Goal: Task Accomplishment & Management: Manage account settings

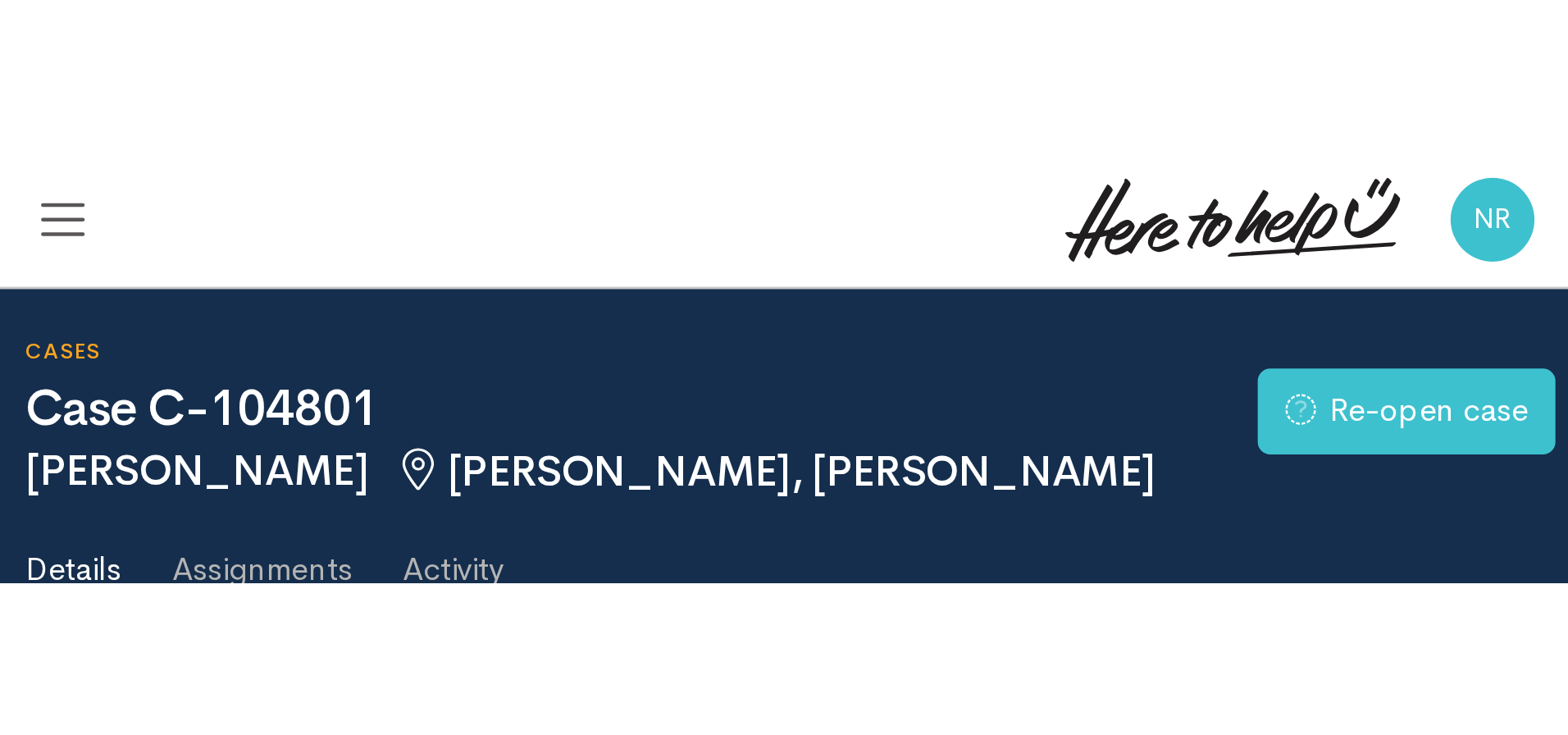
scroll to position [1646, 0]
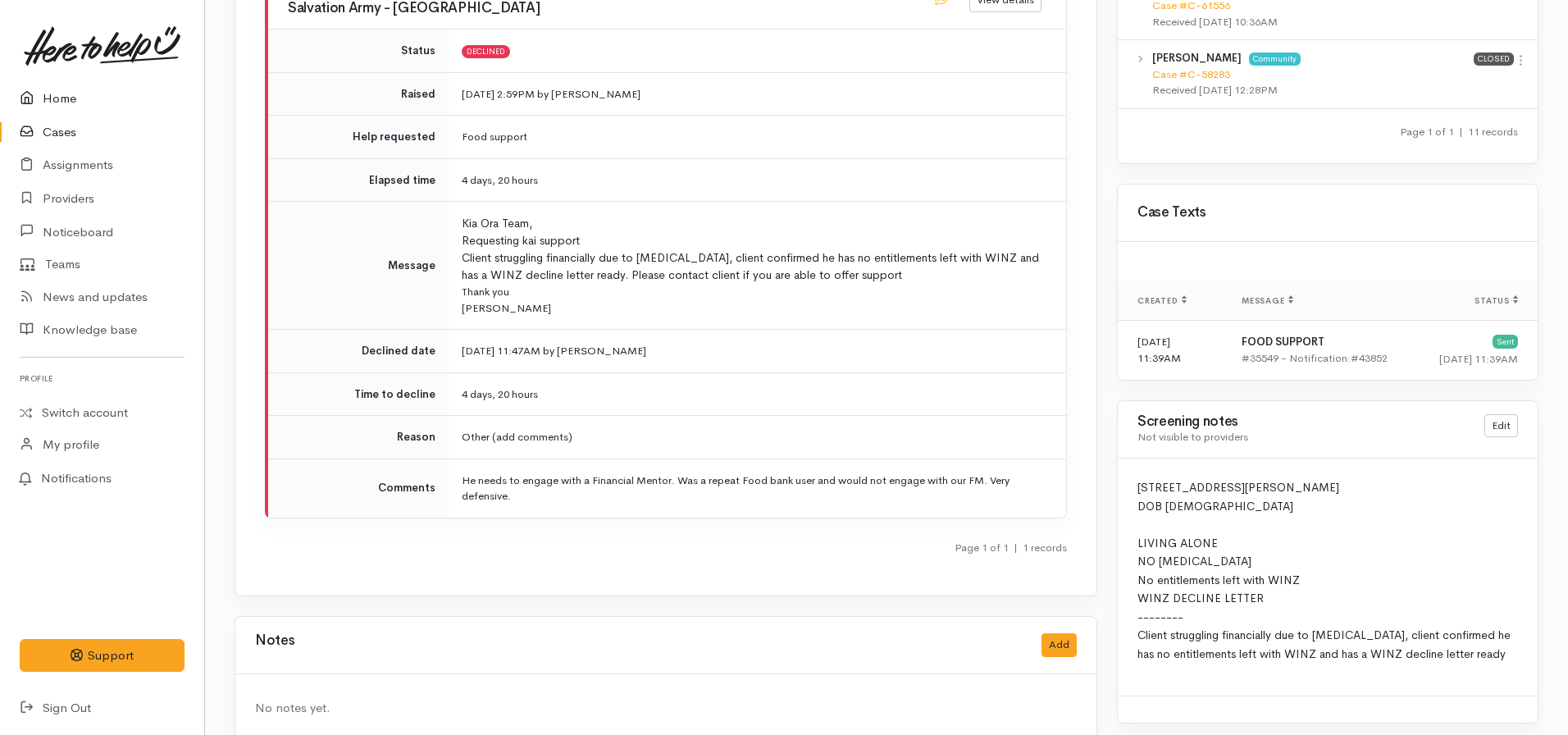
click at [76, 94] on link "Home" at bounding box center [102, 99] width 204 height 34
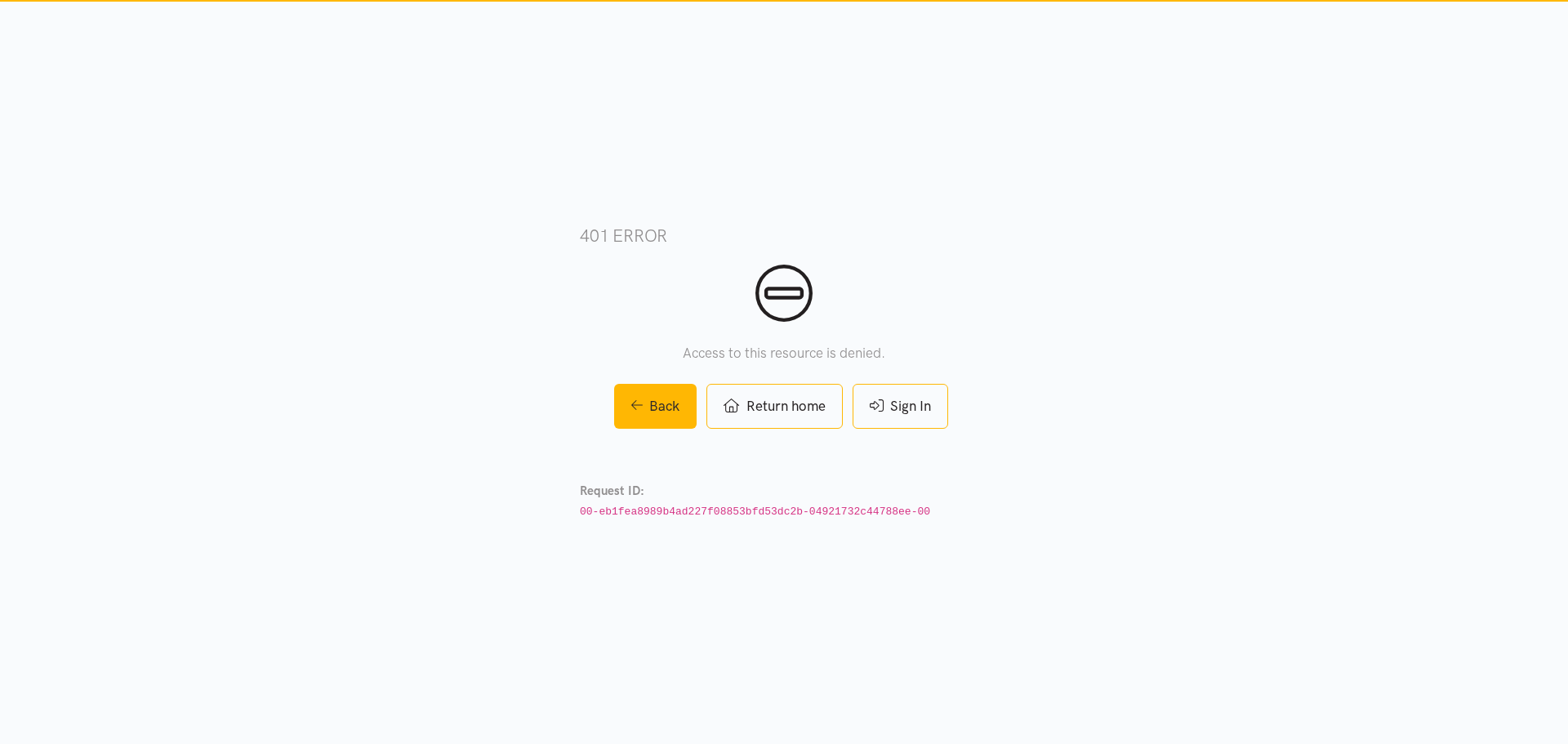
click at [882, 434] on div "401 error Access to this resource is denied. Back Return home Sign In Request I…" at bounding box center [784, 372] width 408 height 454
click at [895, 407] on link "Sign In" at bounding box center [900, 406] width 96 height 45
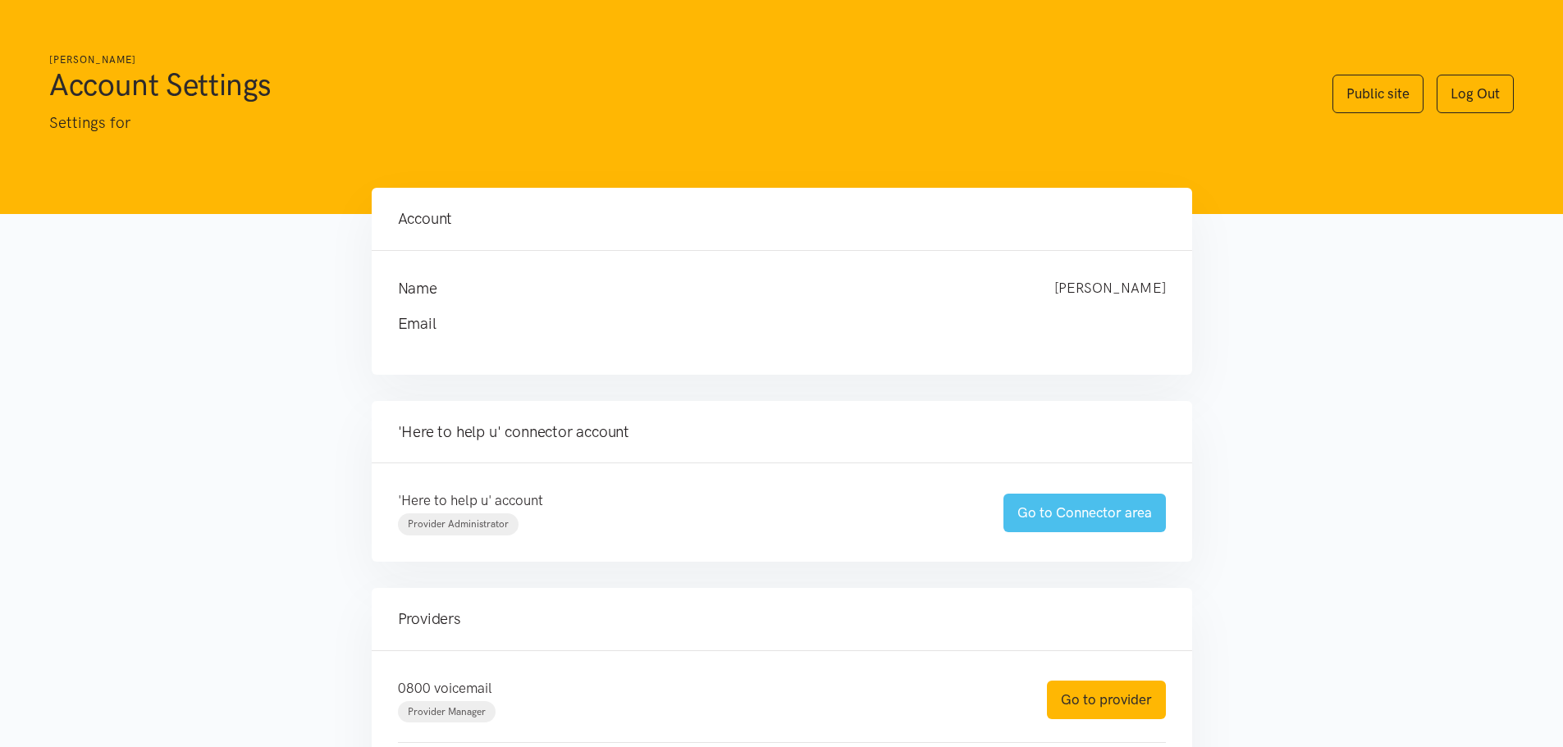
click at [1025, 510] on link "Go to Connector area" at bounding box center [1084, 513] width 162 height 39
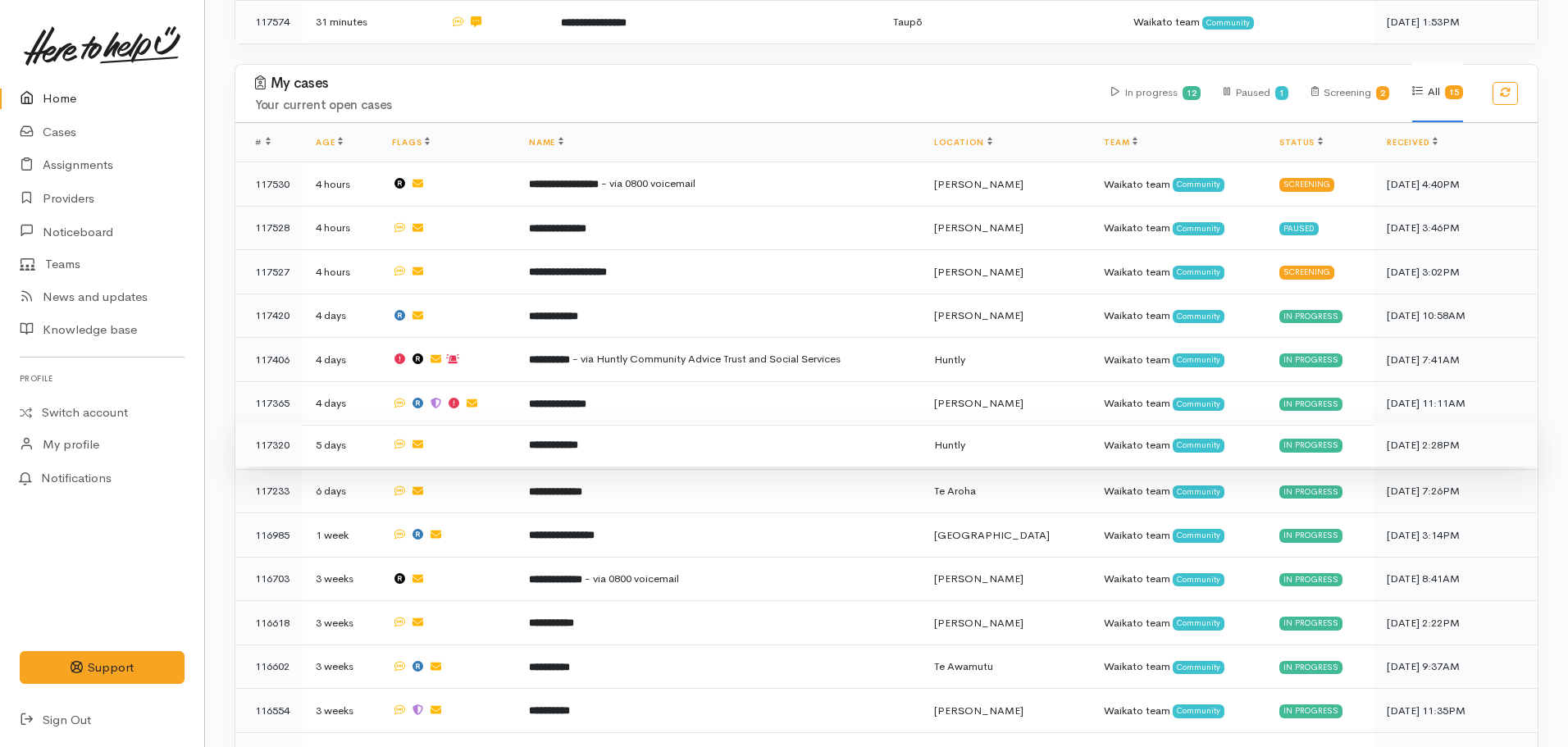
scroll to position [492, 0]
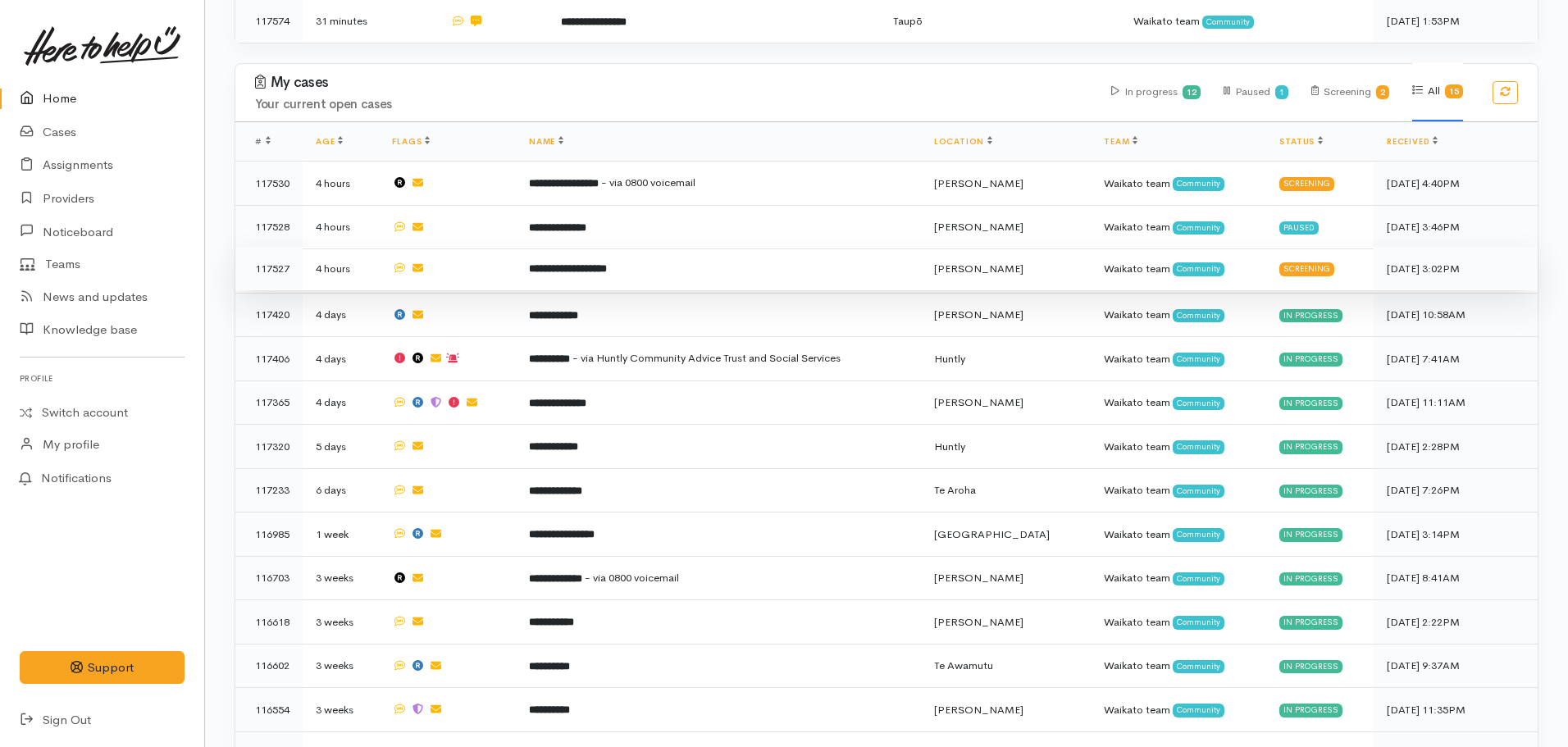
click at [588, 263] on b "**********" at bounding box center [568, 268] width 78 height 11
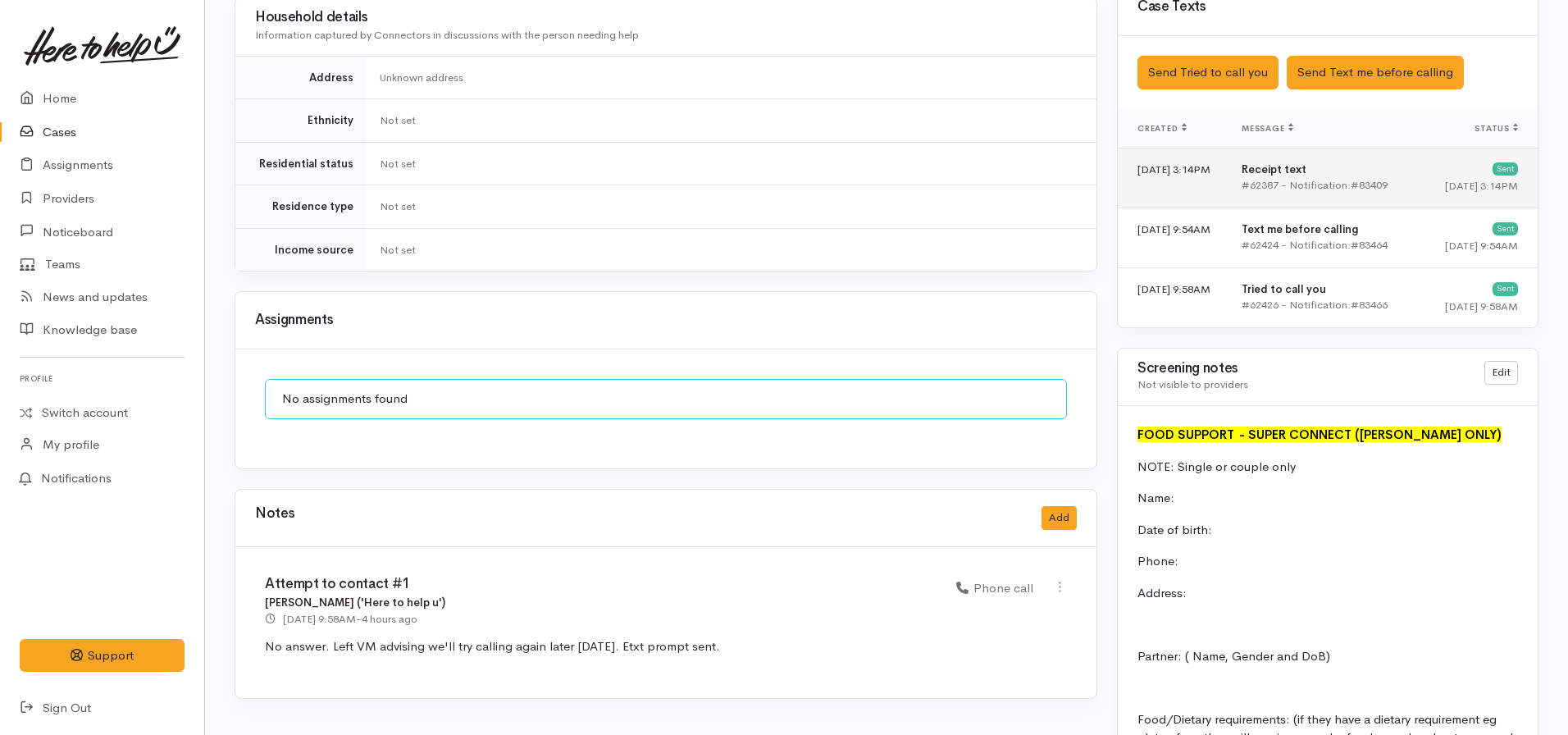
scroll to position [820, 0]
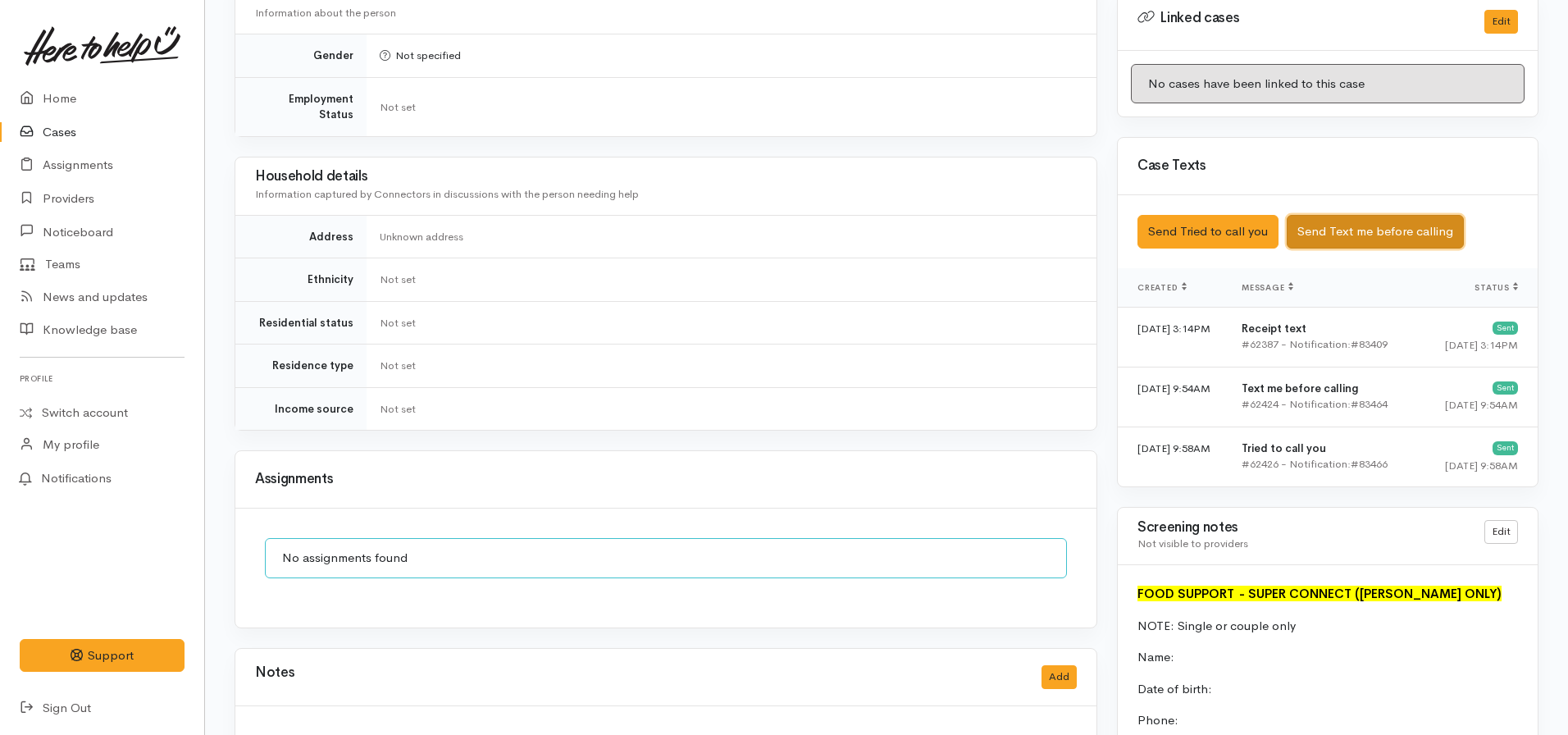
click at [1346, 217] on button "Send Text me before calling" at bounding box center [1375, 232] width 177 height 34
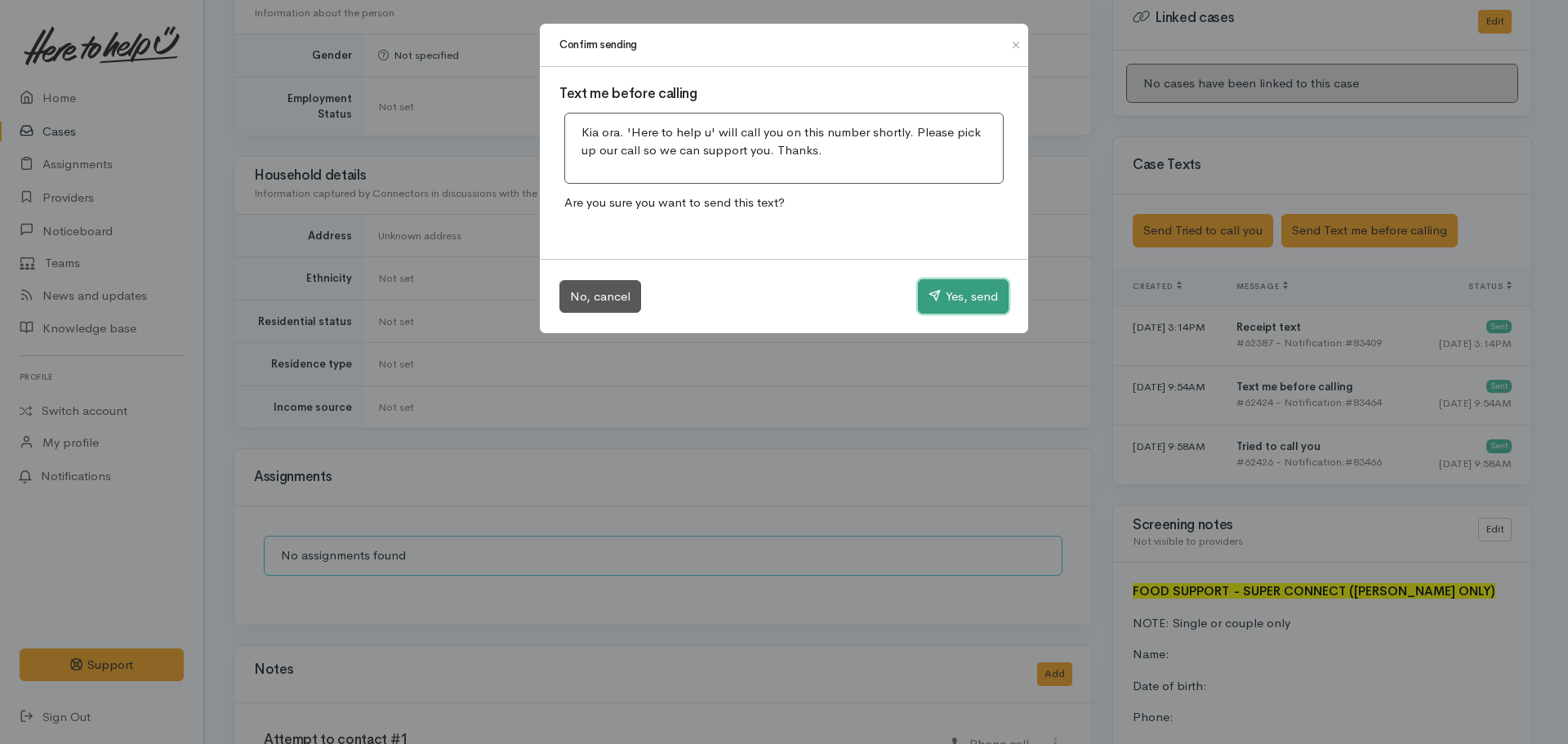
click at [950, 291] on button "Yes, send" at bounding box center [963, 297] width 91 height 34
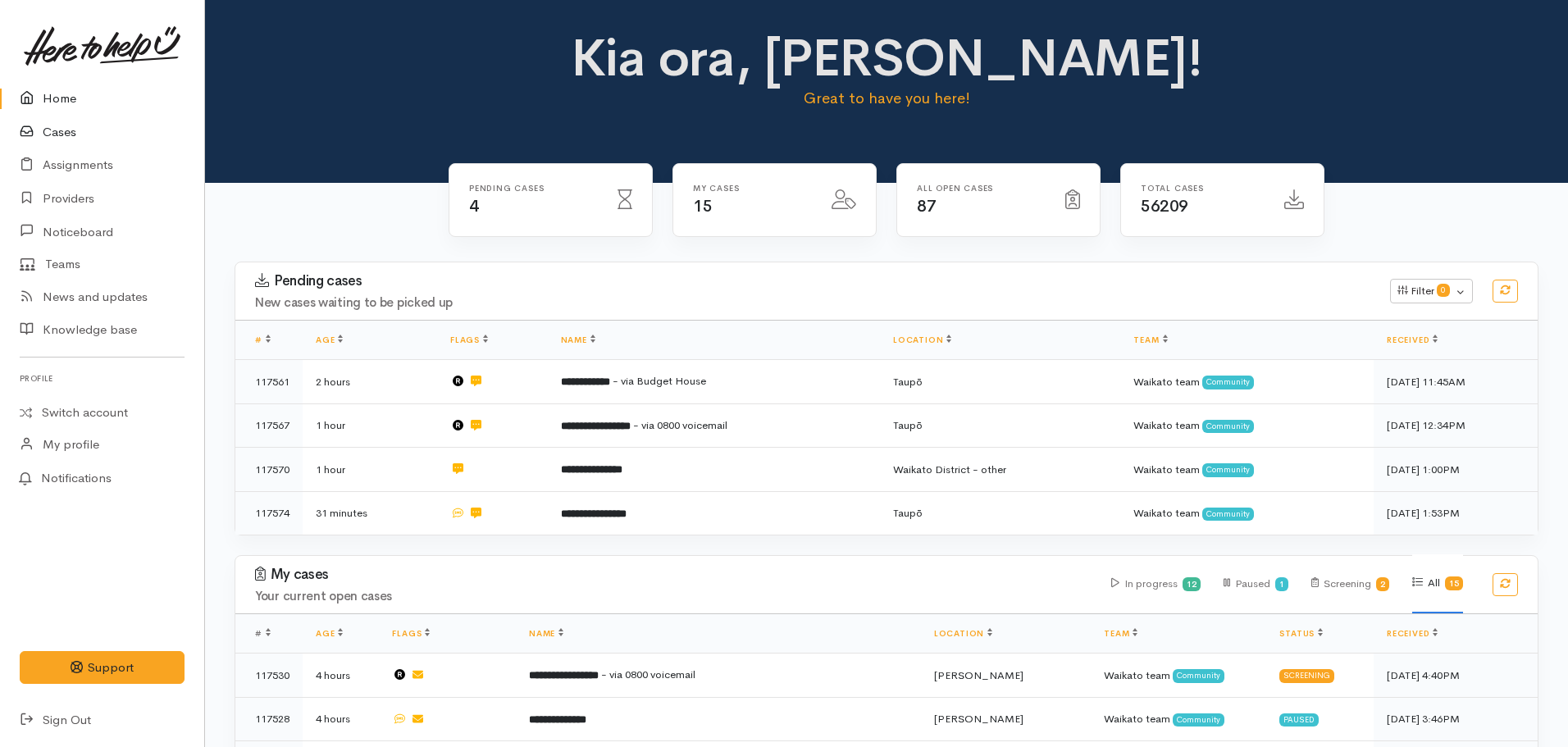
click at [48, 129] on link "Cases" at bounding box center [102, 133] width 204 height 34
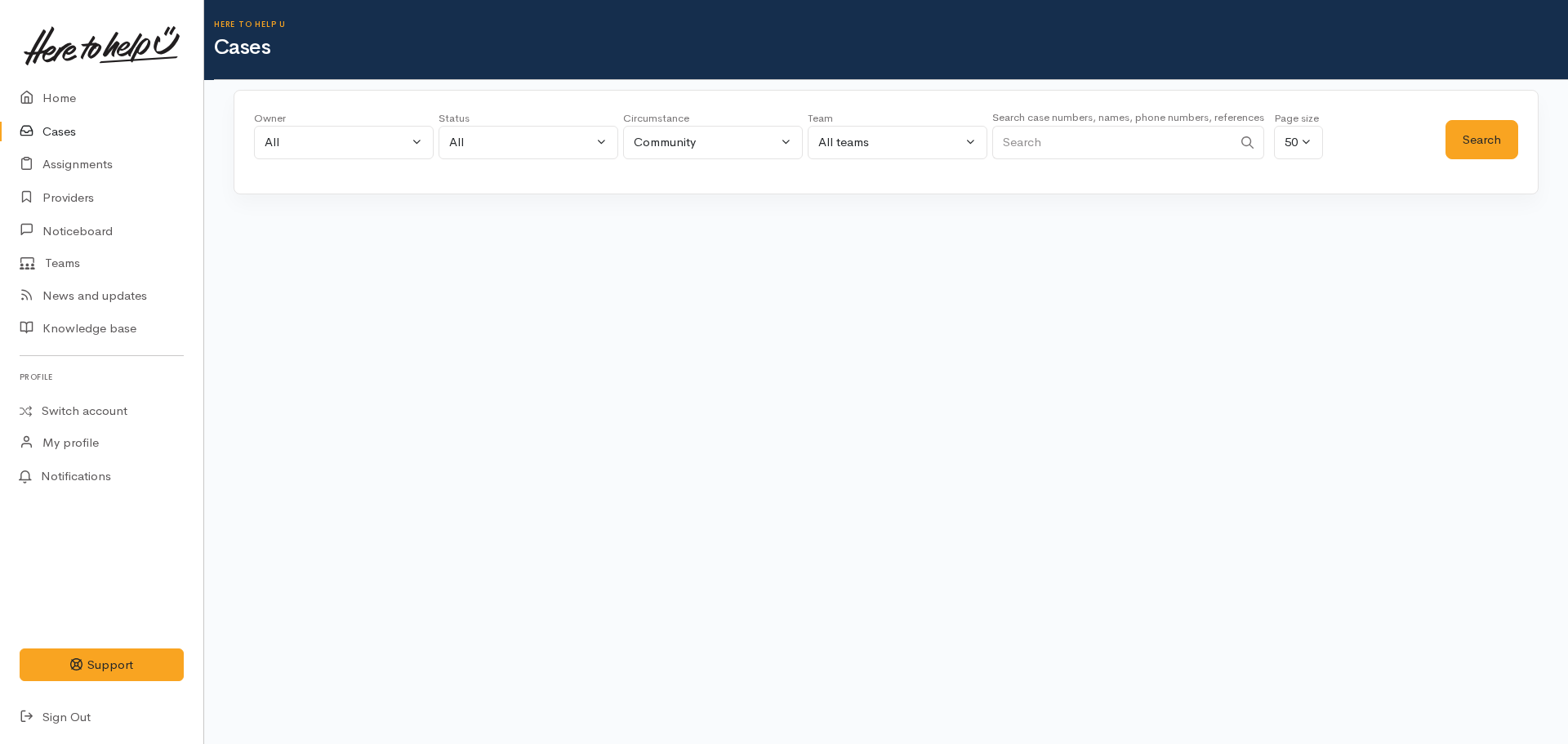
click at [1043, 137] on input "Search" at bounding box center [1112, 142] width 240 height 34
paste input "[PHONE_NUMBER]"
type input "[PHONE_NUMBER]"
click at [1495, 140] on button "Search" at bounding box center [1481, 140] width 73 height 40
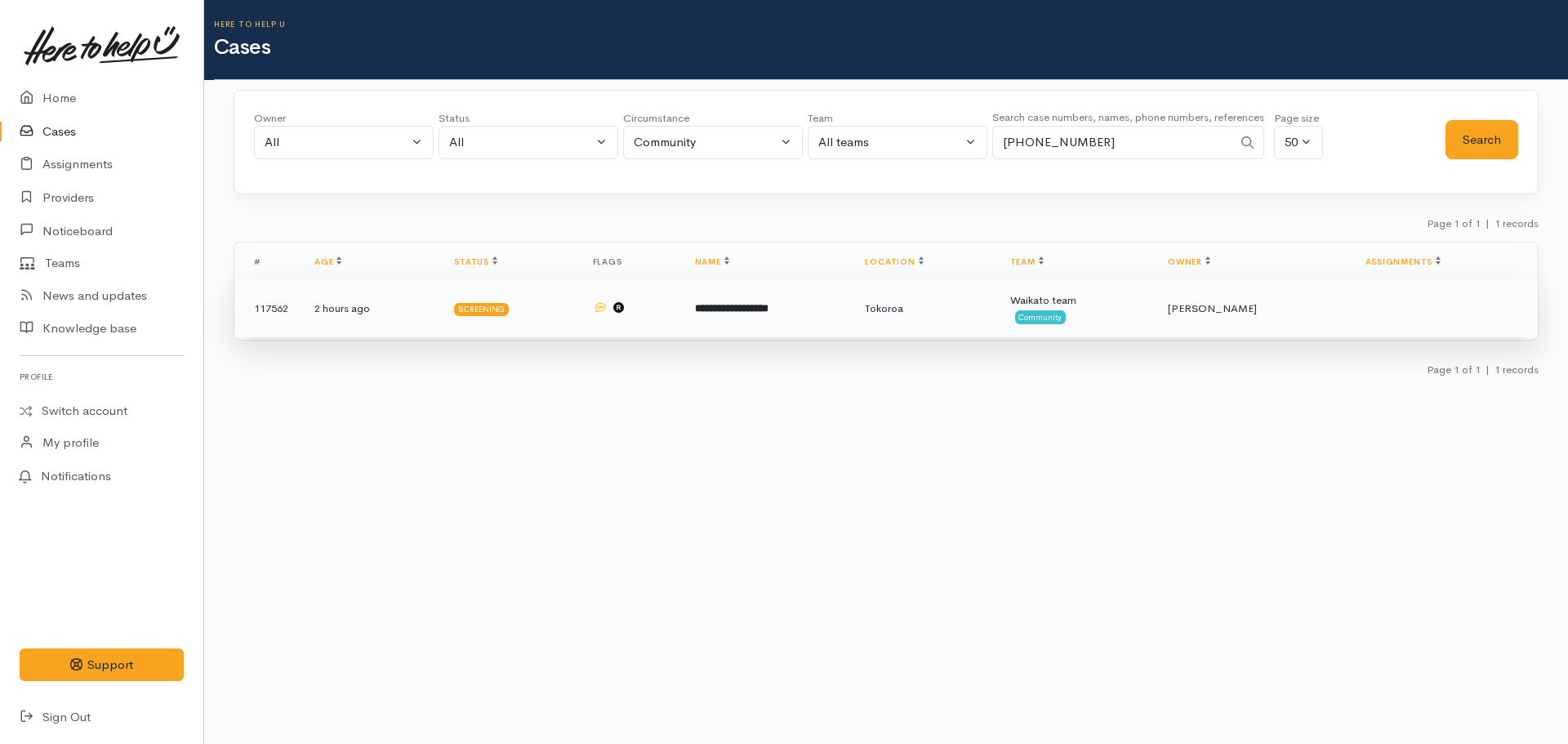
click at [746, 305] on b "**********" at bounding box center [732, 308] width 74 height 11
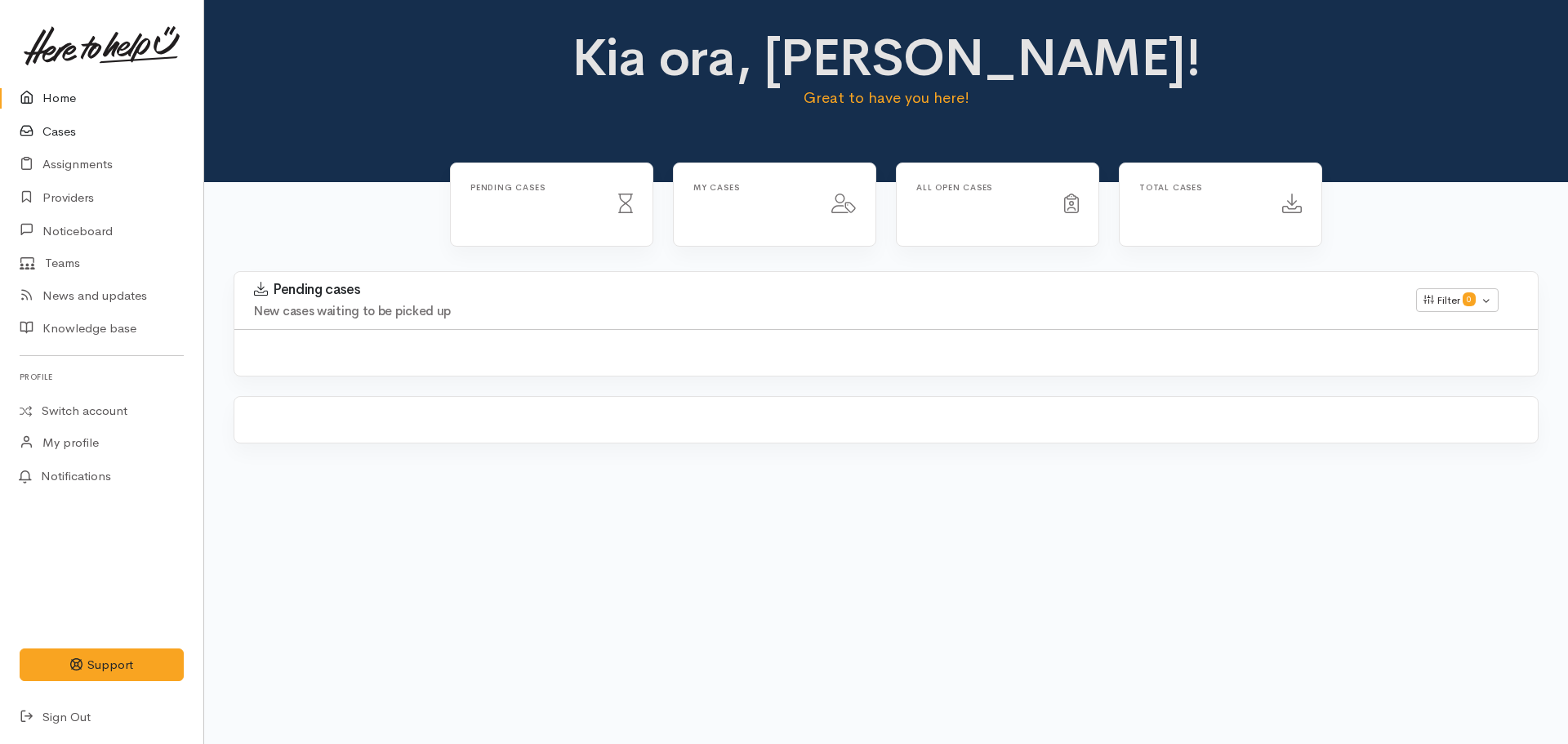
drag, startPoint x: 0, startPoint y: 0, endPoint x: 71, endPoint y: 122, distance: 141.2
click at [71, 122] on link "Cases" at bounding box center [102, 132] width 203 height 34
click at [83, 136] on link "Cases" at bounding box center [102, 132] width 203 height 34
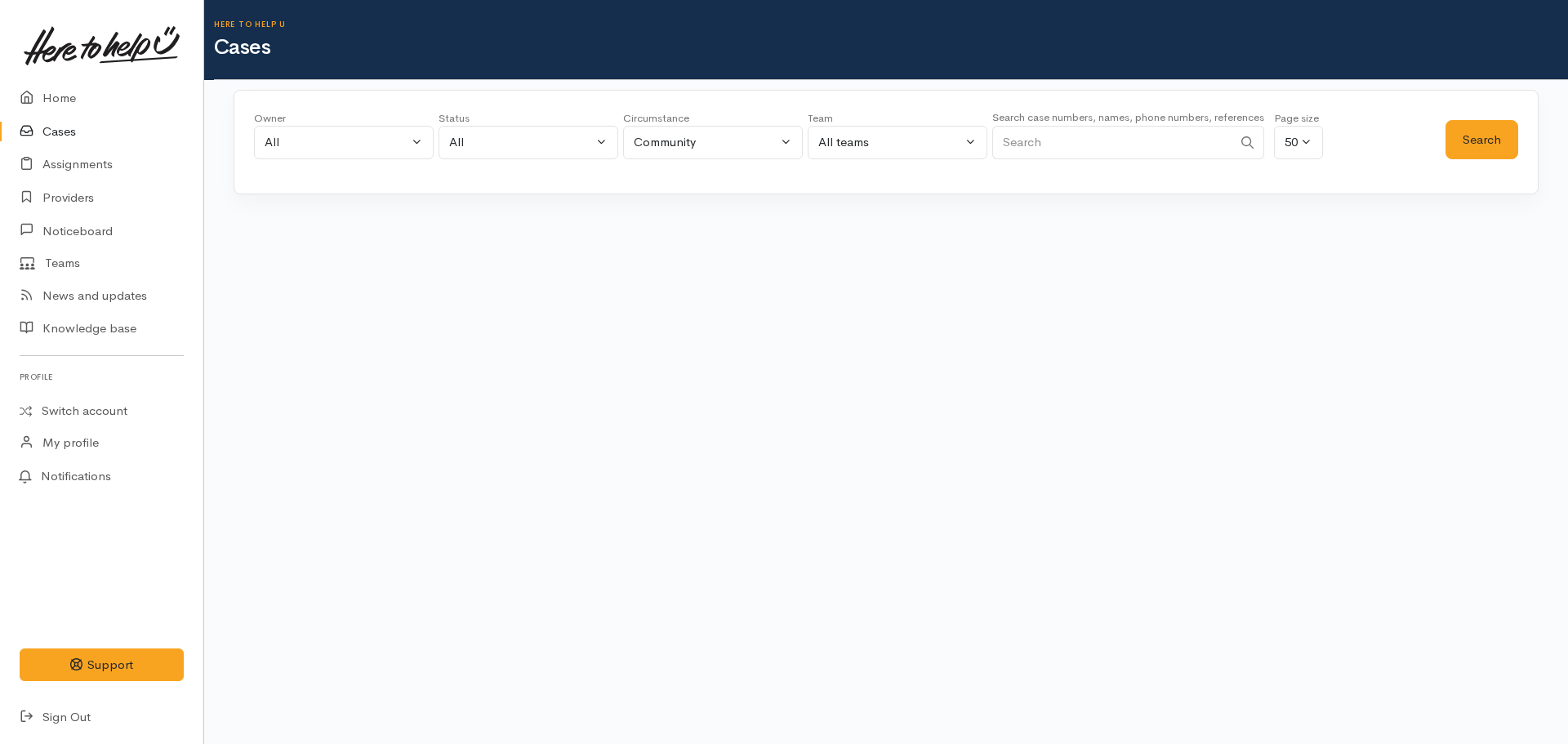
click at [1127, 147] on input "Search" at bounding box center [1112, 142] width 240 height 34
paste input "+64226194581"
type input "+64226194581"
click at [1488, 130] on button "Search" at bounding box center [1481, 140] width 73 height 40
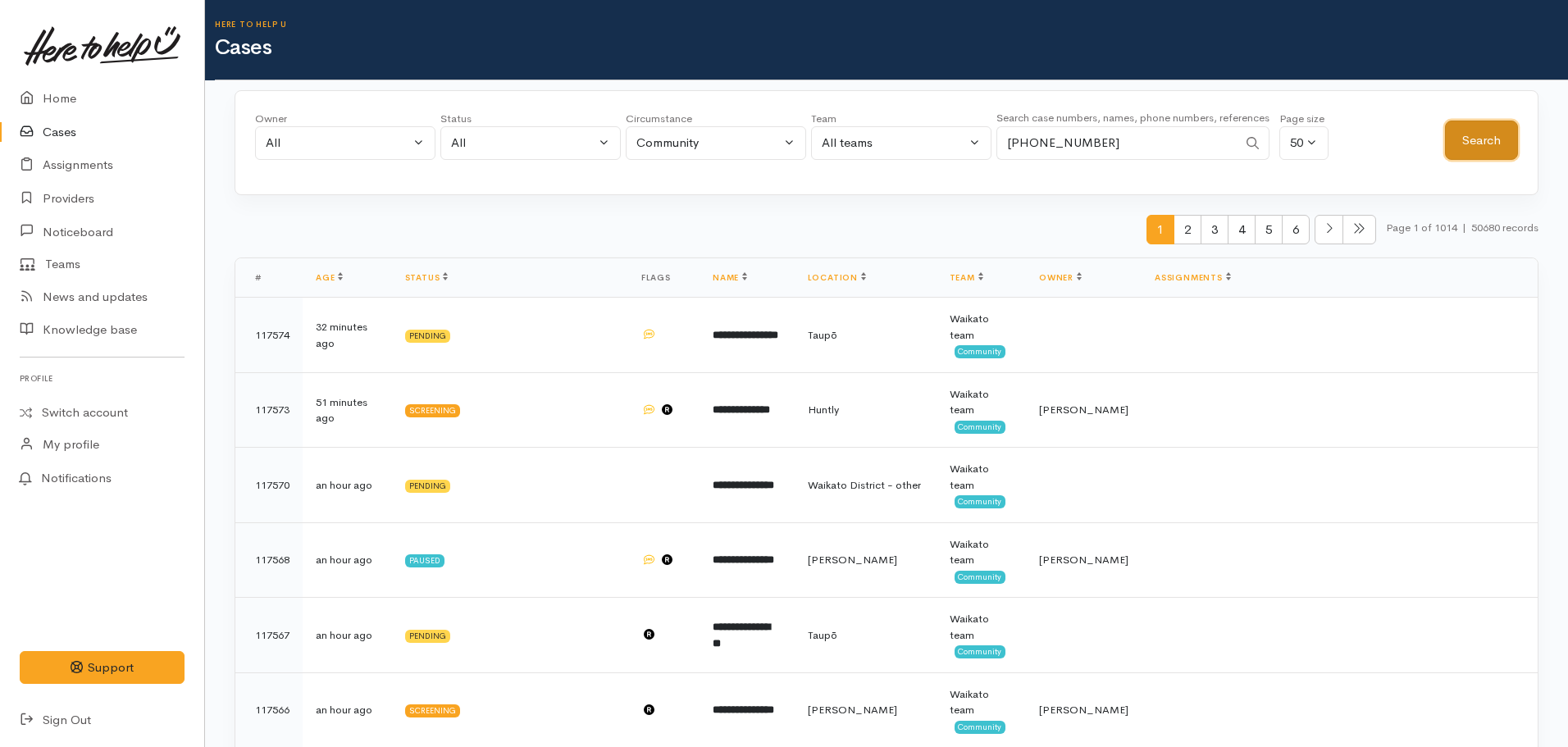
click at [1496, 141] on button "Search" at bounding box center [1481, 141] width 73 height 40
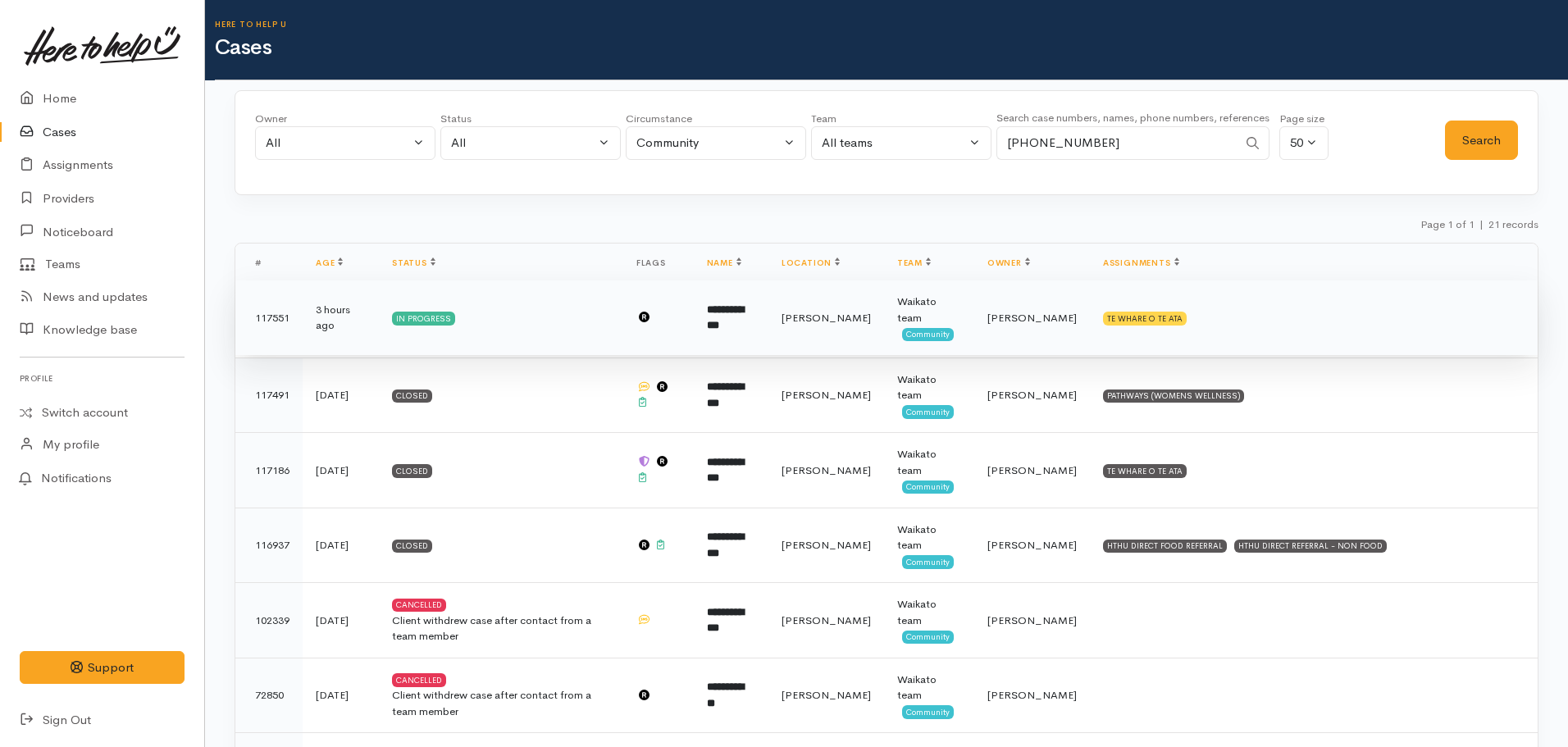
click at [833, 317] on td "Hamilton" at bounding box center [827, 318] width 116 height 75
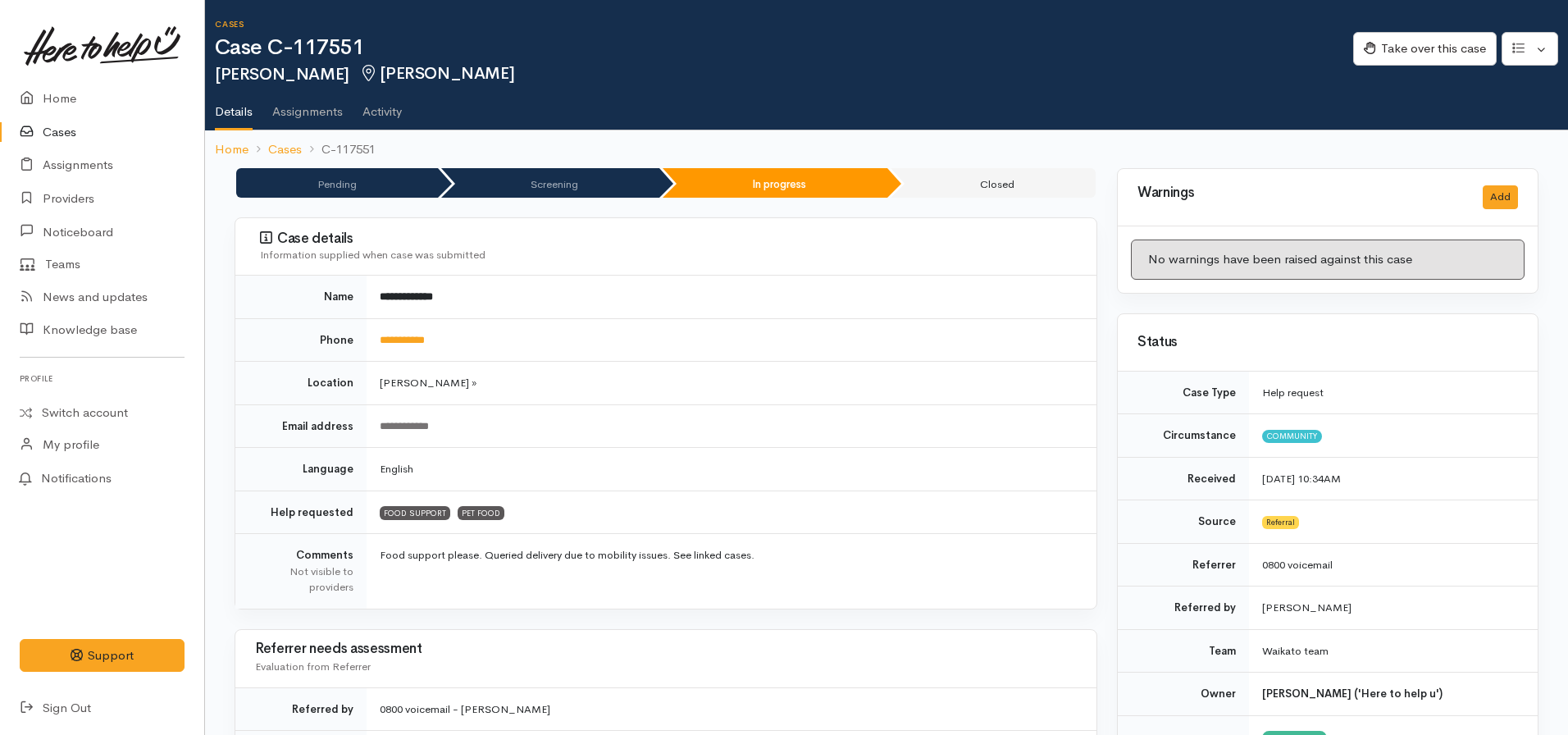
drag, startPoint x: 48, startPoint y: 132, endPoint x: 121, endPoint y: 120, distance: 74.0
click at [49, 132] on link "Cases" at bounding box center [102, 133] width 204 height 34
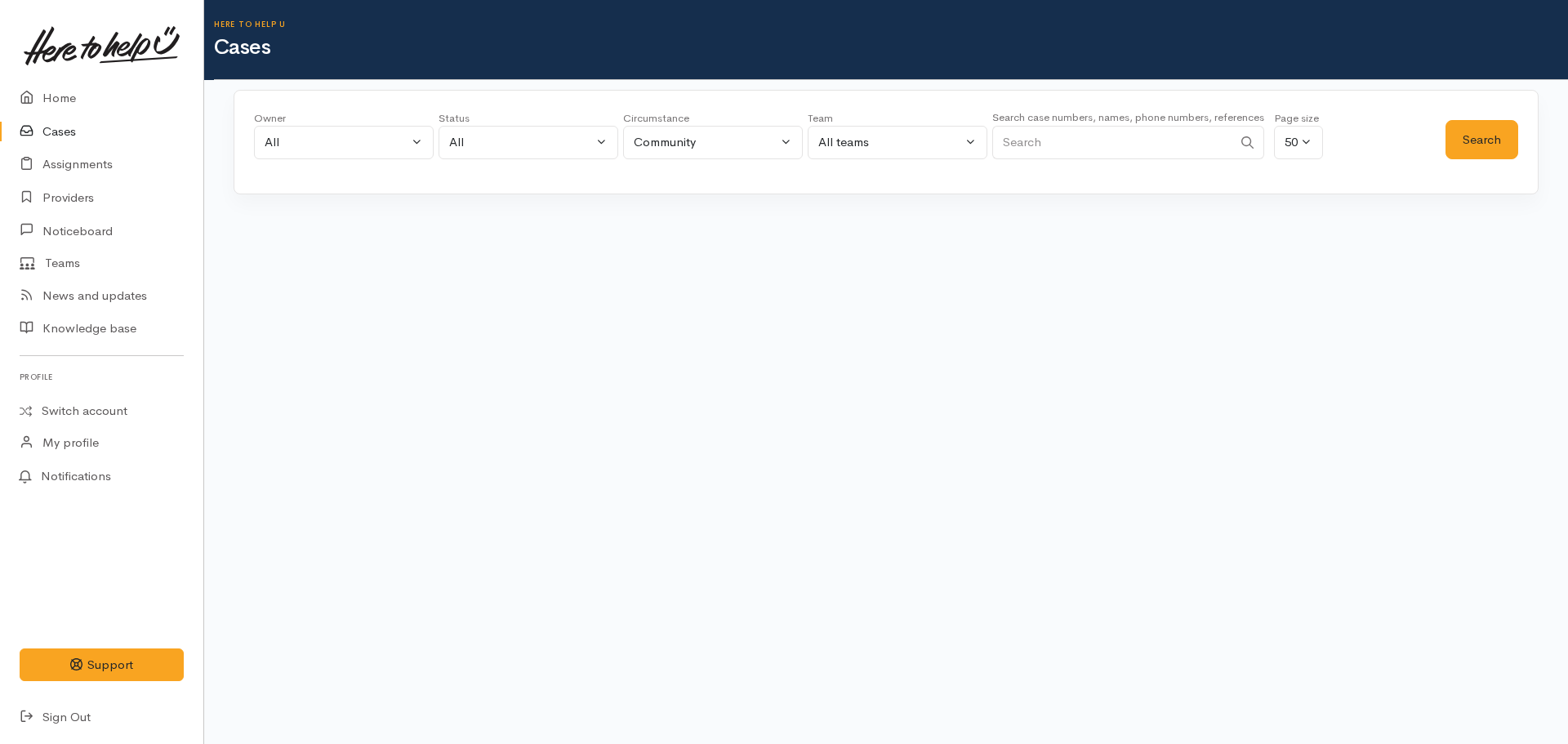
click at [1033, 140] on input "Search" at bounding box center [1112, 142] width 240 height 34
paste input "[PHONE_NUMBER]"
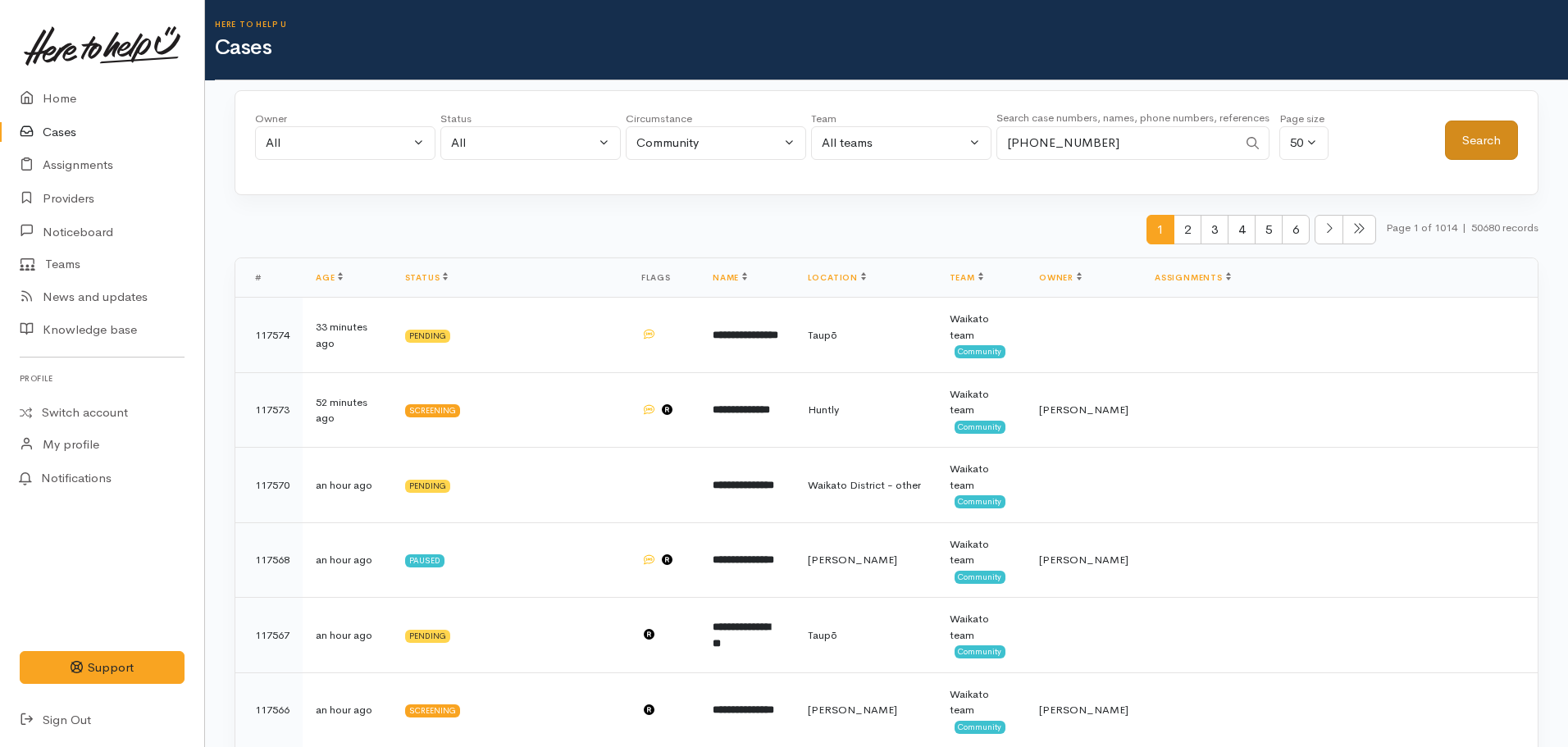
type input "[PHONE_NUMBER]"
click at [1488, 141] on button "Search" at bounding box center [1481, 141] width 73 height 40
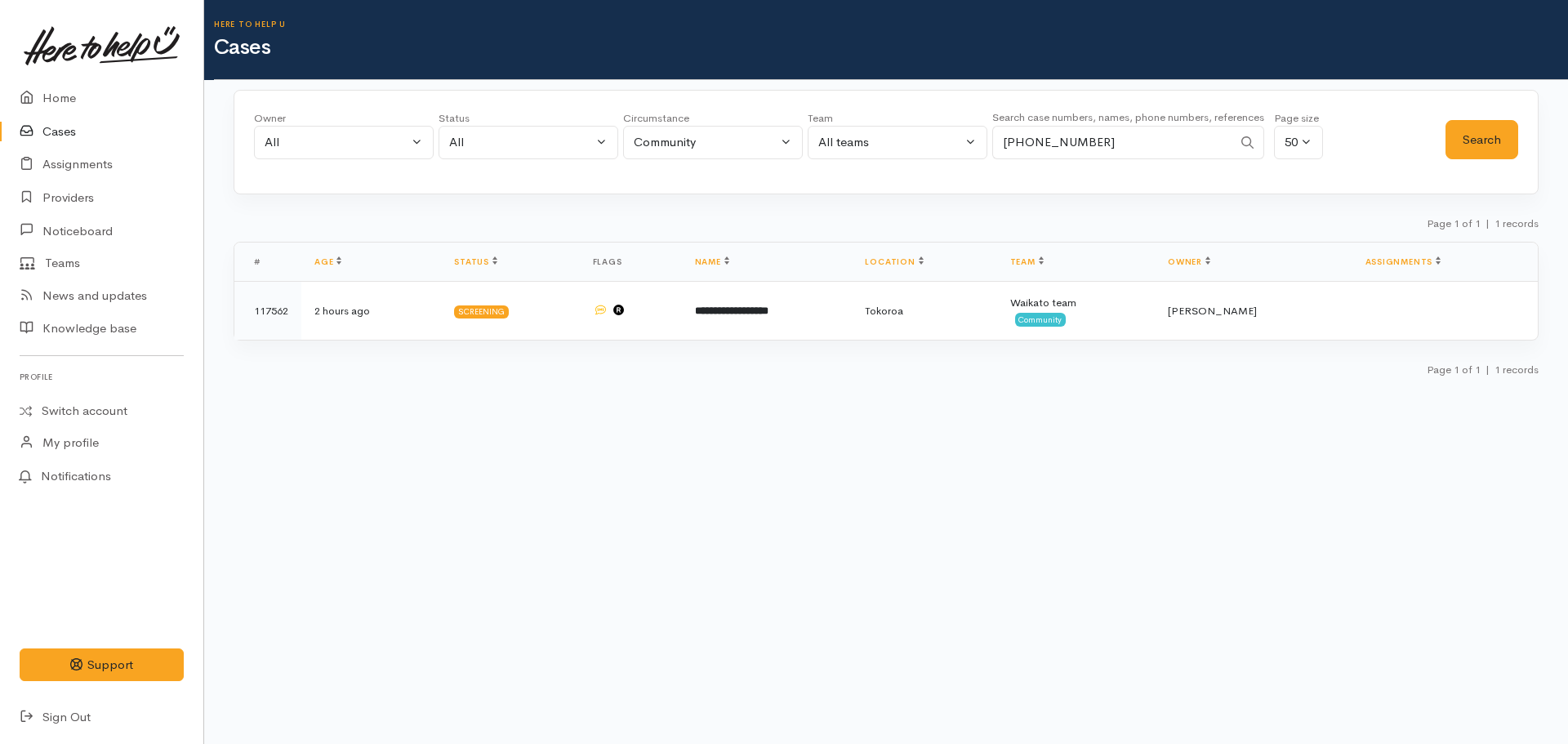
drag, startPoint x: 1102, startPoint y: 131, endPoint x: 824, endPoint y: 147, distance: 278.5
click at [824, 147] on div "Owner All My cases Aandrea Murray ('Here to help u') Akash Prakash ('Here to he…" at bounding box center [849, 139] width 1192 height 59
paste input "+642108430271"
type input "+642108430271"
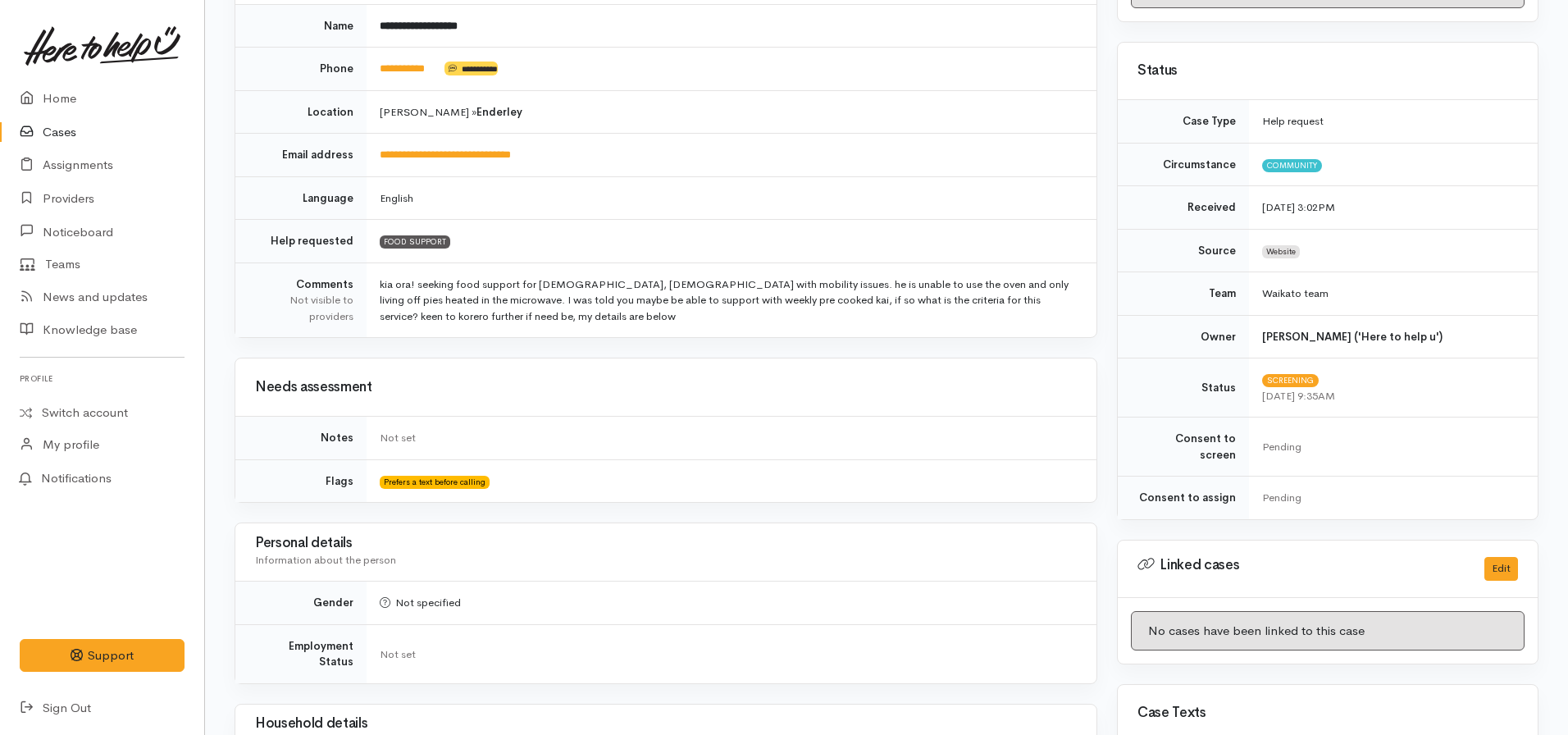
scroll to position [84, 0]
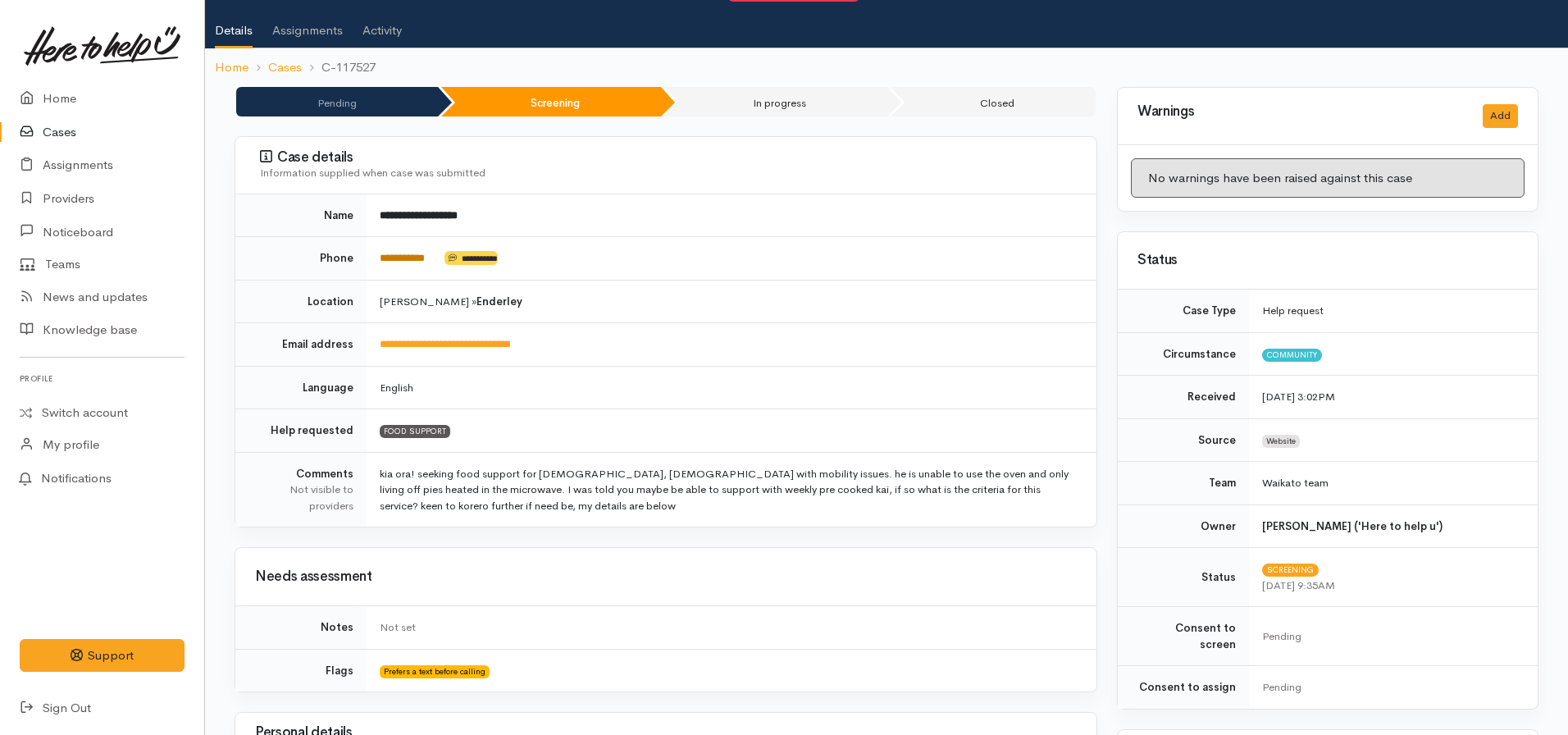
click at [413, 263] on link "**********" at bounding box center [402, 258] width 45 height 11
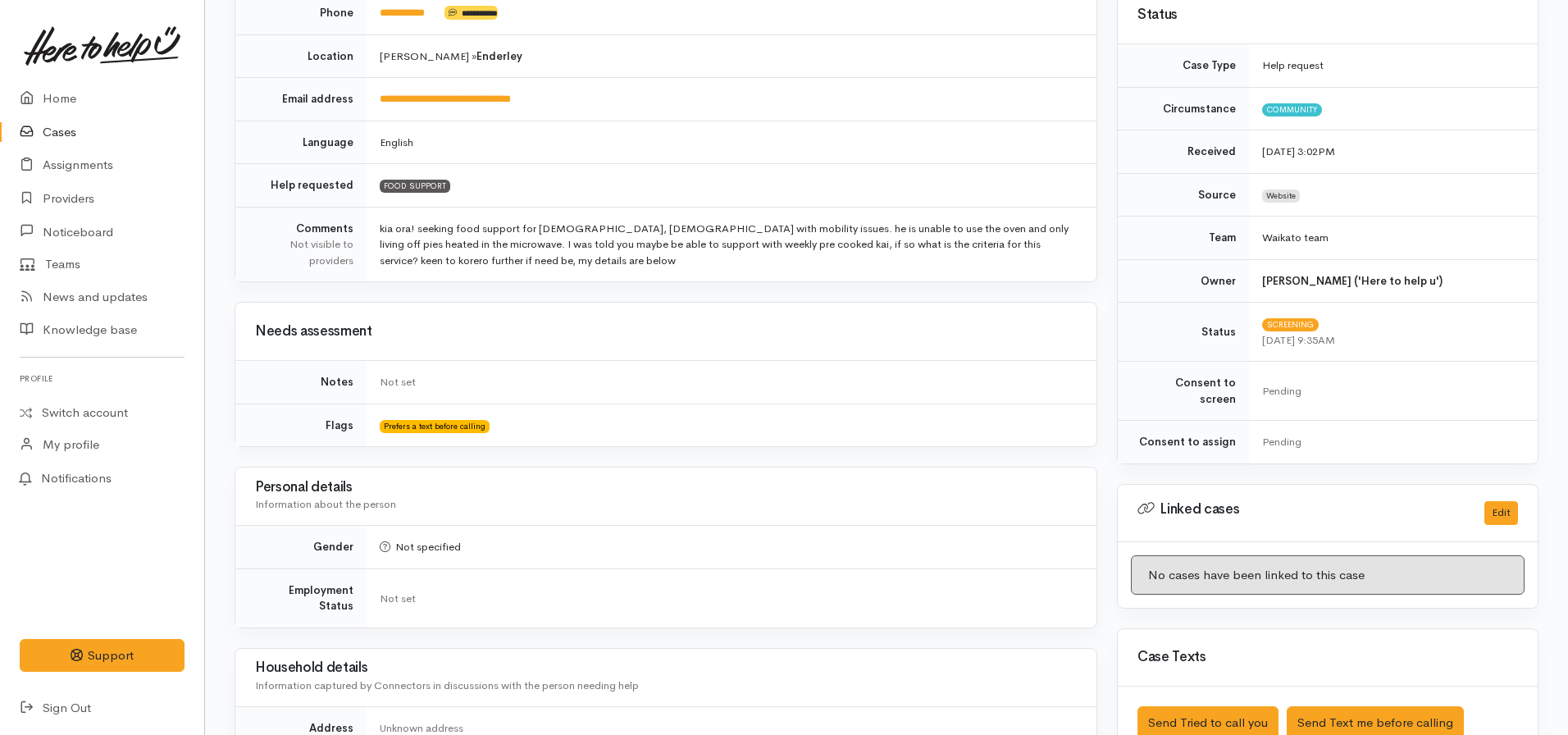
scroll to position [658, 0]
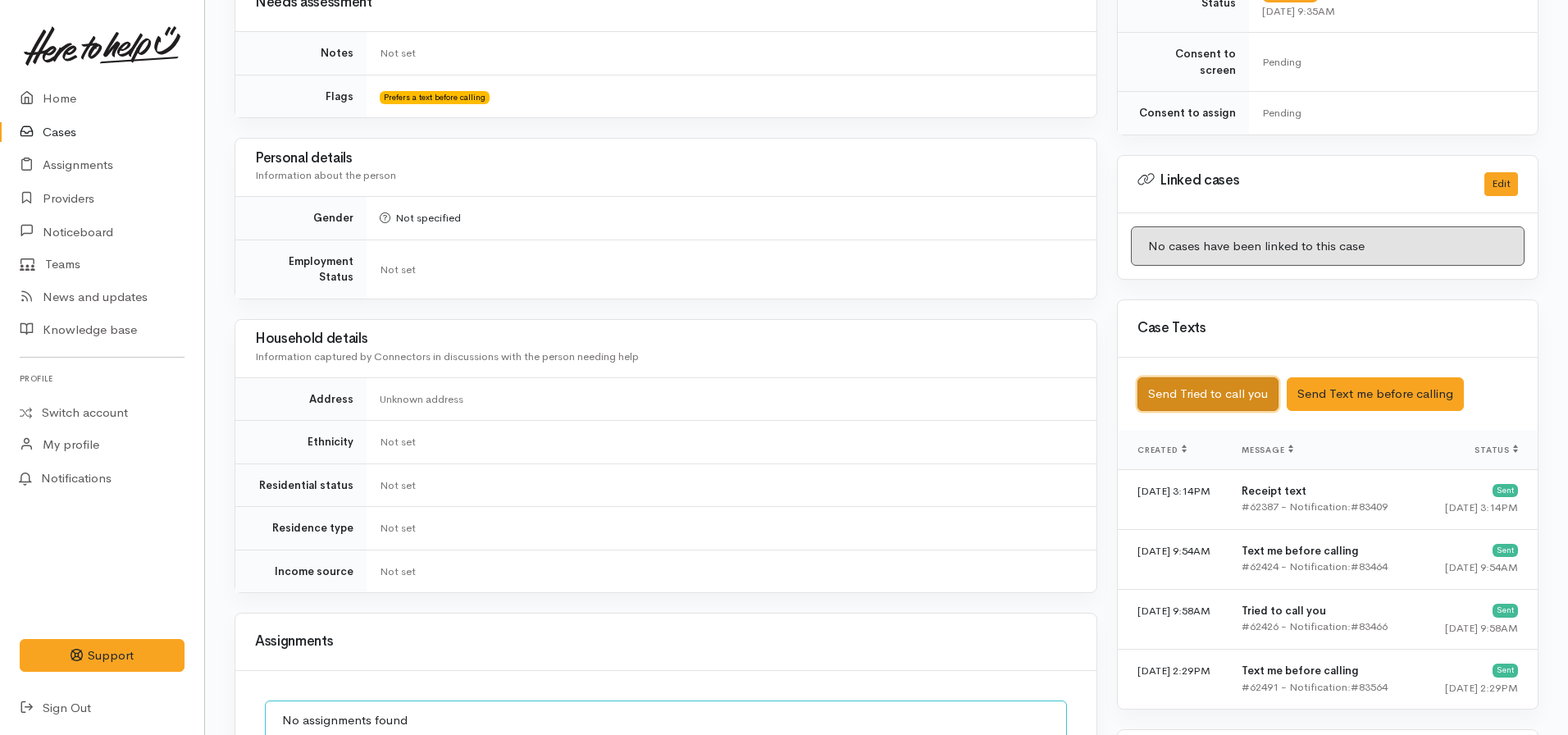
click at [1221, 377] on button "Send Tried to call you" at bounding box center [1208, 394] width 141 height 34
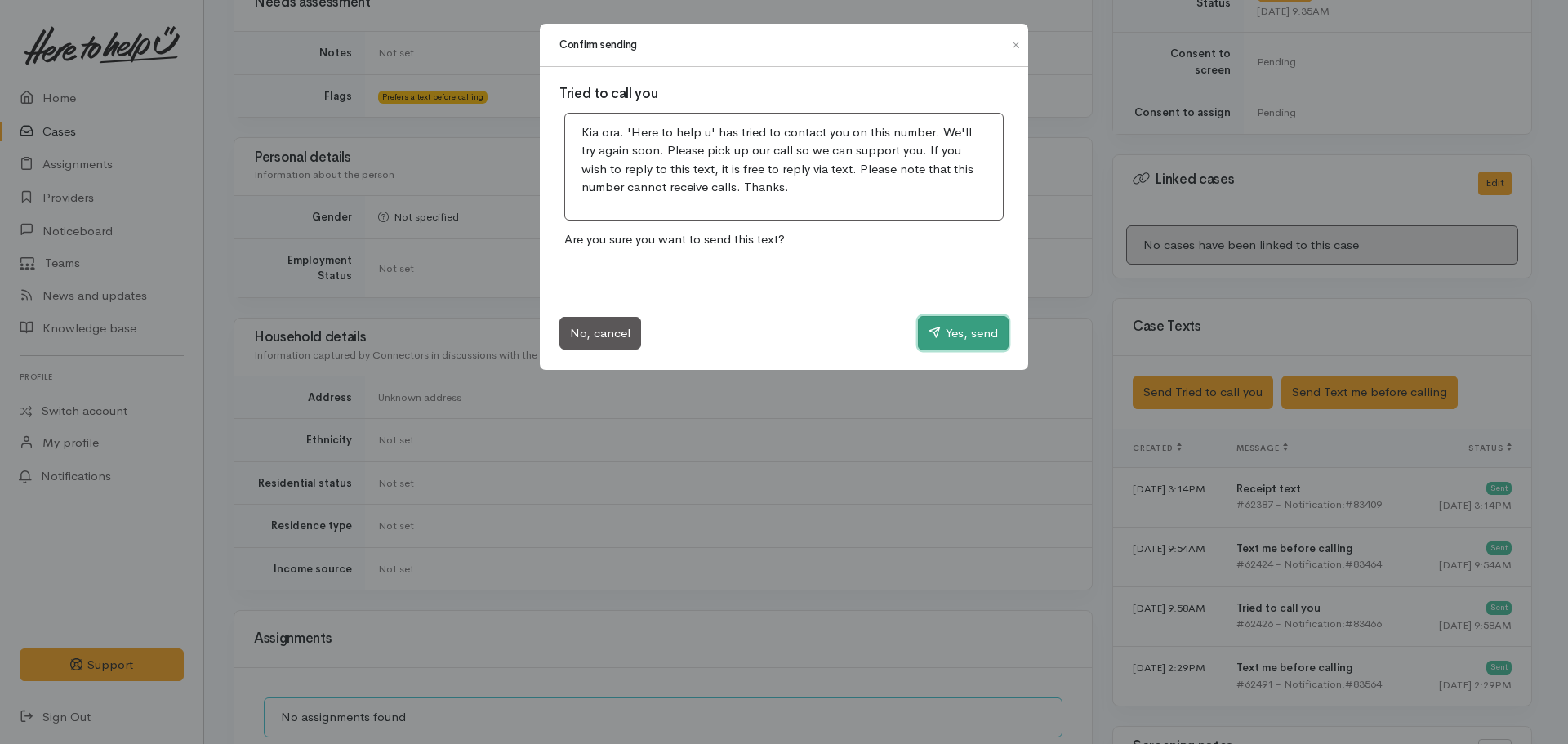
click at [952, 331] on button "Yes, send" at bounding box center [963, 333] width 91 height 34
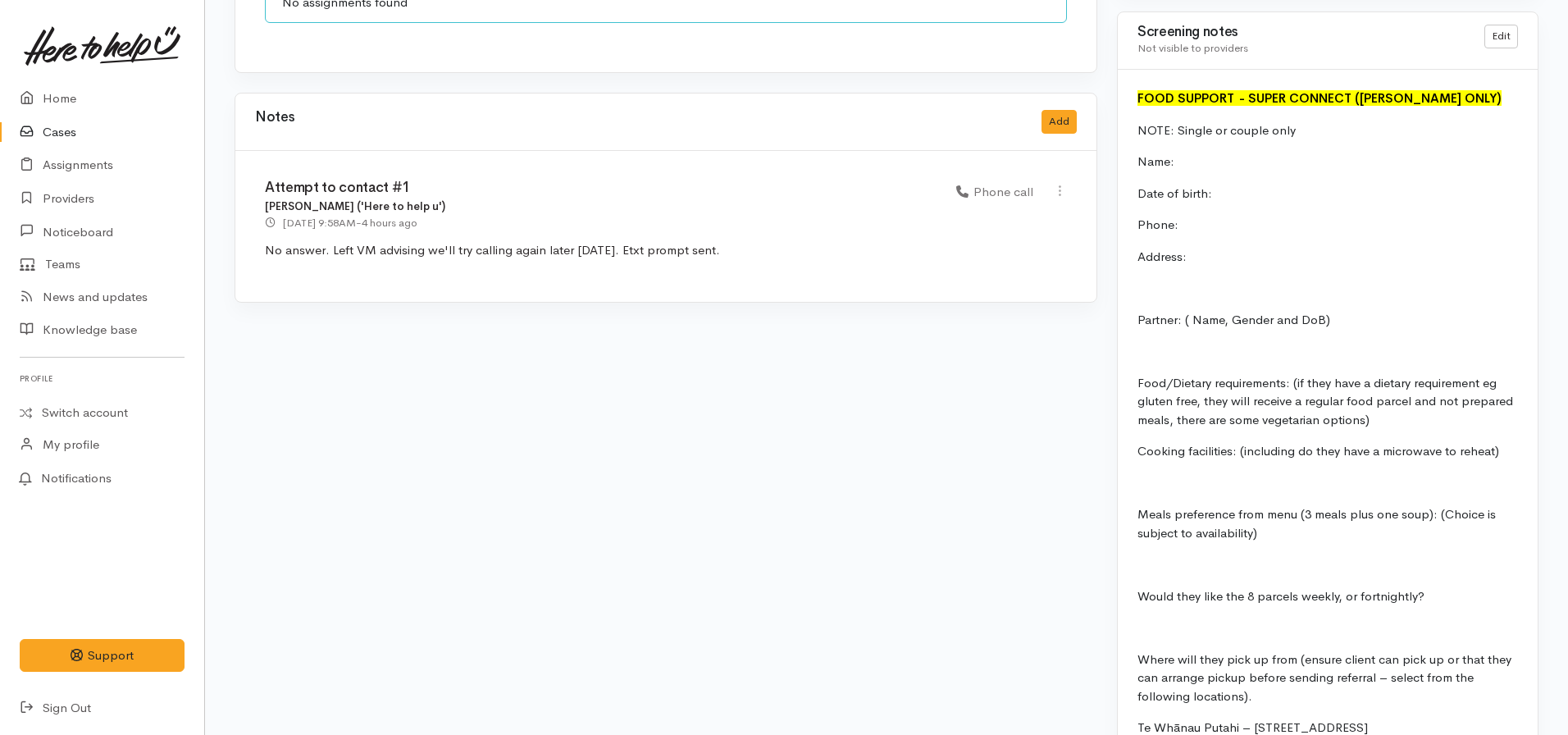
scroll to position [1232, 0]
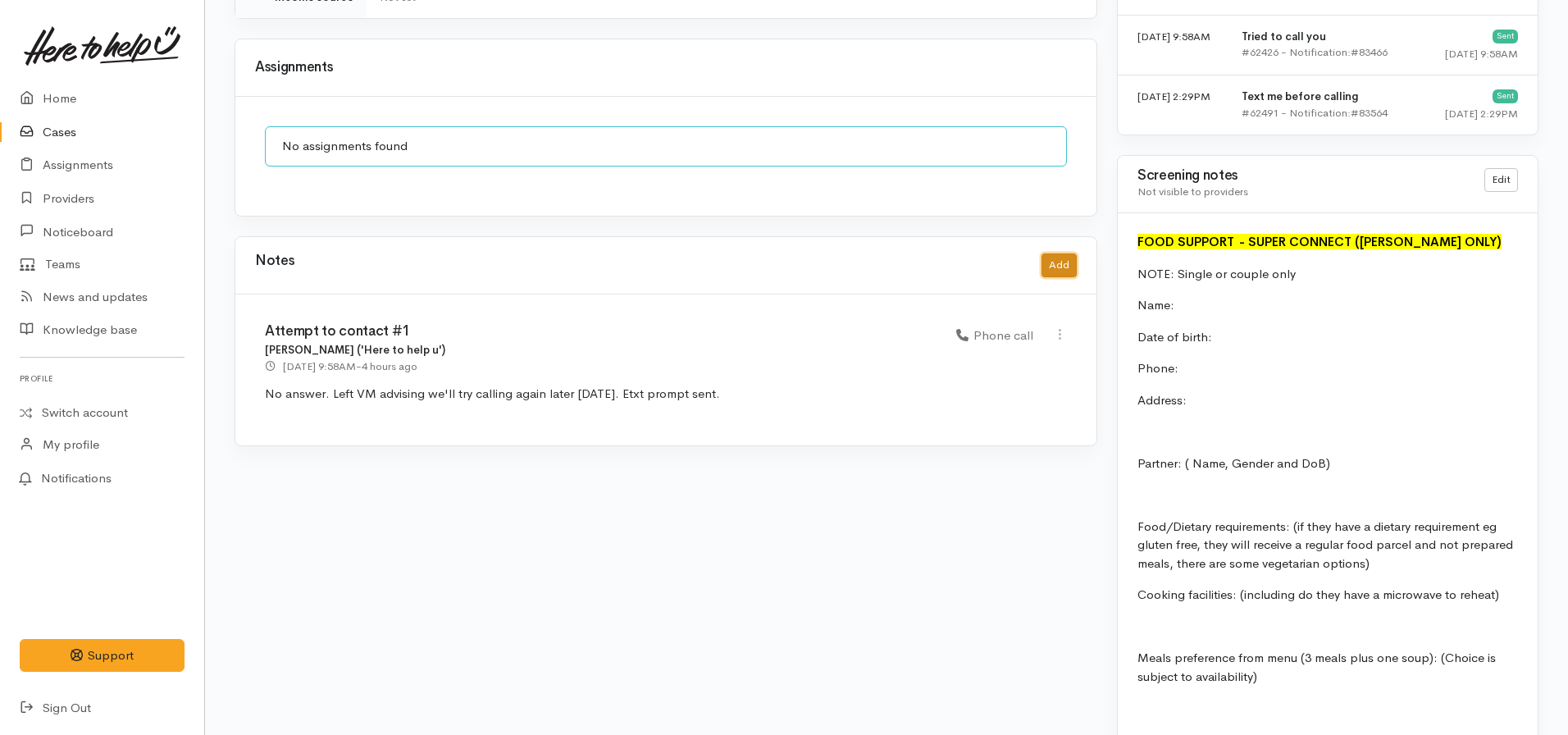
click at [1069, 256] on button "Add" at bounding box center [1059, 265] width 35 height 24
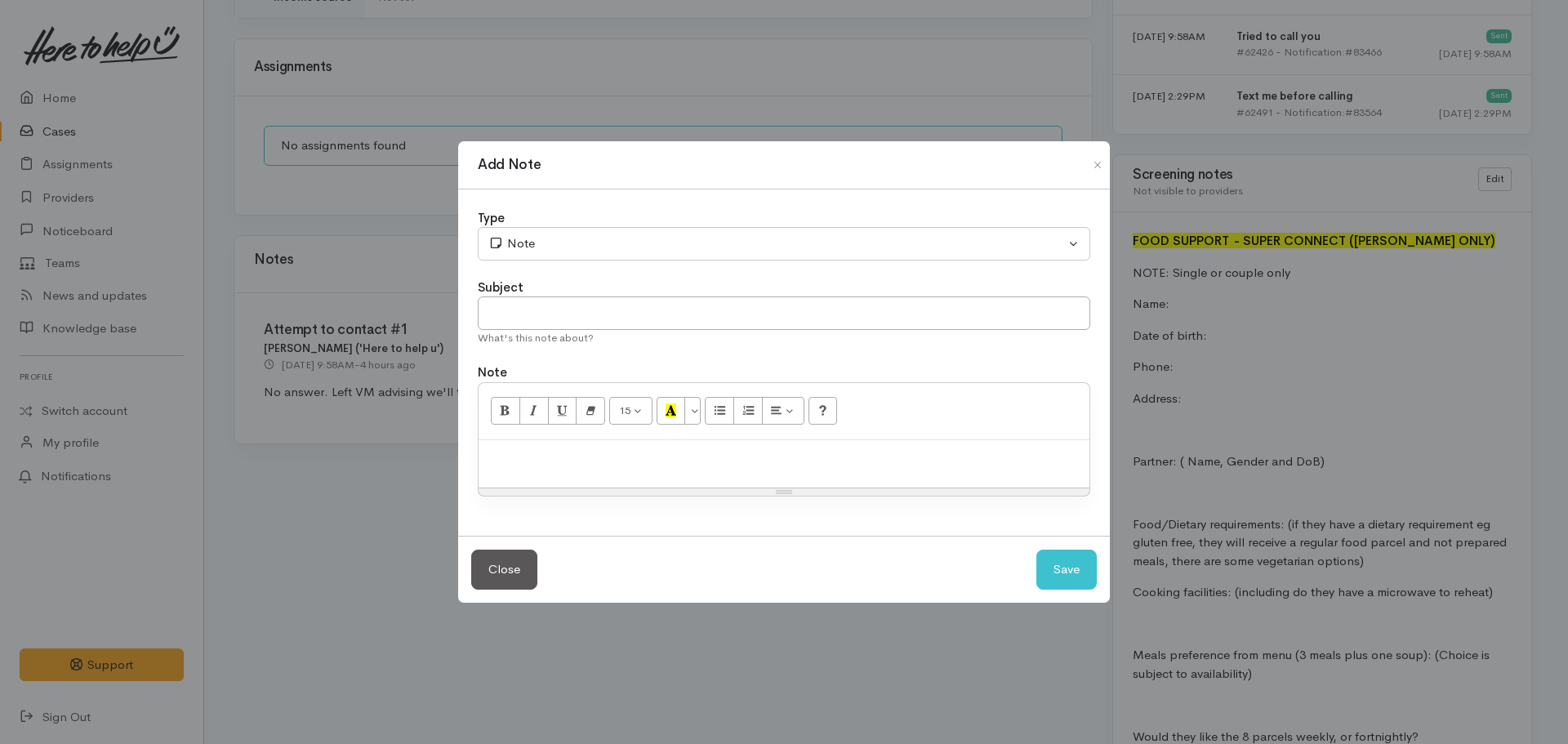
click at [570, 467] on div at bounding box center [784, 464] width 611 height 48
click at [568, 334] on div "What's this note about?" at bounding box center [784, 338] width 612 height 16
click at [565, 317] on input "text" at bounding box center [784, 314] width 612 height 34
type input "Attempt to contact #2"
click at [565, 224] on div "Type" at bounding box center [784, 218] width 612 height 19
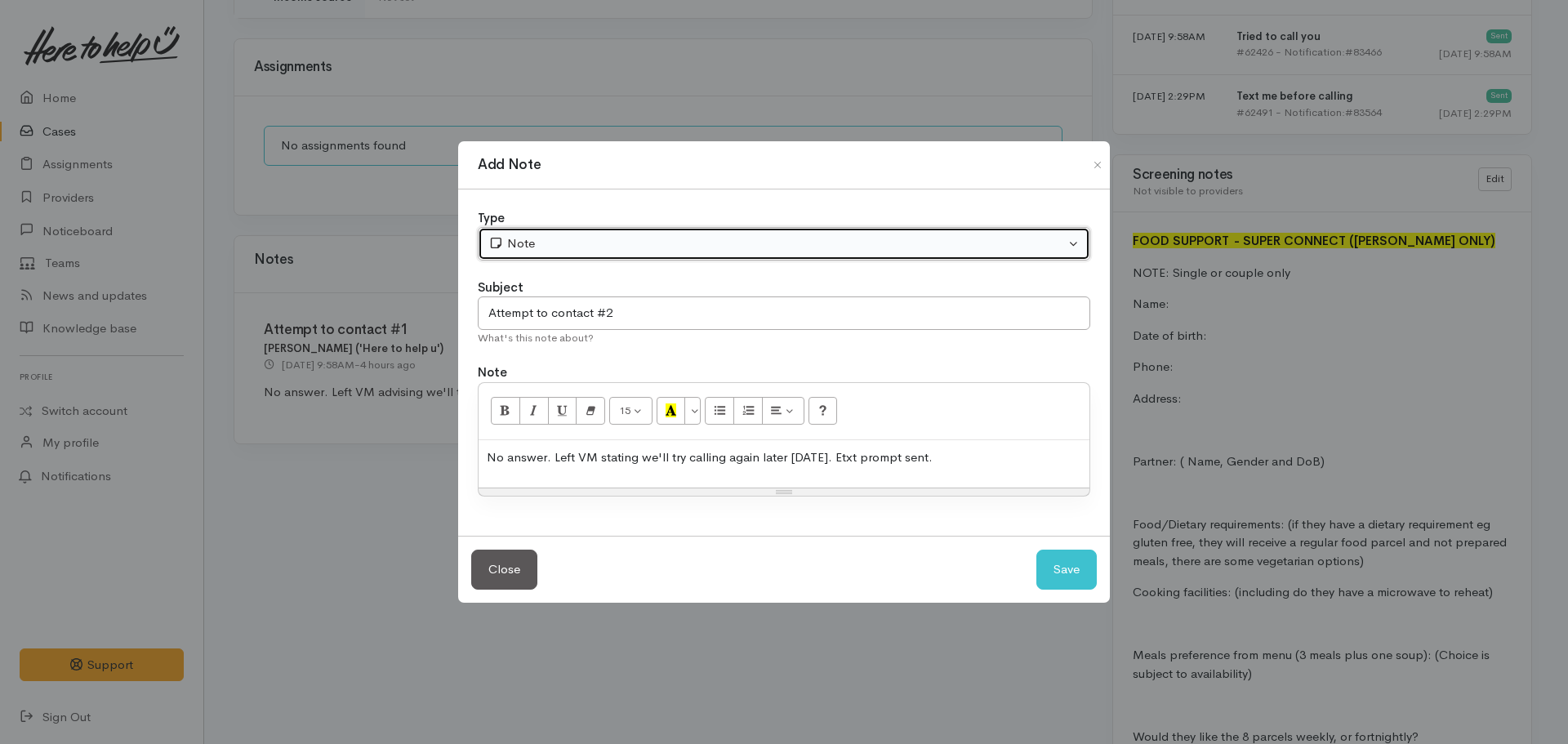
click at [565, 236] on div "Note" at bounding box center [777, 243] width 576 height 19
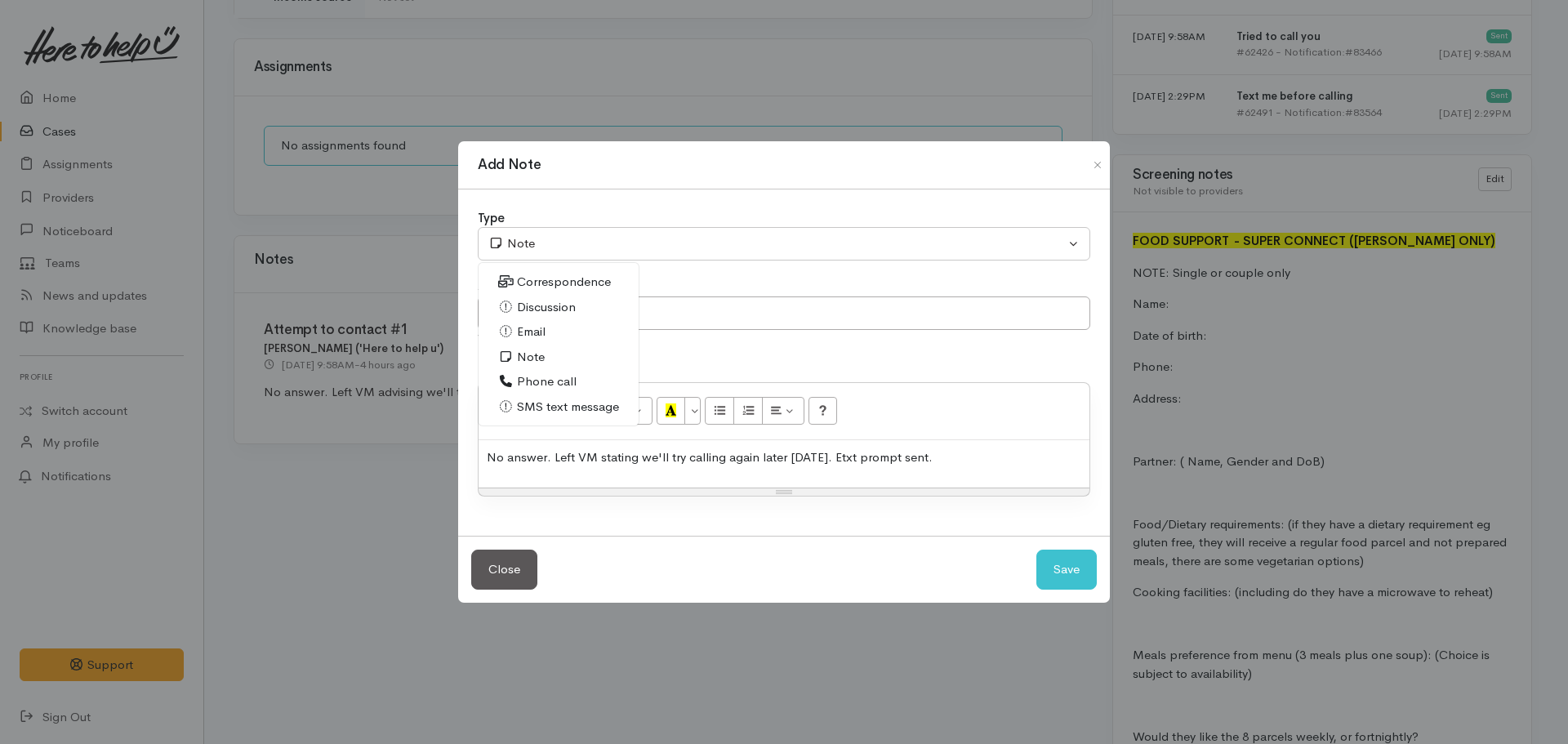
click at [548, 377] on span "Phone call" at bounding box center [547, 381] width 60 height 19
select select "3"
click at [1060, 559] on button "Save" at bounding box center [1066, 570] width 61 height 40
select select "1"
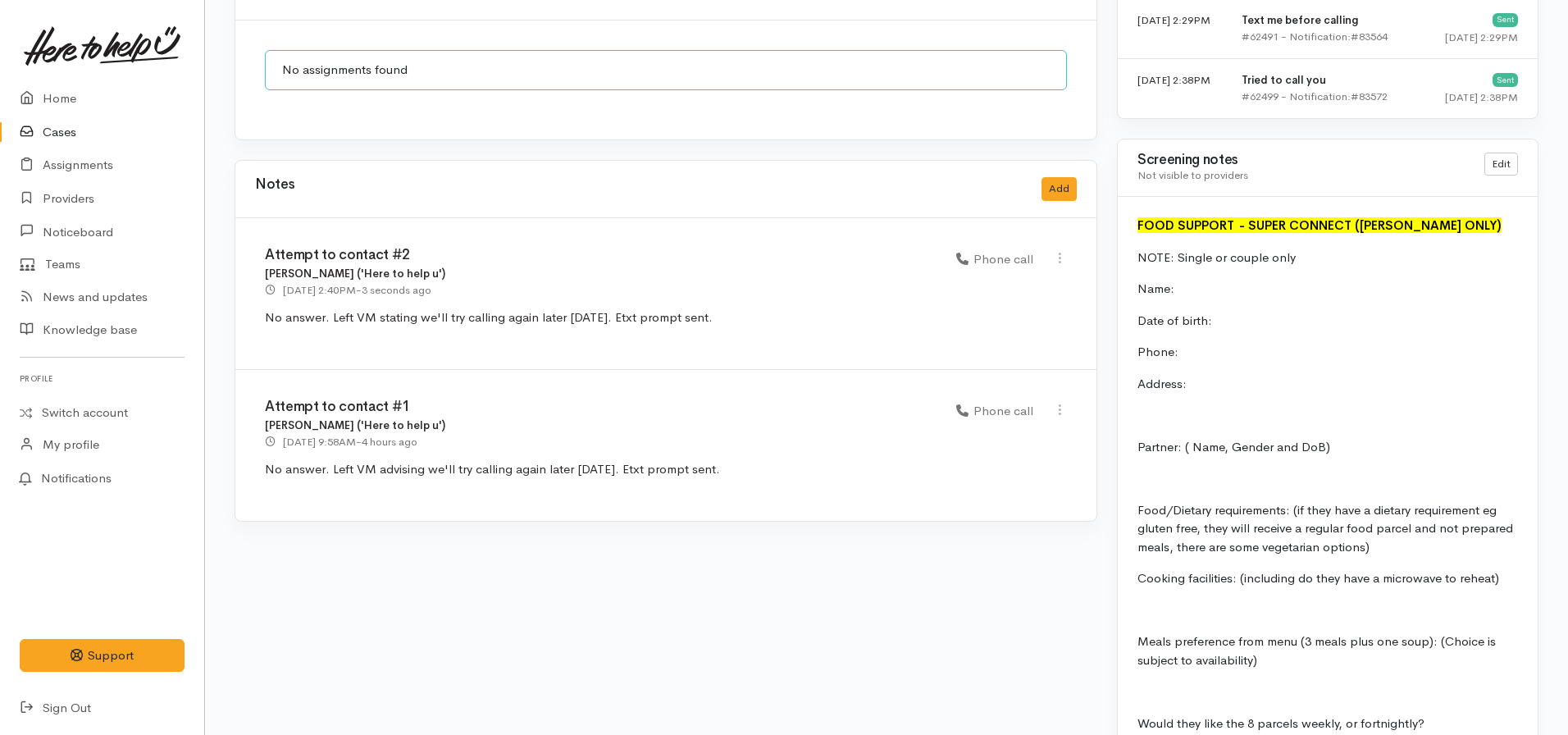
scroll to position [1314, 0]
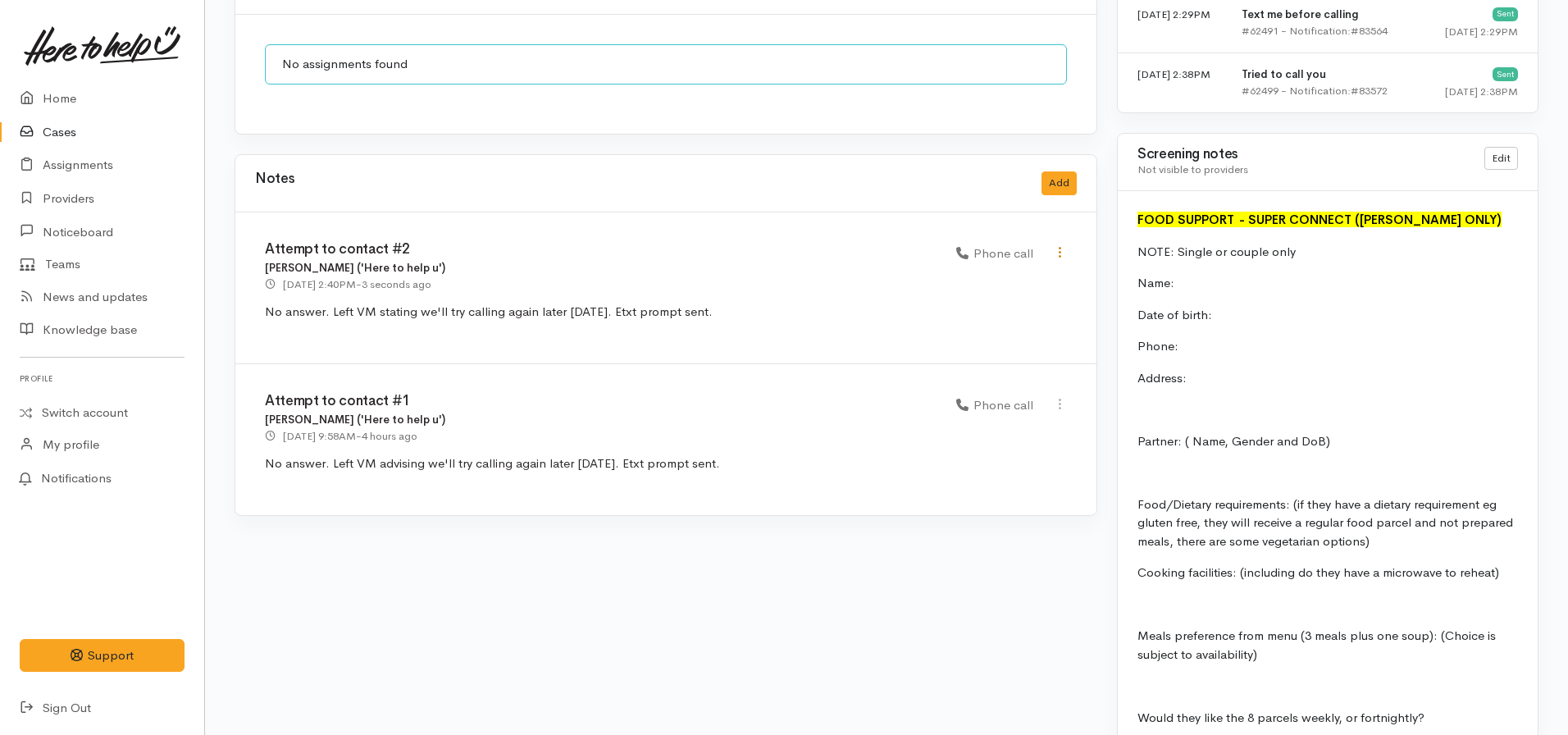
click at [1060, 245] on icon at bounding box center [1060, 252] width 14 height 14
click at [962, 272] on link "Edit" at bounding box center [1002, 284] width 130 height 25
select select "3"
type input "Attempt to contact #2"
select select "3"
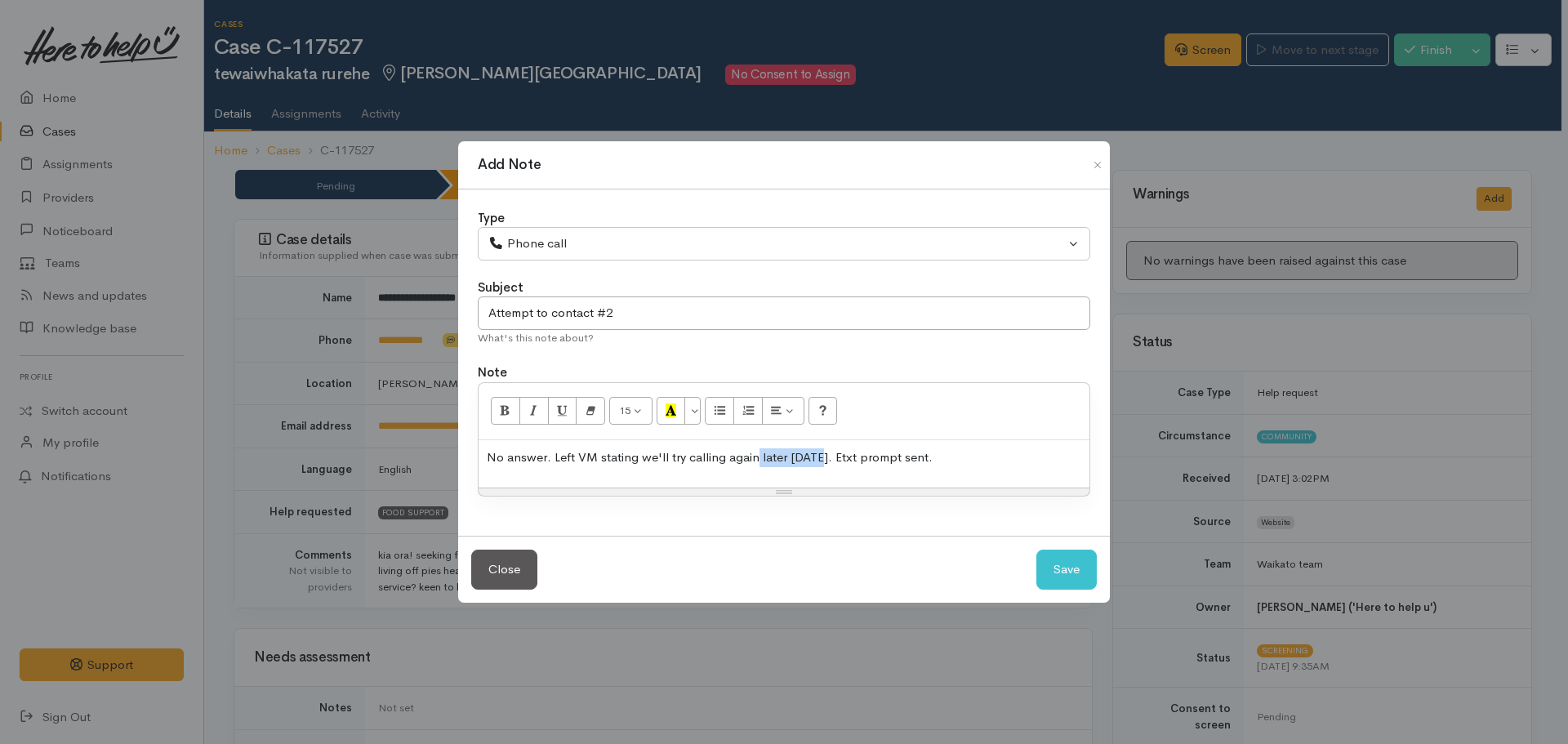
drag, startPoint x: 813, startPoint y: 457, endPoint x: 757, endPoint y: 448, distance: 56.7
click at [758, 448] on p "No answer. Left VM stating we'll try calling again later today. Etxt prompt sen…" at bounding box center [784, 457] width 594 height 19
click at [1078, 575] on button "Save" at bounding box center [1066, 570] width 61 height 40
select select "1"
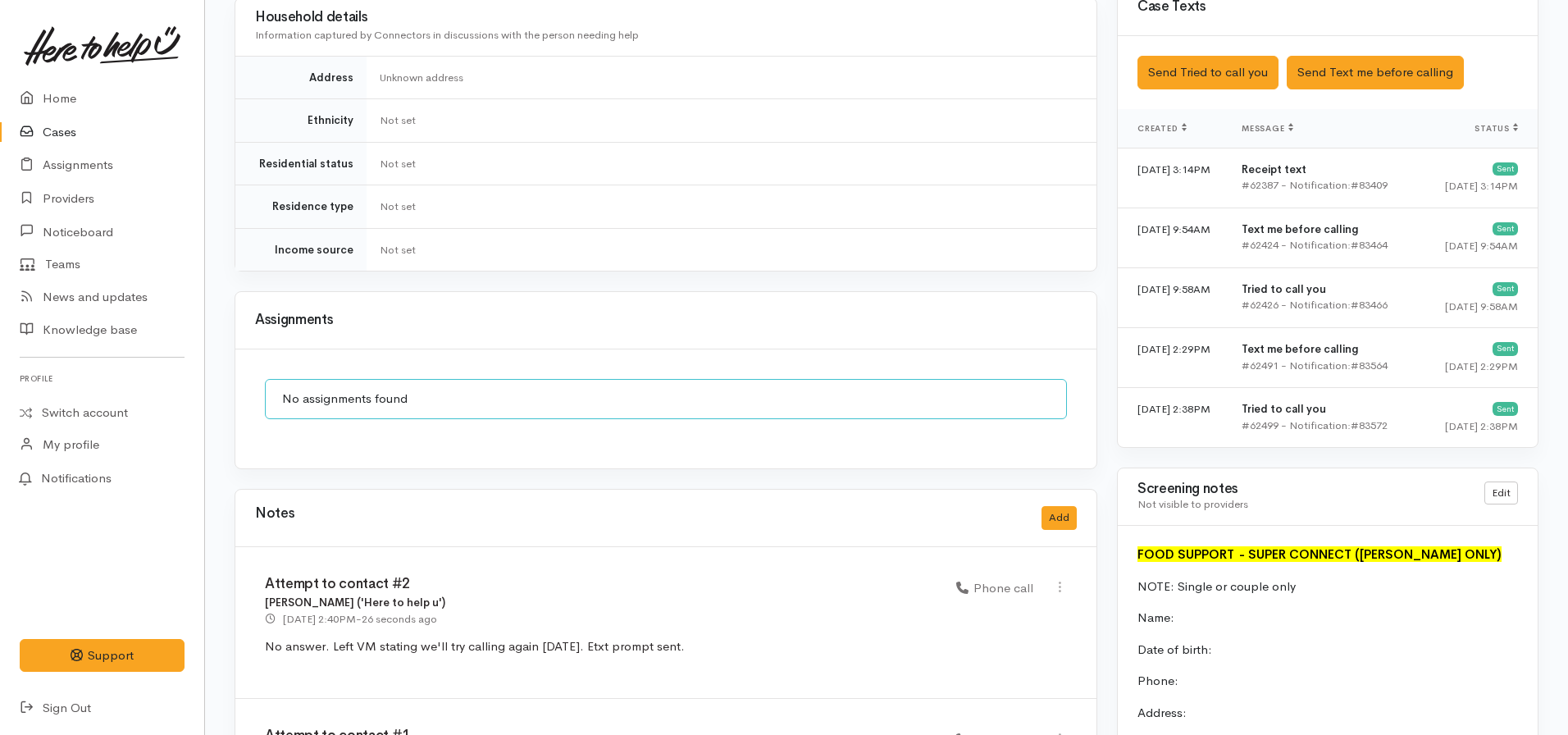
scroll to position [1148, 0]
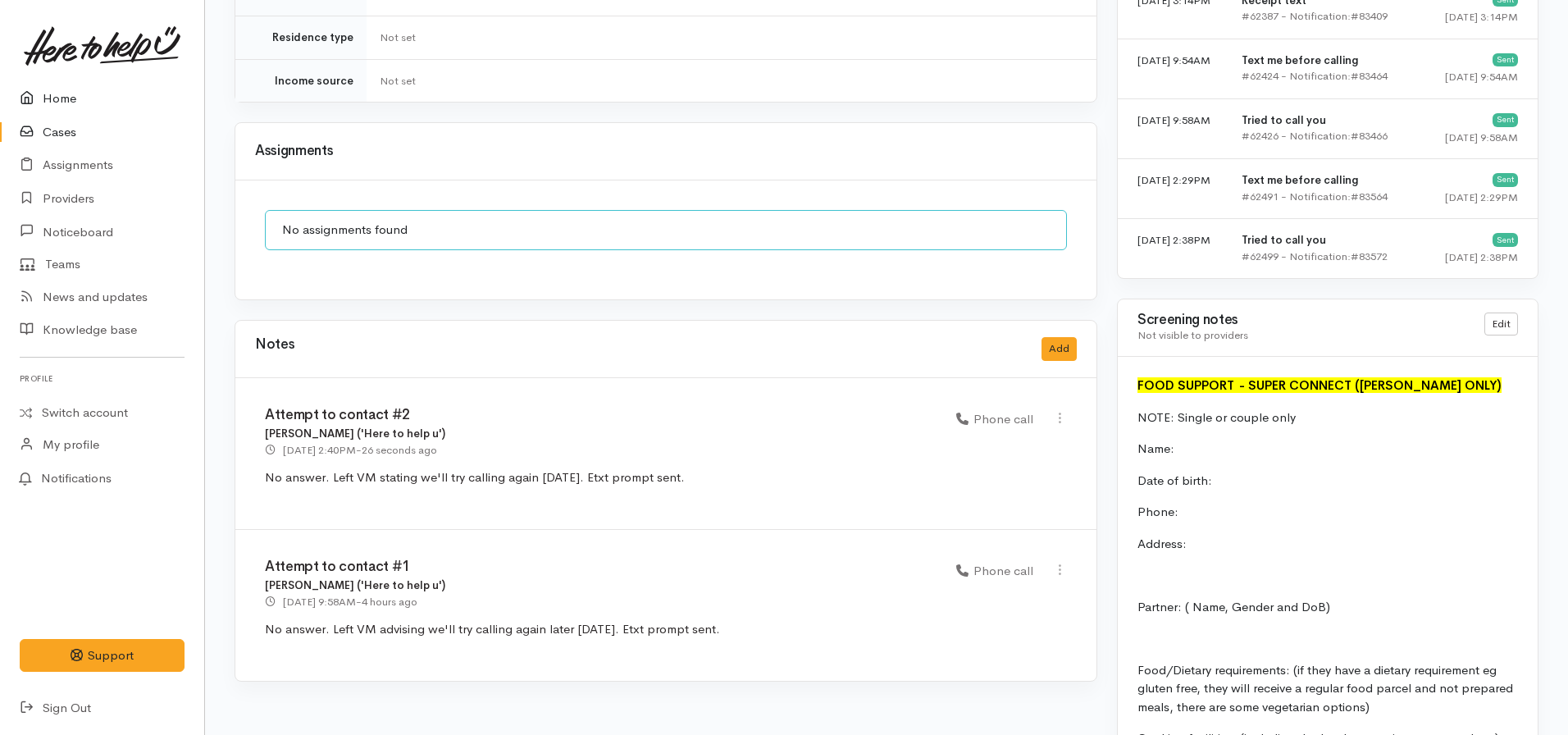
click at [65, 99] on link "Home" at bounding box center [102, 99] width 204 height 34
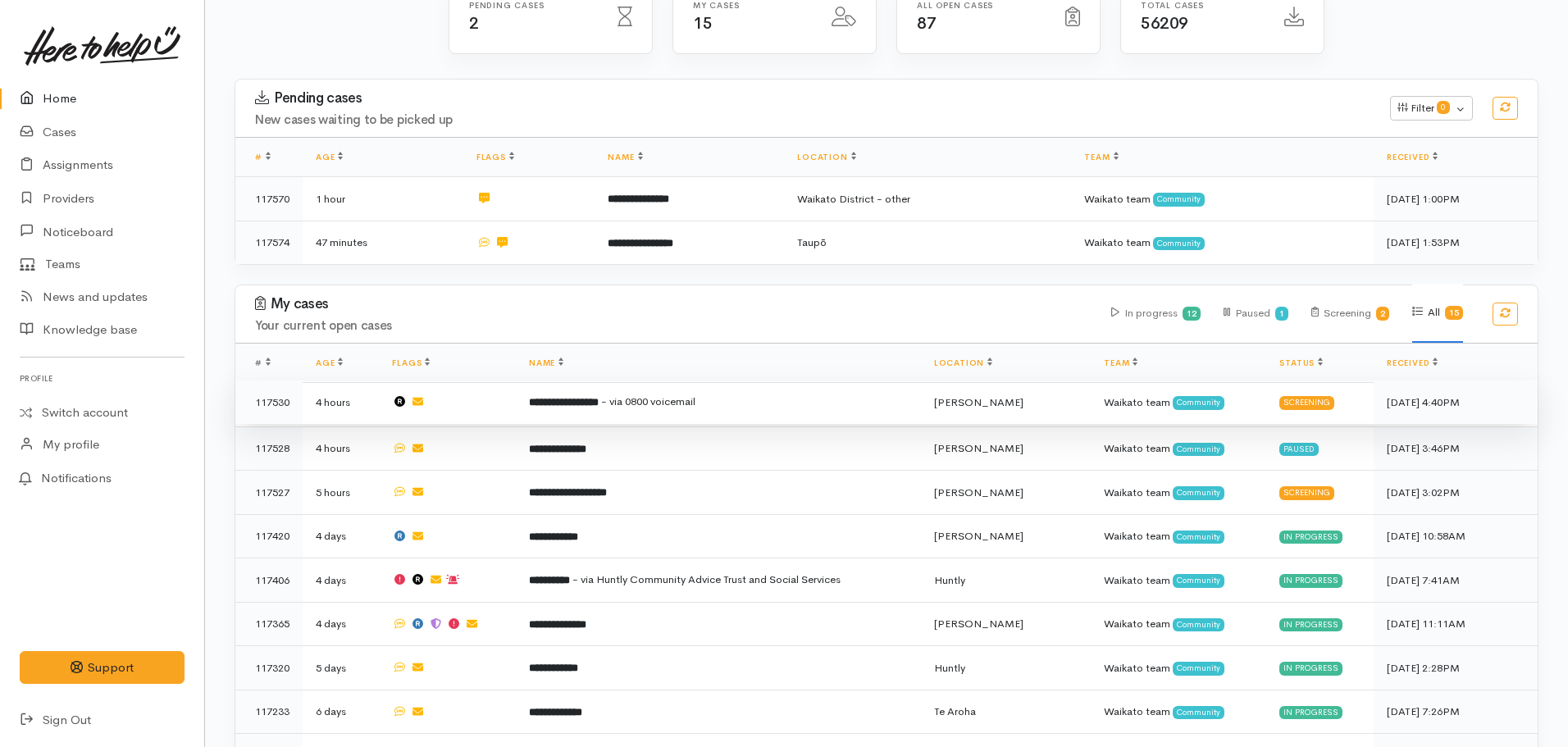
scroll to position [246, 0]
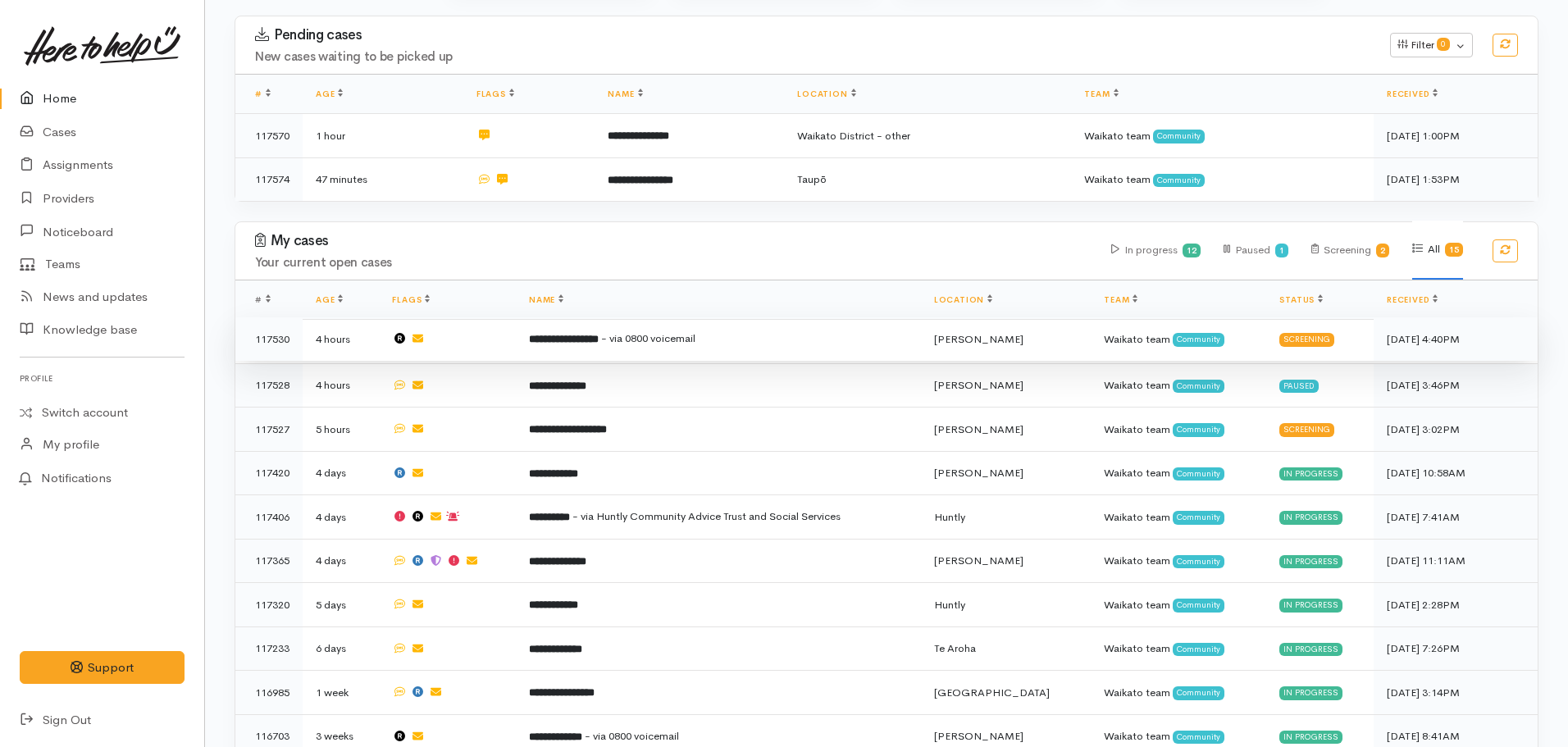
click at [599, 336] on b "**********" at bounding box center [564, 339] width 70 height 11
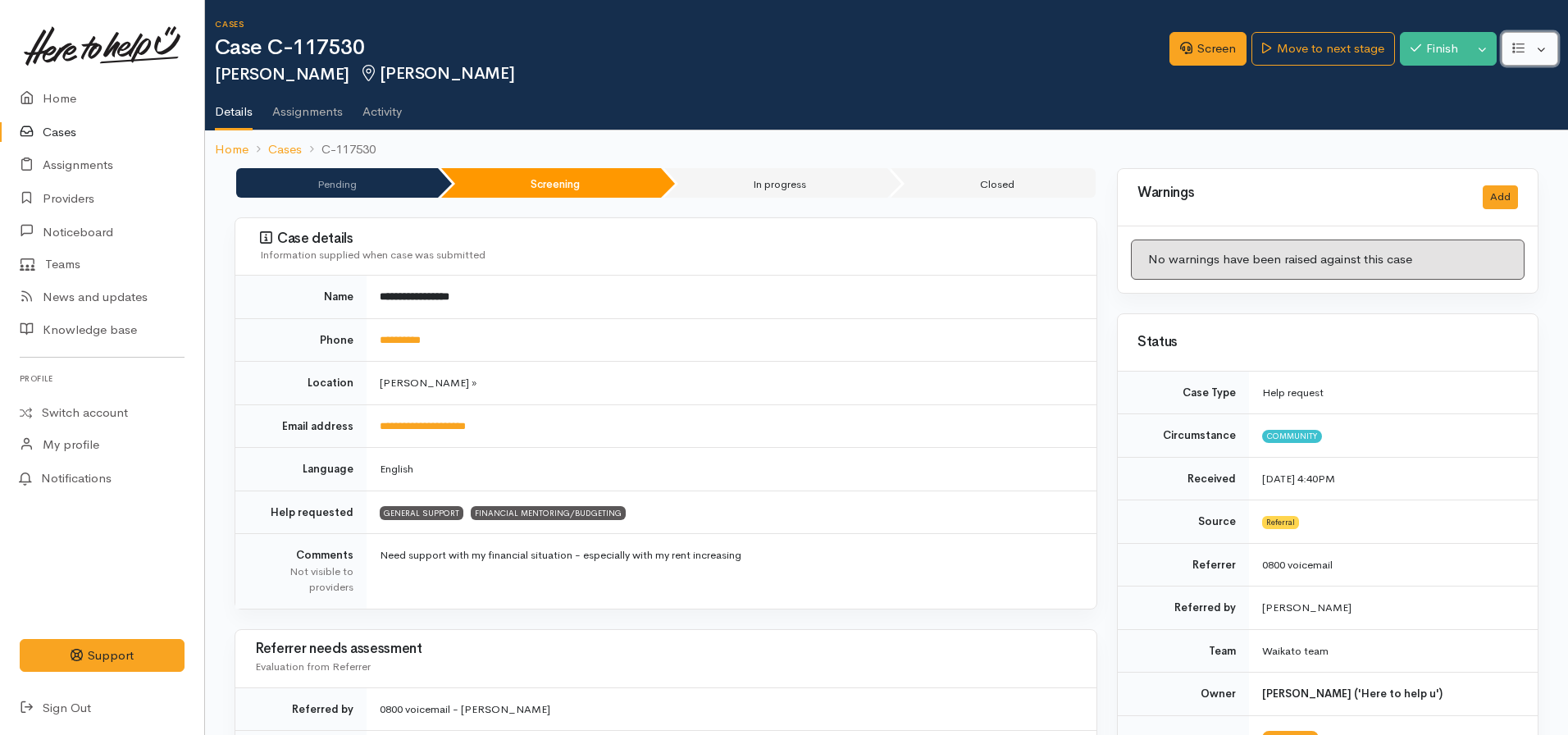
click at [1527, 50] on button "button" at bounding box center [1530, 49] width 57 height 34
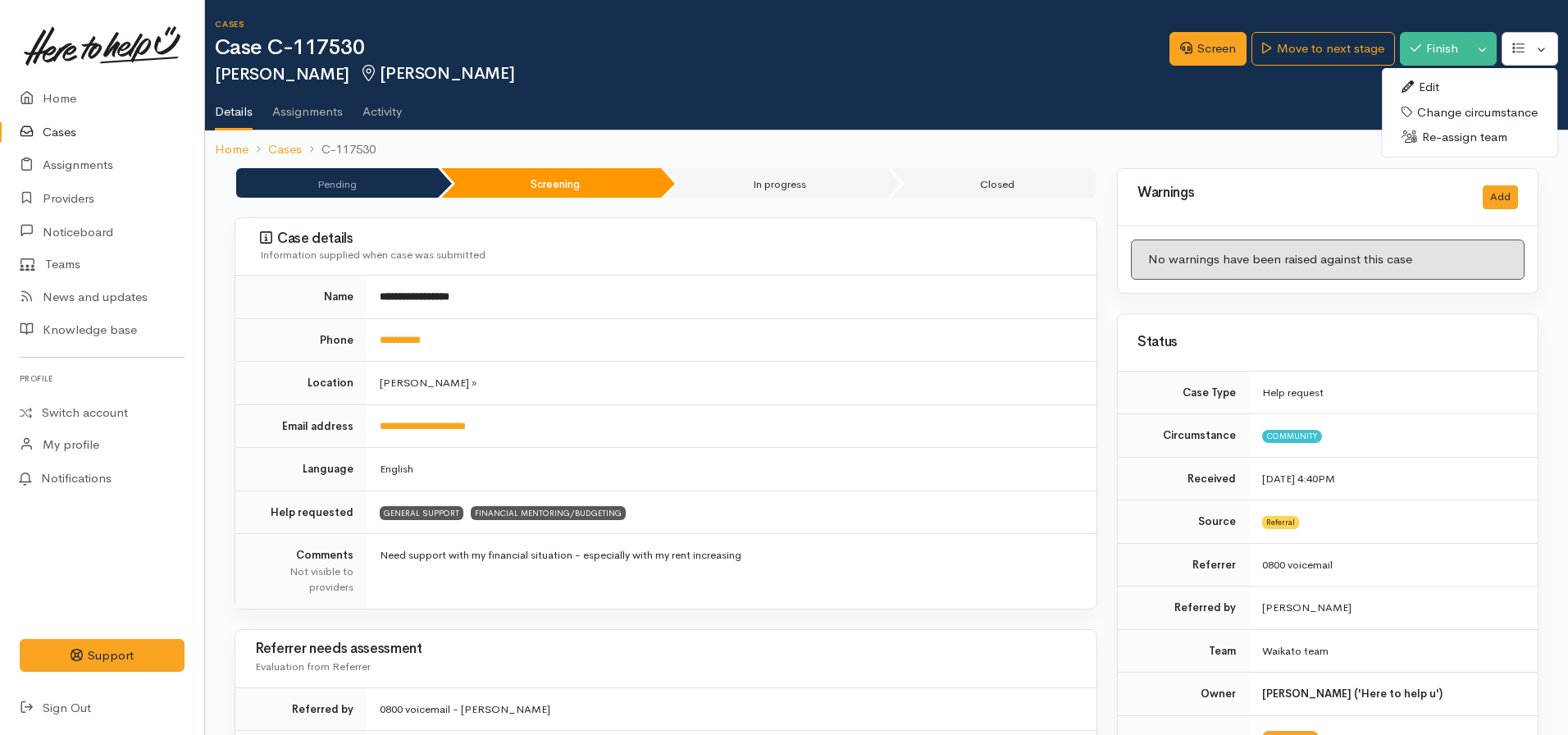
click at [1436, 93] on link "Edit" at bounding box center [1470, 87] width 176 height 25
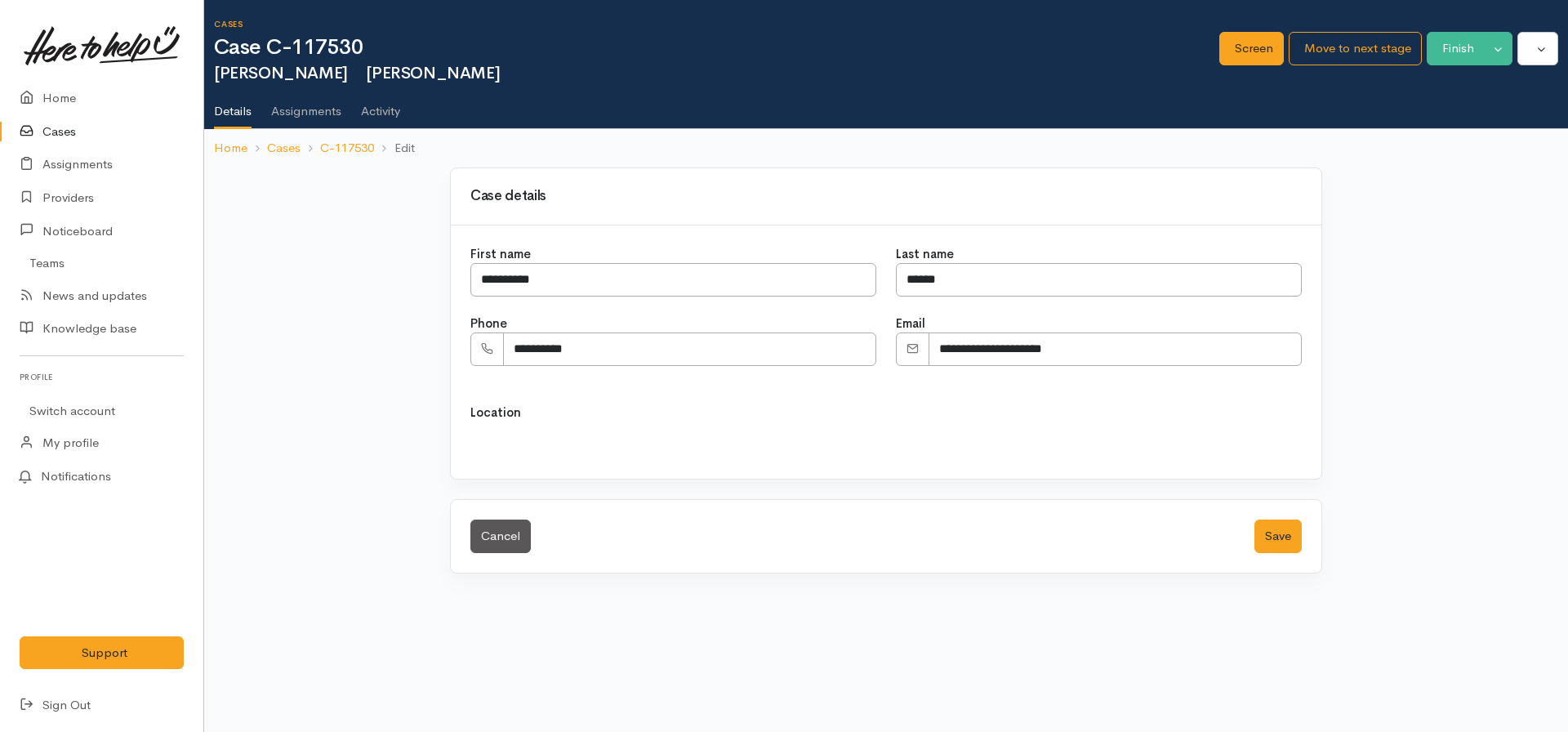
select select
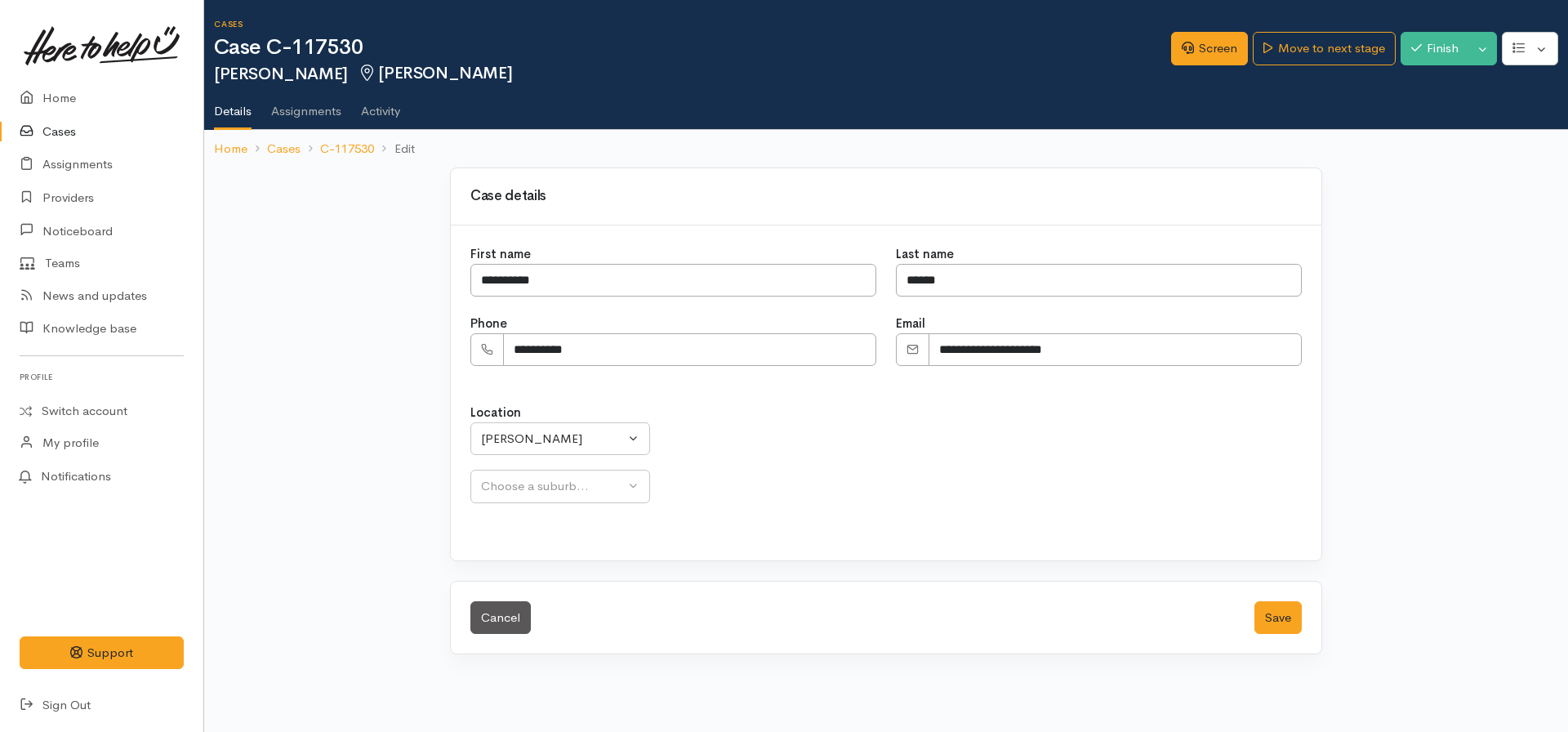
select select
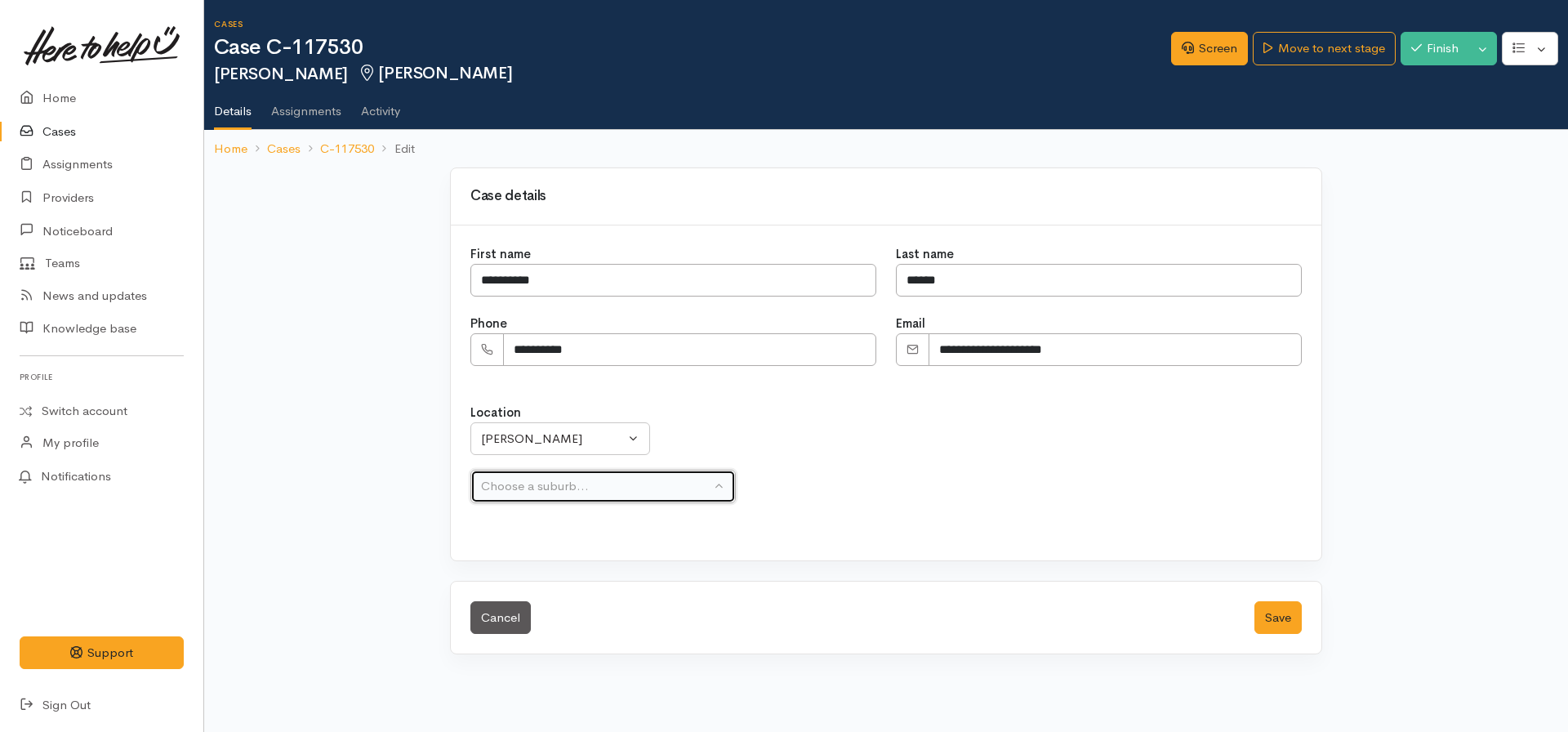
click at [528, 475] on button "Choose a suburb..." at bounding box center [602, 487] width 266 height 34
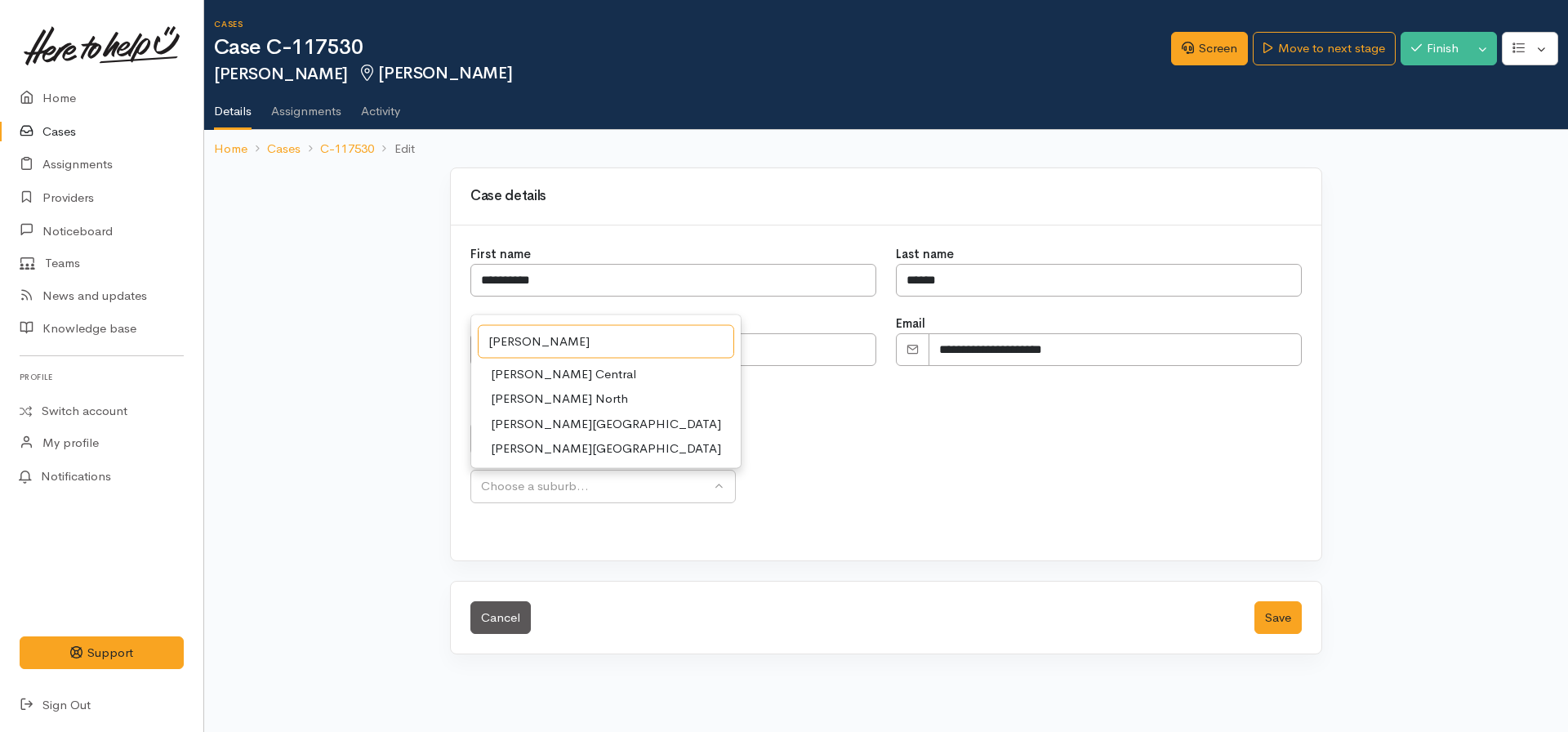
type input "Hamilton"
click at [560, 422] on span "[PERSON_NAME][GEOGRAPHIC_DATA]" at bounding box center [605, 423] width 230 height 19
select select "22"
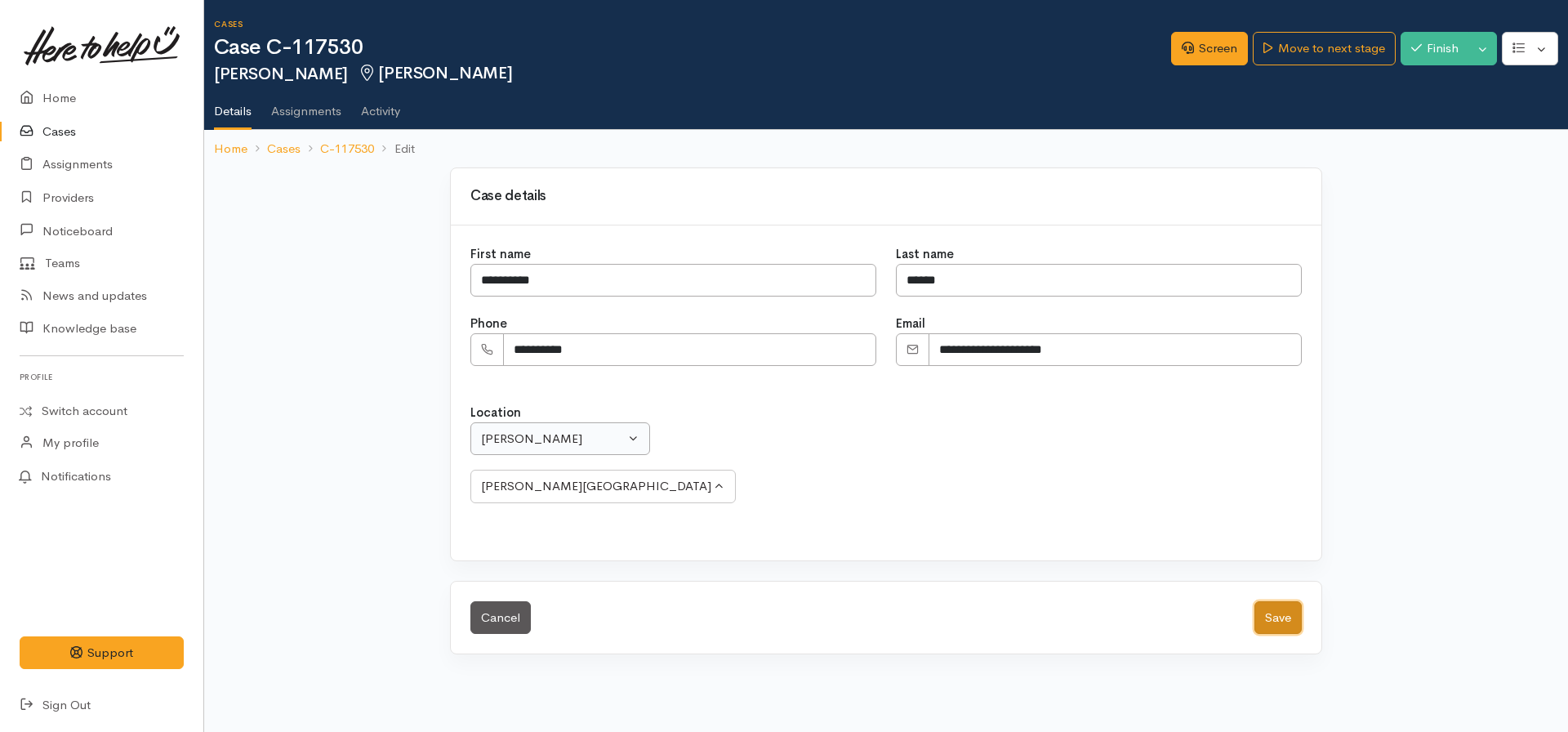
click at [1254, 602] on button "Save" at bounding box center [1278, 618] width 48 height 34
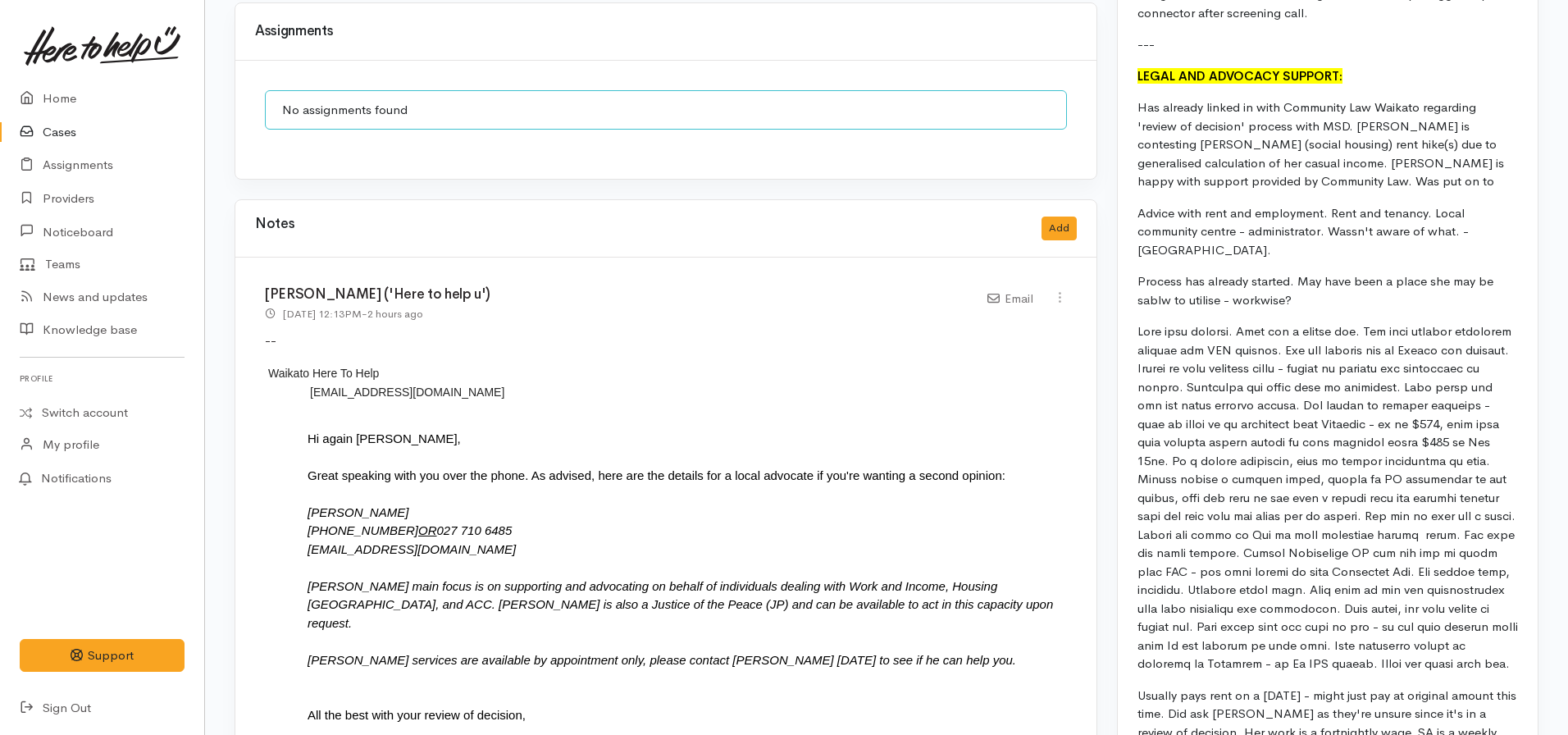
scroll to position [1021, 0]
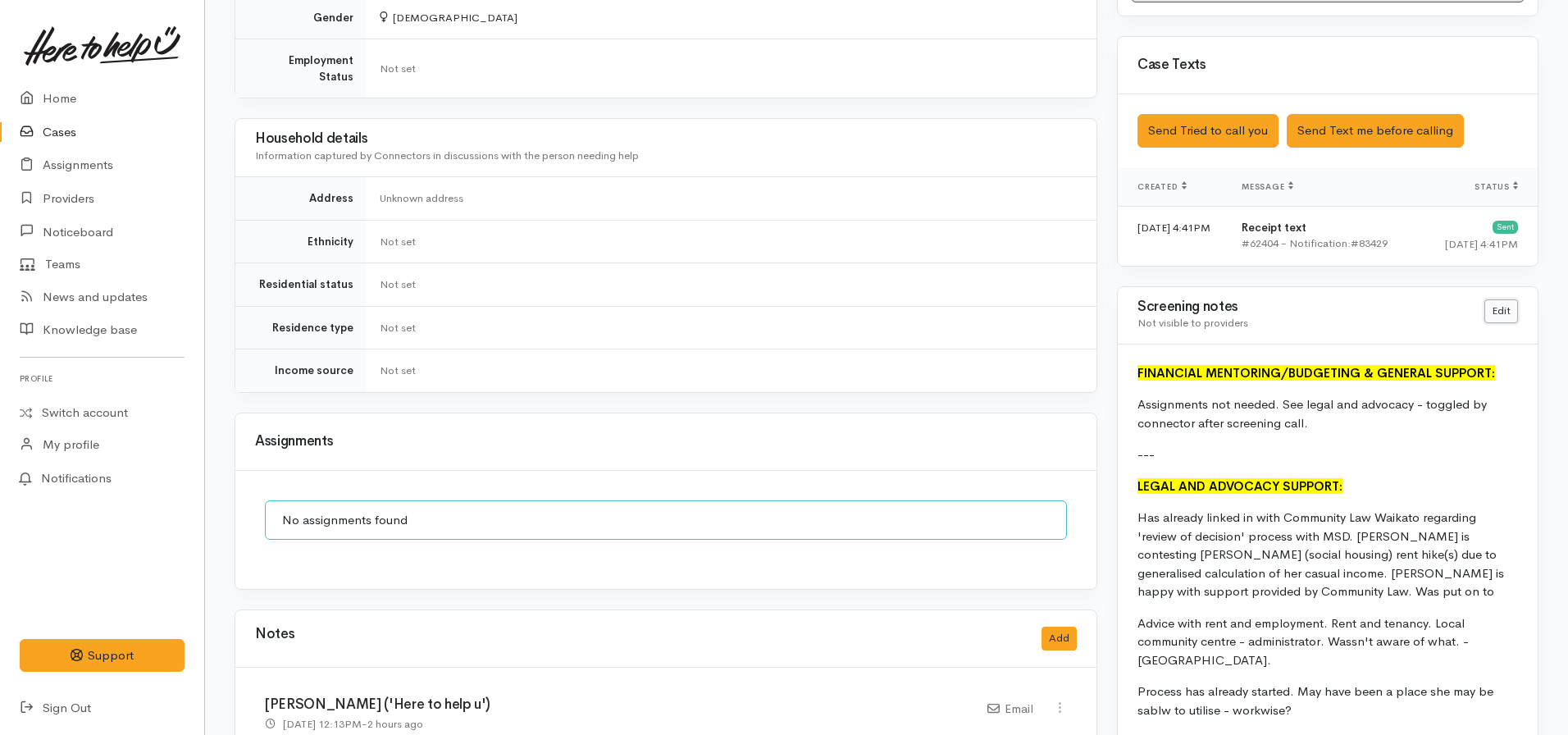
click at [1498, 311] on link "Edit" at bounding box center [1502, 311] width 34 height 24
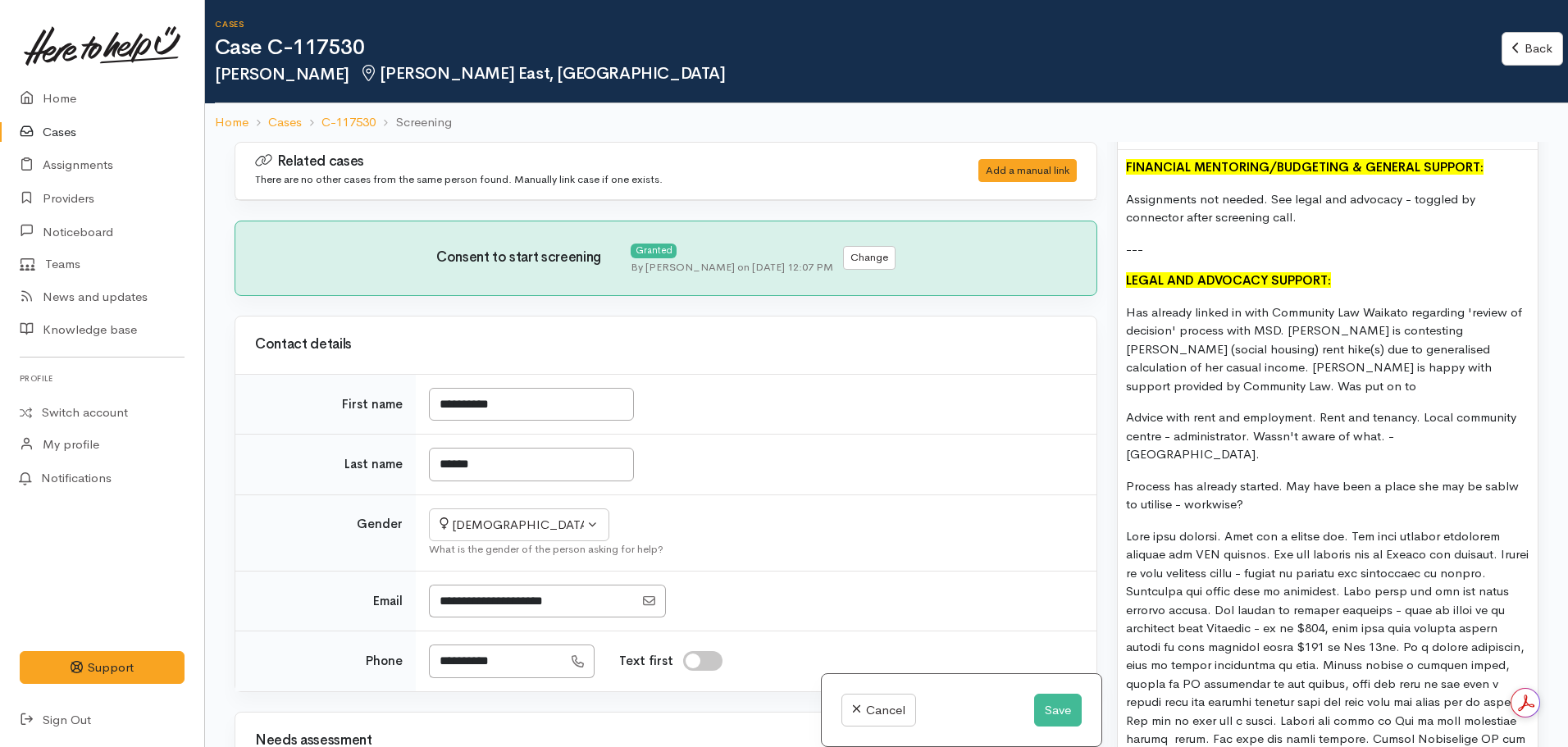
scroll to position [1230, 0]
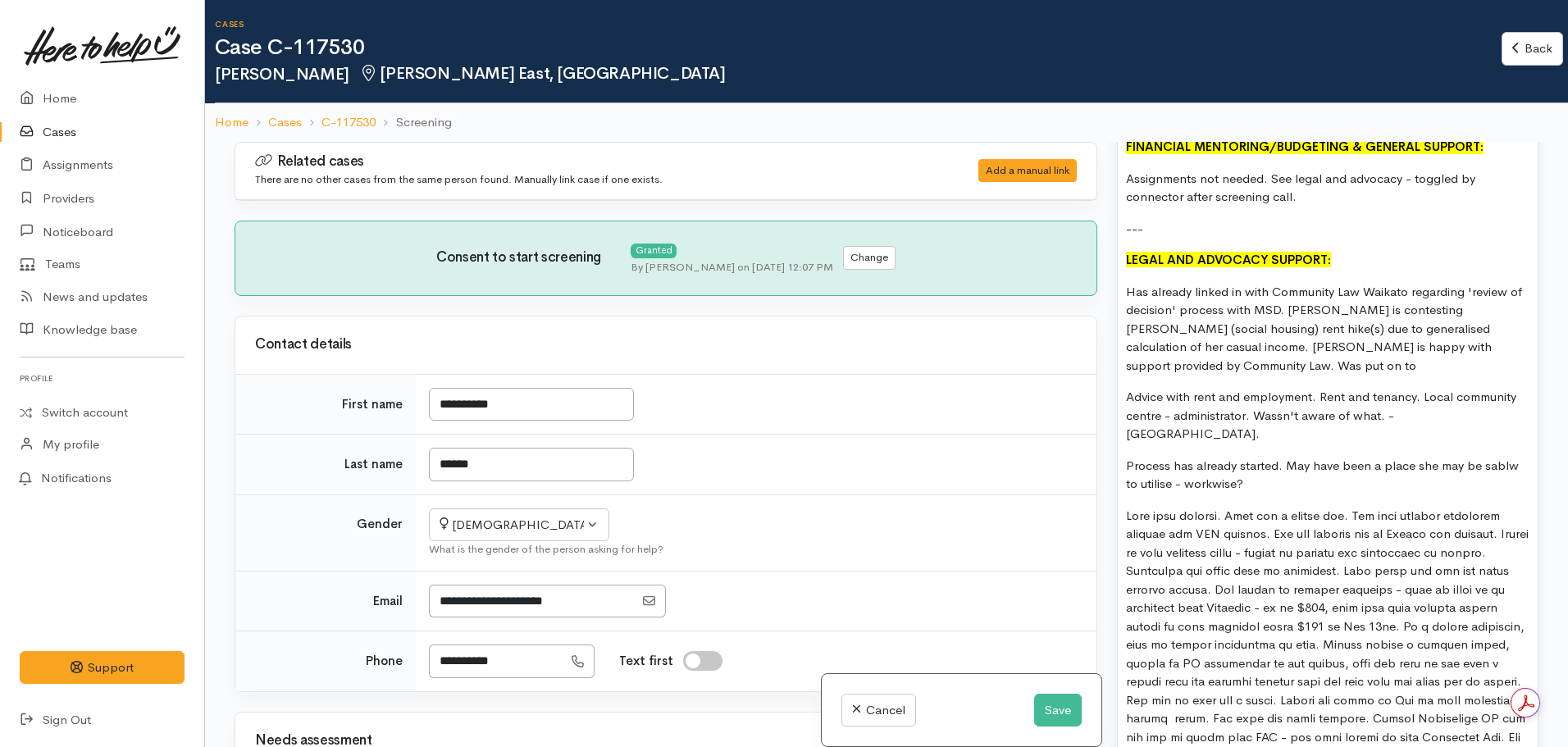
click at [1166, 343] on p "Has already linked in with Community Law Waikato regarding 'review of decision'…" at bounding box center [1328, 329] width 404 height 93
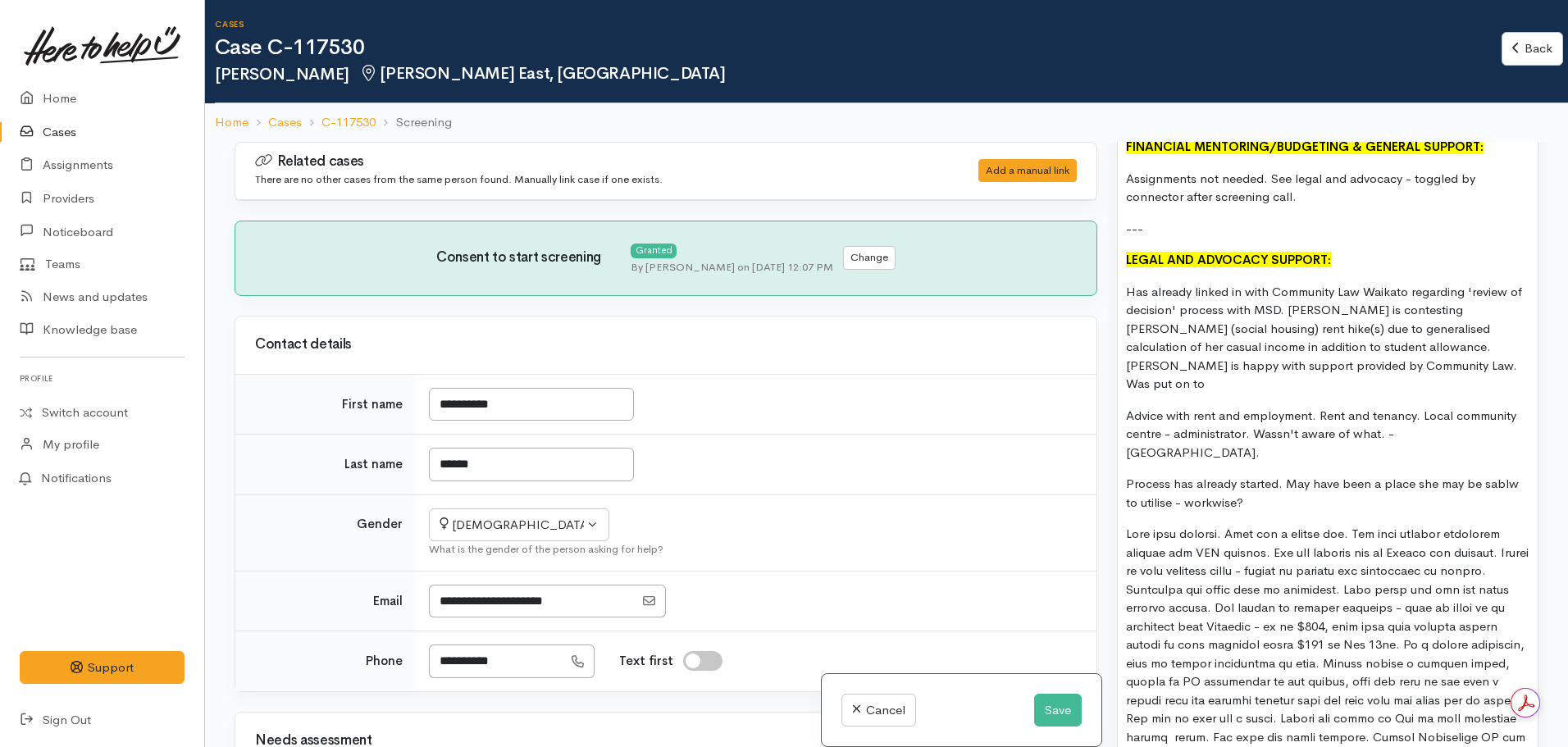
click at [1417, 356] on p "Has already linked in with Community Law Waikato regarding 'review of decision'…" at bounding box center [1328, 338] width 404 height 111
click at [1417, 367] on p "Has already linked in with Community Law Waikato regarding 'review of decision'…" at bounding box center [1328, 338] width 404 height 111
click at [1328, 364] on p "Has already linked in with Community Law Waikato regarding 'review of decision'…" at bounding box center [1328, 338] width 404 height 111
click at [1474, 363] on p "Has already linked in with Community Law Waikato regarding 'review of decision'…" at bounding box center [1328, 338] width 404 height 111
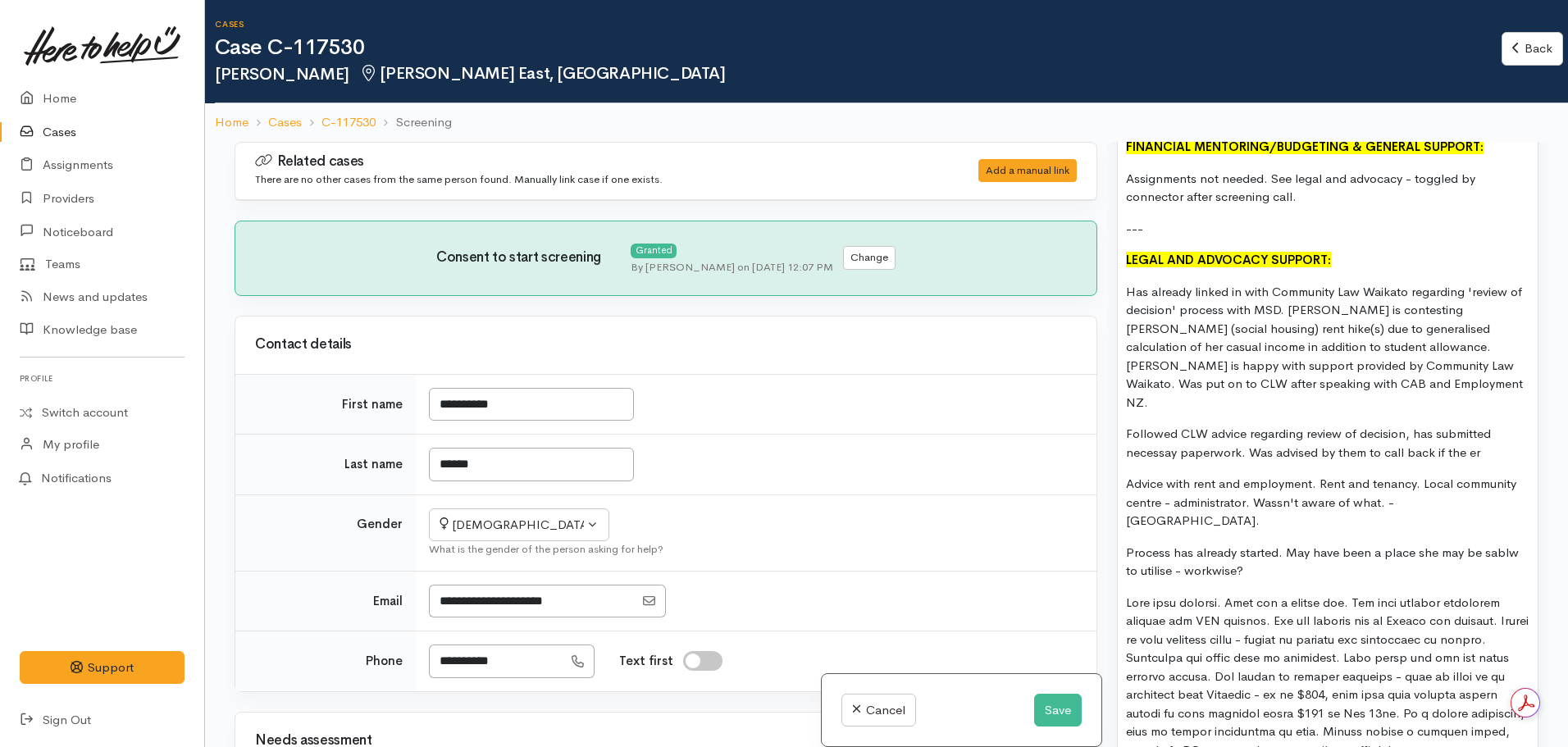
click at [1240, 433] on p "Followed CLW advice regarding review of decision, has submitted necessay paperw…" at bounding box center [1328, 443] width 404 height 37
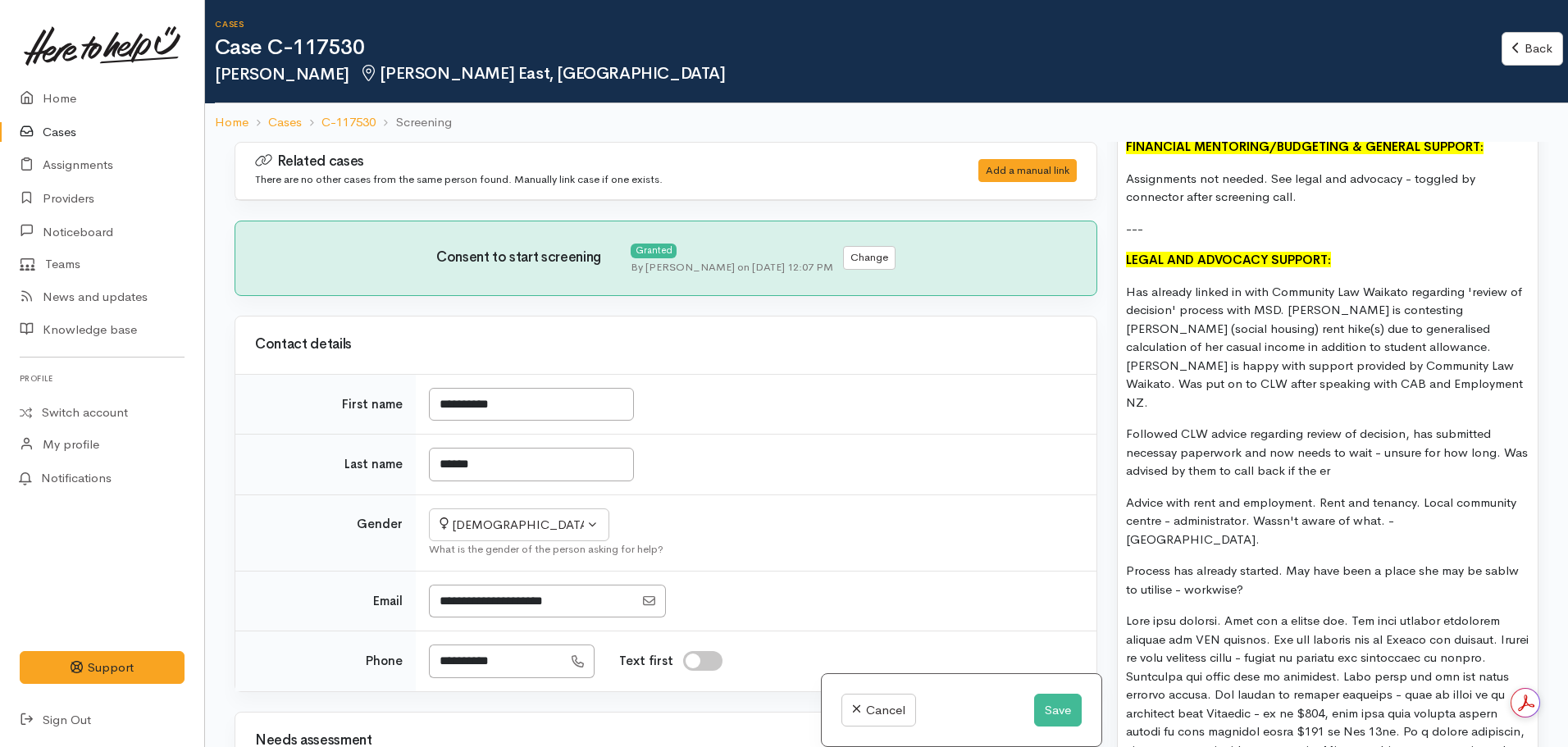
drag, startPoint x: 1138, startPoint y: 425, endPoint x: 1146, endPoint y: 434, distance: 12.2
click at [1404, 449] on p "Followed CLW advice regarding review of decision, has submitted necessary paper…" at bounding box center [1328, 453] width 404 height 56
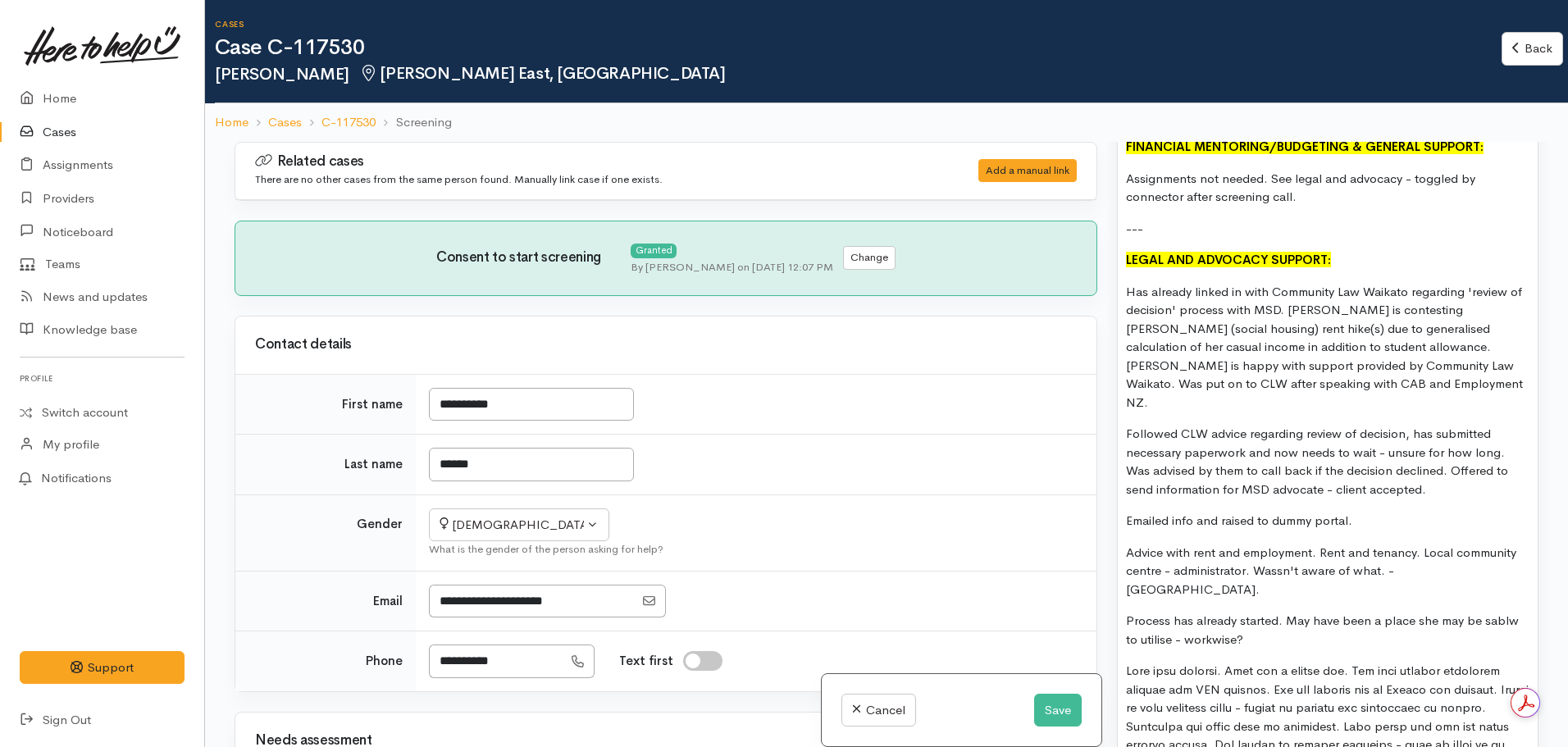
click at [1321, 477] on p "Followed CLW advice regarding review of decision, has submitted necessary paper…" at bounding box center [1328, 462] width 404 height 74
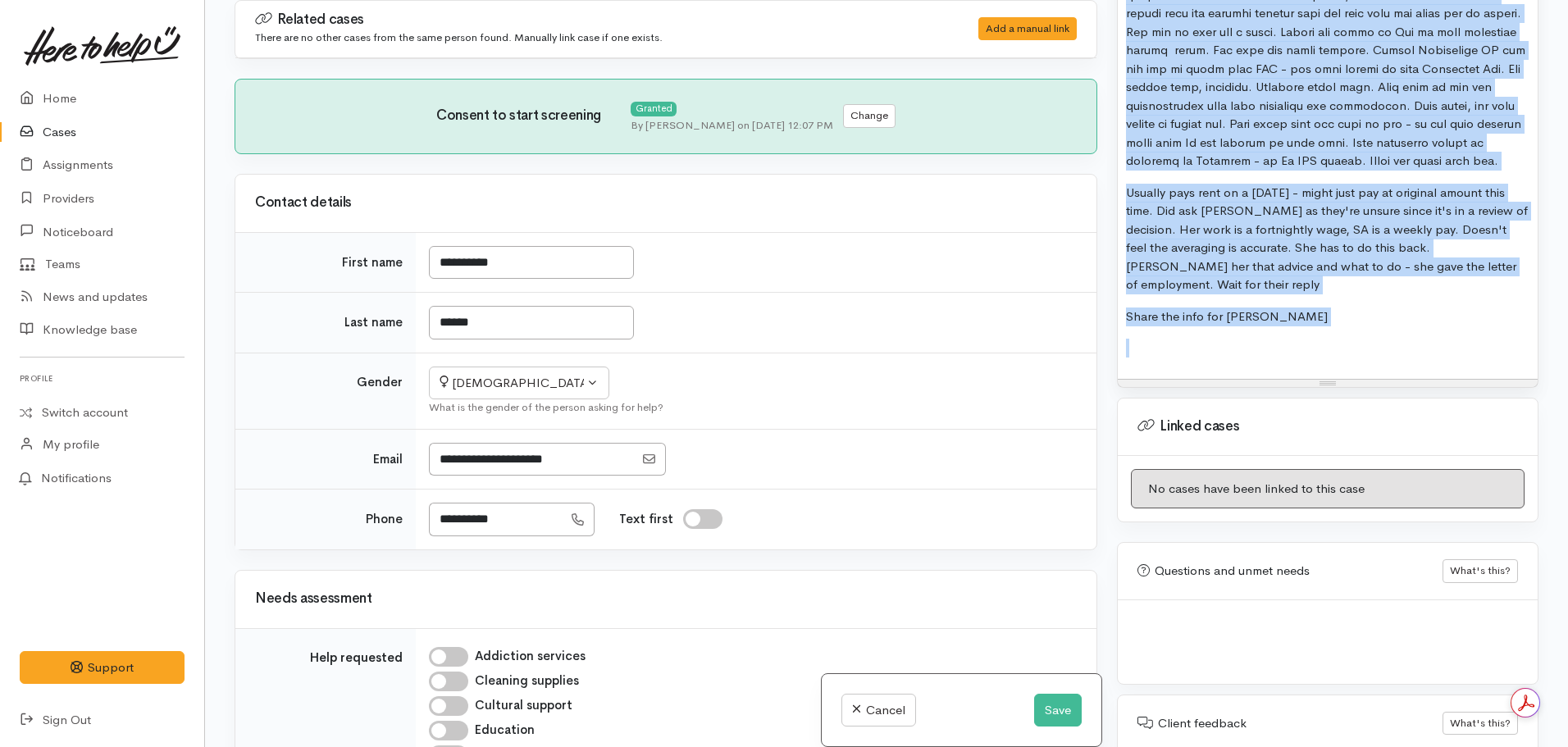
scroll to position [1994, 0]
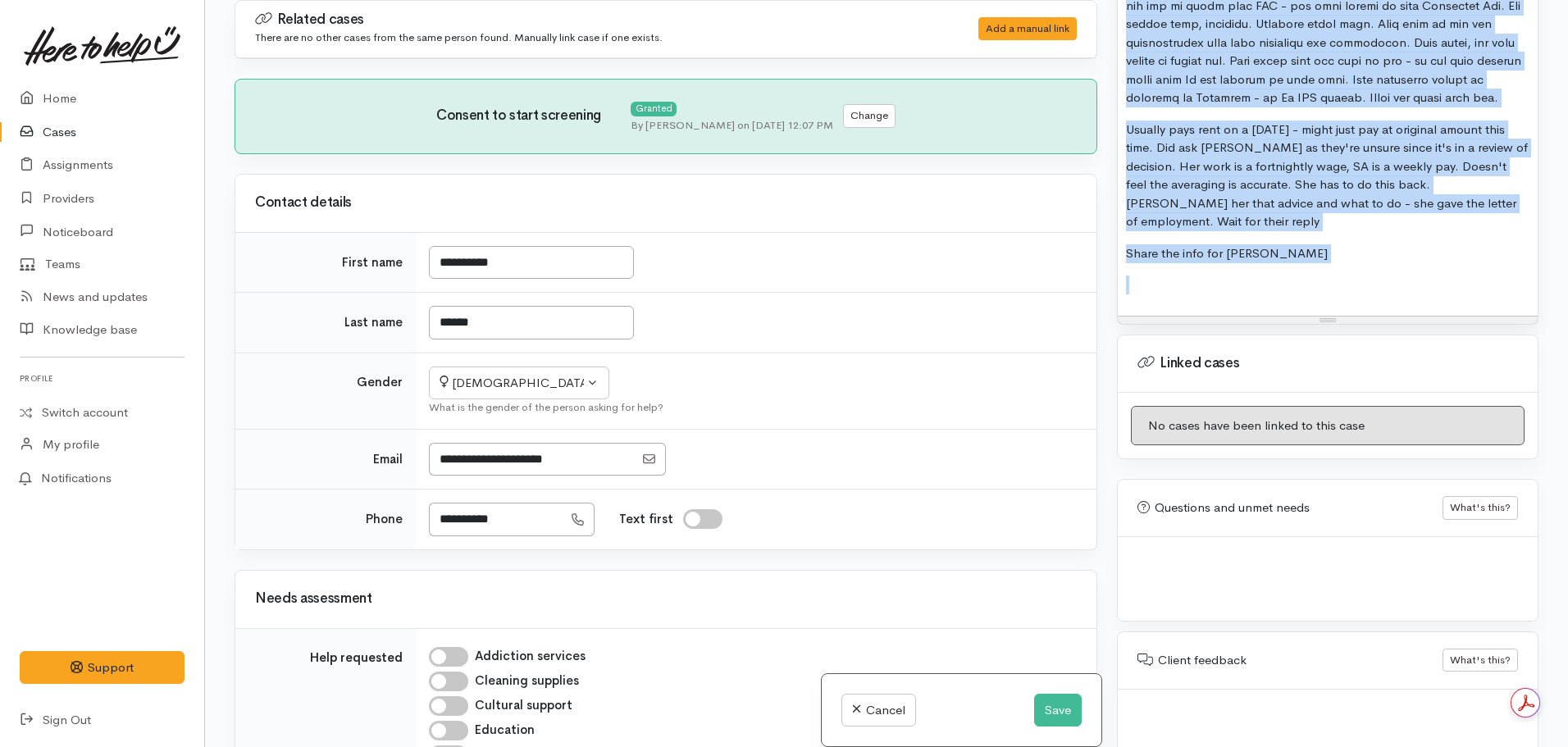
drag, startPoint x: 1134, startPoint y: 550, endPoint x: 1477, endPoint y: 260, distance: 448.2
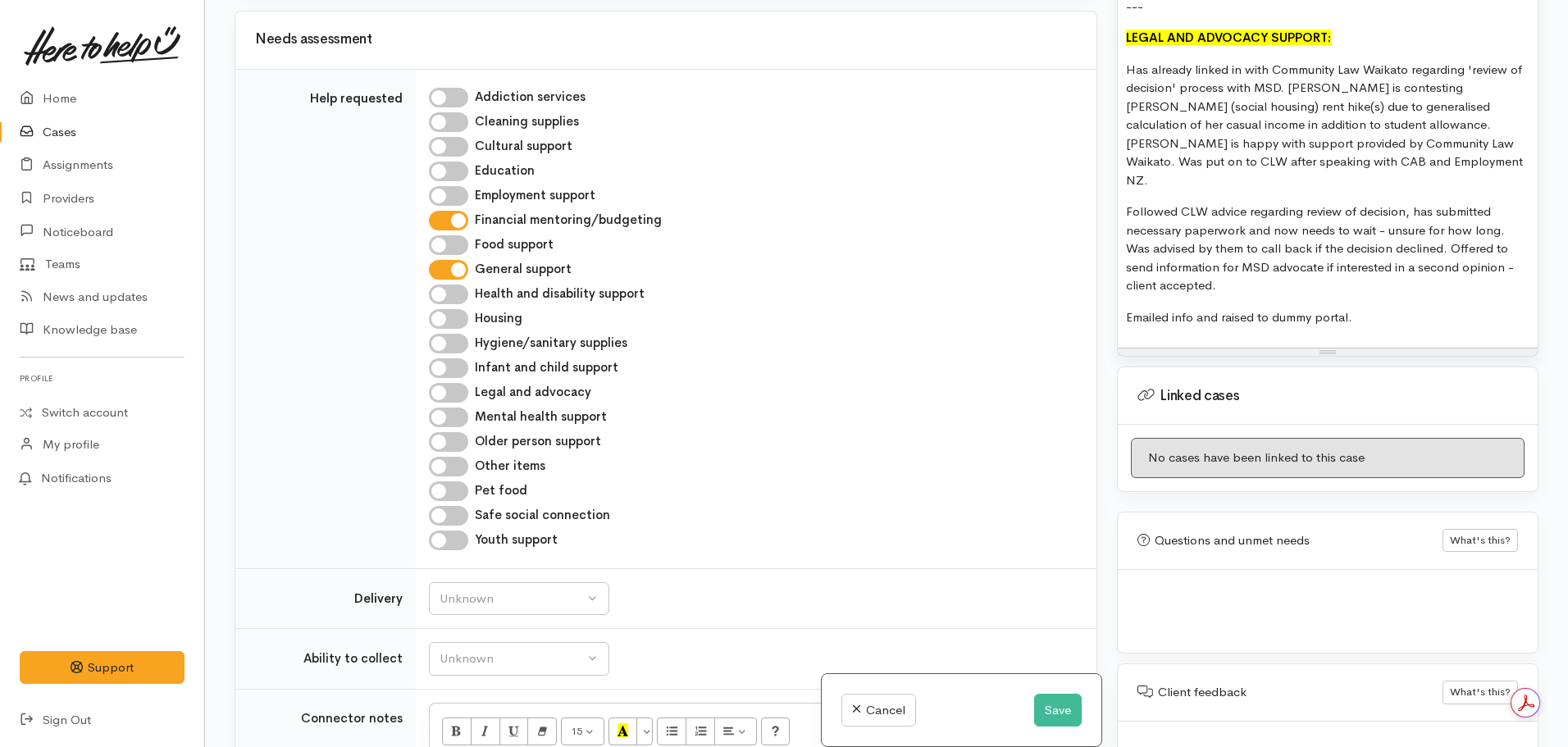
scroll to position [574, 0]
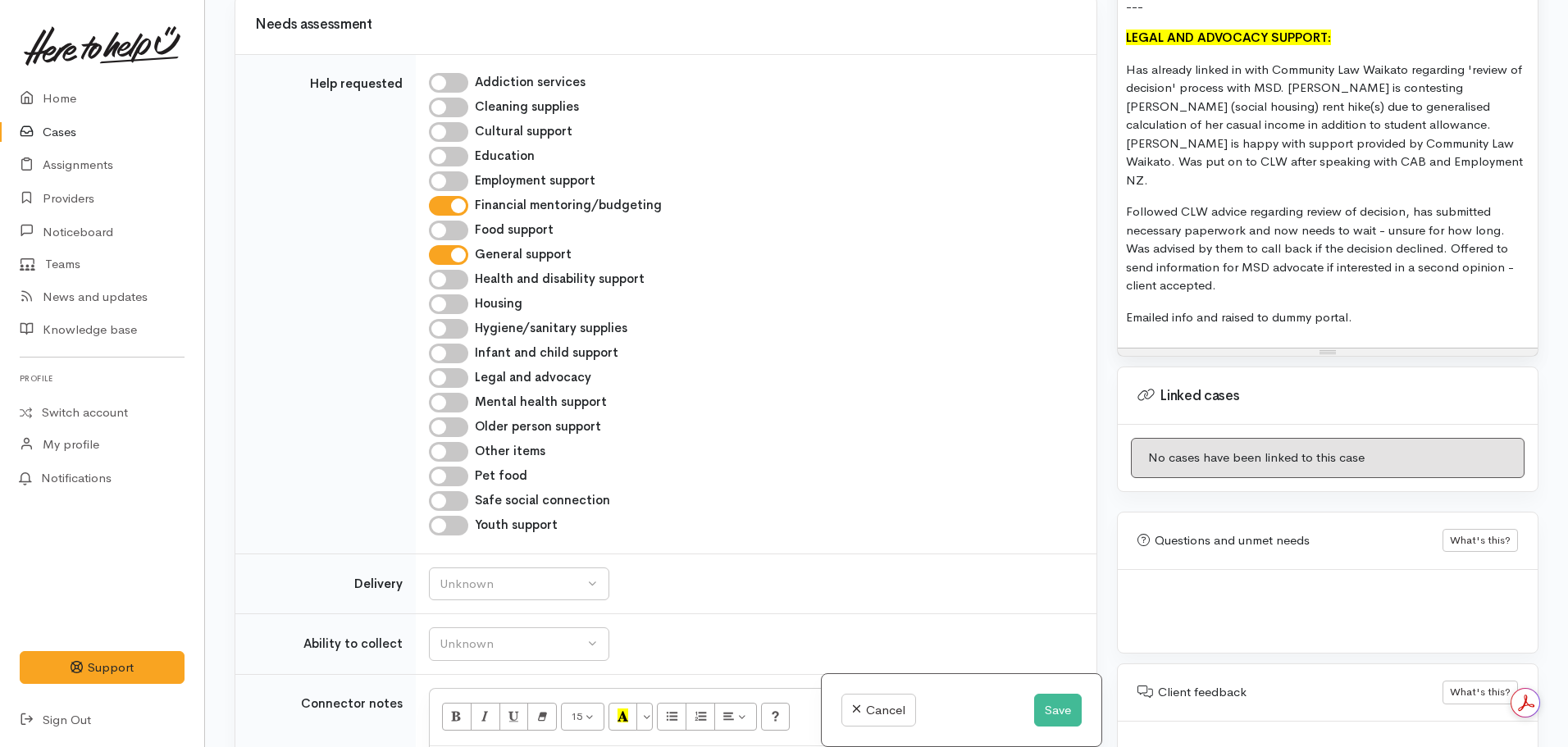
click at [459, 370] on input "Legal and advocacy" at bounding box center [448, 378] width 39 height 20
checkbox input "true"
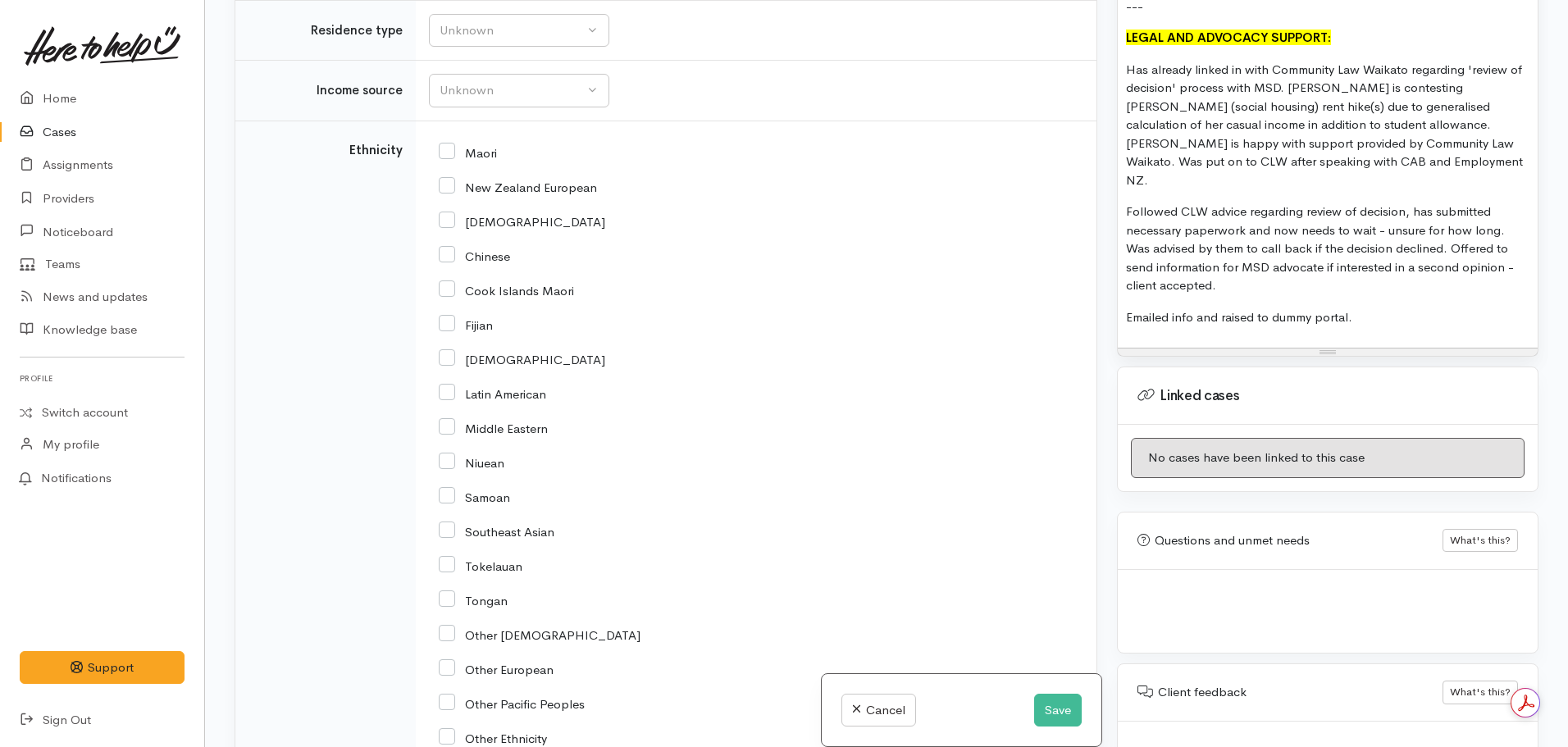
scroll to position [1723, 0]
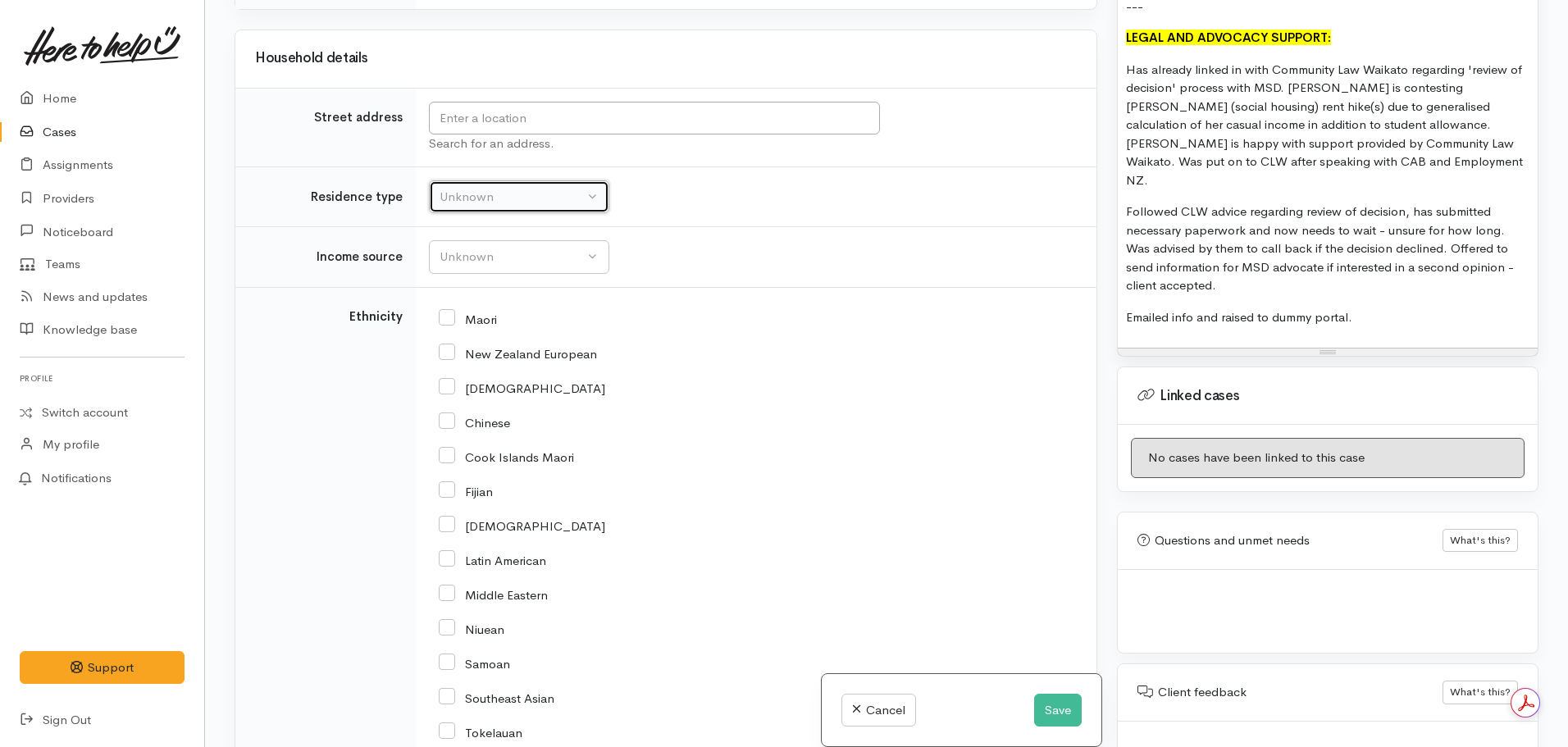
click at [502, 203] on div "Unknown" at bounding box center [512, 197] width 144 height 19
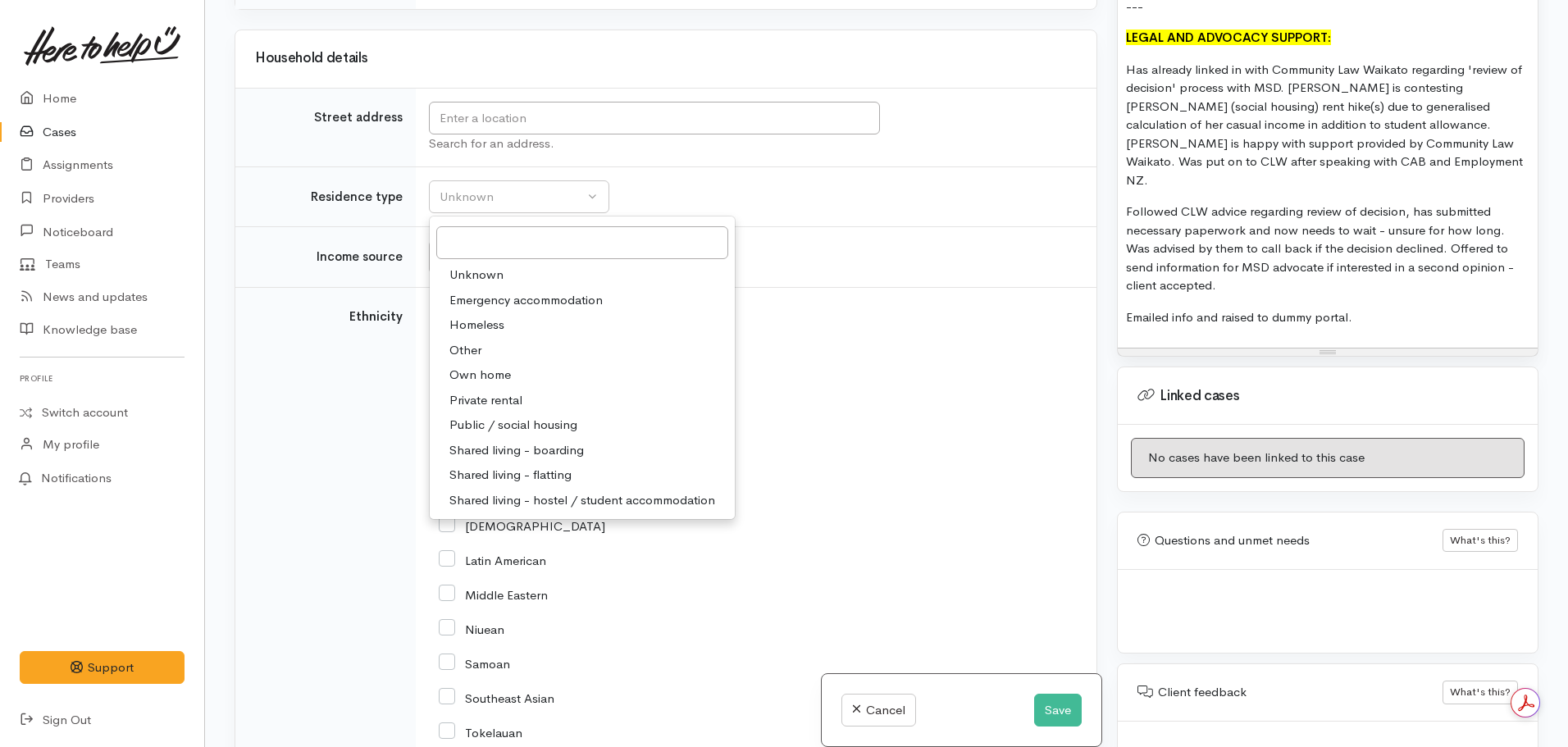
click at [539, 418] on span "Public / social housing" at bounding box center [514, 425] width 128 height 19
select select "3"
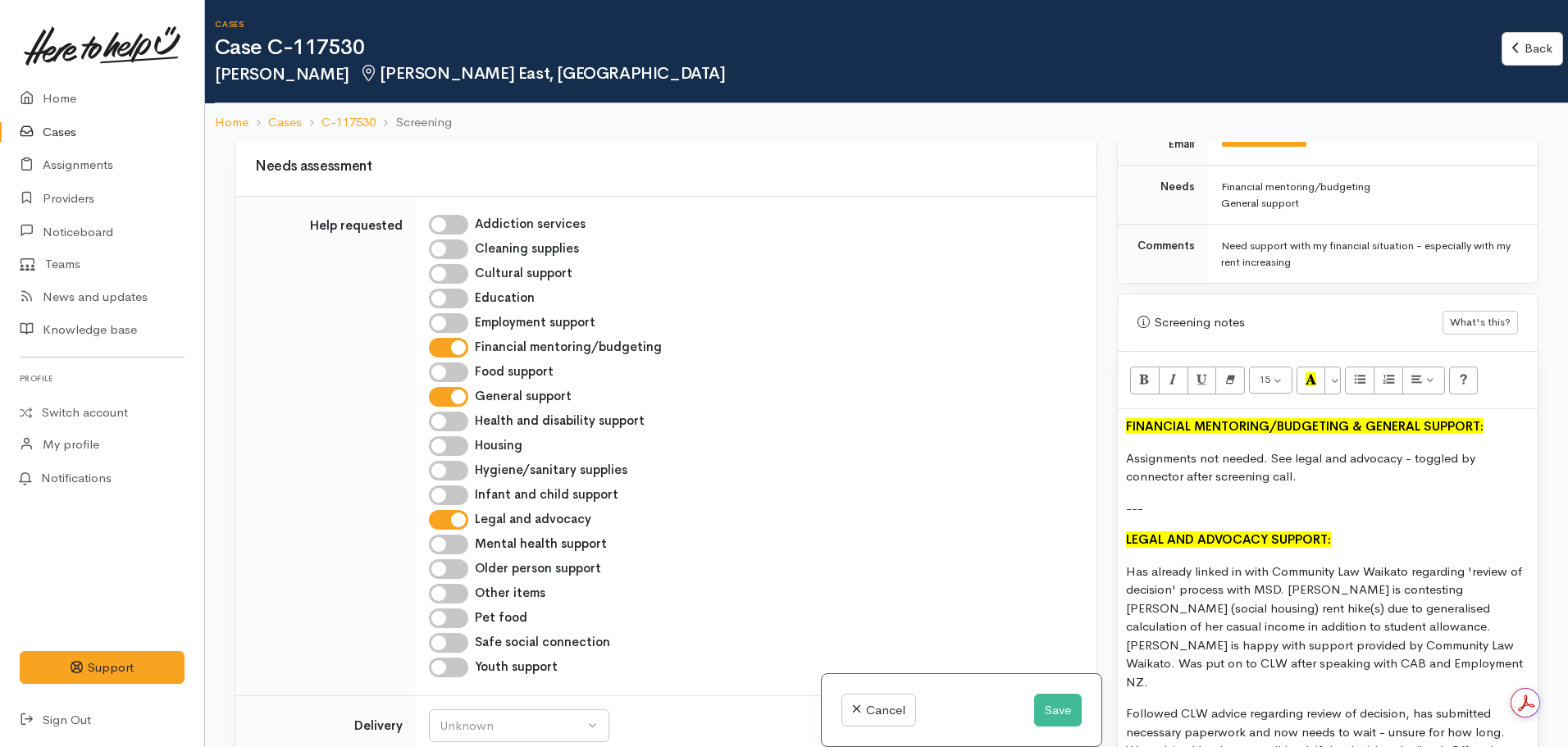
scroll to position [1279, 0]
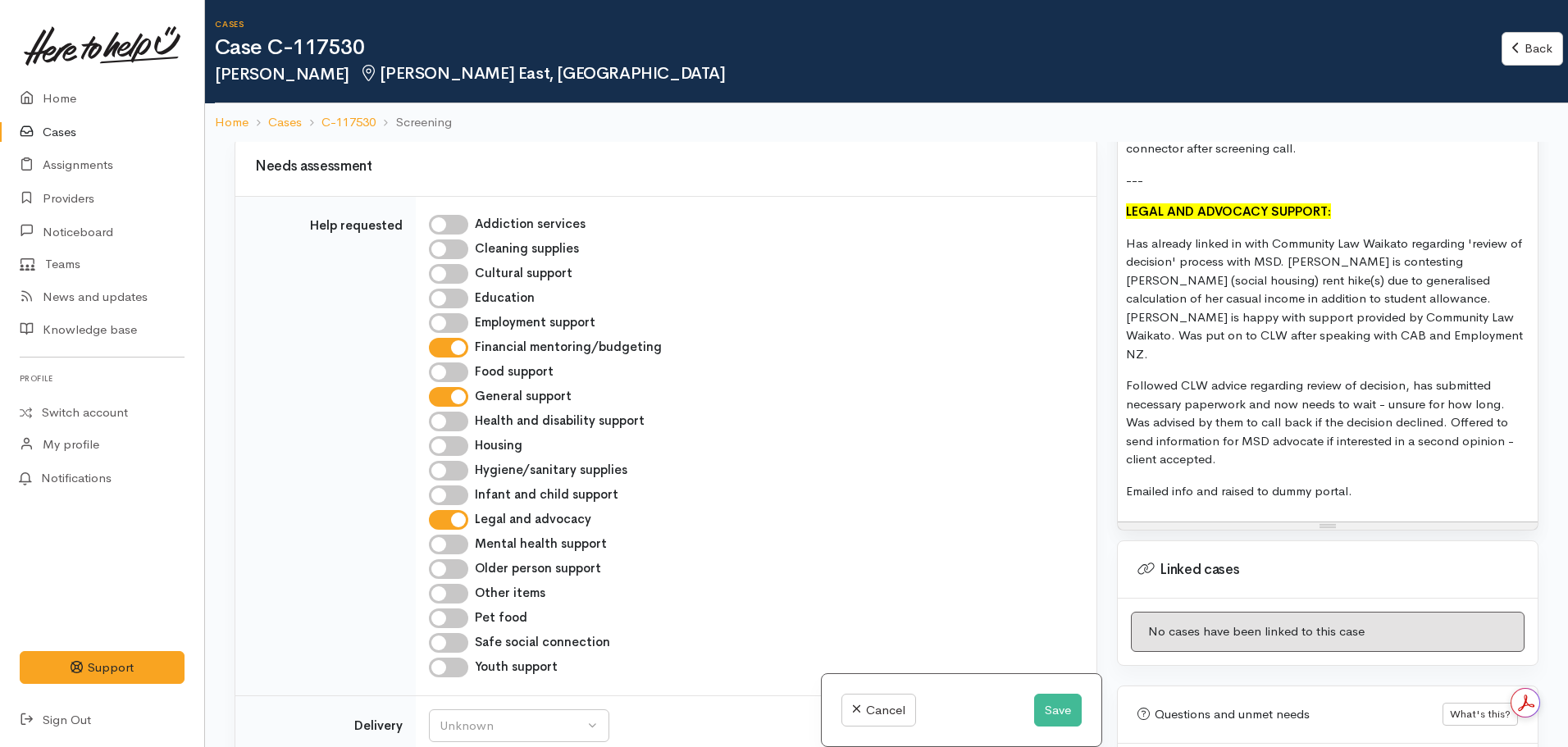
drag, startPoint x: 1338, startPoint y: 281, endPoint x: 1311, endPoint y: 341, distance: 66.5
click at [1311, 341] on p "Has already linked in with Community Law Waikato regarding 'review of decision'…" at bounding box center [1328, 300] width 404 height 130
drag, startPoint x: 1378, startPoint y: 298, endPoint x: 1453, endPoint y: 387, distance: 116.5
click at [1453, 387] on p "Followed CLW advice regarding review of decision, has submitted necessary paper…" at bounding box center [1328, 423] width 404 height 93
click at [1061, 704] on button "Save" at bounding box center [1058, 711] width 48 height 34
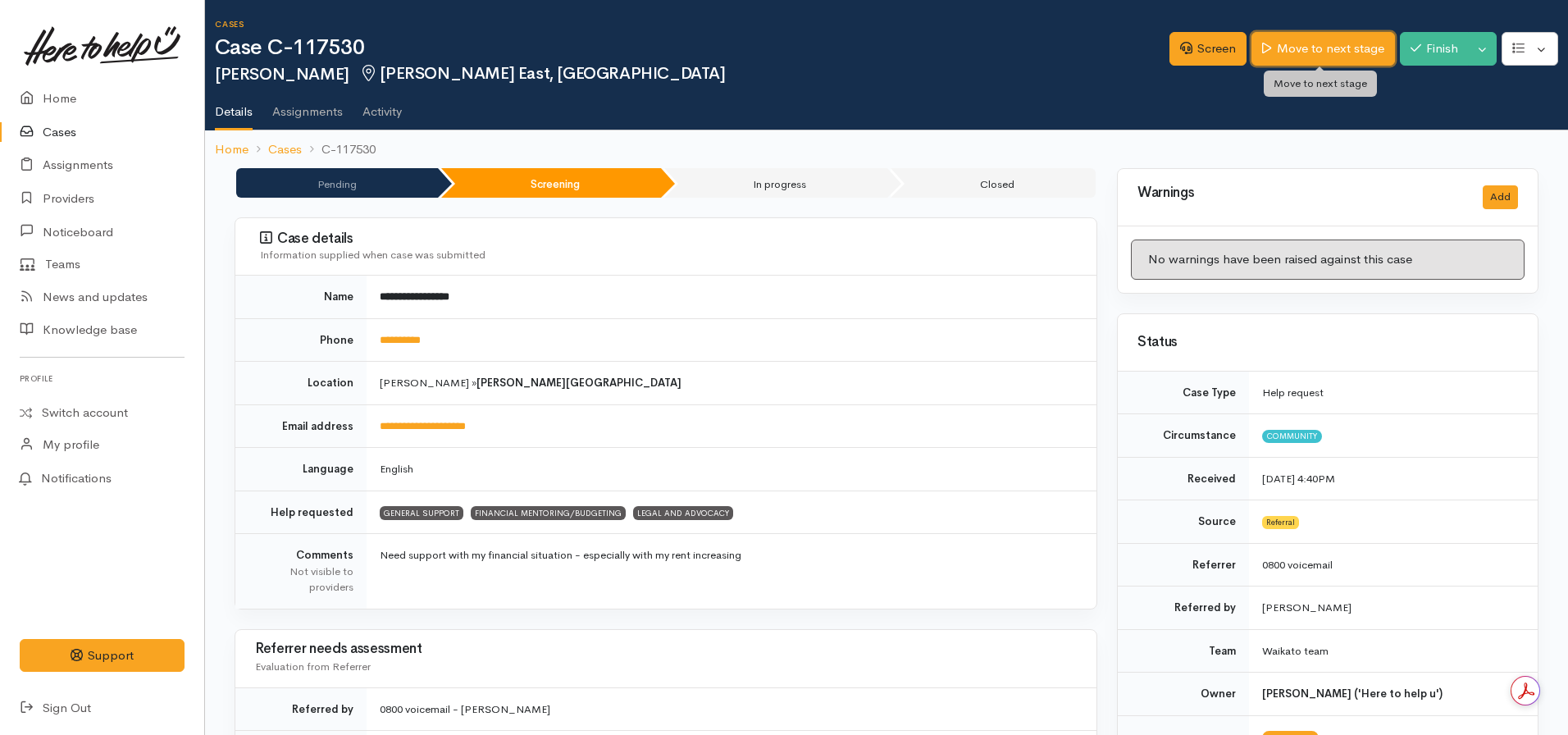
click at [1316, 40] on link "Move to next stage" at bounding box center [1323, 49] width 143 height 34
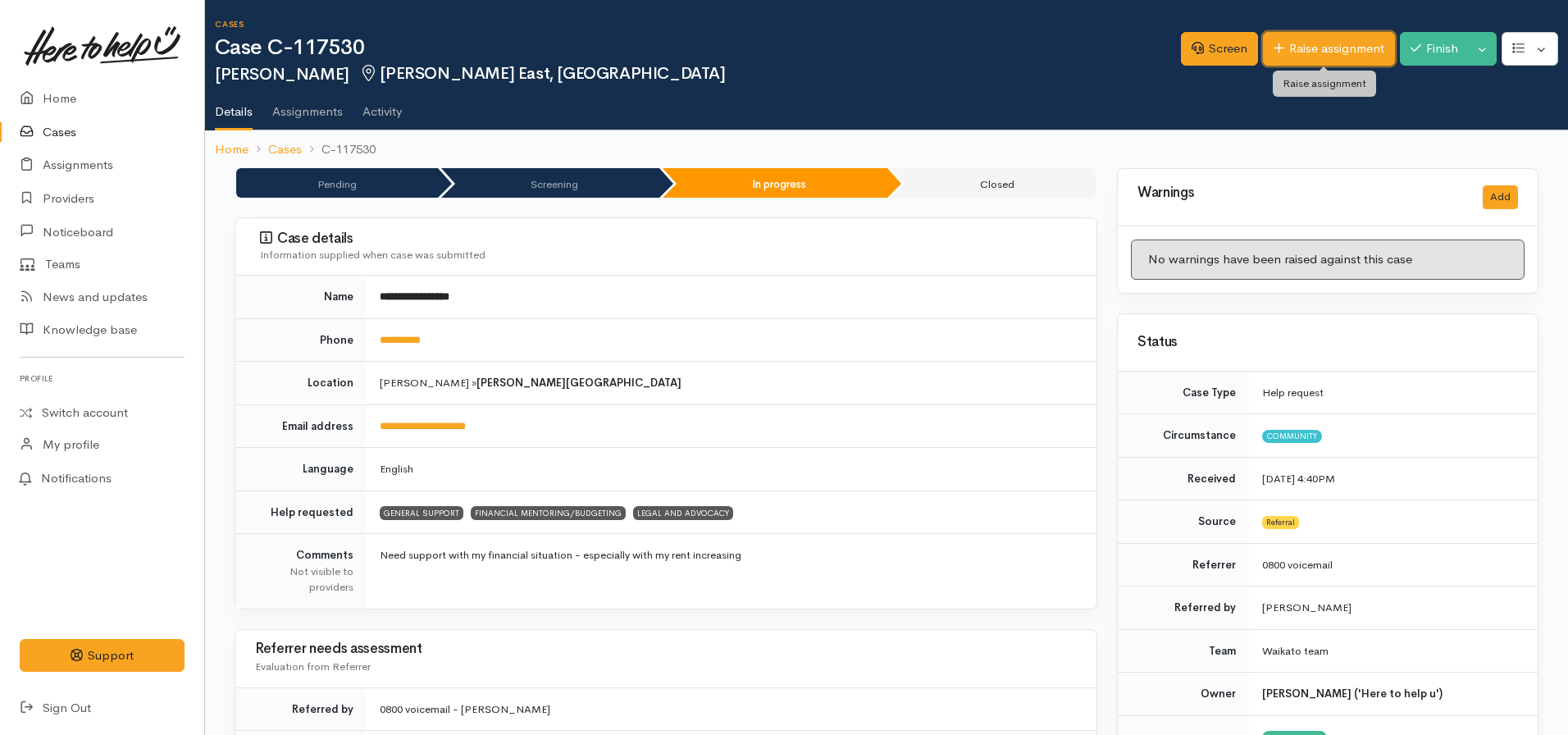
click at [1323, 55] on link "Raise assignment" at bounding box center [1329, 49] width 132 height 34
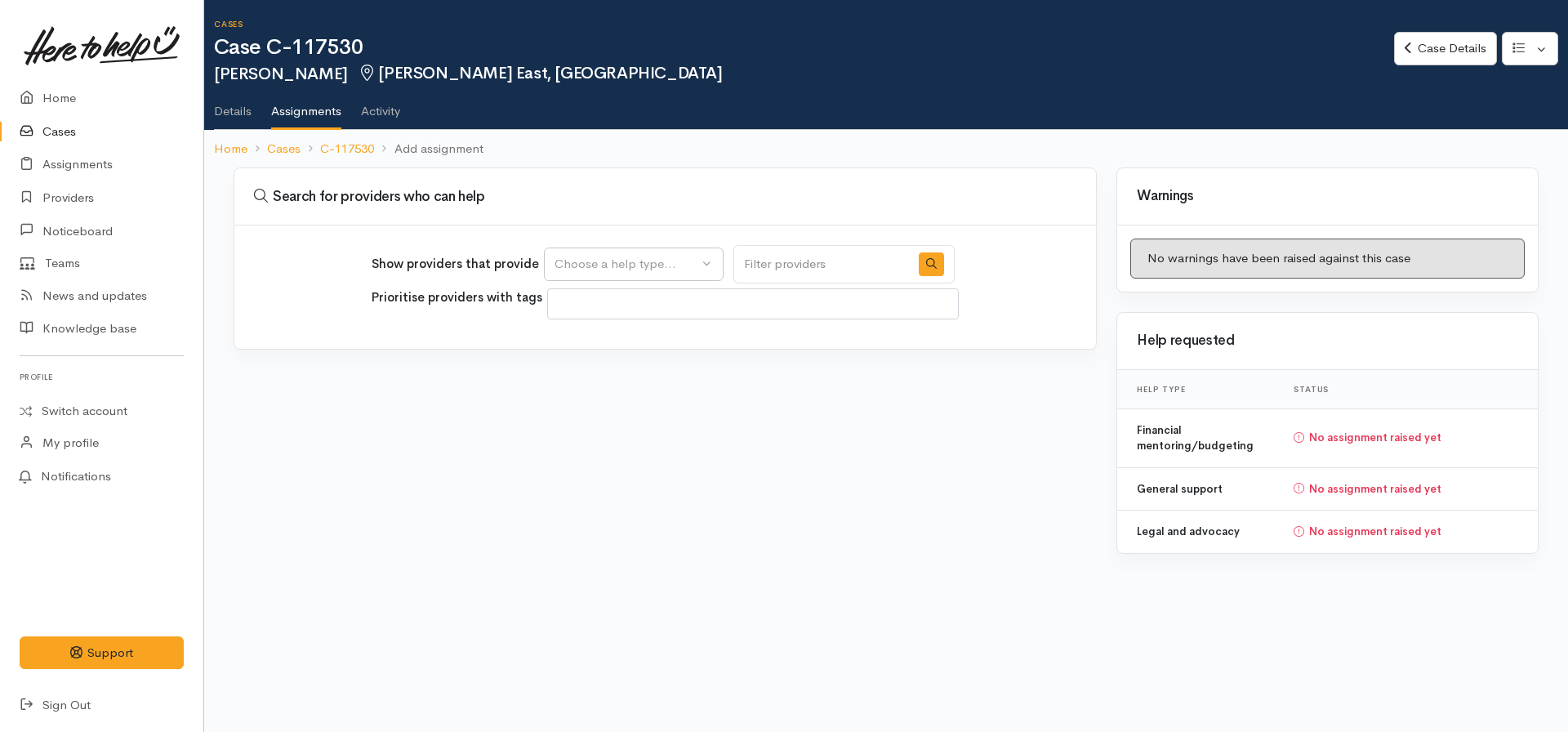
select select
click at [589, 259] on div "Choose a help type..." at bounding box center [626, 264] width 143 height 19
click at [601, 391] on span "Legal and advocacy" at bounding box center [619, 392] width 110 height 19
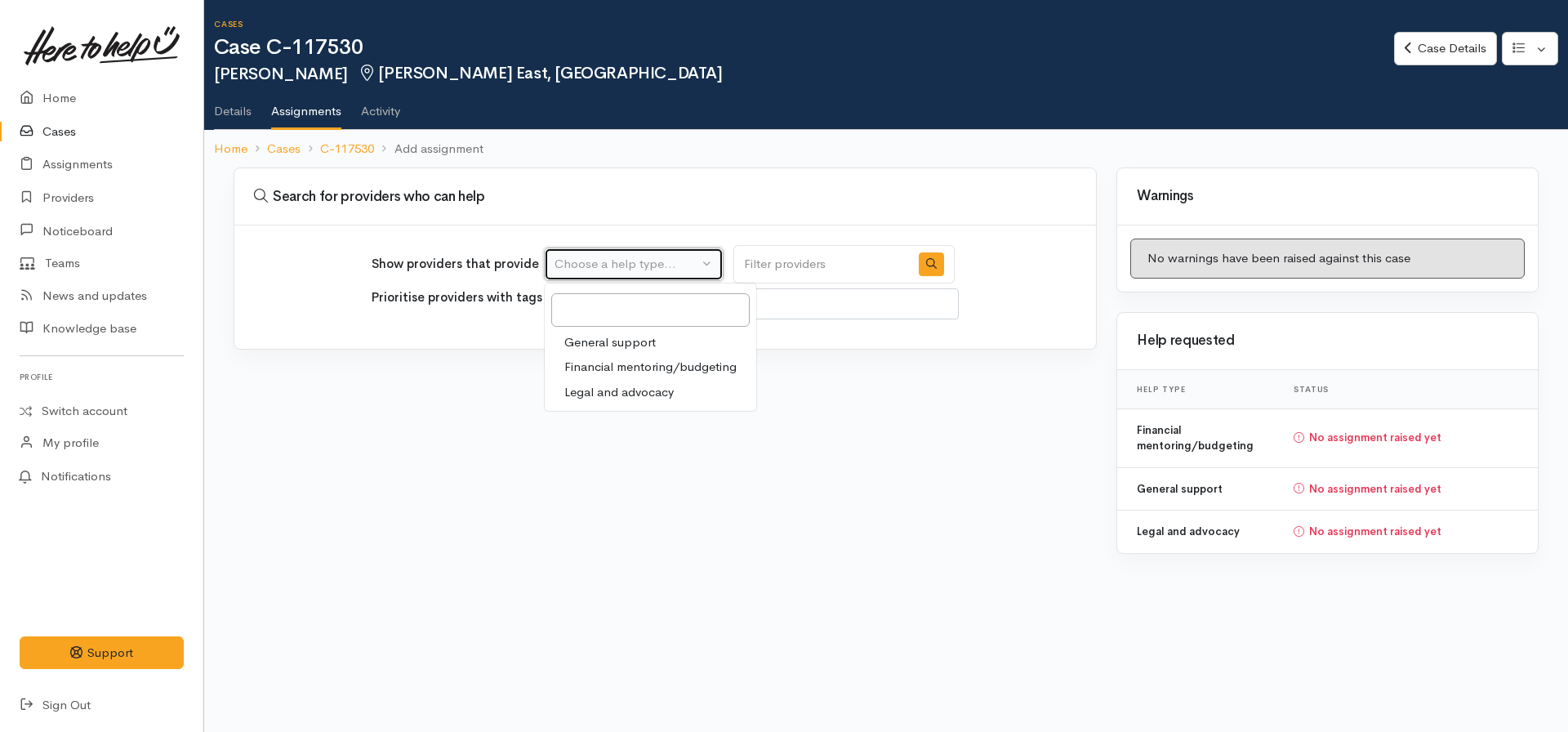
select select "27"
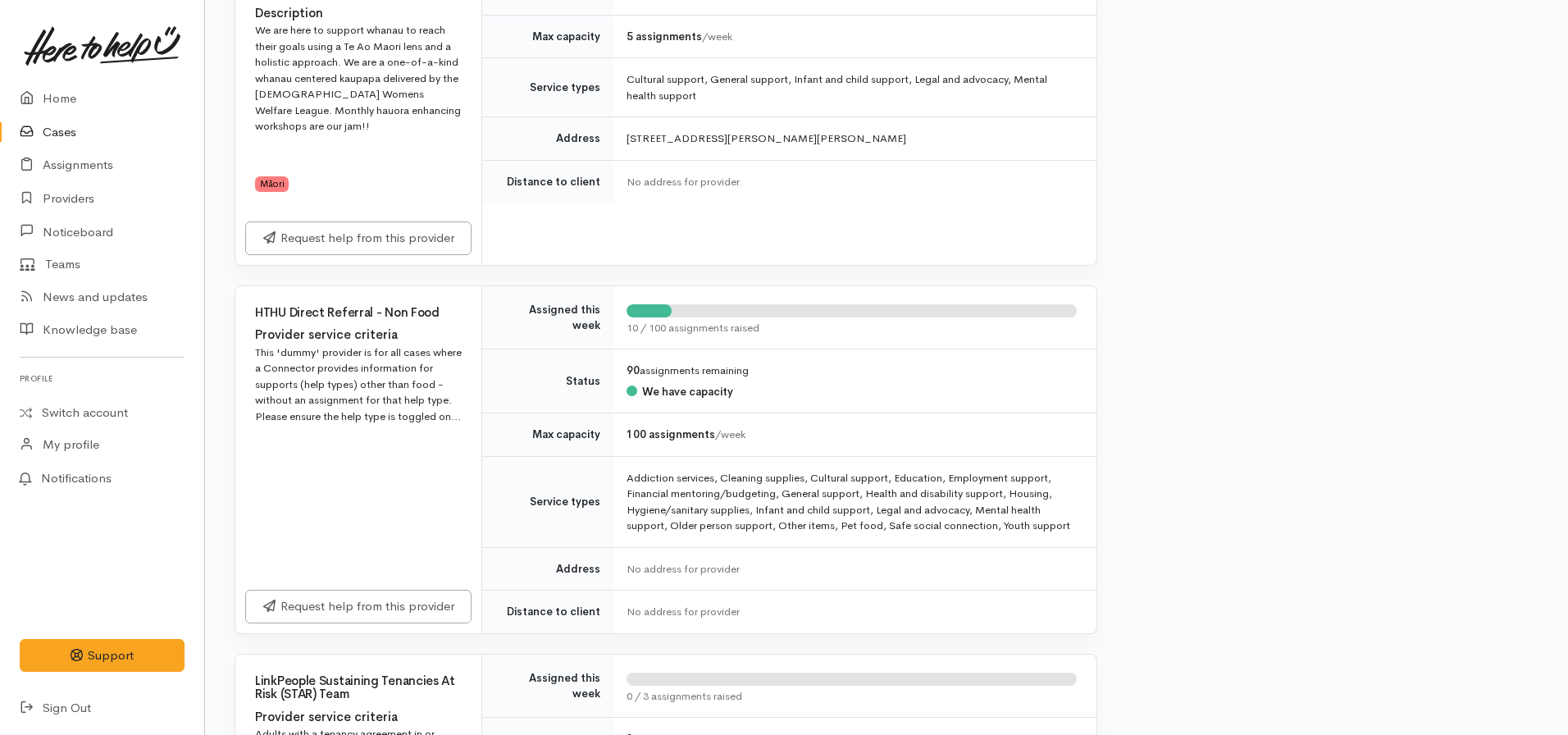
scroll to position [2461, 0]
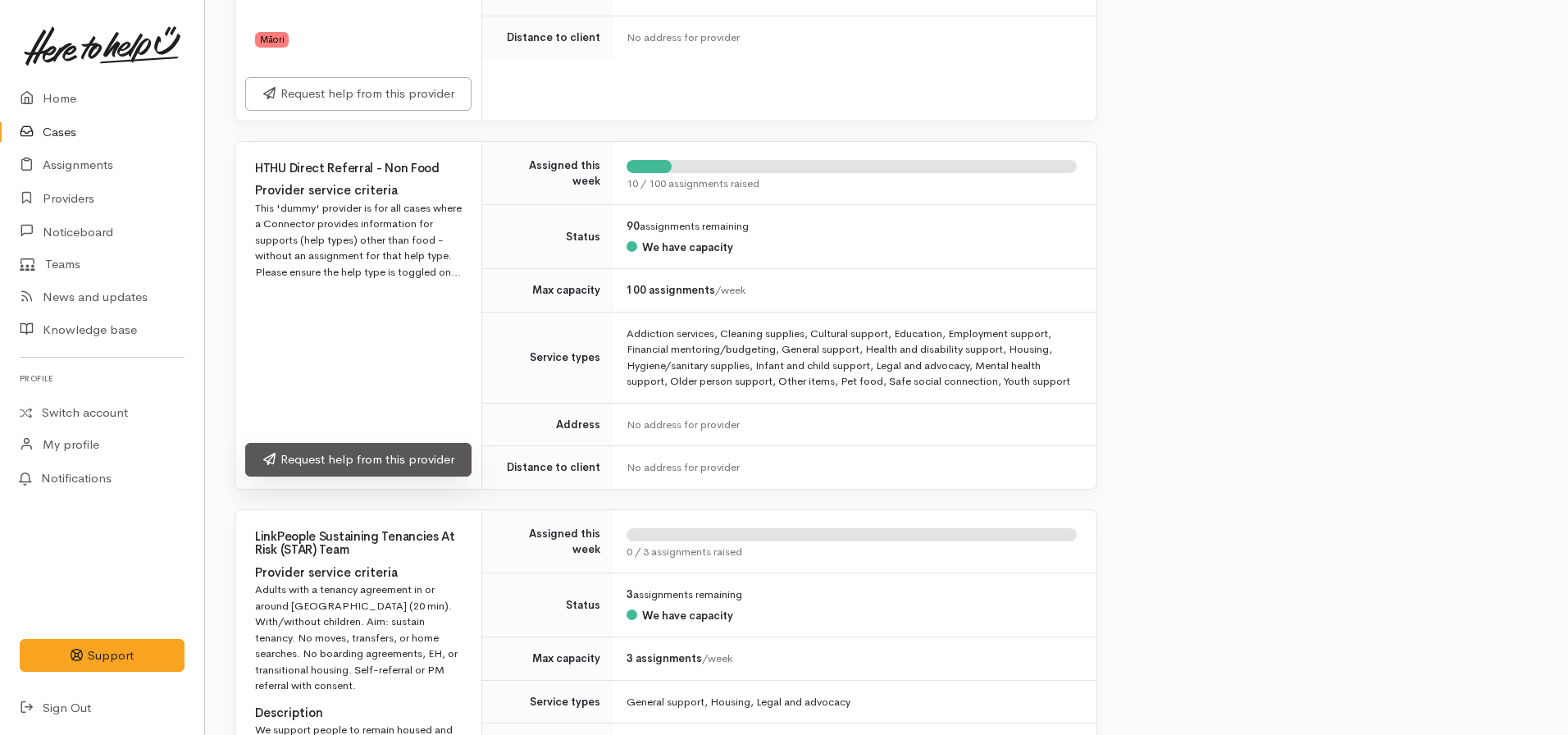
click at [356, 443] on link "Request help from this provider" at bounding box center [358, 460] width 226 height 34
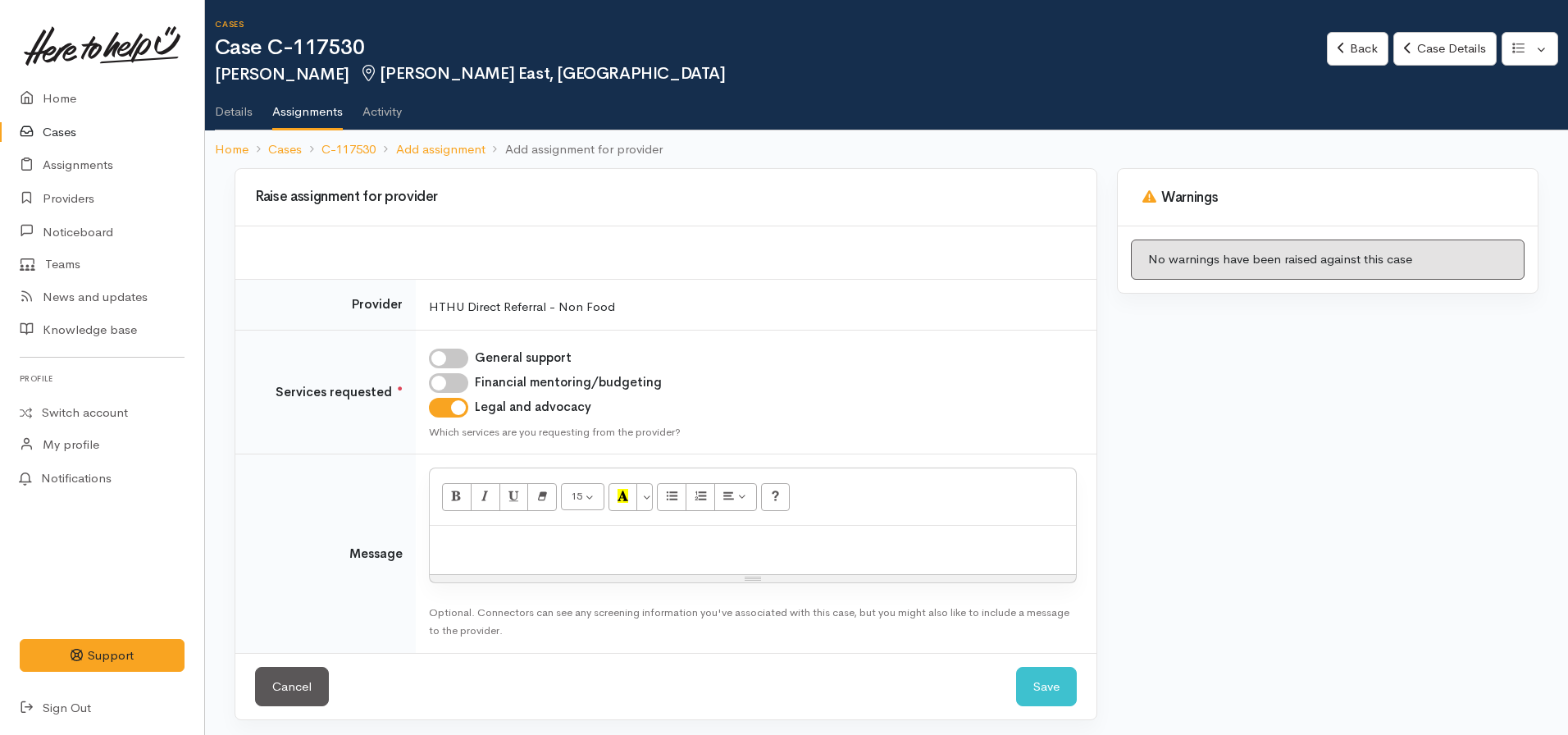
click at [454, 537] on p at bounding box center [753, 543] width 630 height 19
click button "Save" at bounding box center [1046, 687] width 61 height 40
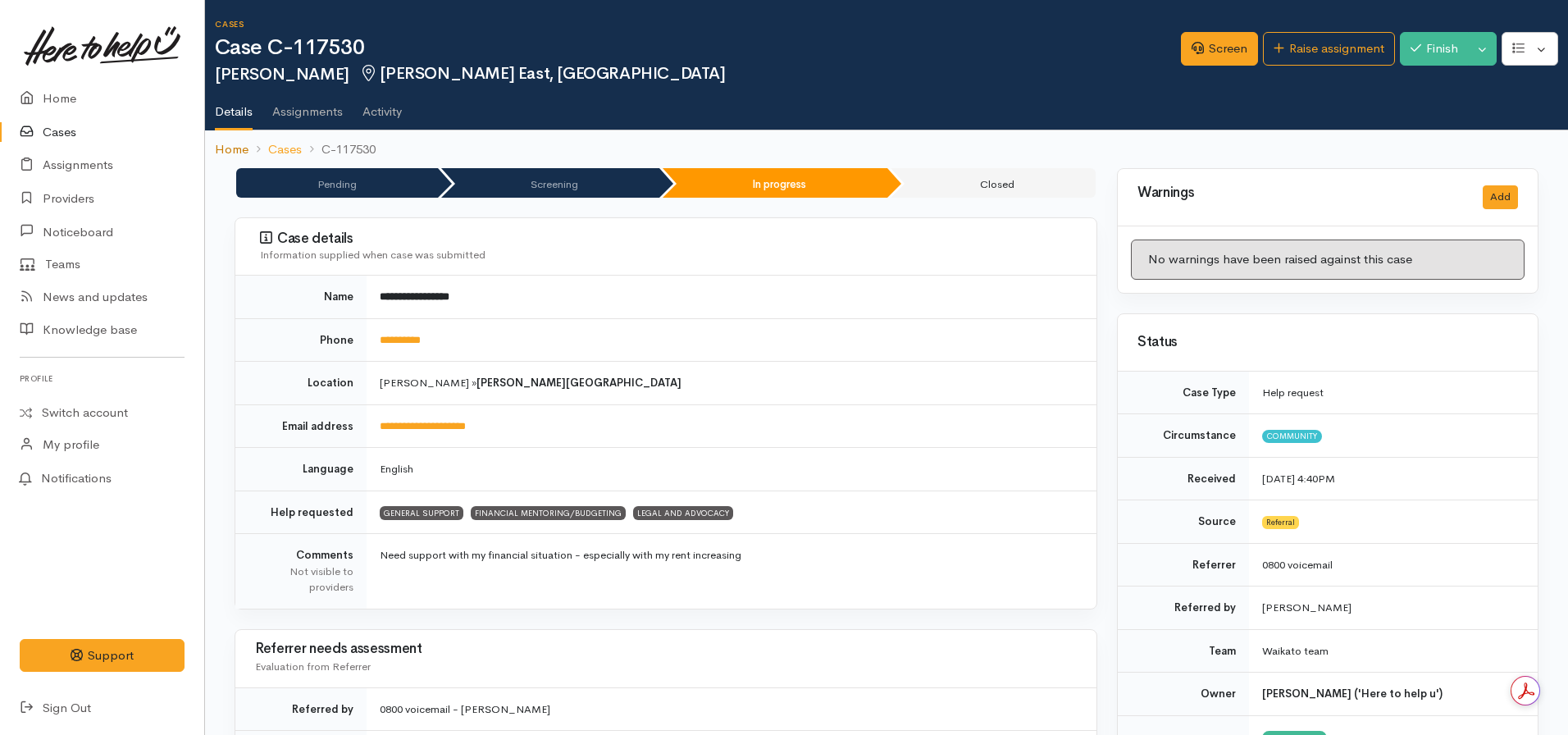
click at [228, 146] on link "Home" at bounding box center [232, 149] width 34 height 19
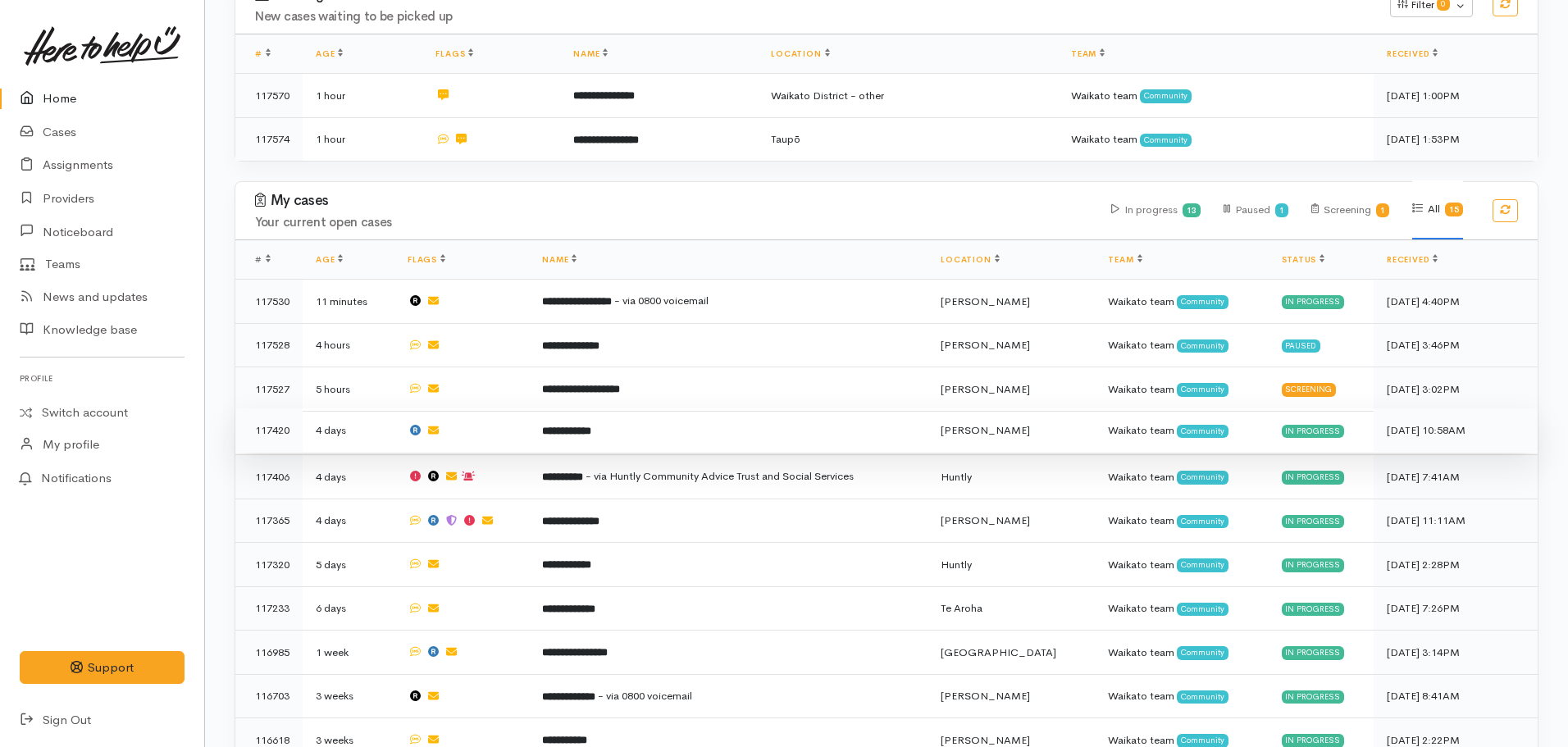
scroll to position [410, 0]
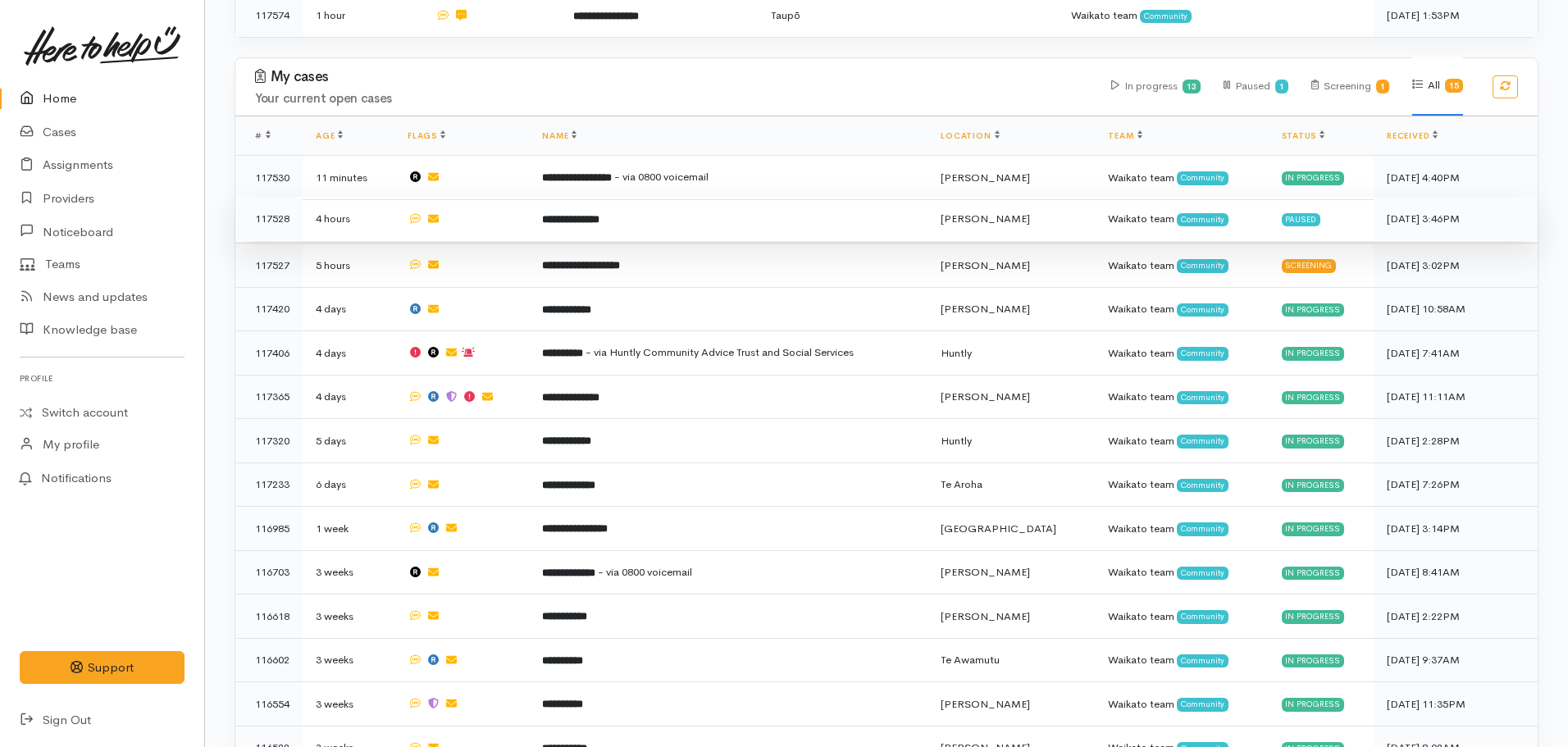
click at [600, 214] on b "**********" at bounding box center [570, 219] width 57 height 11
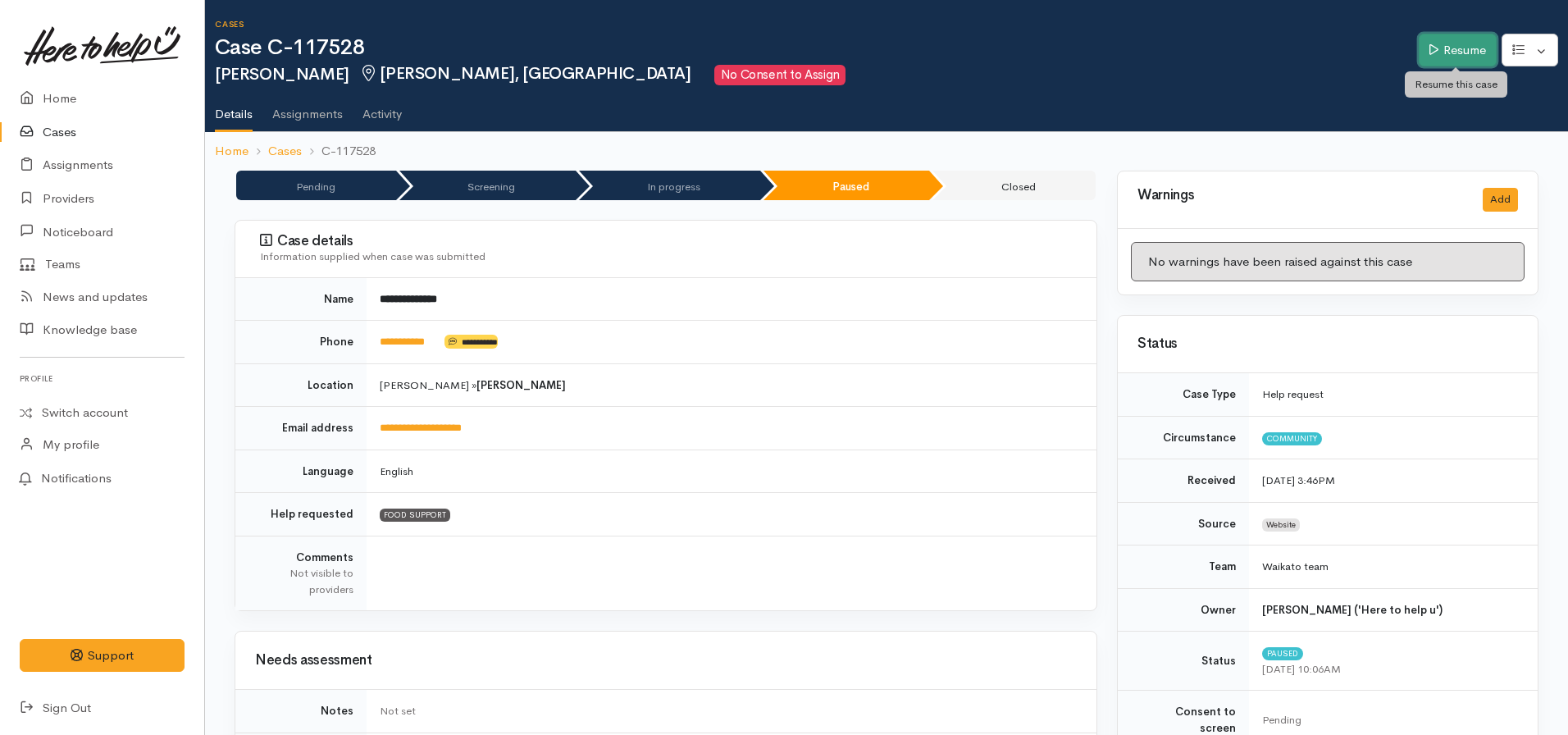
click at [1471, 48] on link "Resume" at bounding box center [1458, 51] width 78 height 34
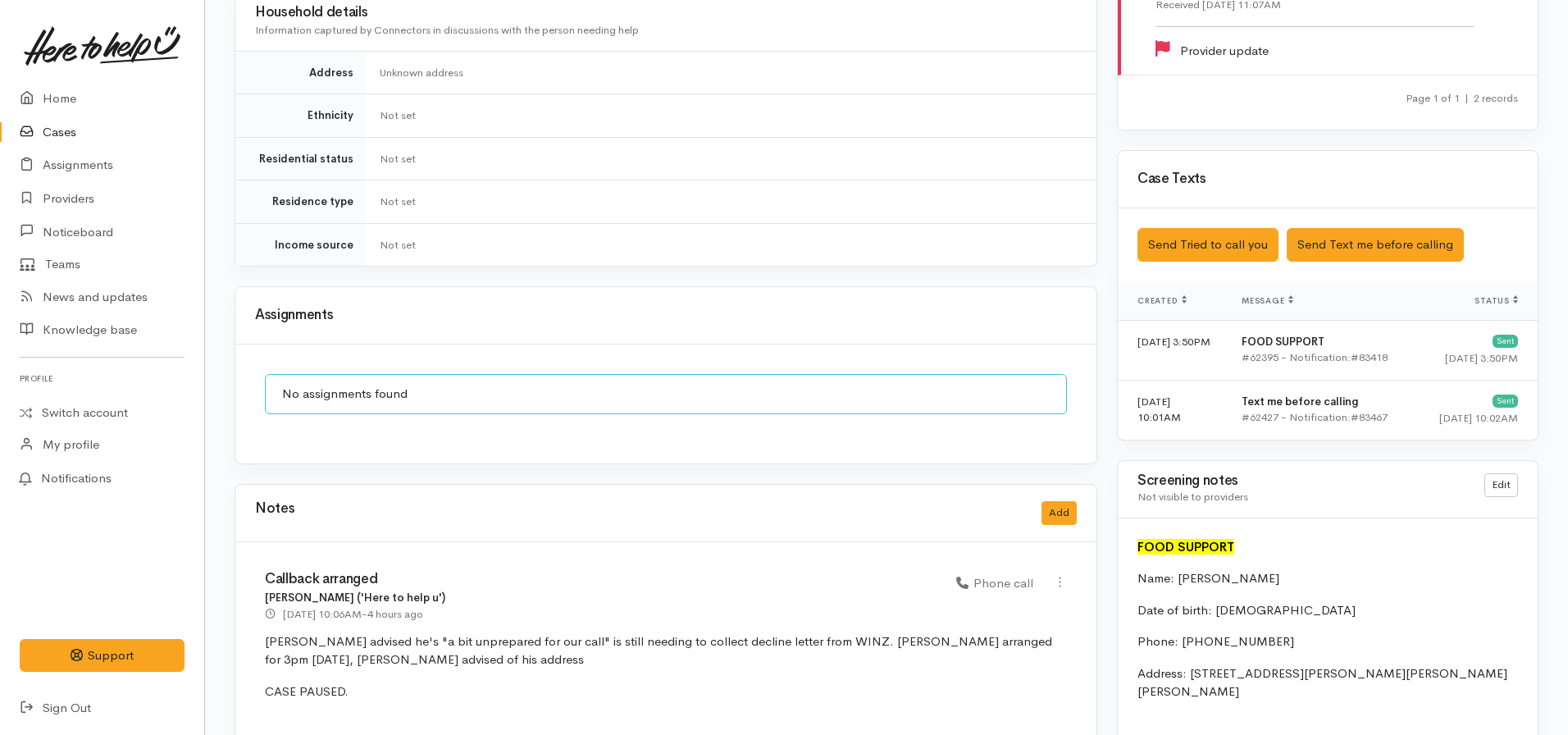
scroll to position [1066, 0]
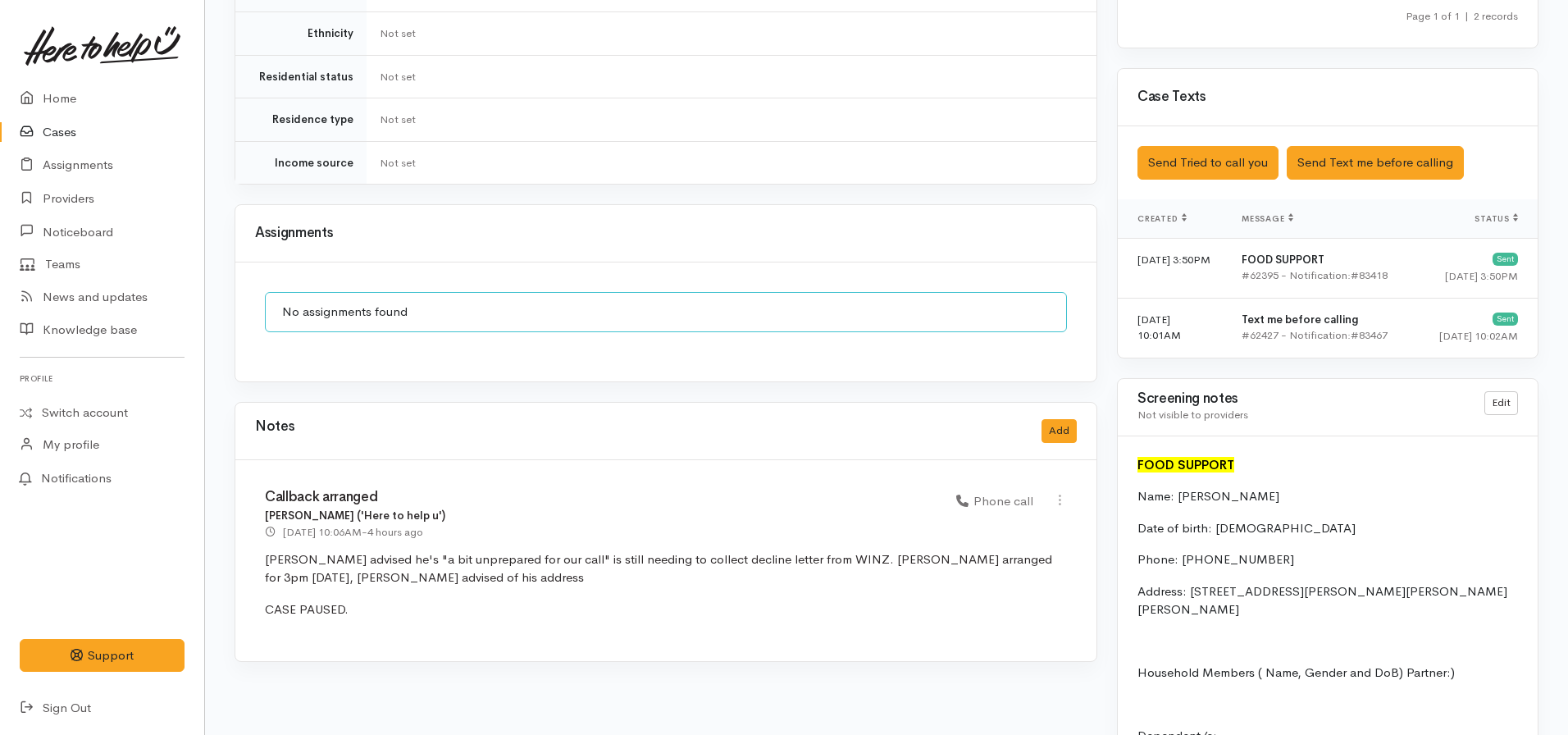
click at [580, 579] on div "Callback arranged [PERSON_NAME] ('Here to help u') [DATE] 10:06AM - 4 hours ago…" at bounding box center [665, 560] width 861 height 201
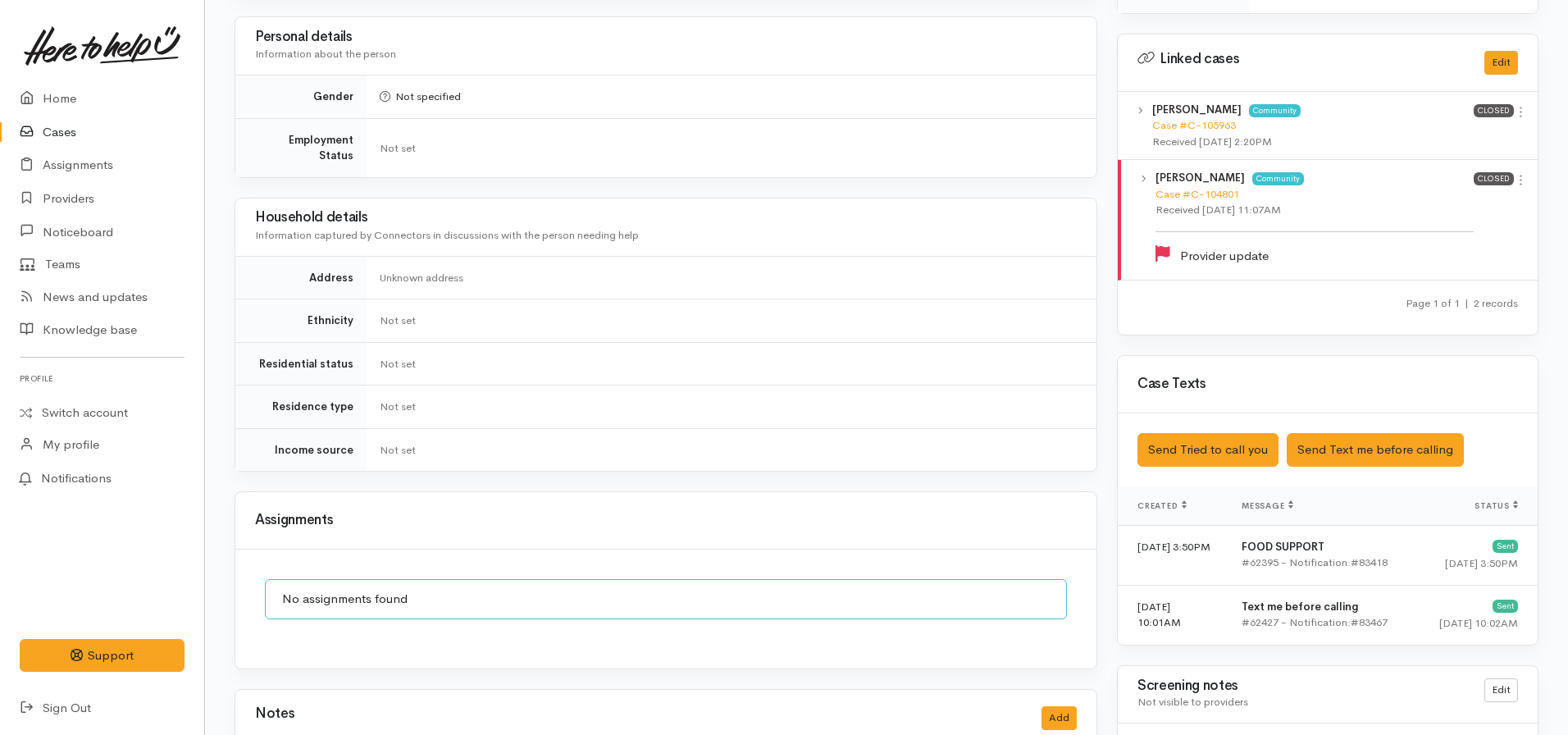
scroll to position [820, 0]
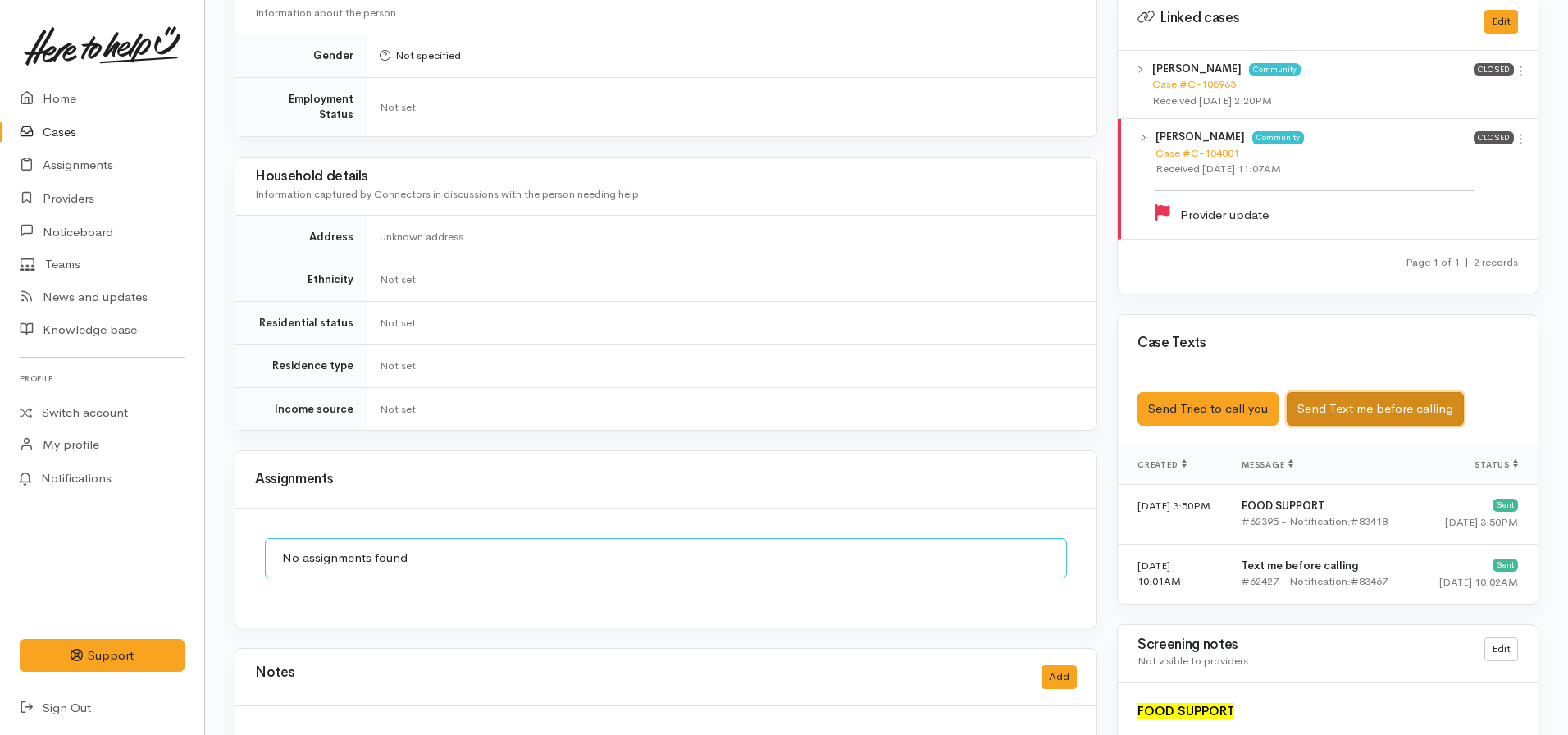
click at [1323, 392] on button "Send Text me before calling" at bounding box center [1375, 409] width 177 height 34
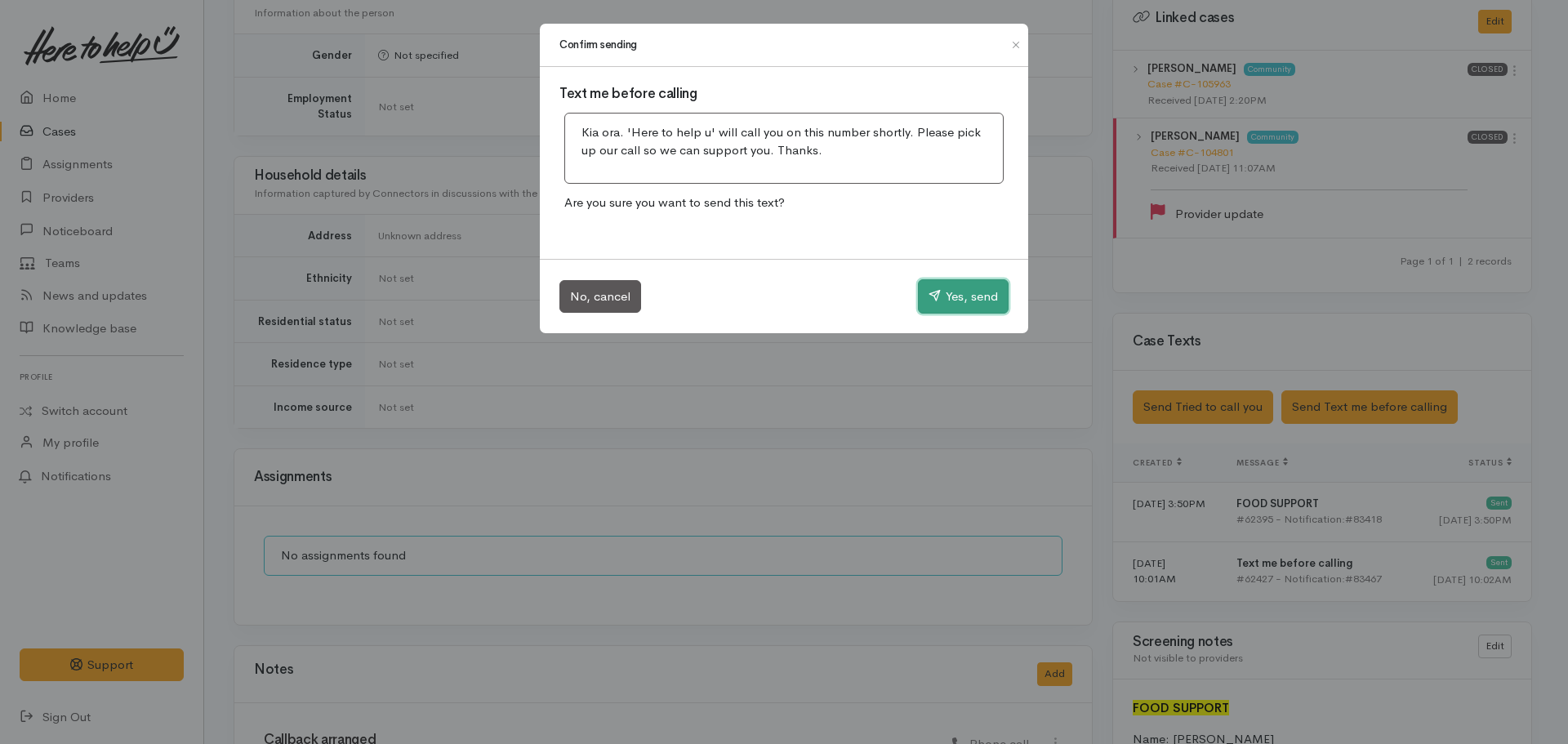
click at [963, 301] on button "Yes, send" at bounding box center [963, 297] width 91 height 34
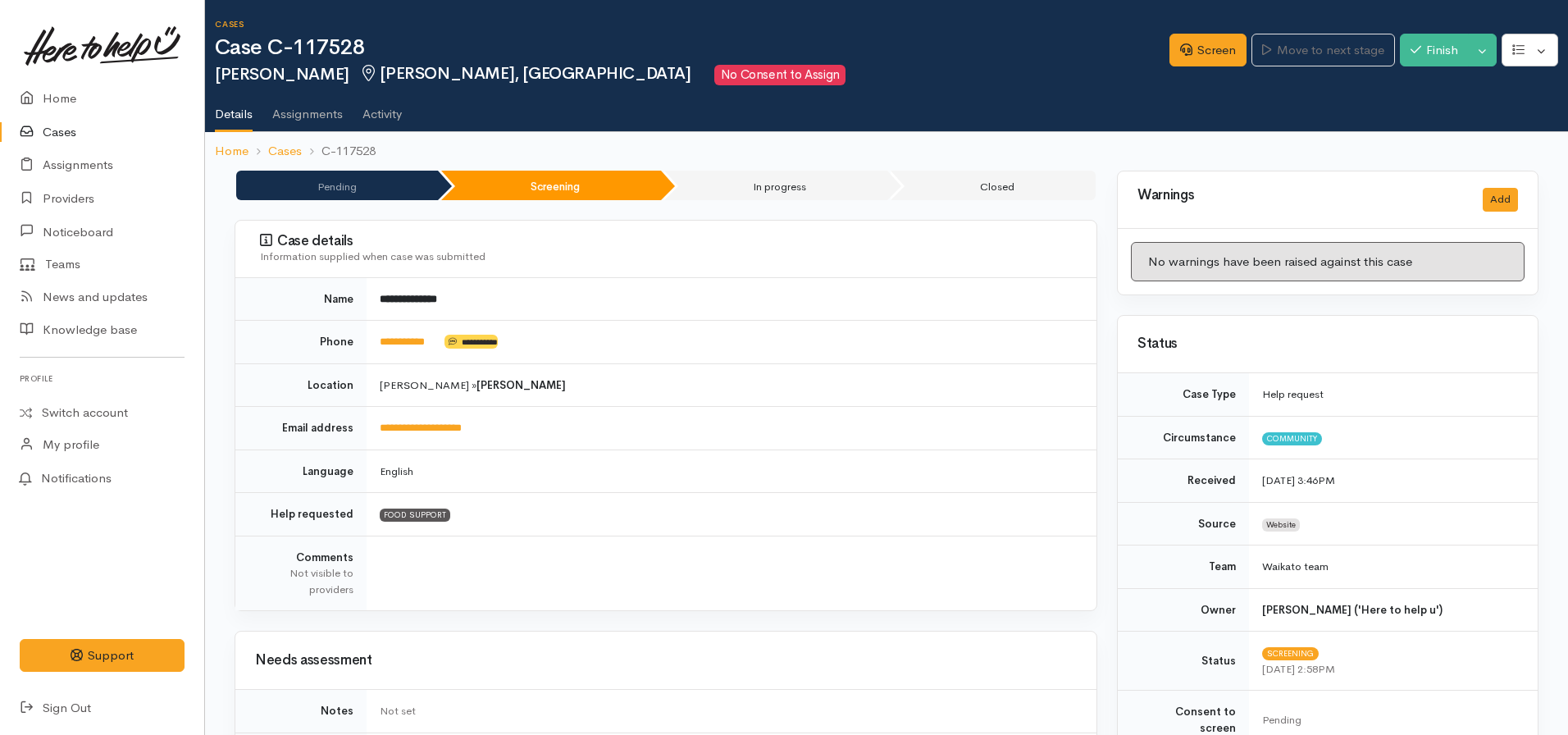
click at [413, 350] on td "**********" at bounding box center [732, 342] width 730 height 43
click at [413, 341] on link "**********" at bounding box center [402, 341] width 45 height 11
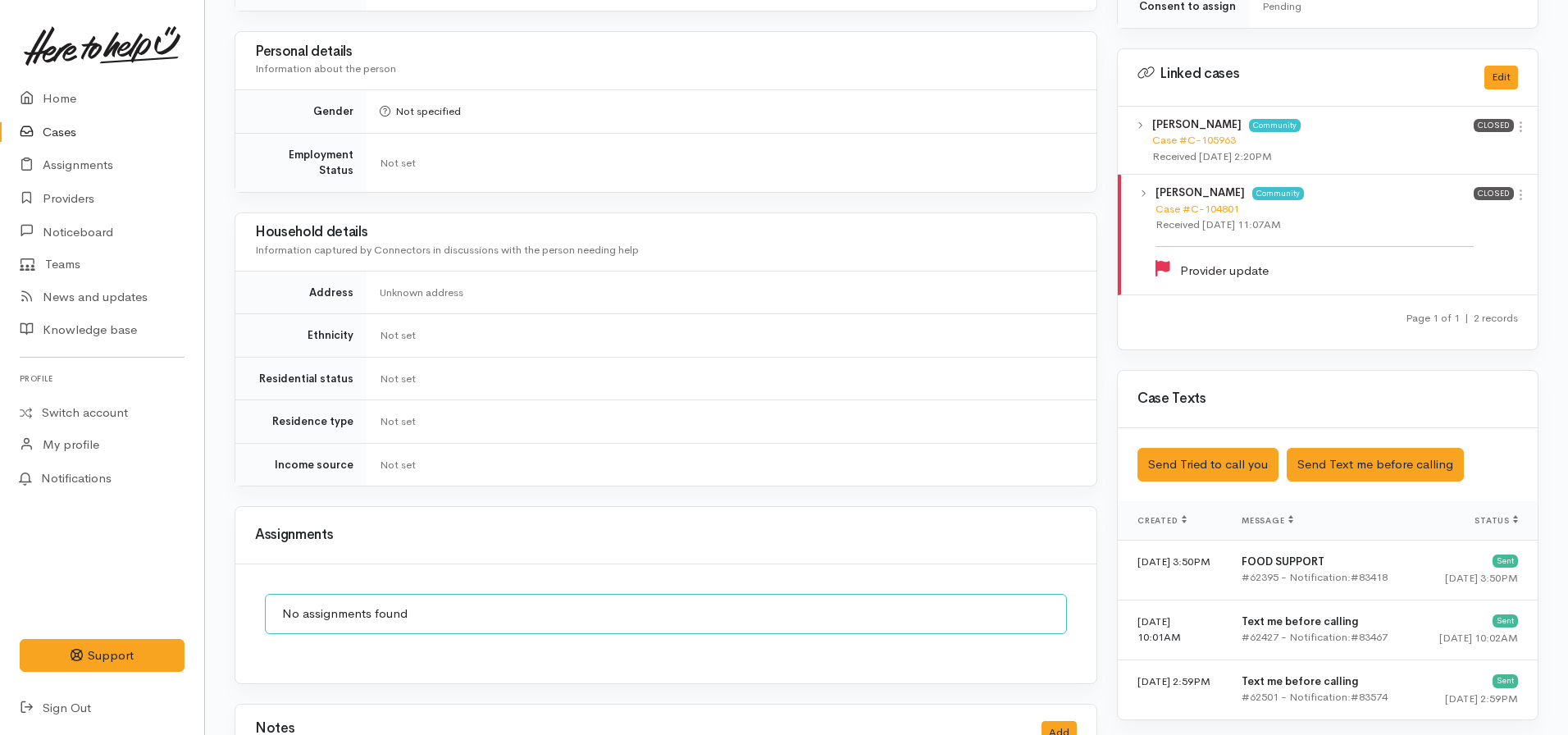
scroll to position [984, 0]
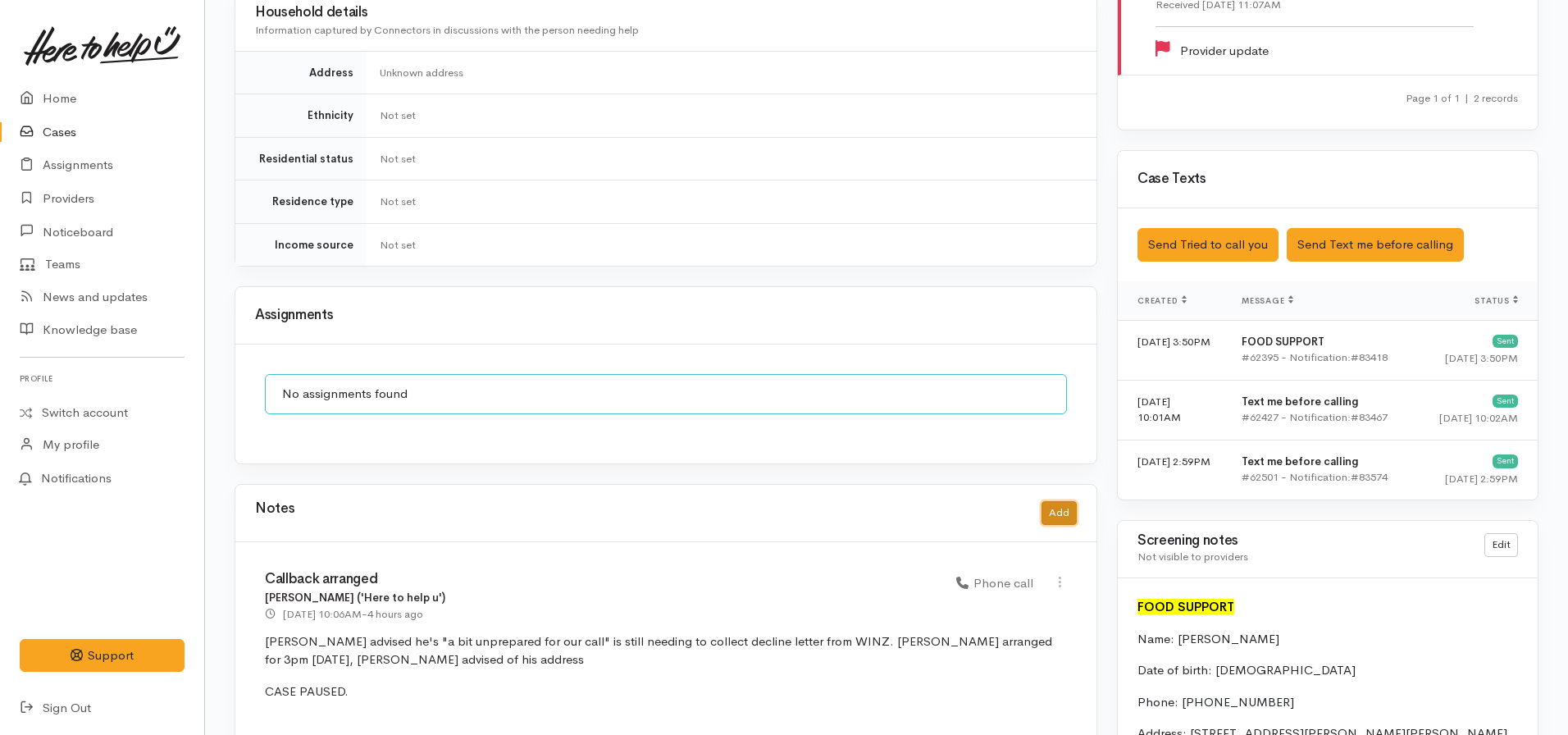
click at [1067, 504] on button "Add" at bounding box center [1059, 513] width 35 height 24
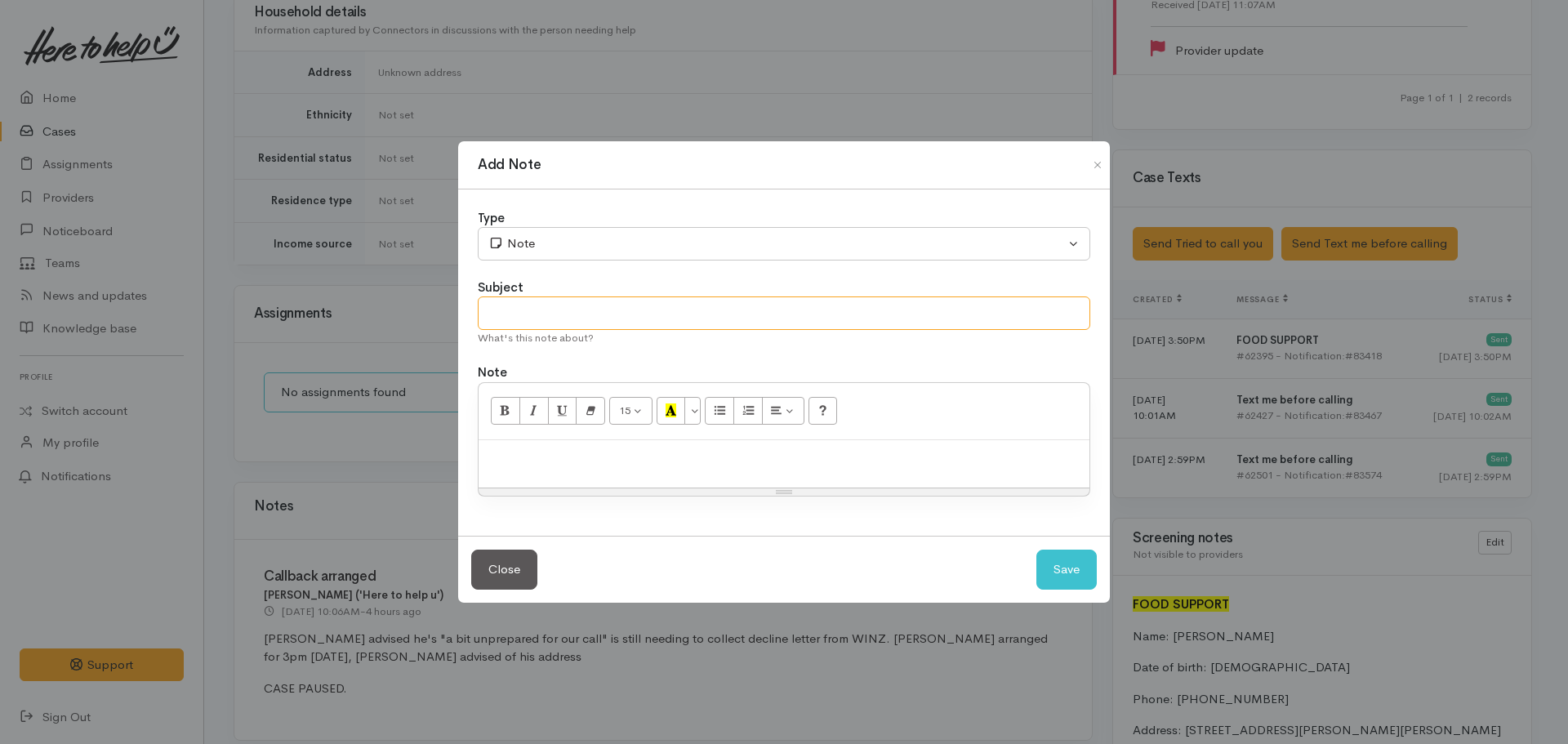
click at [527, 308] on input "text" at bounding box center [784, 314] width 612 height 34
type input "Callback pushed back"
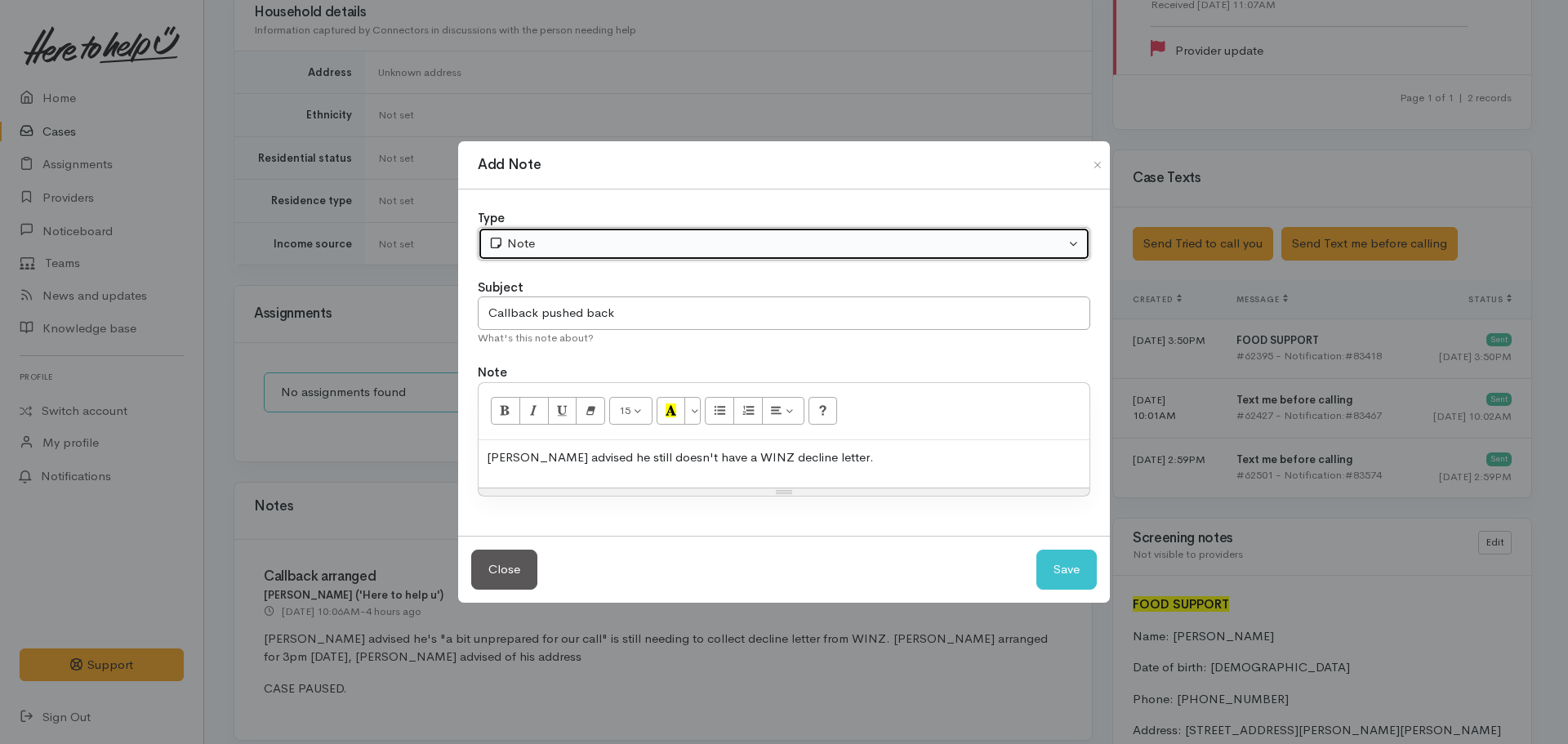
click at [507, 242] on div "Note" at bounding box center [777, 243] width 576 height 19
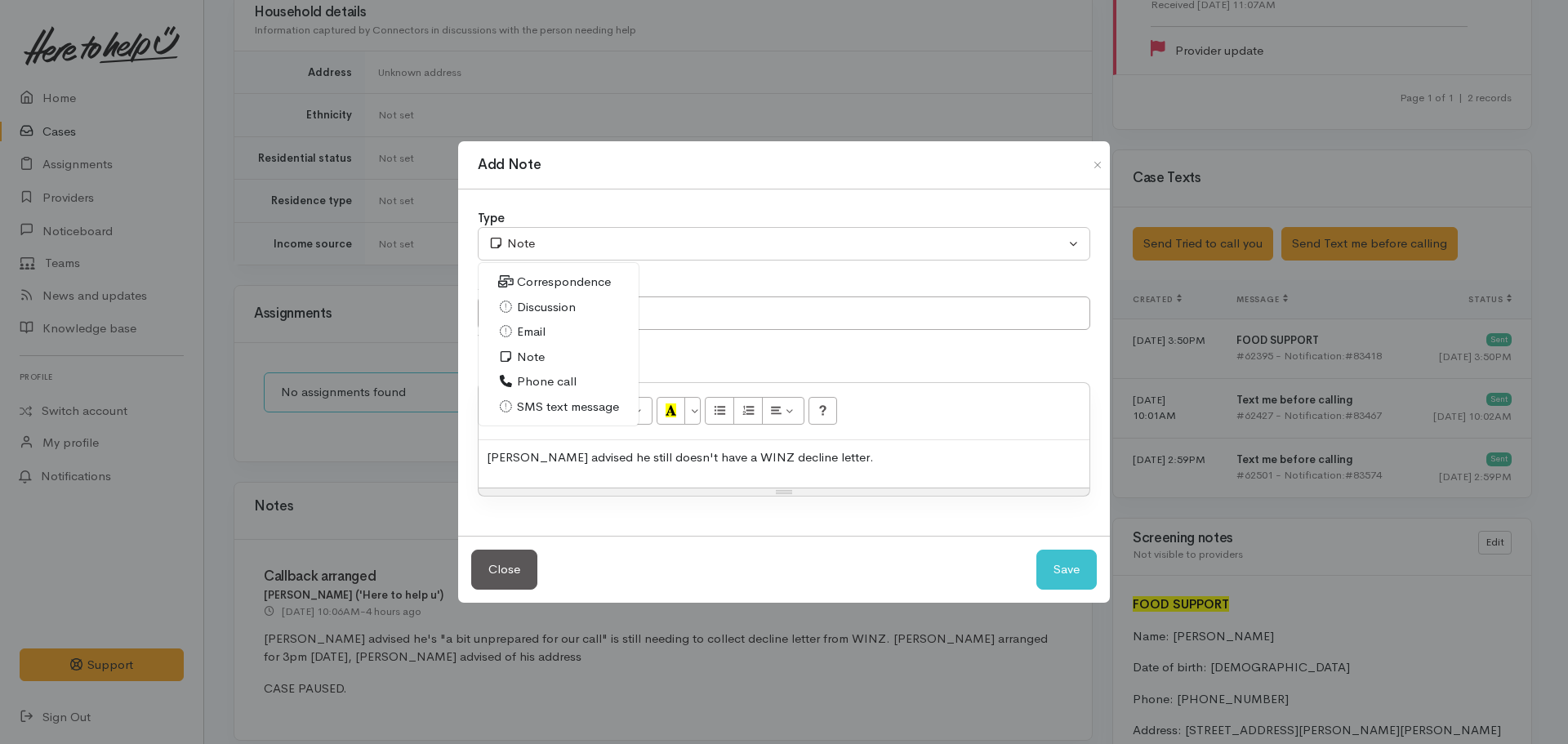
click at [565, 382] on span "Phone call" at bounding box center [547, 381] width 60 height 19
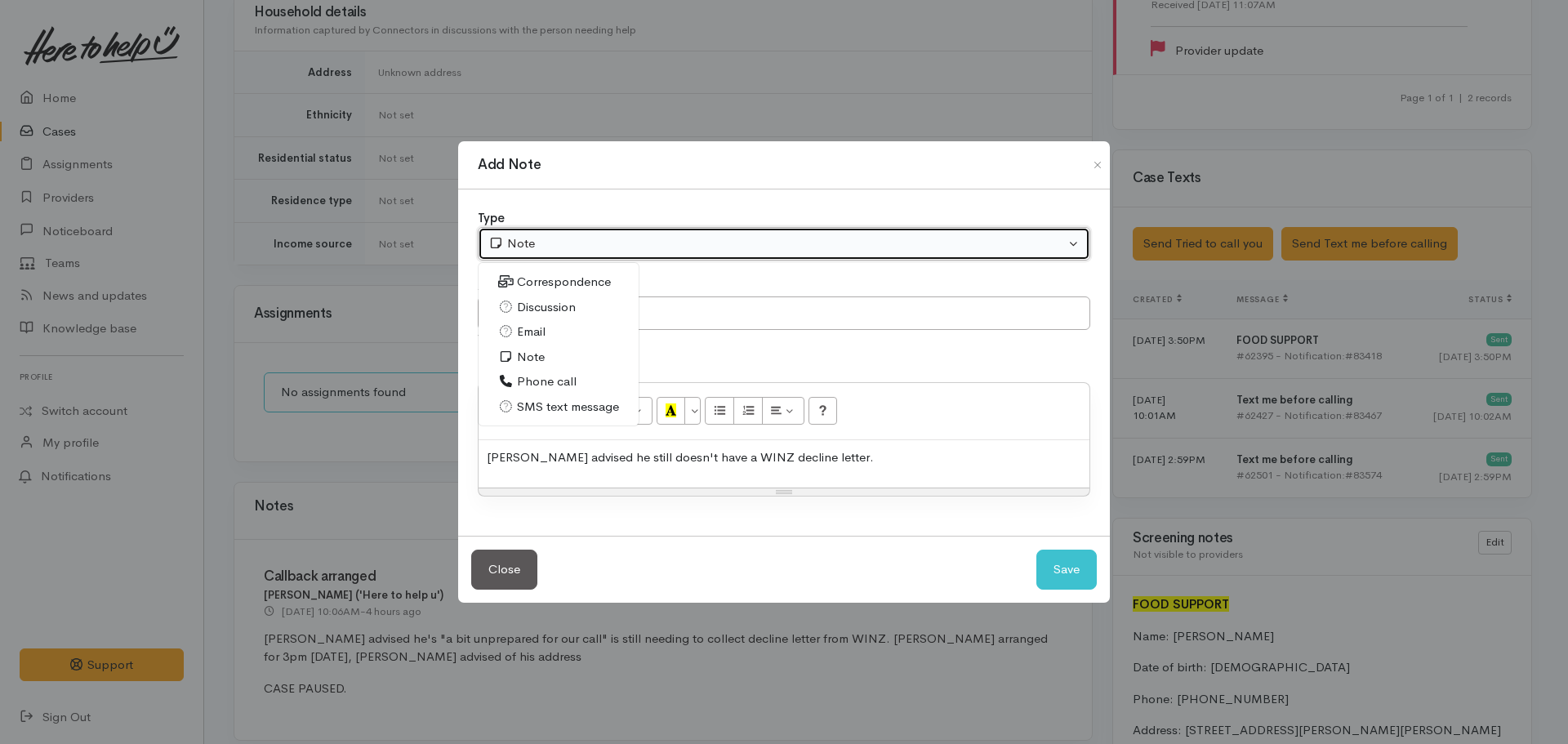
select select "3"
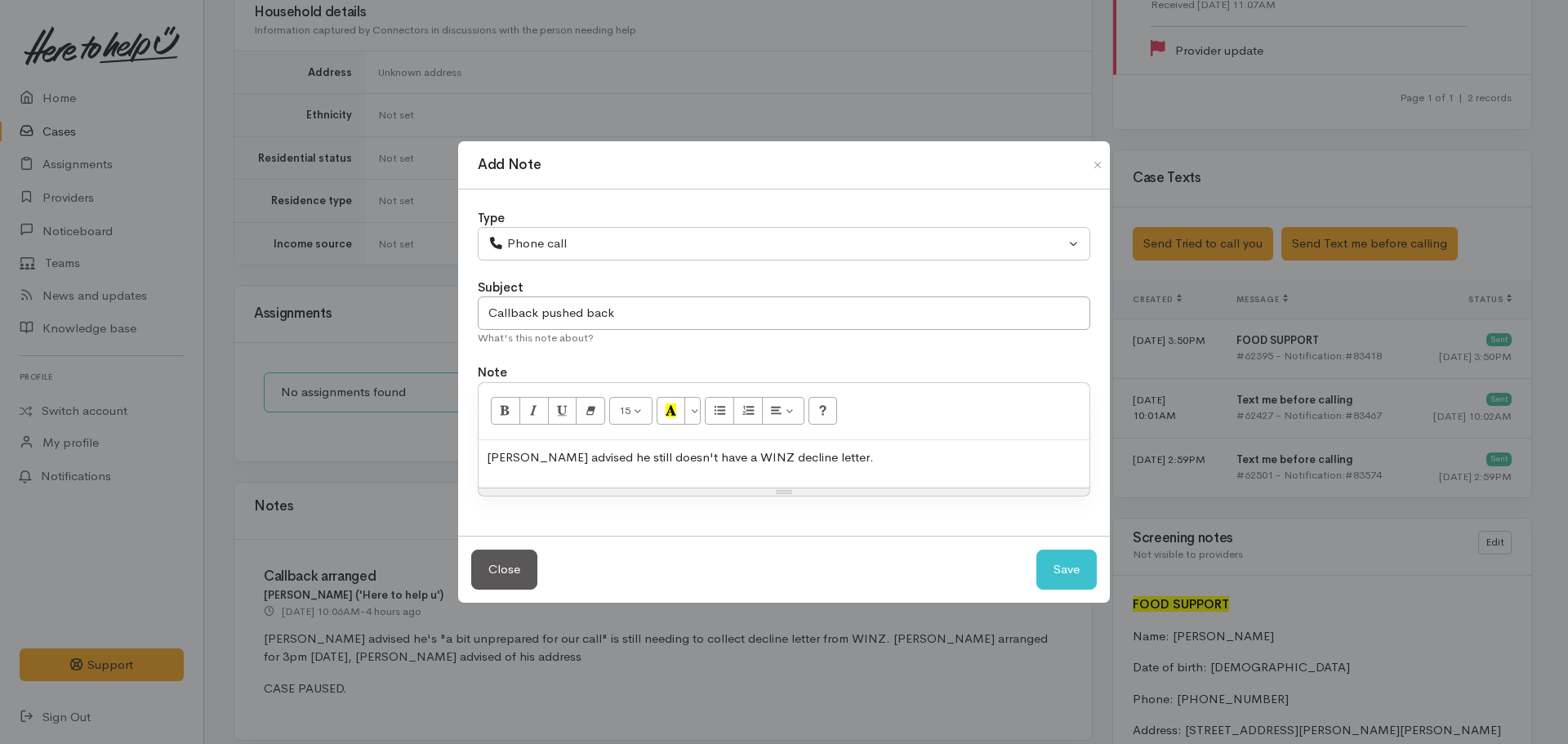
click at [827, 463] on p "Casey advised he still doesn't have a WINZ decline letter." at bounding box center [784, 457] width 594 height 19
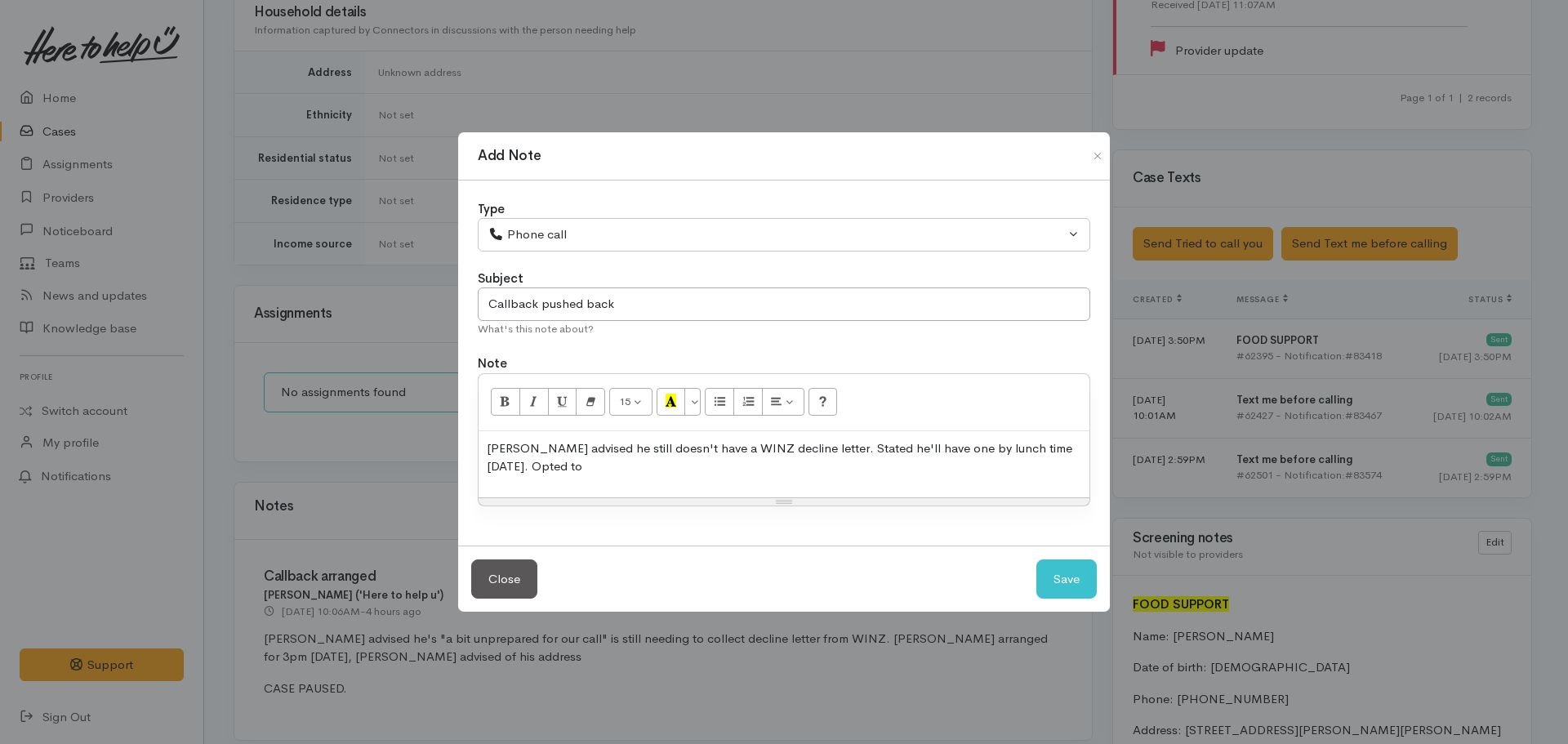
click at [599, 480] on div "Casey advised he still doesn't have a WINZ decline letter. Stated he'll have on…" at bounding box center [784, 464] width 611 height 66
click at [1064, 580] on button "Save" at bounding box center [1066, 580] width 61 height 40
select select "1"
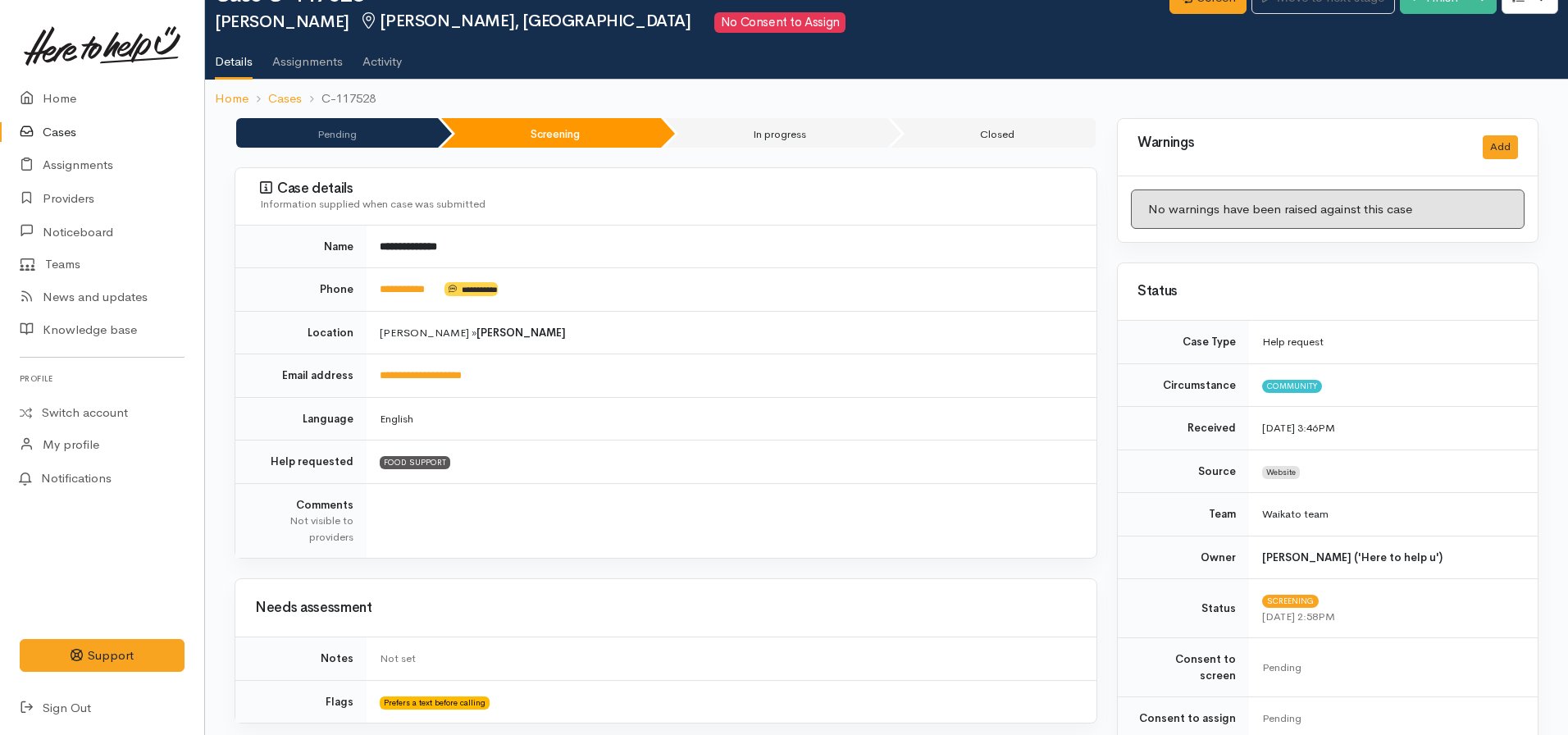
scroll to position [0, 0]
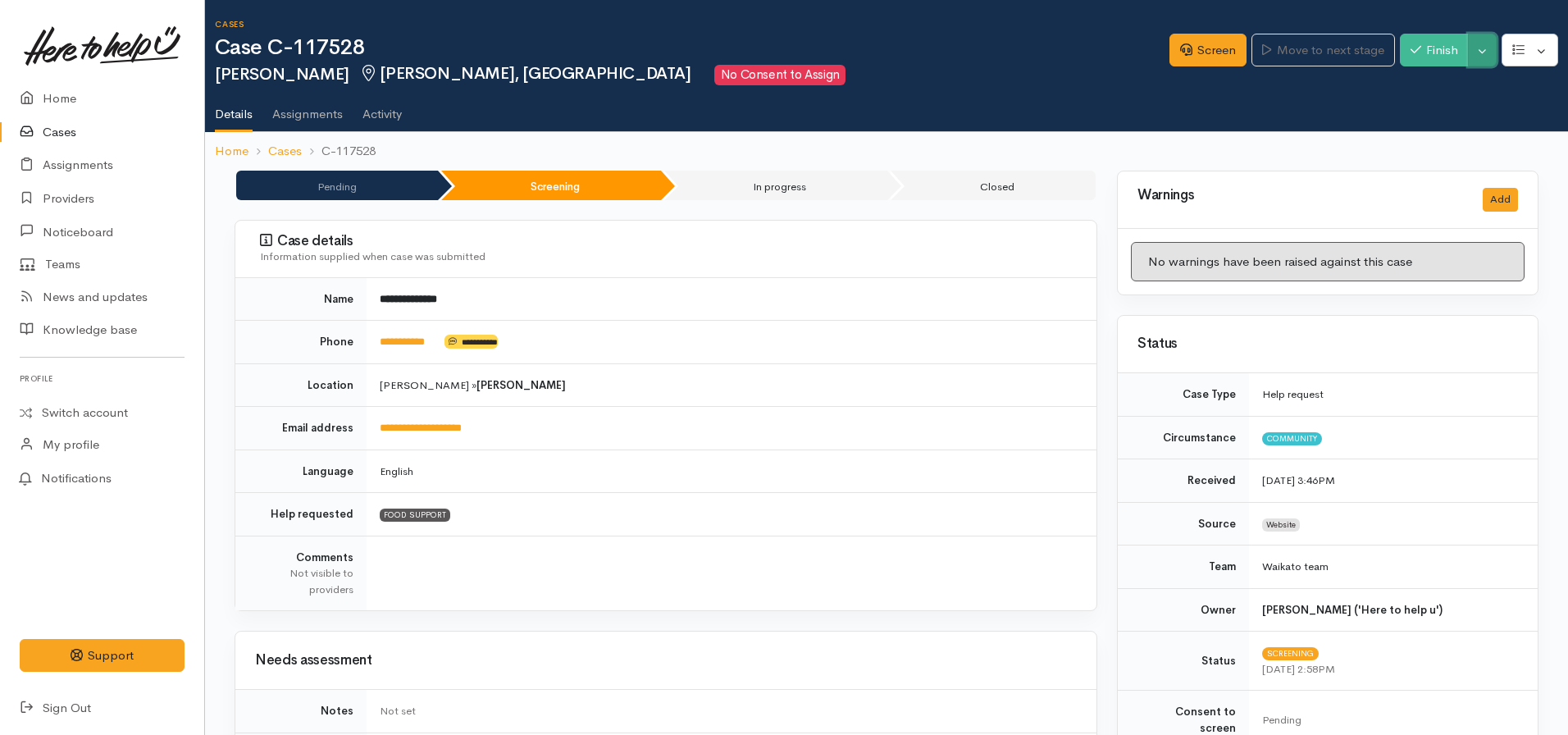
click at [1493, 49] on button "Toggle Dropdown" at bounding box center [1482, 51] width 29 height 34
click at [1424, 89] on link "Pause" at bounding box center [1432, 88] width 130 height 25
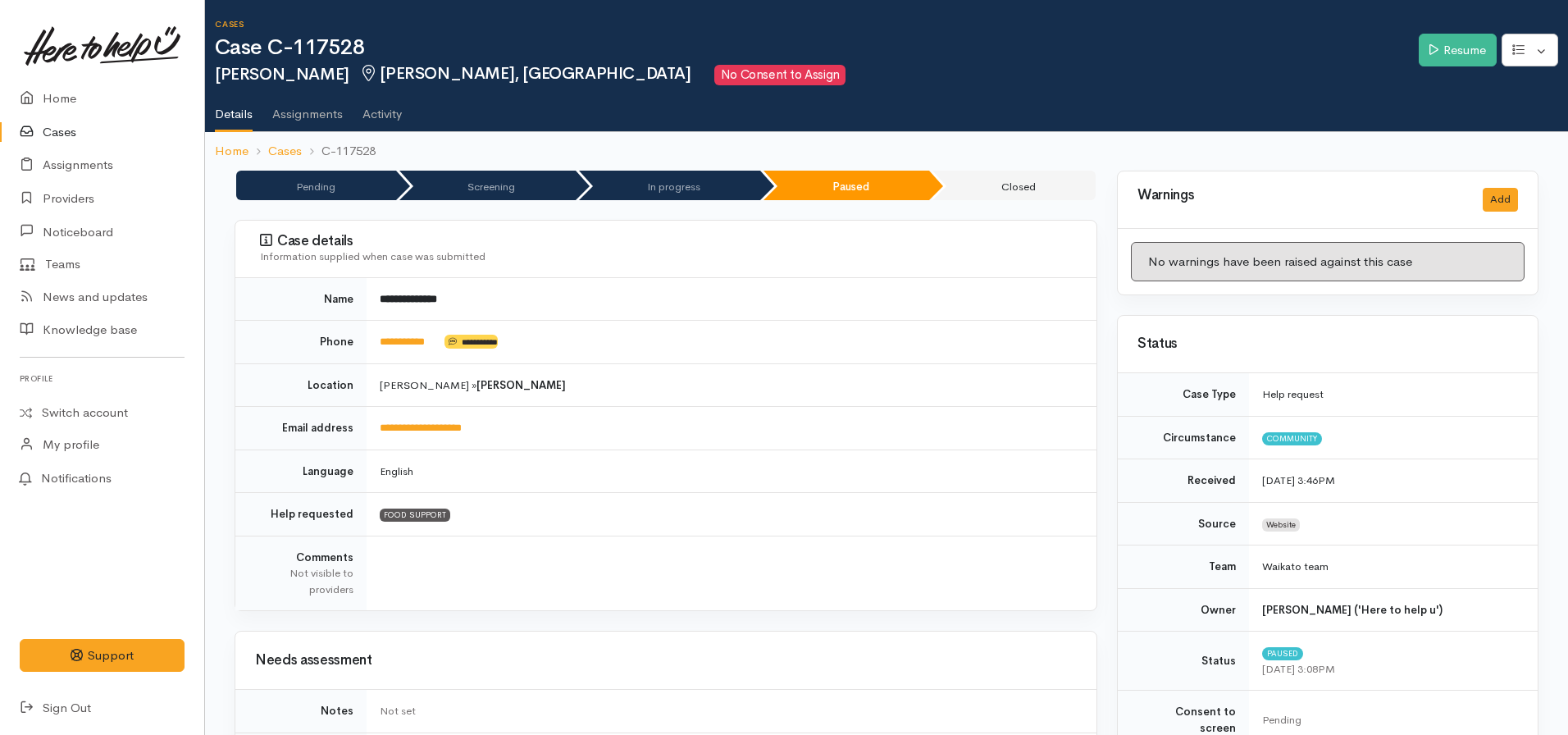
click at [251, 144] on li "Cases" at bounding box center [275, 151] width 53 height 19
click at [240, 155] on link "Home" at bounding box center [232, 151] width 34 height 19
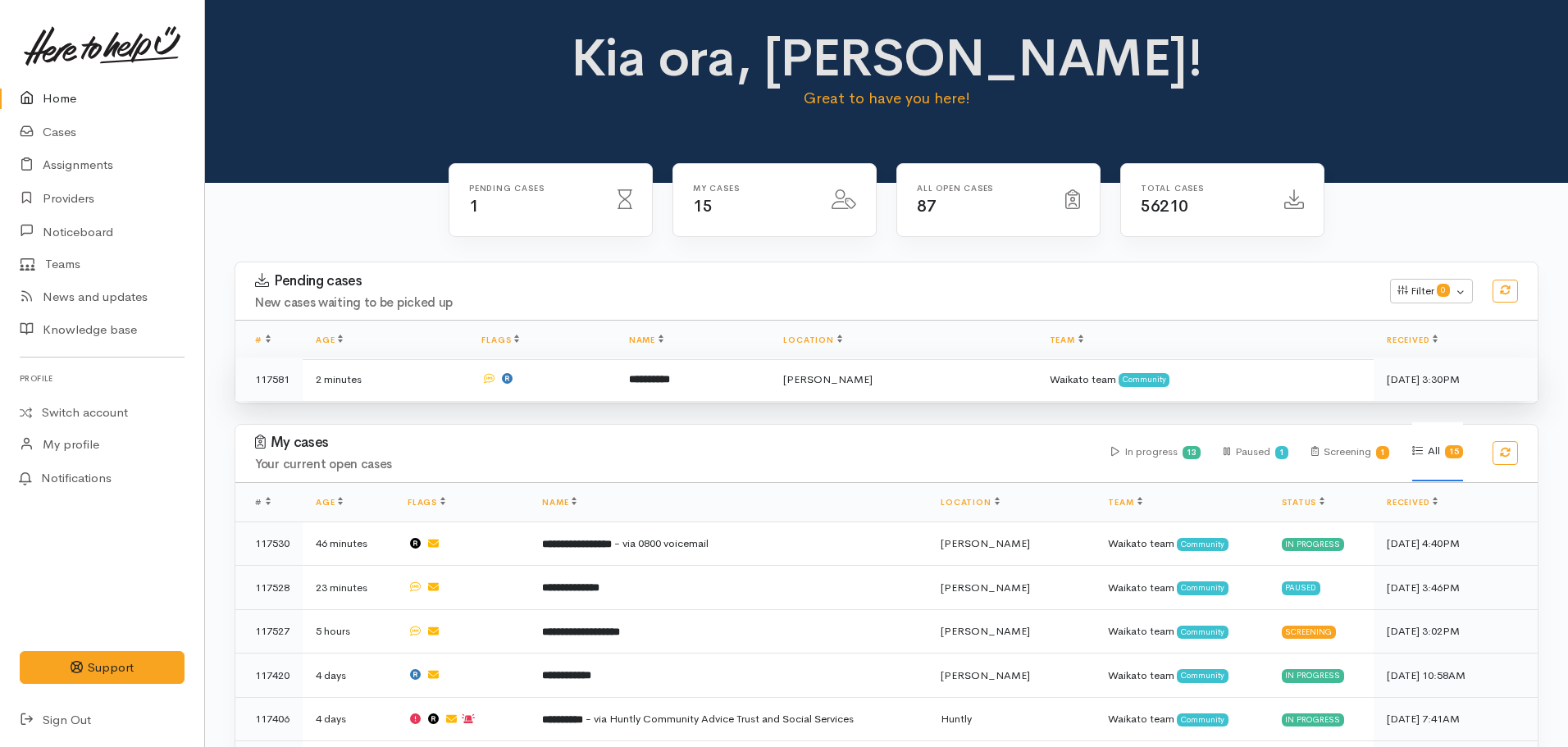
click at [761, 370] on td "**********" at bounding box center [693, 379] width 155 height 43
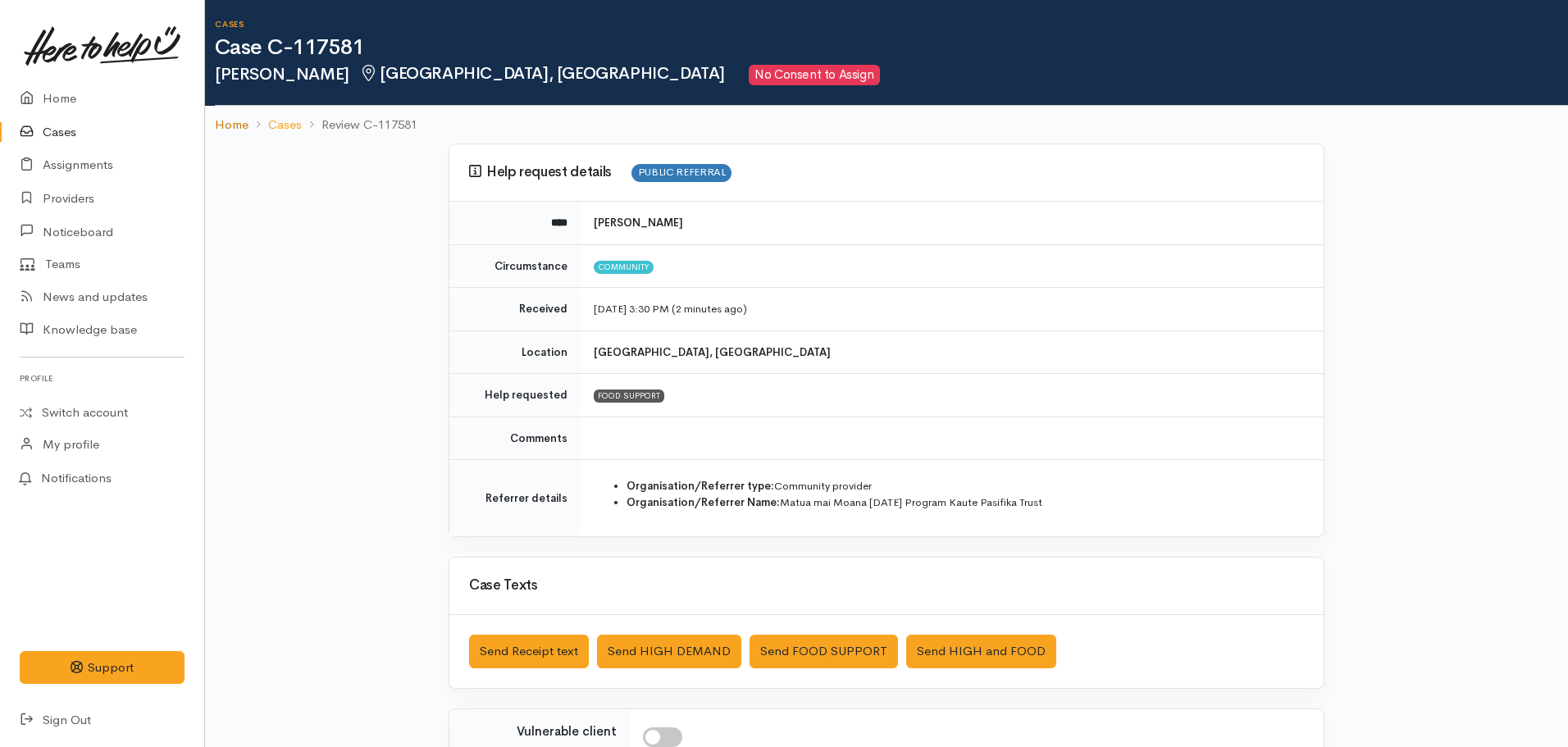
click at [225, 116] on link "Home" at bounding box center [232, 125] width 34 height 19
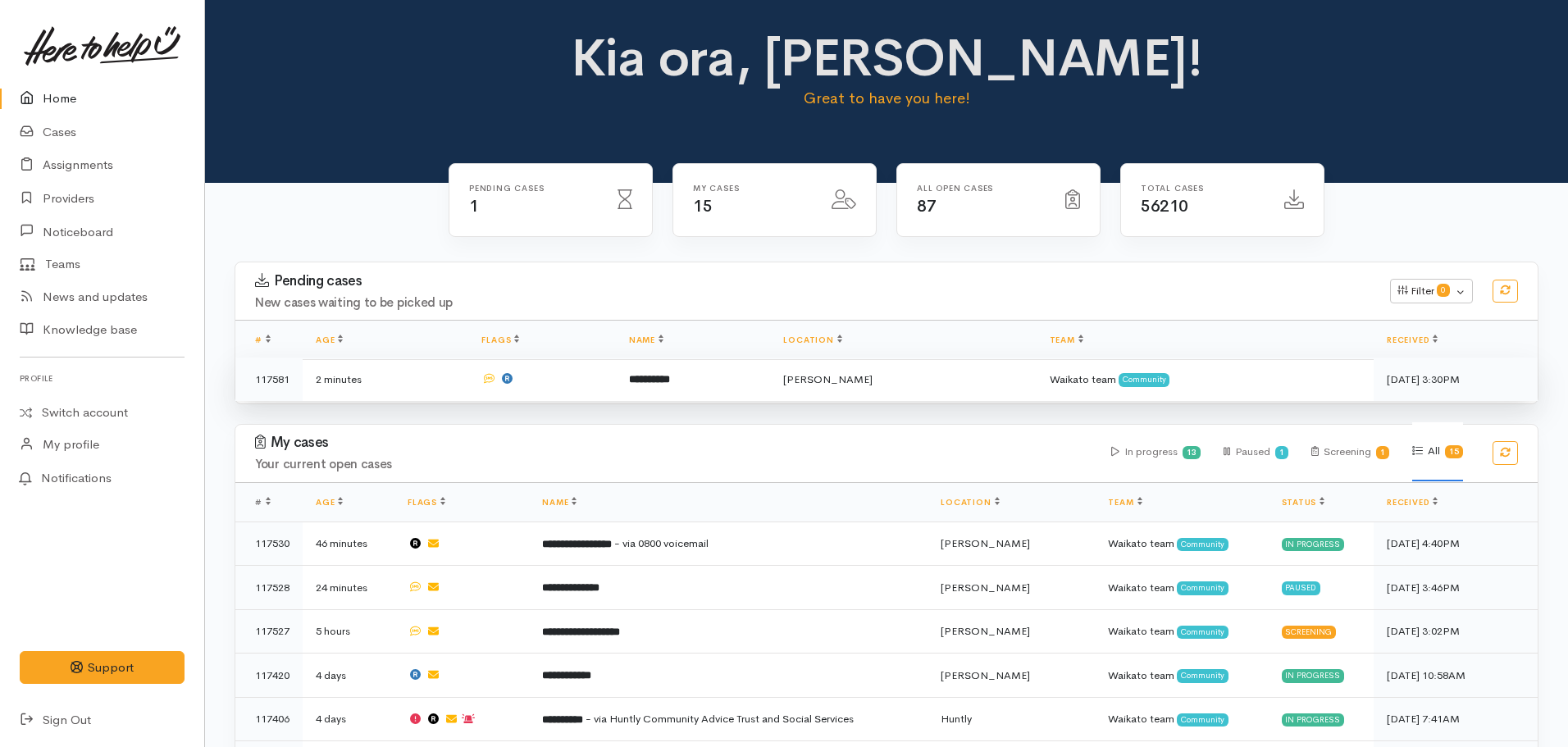
click at [587, 381] on td at bounding box center [541, 379] width 147 height 43
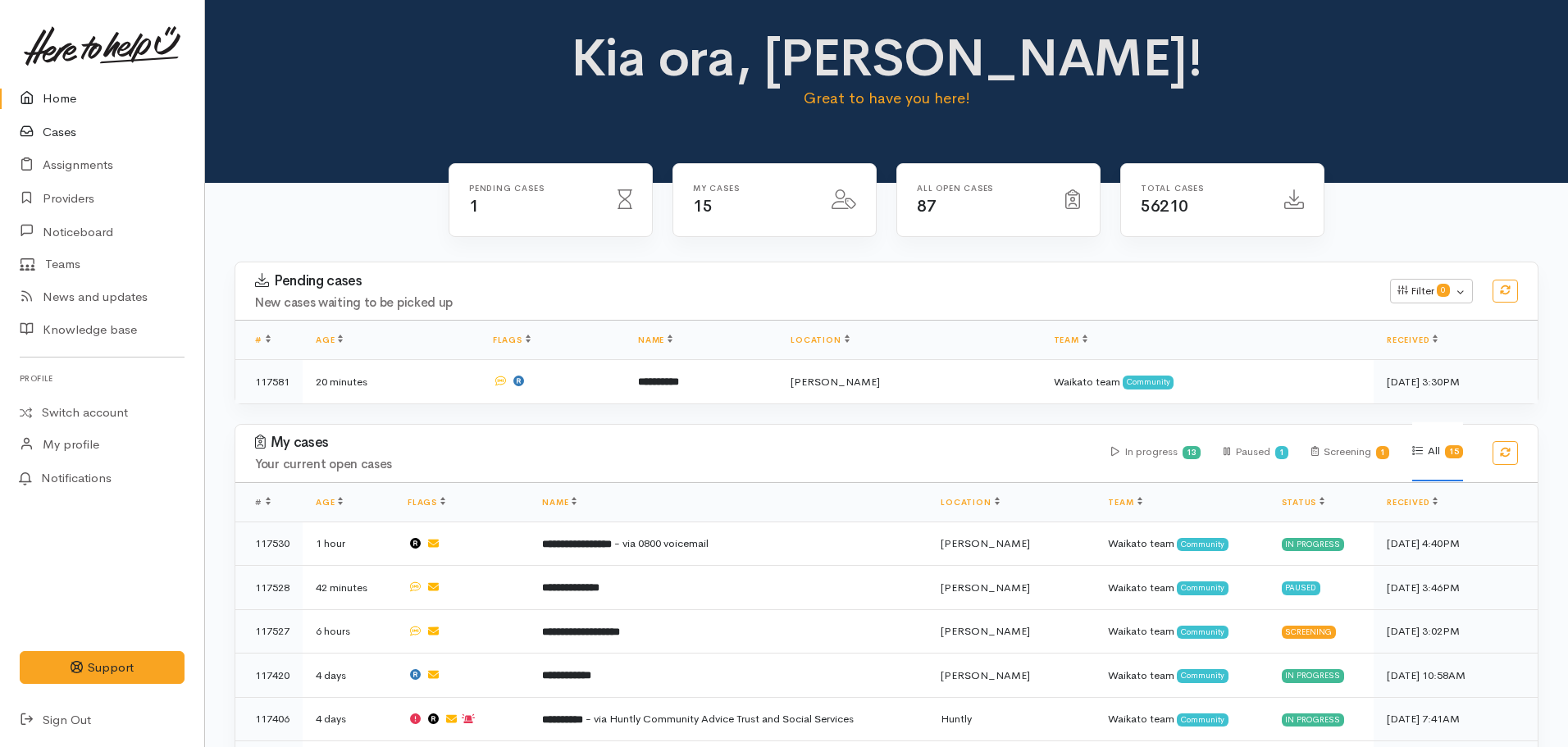
click at [82, 128] on link "Cases" at bounding box center [102, 133] width 204 height 34
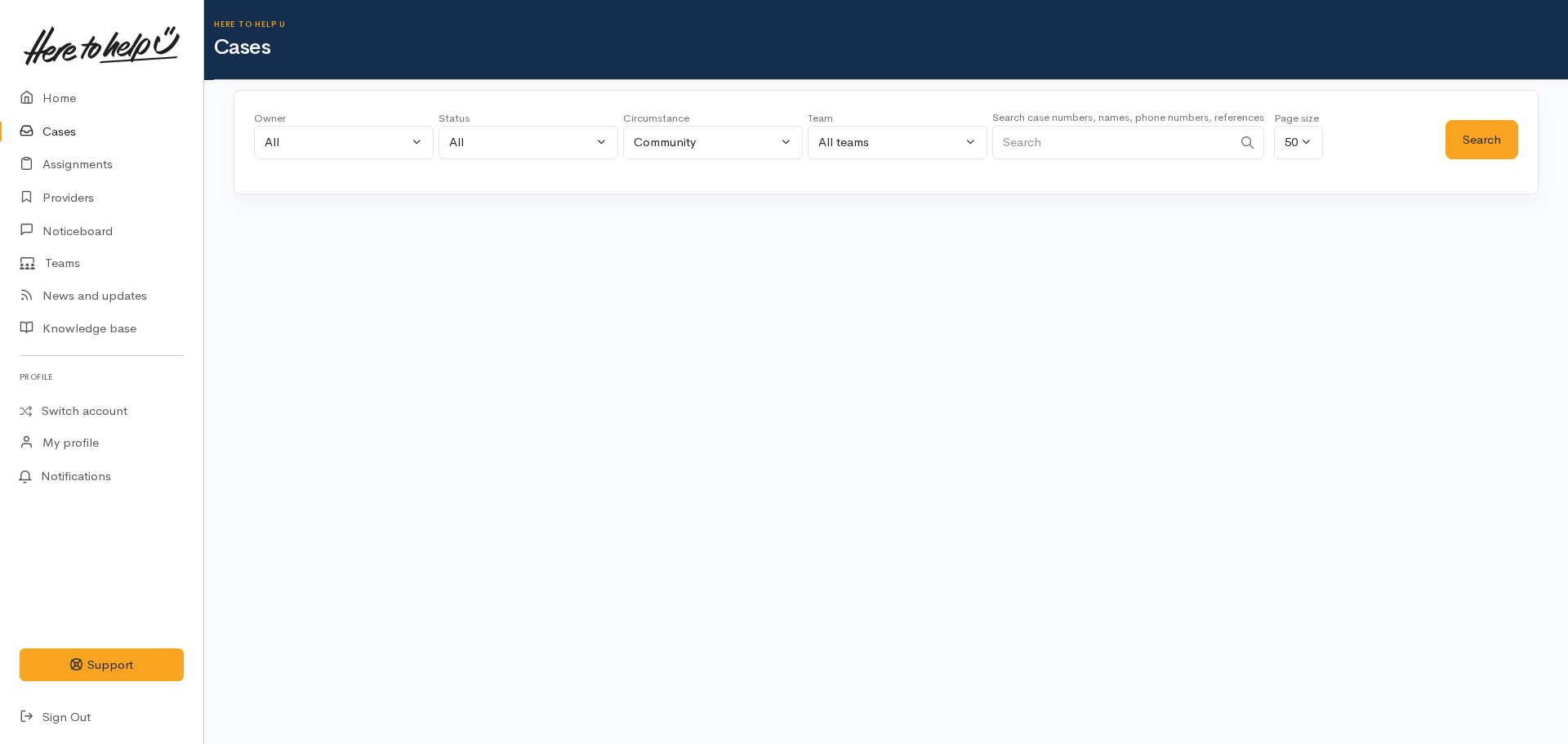
click at [1148, 144] on input "Search" at bounding box center [1112, 142] width 240 height 34
paste input "[PHONE_NUMBER]"
type input "[PHONE_NUMBER]"
click at [1492, 136] on button "Search" at bounding box center [1481, 140] width 73 height 40
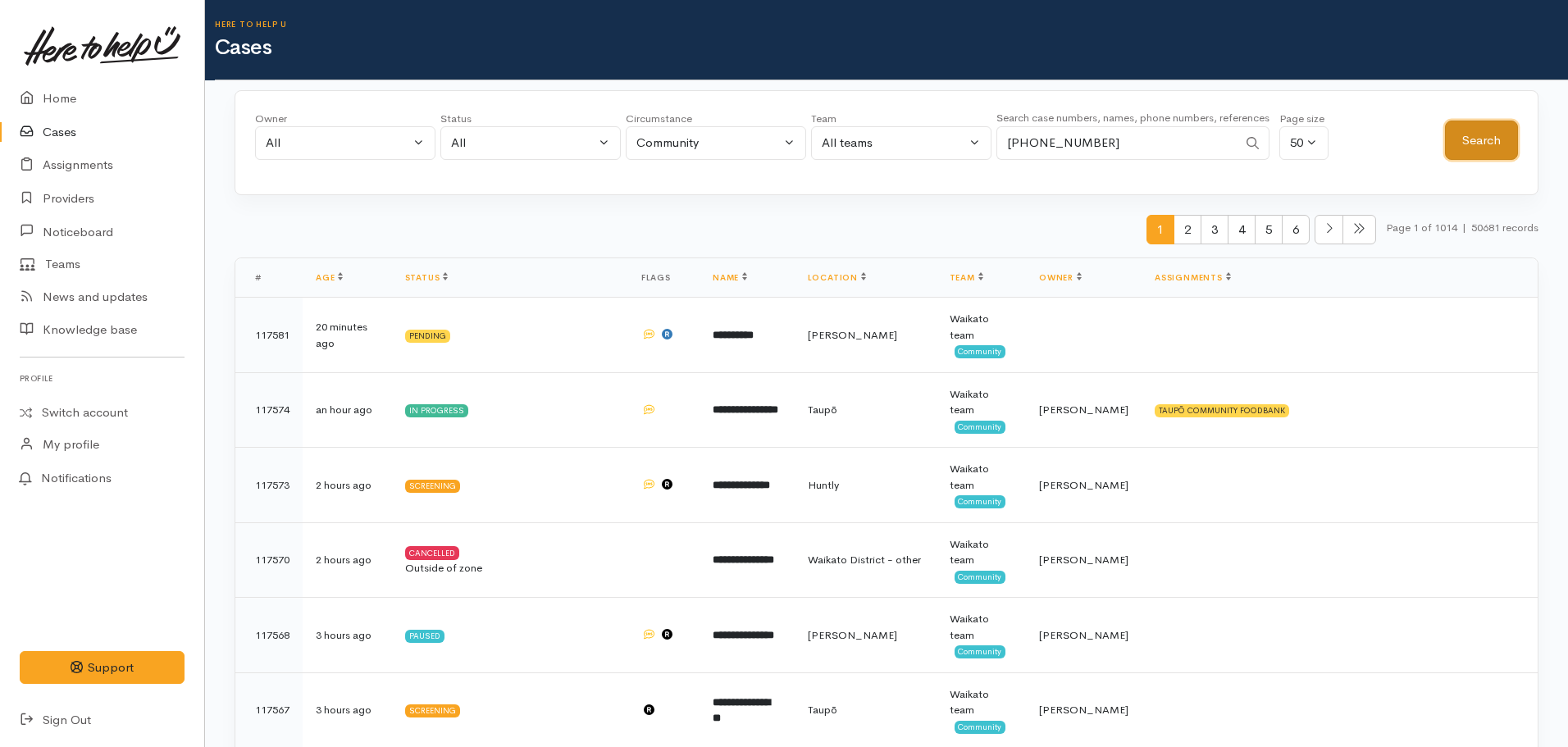
click at [1472, 138] on button "Search" at bounding box center [1481, 141] width 73 height 40
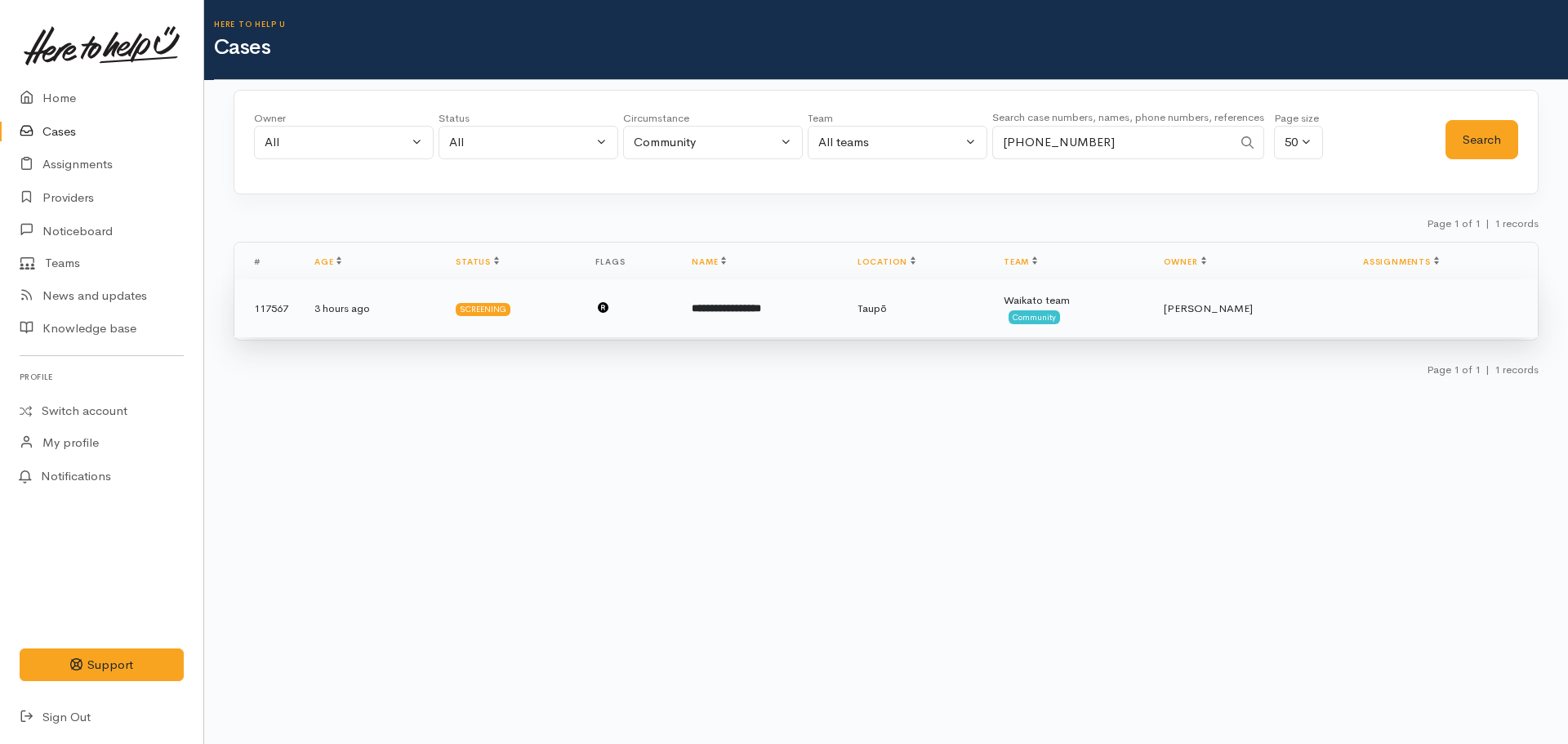
click at [747, 312] on b "**********" at bounding box center [727, 308] width 70 height 11
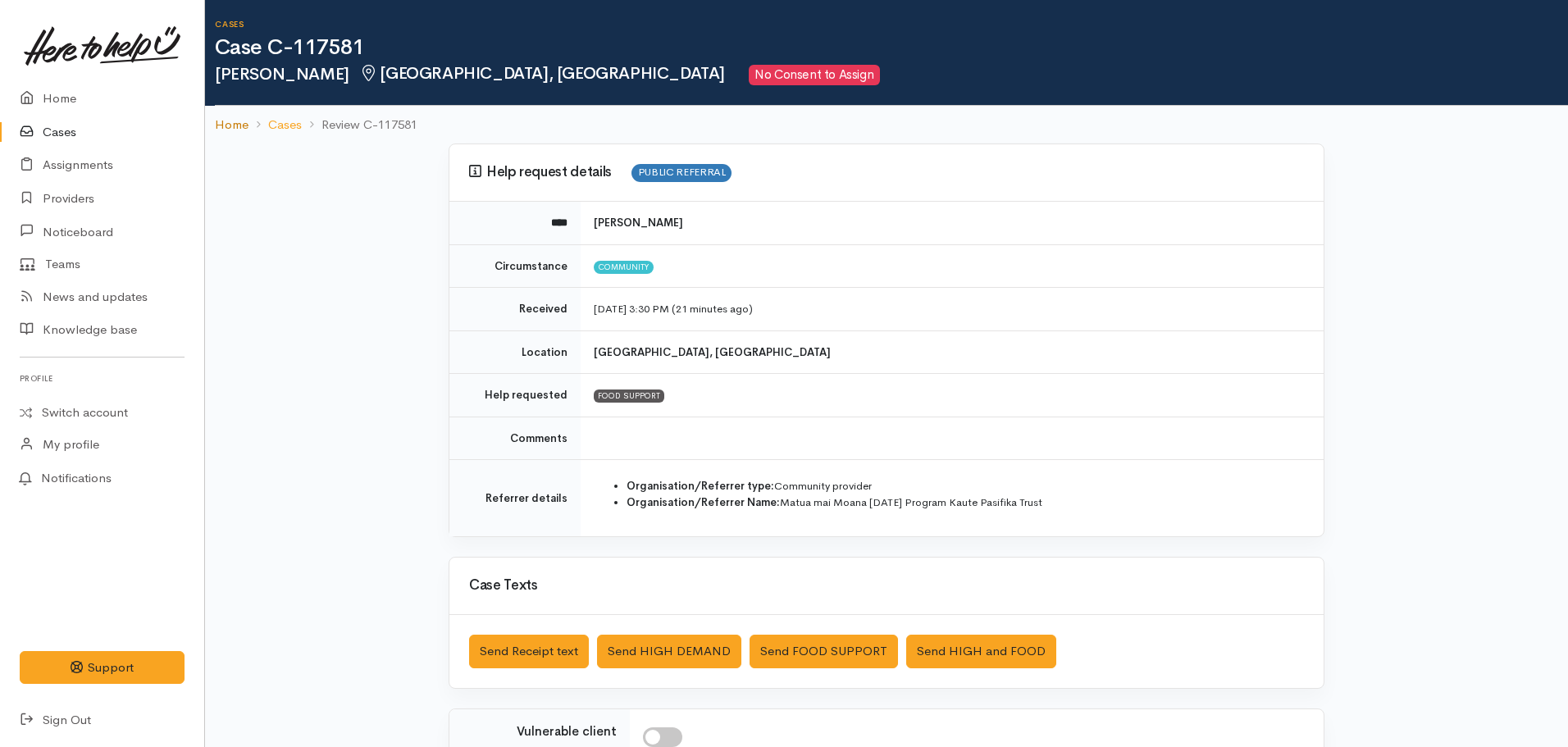
click at [225, 129] on link "Home" at bounding box center [232, 125] width 34 height 19
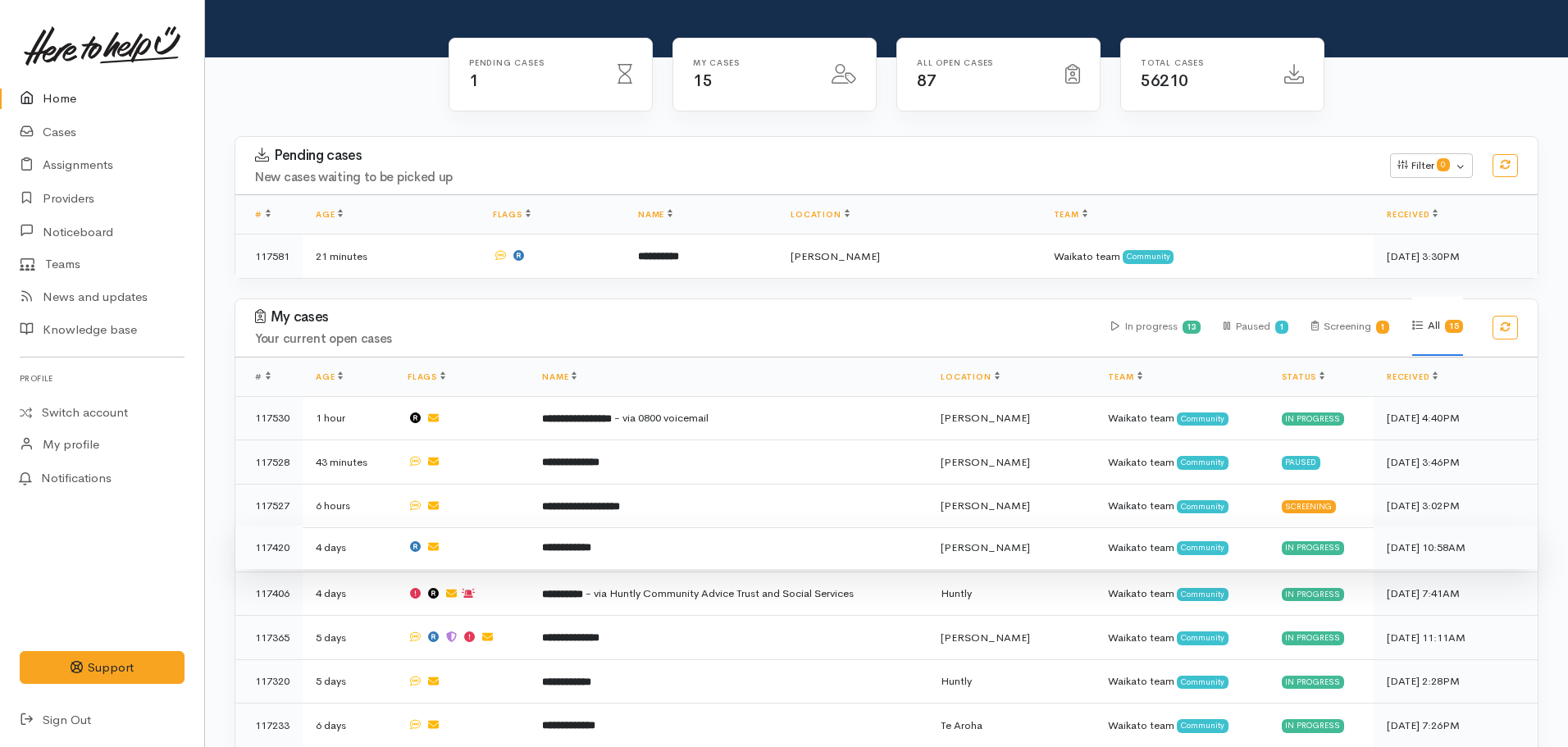
scroll to position [164, 0]
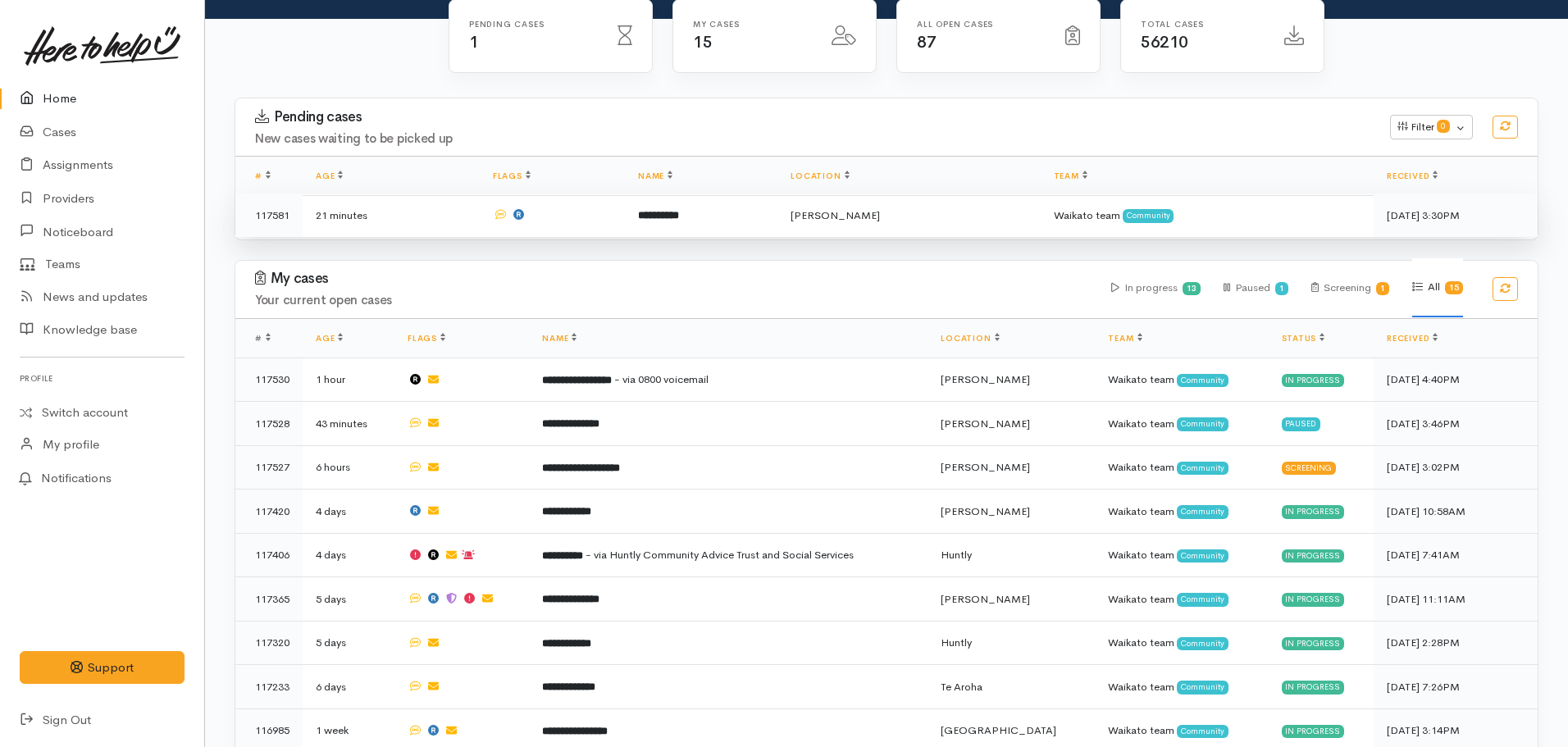
click at [682, 232] on td "**********" at bounding box center [701, 215] width 153 height 43
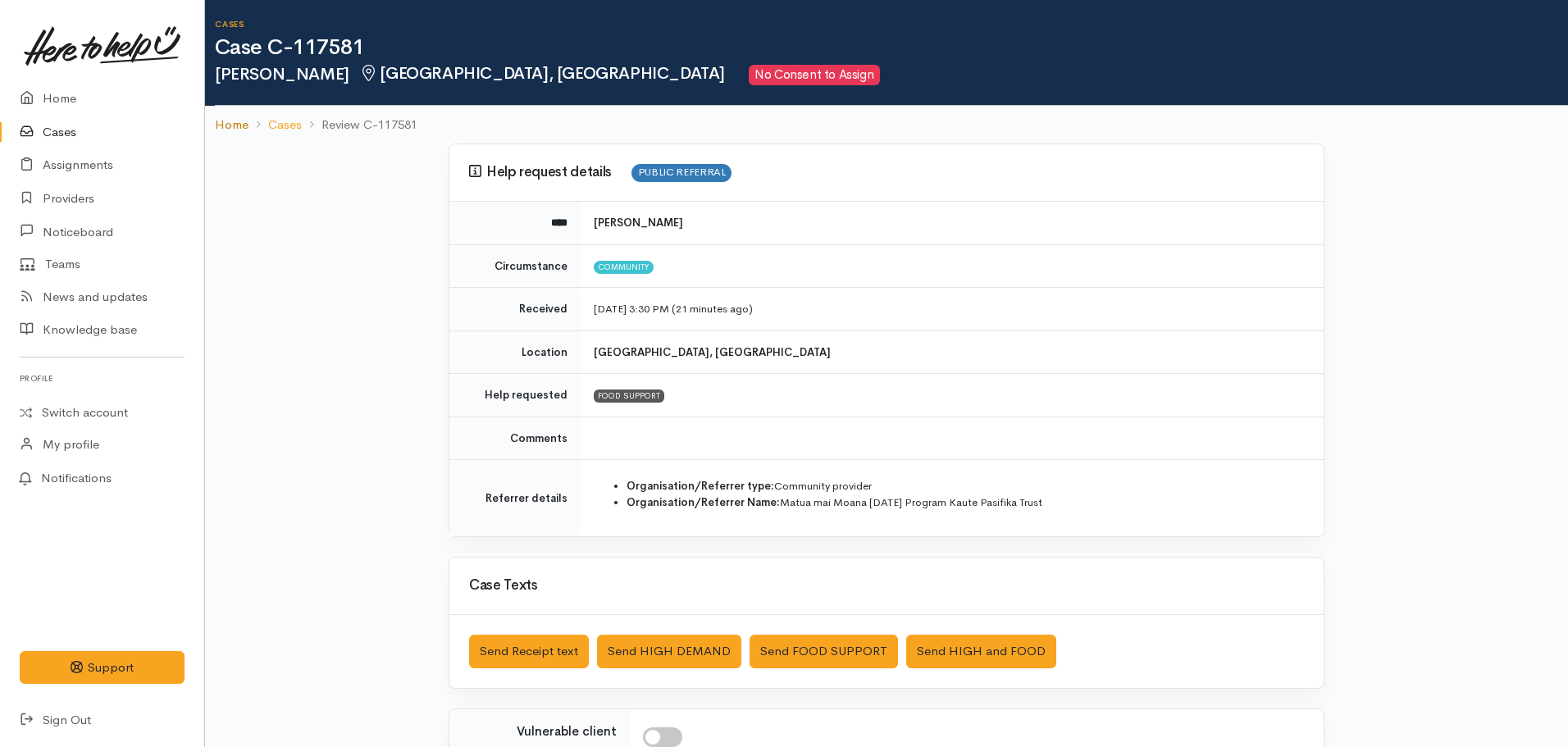
click at [241, 119] on link "Home" at bounding box center [232, 125] width 34 height 19
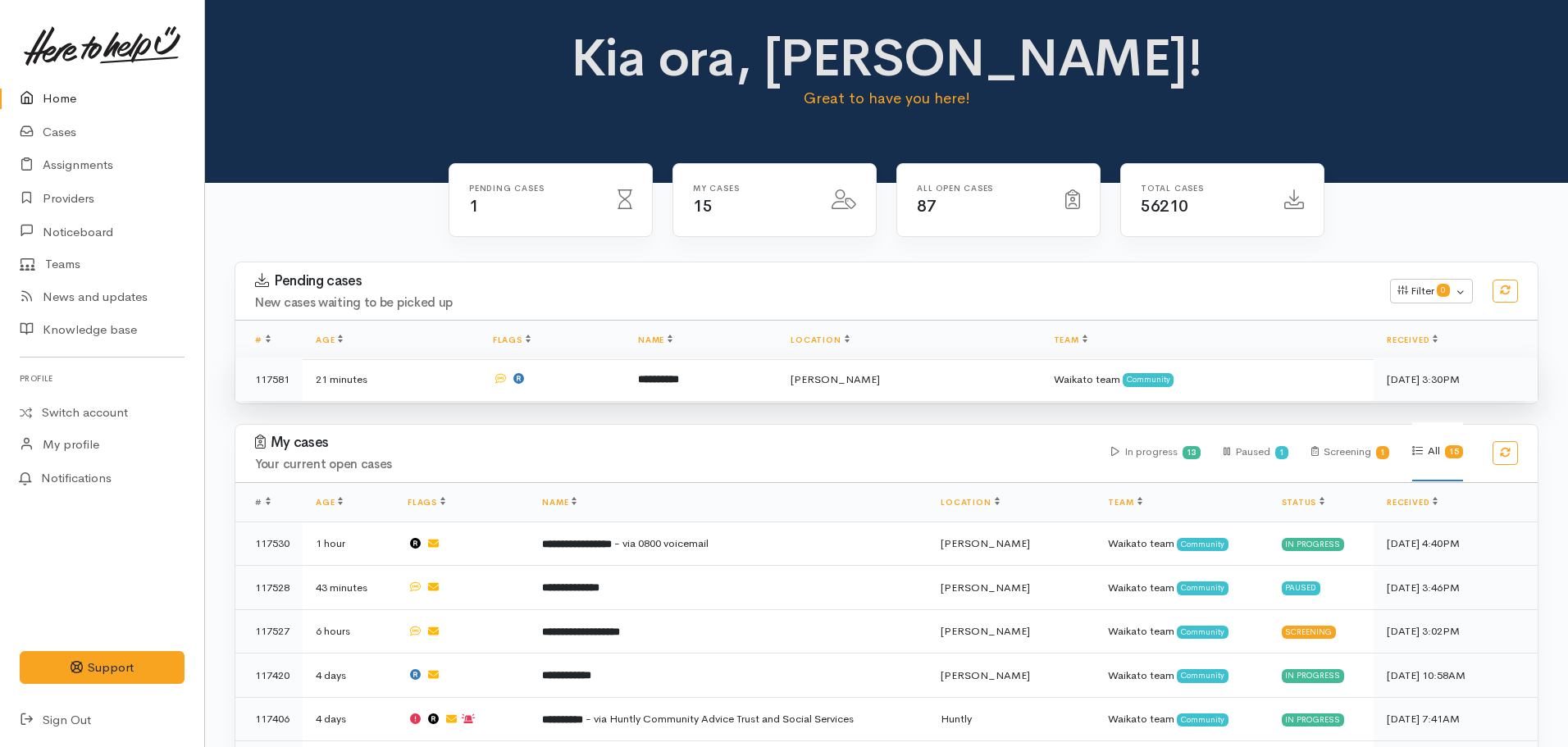
click at [667, 367] on td "**********" at bounding box center [701, 379] width 153 height 43
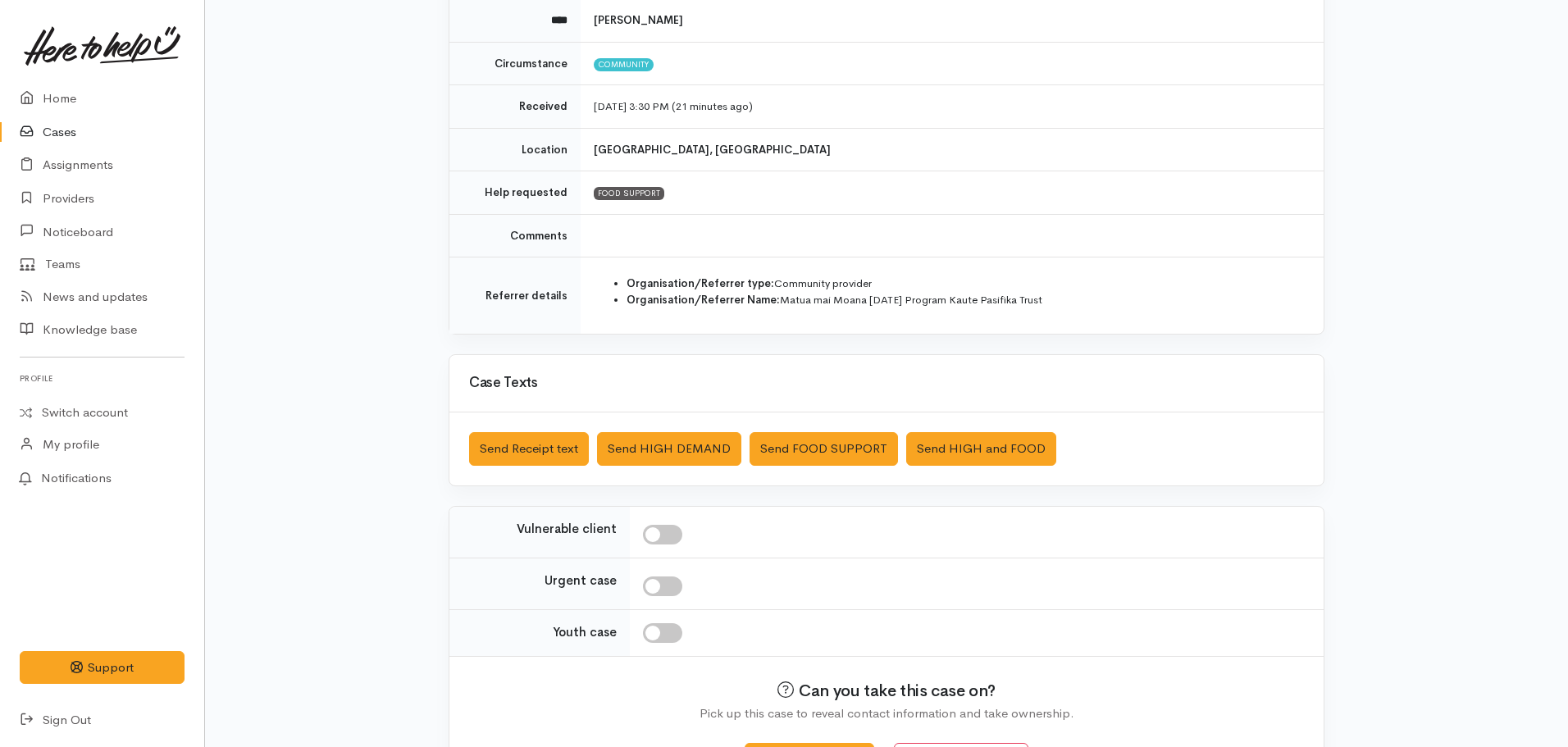
scroll to position [262, 0]
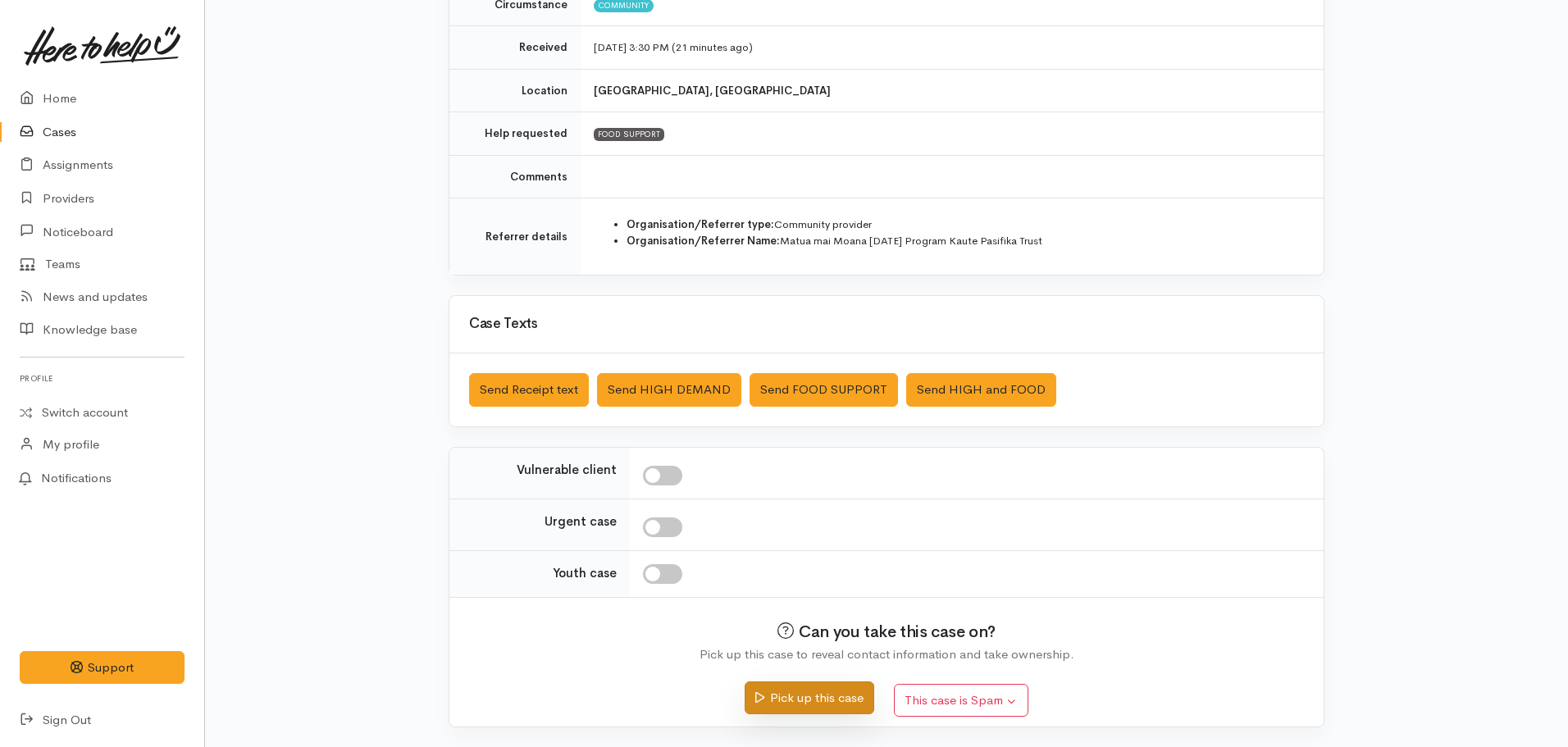
click at [809, 689] on button "Pick up this case" at bounding box center [809, 699] width 129 height 34
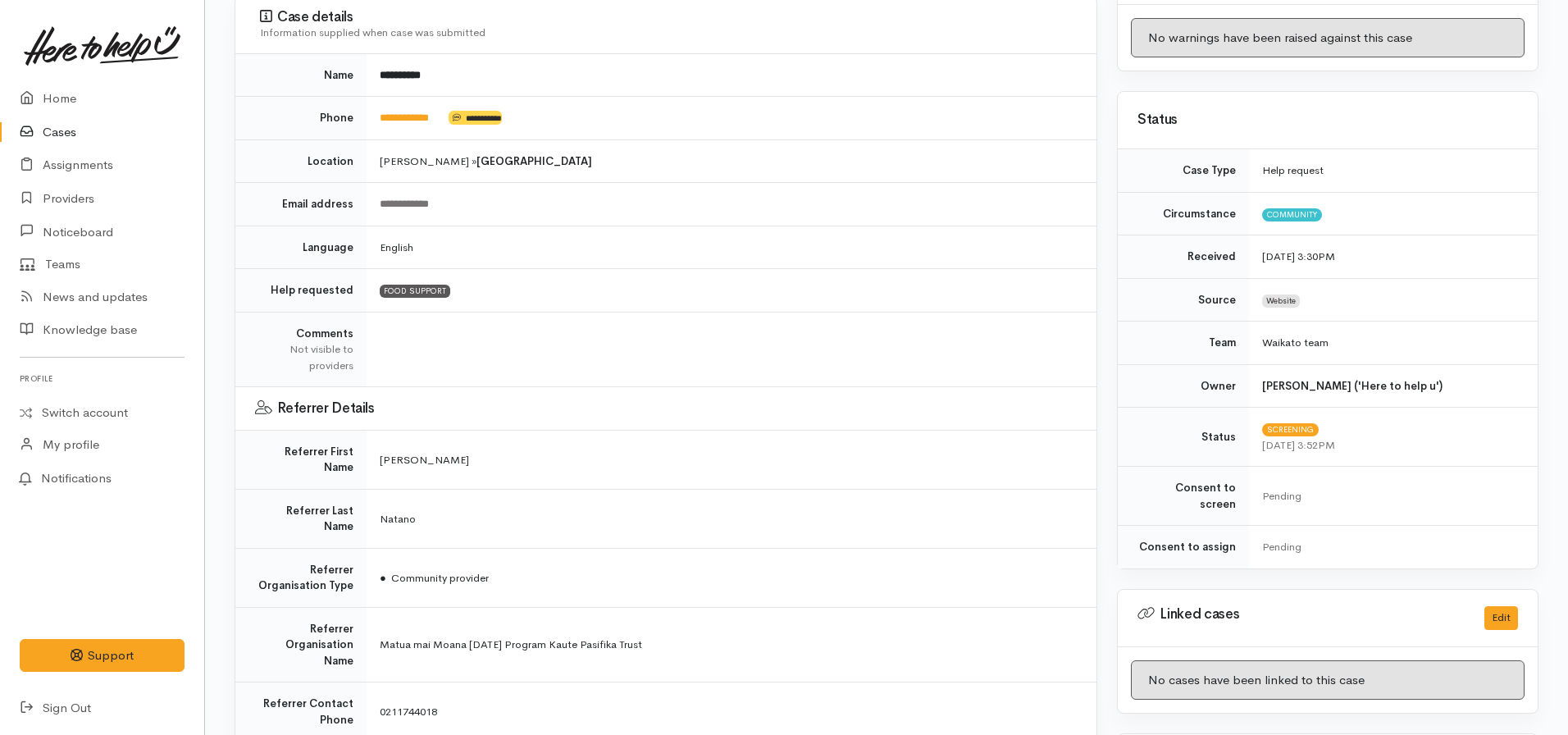
scroll to position [492, 0]
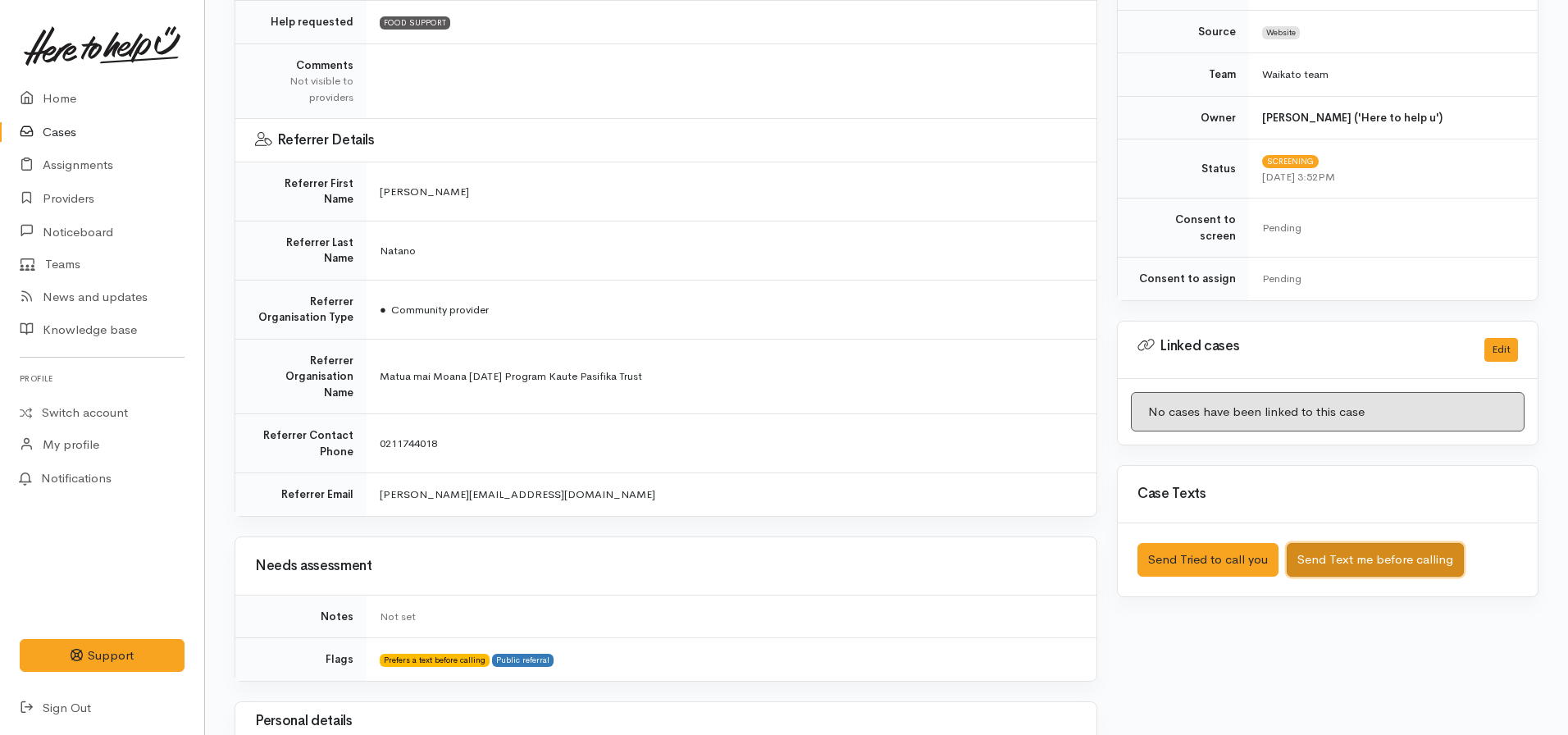
click at [1348, 546] on button "Send Text me before calling" at bounding box center [1375, 560] width 177 height 34
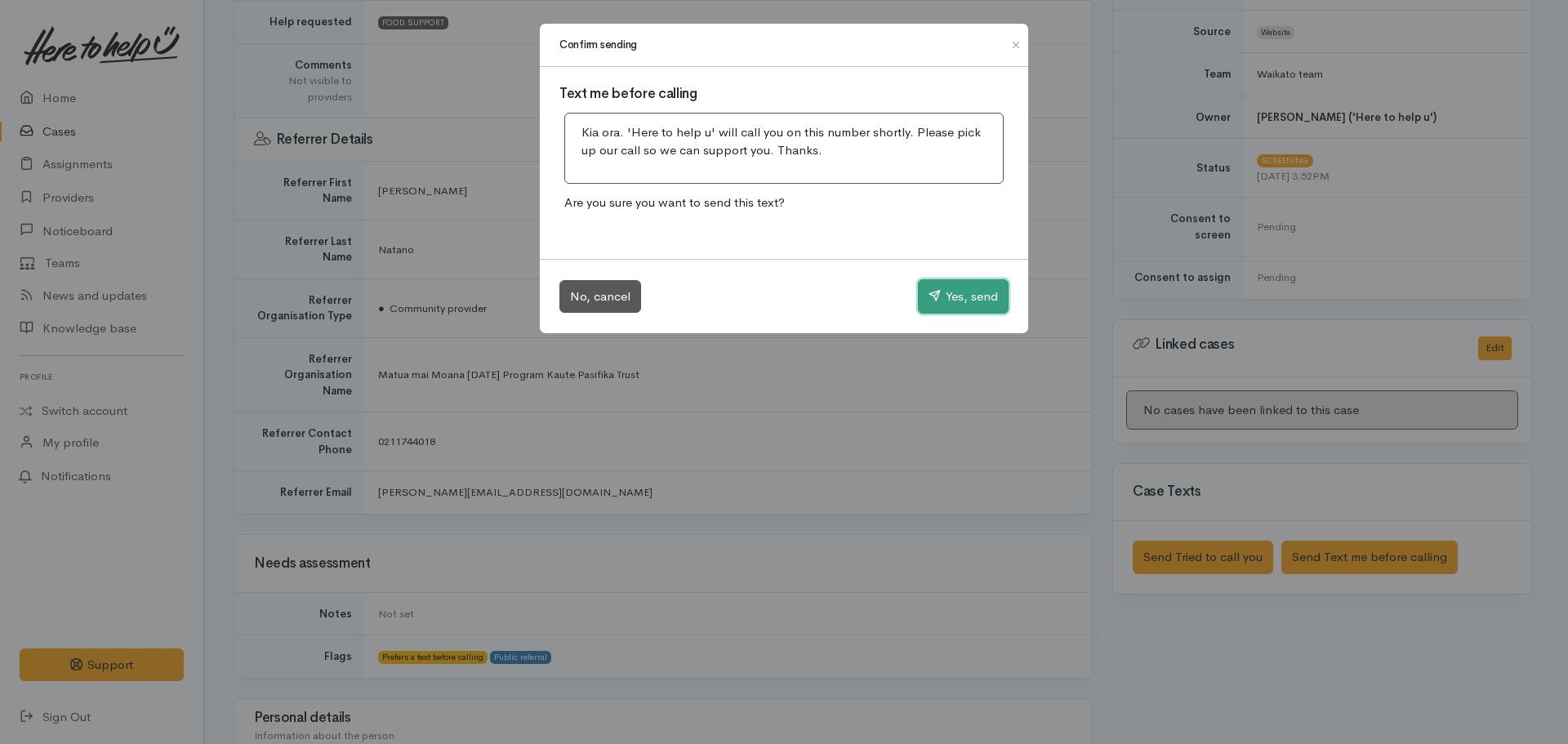
click at [937, 290] on icon "button" at bounding box center [935, 295] width 12 height 12
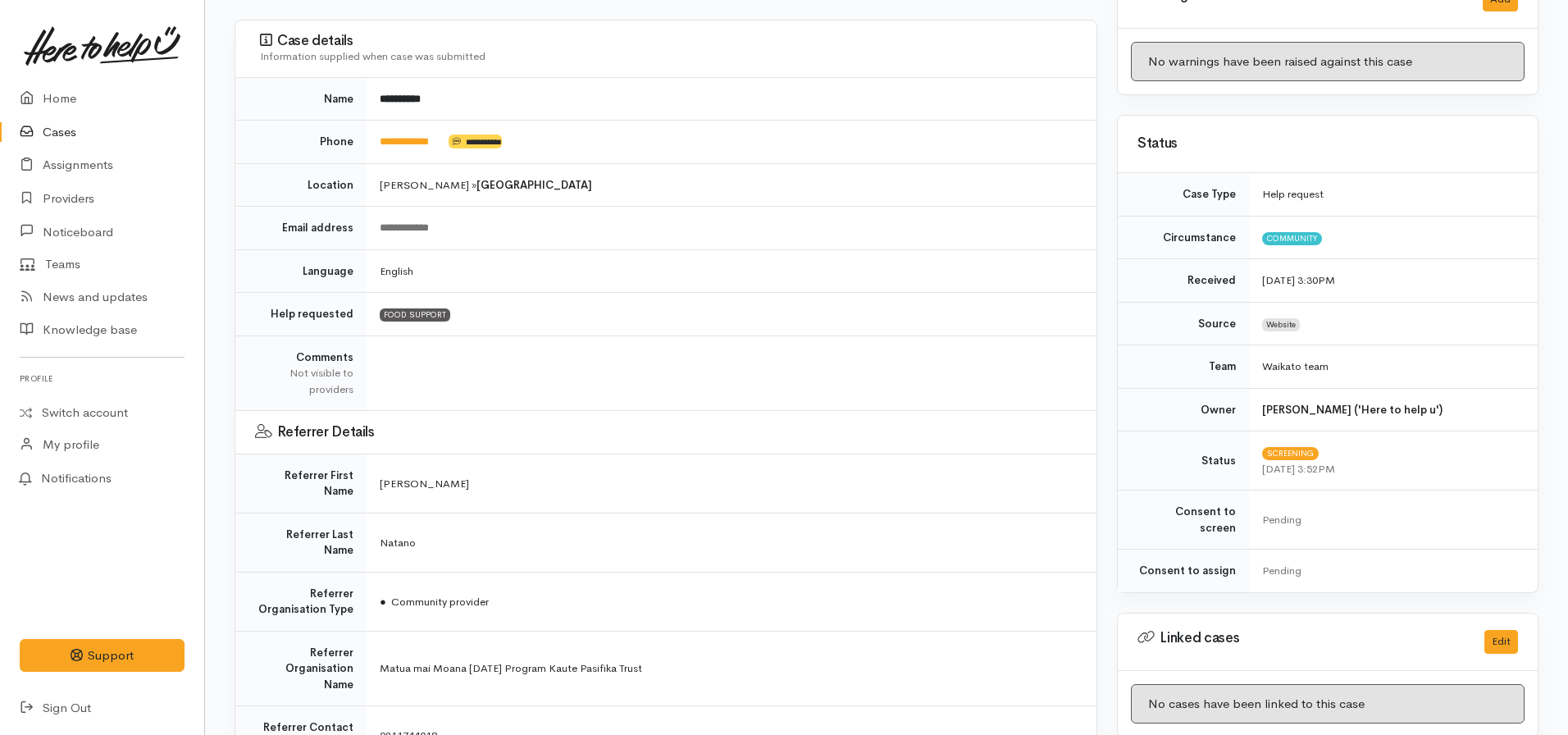
scroll to position [0, 0]
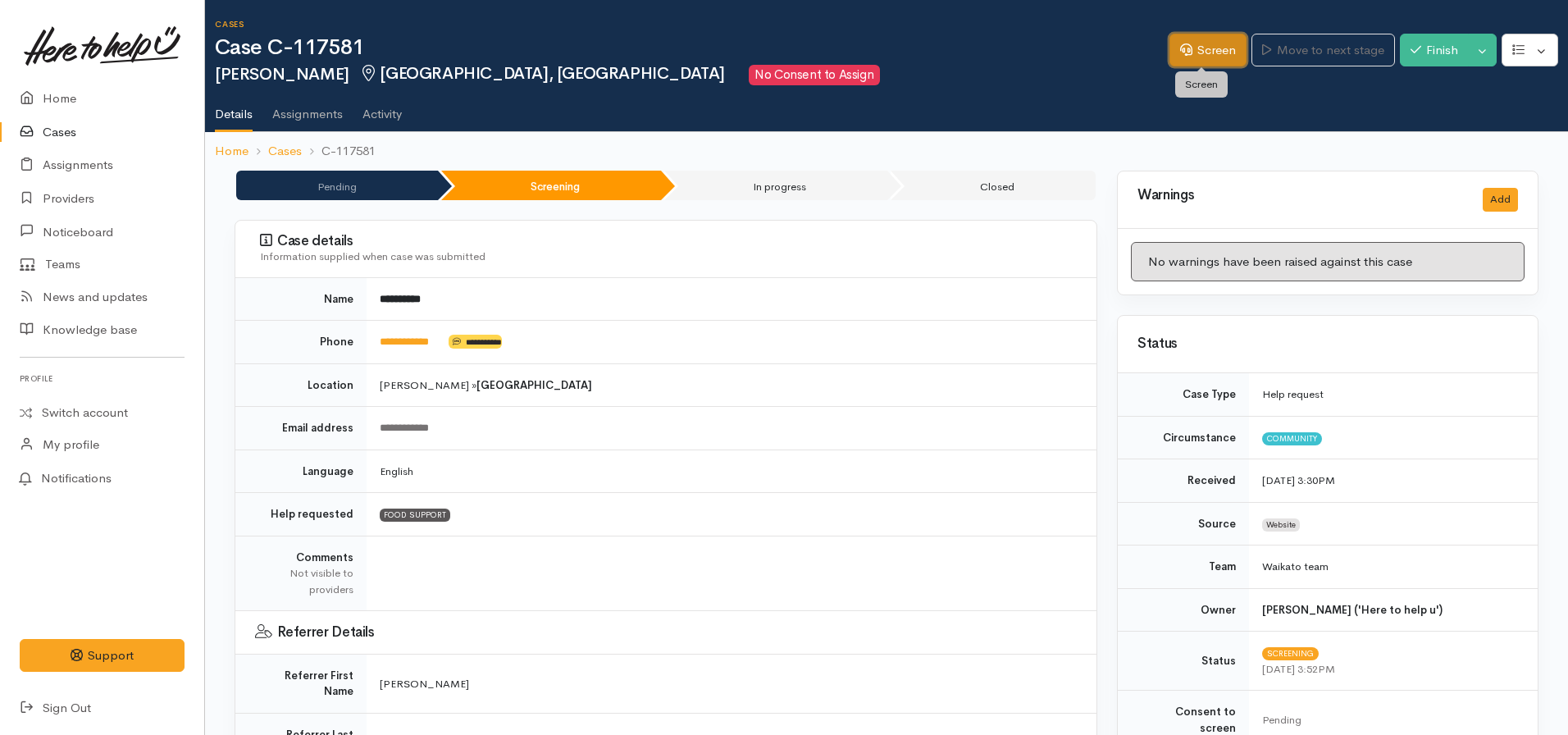
click at [1193, 42] on link "Screen" at bounding box center [1208, 51] width 77 height 34
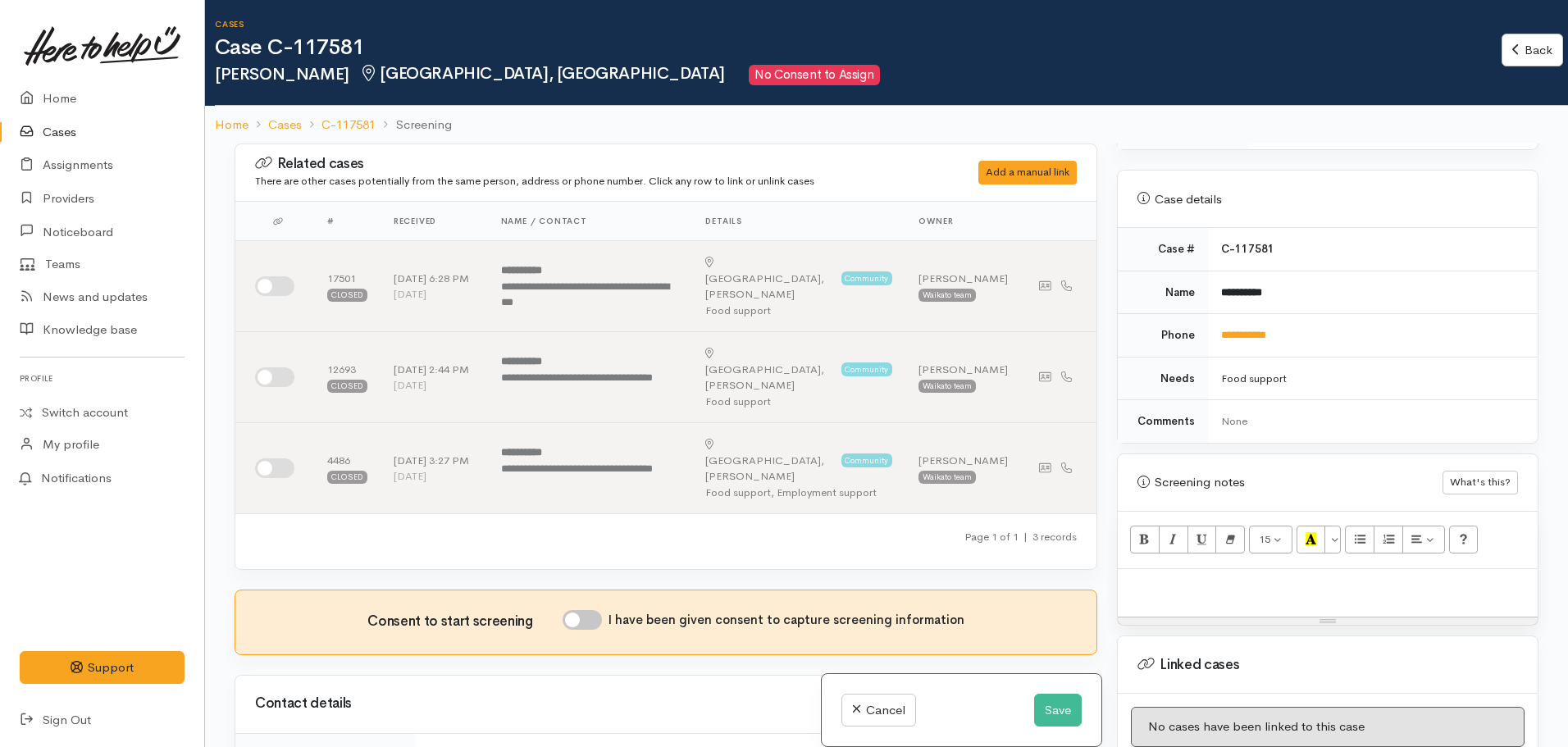
scroll to position [656, 0]
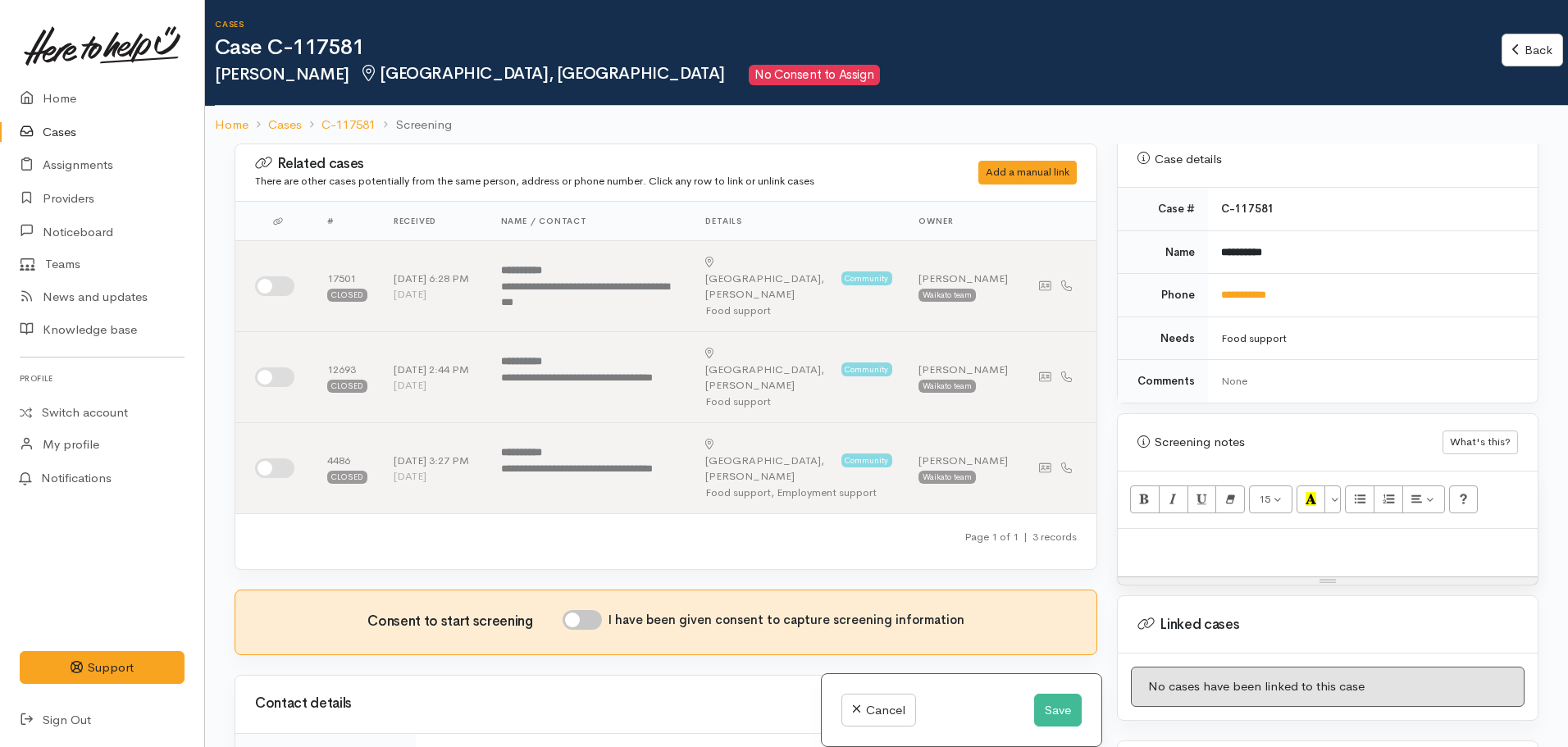
click at [1203, 529] on div at bounding box center [1328, 553] width 420 height 48
click at [1215, 544] on div at bounding box center [1328, 553] width 420 height 48
paste div
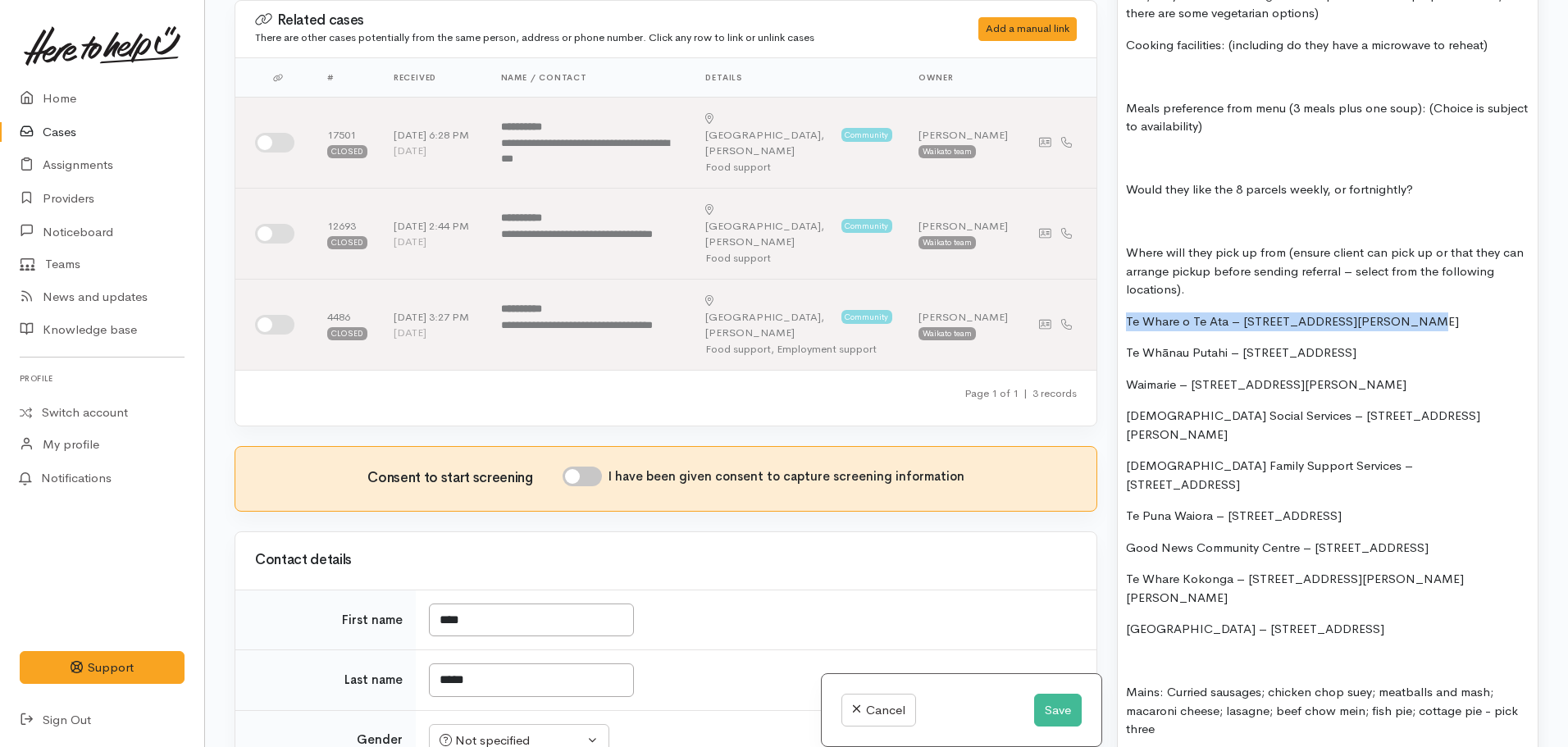
drag, startPoint x: 1390, startPoint y: 298, endPoint x: 1112, endPoint y: 304, distance: 279.0
click at [1112, 304] on div "Warnings Add No warnings have been raised against this case Add Warning Title ●…" at bounding box center [1327, 373] width 441 height 747
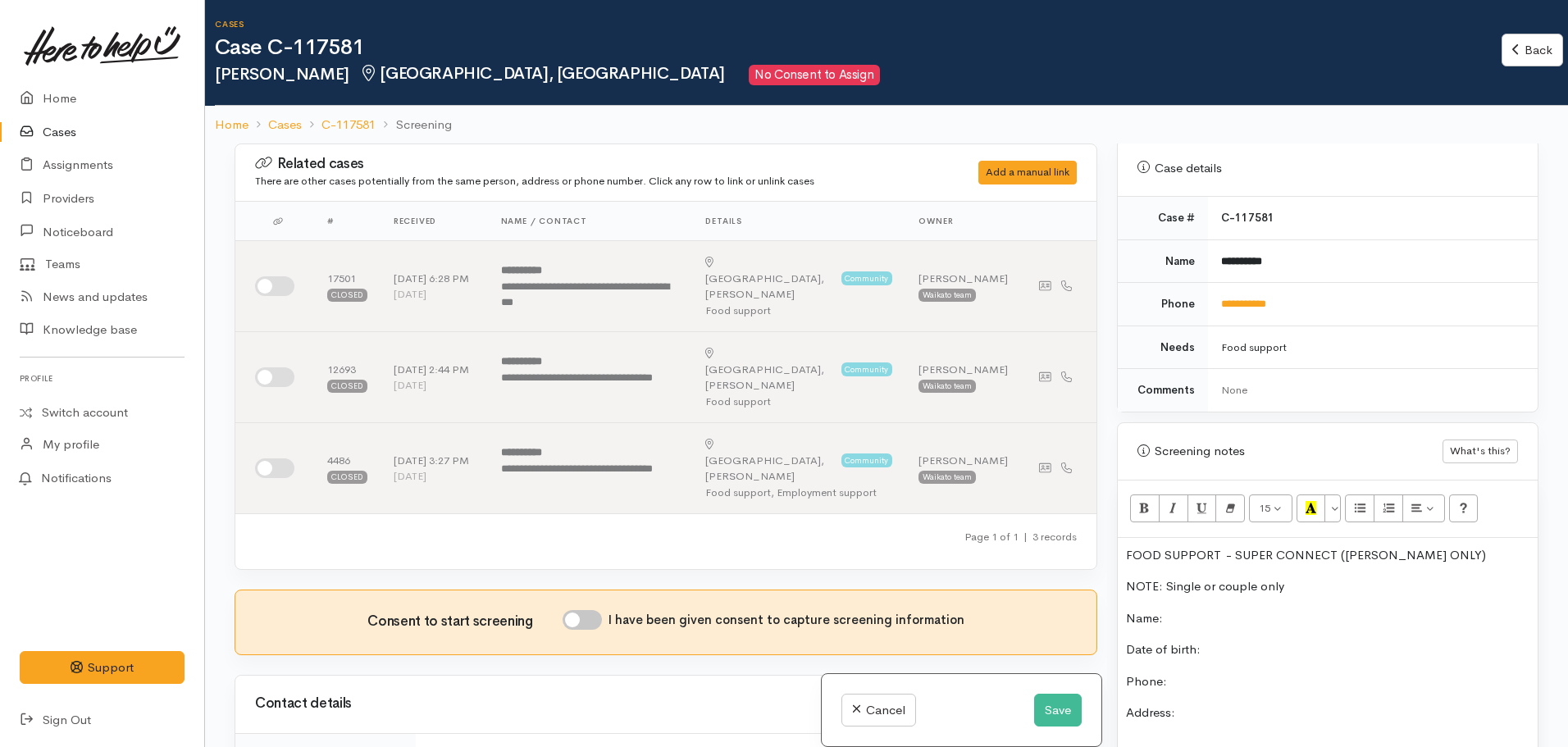
scroll to position [656, 0]
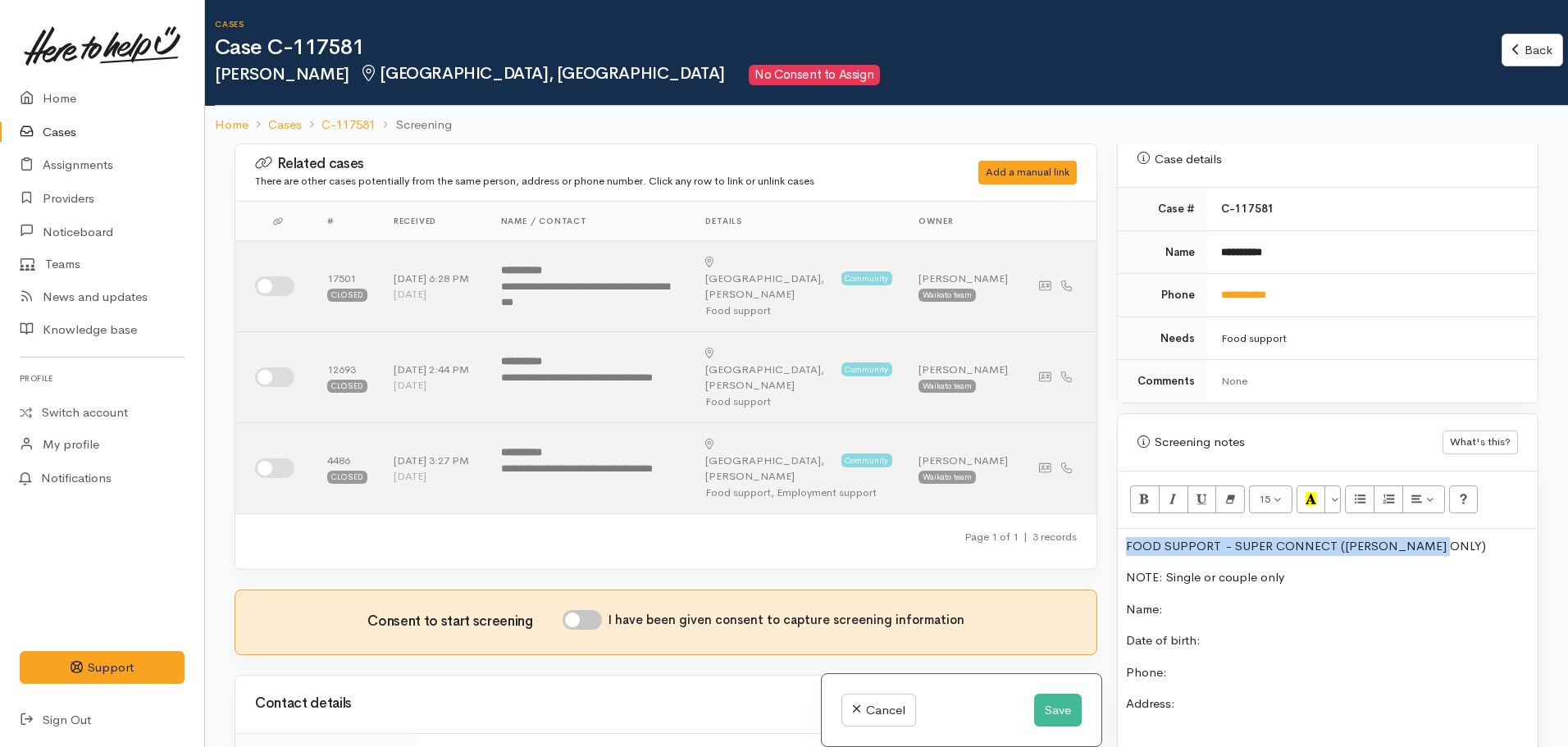
drag, startPoint x: 1460, startPoint y: 533, endPoint x: 1112, endPoint y: 491, distance: 350.4
click at [1089, 517] on div "Related cases There are other cases potentially from the same person, address o…" at bounding box center [887, 517] width 1324 height 747
click at [1302, 486] on button "Recent Color" at bounding box center [1312, 500] width 30 height 28
click at [1159, 486] on button "Italic (CTRL+I)" at bounding box center [1174, 500] width 30 height 28
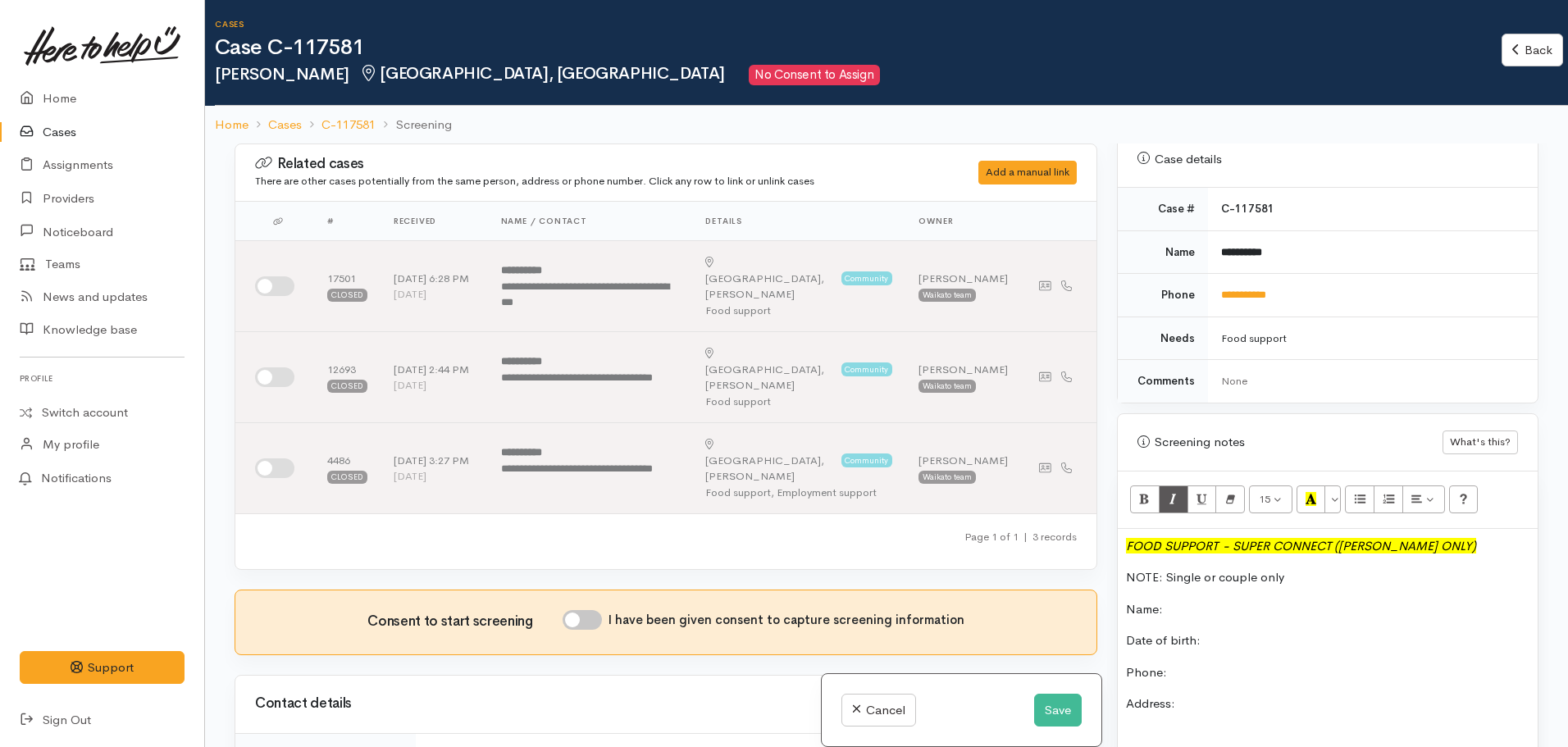
drag, startPoint x: 1196, startPoint y: 598, endPoint x: 1233, endPoint y: 509, distance: 96.7
click at [1198, 600] on p "Name:" at bounding box center [1328, 609] width 404 height 19
drag, startPoint x: 1326, startPoint y: 240, endPoint x: 1210, endPoint y: 231, distance: 116.8
click at [1210, 231] on td "**********" at bounding box center [1373, 252] width 330 height 43
copy b "**********"
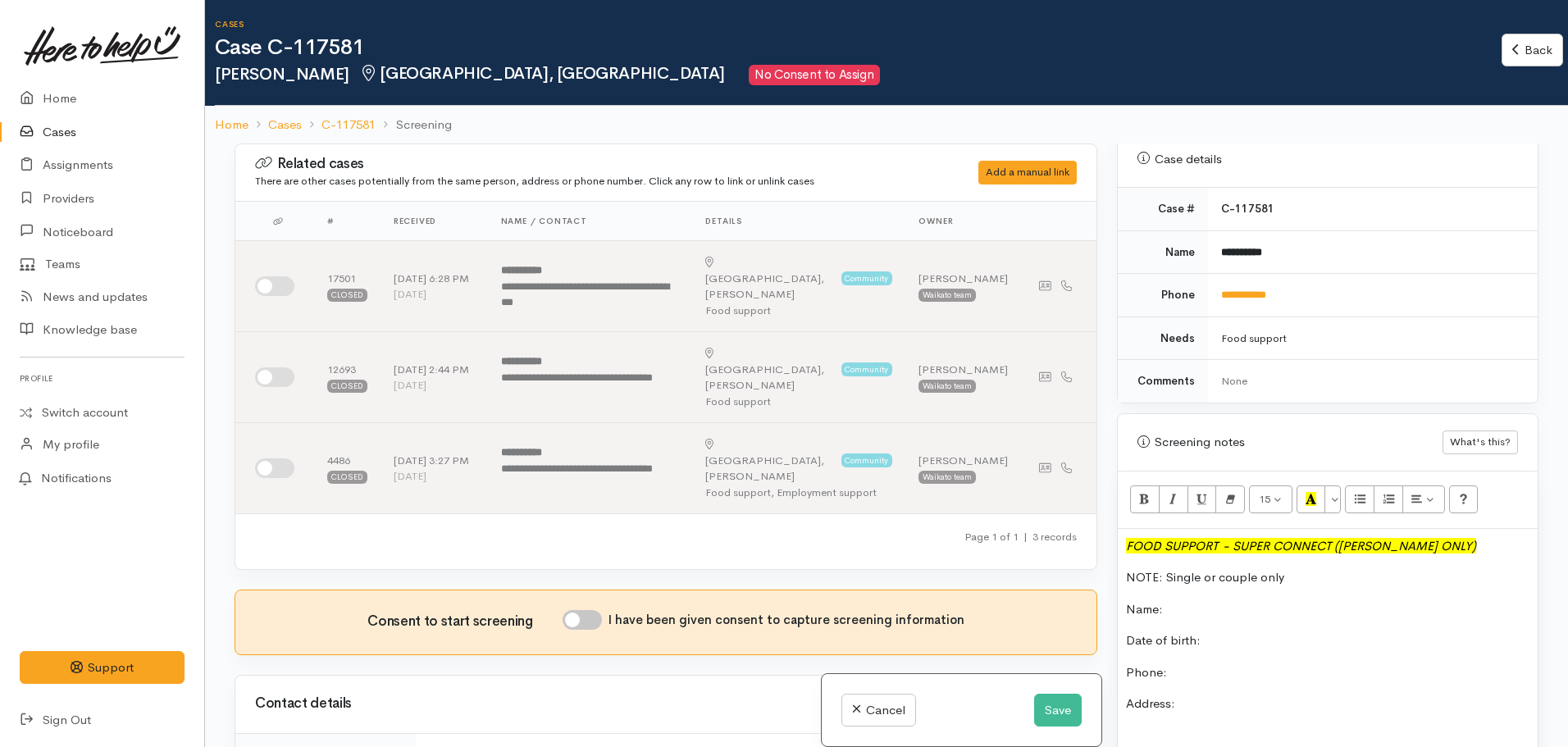
click at [1181, 600] on p "Name:" at bounding box center [1328, 609] width 404 height 19
click at [1194, 664] on p "Phone:" at bounding box center [1328, 673] width 404 height 19
drag, startPoint x: 1322, startPoint y: 272, endPoint x: 1209, endPoint y: 276, distance: 112.5
click at [1209, 276] on td "**********" at bounding box center [1373, 295] width 330 height 43
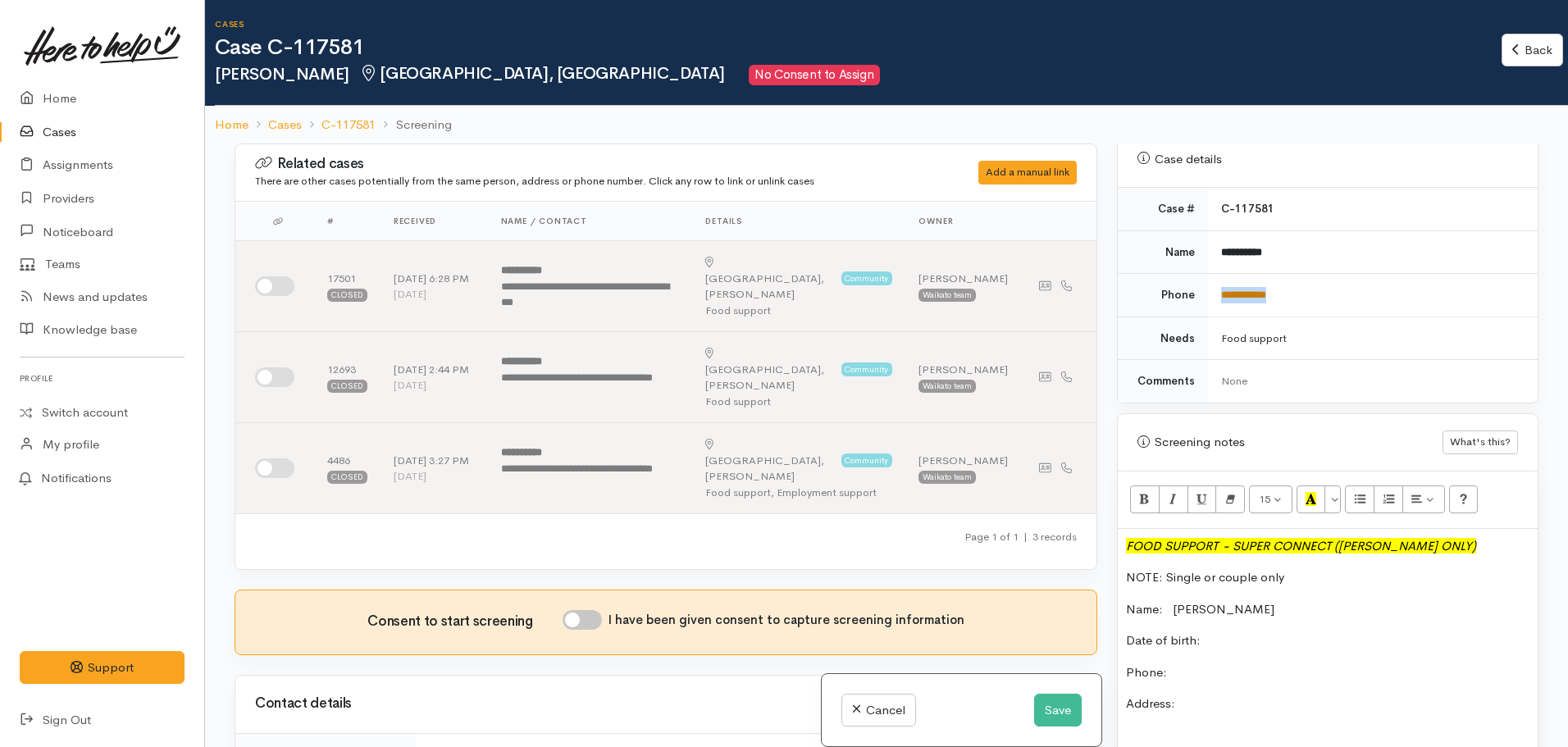
copy link "**********"
click at [1187, 664] on p "Phone:" at bounding box center [1328, 673] width 404 height 19
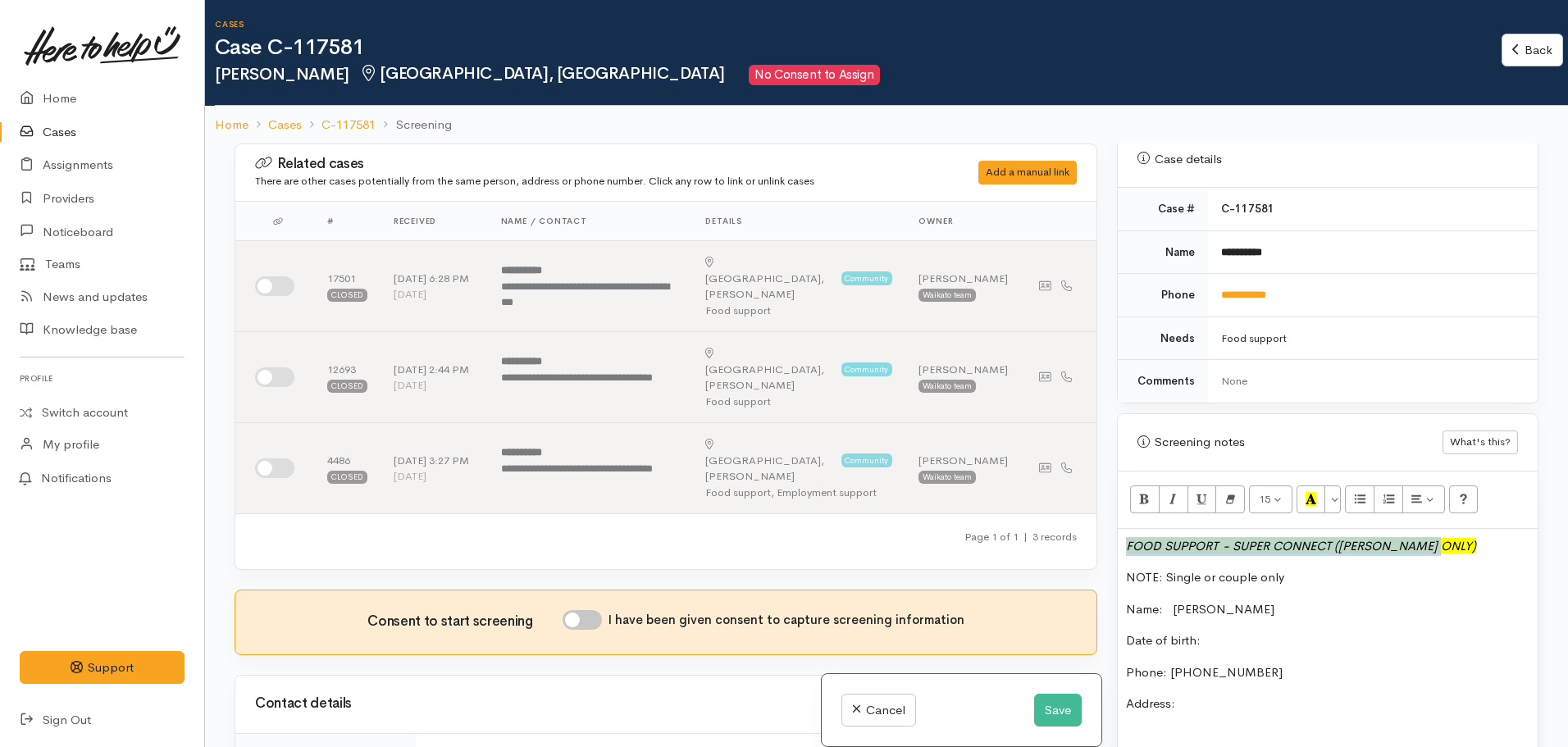
drag, startPoint x: 1405, startPoint y: 526, endPoint x: 1125, endPoint y: 510, distance: 281.0
click at [1137, 491] on button "Bold (CTRL+B)" at bounding box center [1145, 500] width 30 height 28
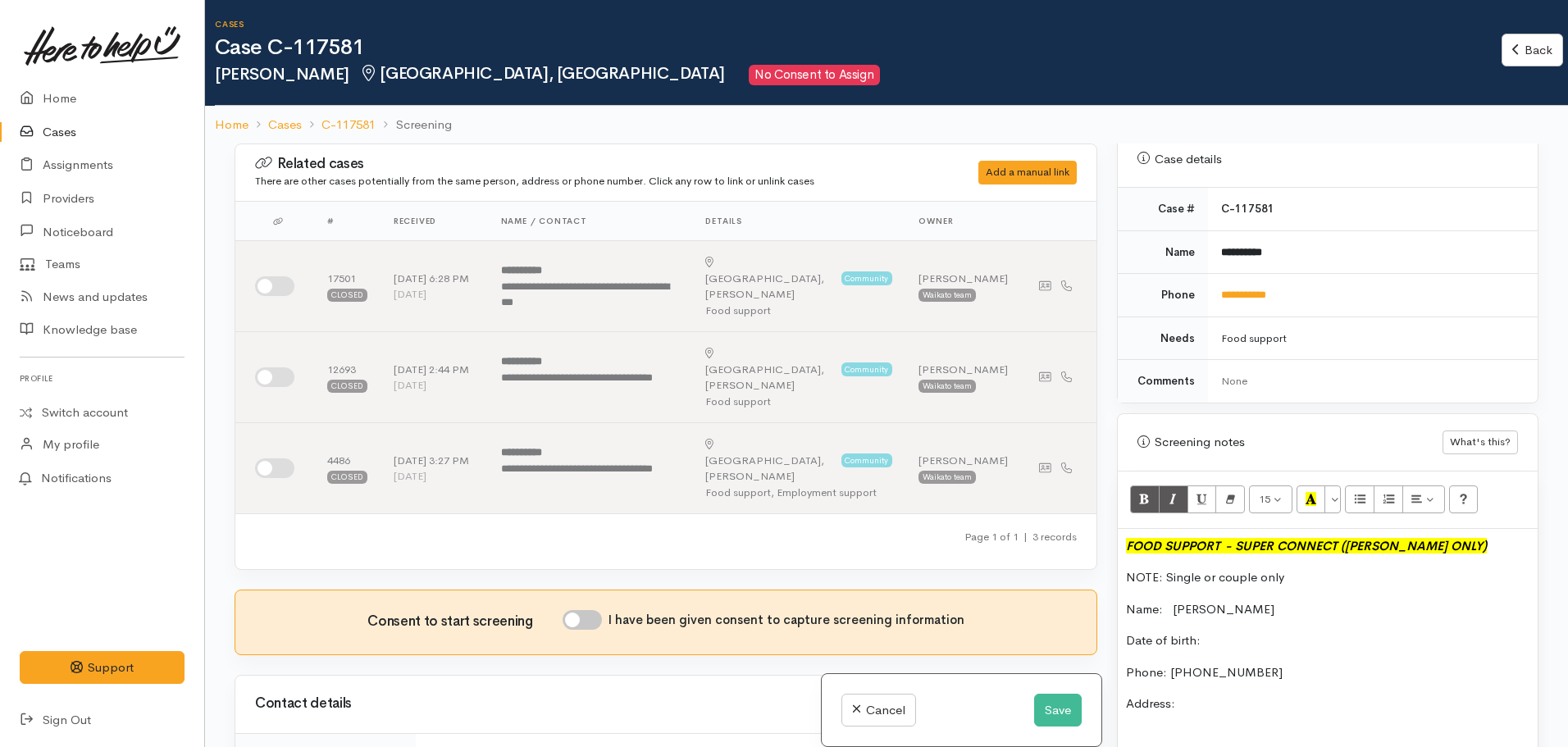
click at [1244, 568] on p "NOTE: Single or couple only" at bounding box center [1328, 577] width 404 height 19
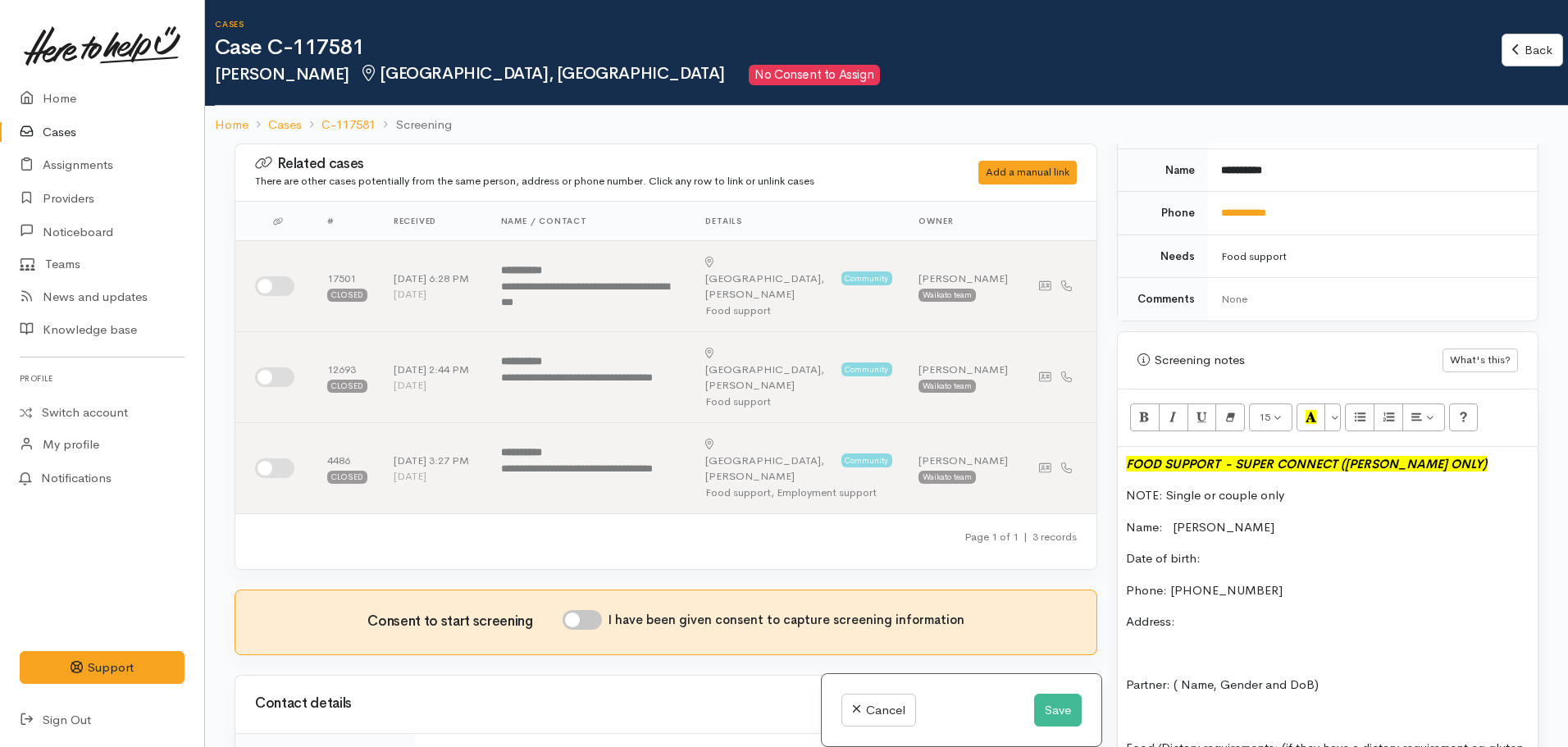
click at [1251, 613] on p "Address:" at bounding box center [1328, 622] width 404 height 19
click at [1062, 717] on button "Save" at bounding box center [1058, 711] width 48 height 34
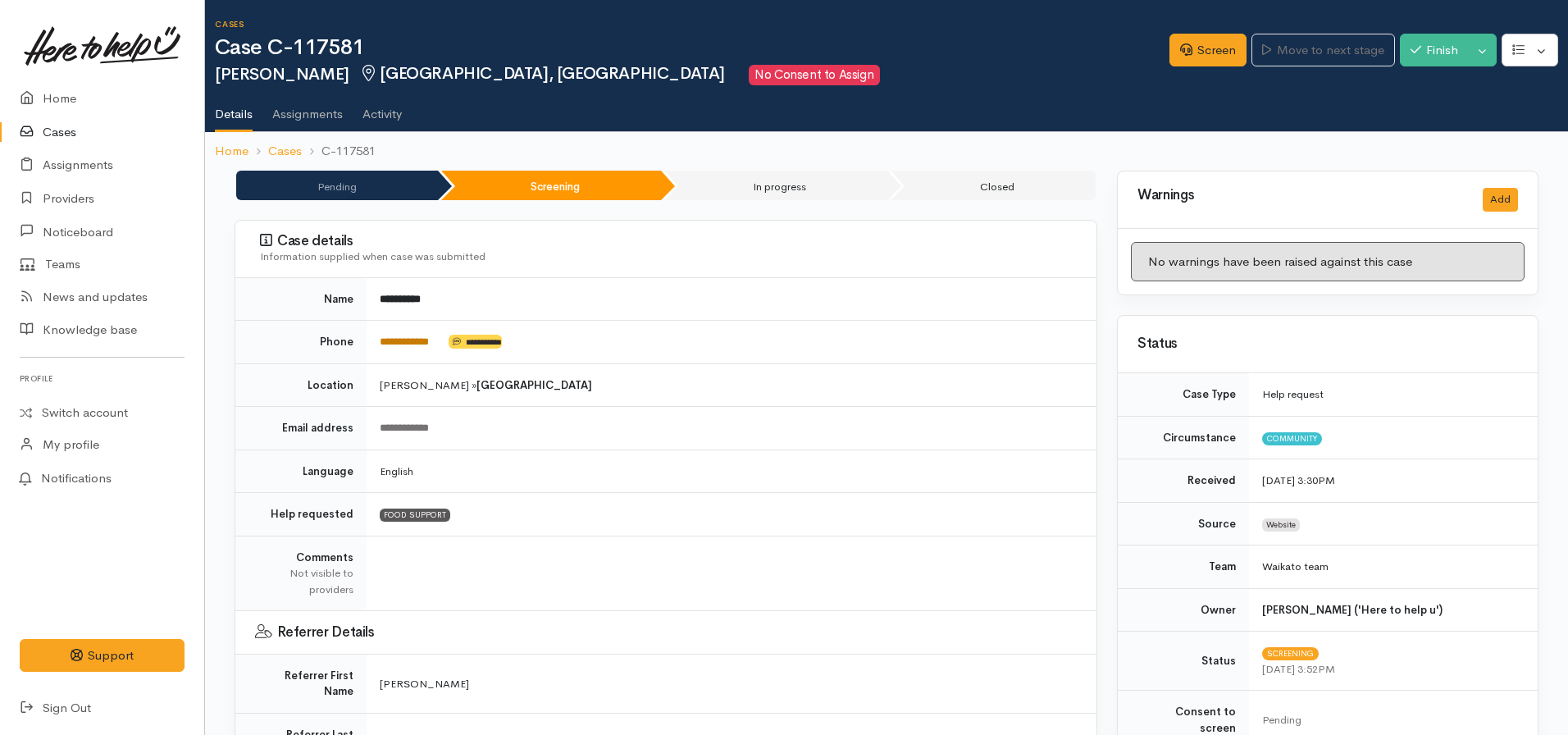
click at [403, 336] on link "**********" at bounding box center [404, 341] width 49 height 11
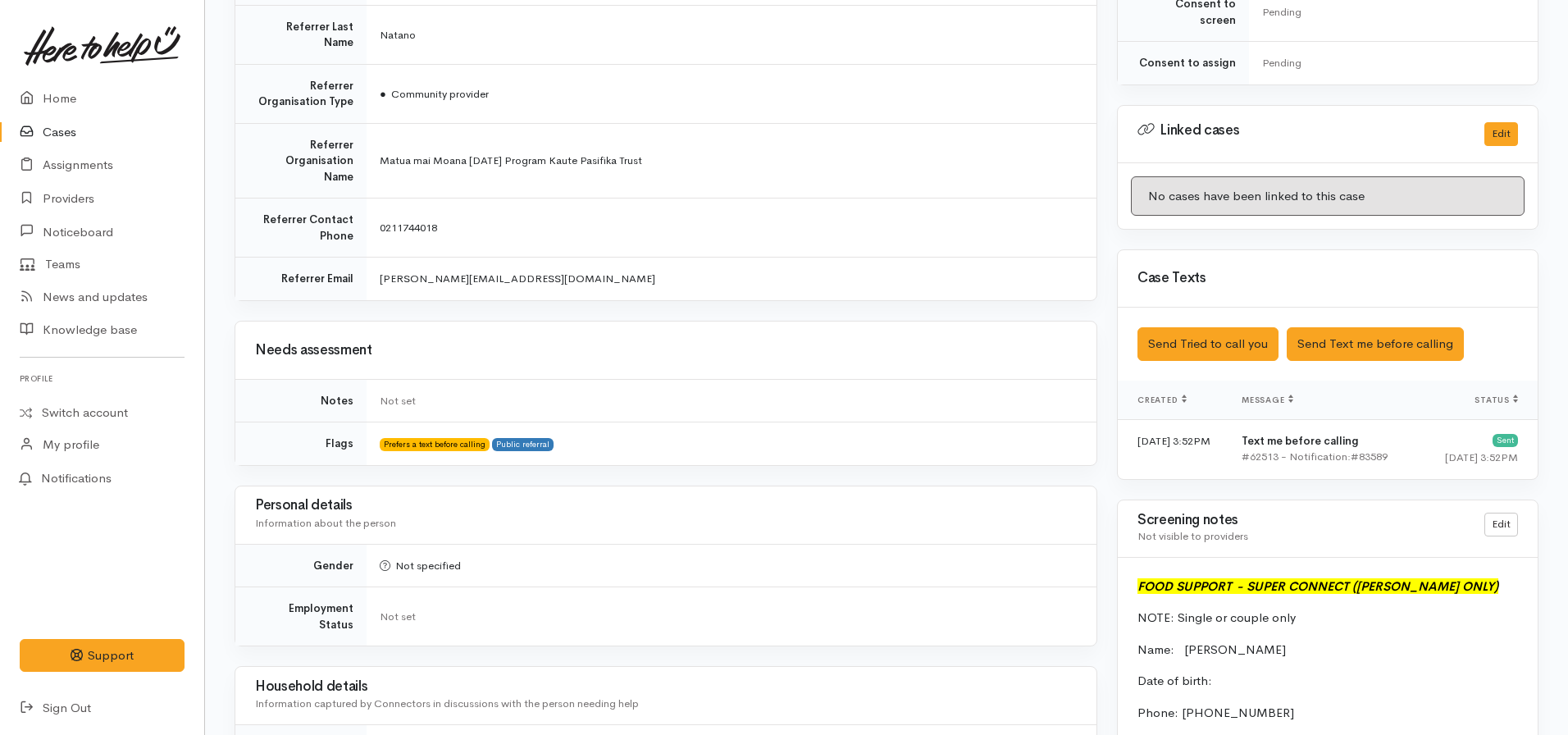
scroll to position [738, 0]
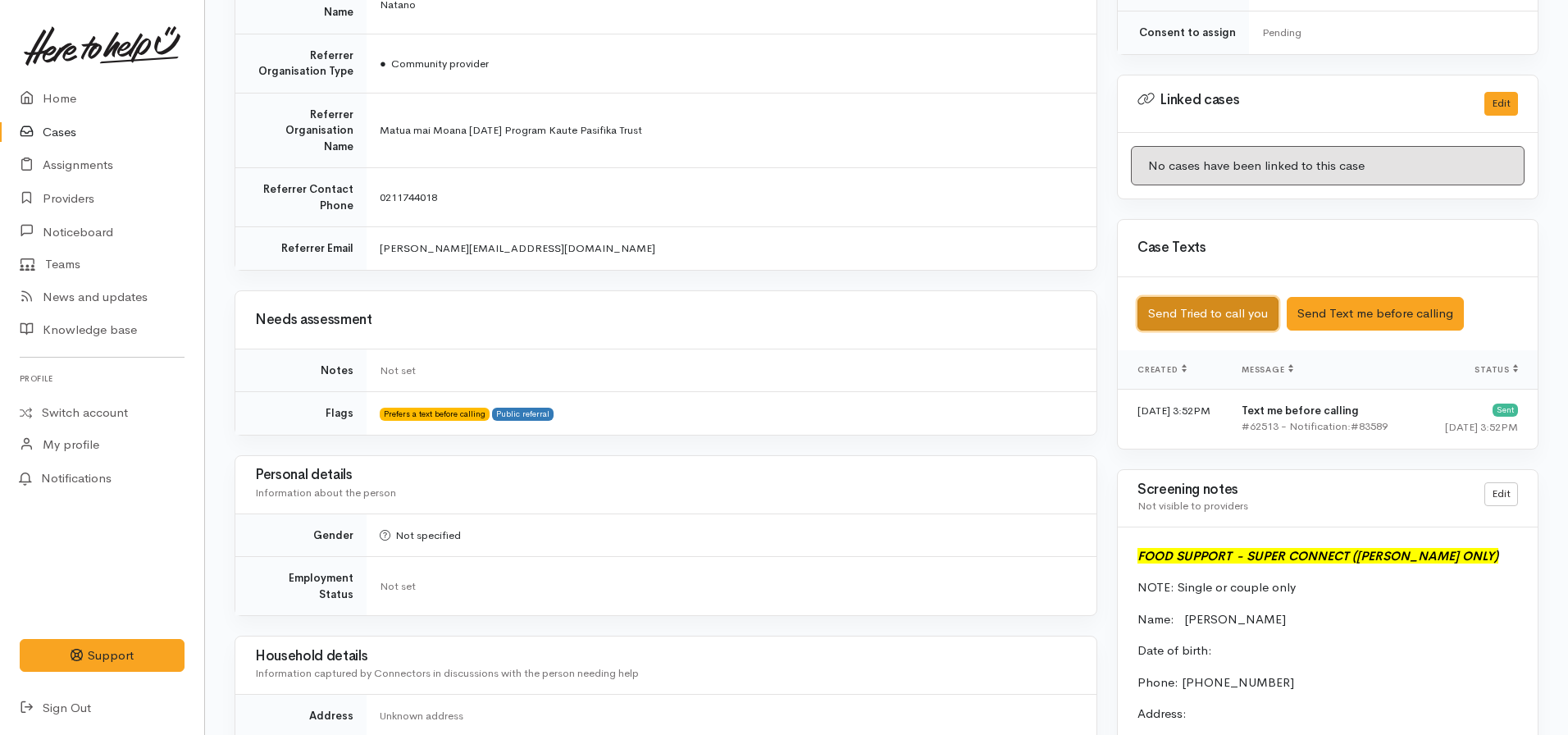
click at [1194, 298] on button "Send Tried to call you" at bounding box center [1208, 314] width 141 height 34
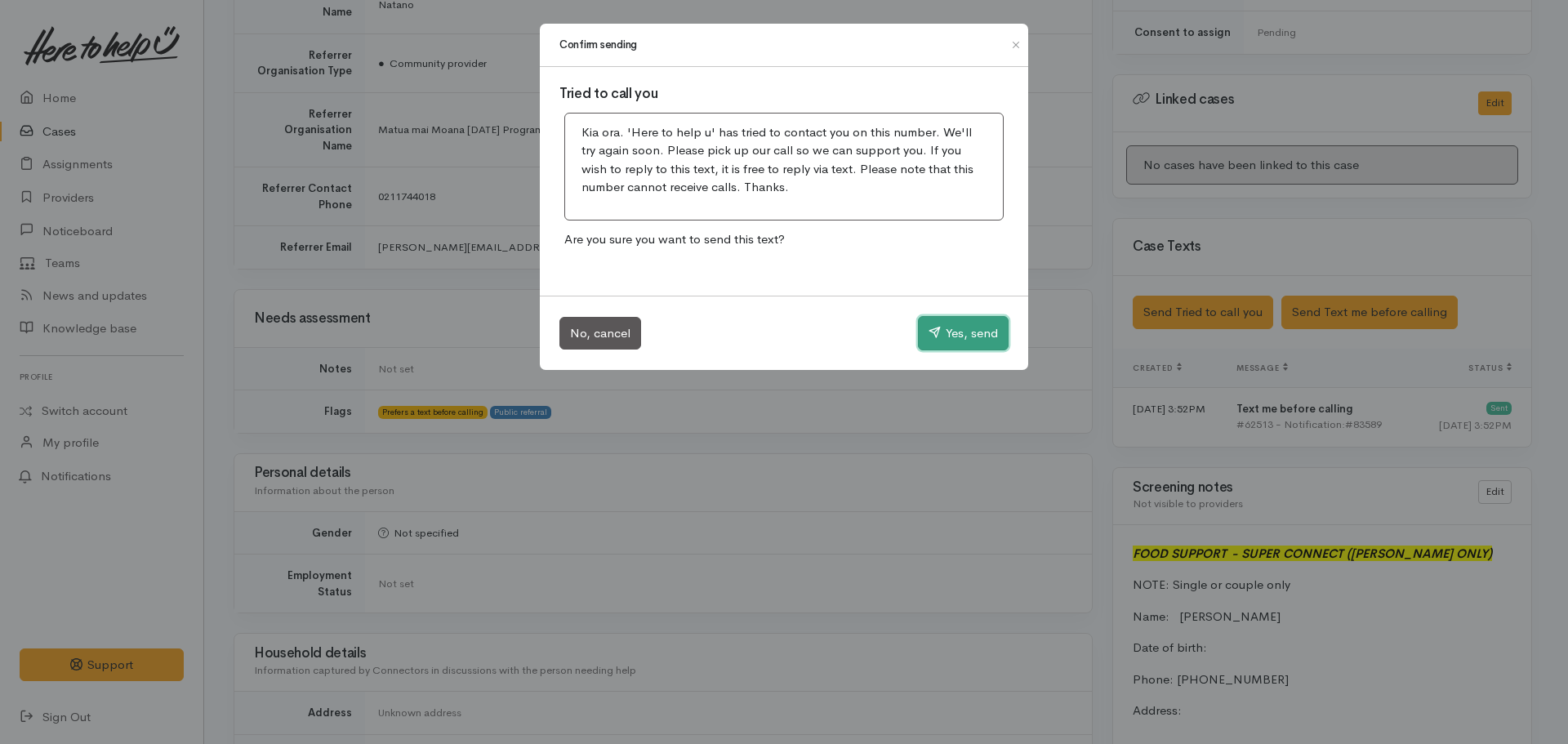
click at [981, 335] on button "Yes, send" at bounding box center [963, 333] width 91 height 34
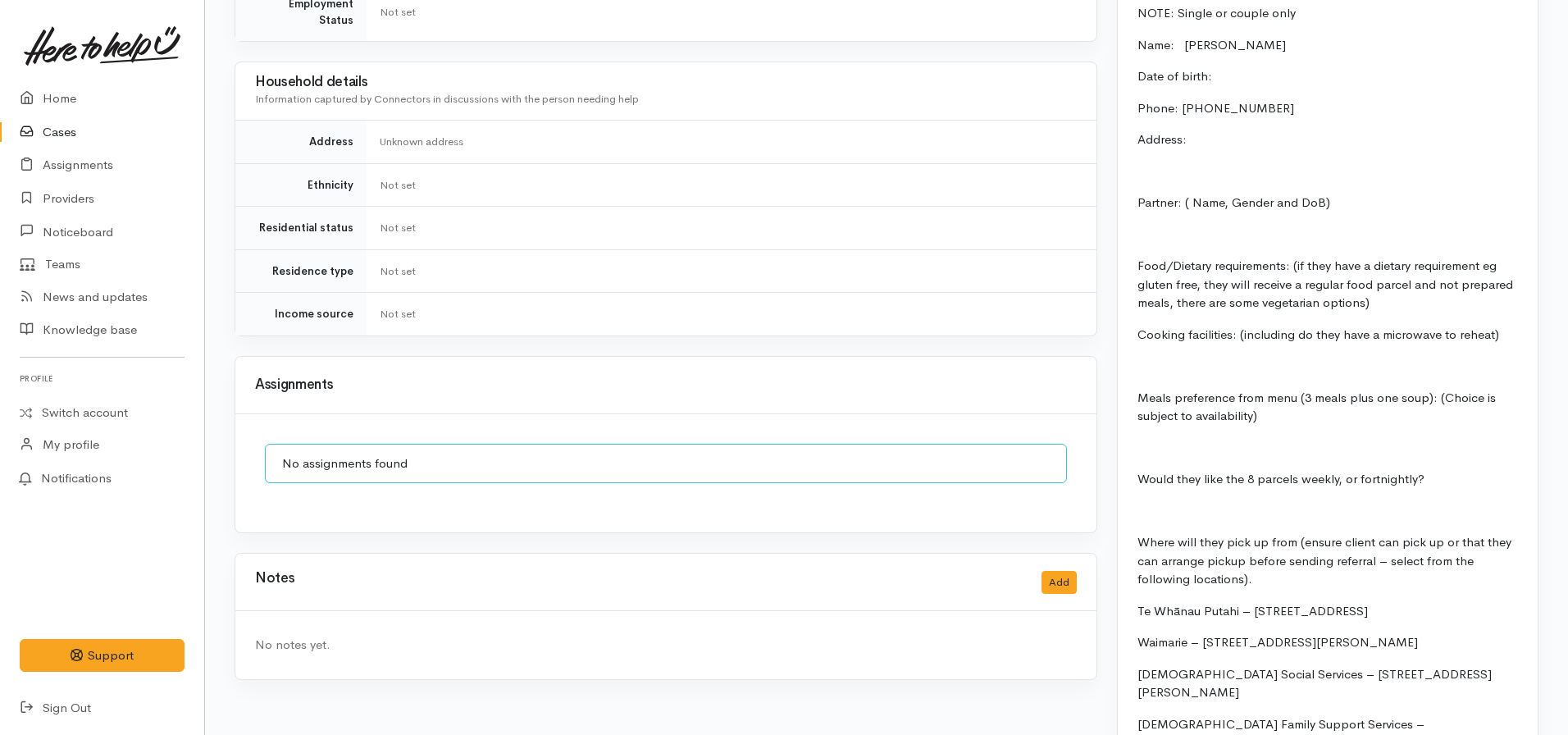
scroll to position [1641, 0]
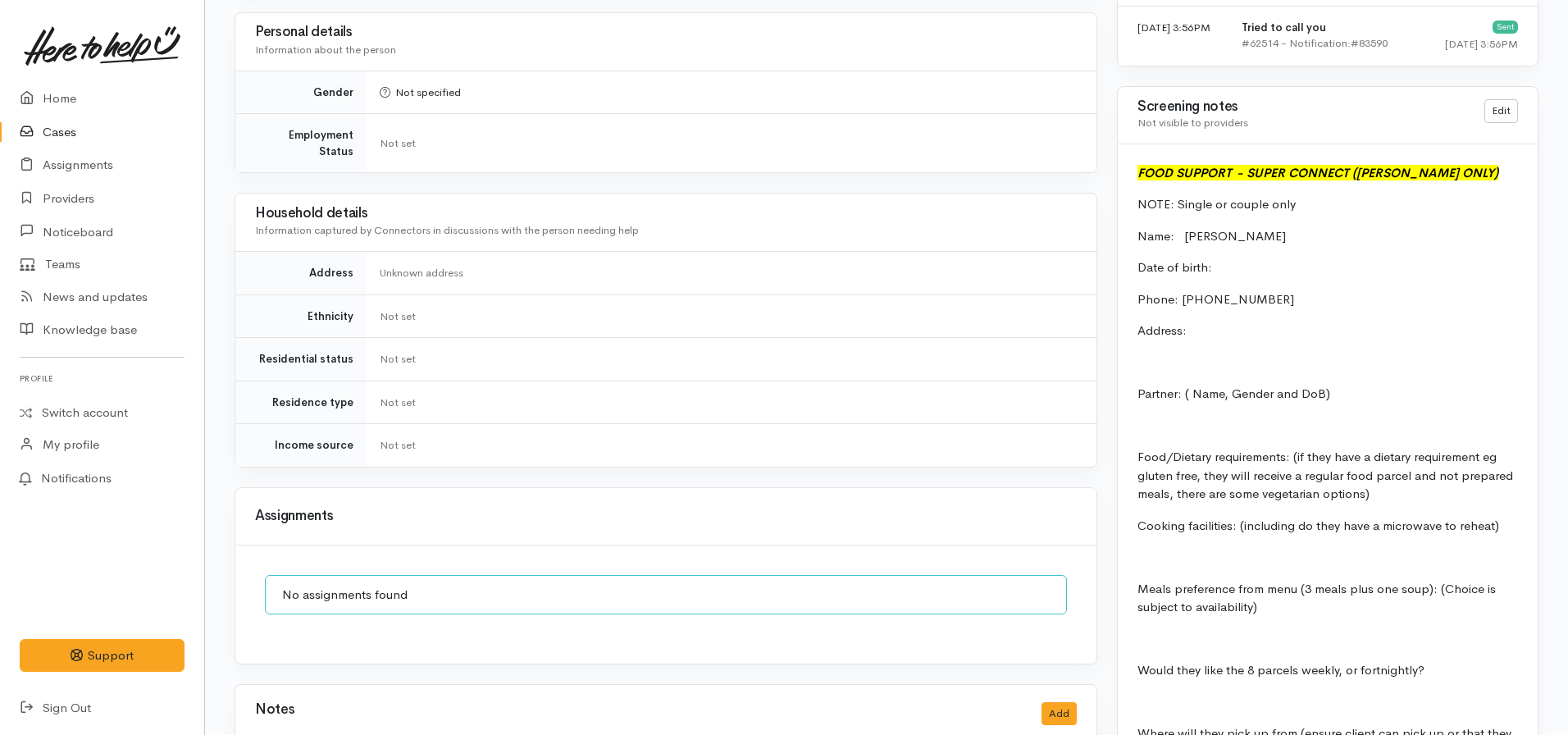
scroll to position [1549, 0]
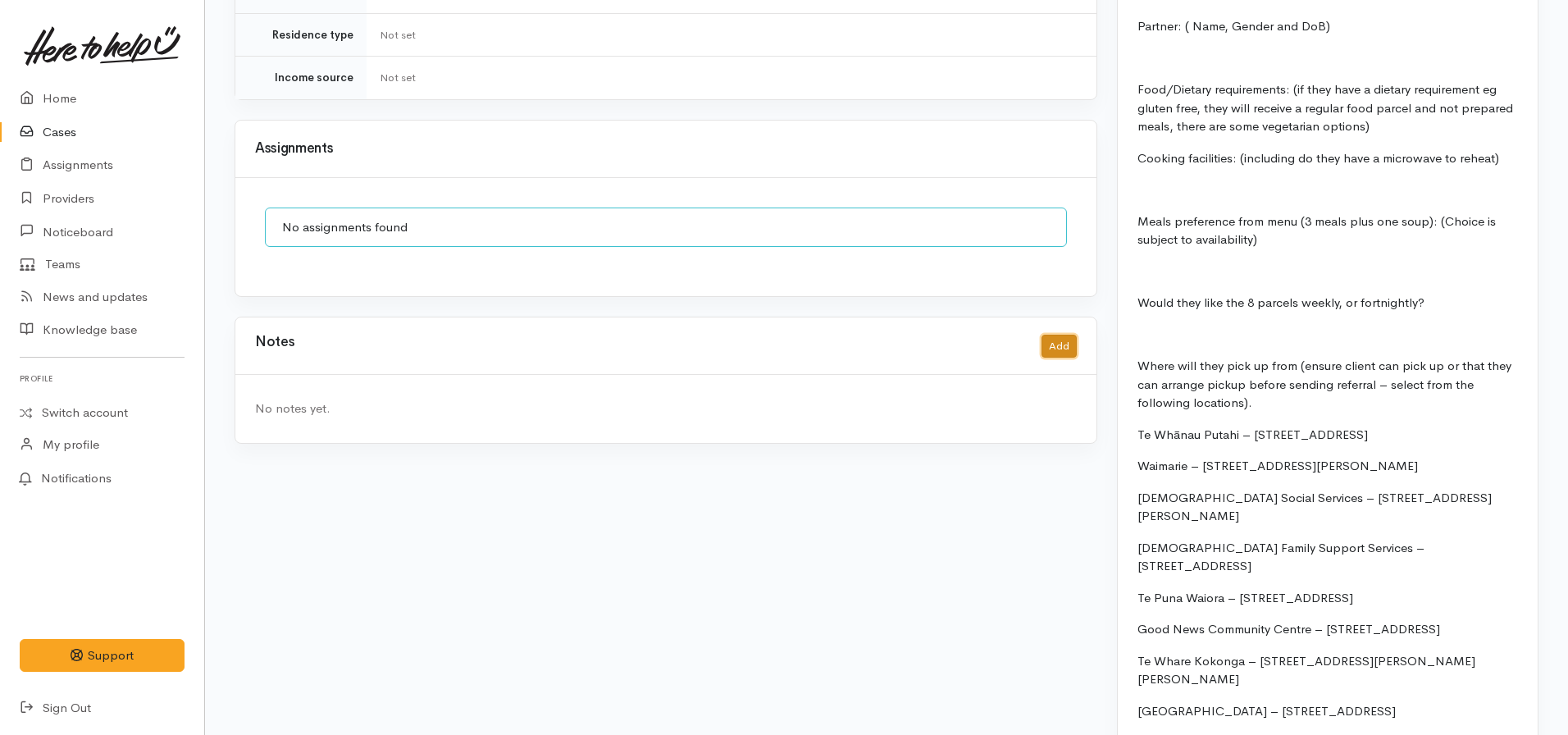
click at [1061, 335] on button "Add" at bounding box center [1059, 347] width 35 height 24
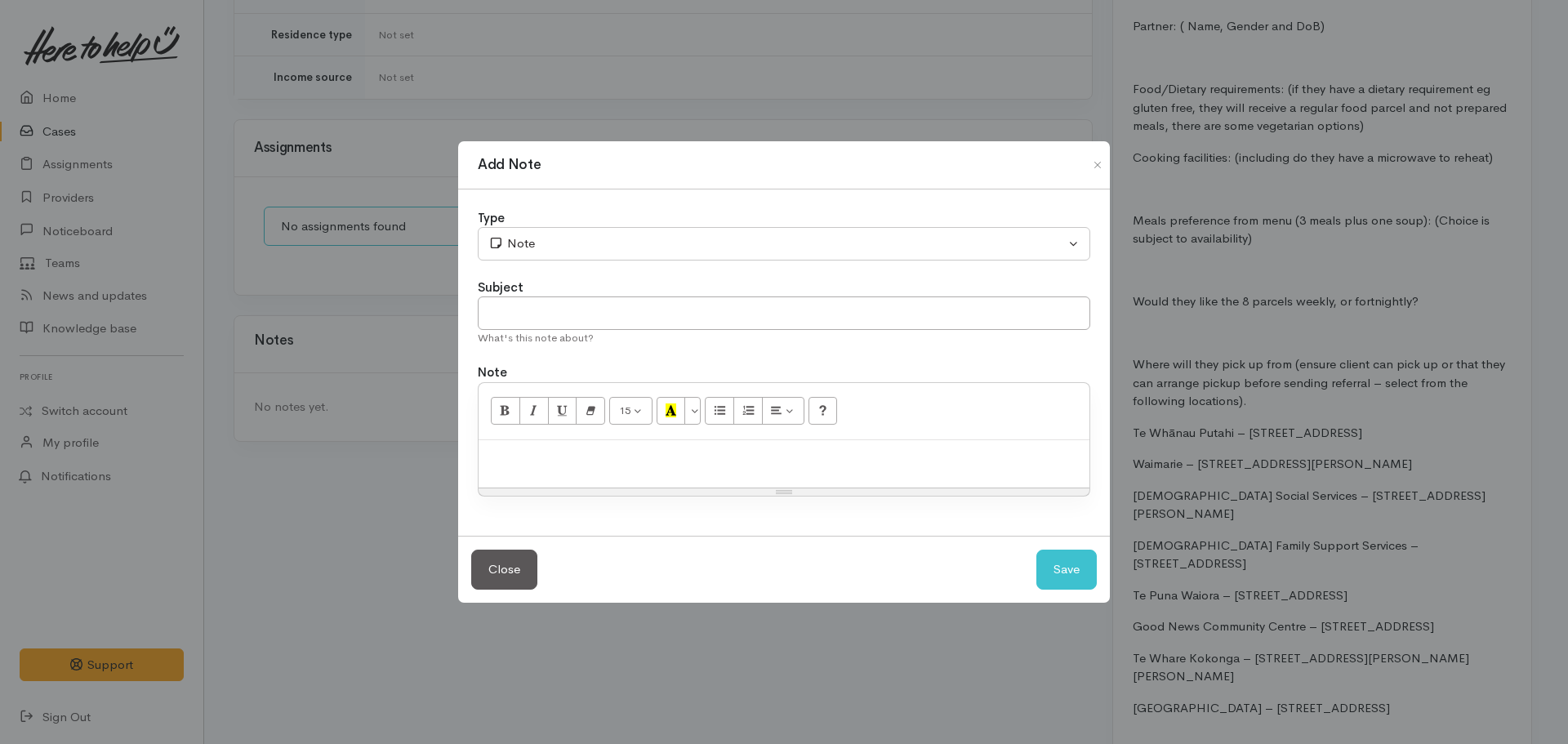
click at [529, 452] on p at bounding box center [784, 457] width 594 height 19
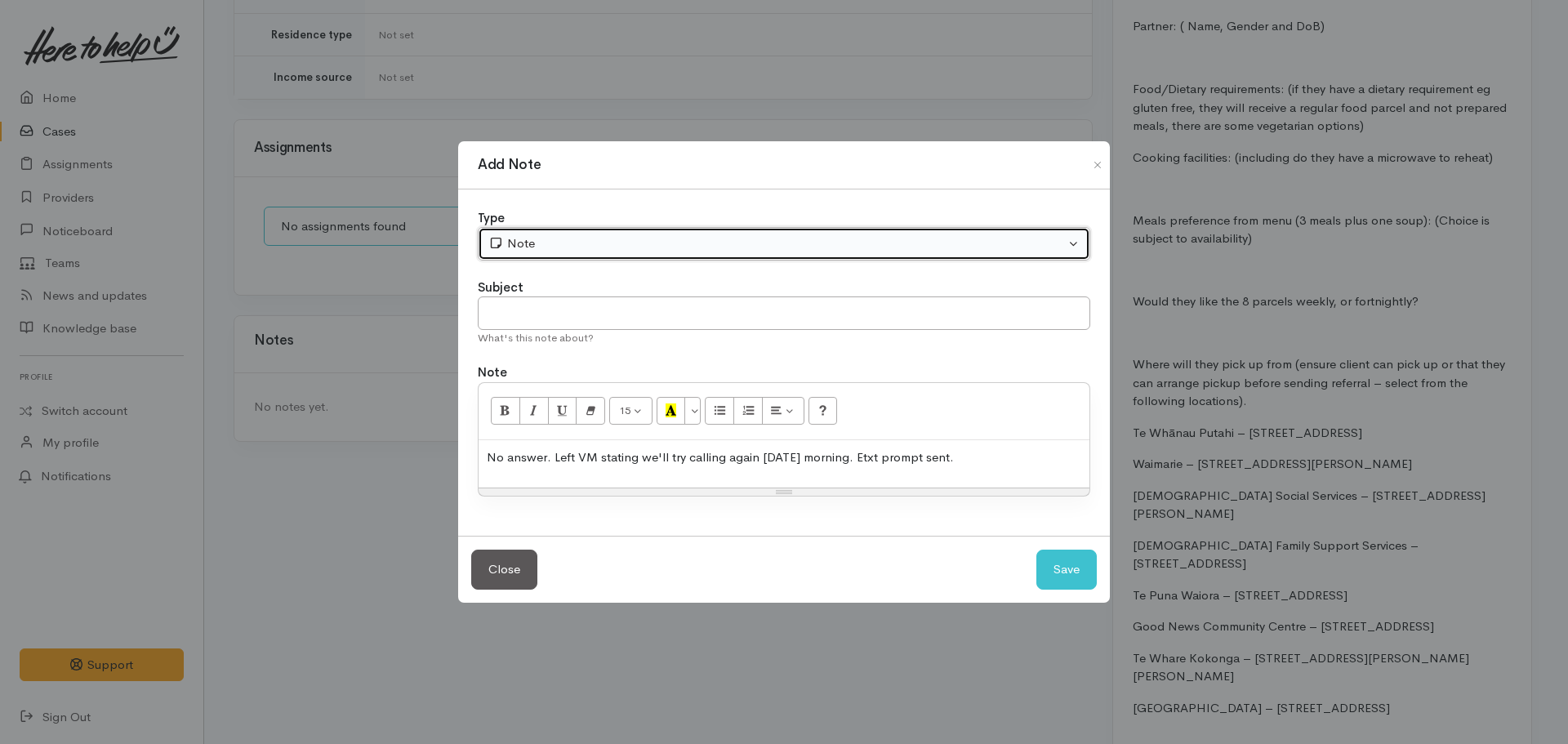
click at [556, 248] on div "Note" at bounding box center [777, 243] width 576 height 19
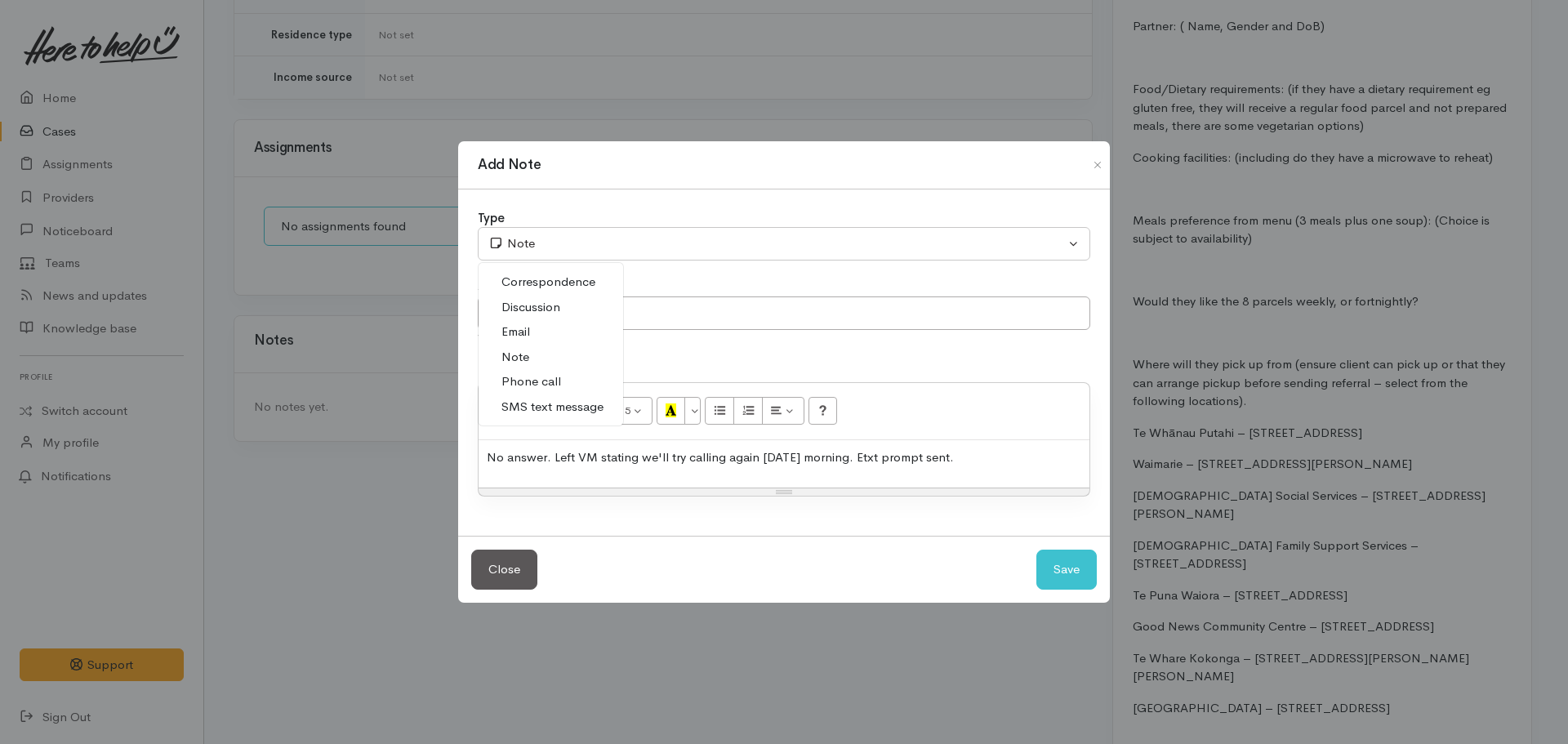
drag, startPoint x: 541, startPoint y: 372, endPoint x: 541, endPoint y: 361, distance: 11.0
click at [541, 371] on link "Phone call" at bounding box center [551, 381] width 144 height 25
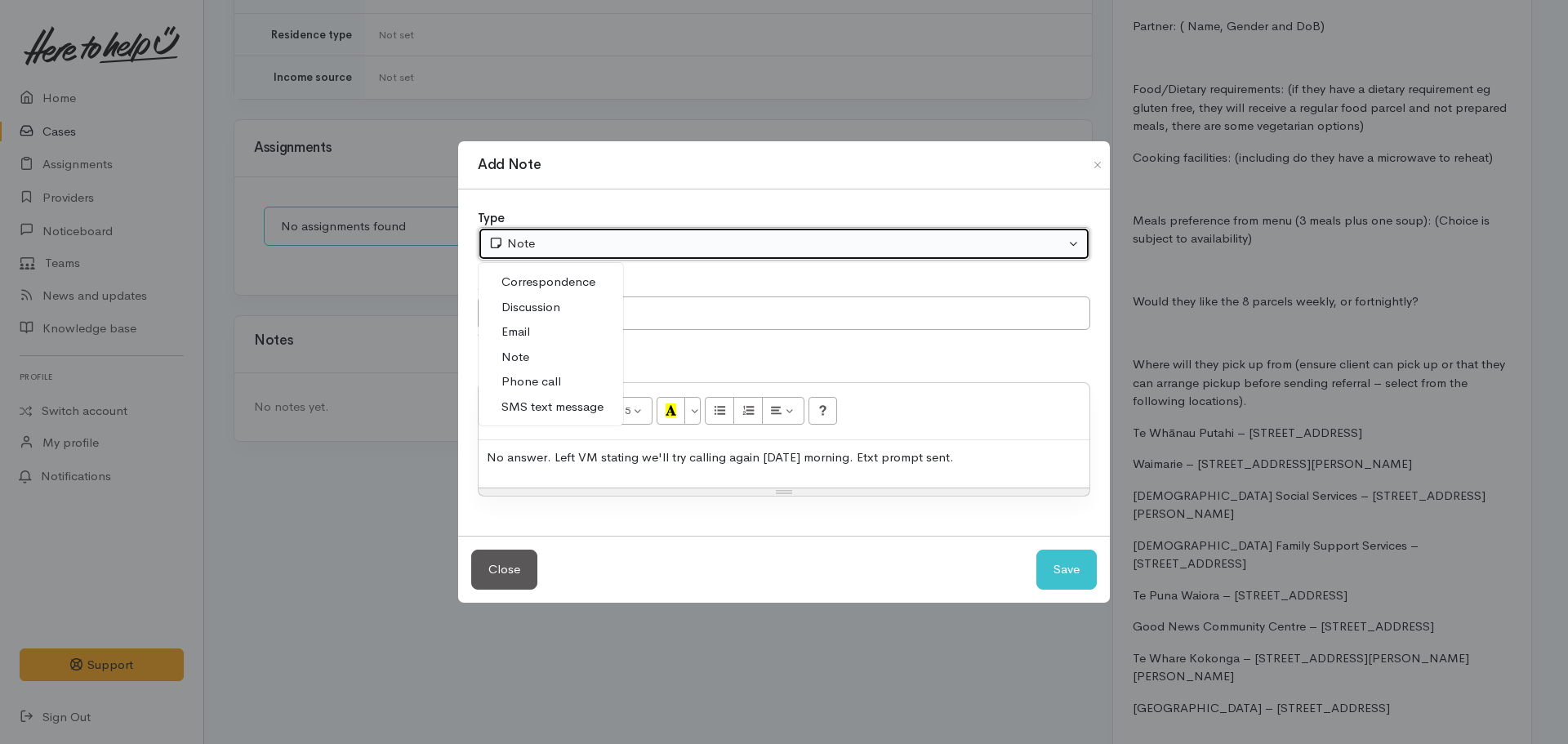
select select "3"
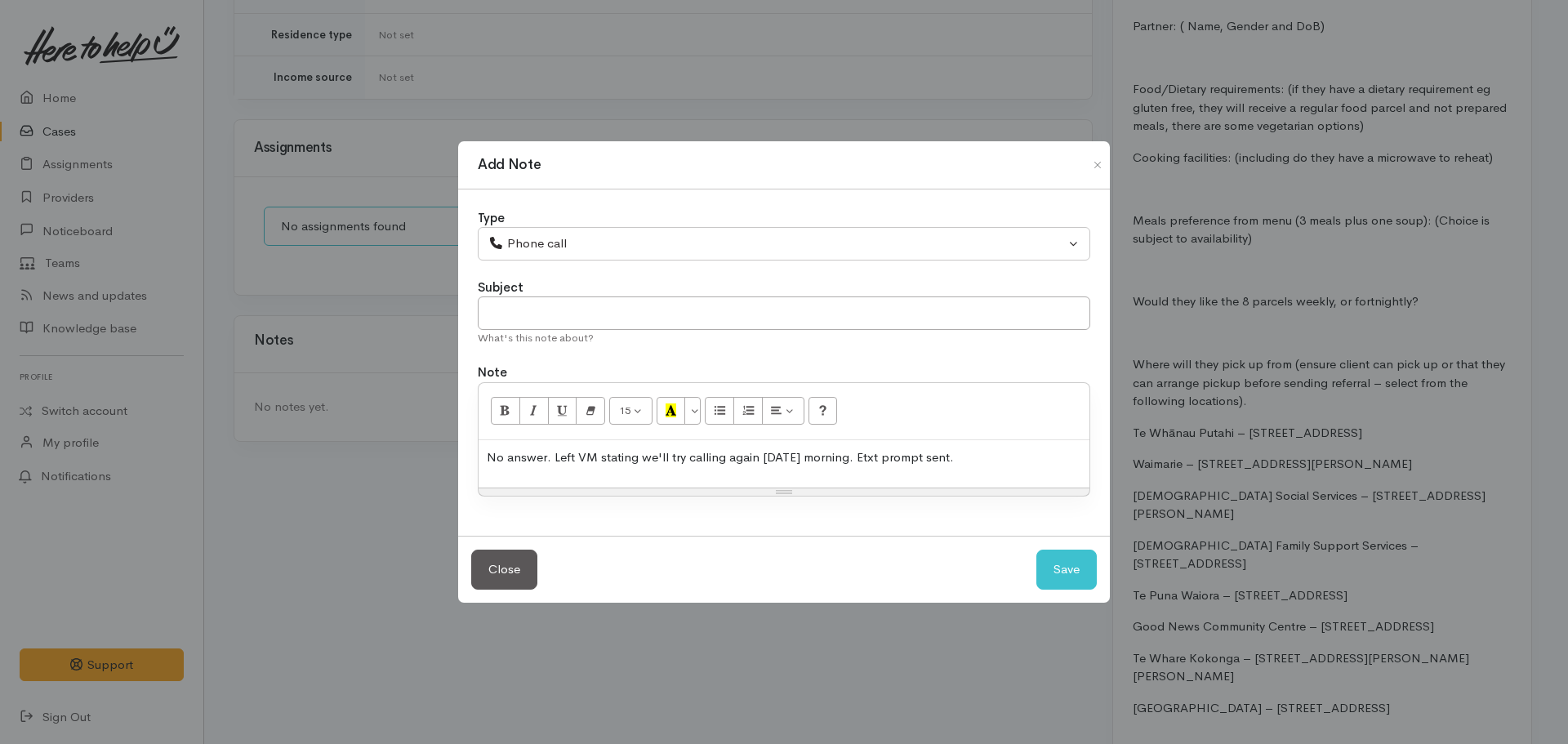
click at [552, 335] on div "What's this note about?" at bounding box center [784, 338] width 612 height 16
drag, startPoint x: 552, startPoint y: 307, endPoint x: 540, endPoint y: 311, distance: 12.6
click at [552, 308] on input "text" at bounding box center [784, 314] width 612 height 34
type input "Attempt to contact #1"
click at [1036, 550] on button "Save" at bounding box center [1066, 570] width 61 height 40
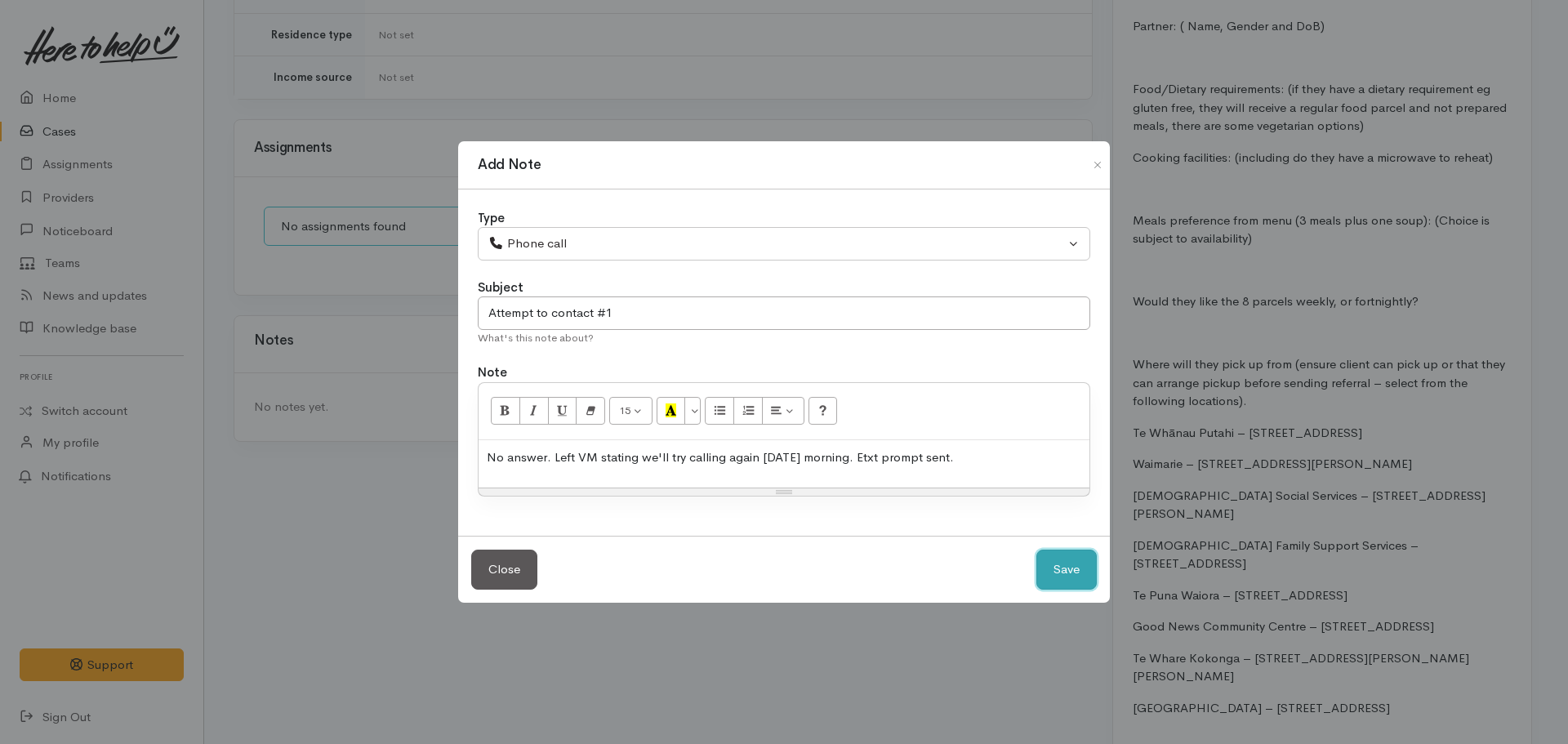
select select "1"
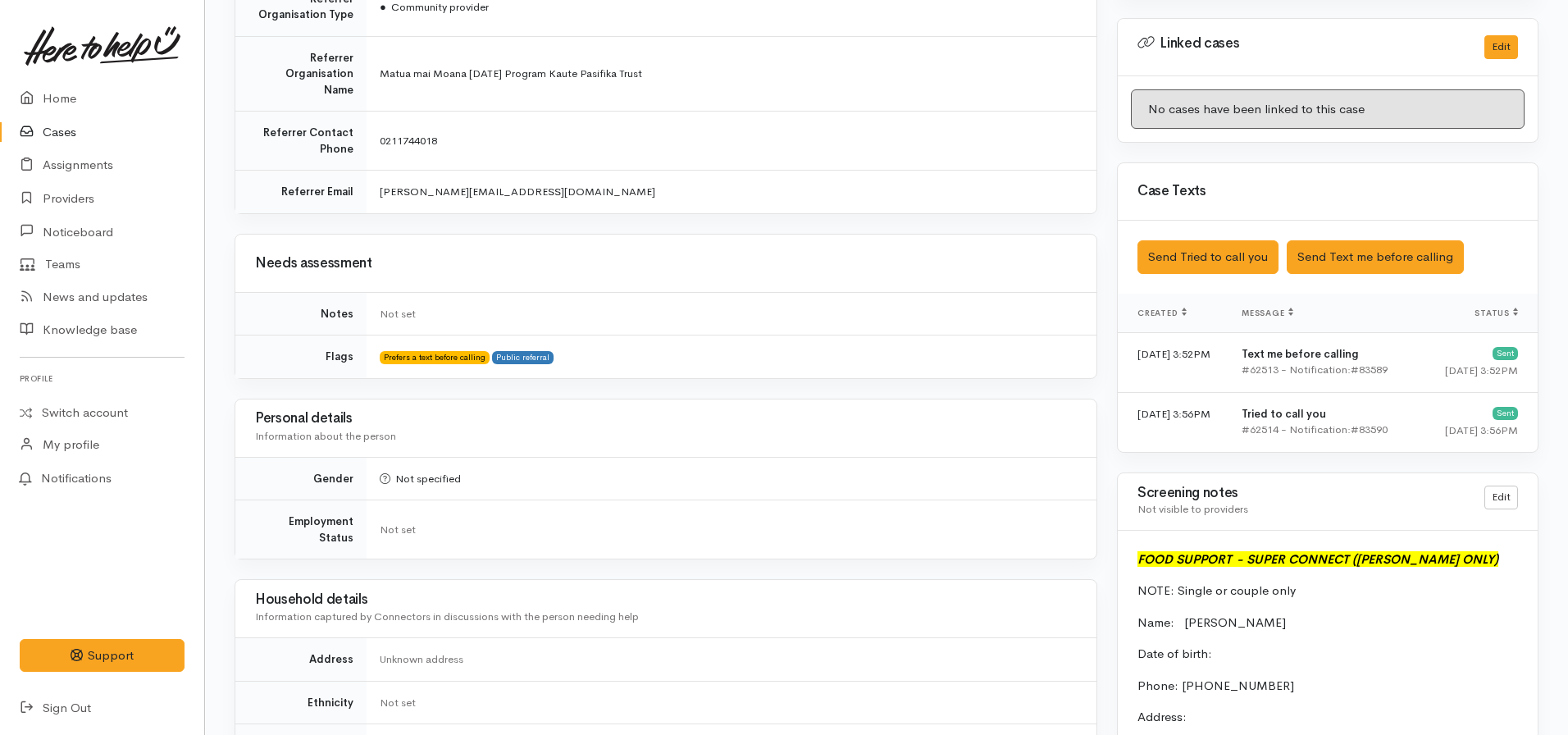
scroll to position [984, 0]
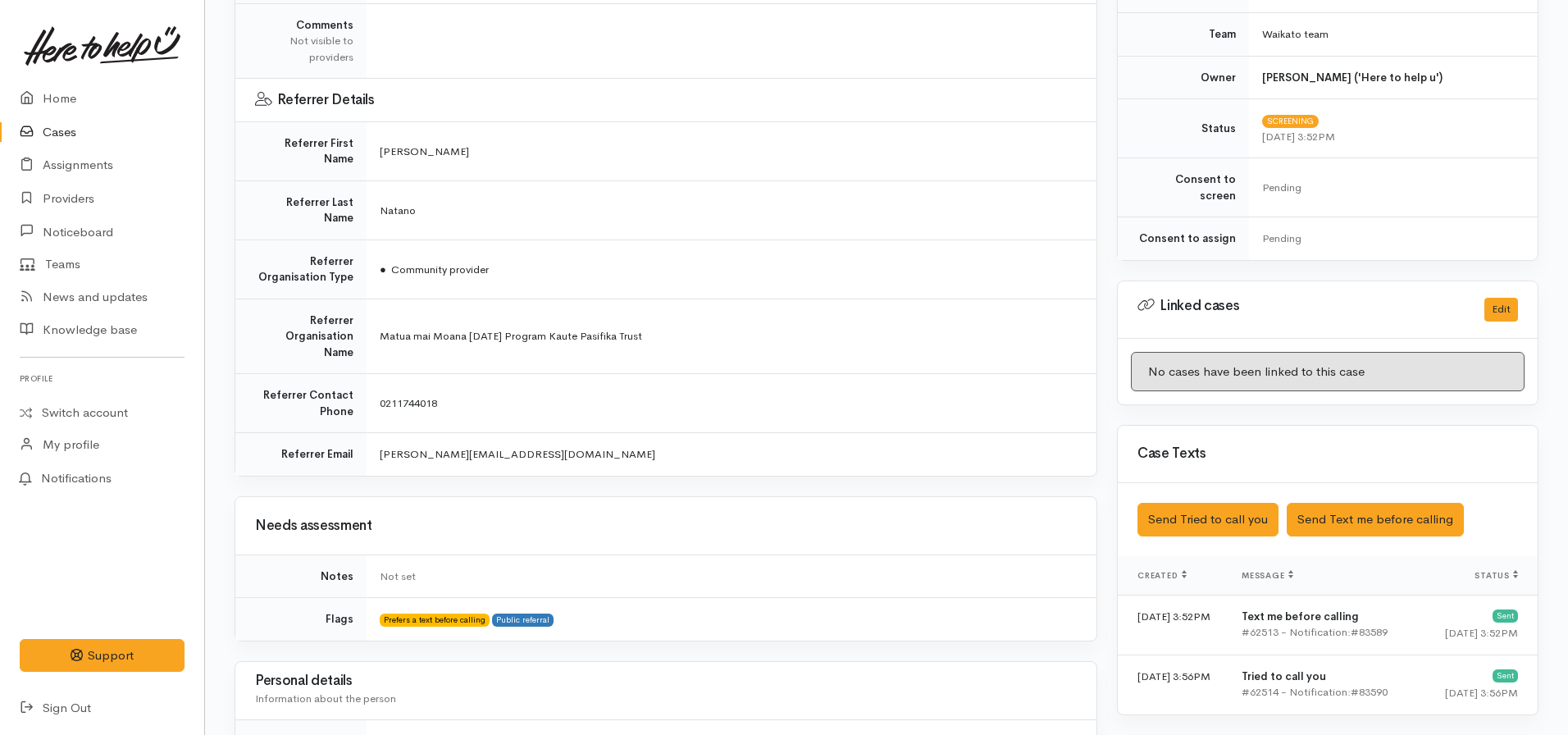
scroll to position [738, 0]
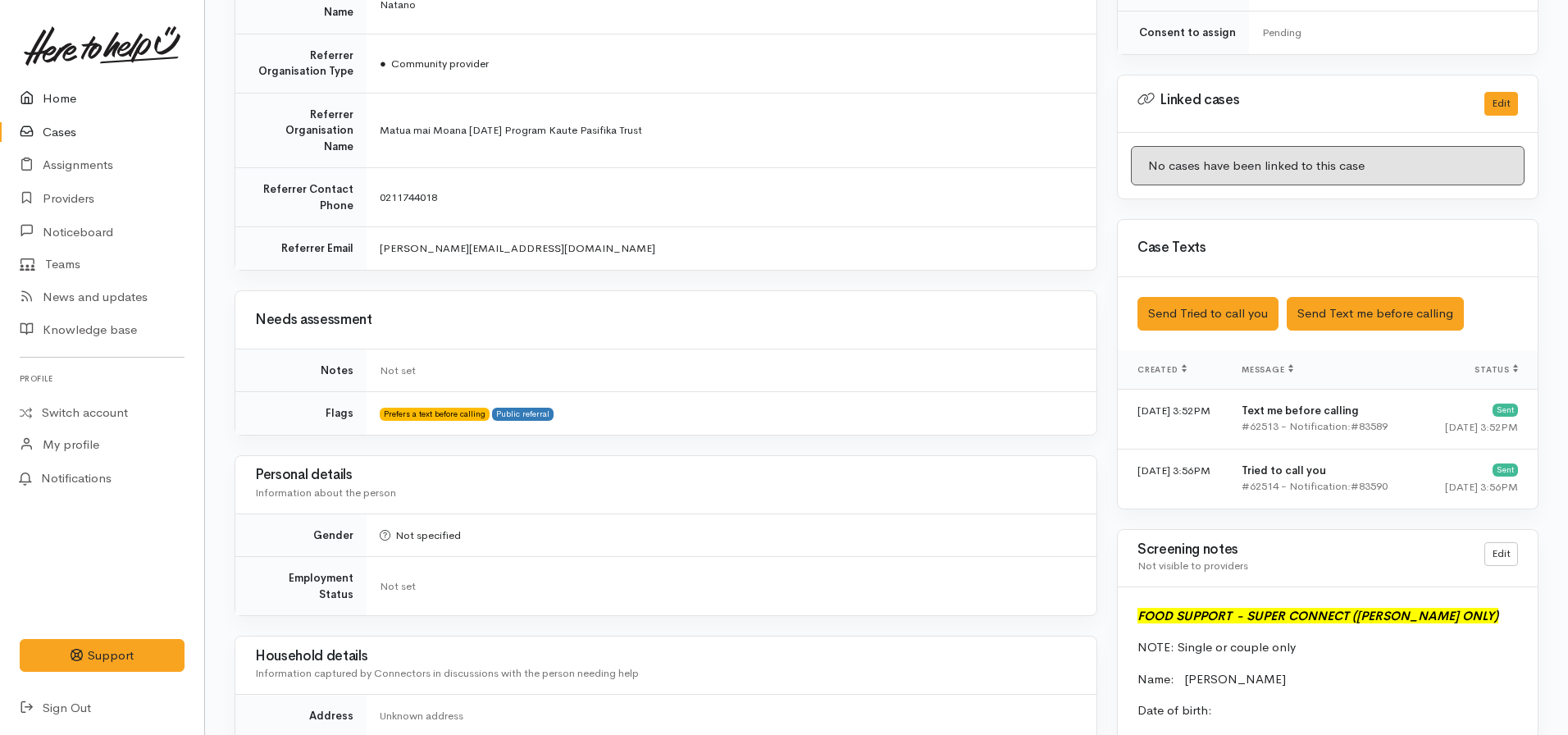
click at [65, 98] on link "Home" at bounding box center [102, 99] width 204 height 34
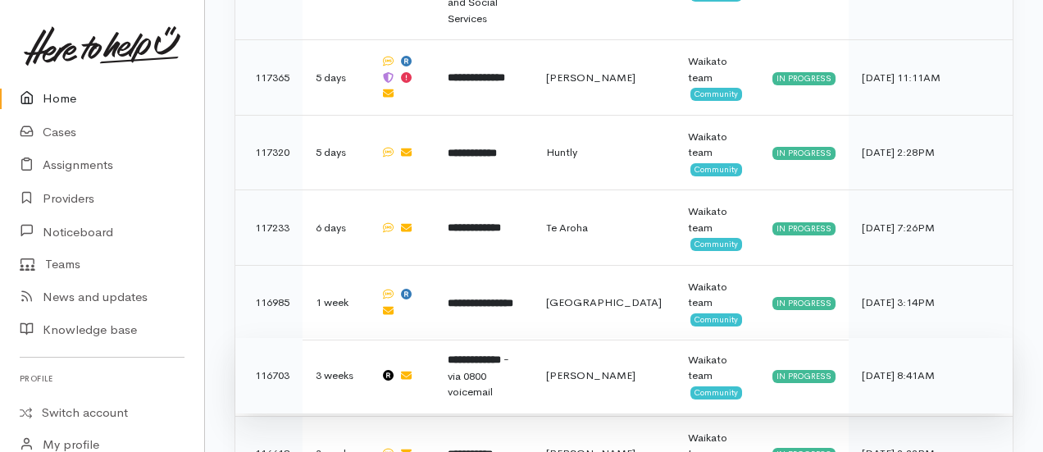
scroll to position [1148, 0]
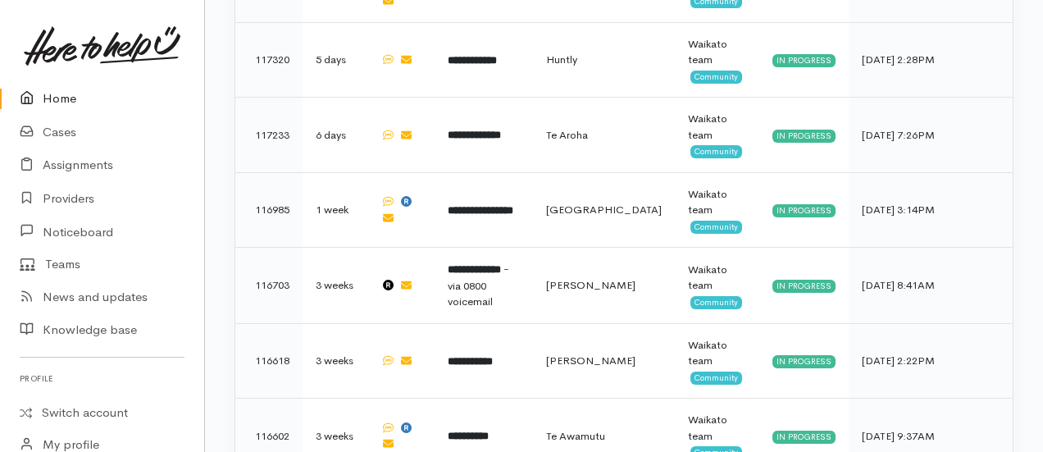
click at [65, 94] on link "Home" at bounding box center [102, 99] width 204 height 34
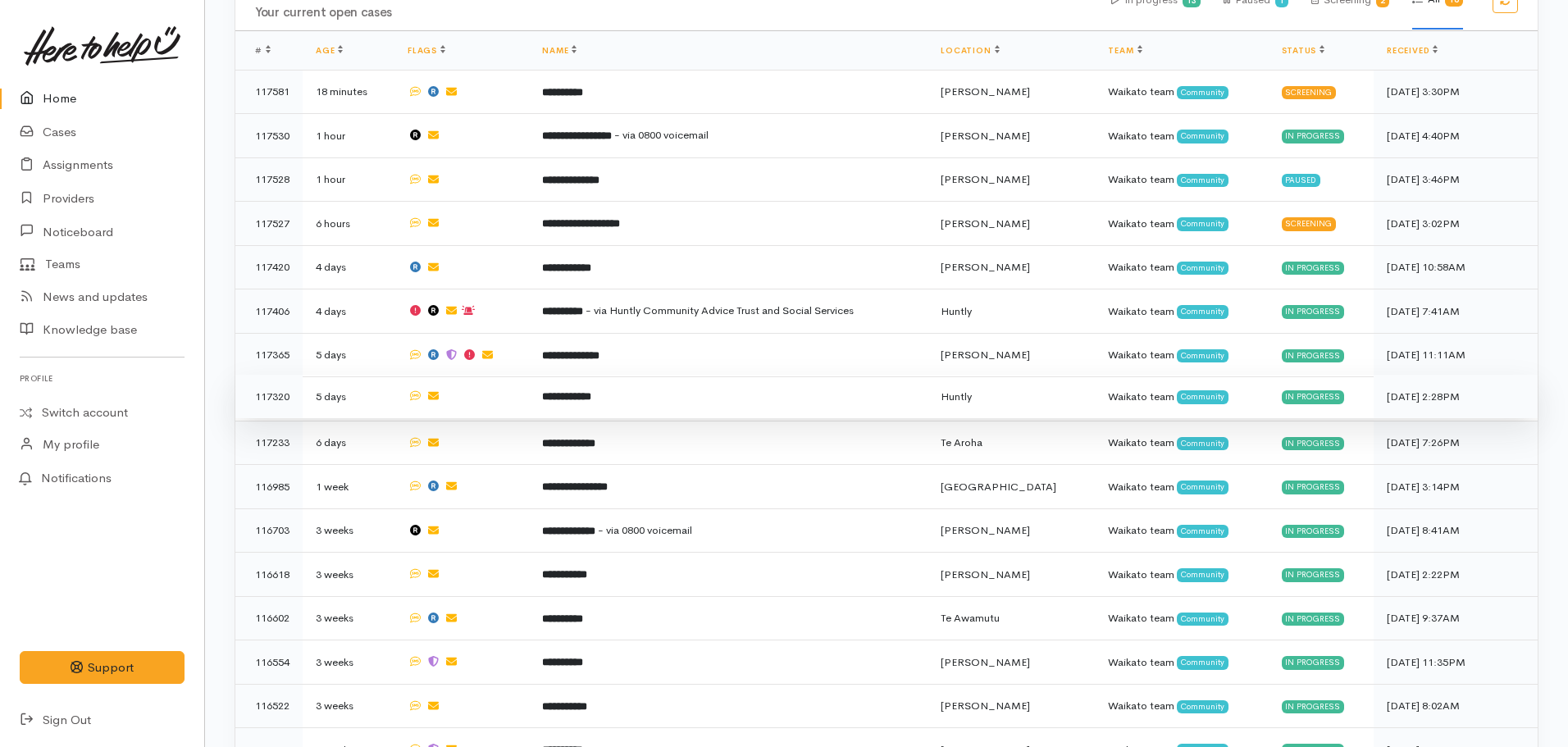
scroll to position [542, 0]
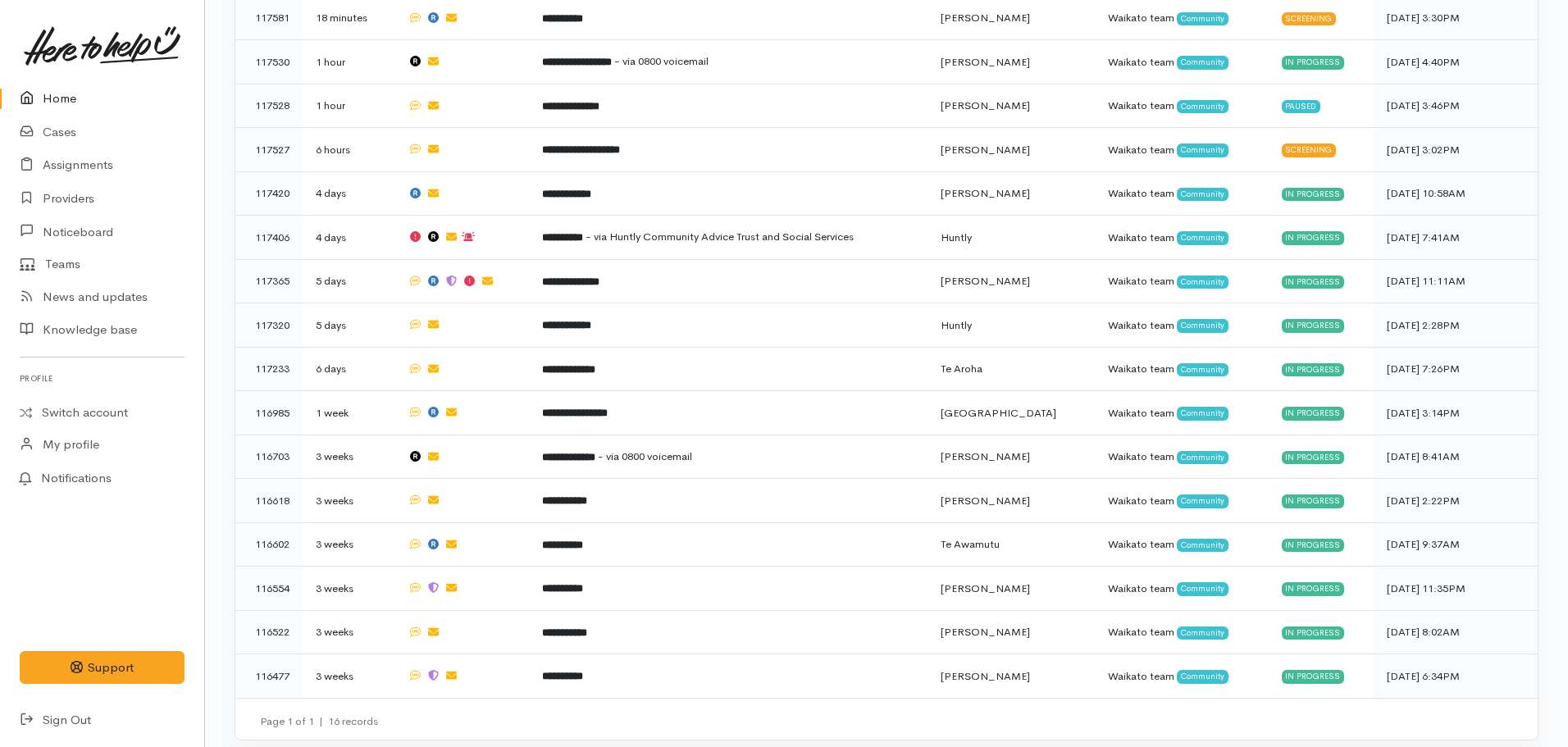
click at [116, 93] on link "Home" at bounding box center [102, 99] width 204 height 34
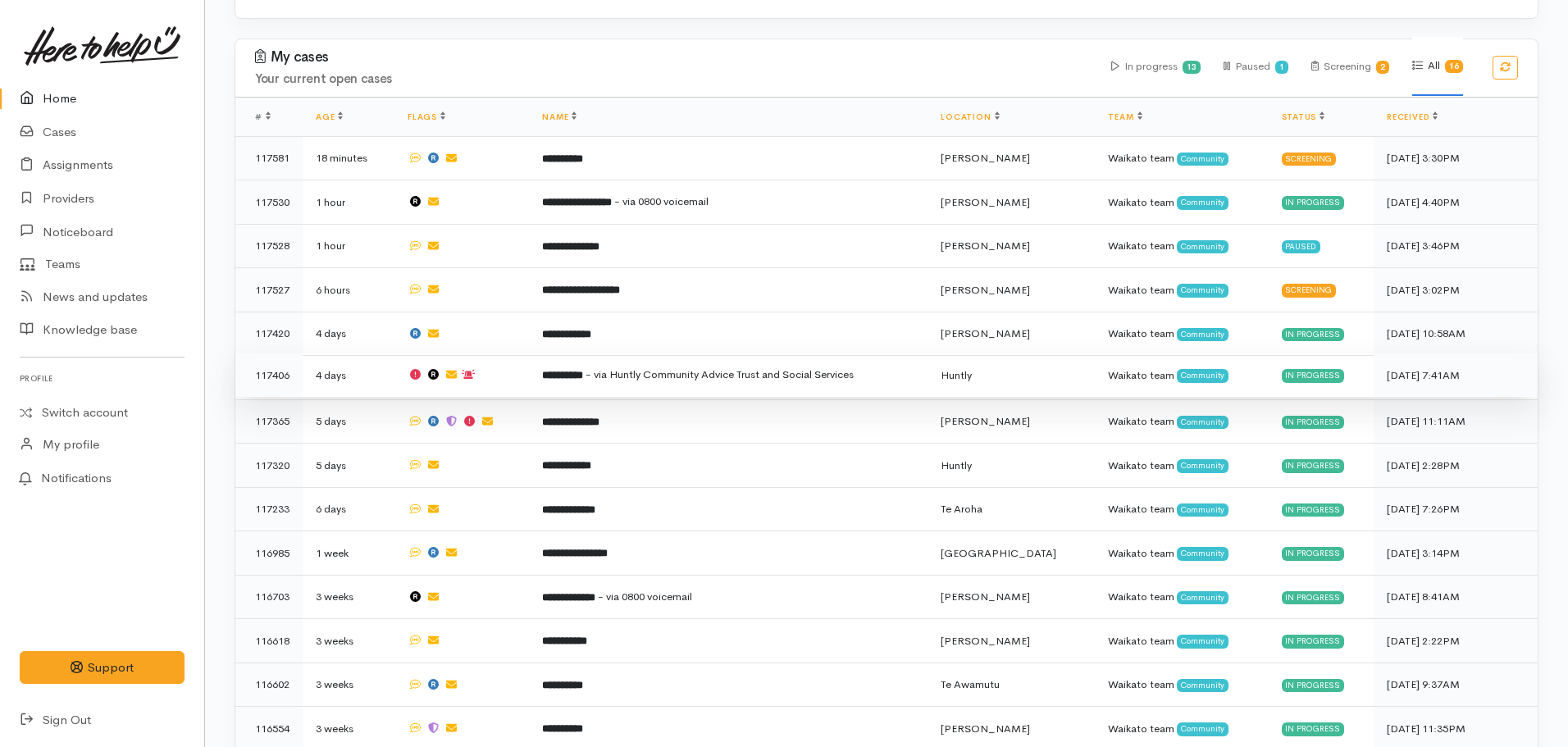
scroll to position [410, 0]
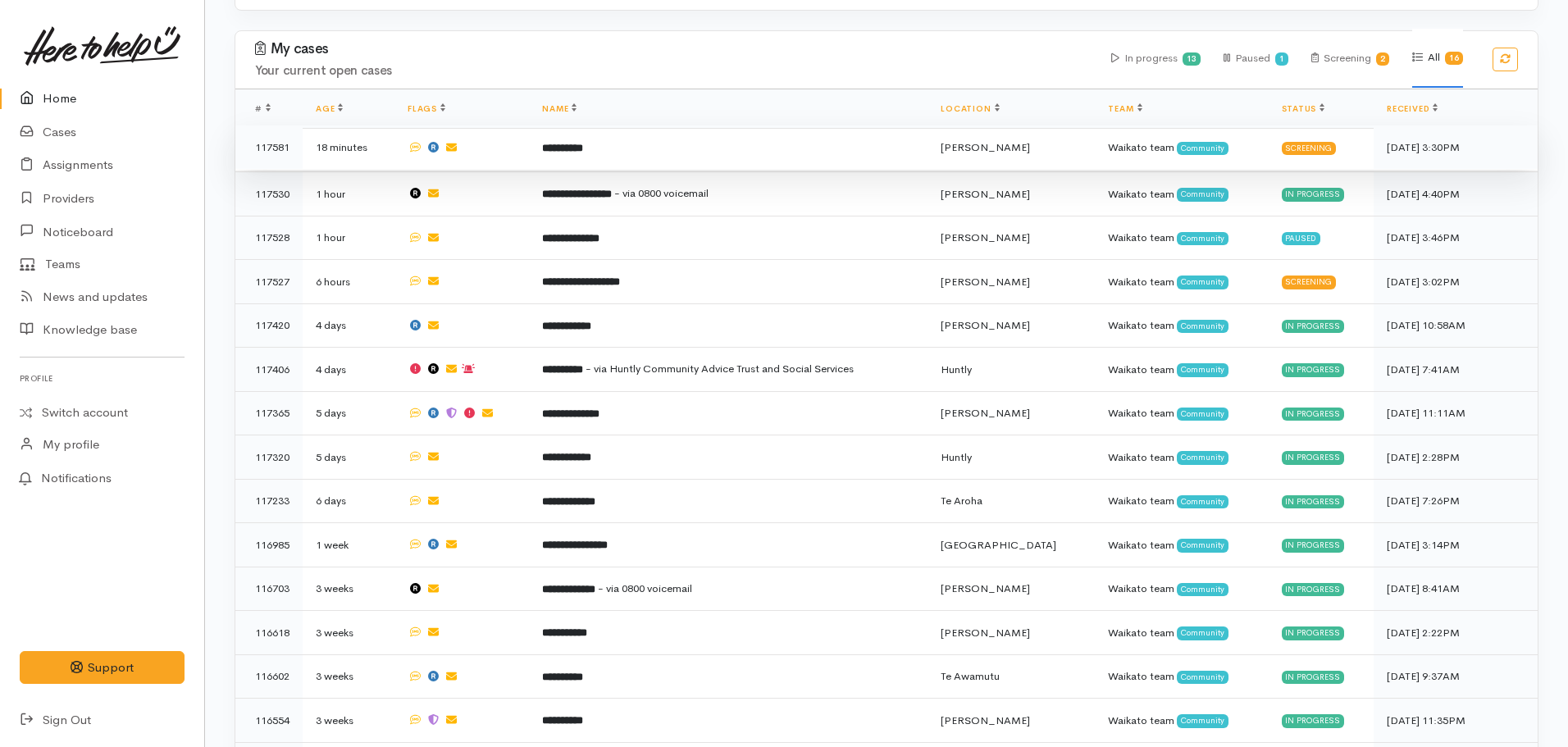
click at [547, 157] on td "**********" at bounding box center [728, 148] width 399 height 44
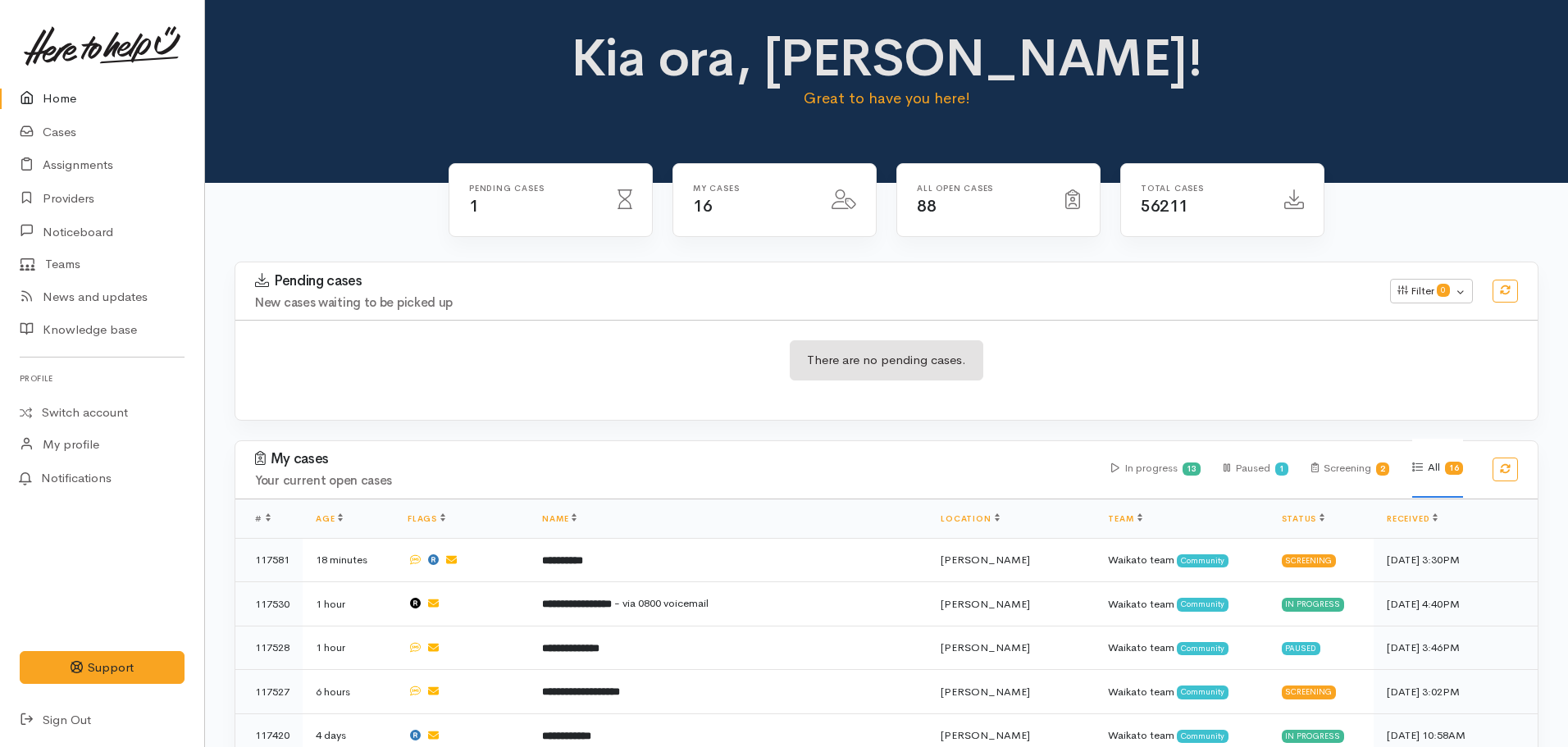
scroll to position [410, 0]
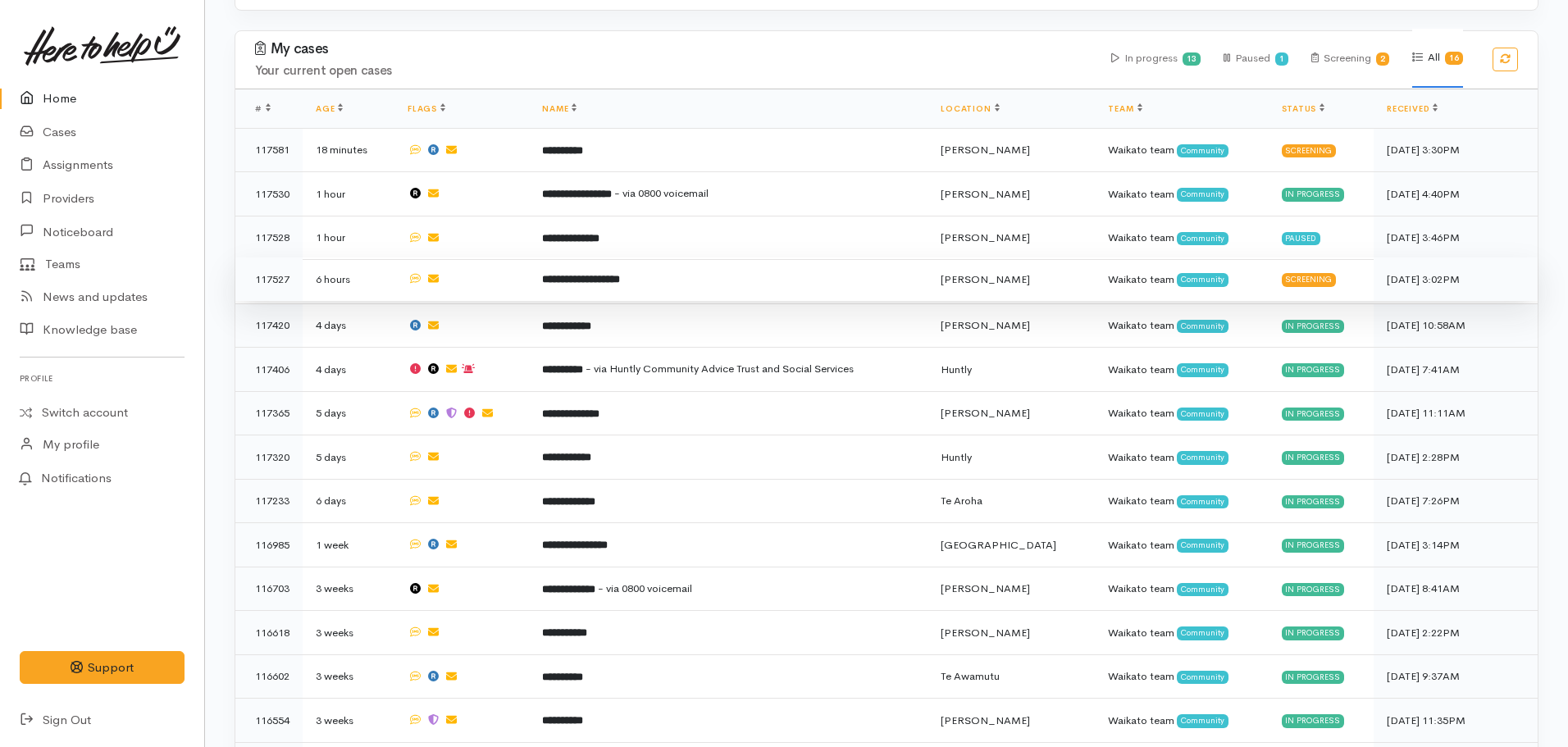
click at [602, 285] on td "**********" at bounding box center [728, 280] width 399 height 44
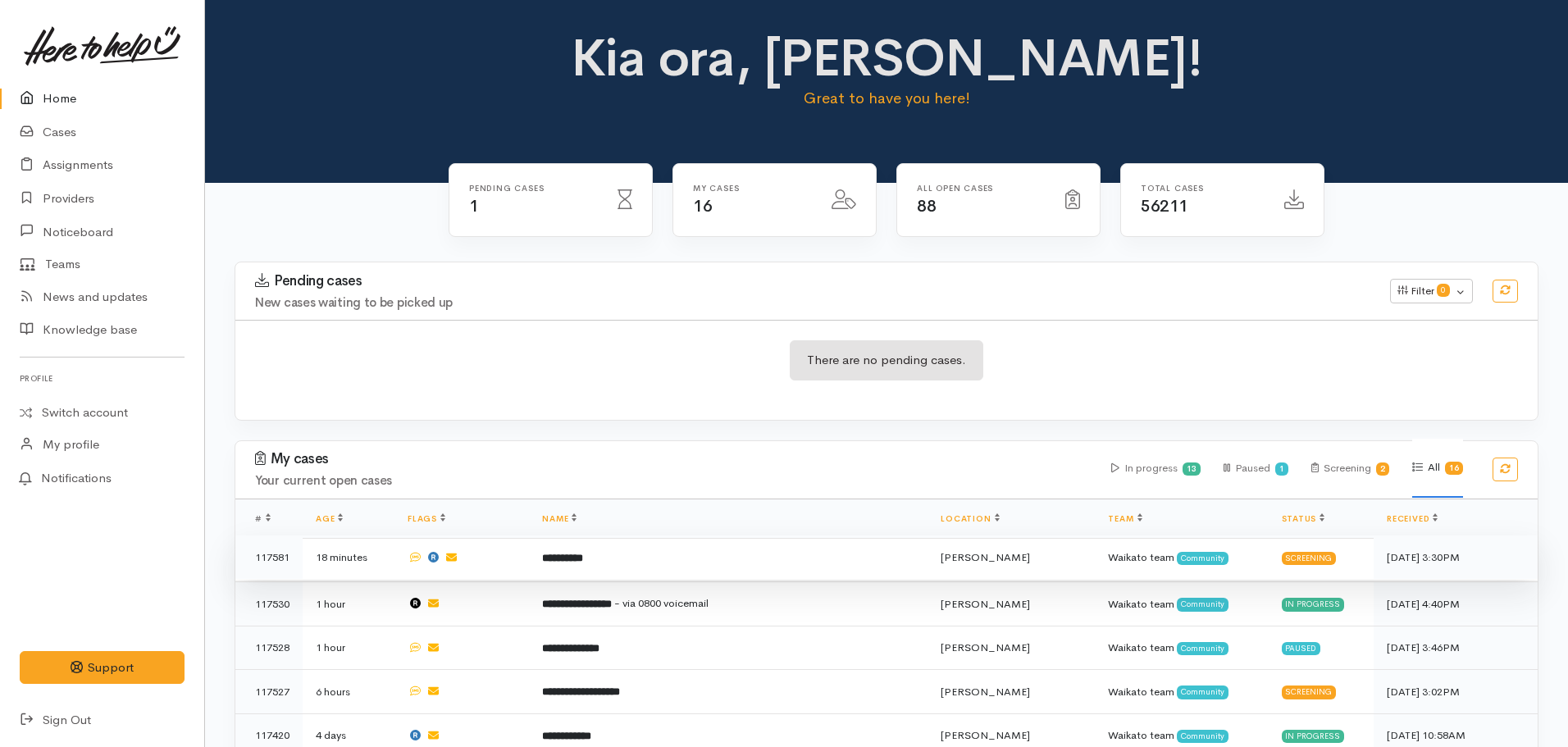
scroll to position [410, 0]
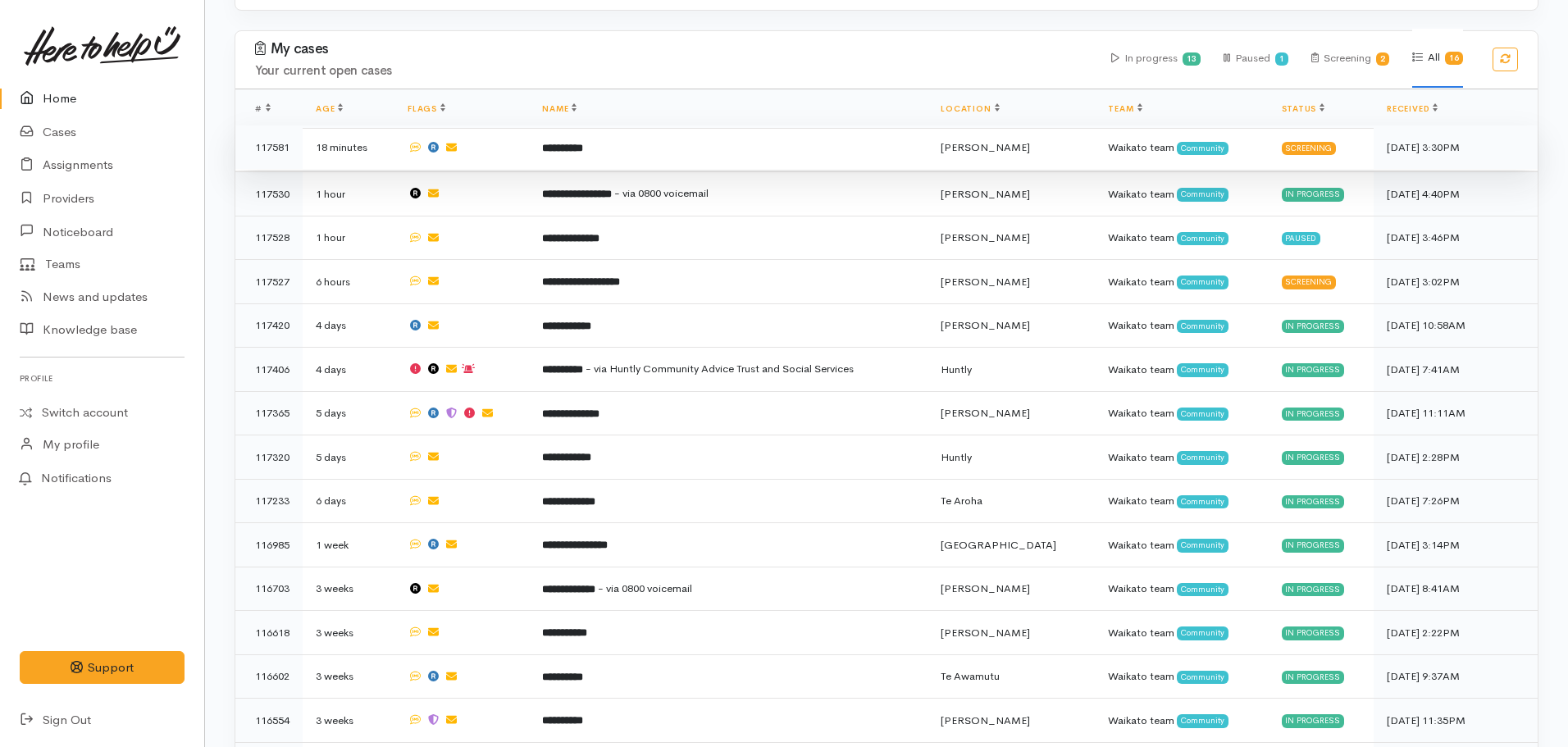
click at [577, 145] on b "**********" at bounding box center [562, 148] width 41 height 11
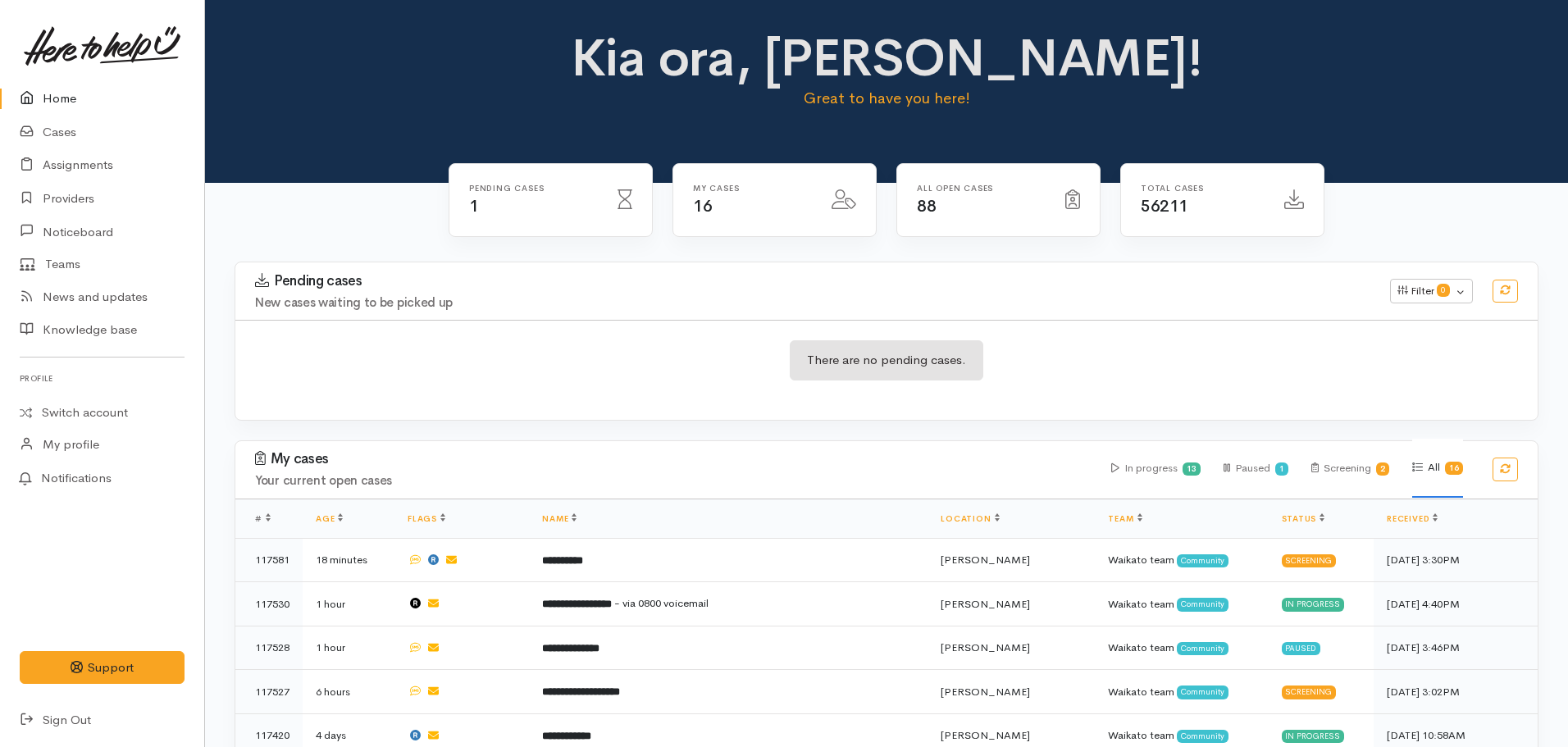
scroll to position [410, 0]
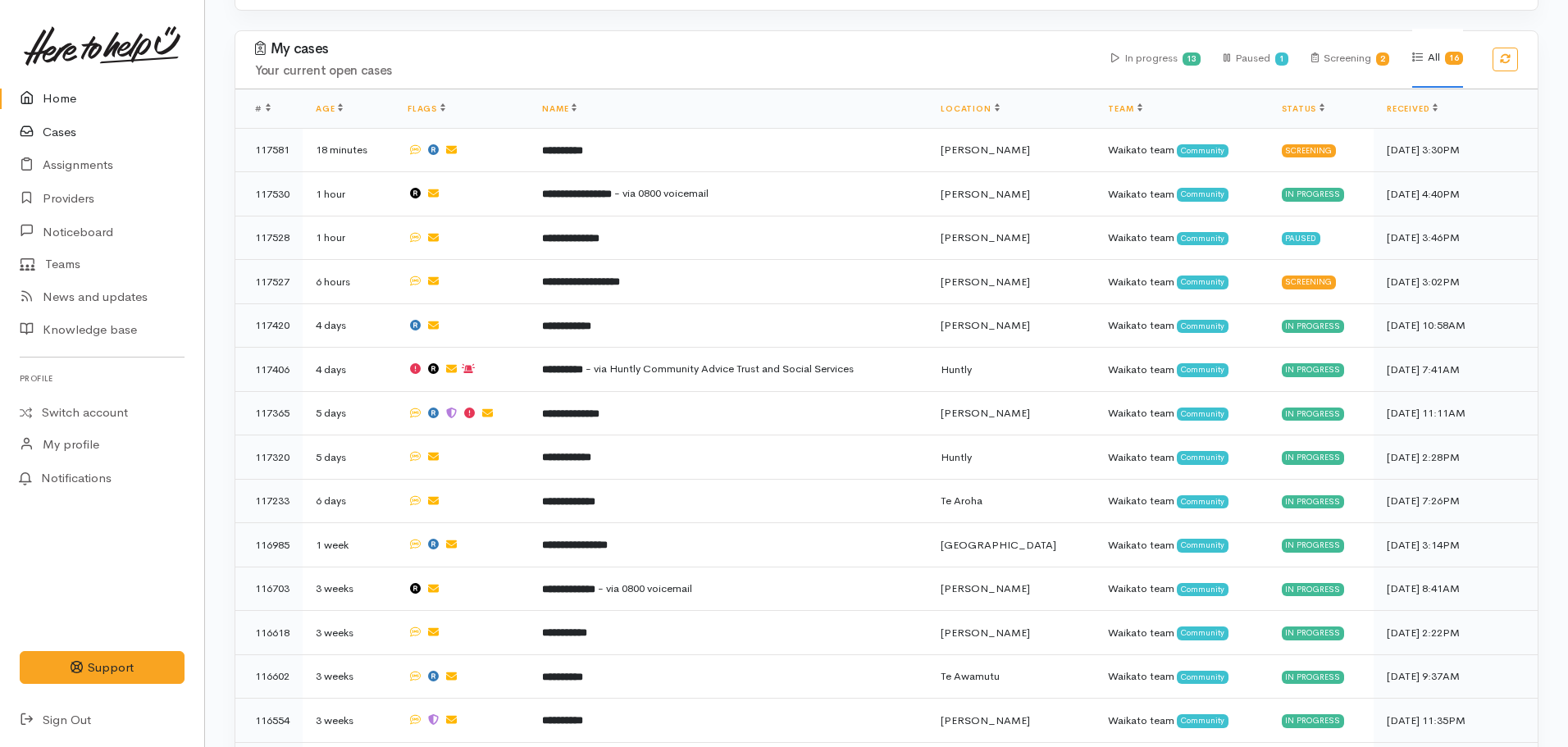
click at [47, 136] on link "Cases" at bounding box center [102, 133] width 204 height 34
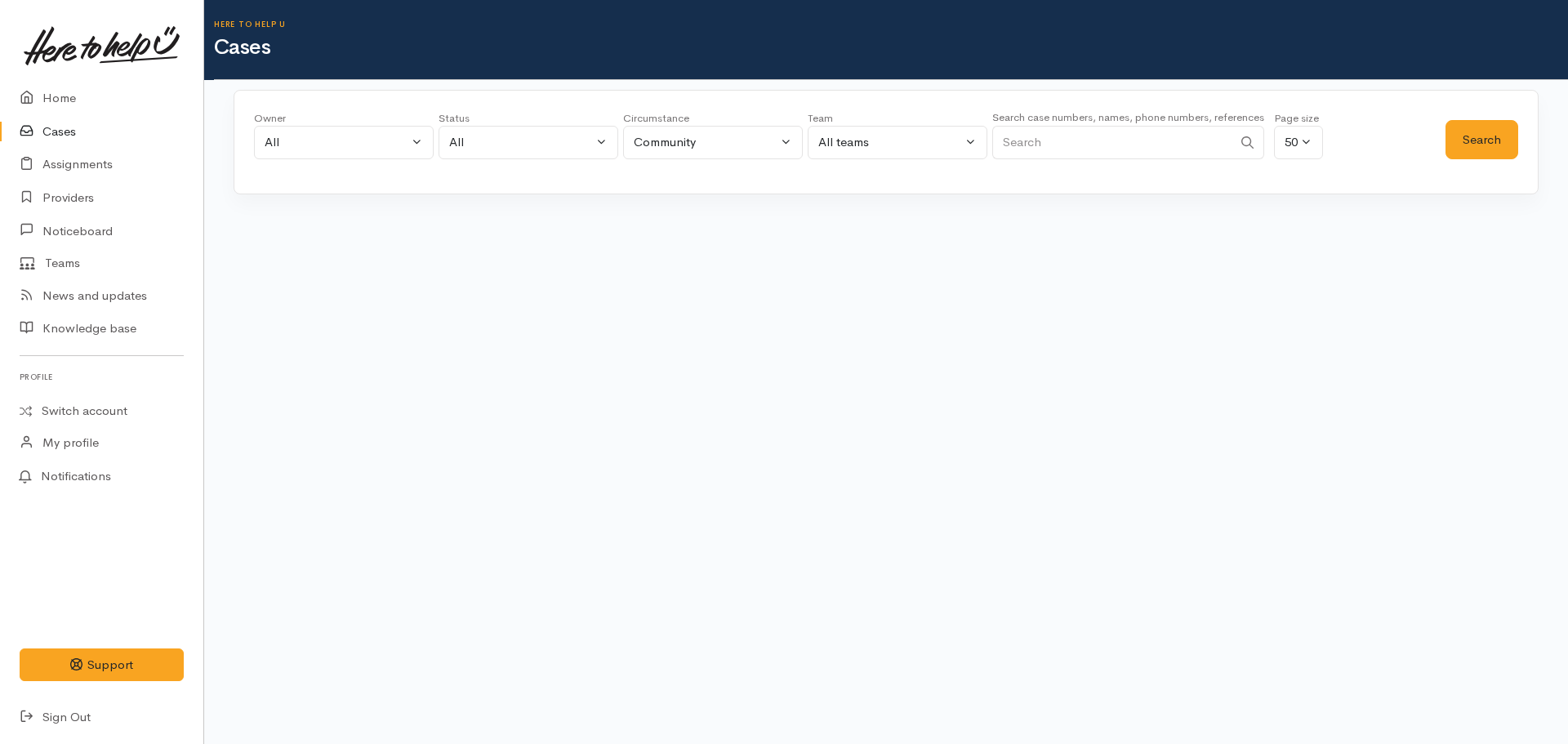
click at [1035, 153] on input "Search" at bounding box center [1112, 142] width 240 height 34
paste input "[PHONE_NUMBER]"
type input "[PHONE_NUMBER]"
click at [1451, 140] on button "Search" at bounding box center [1481, 140] width 73 height 40
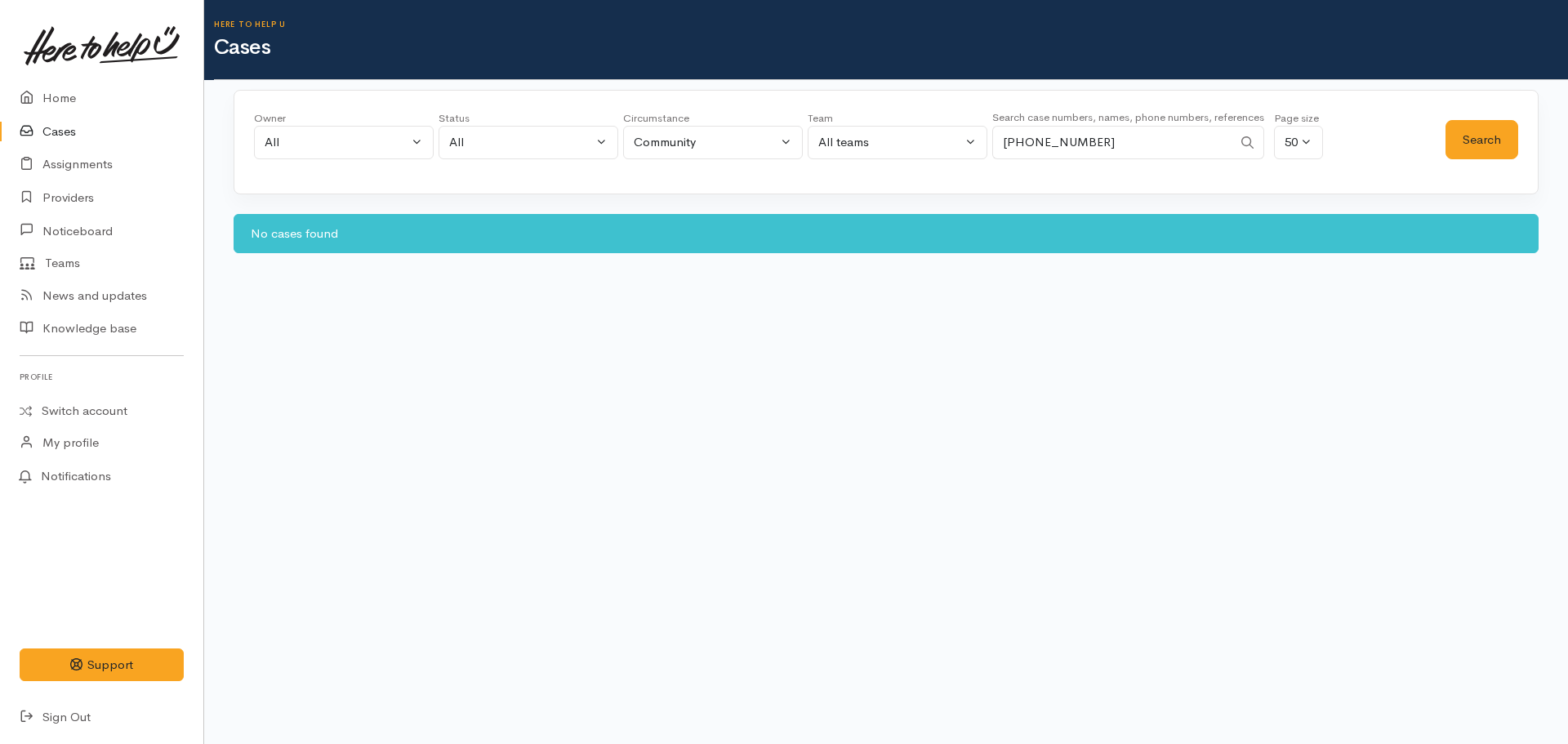
drag, startPoint x: 1135, startPoint y: 147, endPoint x: 864, endPoint y: 153, distance: 271.1
click at [864, 153] on div "Owner All My cases [PERSON_NAME] ('Here to help u') [PERSON_NAME] ('Here to hel…" at bounding box center [849, 139] width 1192 height 59
paste input "[PHONE_NUMBER]"
type input "[PHONE_NUMBER]"
click at [1479, 138] on button "Search" at bounding box center [1481, 140] width 73 height 40
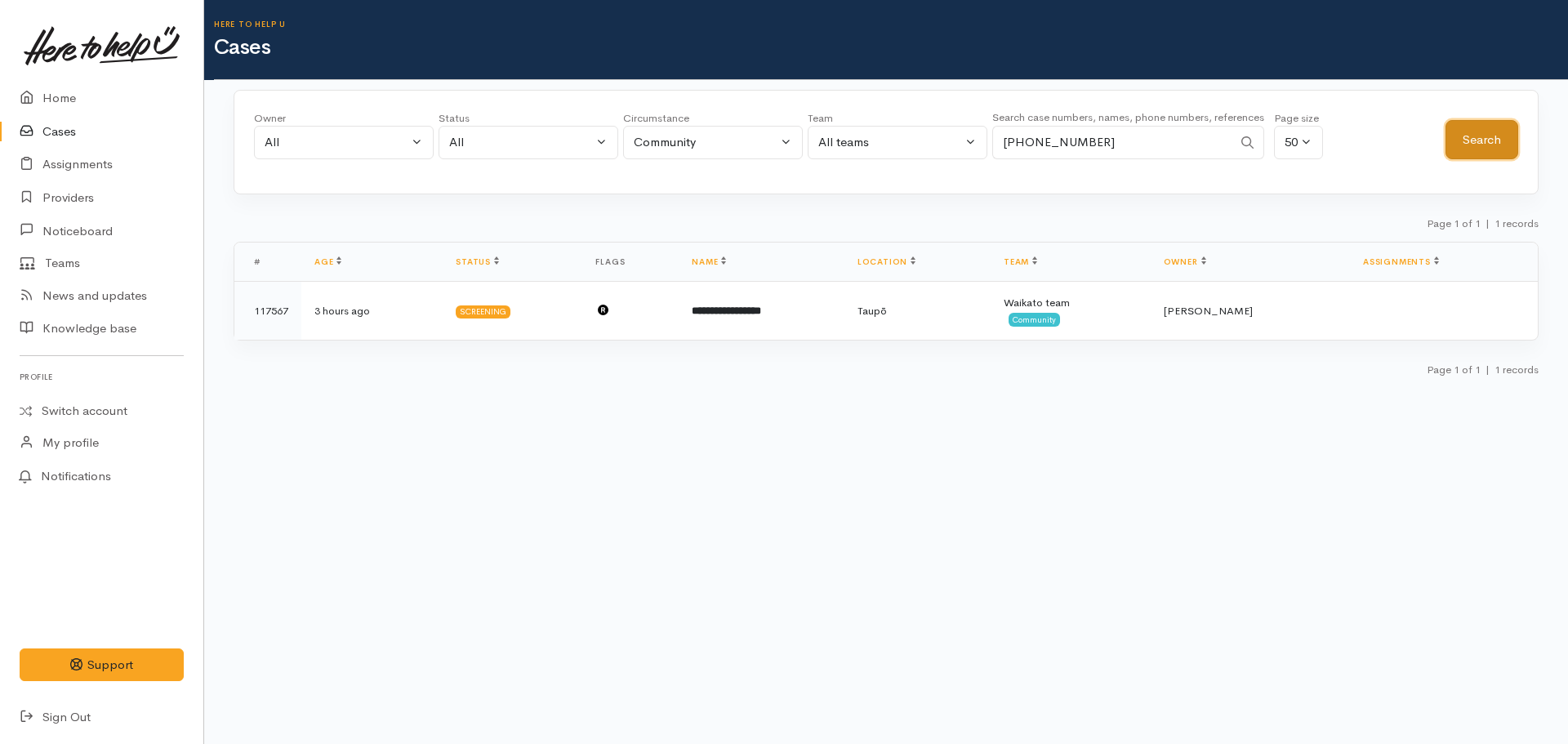
click at [1474, 143] on button "Search" at bounding box center [1481, 140] width 73 height 40
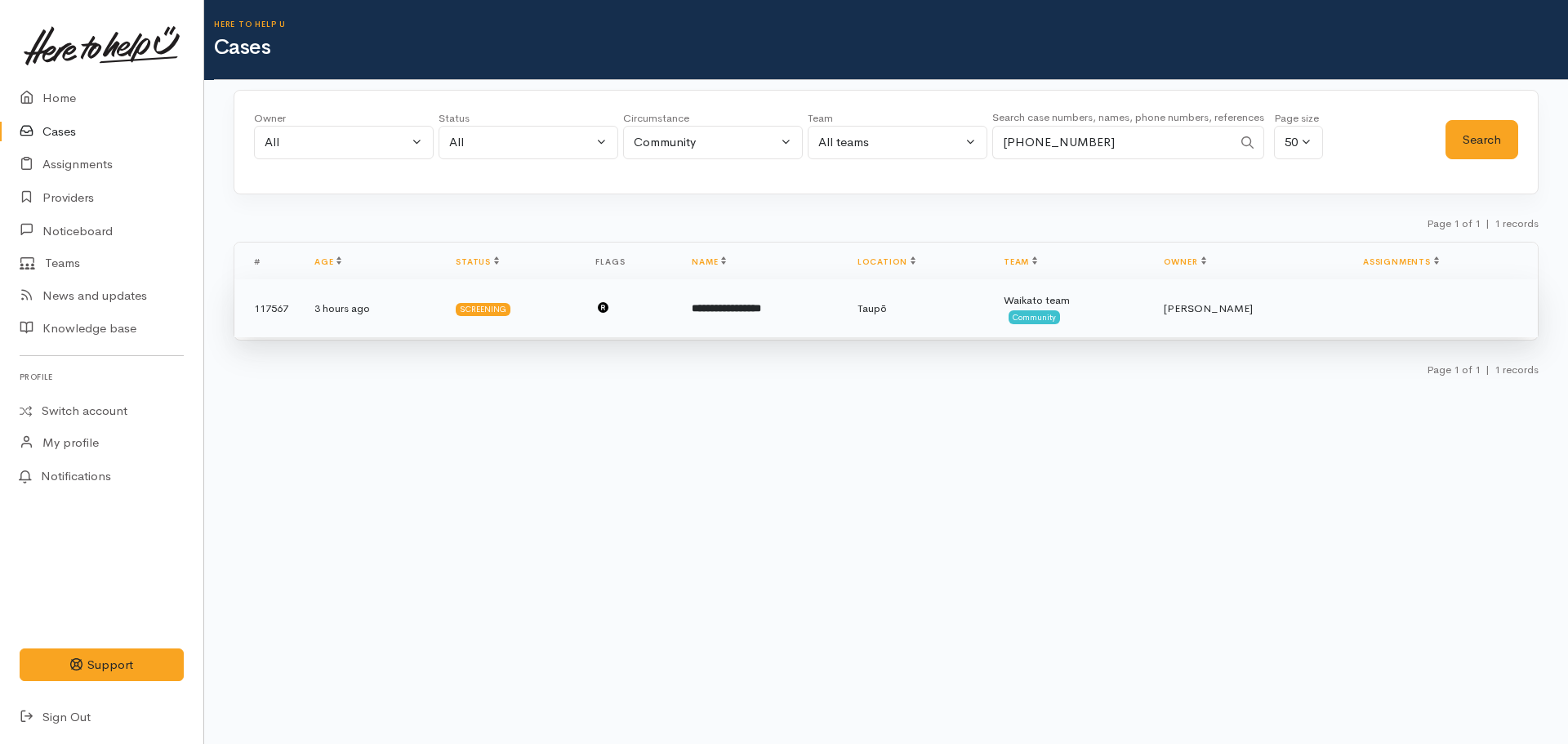
click at [698, 313] on b "**********" at bounding box center [727, 308] width 70 height 11
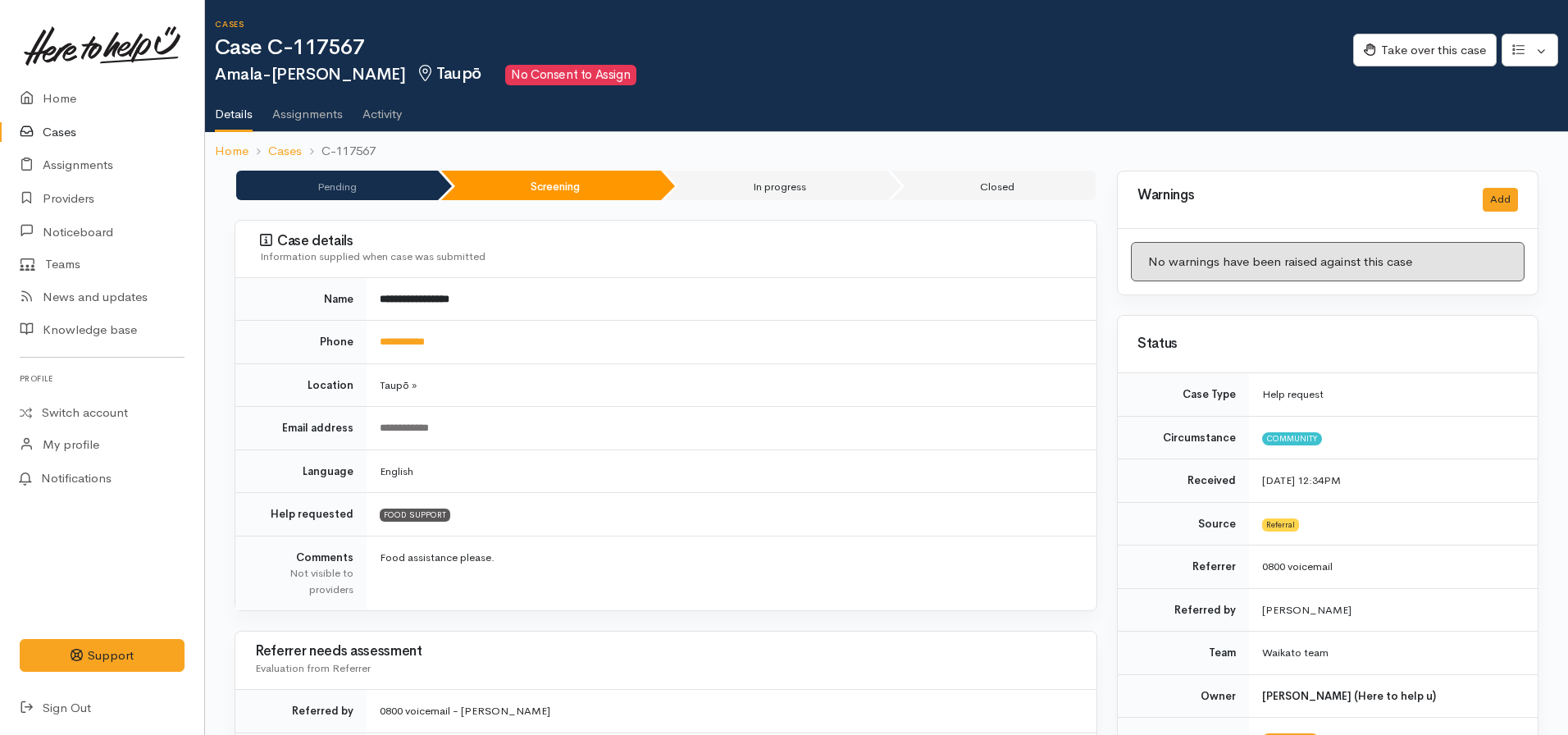
click at [55, 135] on link "Cases" at bounding box center [102, 133] width 204 height 34
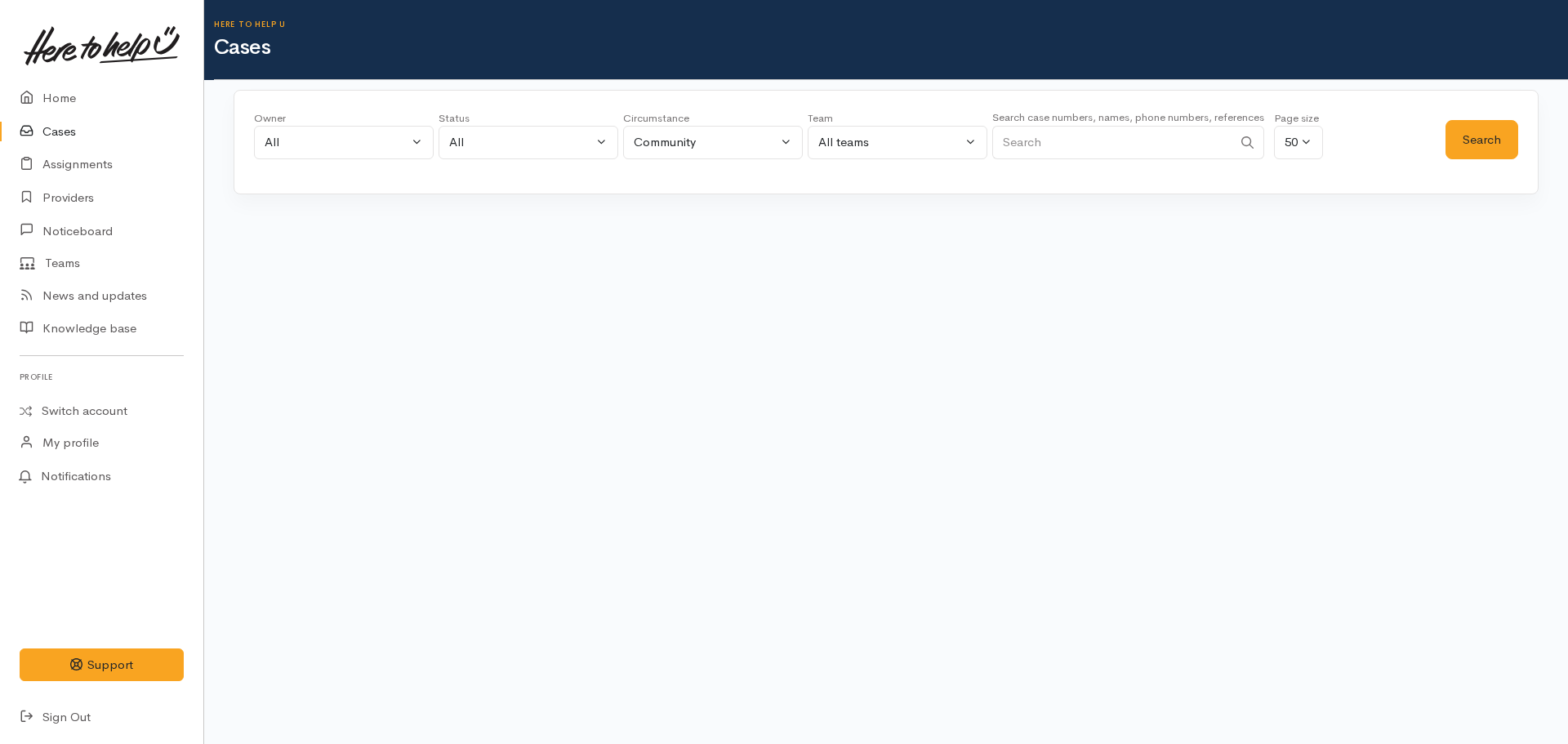
click at [1092, 156] on input "Search" at bounding box center [1112, 142] width 240 height 34
paste input "642108447731"
type input "642108447731"
click at [1462, 122] on button "Search" at bounding box center [1481, 140] width 73 height 40
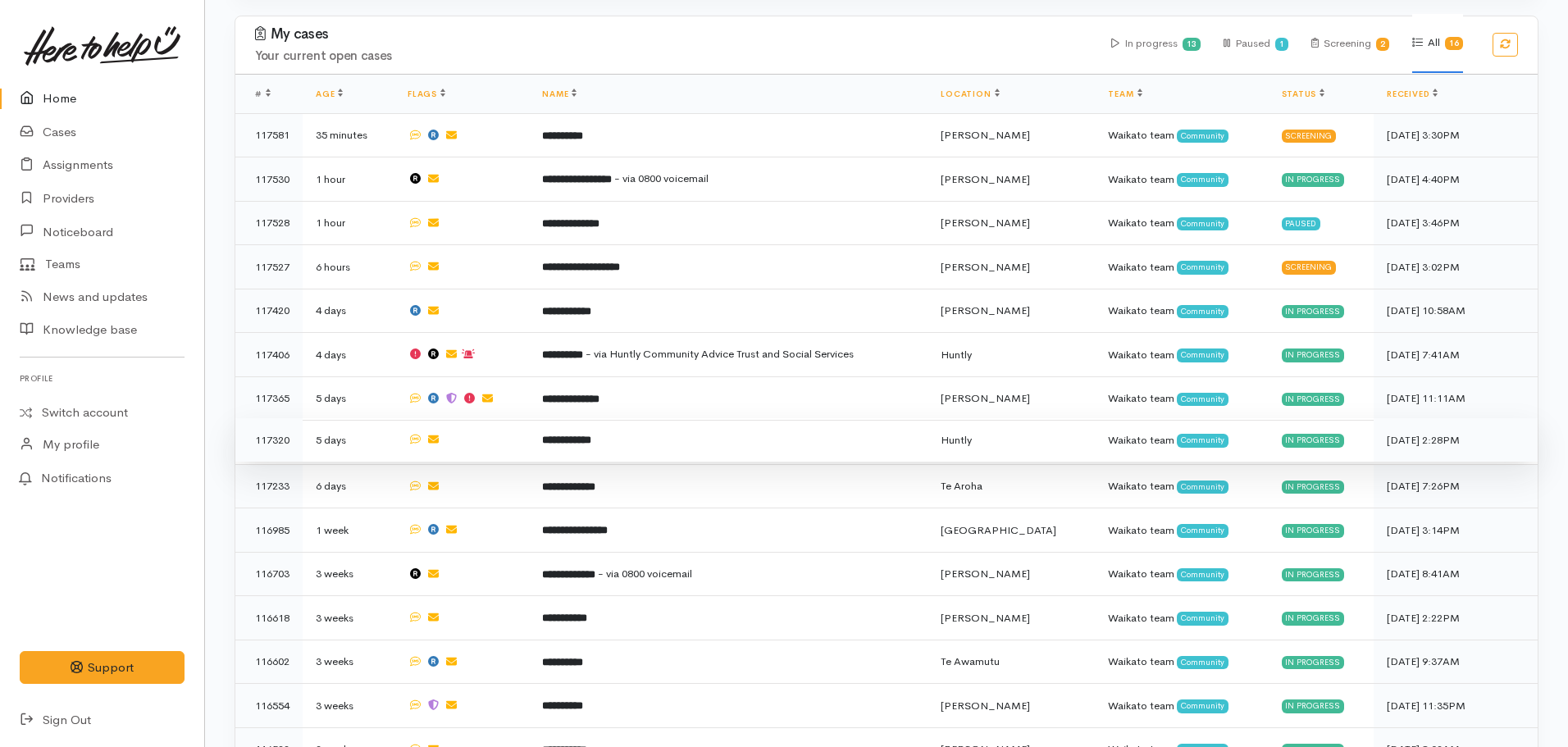
scroll to position [410, 0]
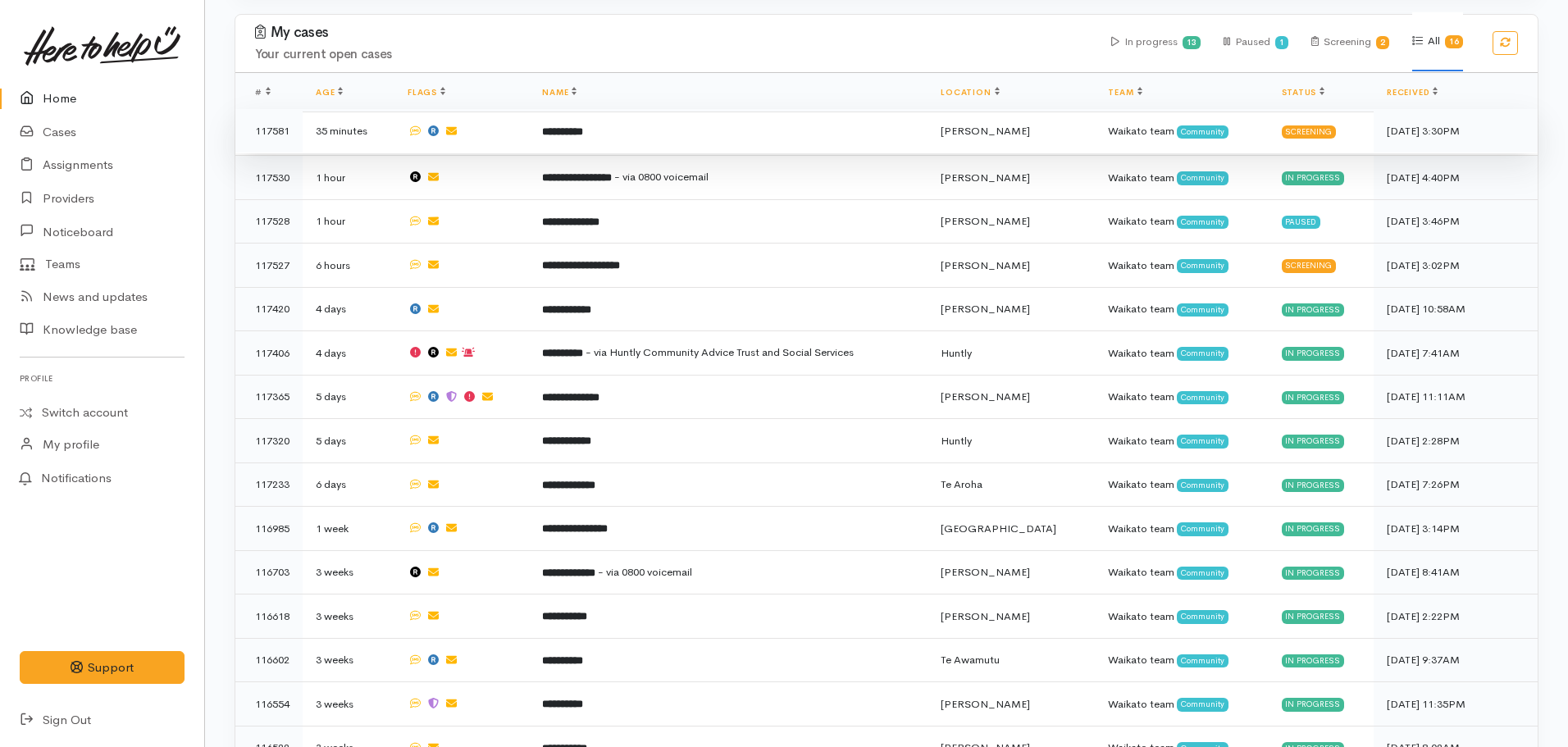
click at [583, 126] on b "**********" at bounding box center [562, 131] width 41 height 11
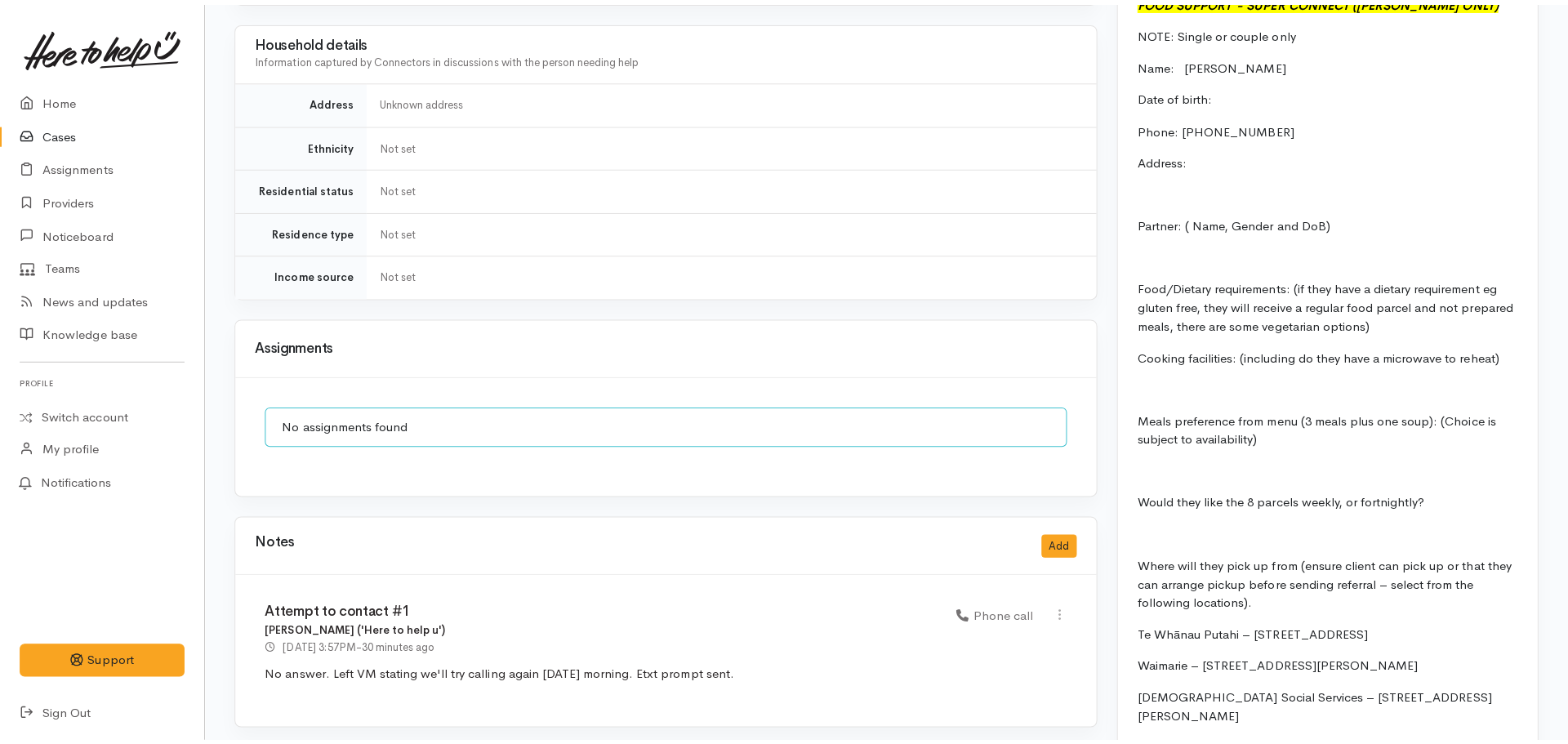
scroll to position [1553, 0]
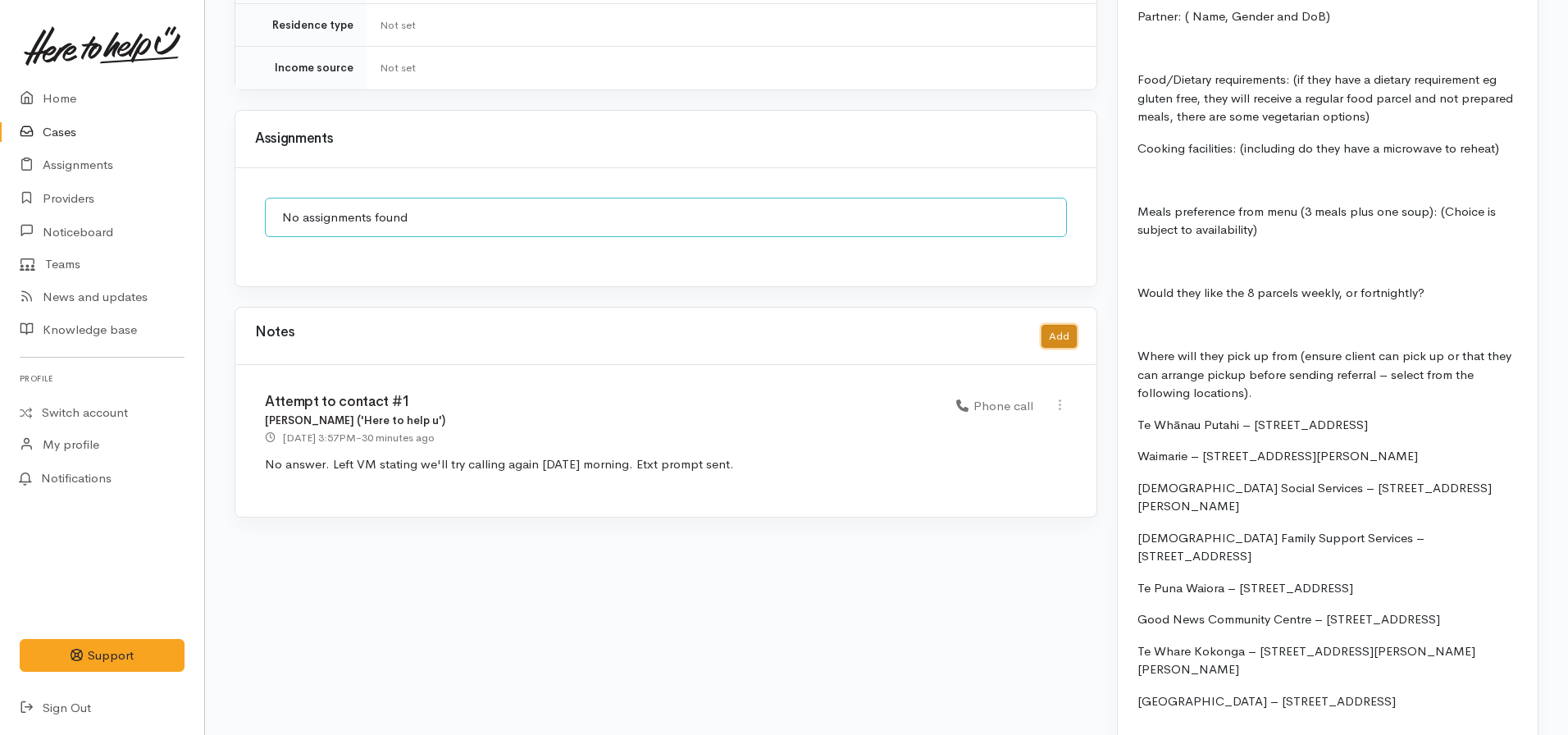
click at [1052, 325] on button "Add" at bounding box center [1059, 337] width 35 height 24
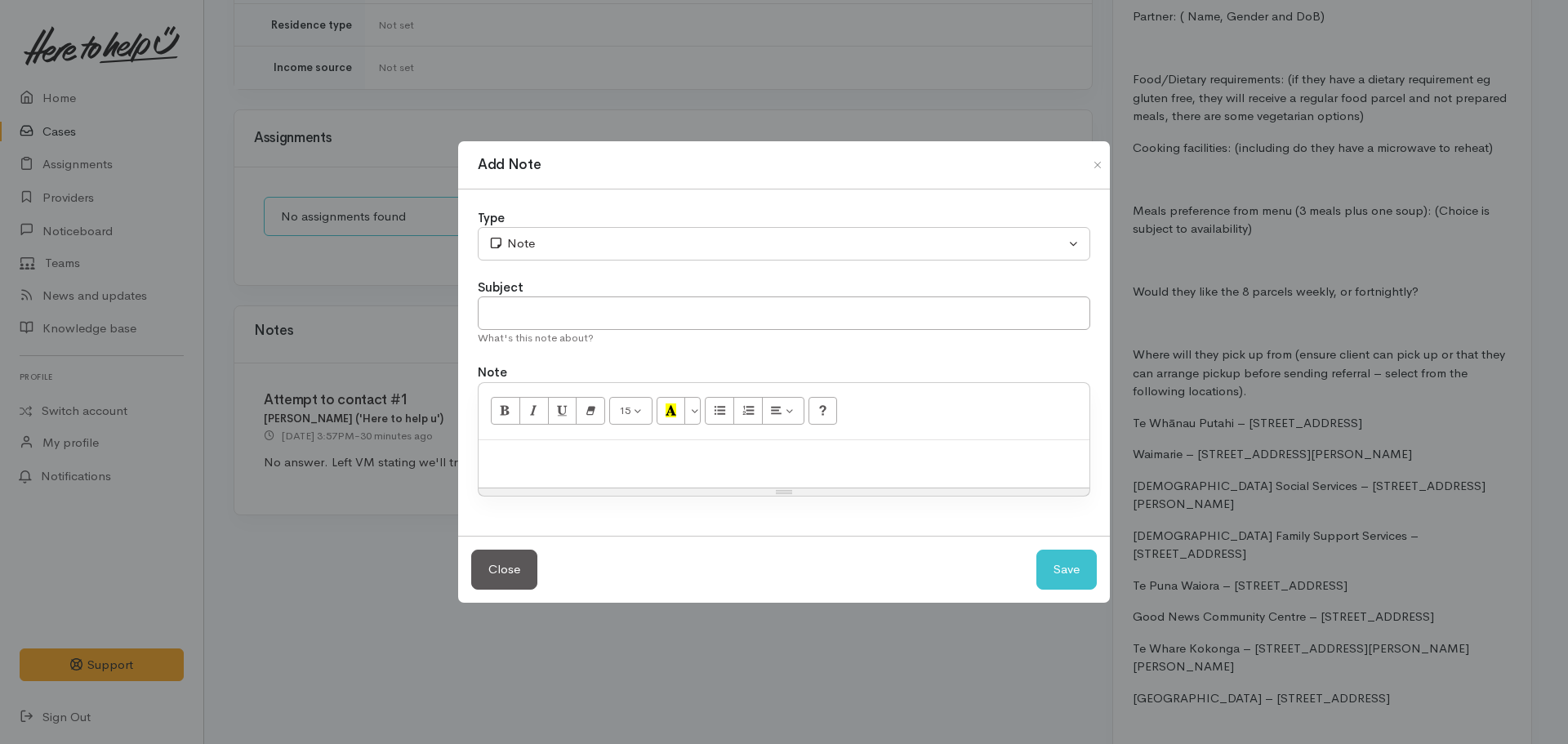
click at [629, 461] on p at bounding box center [784, 457] width 594 height 19
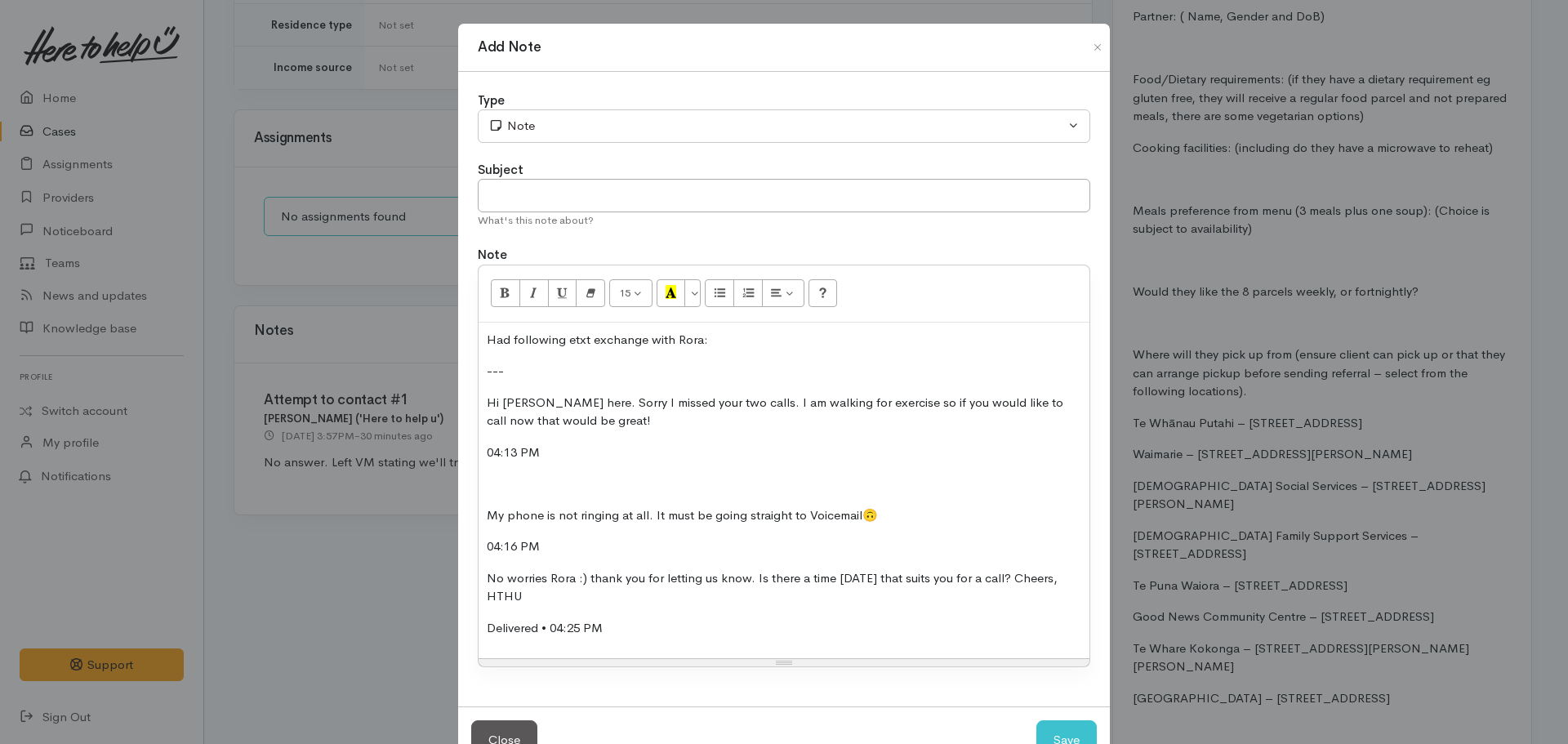
click at [484, 493] on div "Had following etxt exchange with Rora: --- Hi Rora Brown here. Sorry I missed y…" at bounding box center [784, 491] width 611 height 337
click at [487, 484] on p at bounding box center [784, 484] width 594 height 19
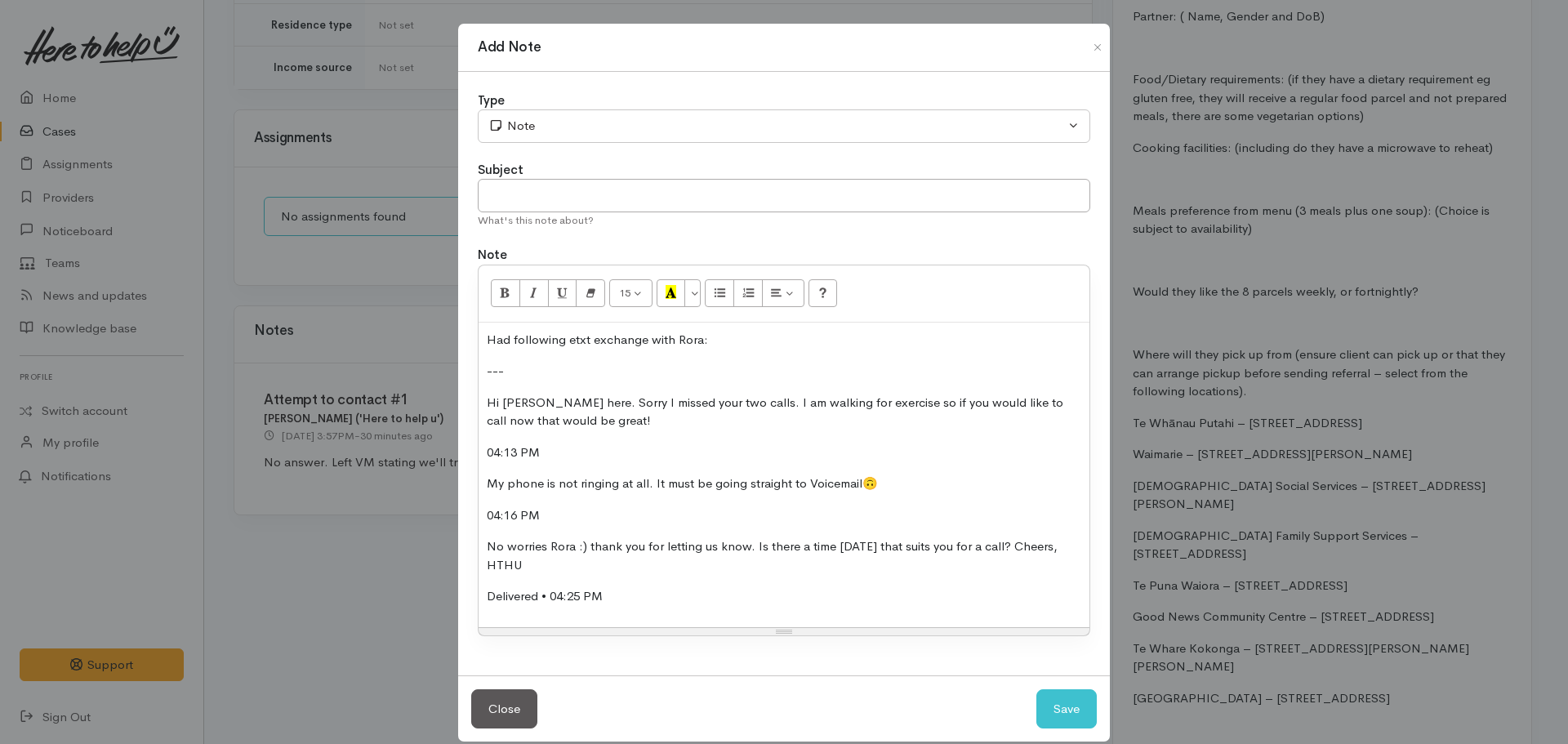
click at [561, 517] on p "04:16 PM" at bounding box center [784, 516] width 594 height 19
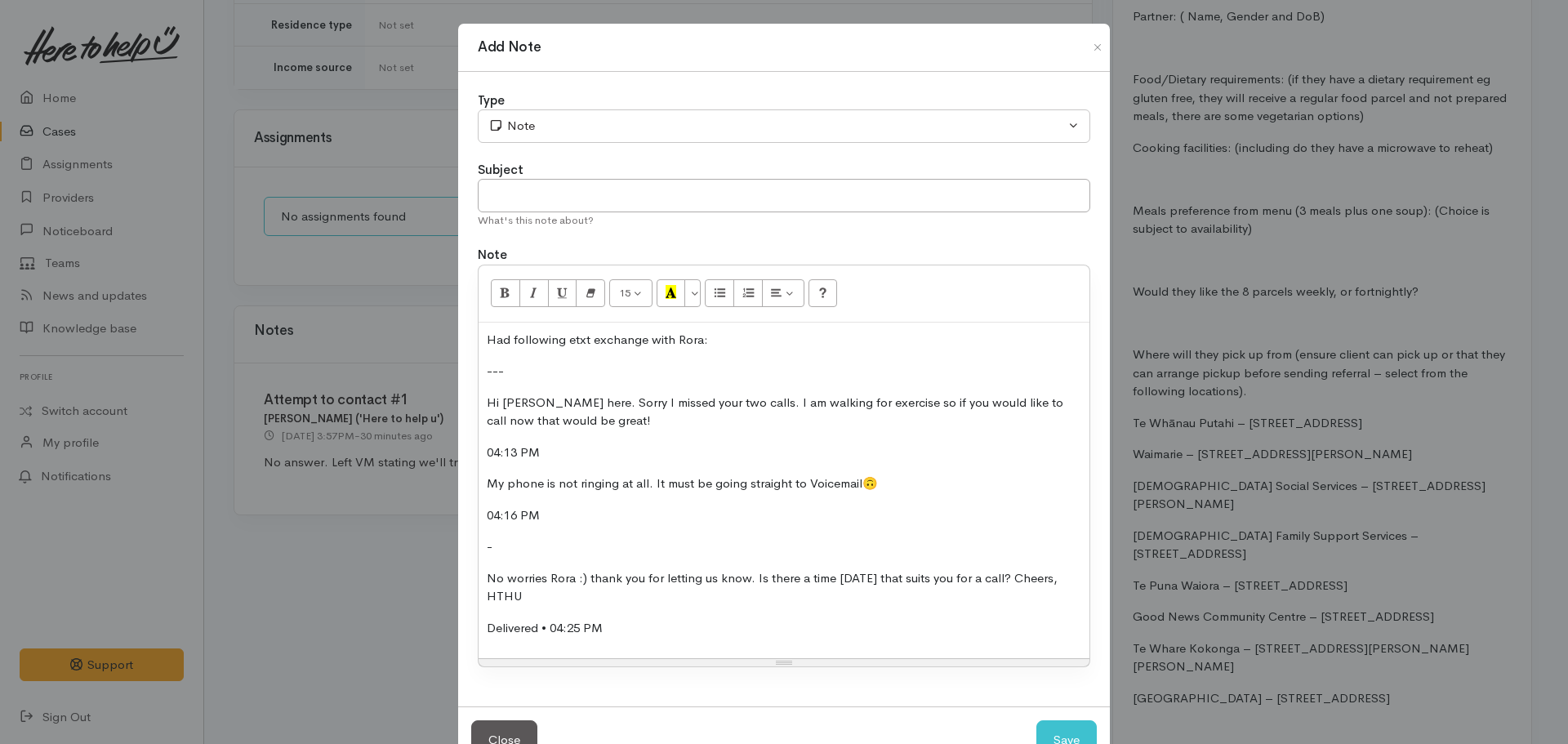
click at [634, 628] on p "Delivered • 04:25 PM" at bounding box center [784, 628] width 594 height 19
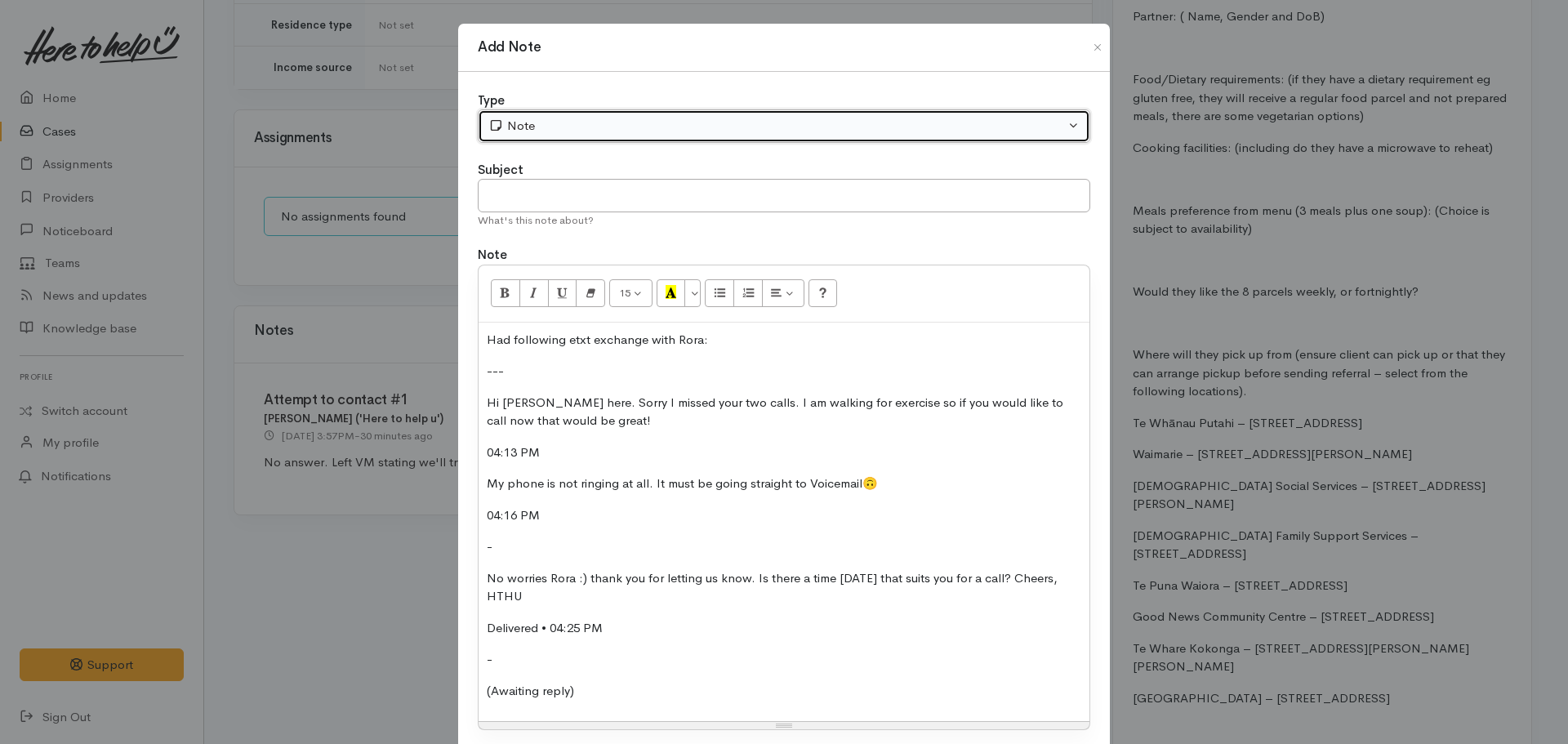
click at [585, 123] on div "Note" at bounding box center [777, 125] width 576 height 19
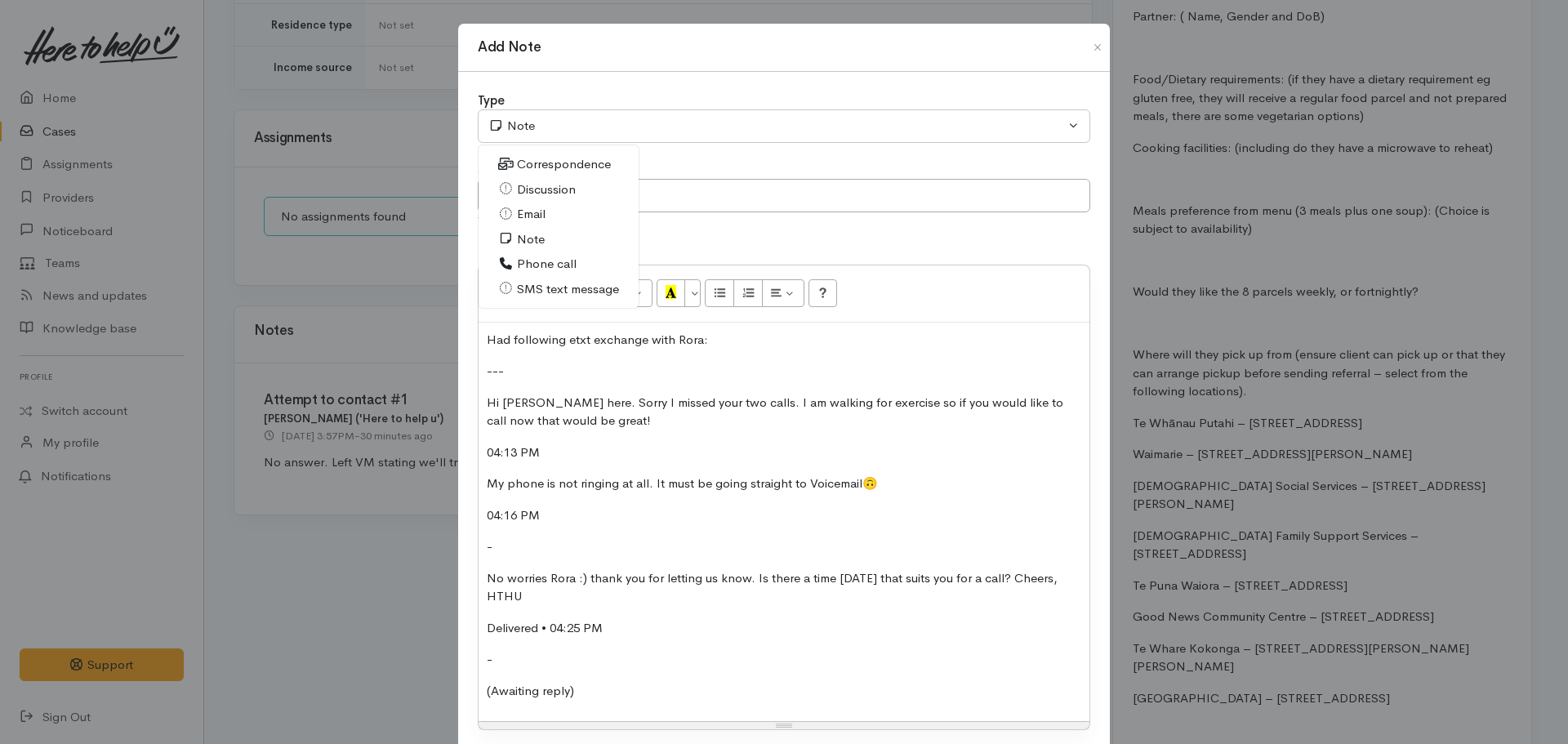
click at [540, 281] on span "SMS text message" at bounding box center [567, 289] width 103 height 19
select select "5"
click at [567, 182] on input "text" at bounding box center [784, 196] width 612 height 34
type input "S"
type input "R"
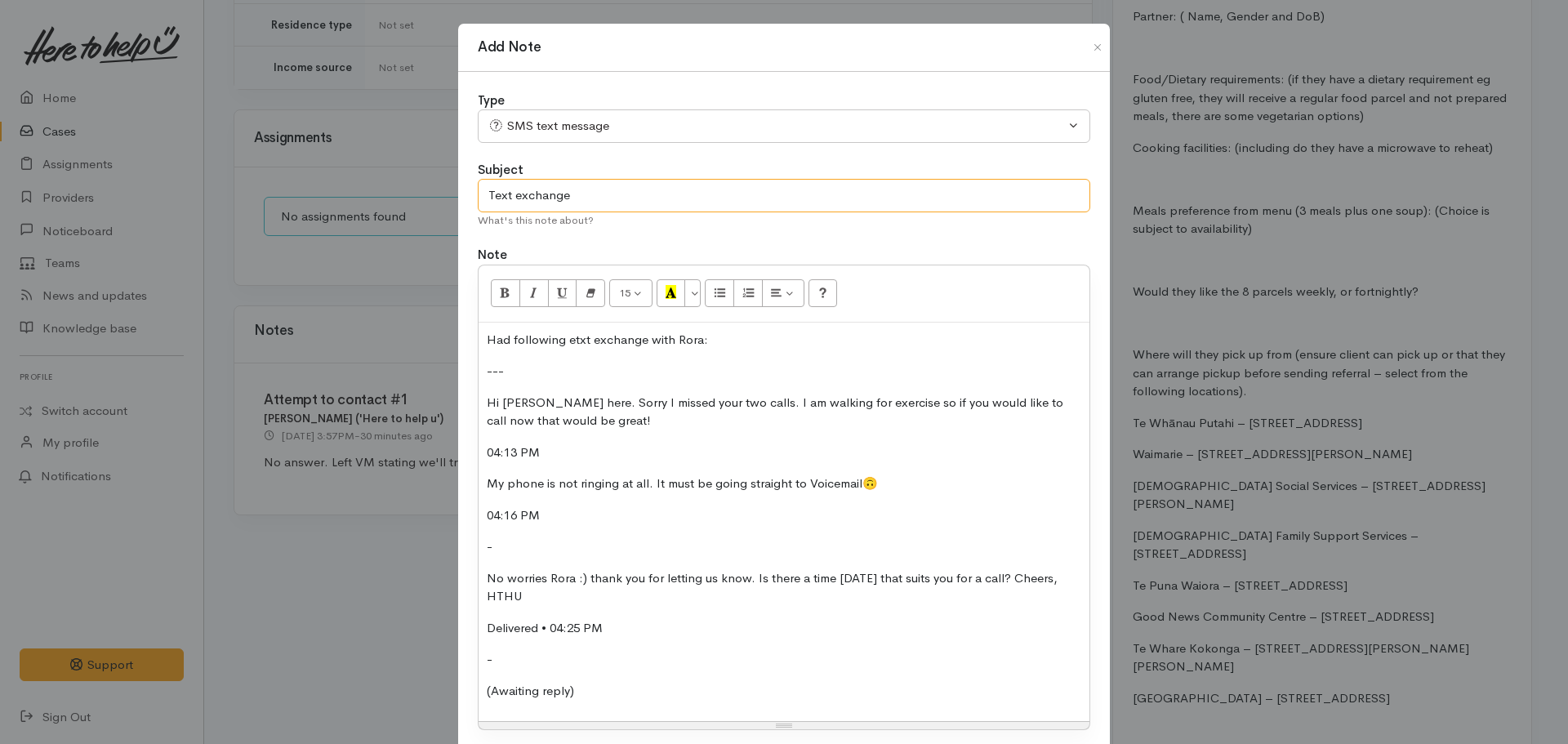
type input "Text exchange"
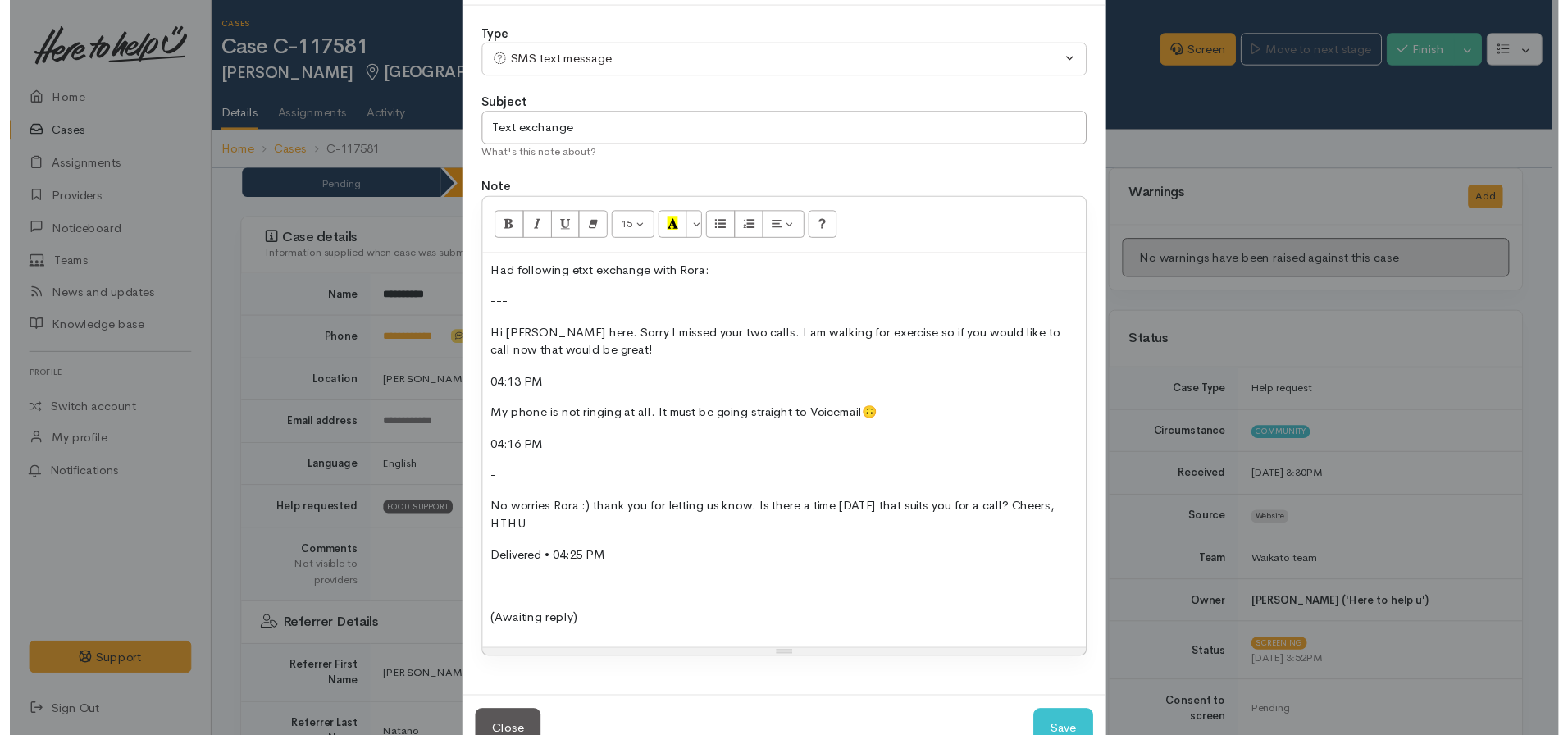
scroll to position [116, 0]
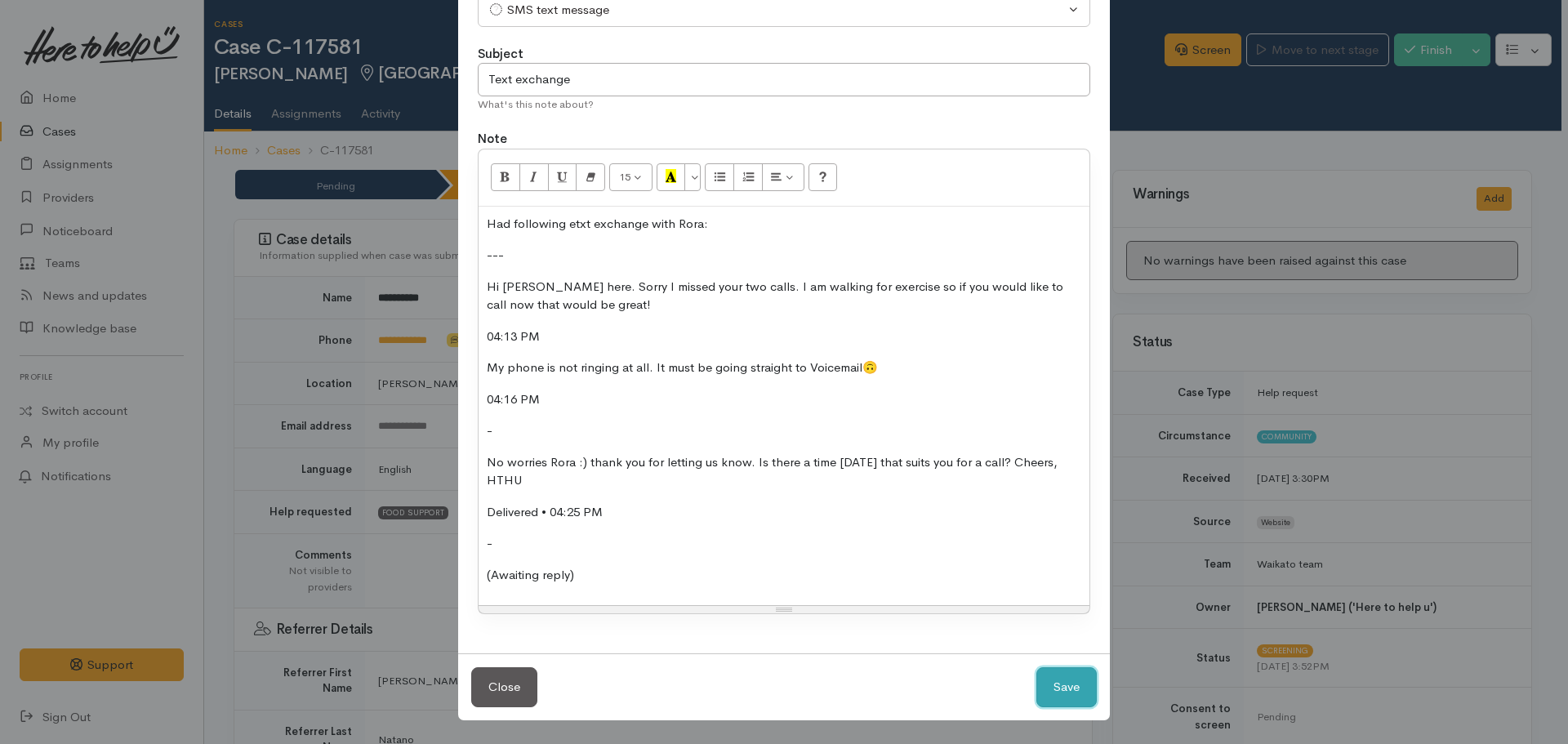
click at [1071, 682] on button "Save" at bounding box center [1066, 687] width 61 height 40
select select "1"
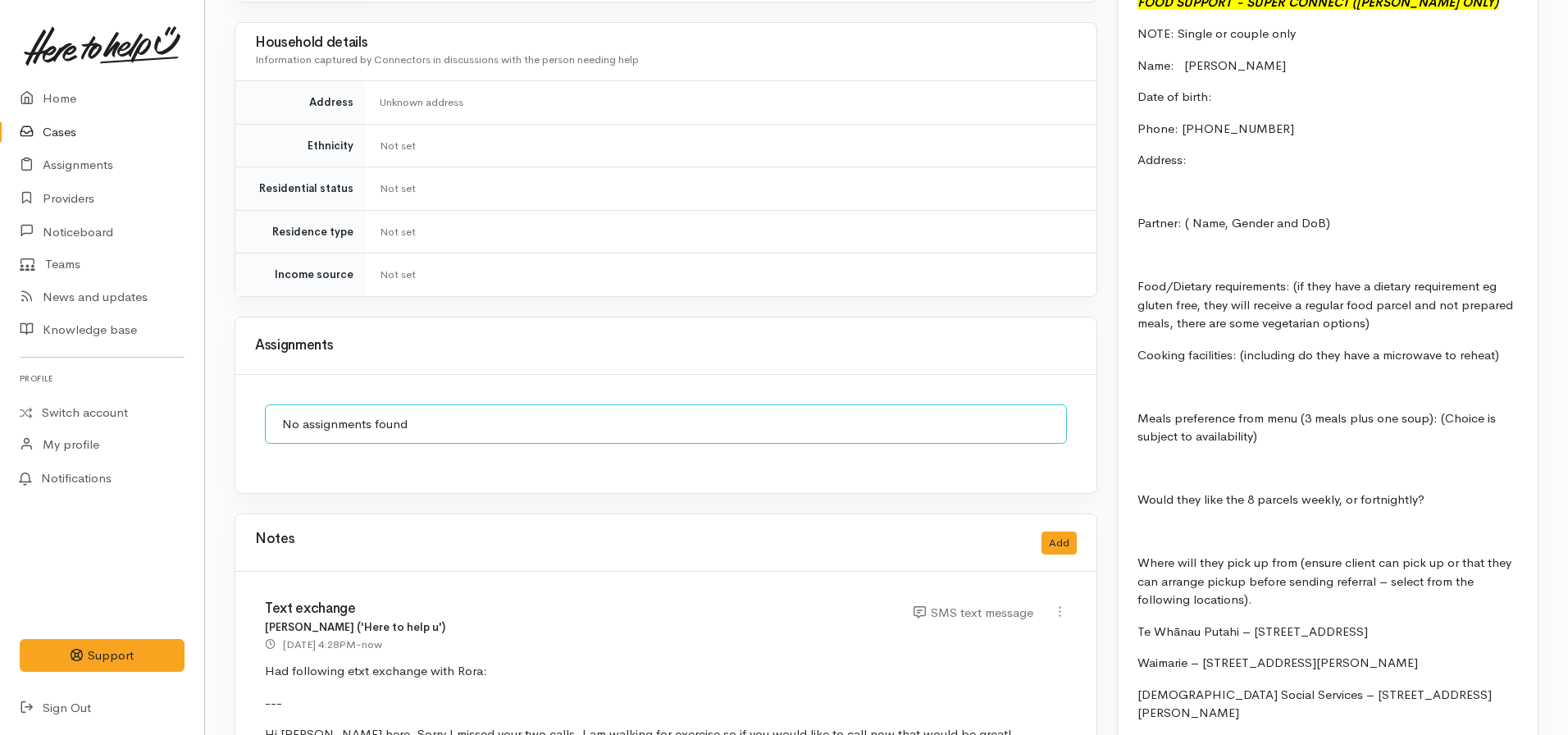
scroll to position [1559, 0]
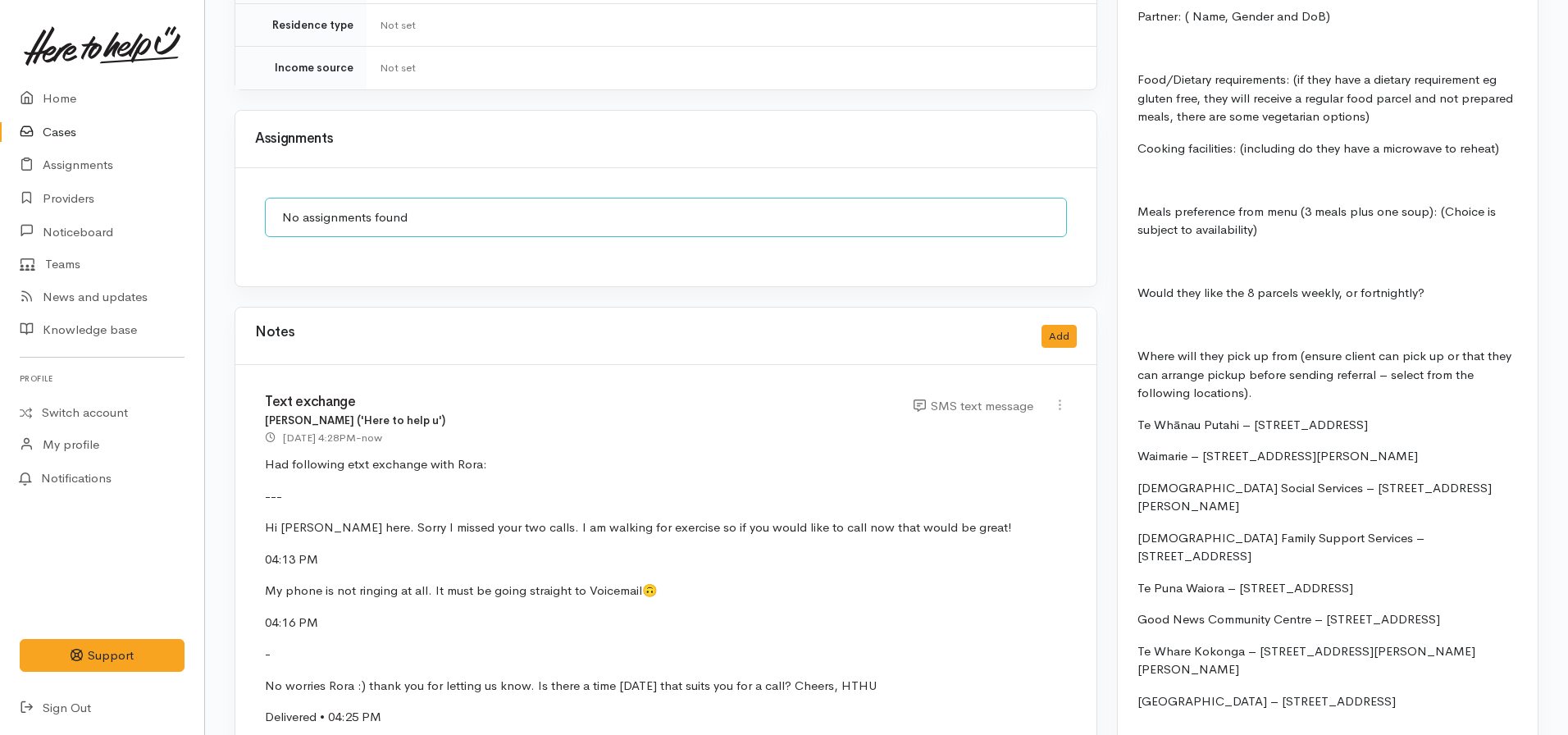
click at [63, 126] on link "Cases" at bounding box center [102, 133] width 204 height 34
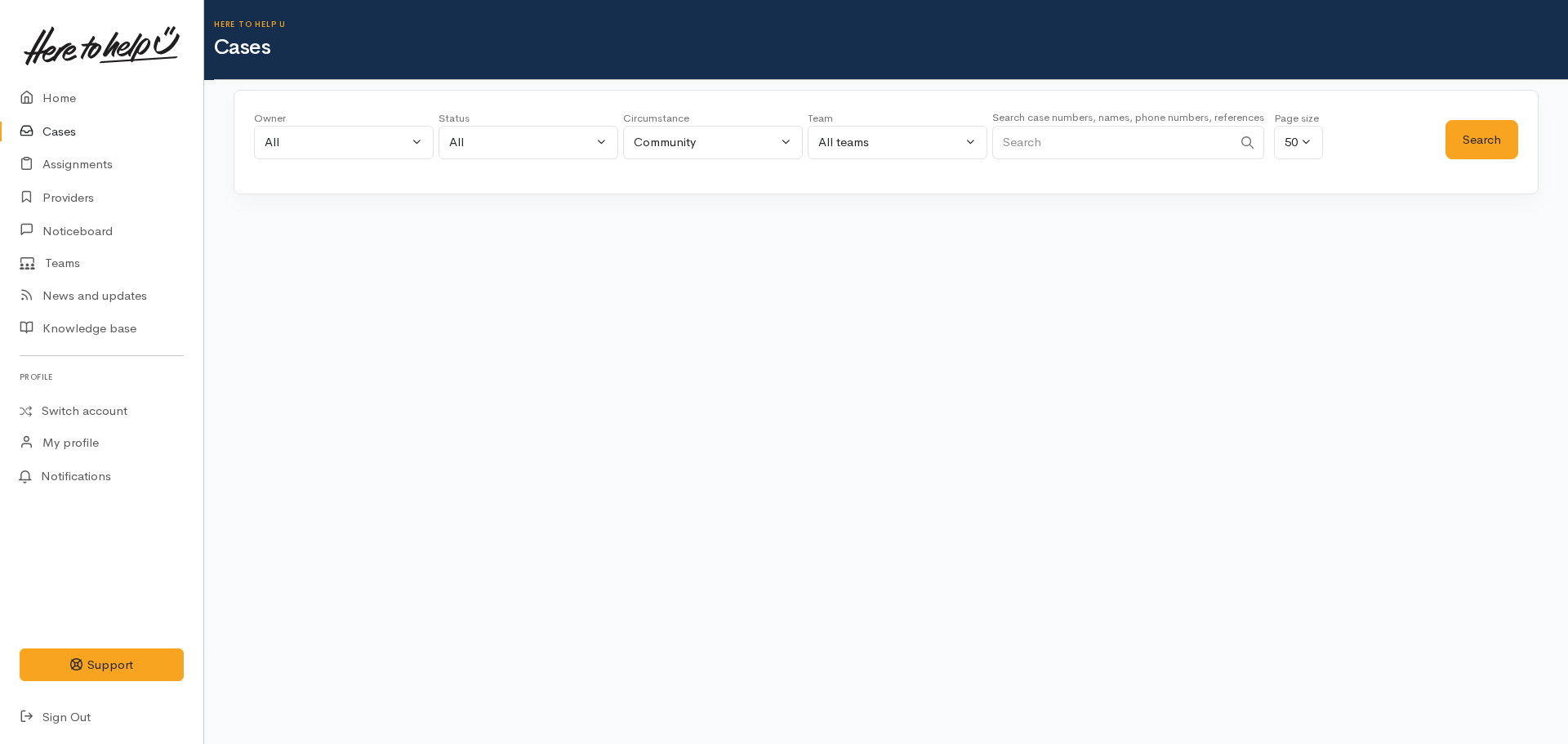
click at [1056, 134] on input "Search" at bounding box center [1112, 142] width 240 height 34
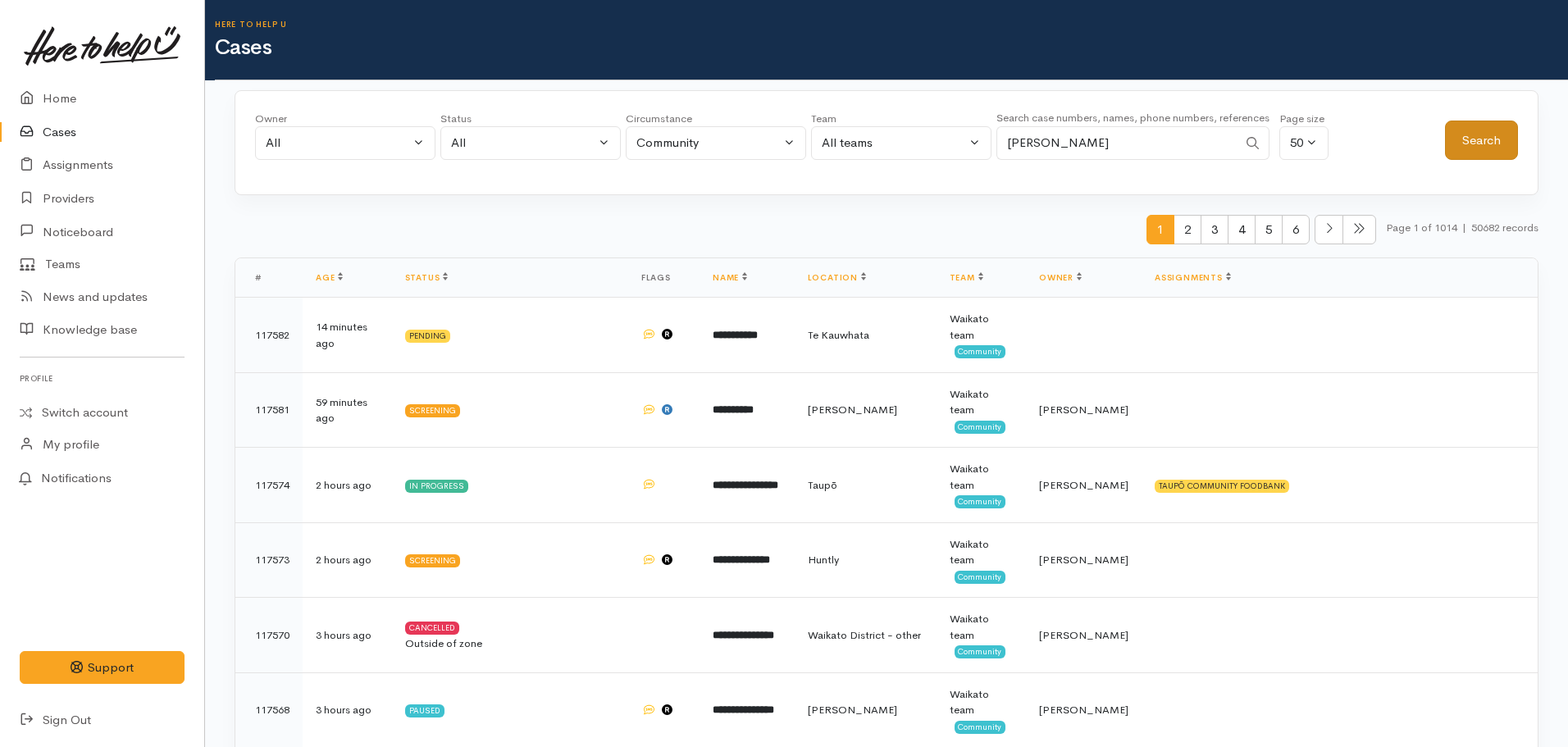
type input "[PERSON_NAME]"
click at [1469, 144] on button "Search" at bounding box center [1481, 141] width 73 height 40
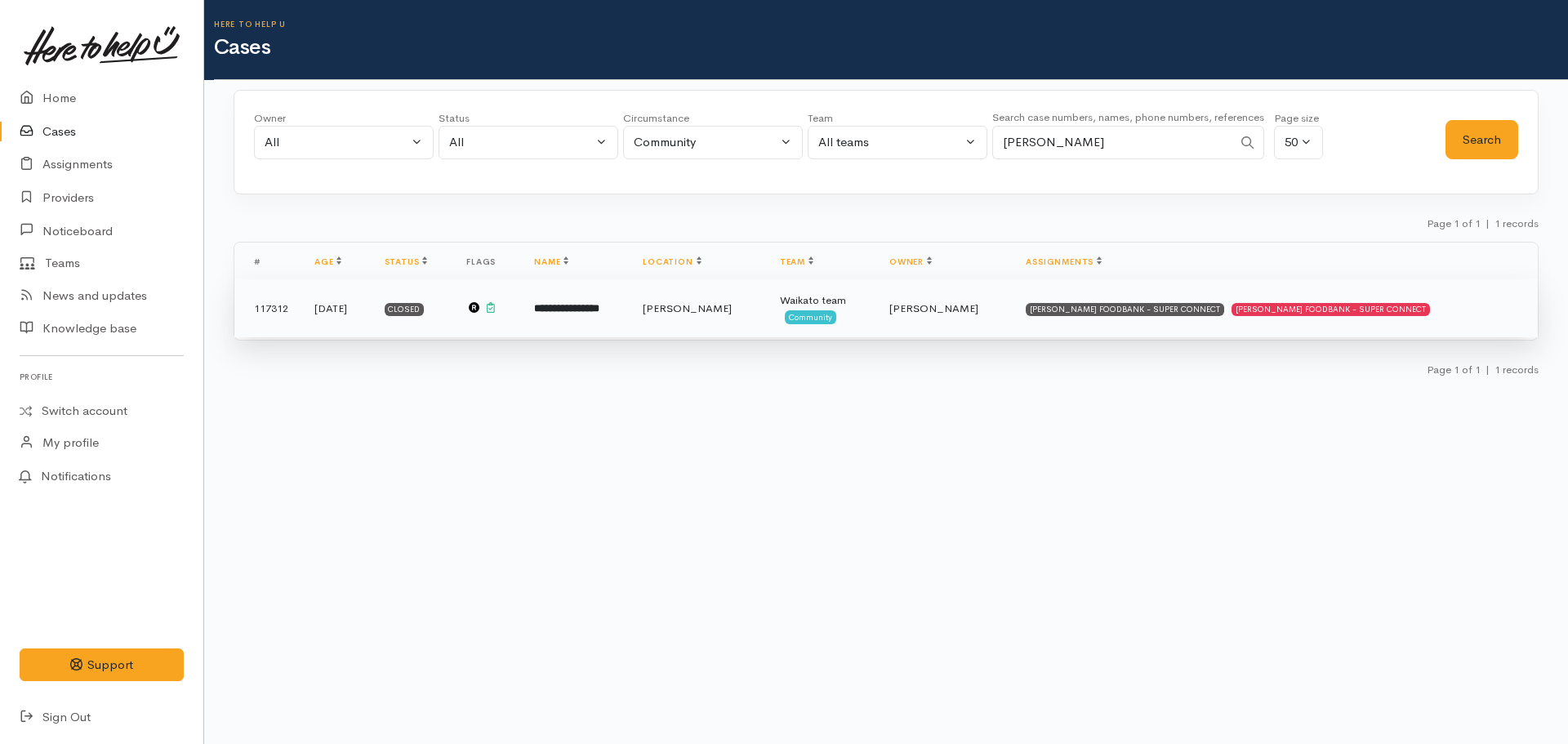
click at [609, 331] on td "**********" at bounding box center [574, 309] width 109 height 59
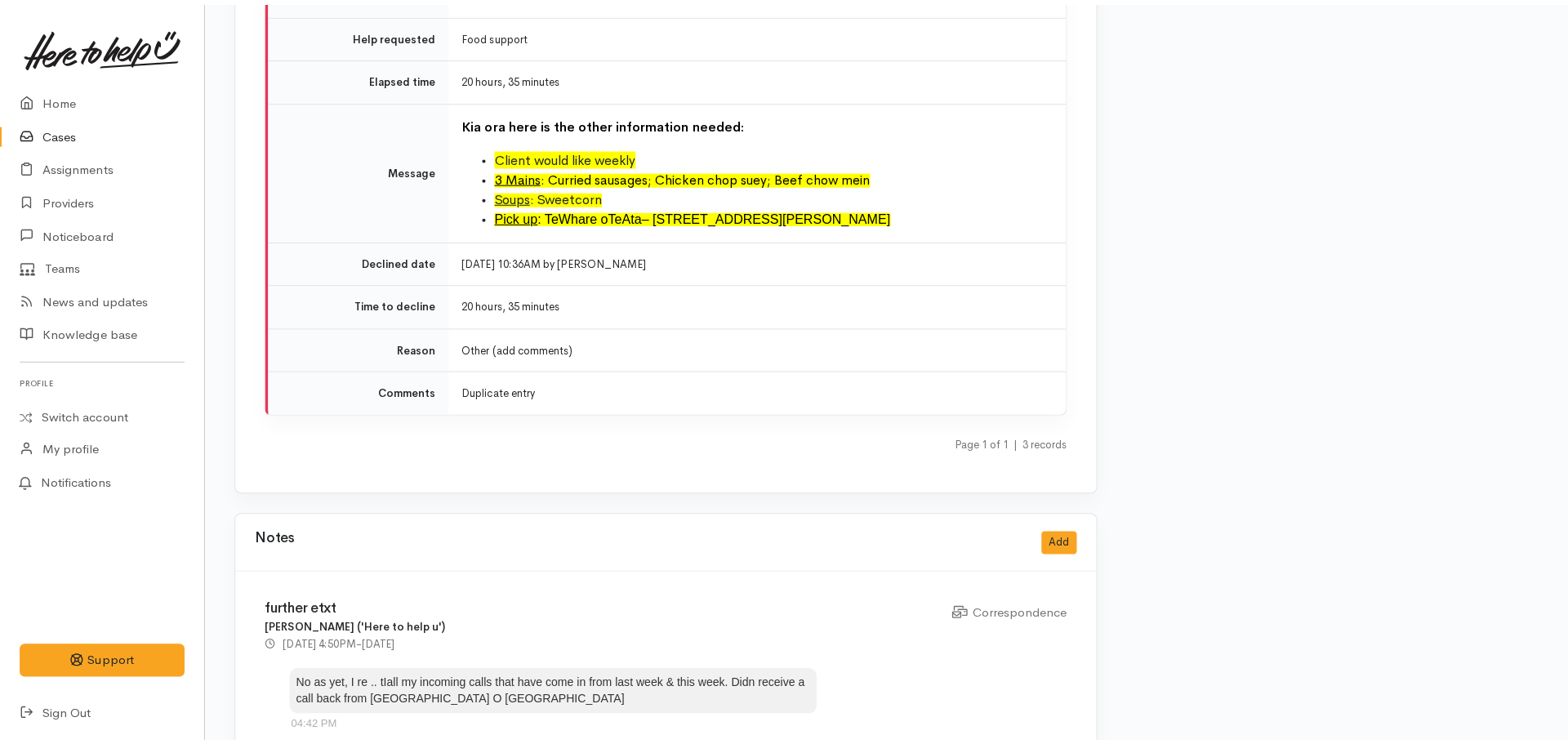
scroll to position [3268, 0]
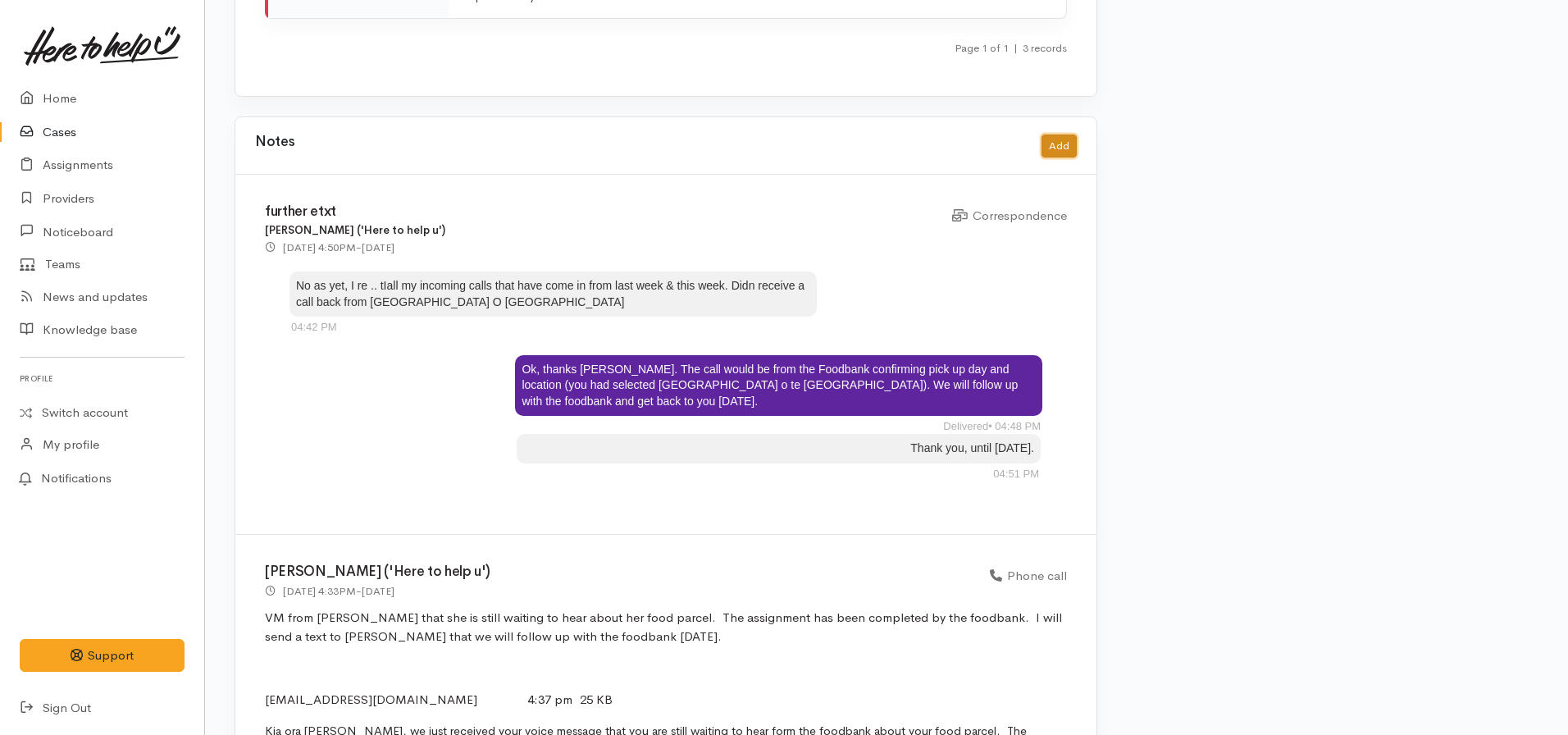
click at [1051, 135] on button "Add" at bounding box center [1059, 147] width 35 height 24
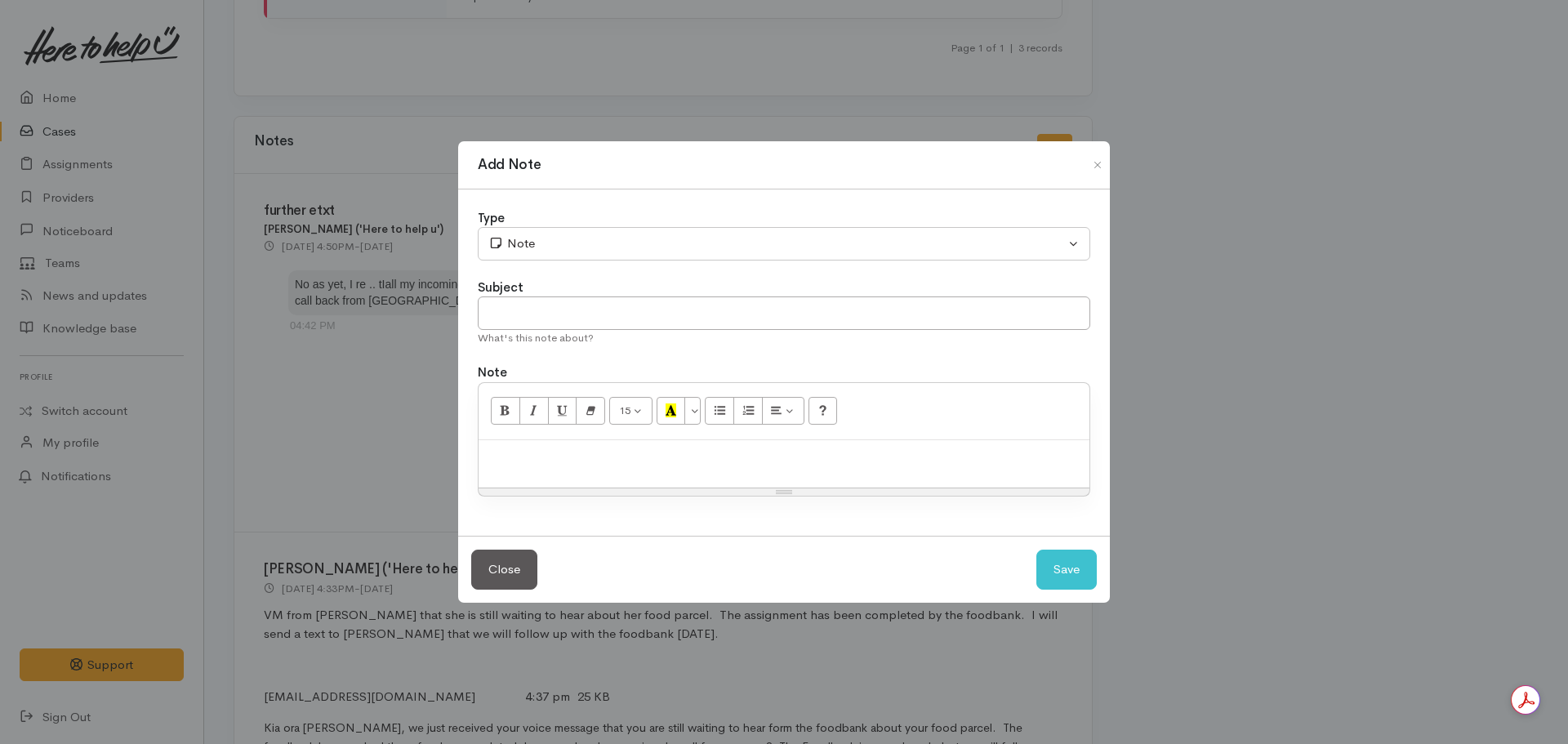
click at [568, 468] on div at bounding box center [784, 464] width 611 height 48
click at [505, 453] on p "VM from" at bounding box center [784, 457] width 594 height 19
click at [533, 453] on p "VMs (x2 from" at bounding box center [784, 457] width 594 height 19
click at [580, 445] on div "VMs (x2) from" at bounding box center [784, 464] width 611 height 48
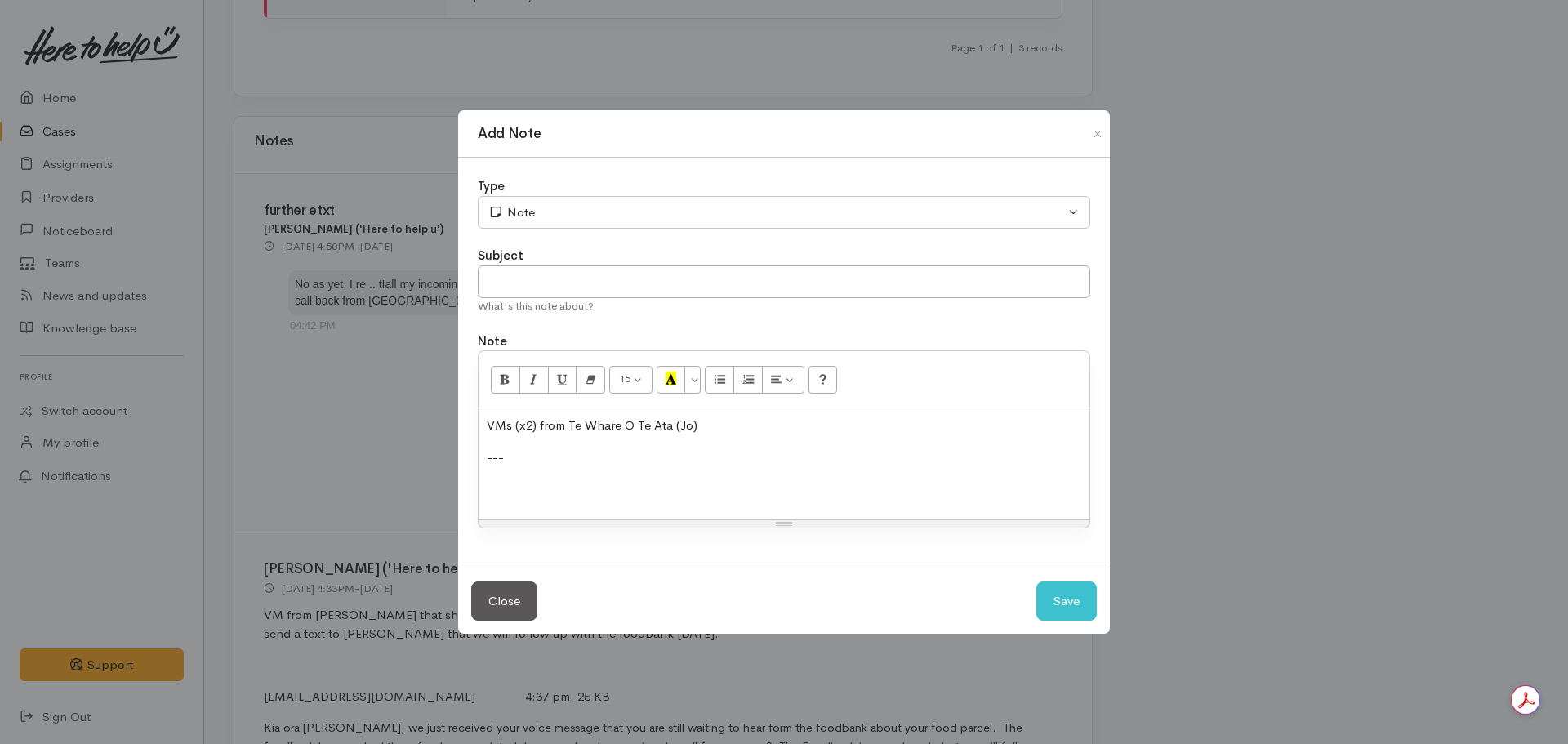
click at [545, 480] on p at bounding box center [784, 489] width 594 height 19
click at [656, 466] on p "---" at bounding box center [784, 457] width 594 height 19
click at [650, 482] on p "Kia ora. This is Jo from" at bounding box center [784, 489] width 594 height 19
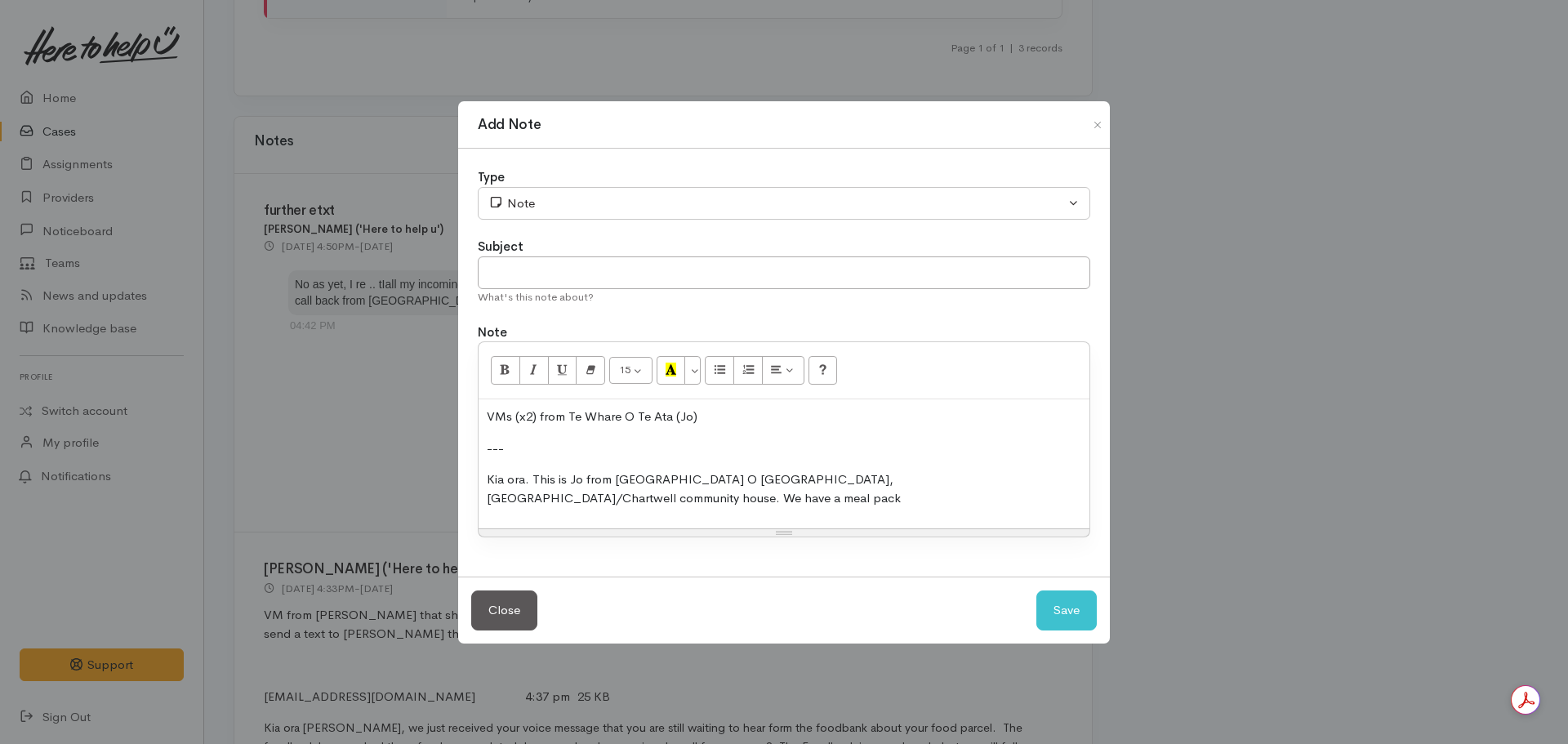
click at [1065, 485] on p "Kia ora. This is Jo from Te Whare O Te Ata, Fairfield/Chartwell community house…" at bounding box center [784, 488] width 594 height 37
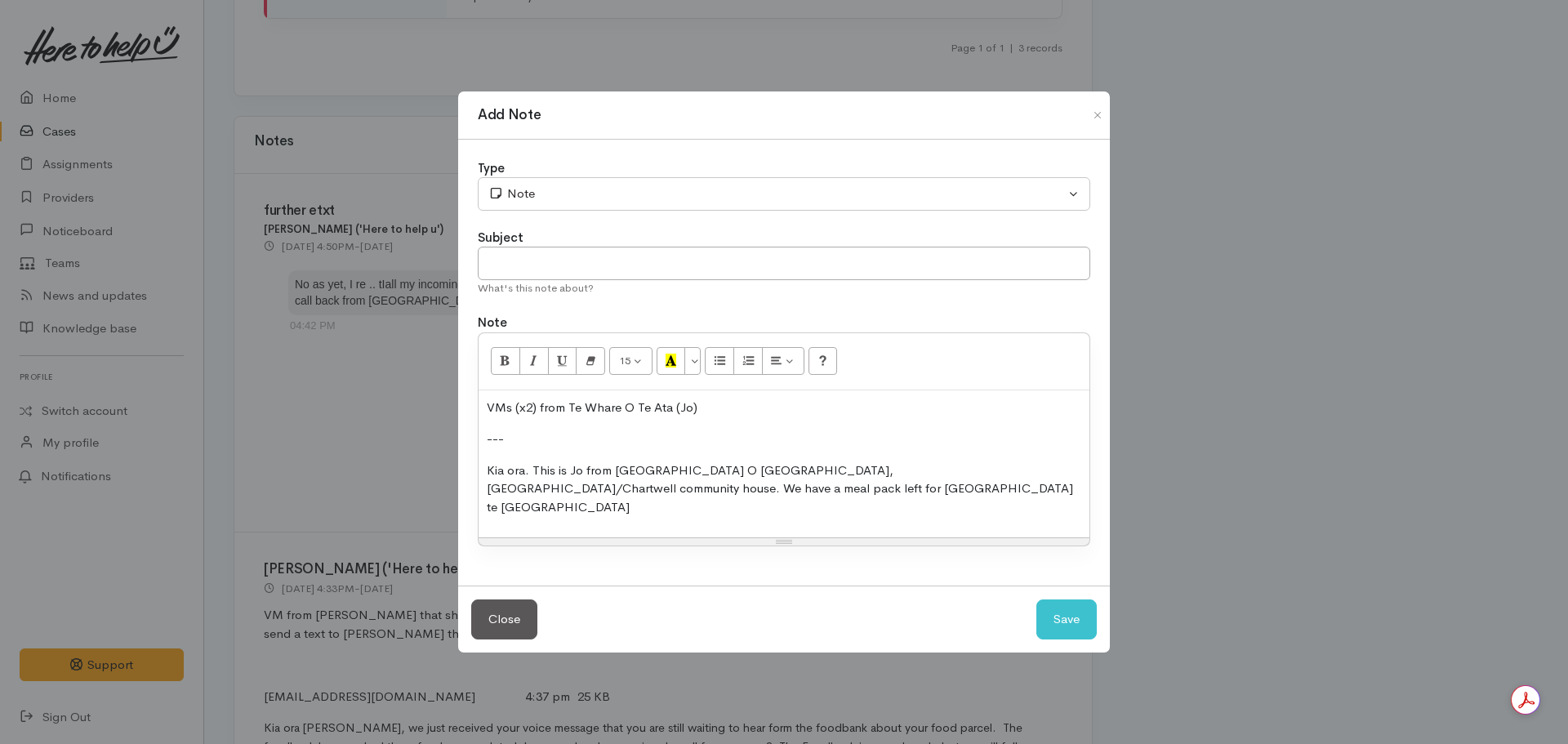
click at [581, 498] on p "Kia ora. This is Jo from Te Whare O Te Ata, Fairfield/Chartwell community house…" at bounding box center [784, 489] width 594 height 56
click at [557, 501] on p "Kia ora. This is Jo from Te Whare O Te Ata, Fairfield/Chartwell community house…" at bounding box center [784, 489] width 594 height 56
click at [659, 512] on div "VMs (x2) from Te Whare O Te Ata (Jo) --- Kia ora. This is Jo from Te Whare O Te…" at bounding box center [784, 464] width 611 height 147
click at [620, 504] on p "Kia ora. This is Jo from Te Whare O Te Ata, Fairfield/Chartwell community house…" at bounding box center [784, 489] width 594 height 56
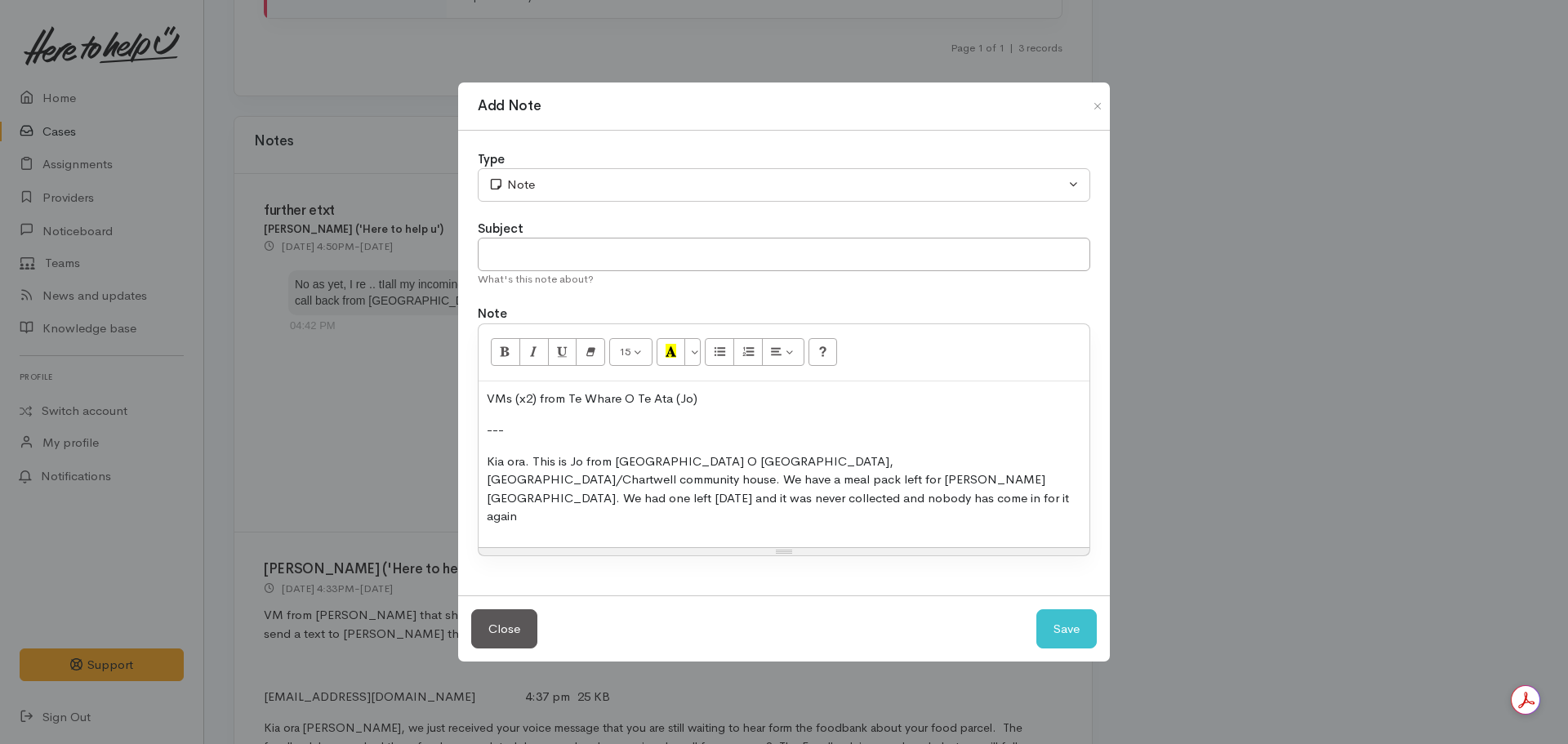
click at [595, 509] on p "Kia ora. This is Jo from Te Whare O Te Ata, Fairfield/Chartwell community house…" at bounding box center [784, 489] width 594 height 74
click at [546, 506] on p "Kia ora. This is Jo from Te Whare O Te Ata, Fairfield/Chartwell community house…" at bounding box center [784, 489] width 594 height 74
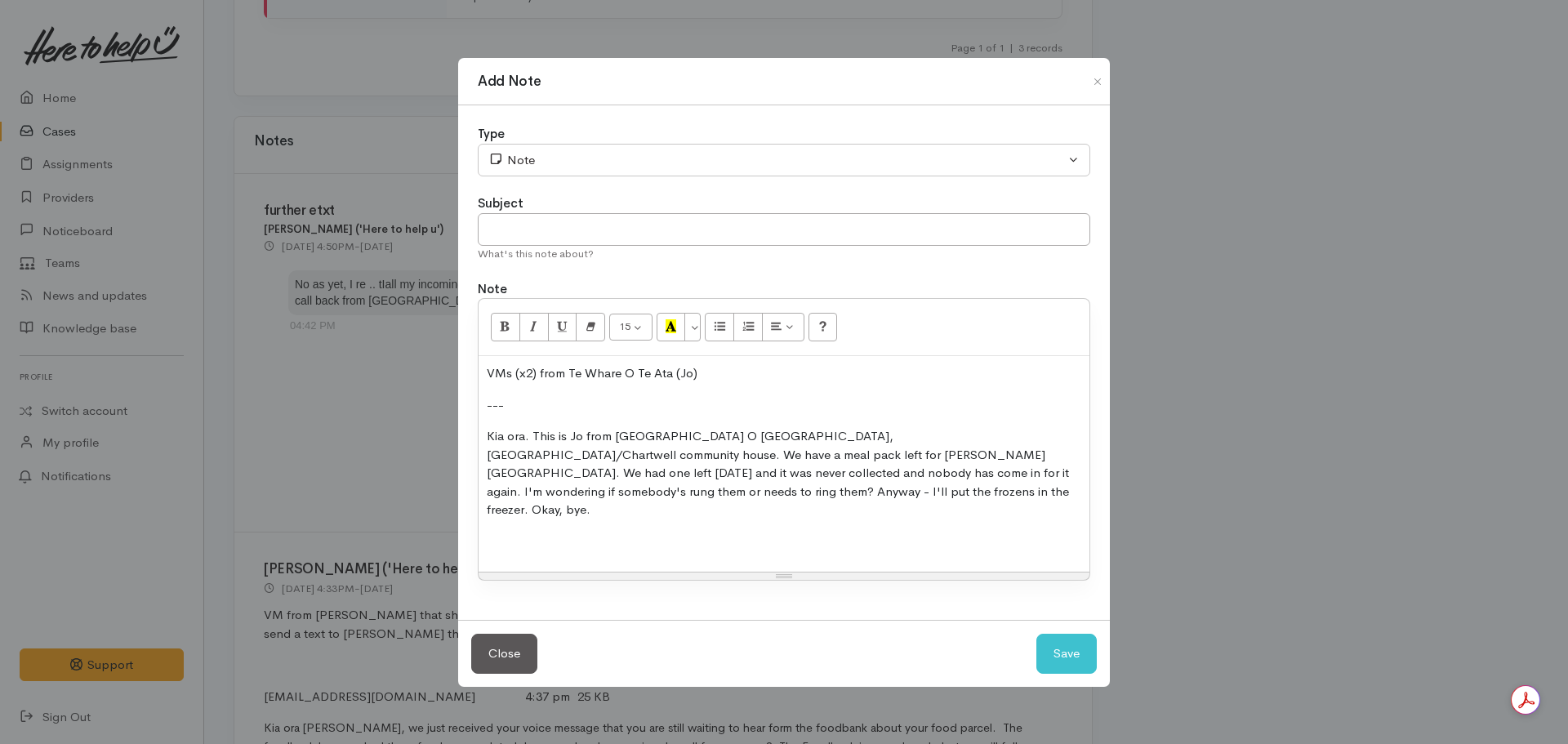
click at [484, 445] on div "VMs (x2) from Te Whare O Te Ata (Jo) --- Kia ora. This is Jo from Te Whare O Te…" at bounding box center [784, 464] width 611 height 216
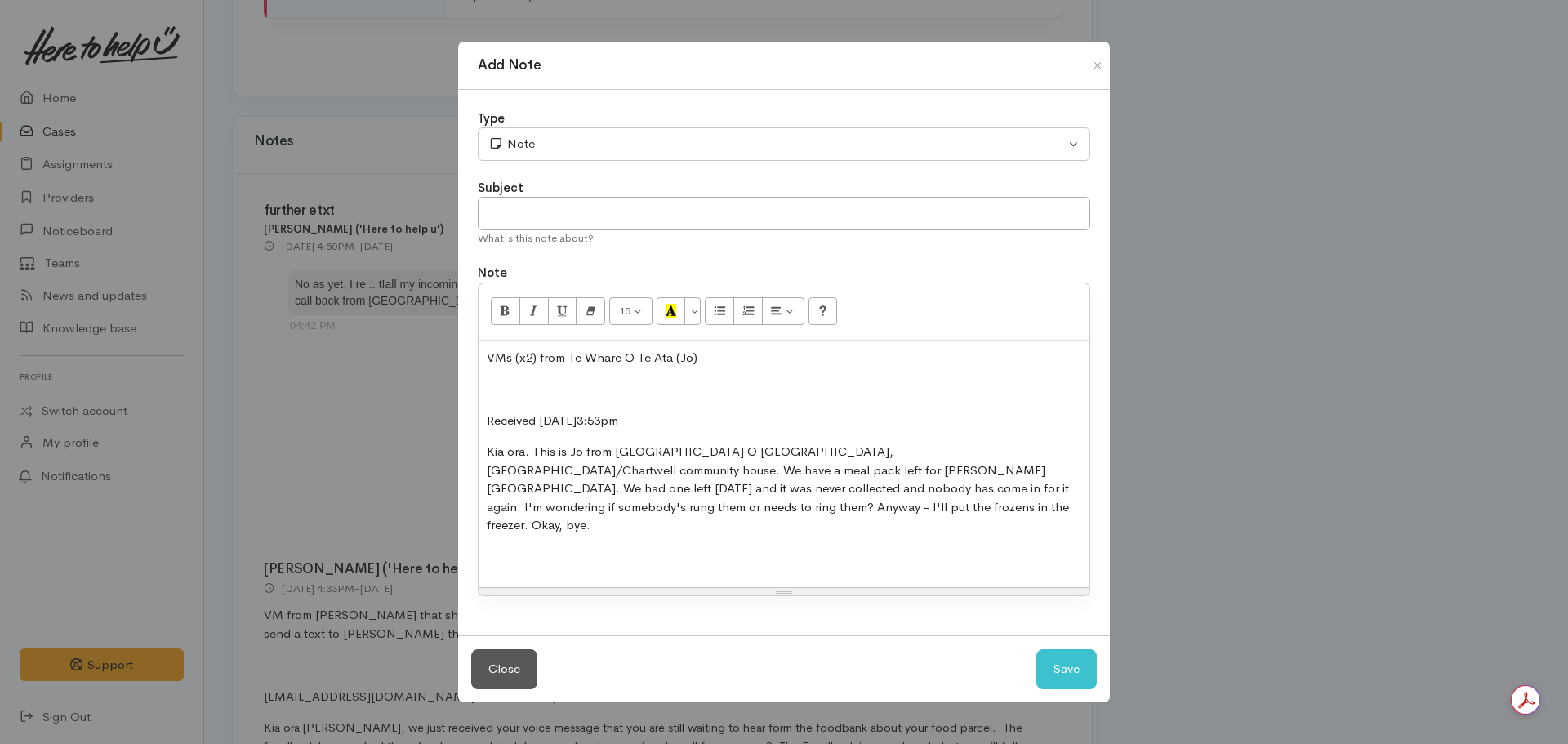
click at [637, 529] on div "VMs (x2) from Te Whare O Te Ata (Jo) --- Received Tue 09.09.25 @3:53pm Kia ora.…" at bounding box center [784, 464] width 611 height 248
click at [634, 521] on p "Kia ora. This is Jo from Te Whare O Te Ata, Fairfield/Chartwell community house…" at bounding box center [784, 489] width 594 height 93
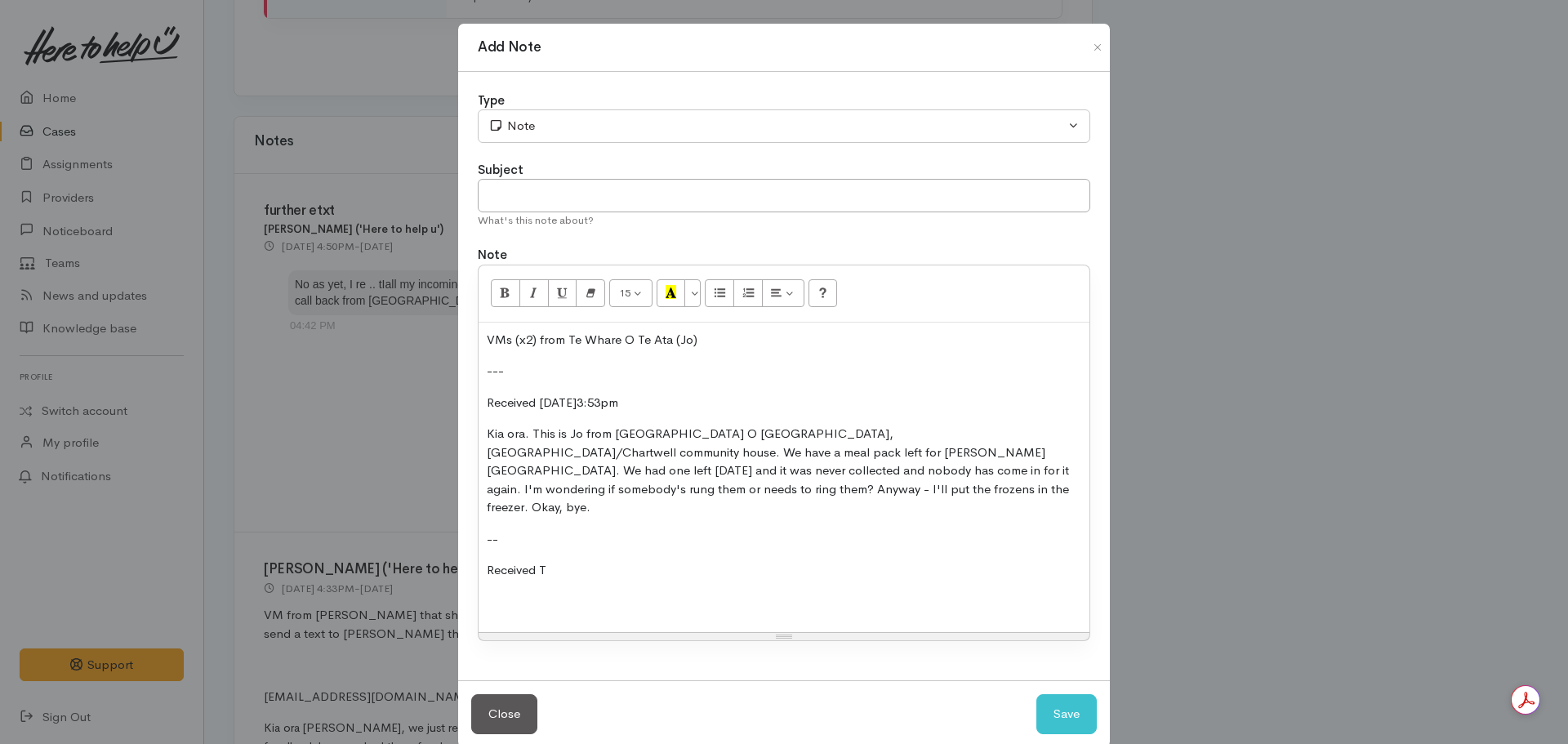
drag, startPoint x: 686, startPoint y: 395, endPoint x: 545, endPoint y: 397, distance: 141.0
click at [545, 397] on p "Received Tue 09.09.25 @3:53pm" at bounding box center [784, 402] width 594 height 19
copy p "ue 09.09.25 @3:53pm"
click at [561, 562] on p "Received T" at bounding box center [784, 571] width 594 height 19
click at [693, 562] on p "Received Tue 09.09.25 @3:59pm" at bounding box center [784, 571] width 594 height 19
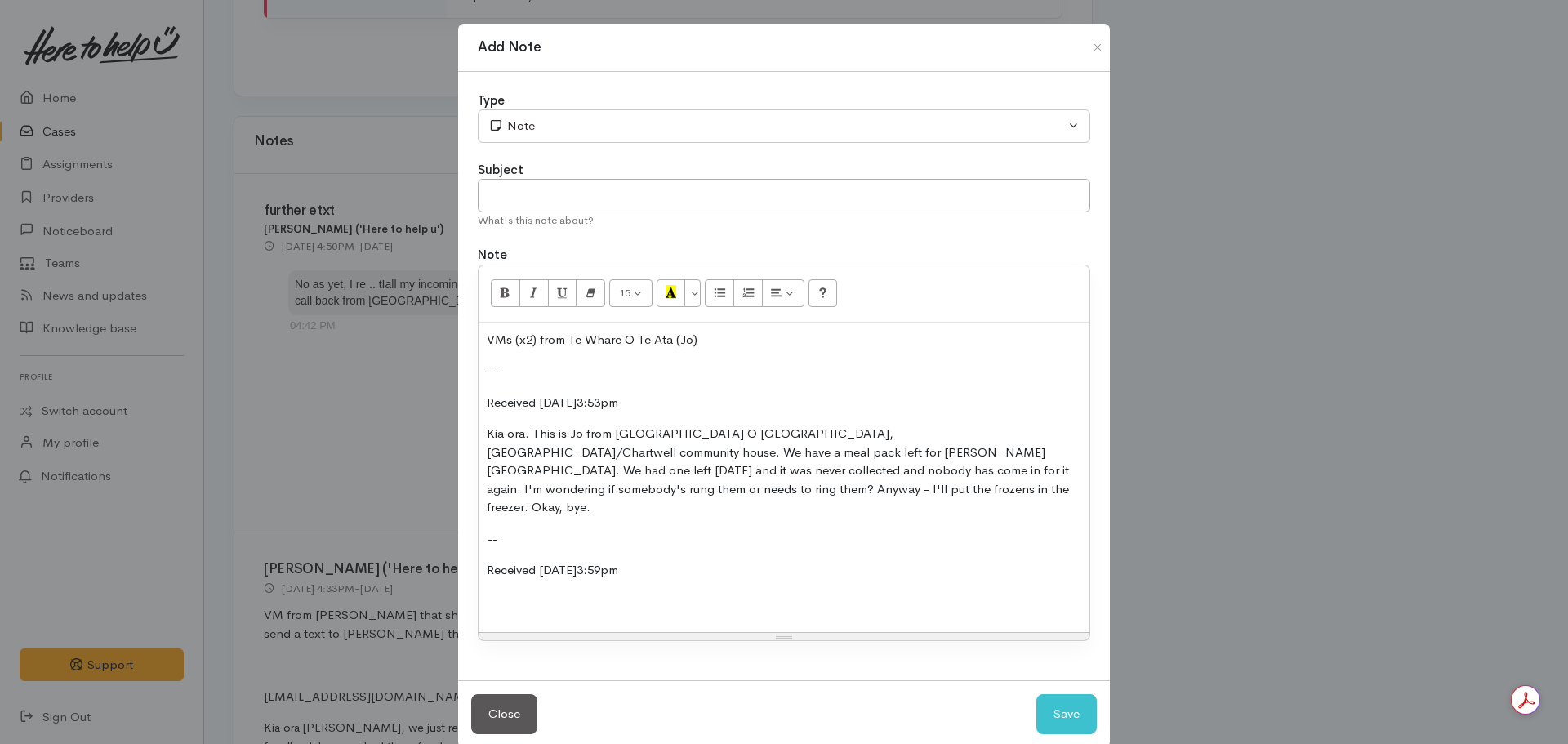
click at [512, 594] on p at bounding box center [784, 603] width 594 height 19
click at [493, 594] on p at bounding box center [784, 603] width 594 height 19
click at [879, 594] on p "Kia ora, it's Jo again from Te Whare O Te Ata. I just got hold of them" at bounding box center [784, 603] width 594 height 19
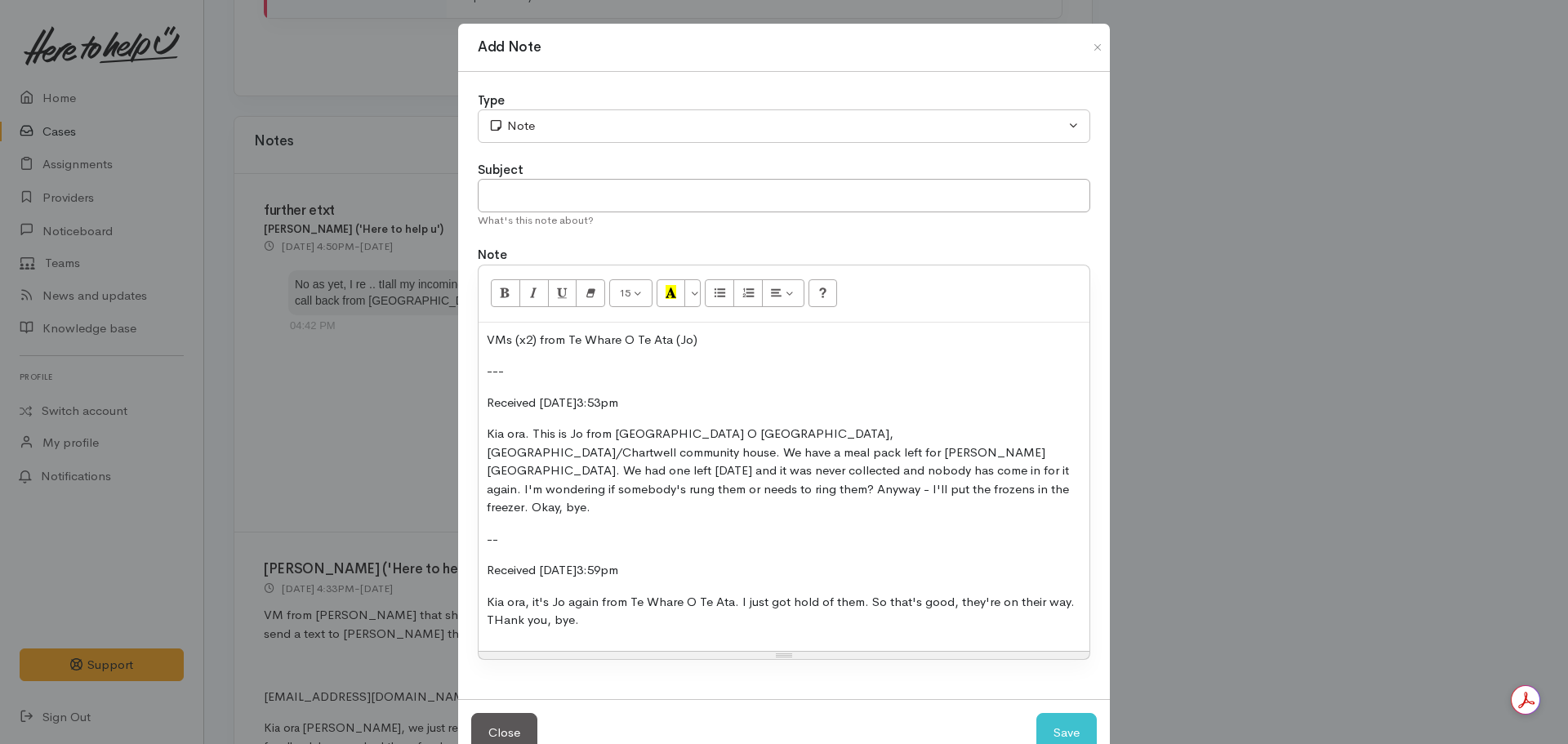
click at [498, 604] on p "Kia ora, it's Jo again from Te Whare O Te Ata. I just got hold of them. So that…" at bounding box center [784, 612] width 594 height 37
click at [589, 604] on p "Kia ora, it's Jo again from Te Whare O Te Ata. I just got hold of them. So that…" at bounding box center [784, 612] width 594 height 37
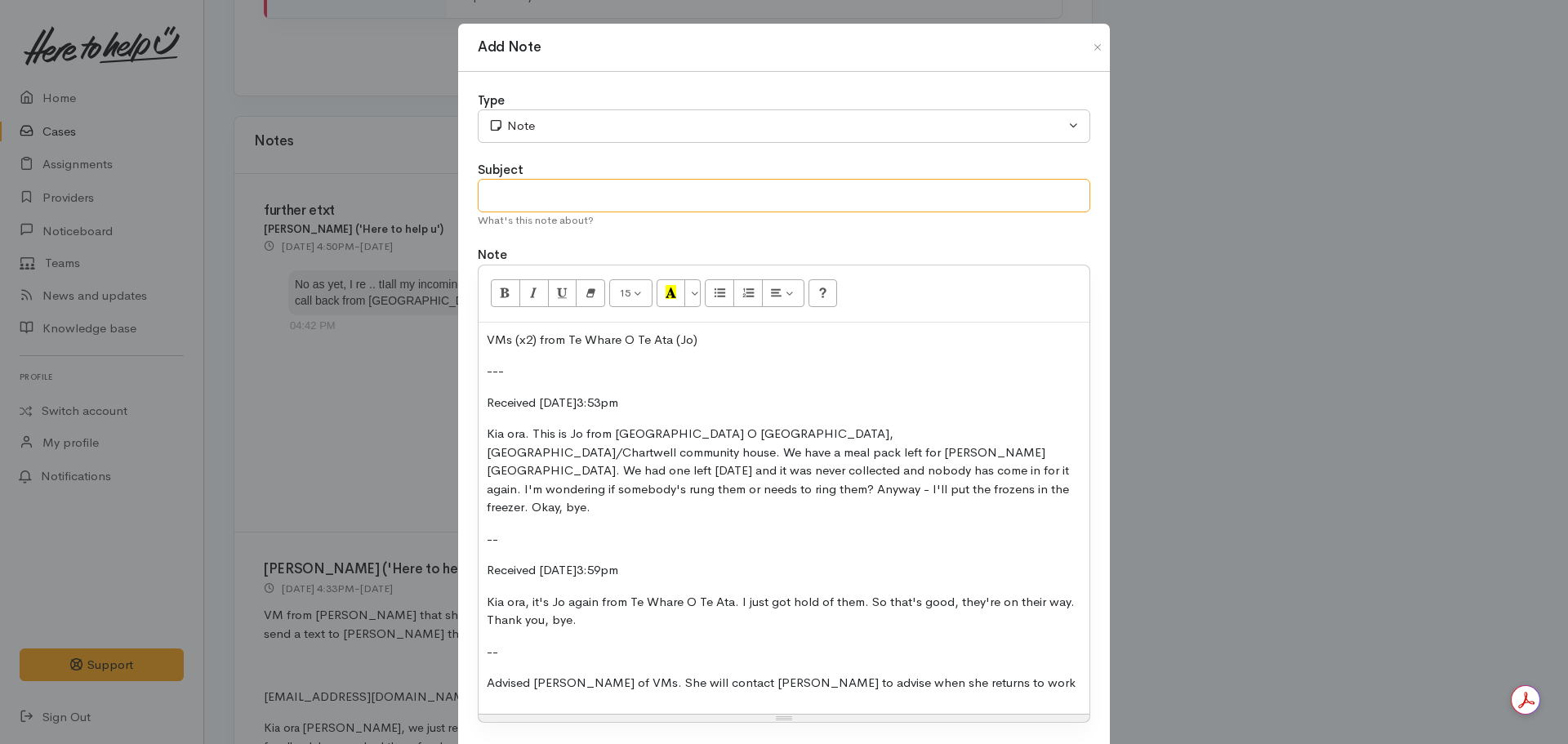
click at [527, 201] on input "text" at bounding box center [784, 196] width 612 height 34
type input "Client to pickup - VM's received"
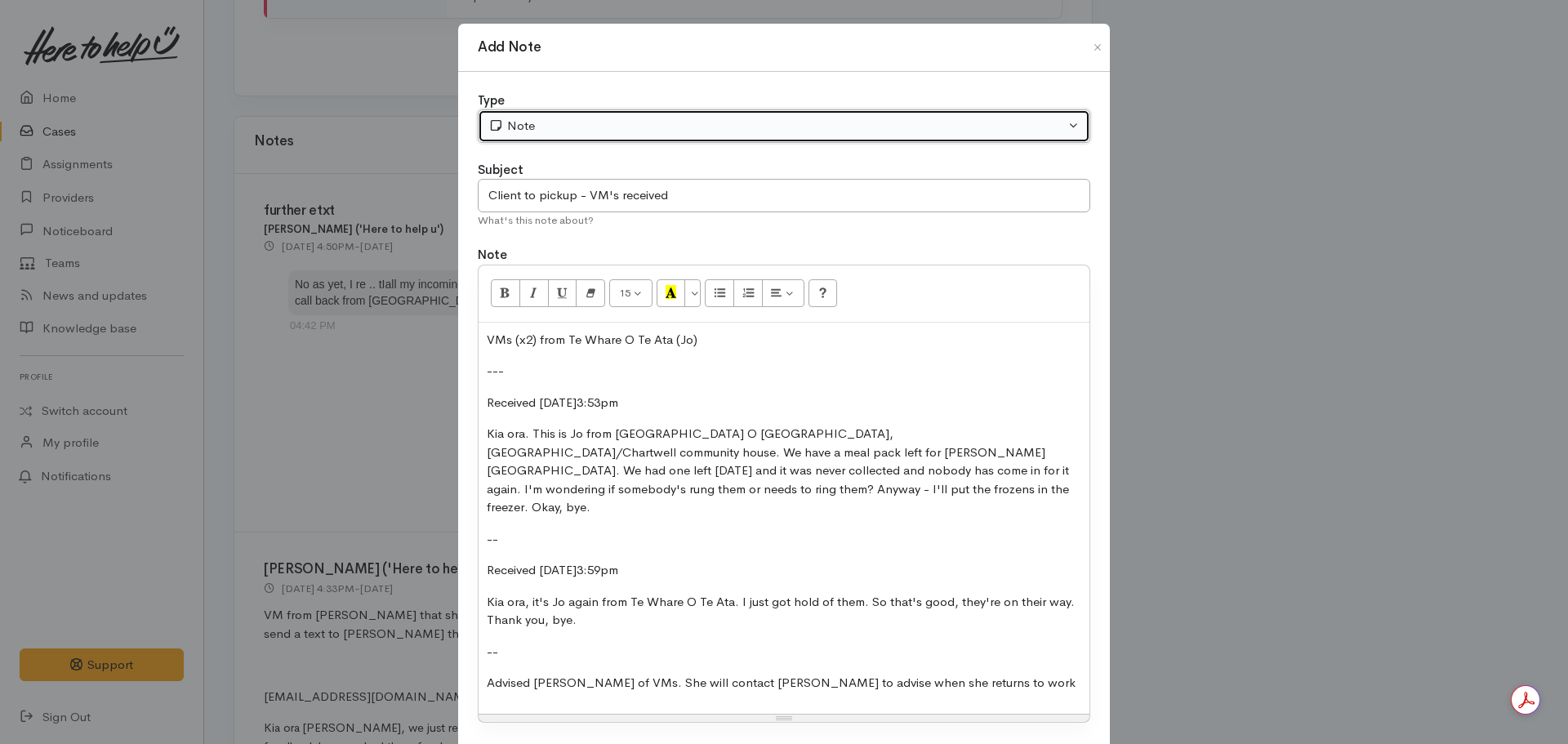
click at [521, 125] on div "Note" at bounding box center [777, 125] width 576 height 19
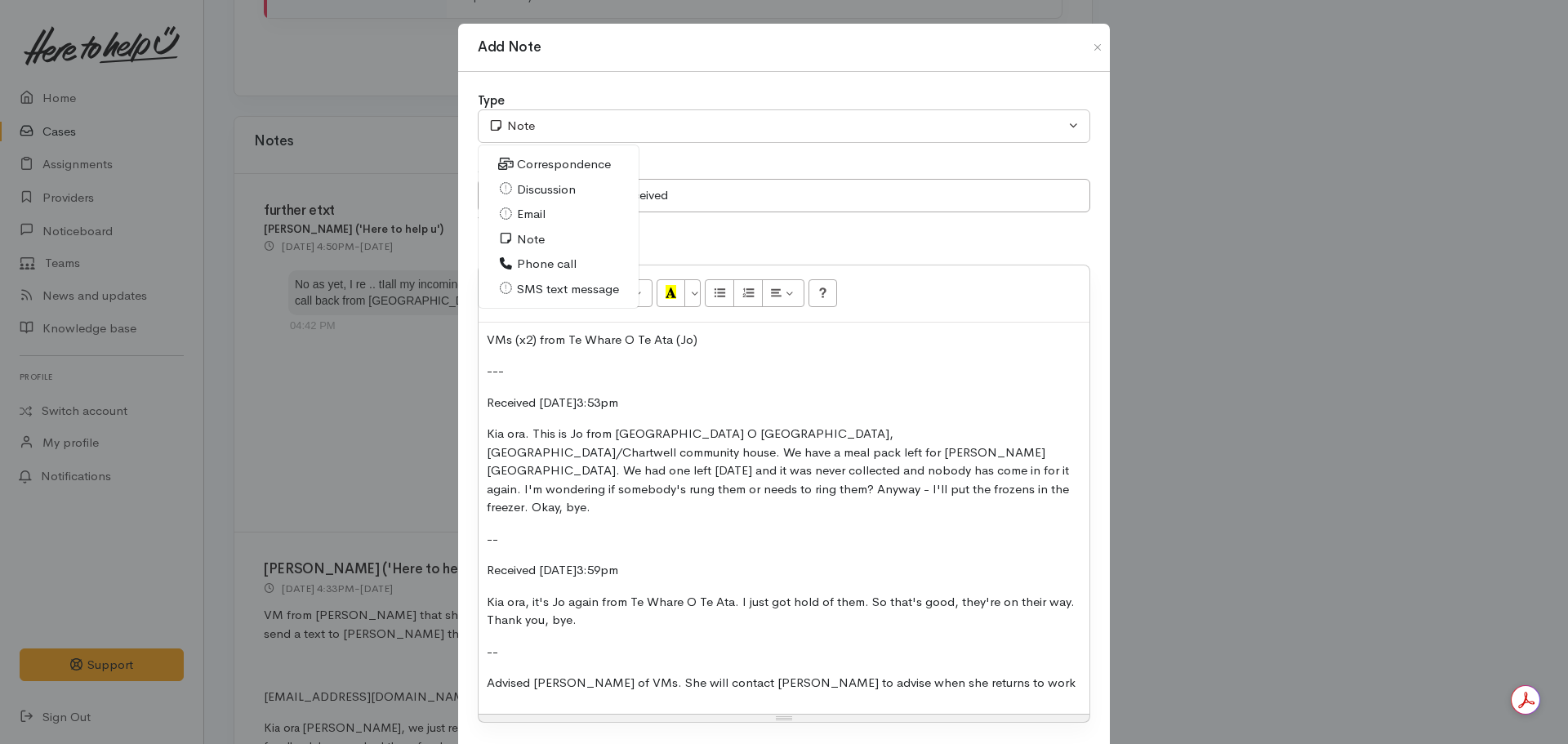
click at [531, 167] on span "Correspondence" at bounding box center [563, 164] width 94 height 19
select select "6"
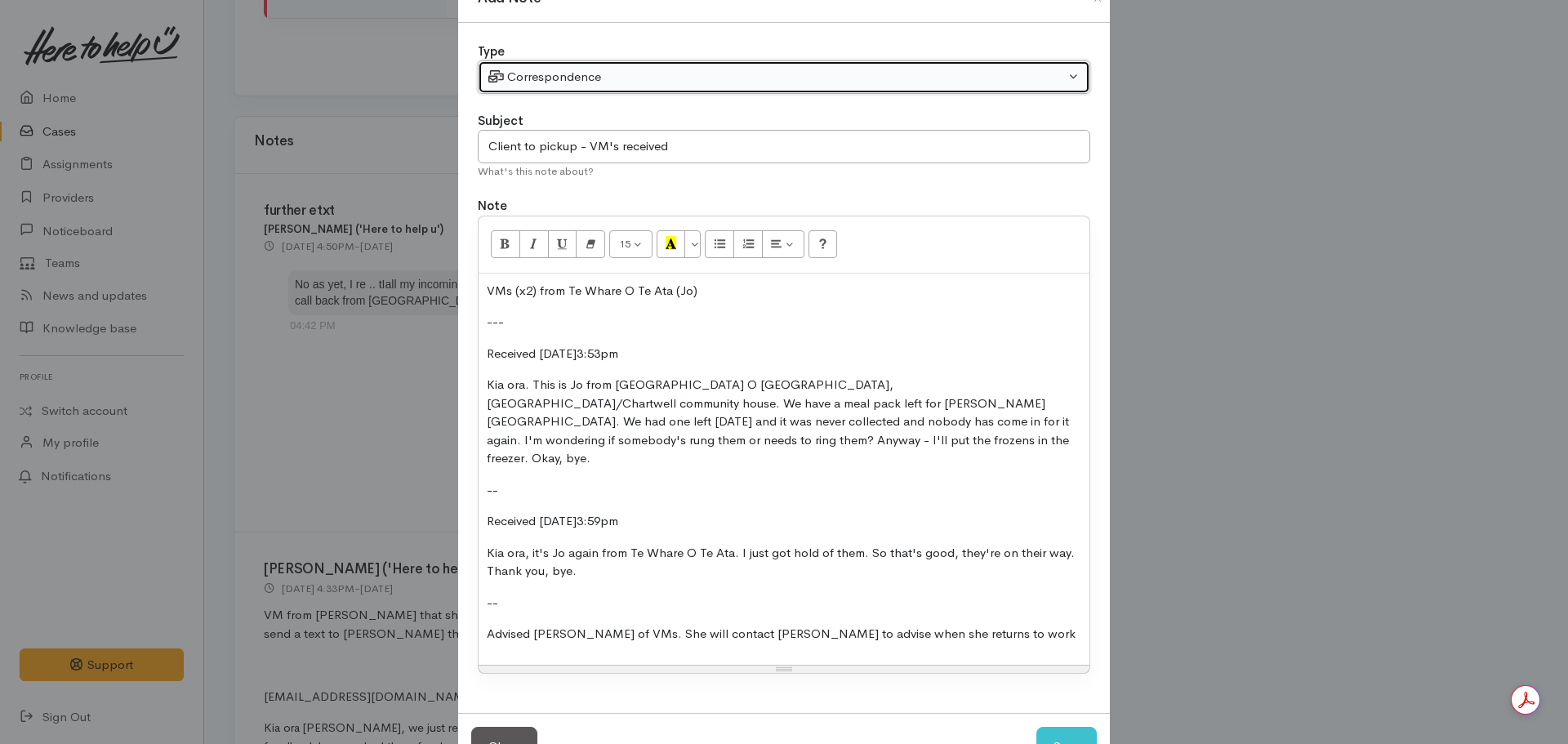
scroll to position [90, 0]
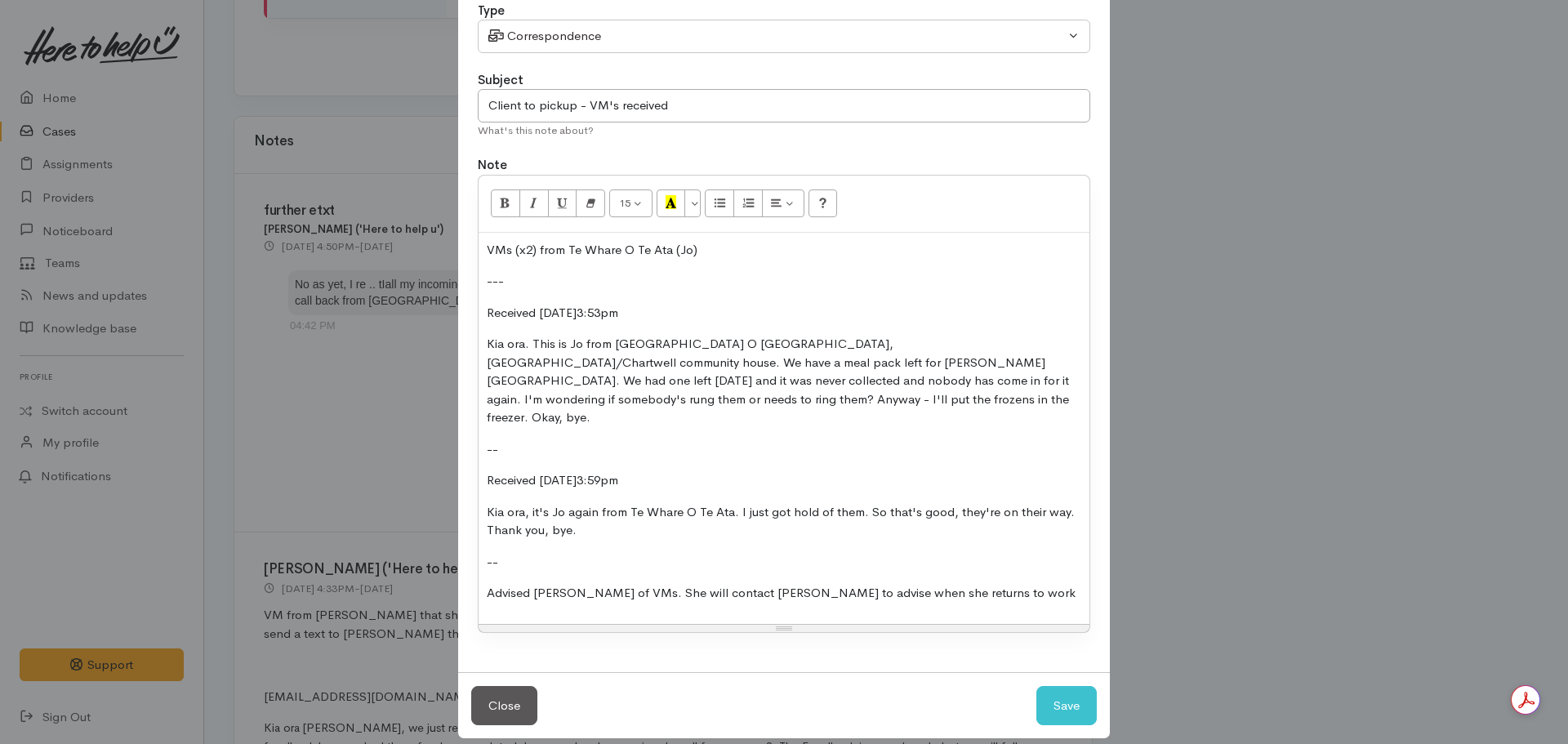
drag, startPoint x: 557, startPoint y: 501, endPoint x: 473, endPoint y: 309, distance: 209.6
click at [473, 309] on div "Type Correspondence Discussion Email Note Phone call SMS text message Correspon…" at bounding box center [784, 327] width 652 height 690
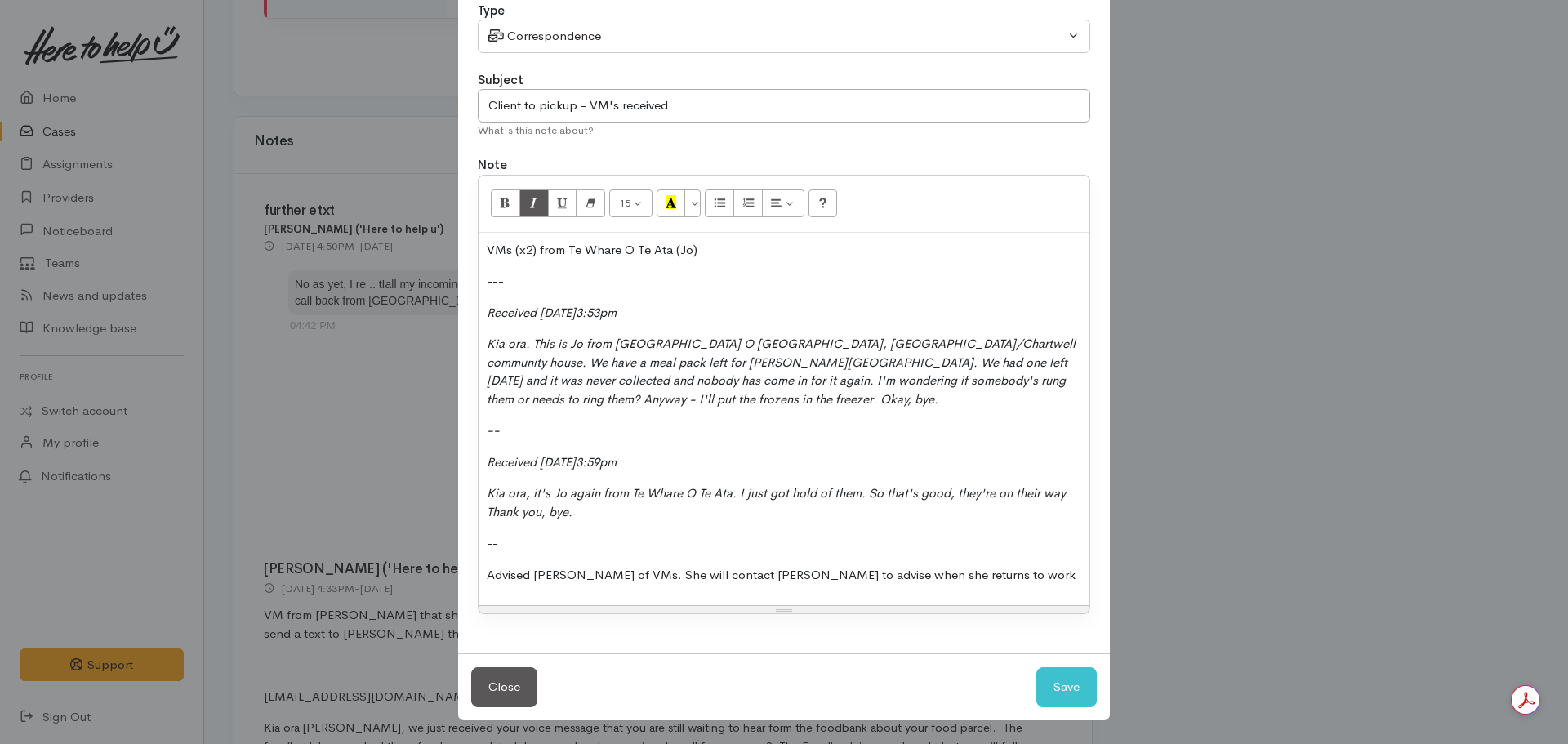
click at [631, 521] on p "Kia ora, it's Jo again from Te Whare O Te Ata. I just got hold of them. So that…" at bounding box center [784, 502] width 594 height 37
click at [1089, 693] on button "Save" at bounding box center [1066, 687] width 61 height 40
select select "1"
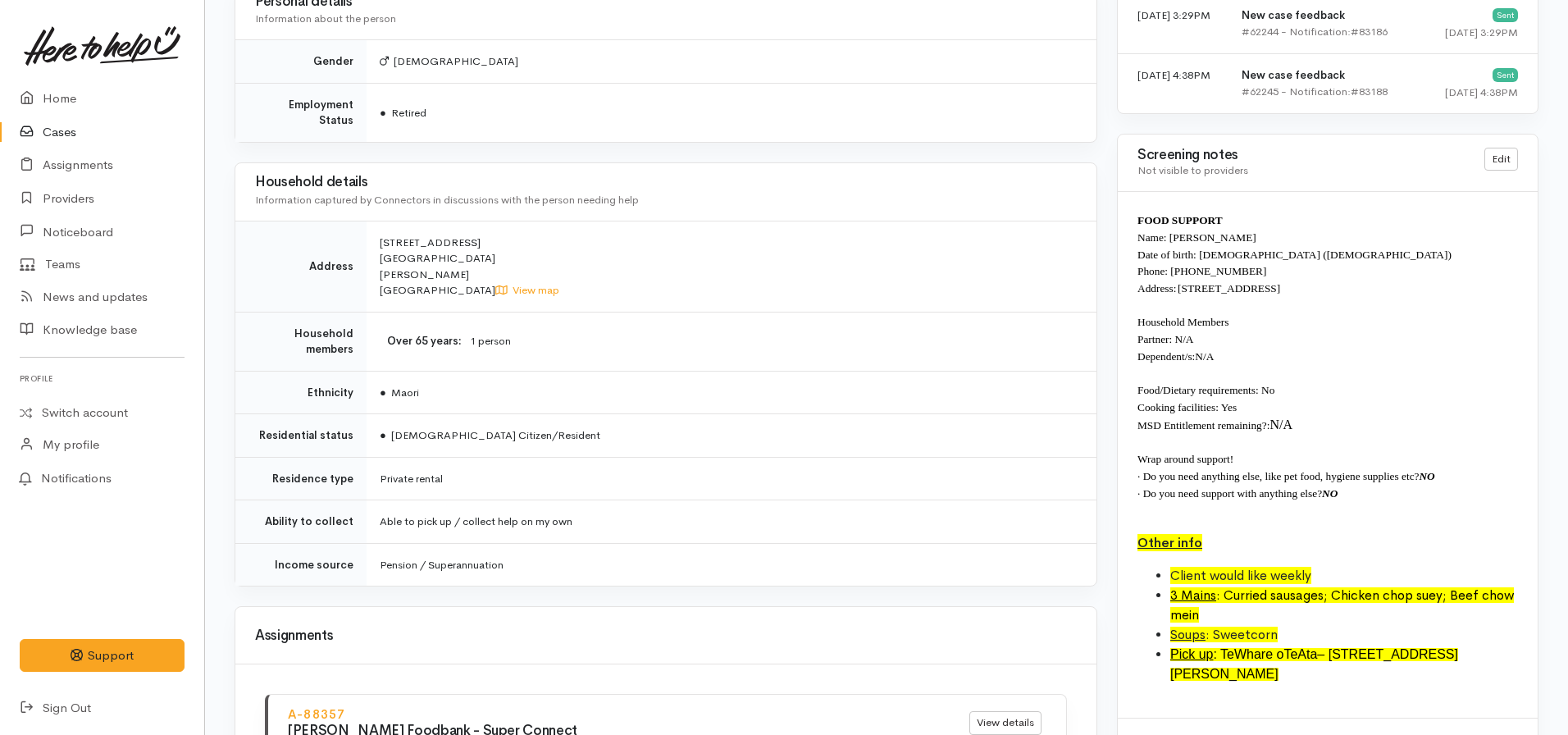
scroll to position [1066, 0]
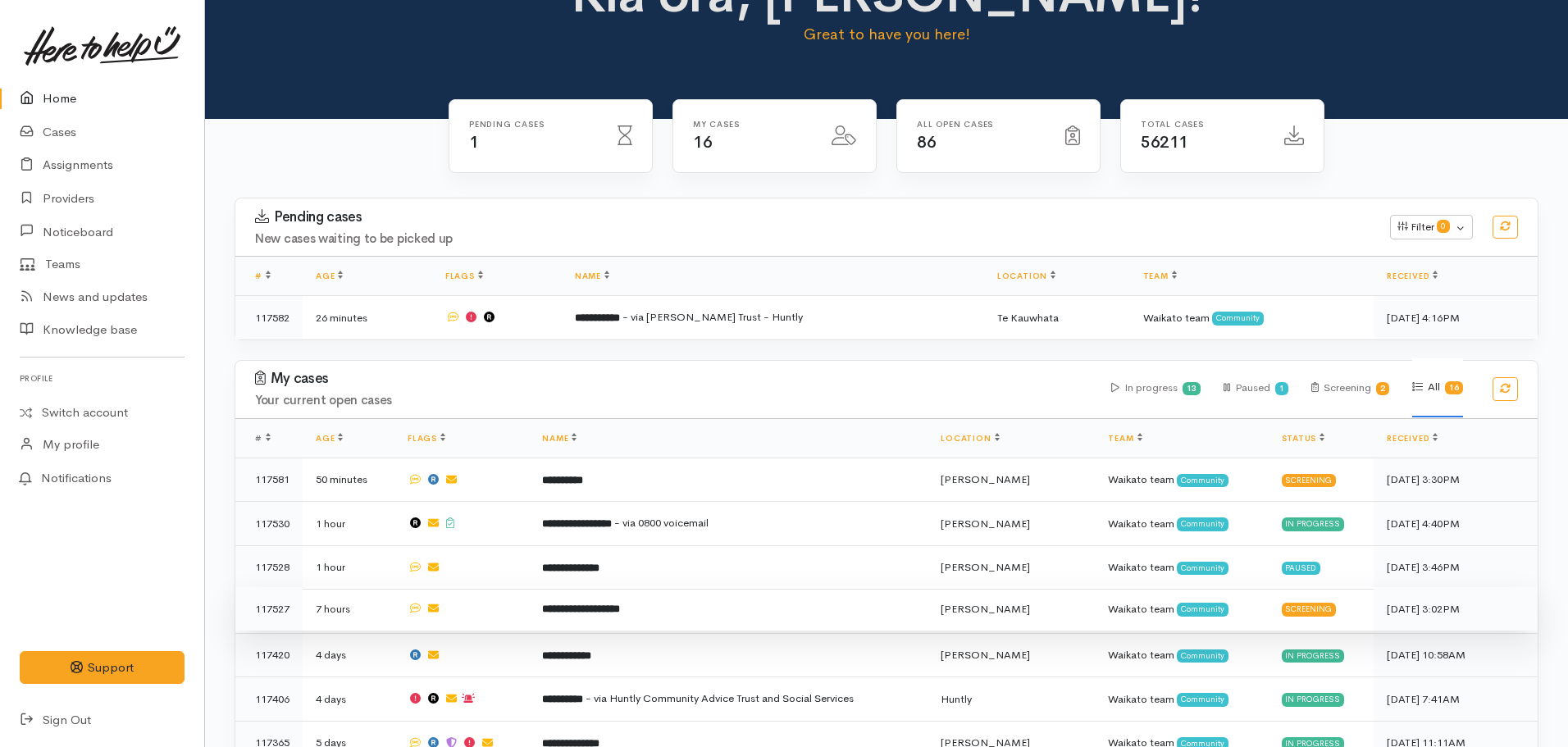
scroll to position [164, 0]
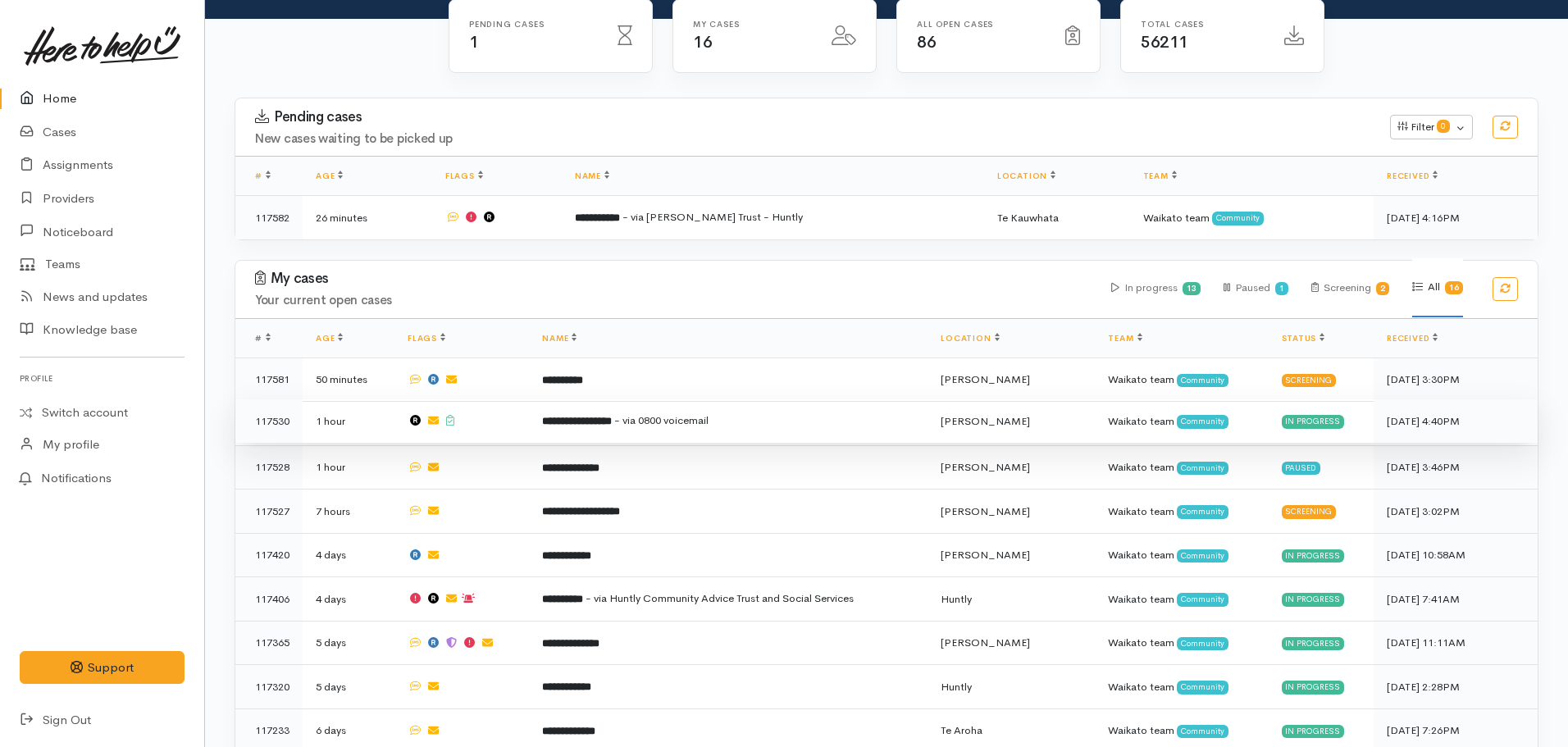
click at [588, 411] on td "**********" at bounding box center [728, 421] width 399 height 44
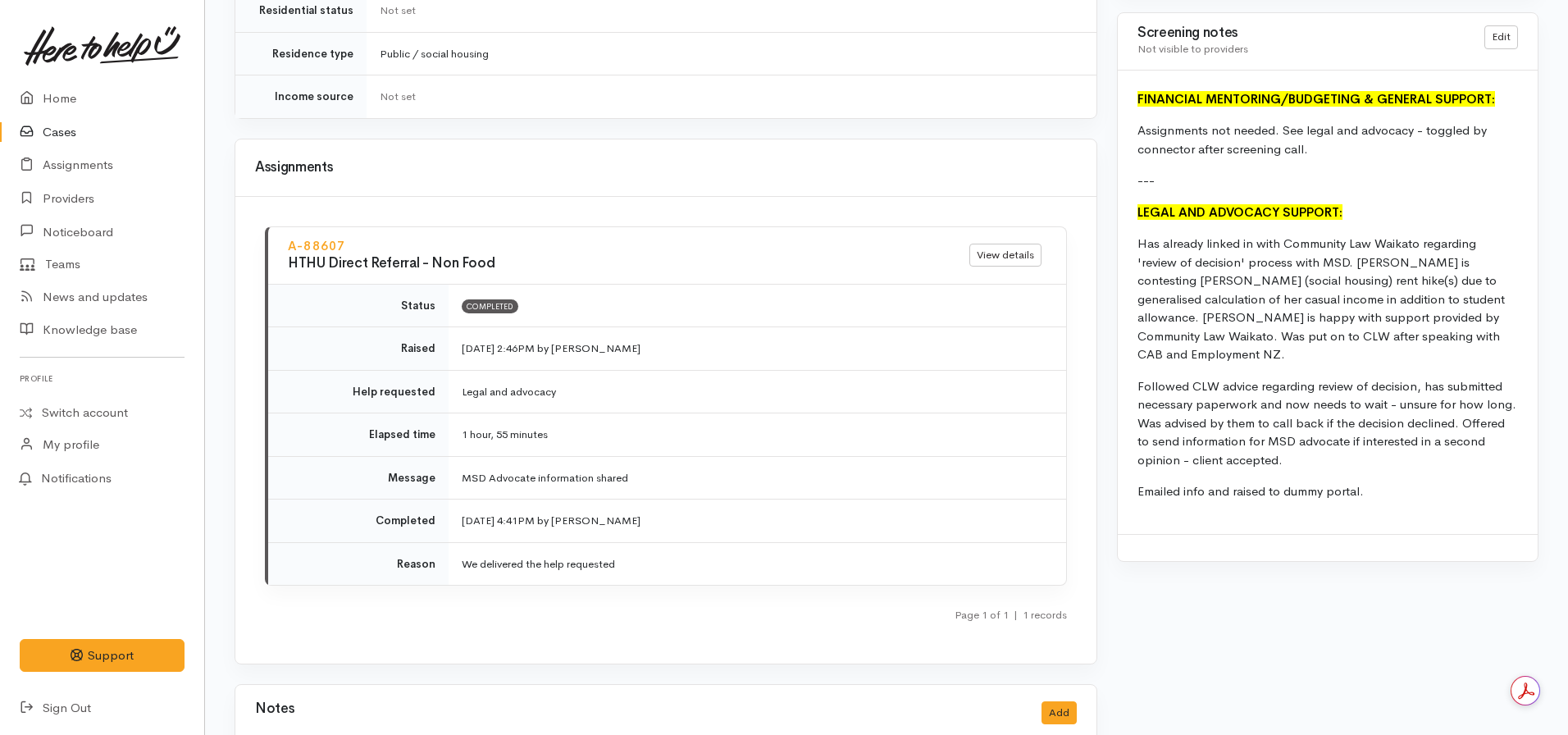
scroll to position [1559, 0]
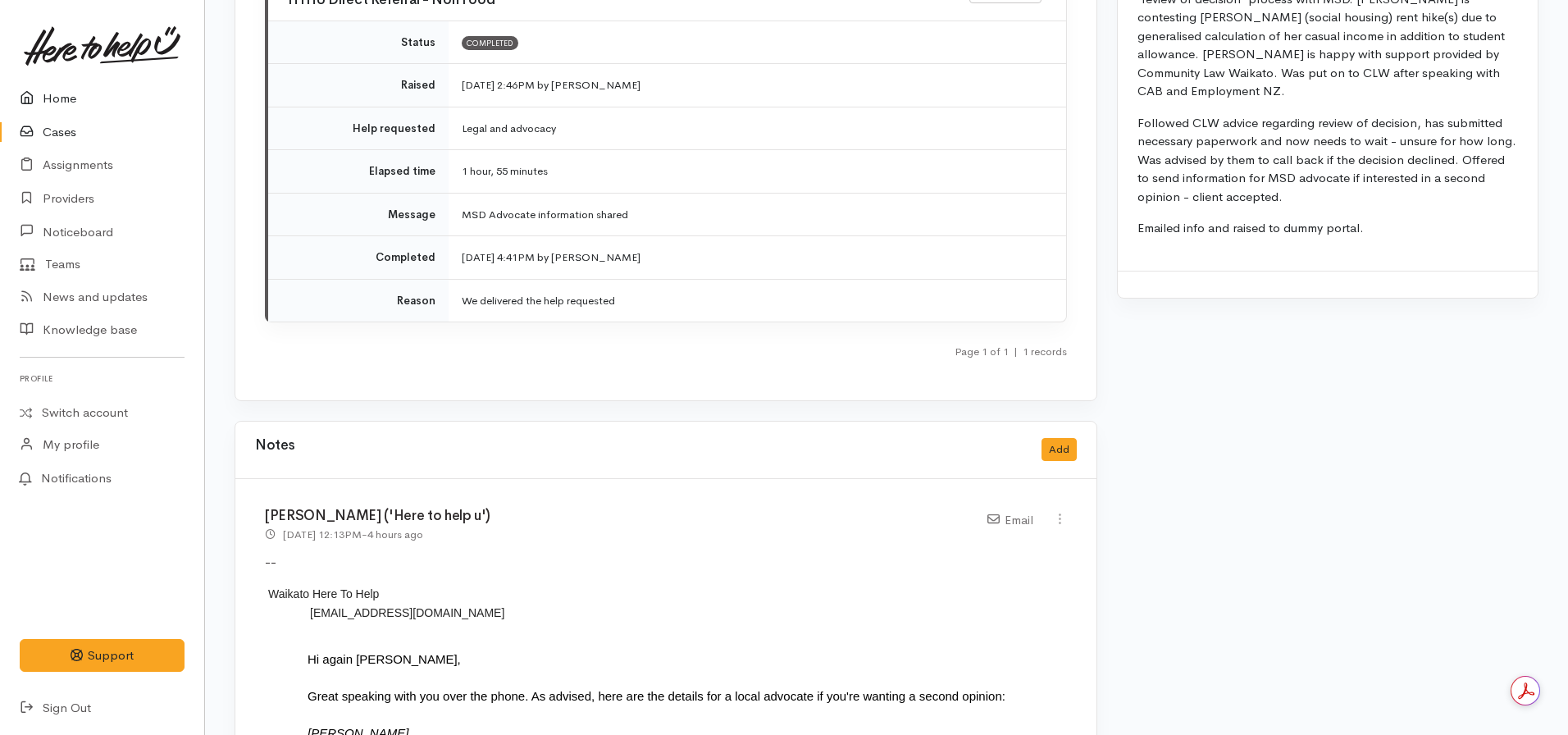
click at [73, 103] on link "Home" at bounding box center [102, 99] width 204 height 34
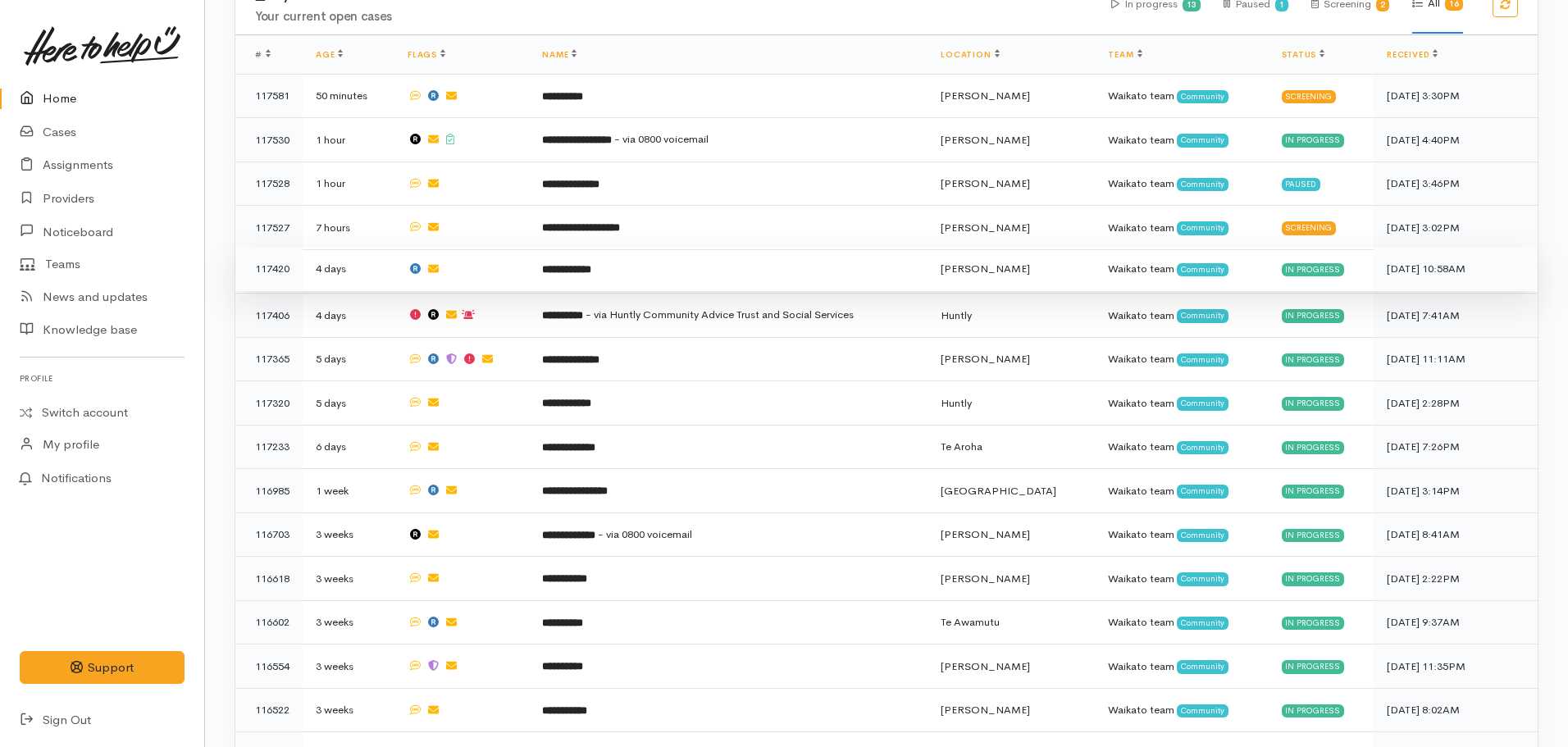
scroll to position [361, 0]
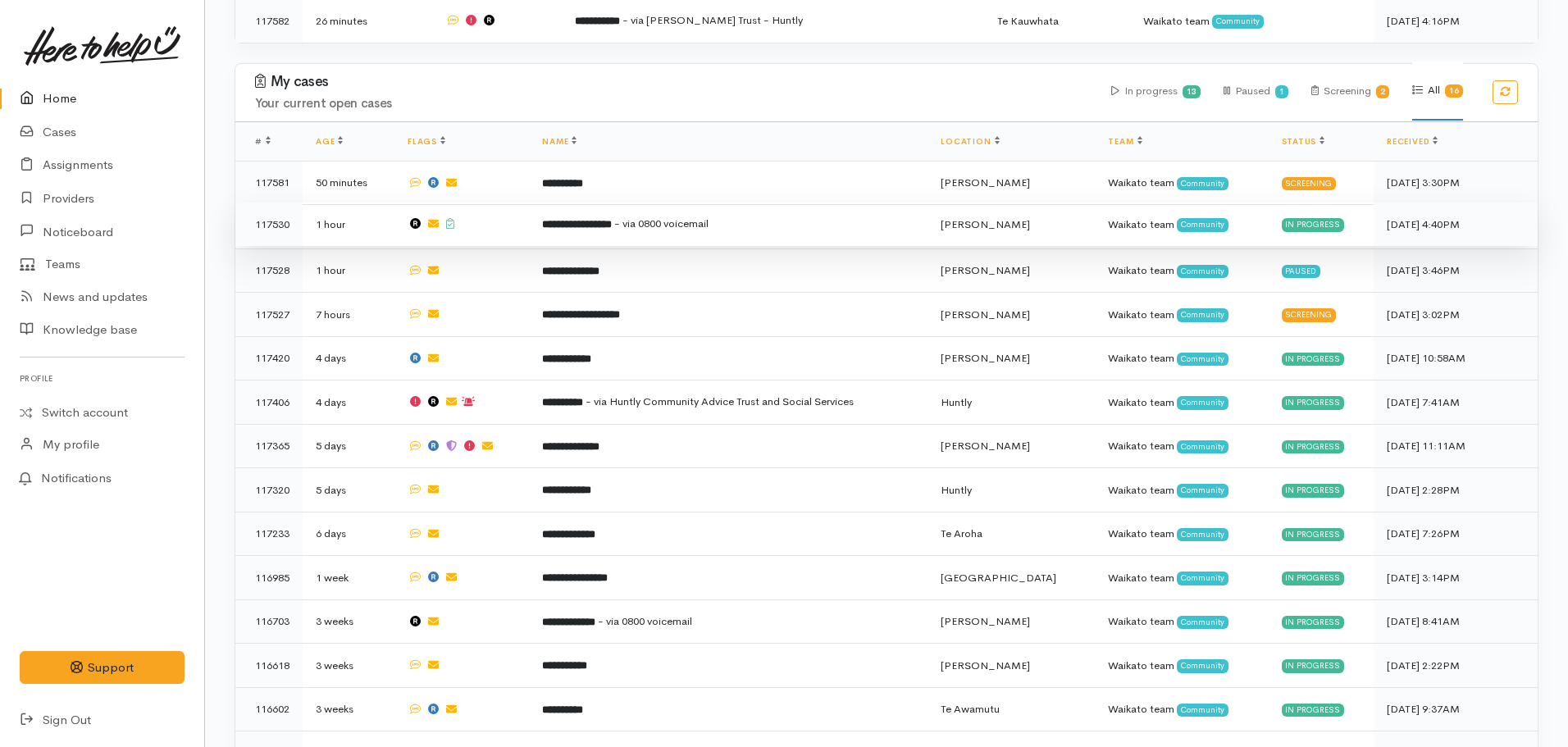
click at [605, 239] on td "**********" at bounding box center [728, 225] width 399 height 44
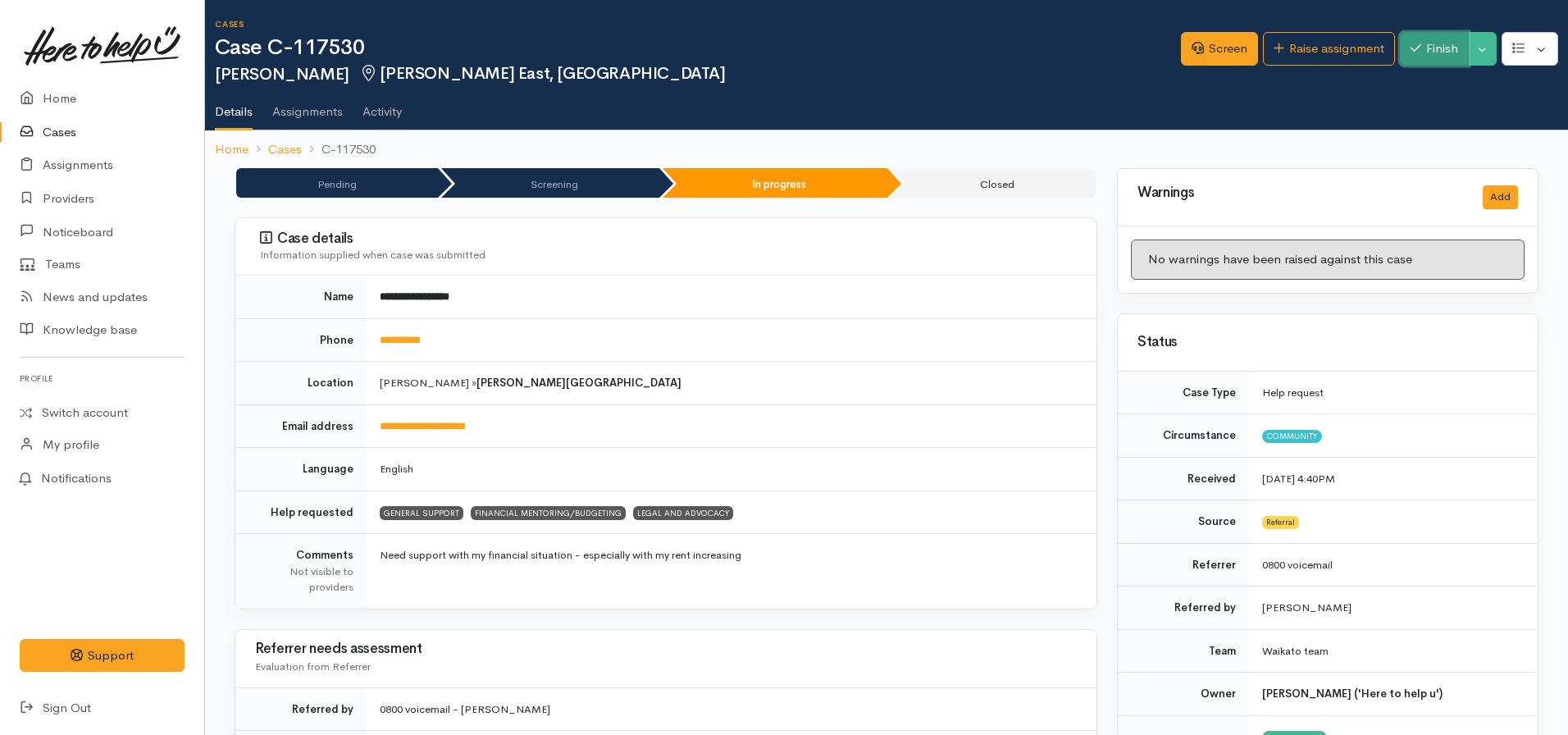
click at [1443, 37] on button "Finish" at bounding box center [1434, 49] width 69 height 34
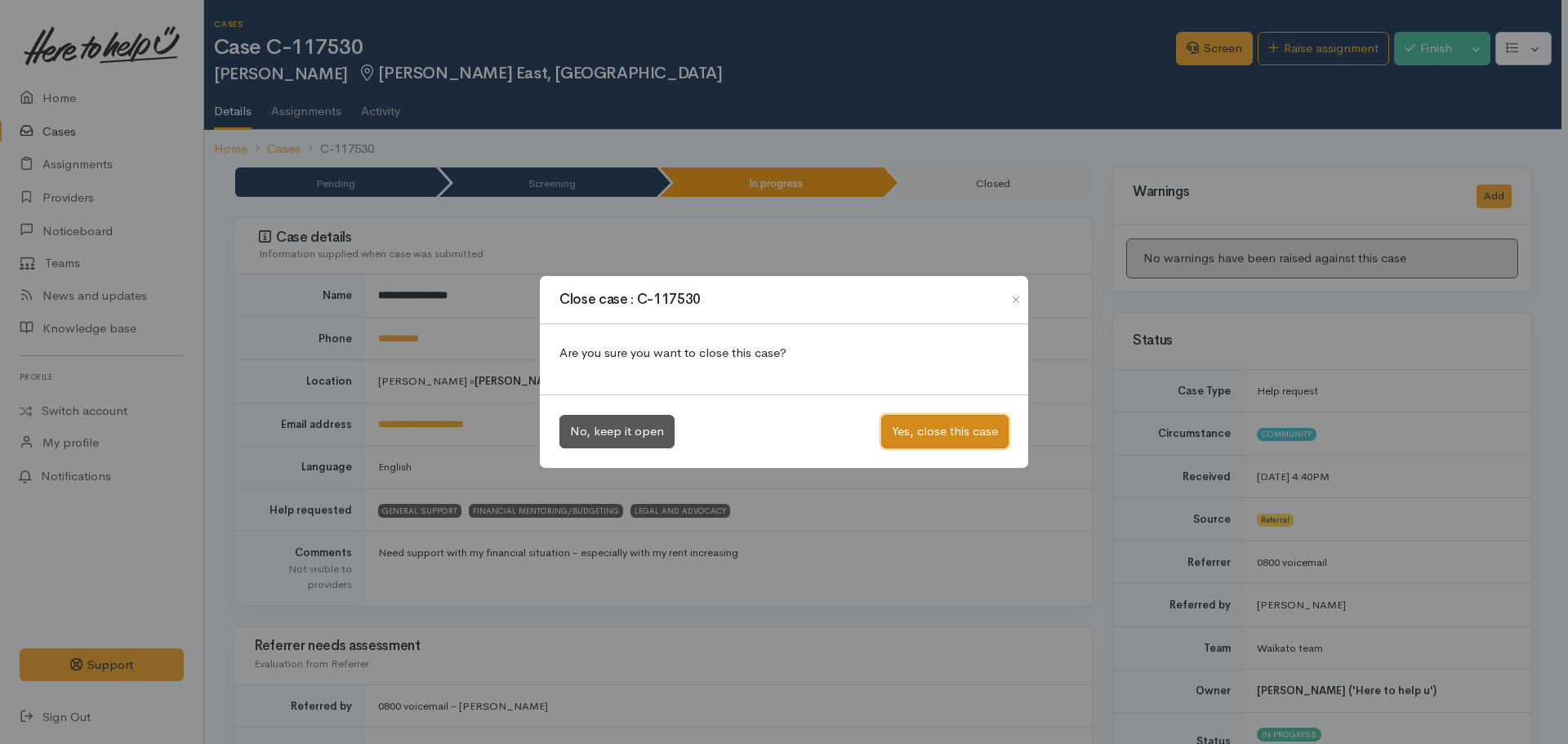
click at [917, 437] on button "Yes, close this case" at bounding box center [945, 432] width 127 height 34
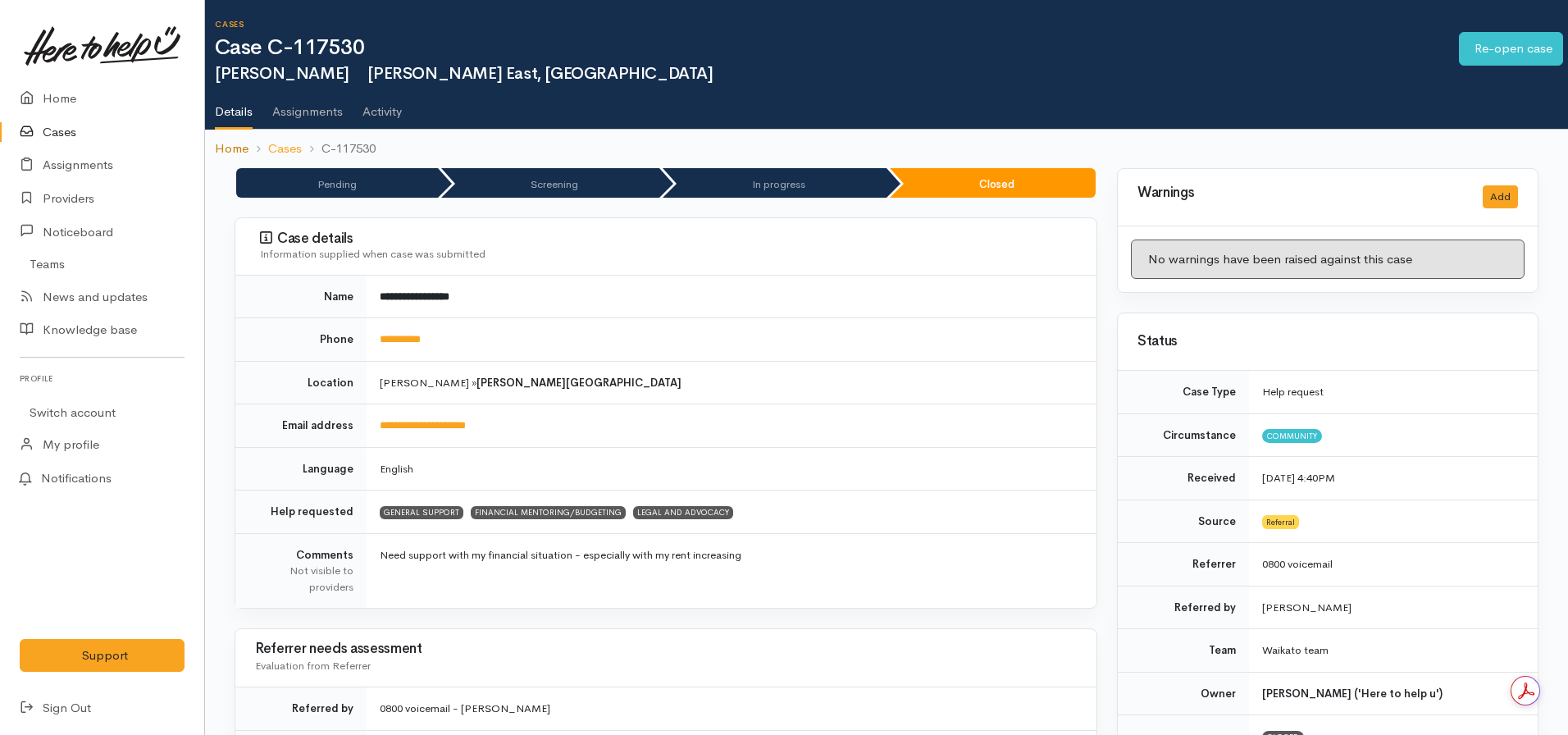
click at [224, 145] on link "Home" at bounding box center [232, 148] width 34 height 19
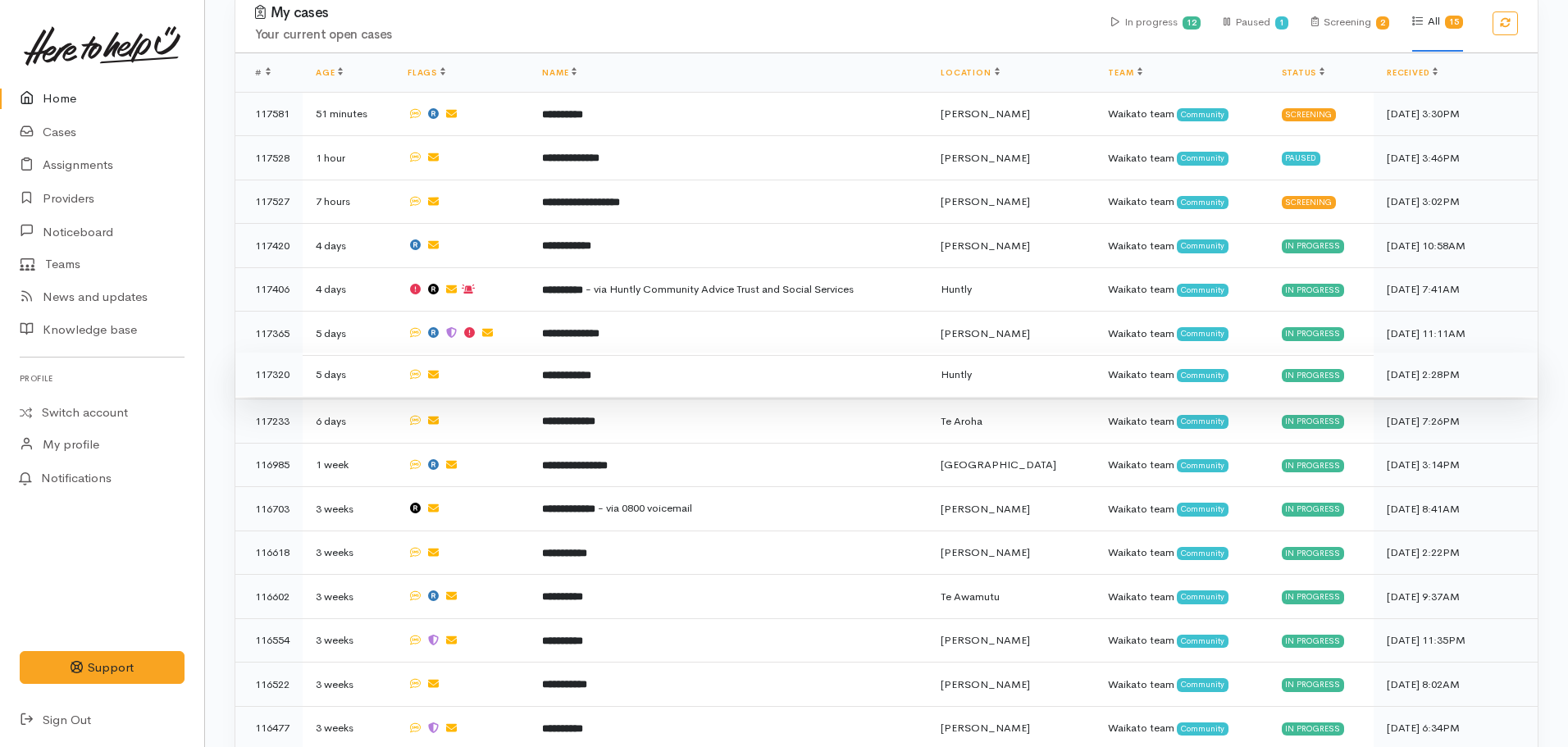
scroll to position [400, 0]
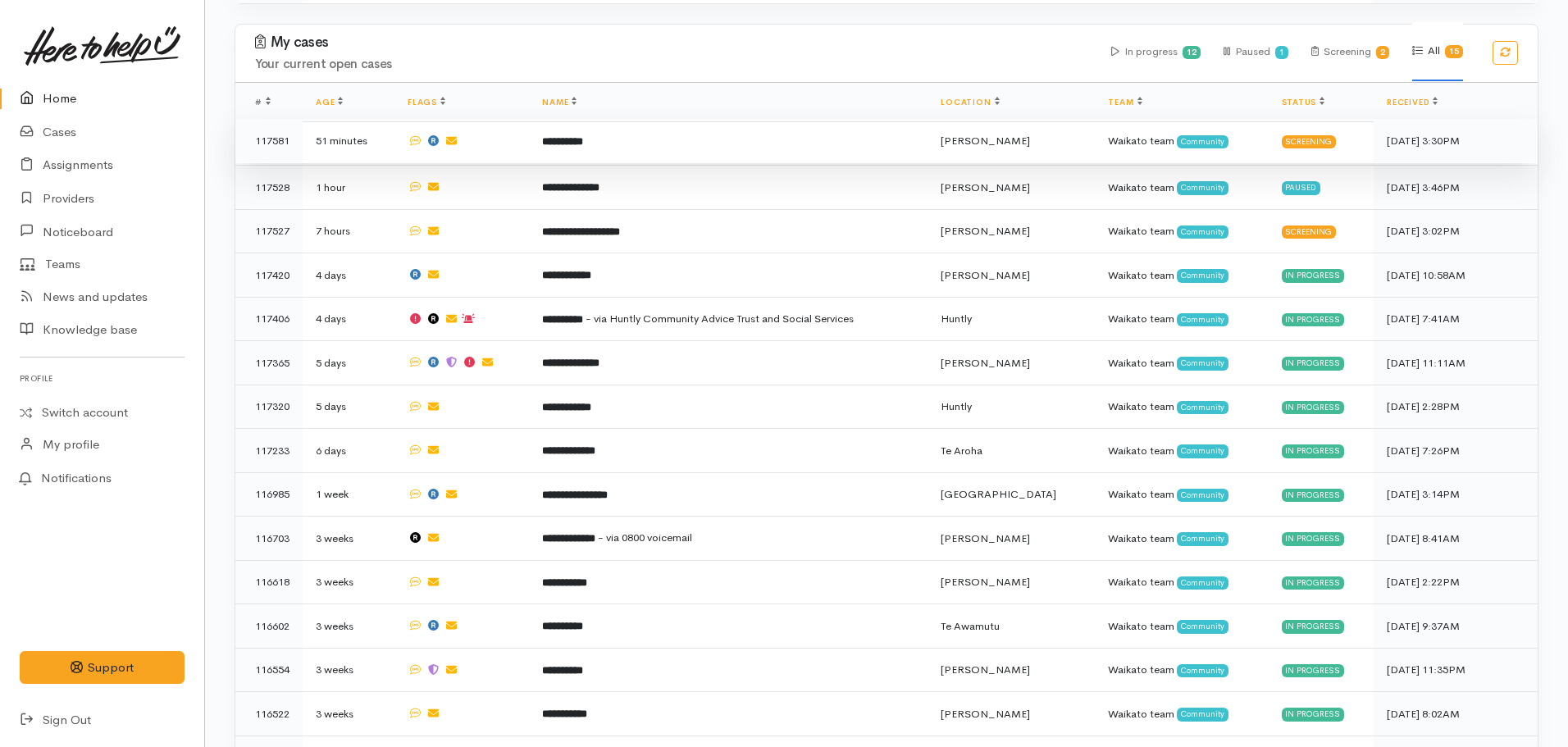
click at [586, 151] on td "**********" at bounding box center [728, 141] width 399 height 44
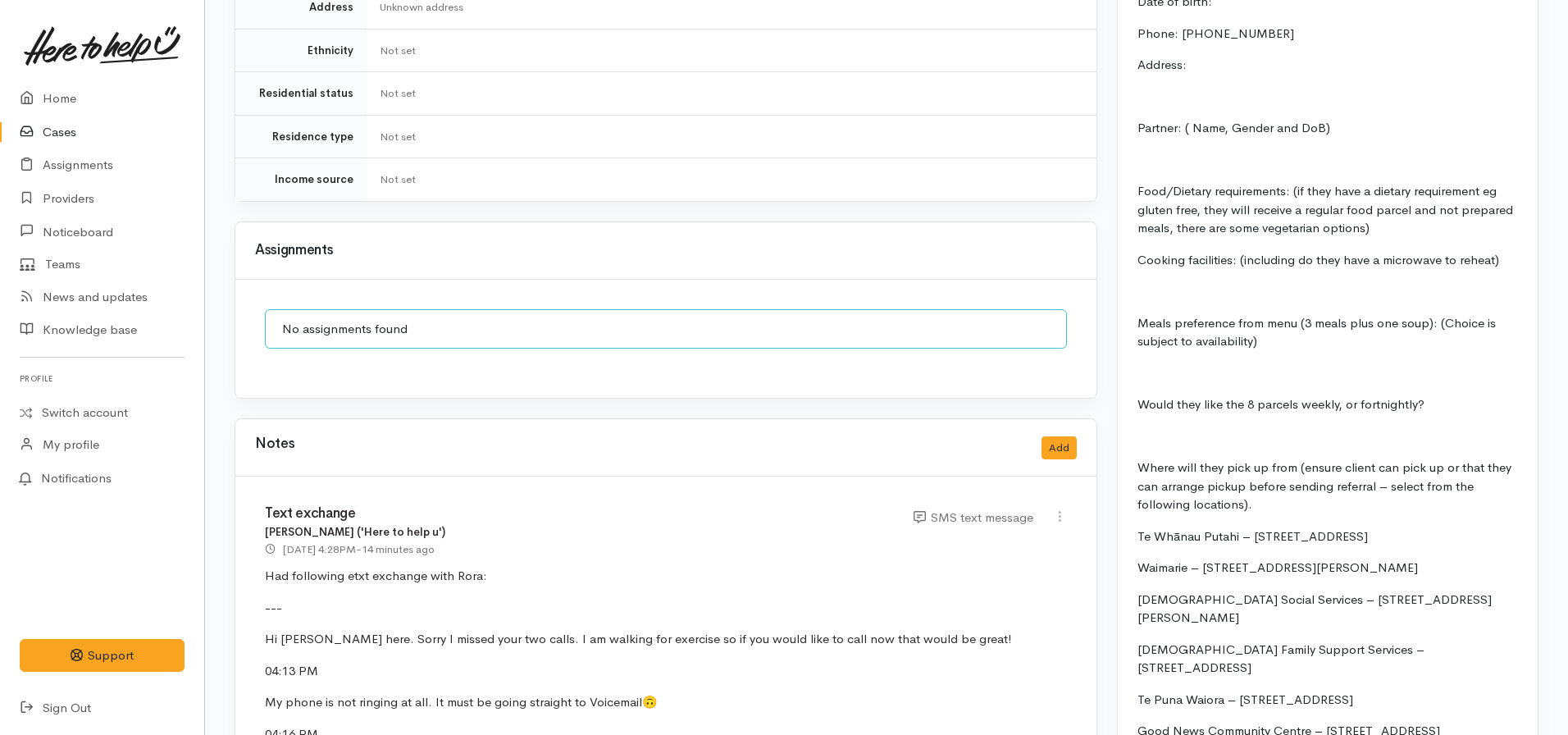
scroll to position [1477, 0]
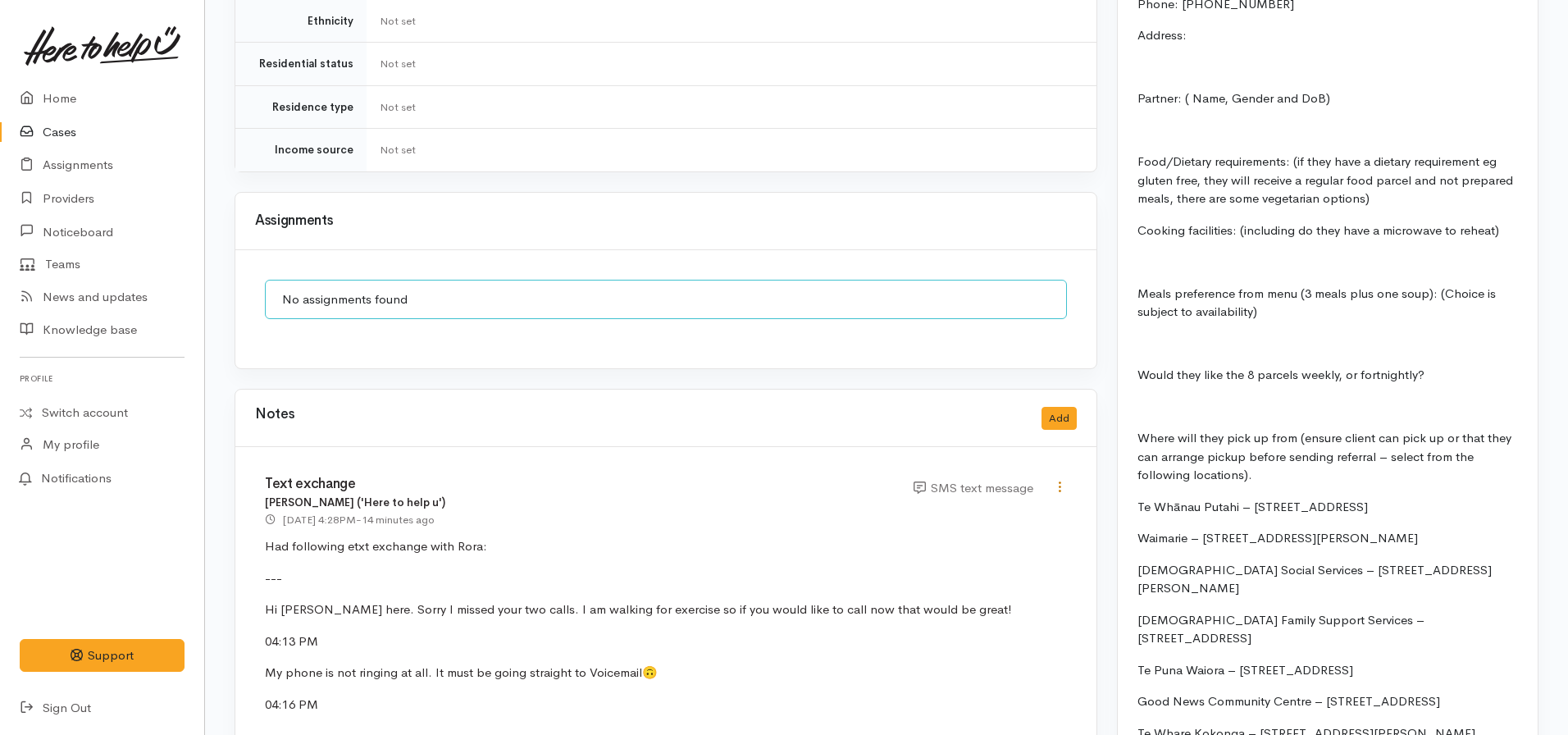
click at [1063, 480] on icon at bounding box center [1060, 487] width 14 height 14
click at [954, 506] on link "Edit" at bounding box center [1002, 518] width 130 height 25
select select "5"
type input "Text exchange"
select select "5"
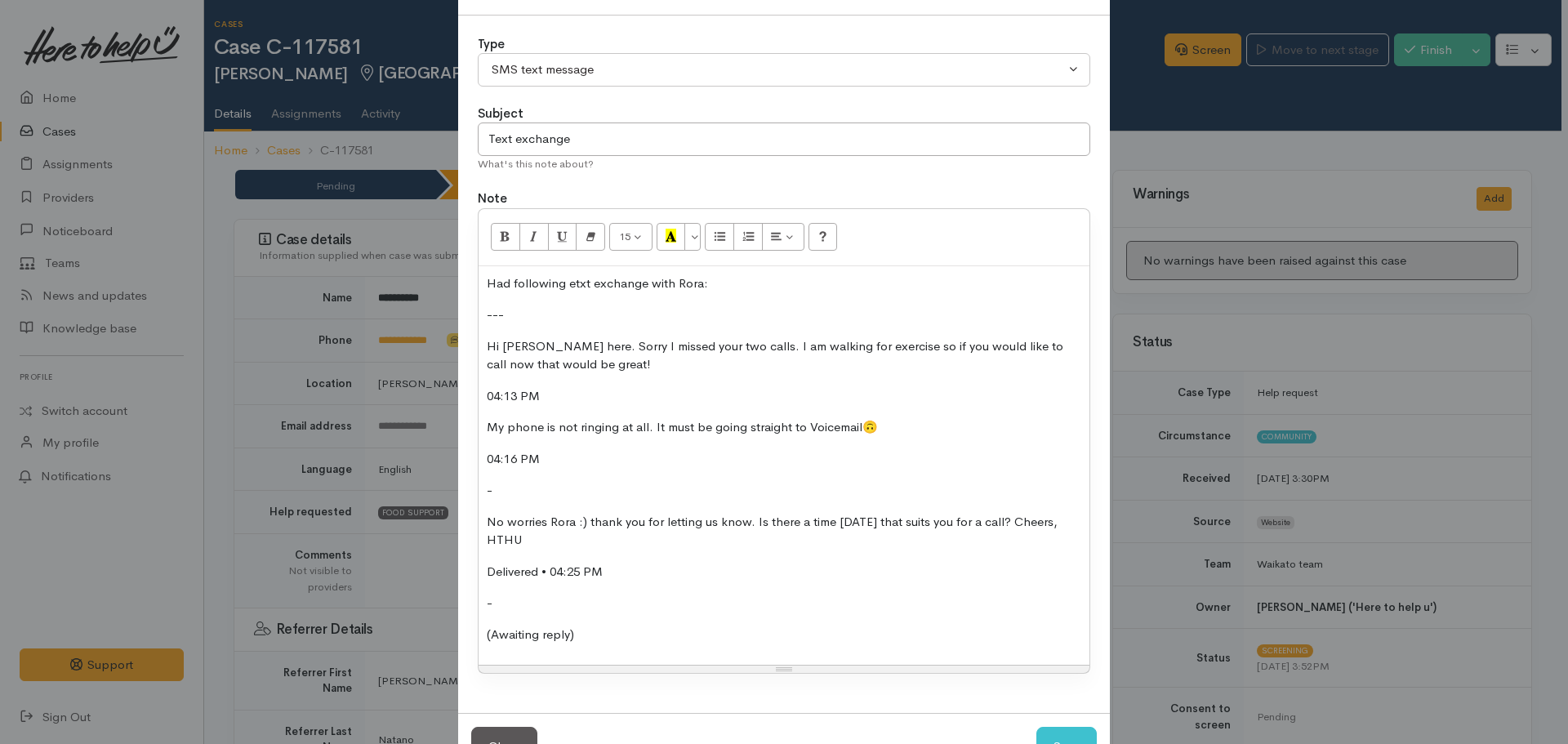
scroll to position [116, 0]
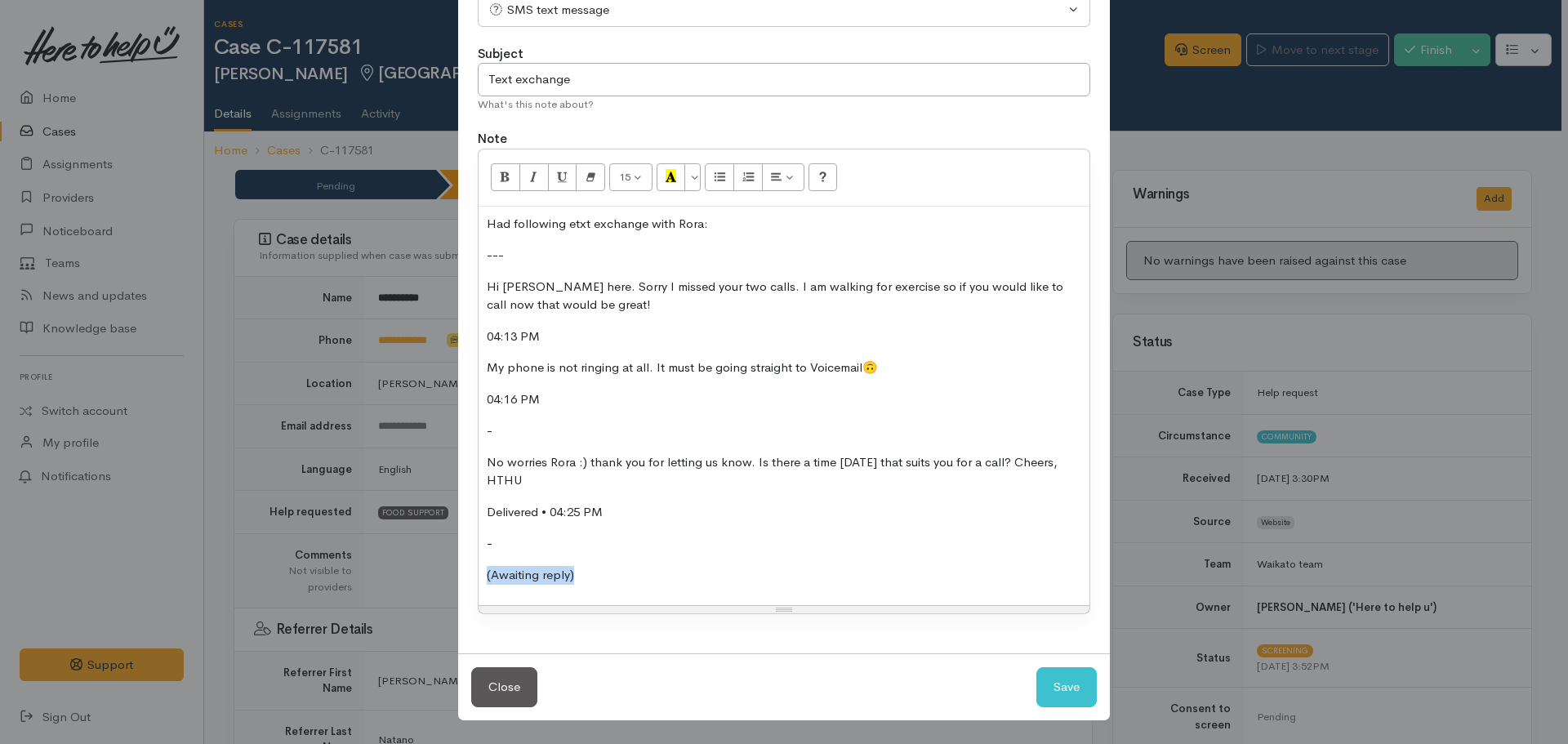
drag, startPoint x: 610, startPoint y: 582, endPoint x: 455, endPoint y: 567, distance: 155.7
click at [458, 567] on div "Type Correspondence Discussion Email Note Phone call SMS text message SMS text …" at bounding box center [784, 305] width 652 height 698
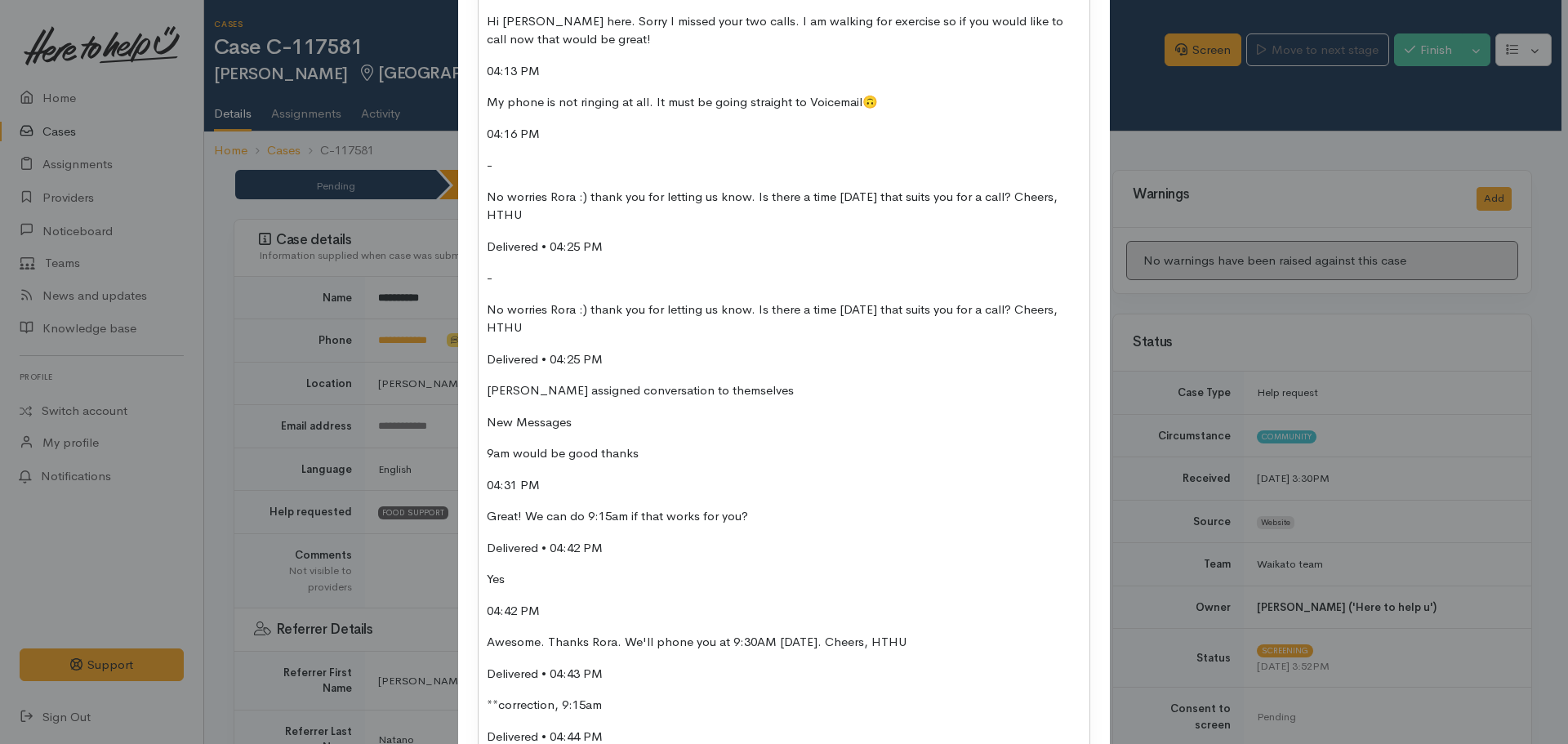
scroll to position [300, 0]
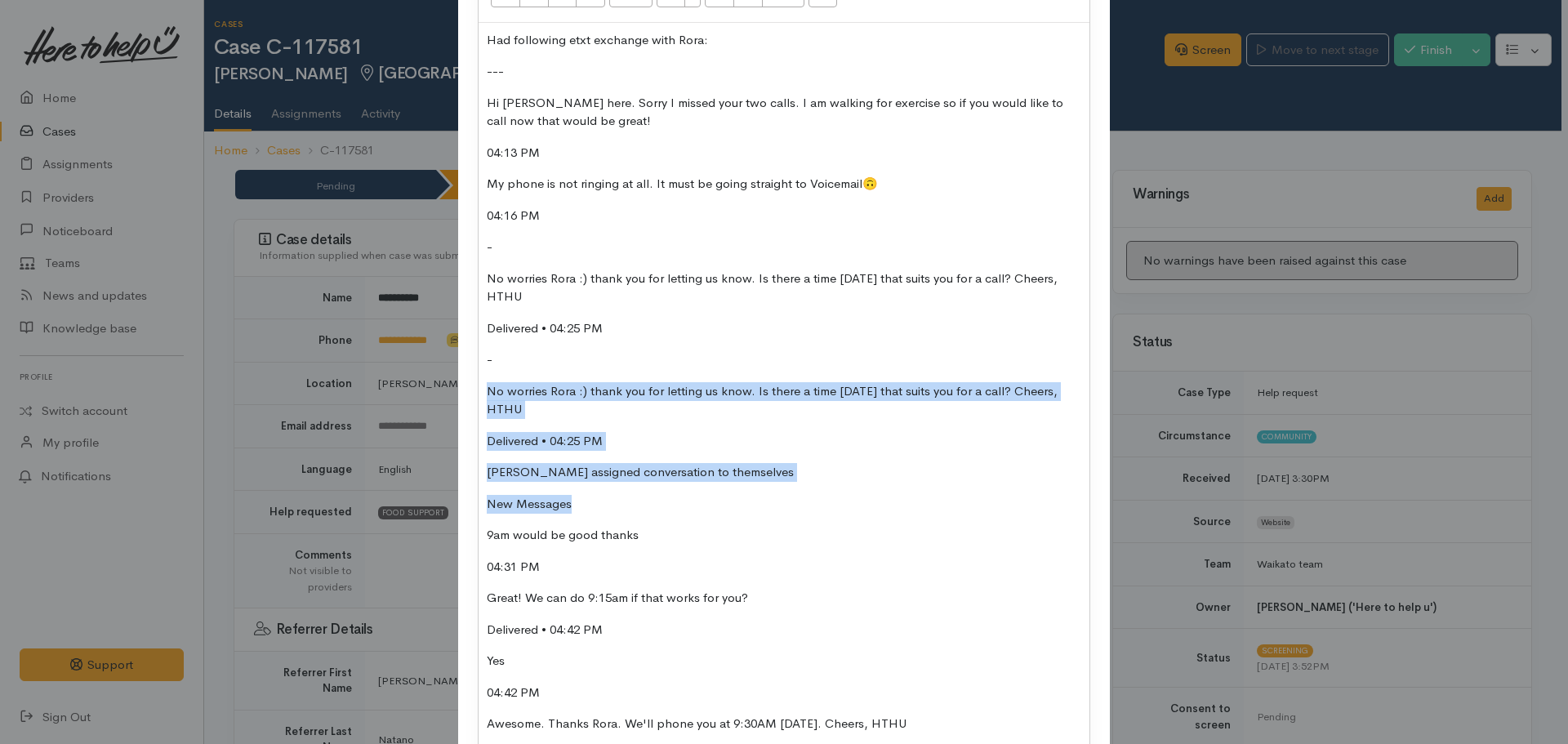
drag, startPoint x: 488, startPoint y: 396, endPoint x: 602, endPoint y: 495, distance: 151.0
click at [602, 495] on div "Had following etxt exchange with Rora: --- Hi Rora Brown here. Sorry I missed y…" at bounding box center [784, 436] width 611 height 827
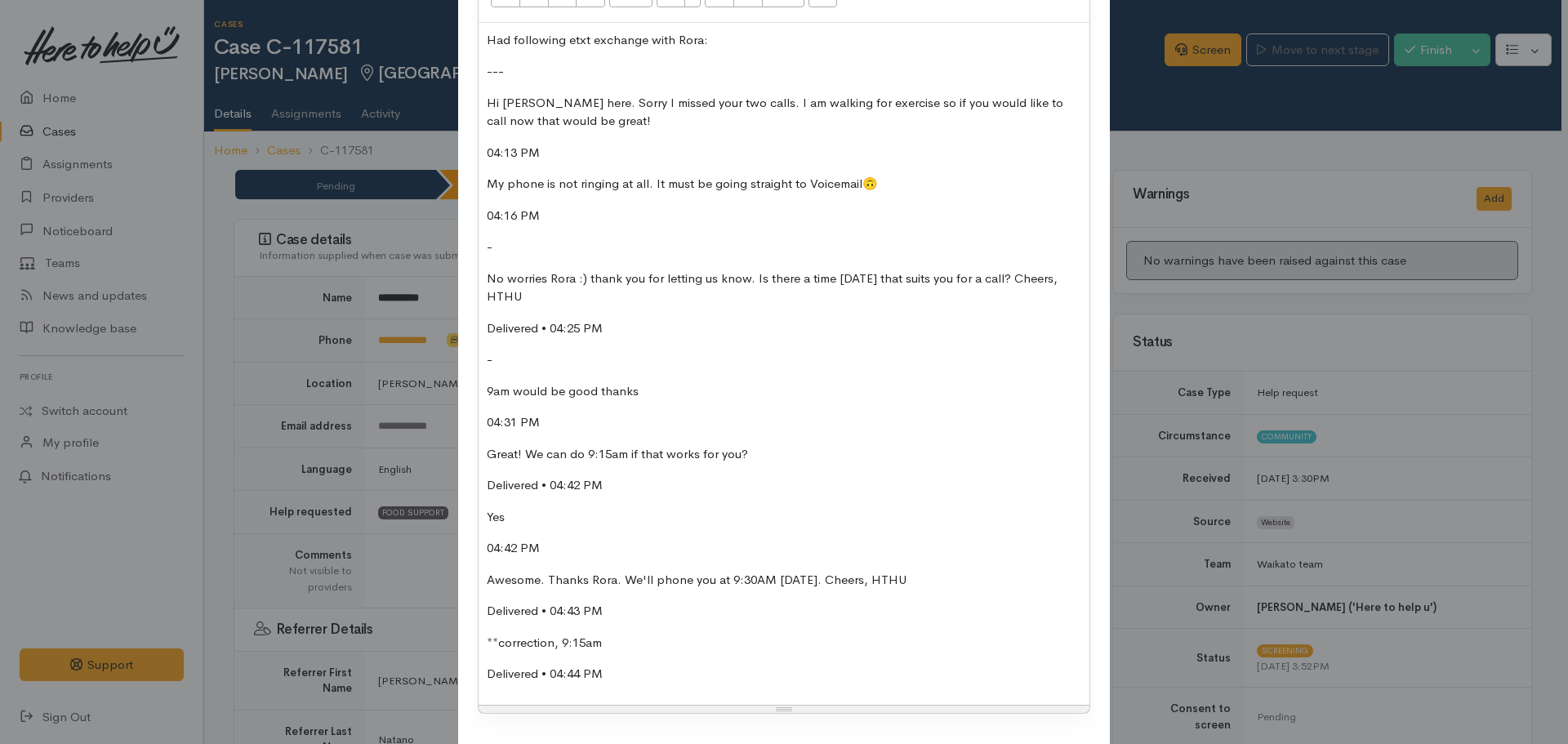
click at [567, 425] on p "04:31 PM" at bounding box center [784, 422] width 594 height 19
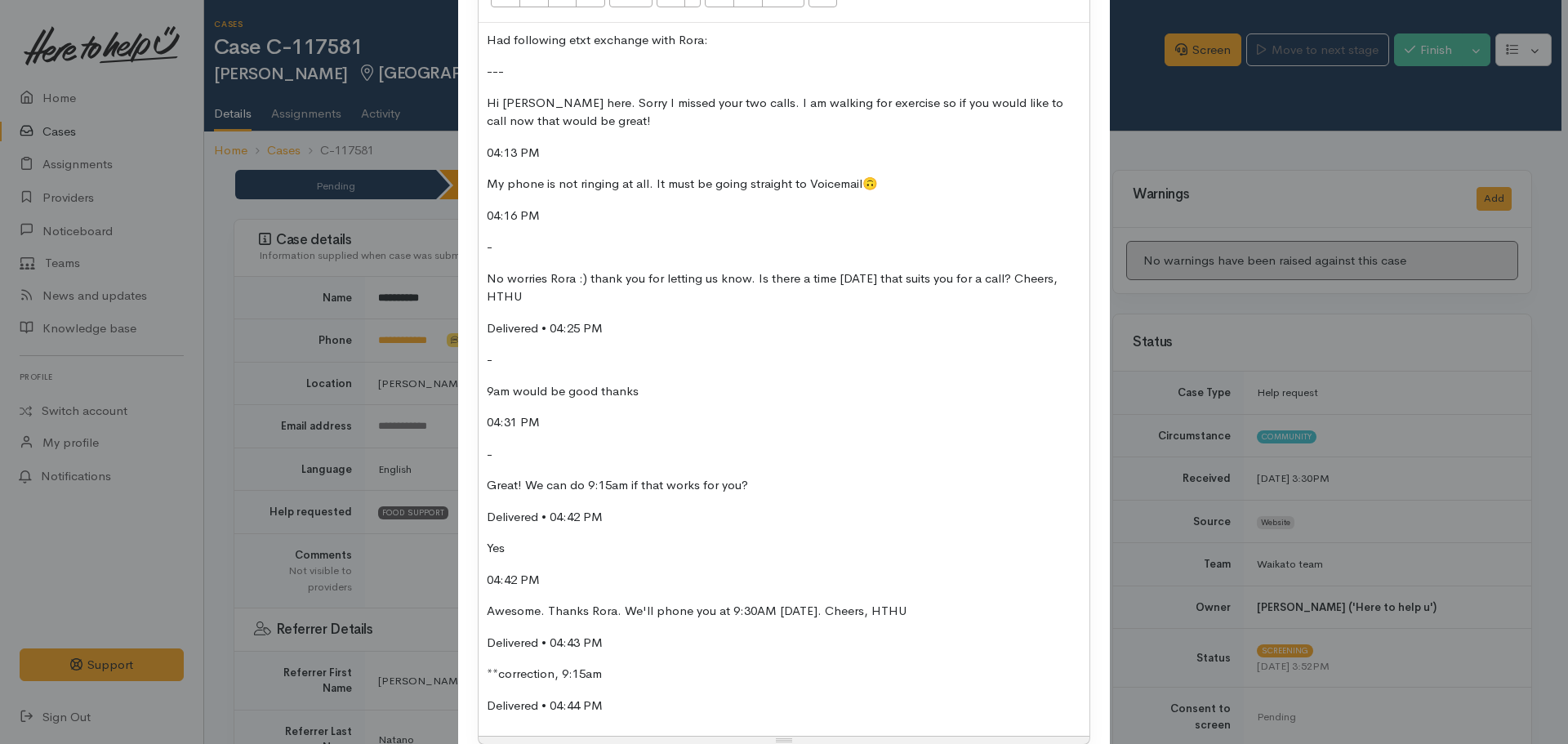
click at [611, 513] on p "Delivered • 04:42 PM" at bounding box center [784, 517] width 594 height 19
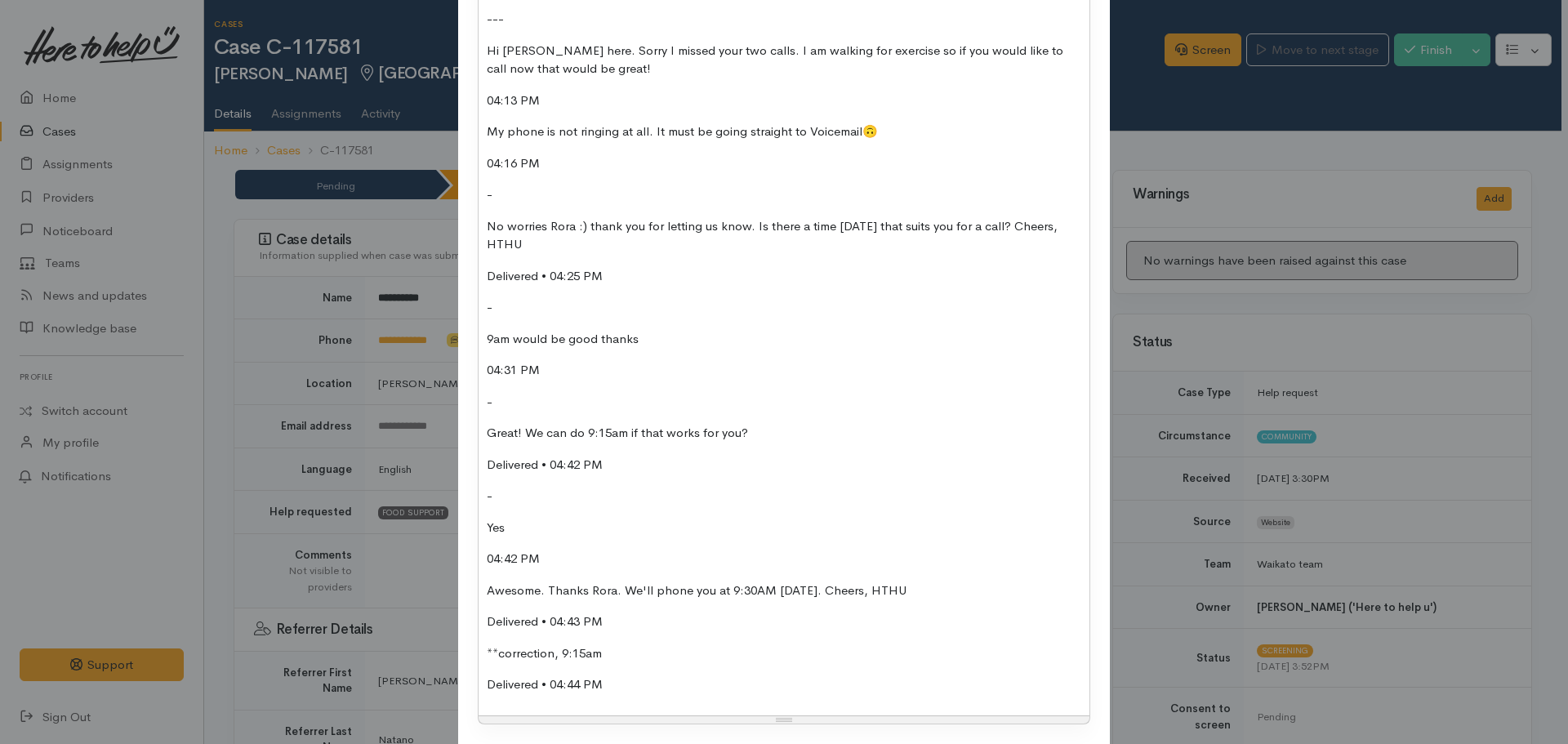
scroll to position [381, 0]
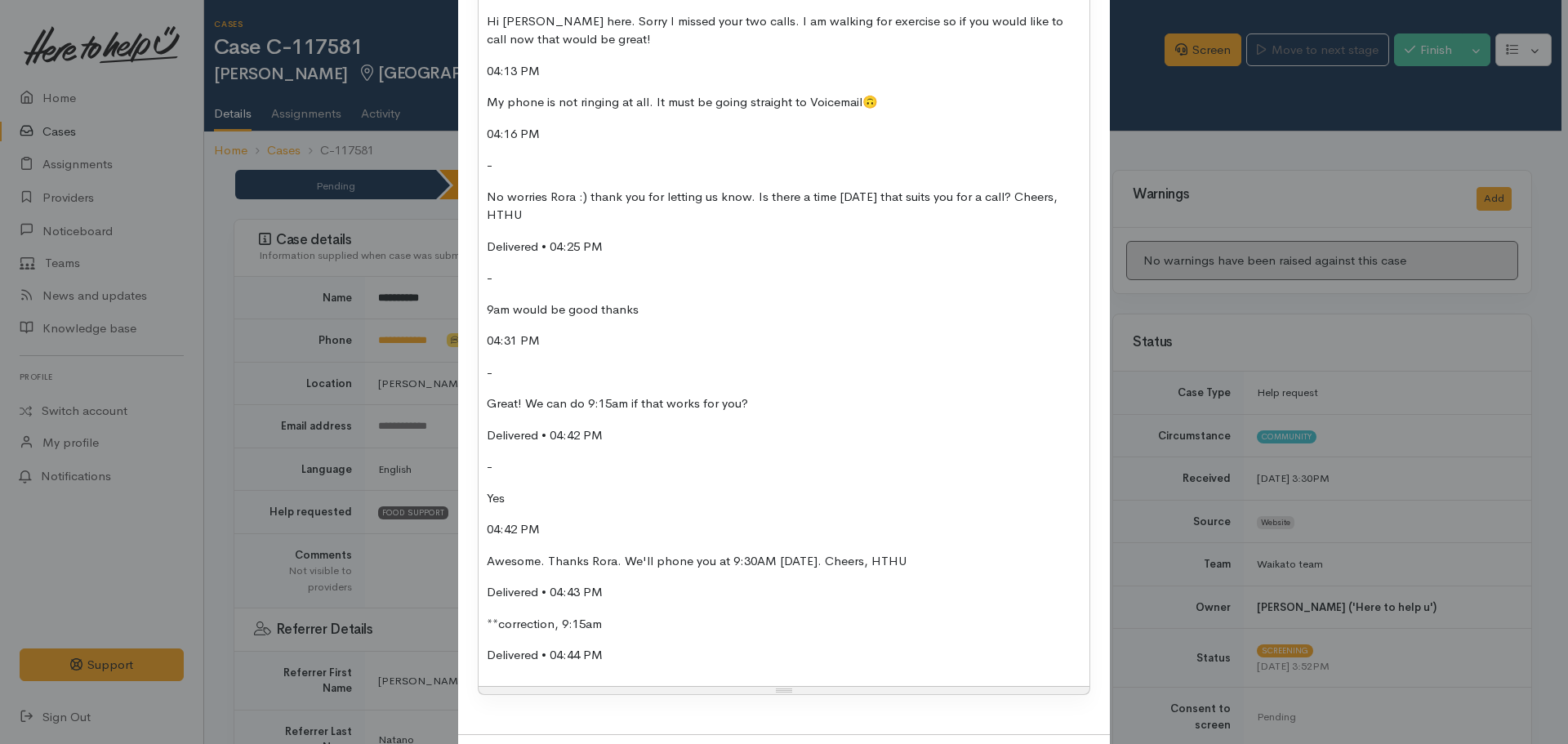
click at [571, 513] on div "Had following etxt exchange with Rora: --- Hi Rora Brown here. Sorry I missed y…" at bounding box center [784, 314] width 611 height 745
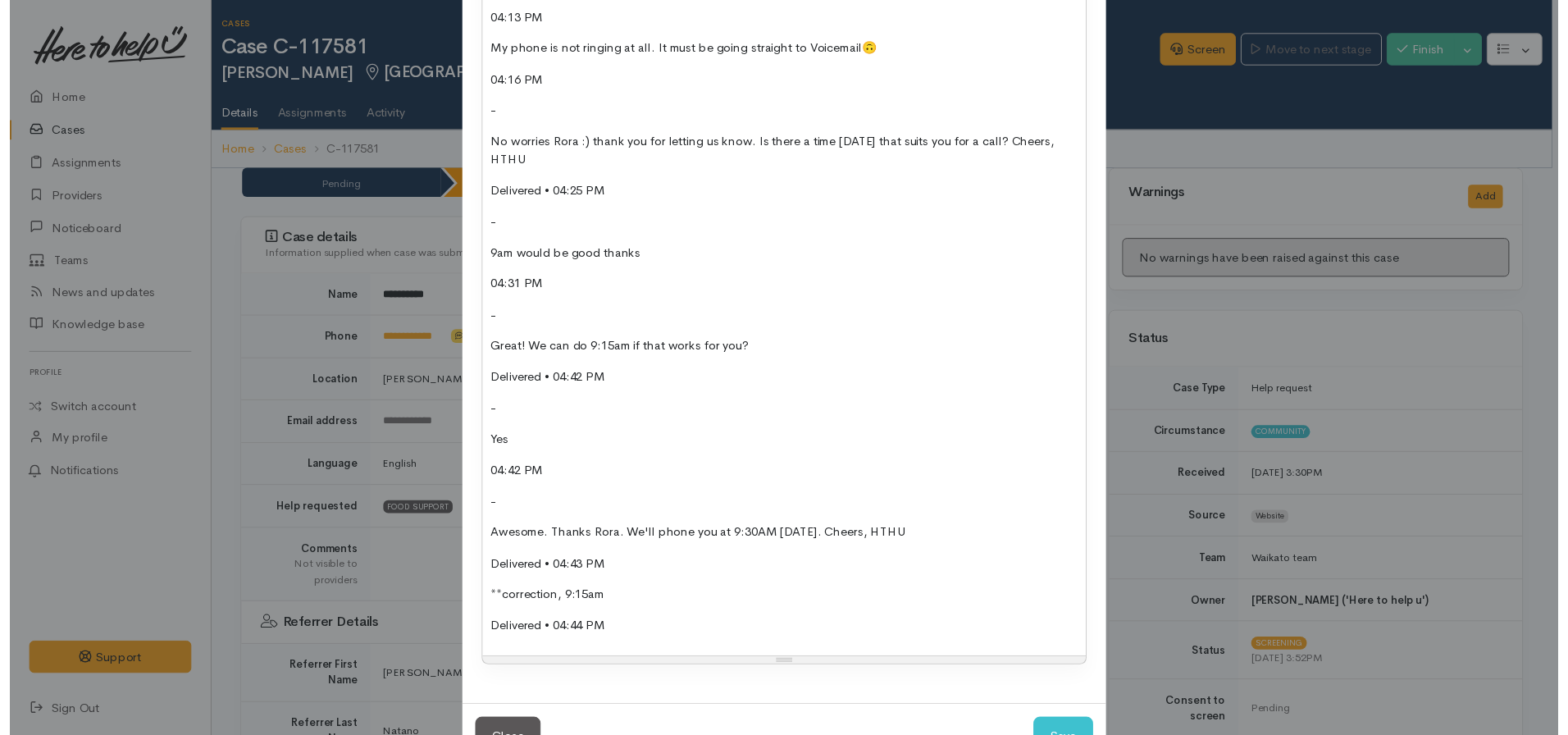
scroll to position [495, 0]
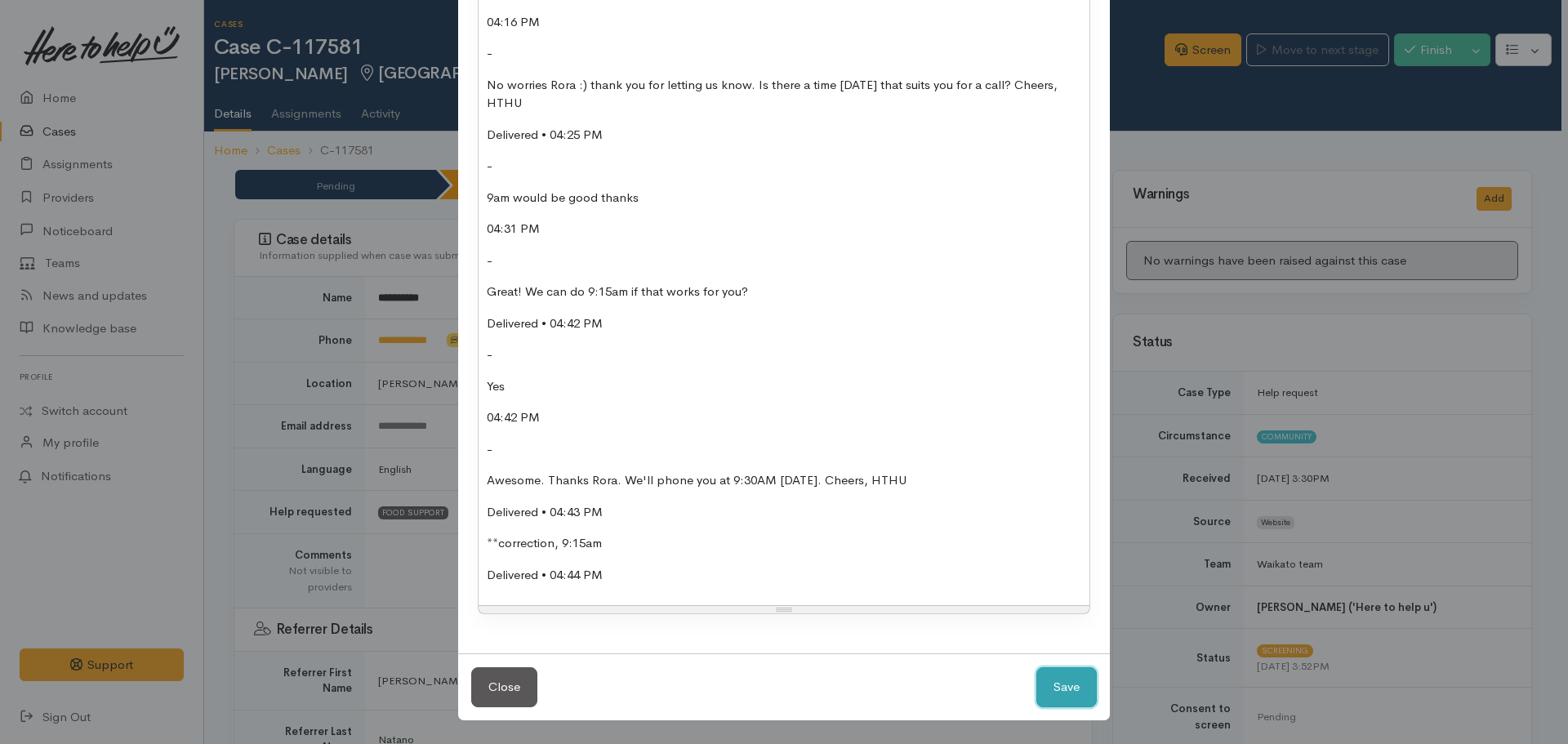
click at [1057, 689] on button "Save" at bounding box center [1066, 687] width 61 height 40
select select "1"
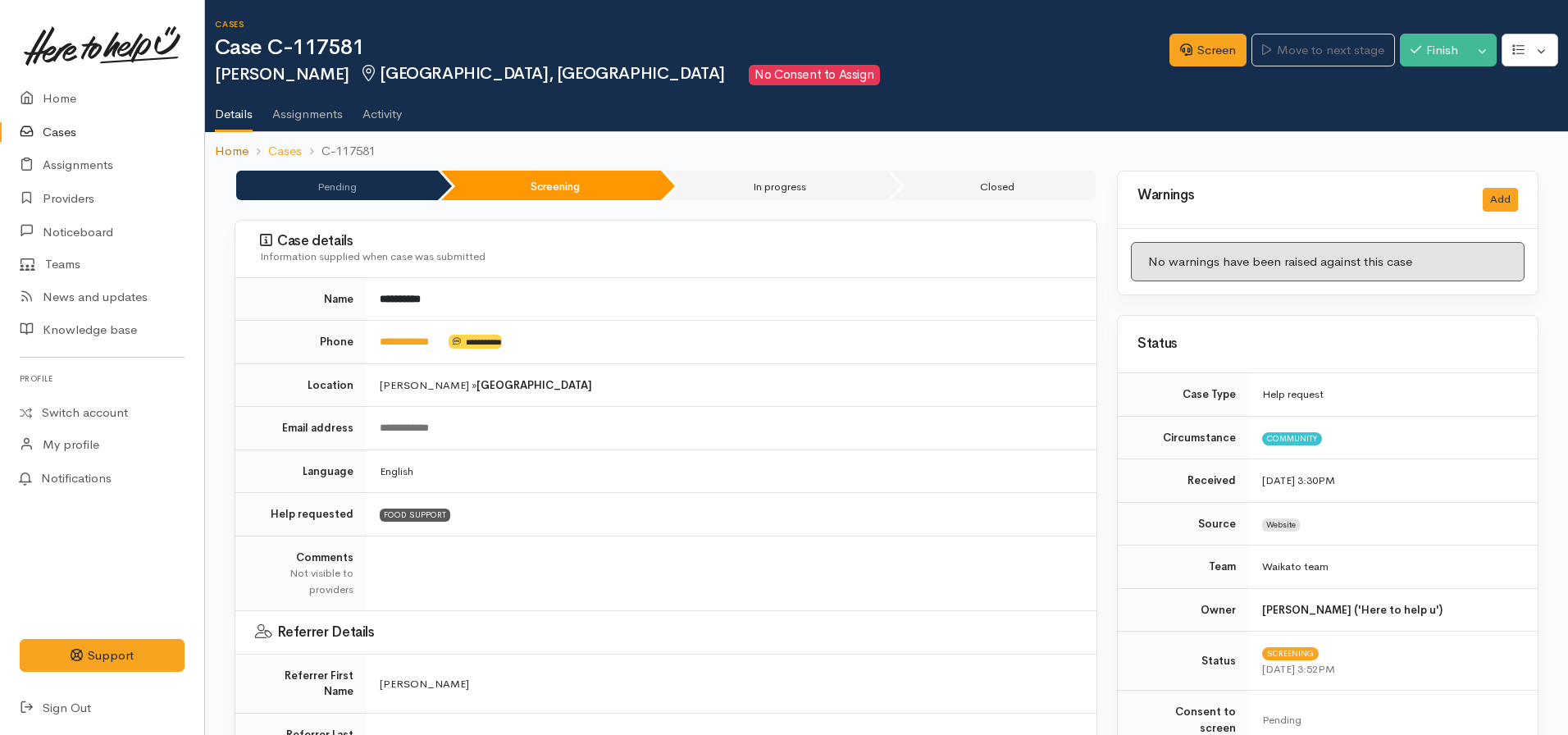
click at [240, 158] on link "Home" at bounding box center [232, 151] width 34 height 19
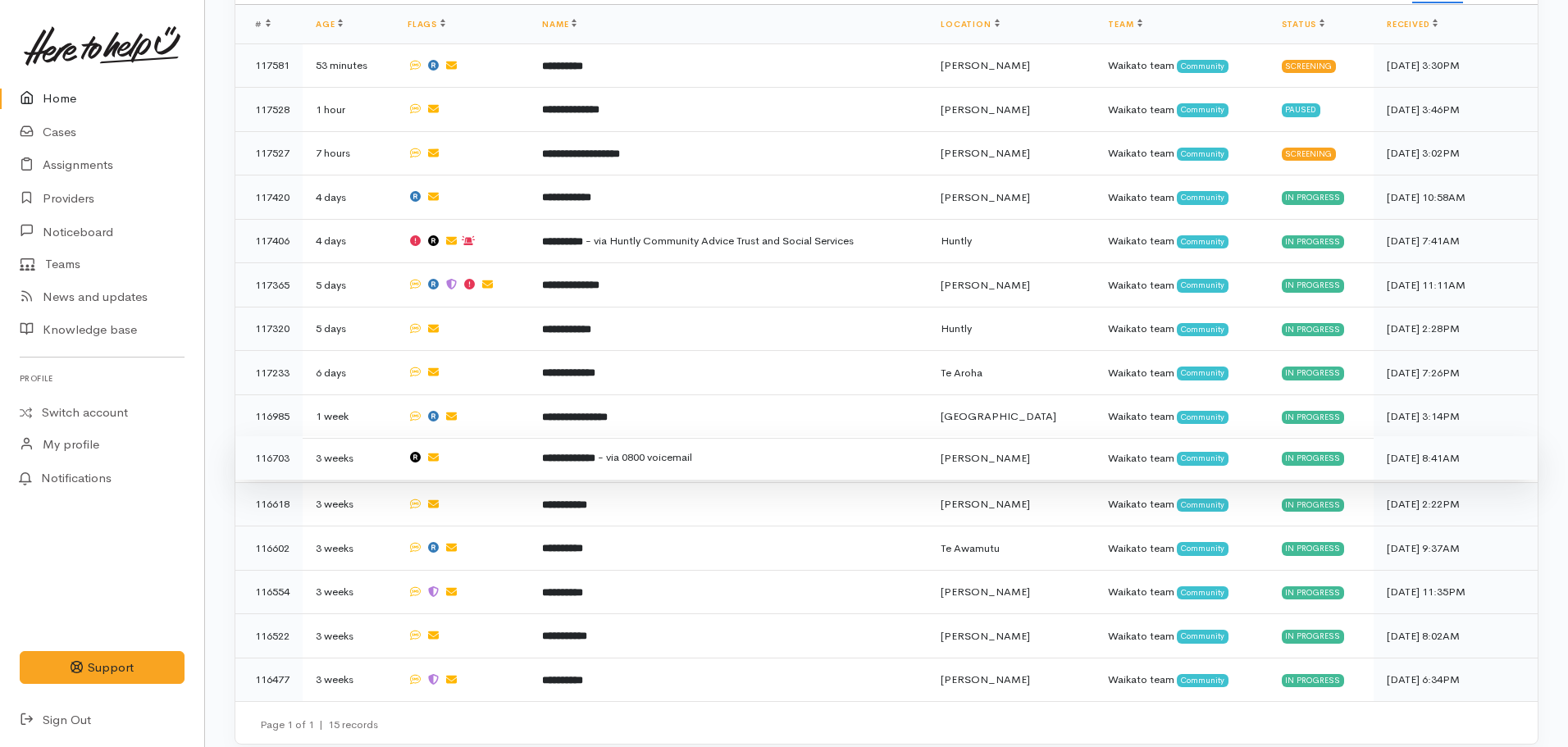
scroll to position [482, 0]
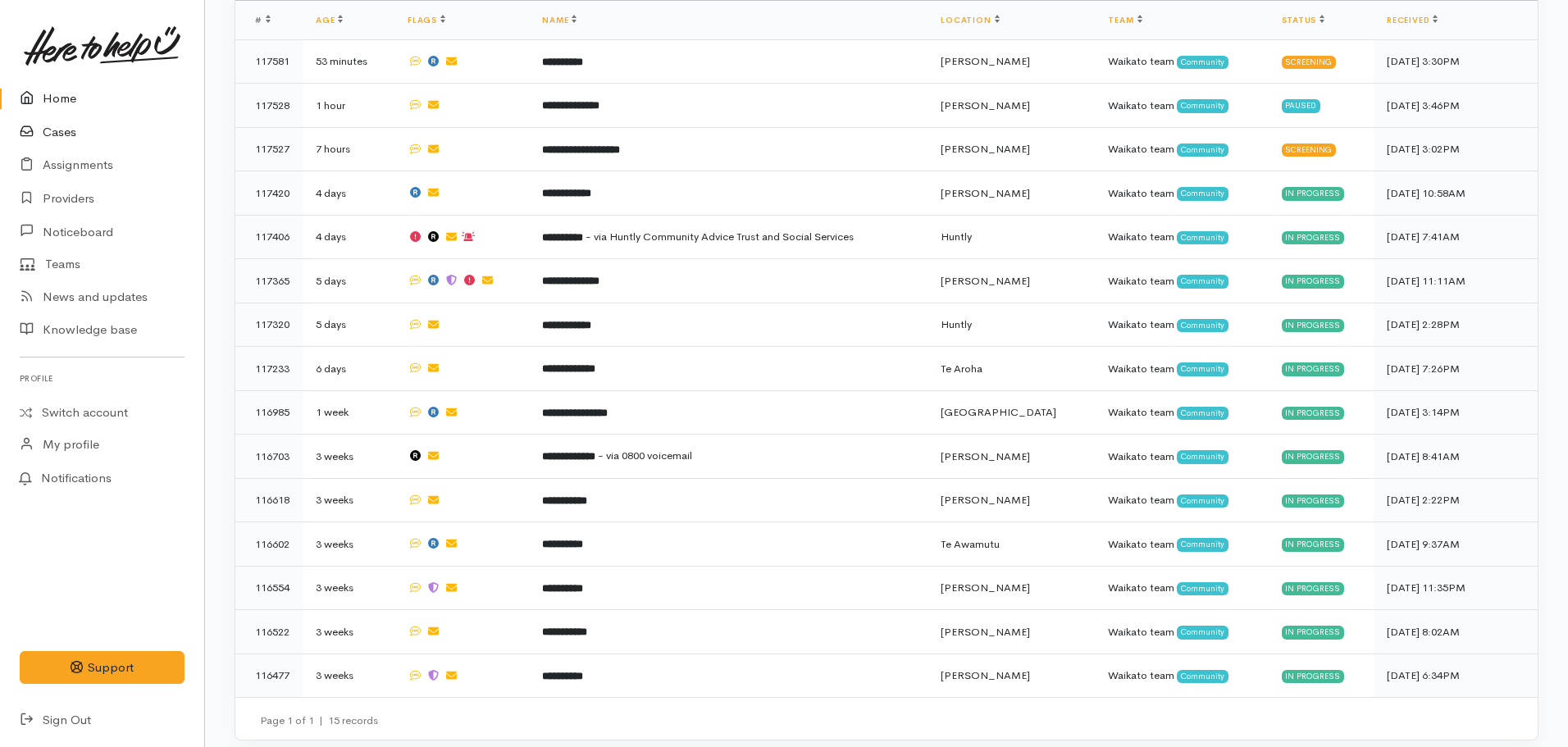
click at [40, 135] on icon at bounding box center [31, 132] width 23 height 21
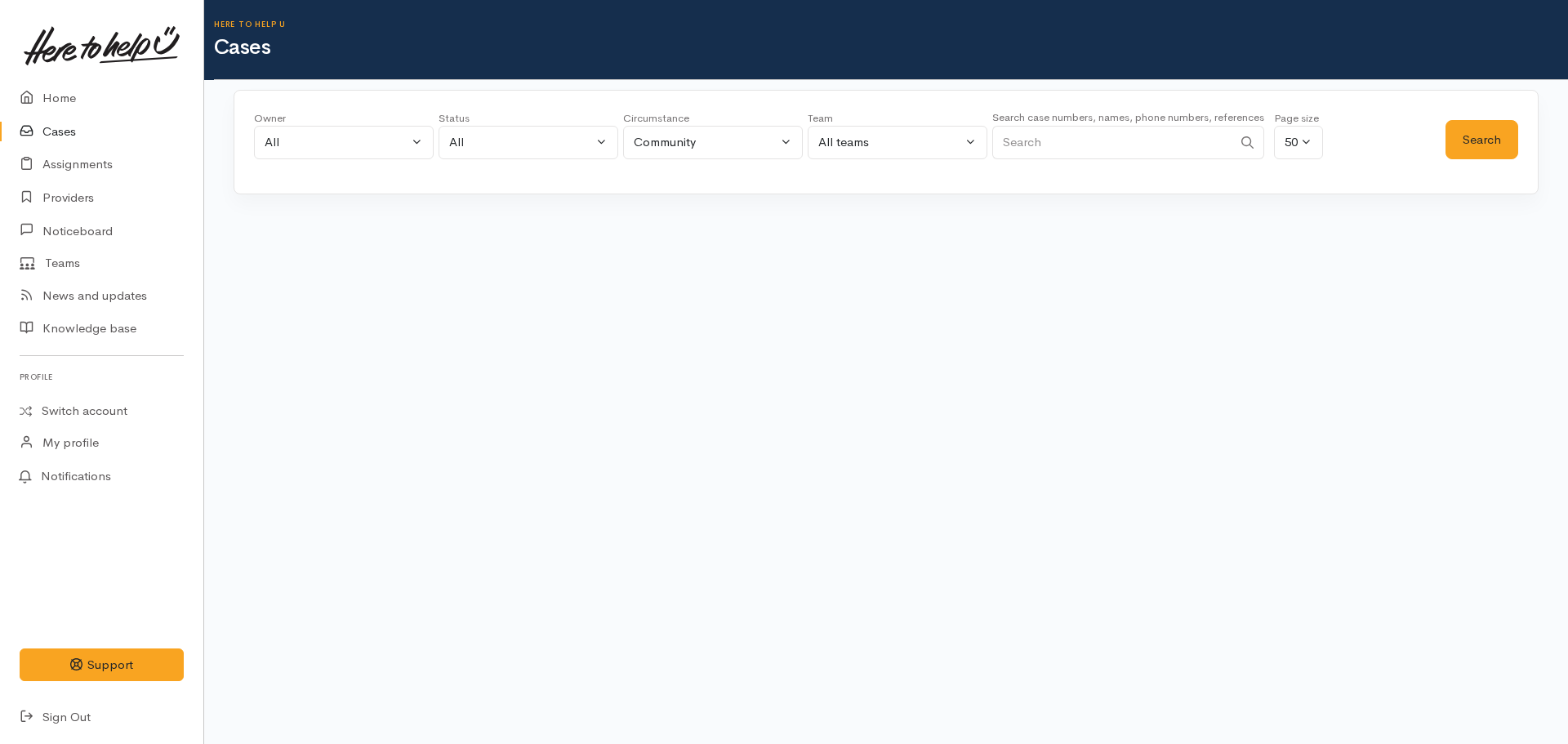
click at [1111, 149] on input "Search" at bounding box center [1112, 142] width 240 height 34
click at [71, 171] on link "Assignments" at bounding box center [102, 164] width 203 height 34
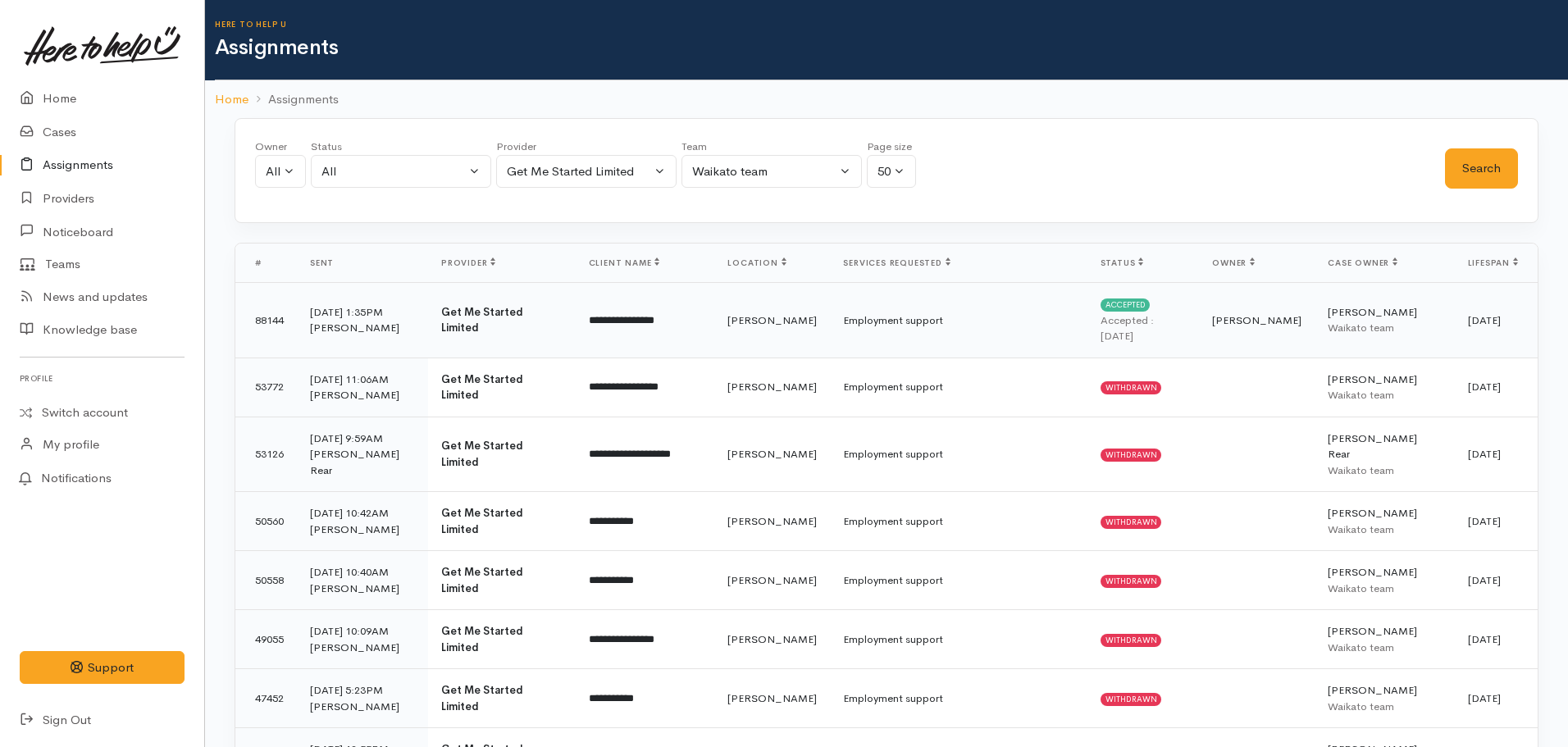
click at [1009, 299] on td "Employment support" at bounding box center [958, 320] width 257 height 75
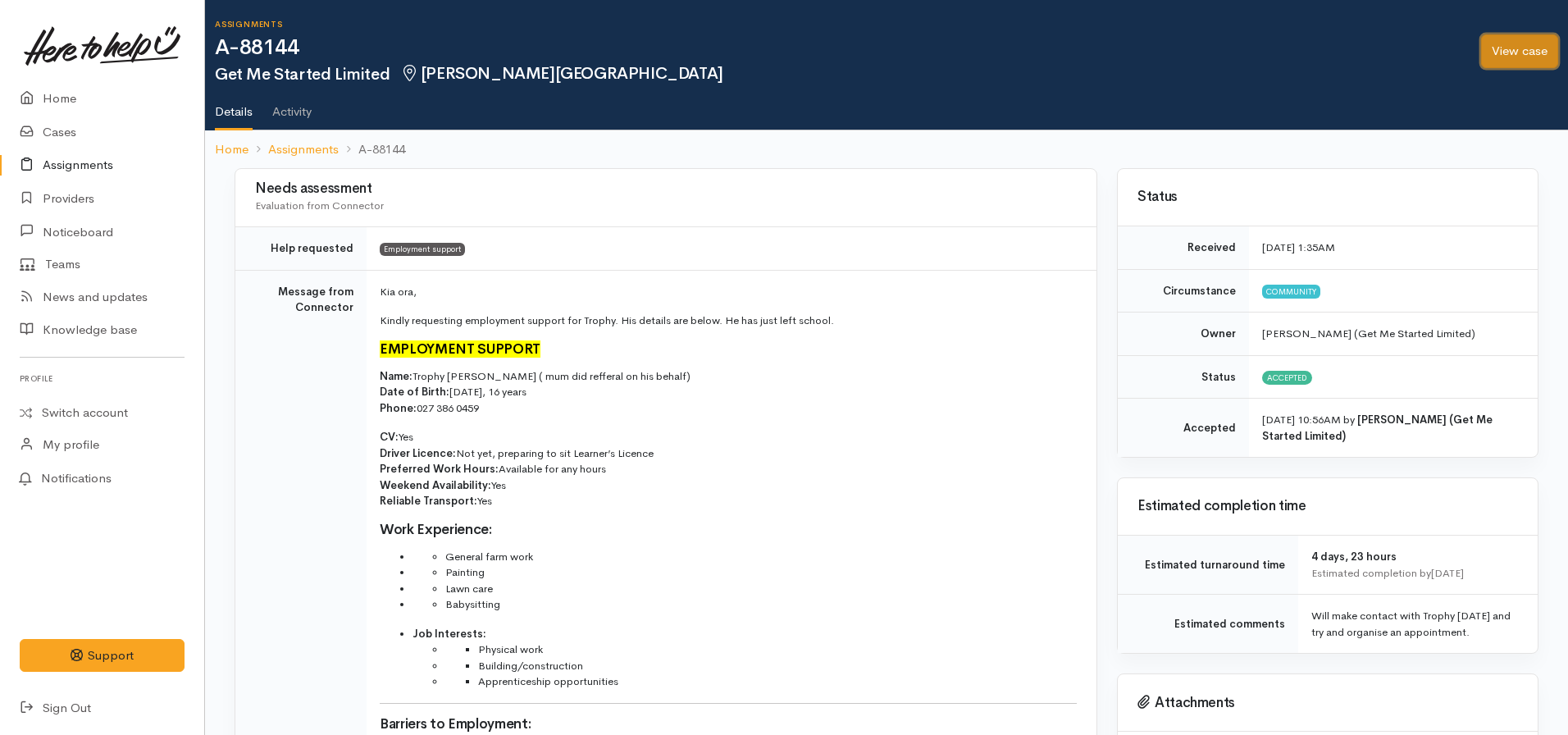
click at [1529, 48] on link "View case" at bounding box center [1519, 51] width 77 height 34
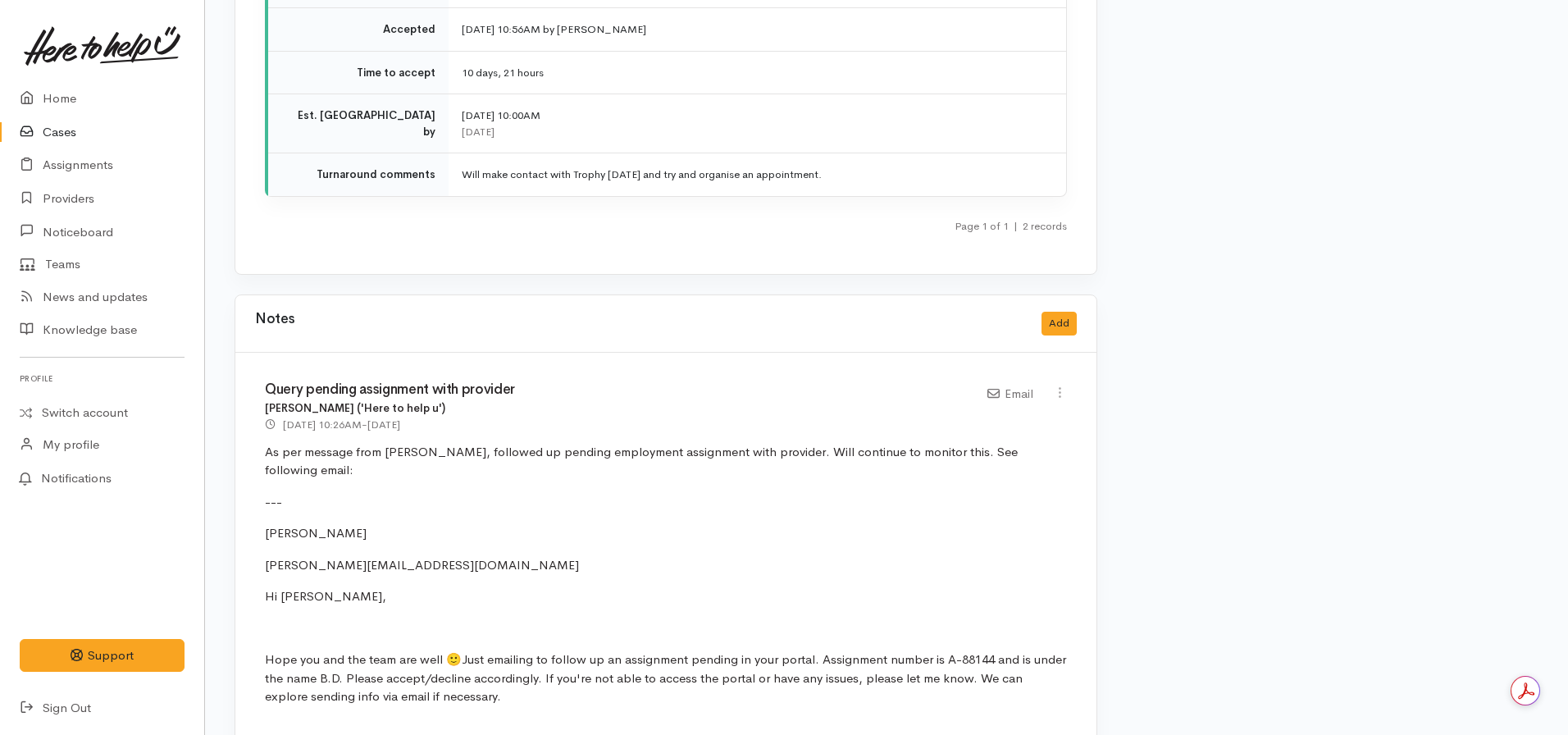
scroll to position [3405, 0]
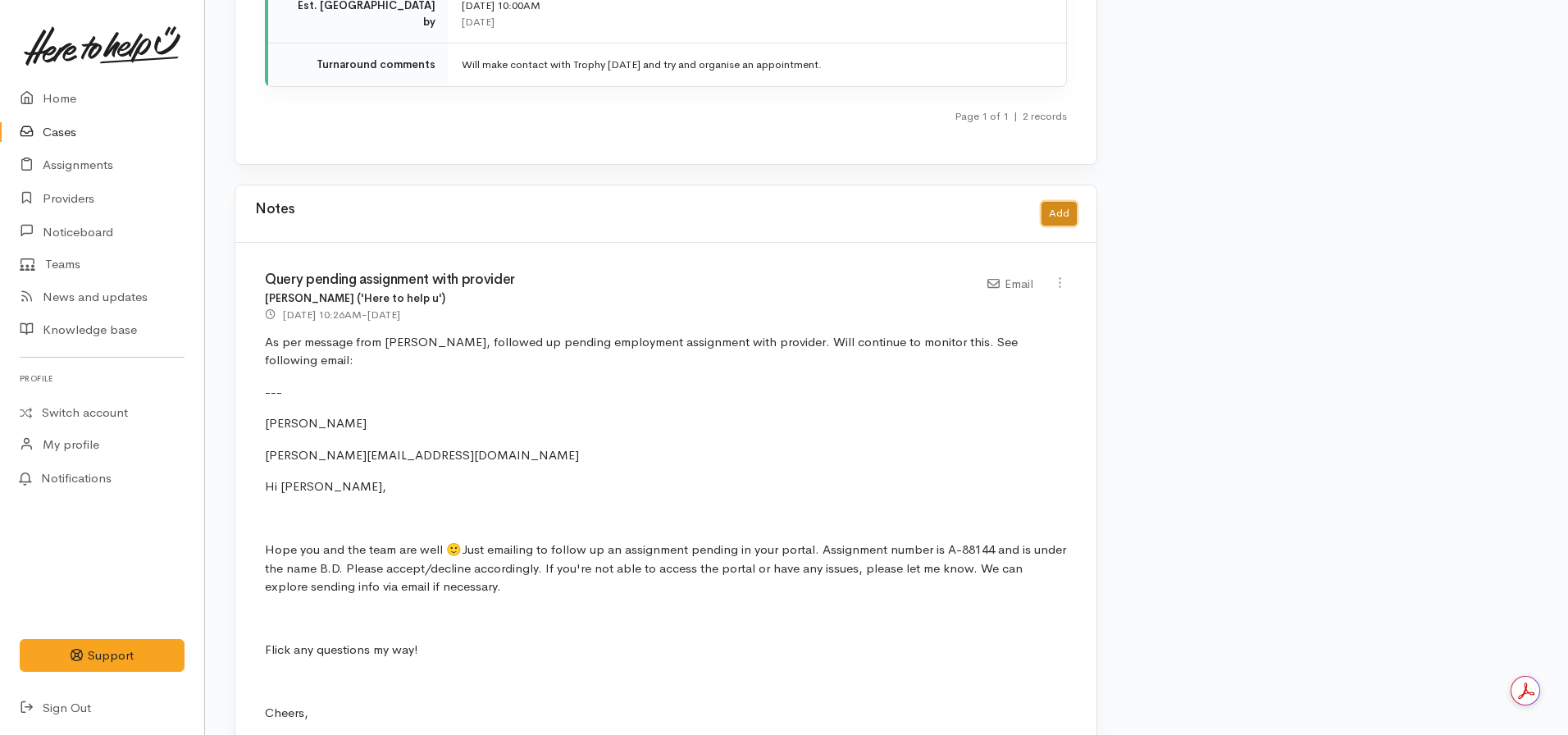
click at [1052, 202] on button "Add" at bounding box center [1059, 214] width 35 height 24
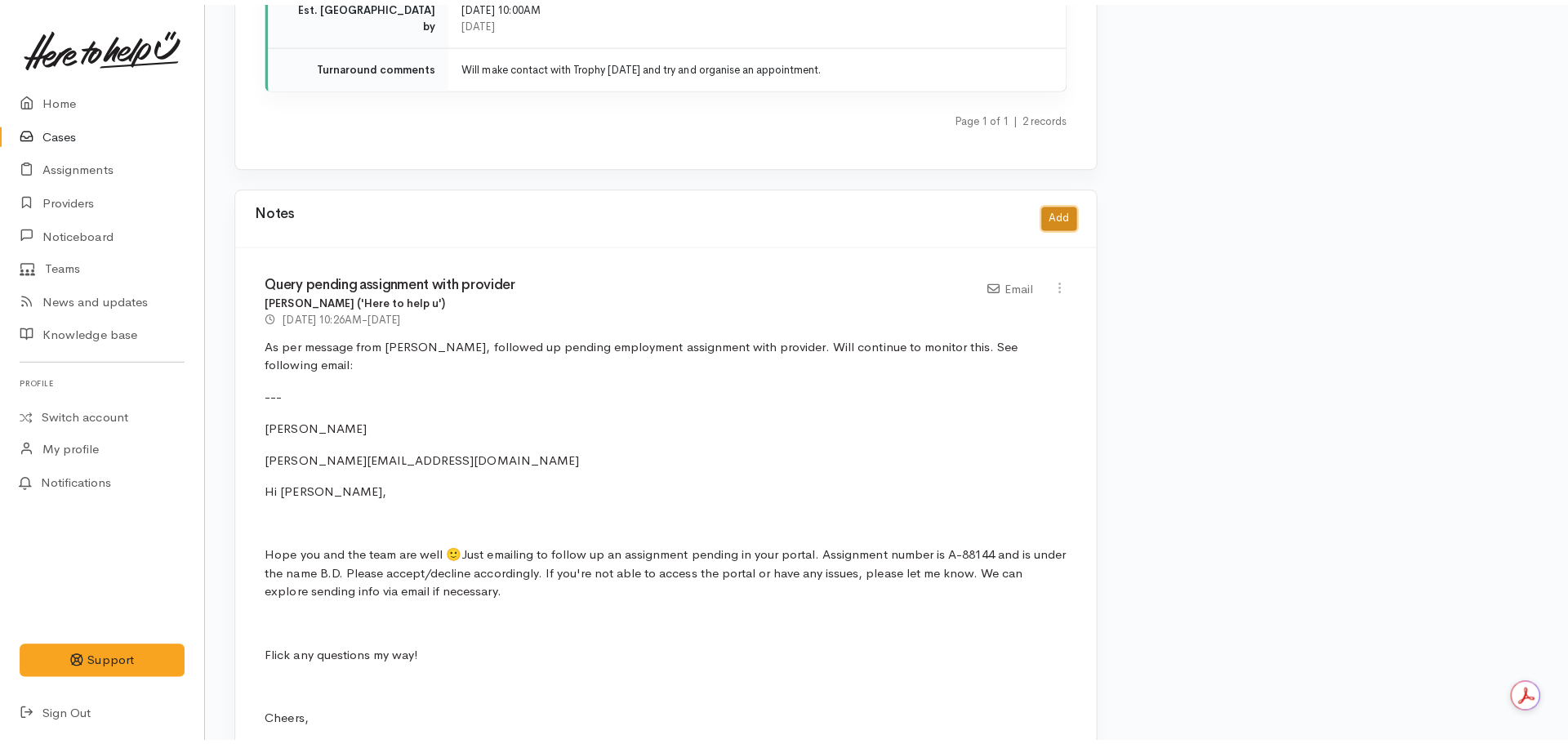
scroll to position [3379, 0]
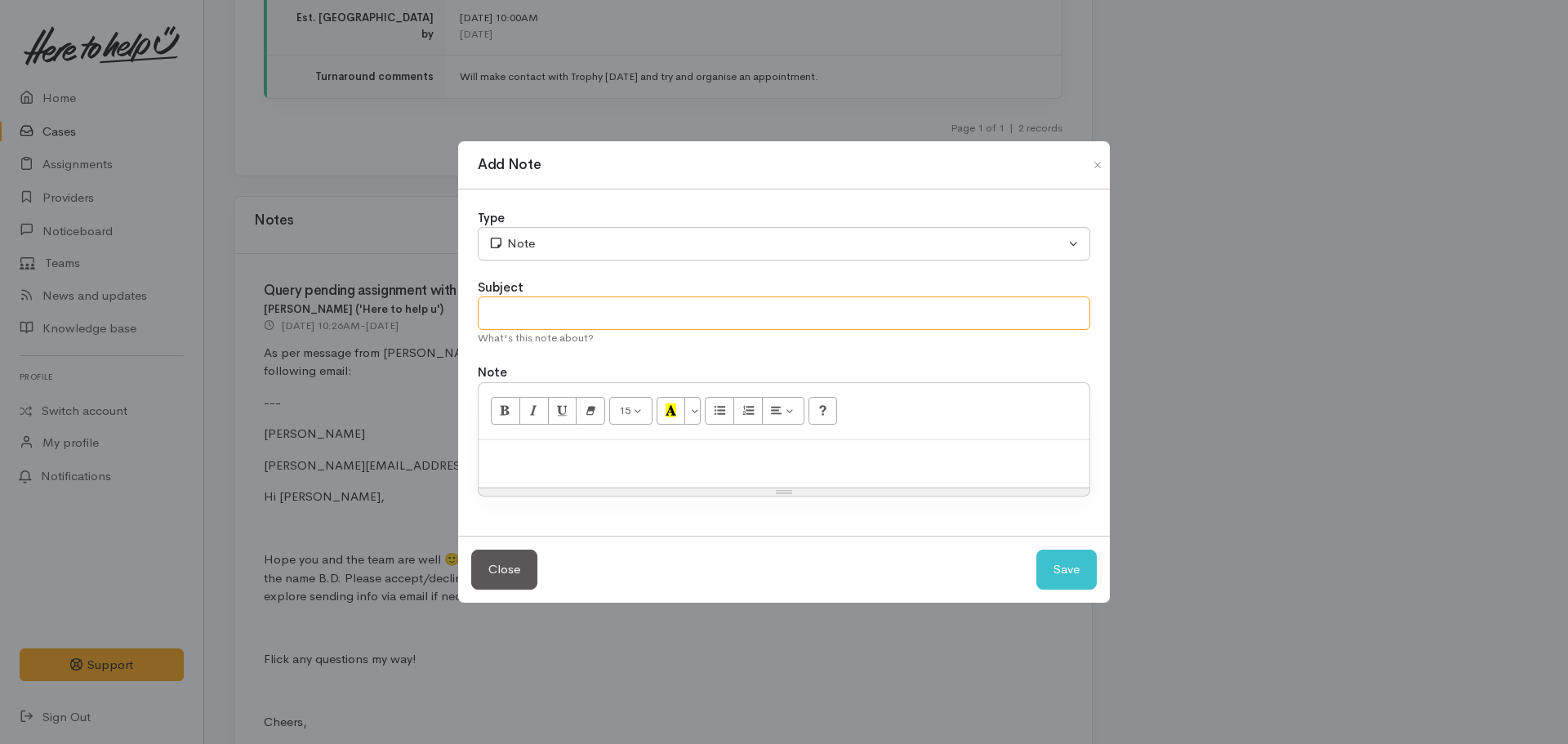
click at [612, 329] on input "text" at bounding box center [784, 314] width 612 height 34
type input "Provider confirmed contact - appointment time set"
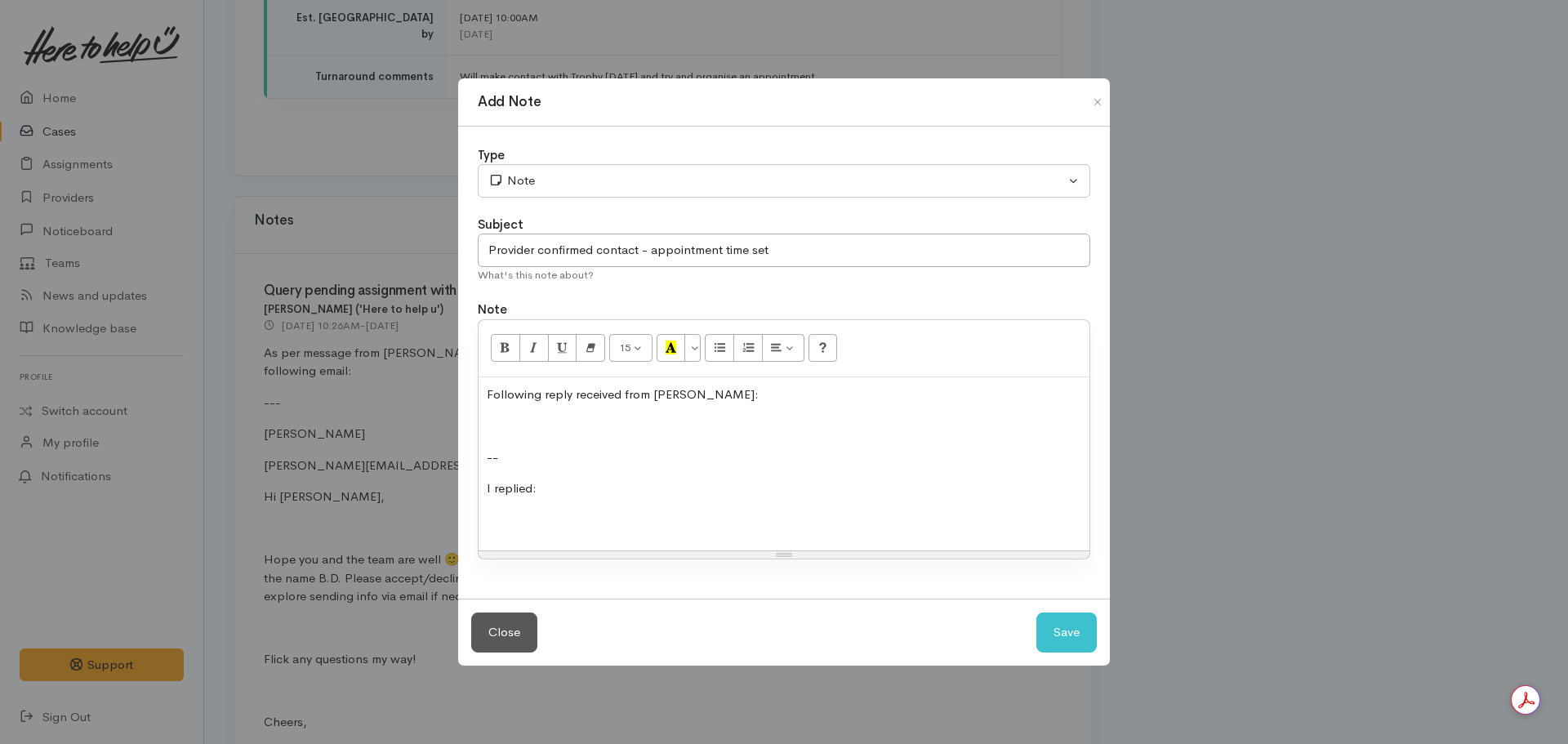
click at [497, 426] on p at bounding box center [784, 425] width 594 height 19
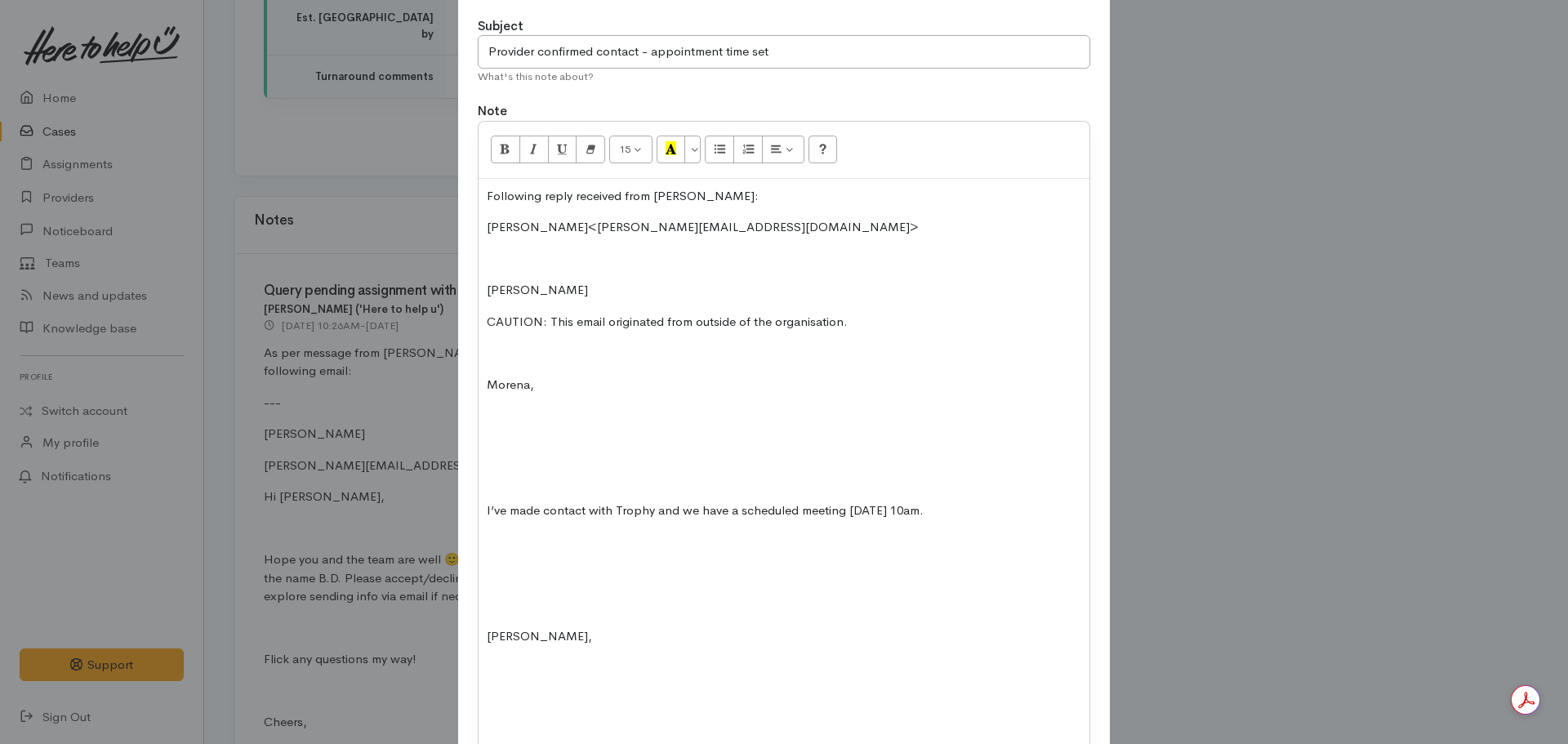
scroll to position [131, 0]
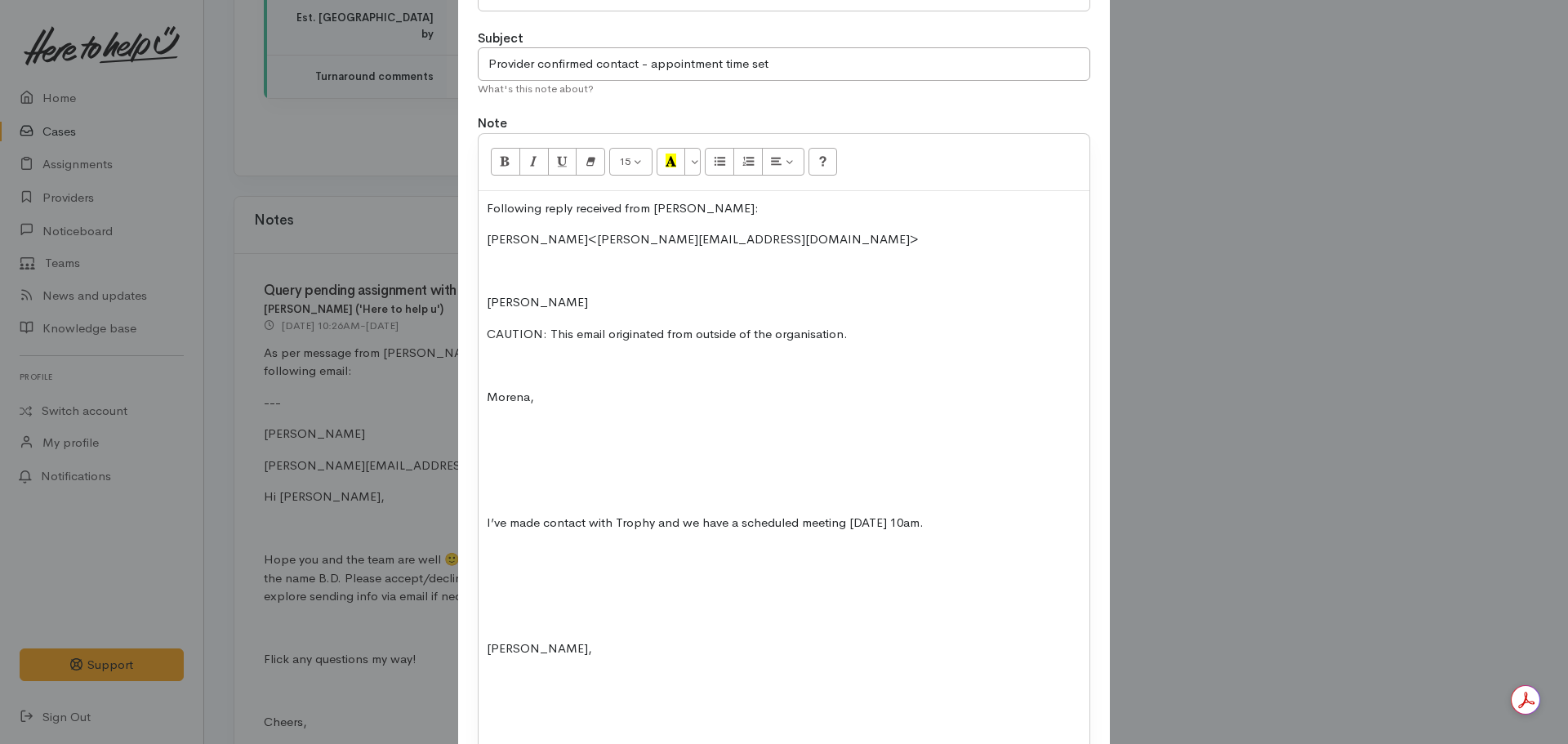
click at [692, 210] on p "Following reply received from Jeremyu:" at bounding box center [784, 208] width 594 height 19
click at [734, 209] on p "Following reply received from Jeremy:" at bounding box center [784, 208] width 594 height 19
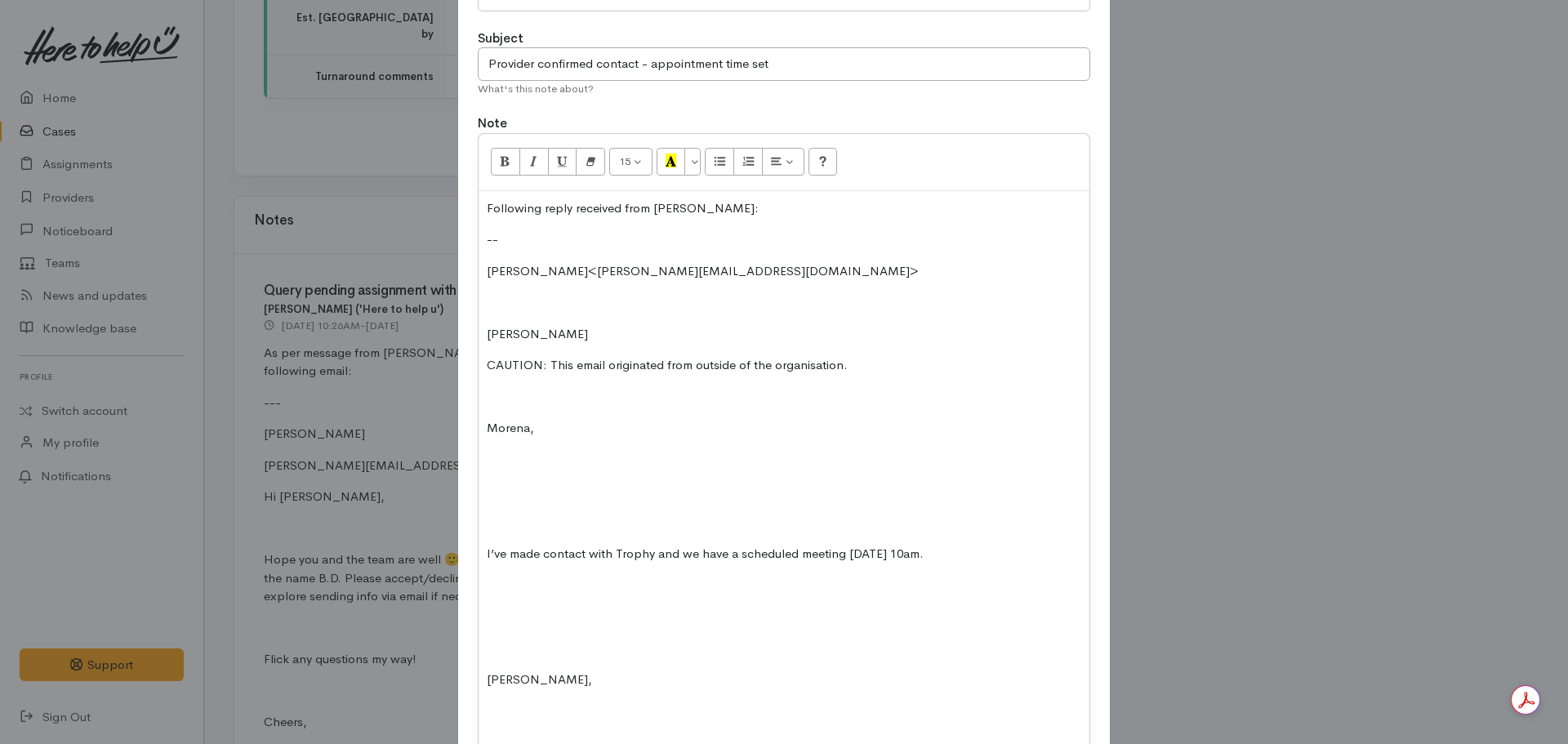
click at [487, 331] on p "Nicole Rusk​" at bounding box center [784, 334] width 594 height 19
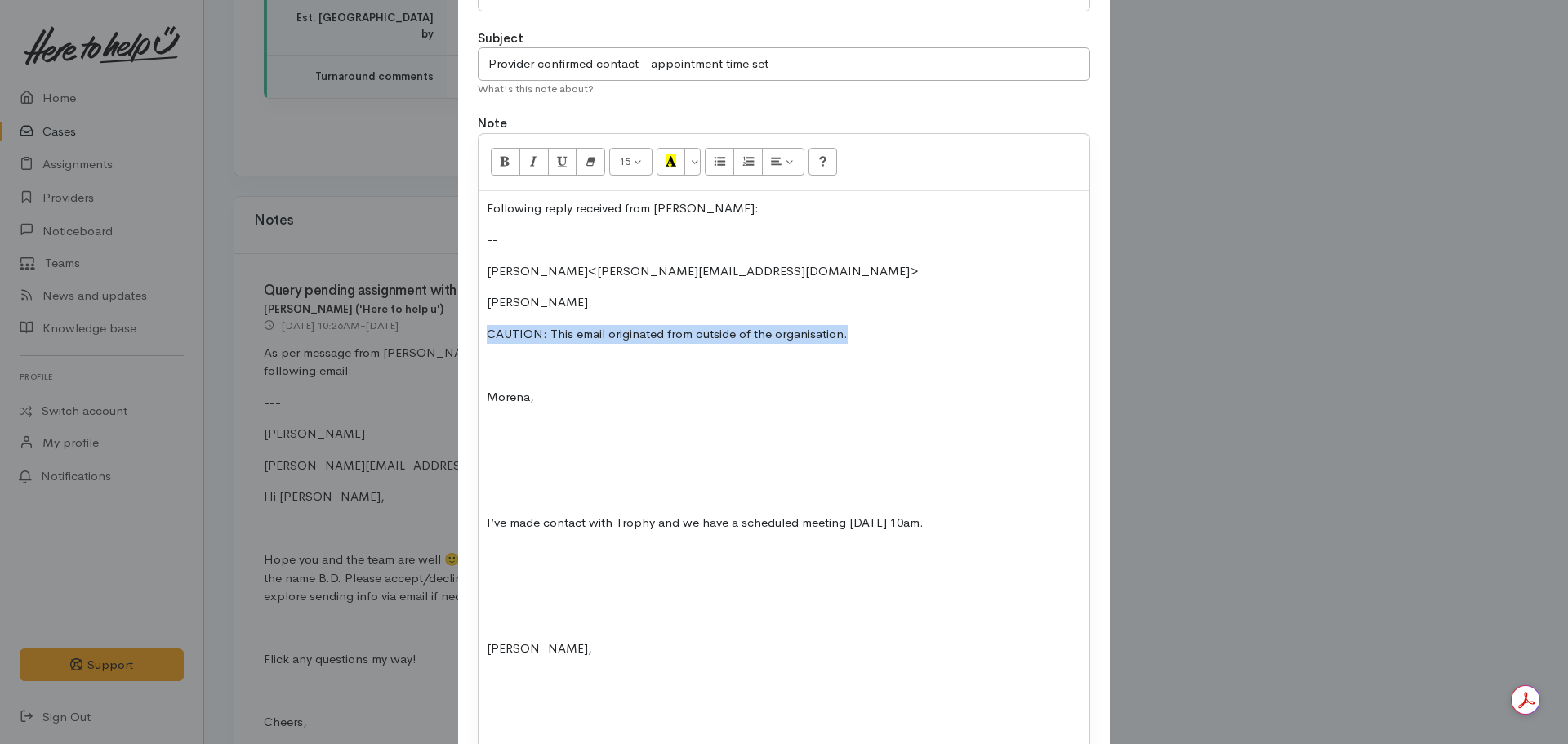
drag, startPoint x: 863, startPoint y: 325, endPoint x: 457, endPoint y: 328, distance: 406.0
click at [458, 328] on div "Type Correspondence Discussion Email Note Phone call SMS text message Note Subj…" at bounding box center [784, 507] width 652 height 1133
click at [506, 480] on div "Following reply received from Jeremy: -- Jeremy Murray<jeremy@getmestartedlimit…" at bounding box center [784, 609] width 611 height 835
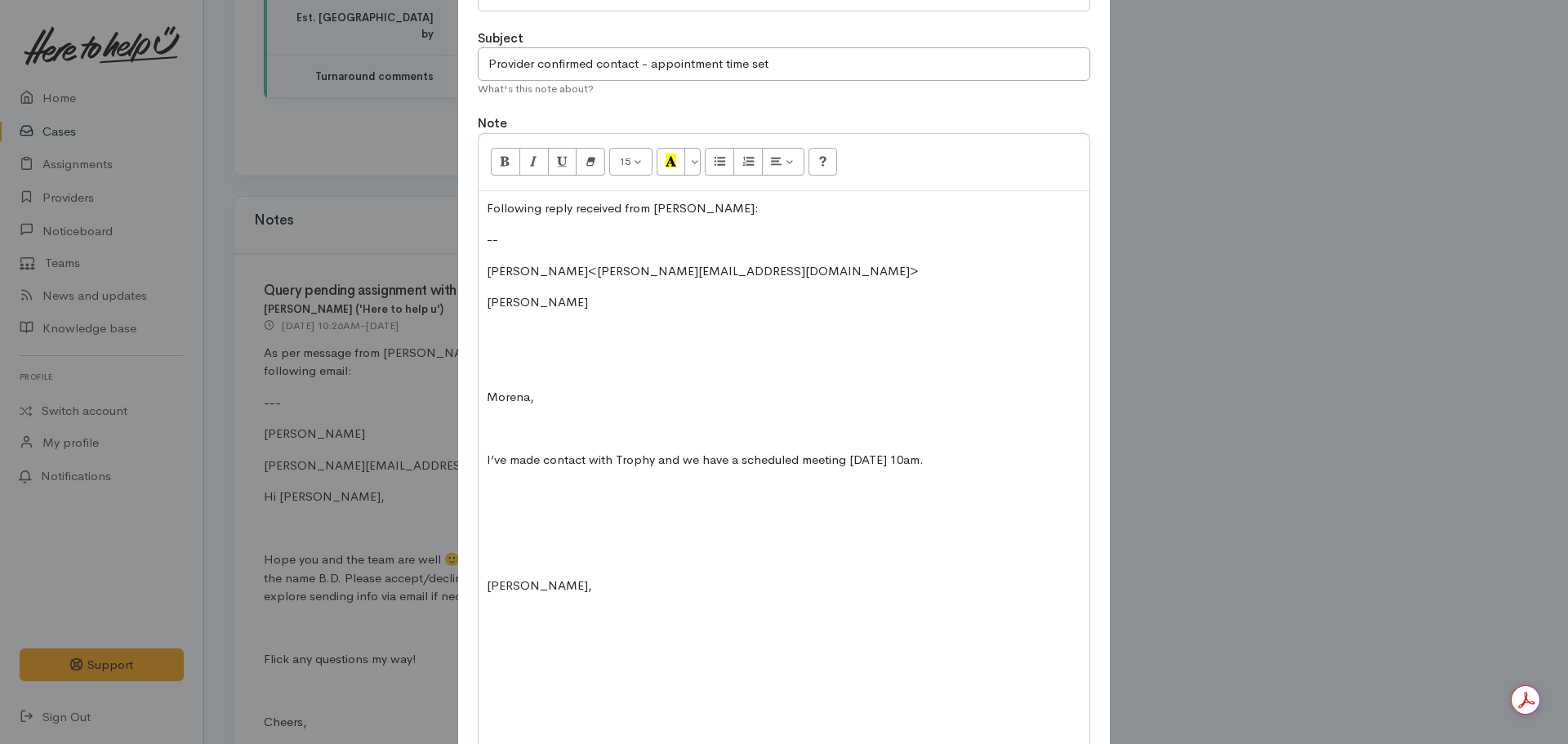
click at [495, 529] on p at bounding box center [784, 523] width 594 height 19
click at [489, 429] on p at bounding box center [784, 428] width 594 height 19
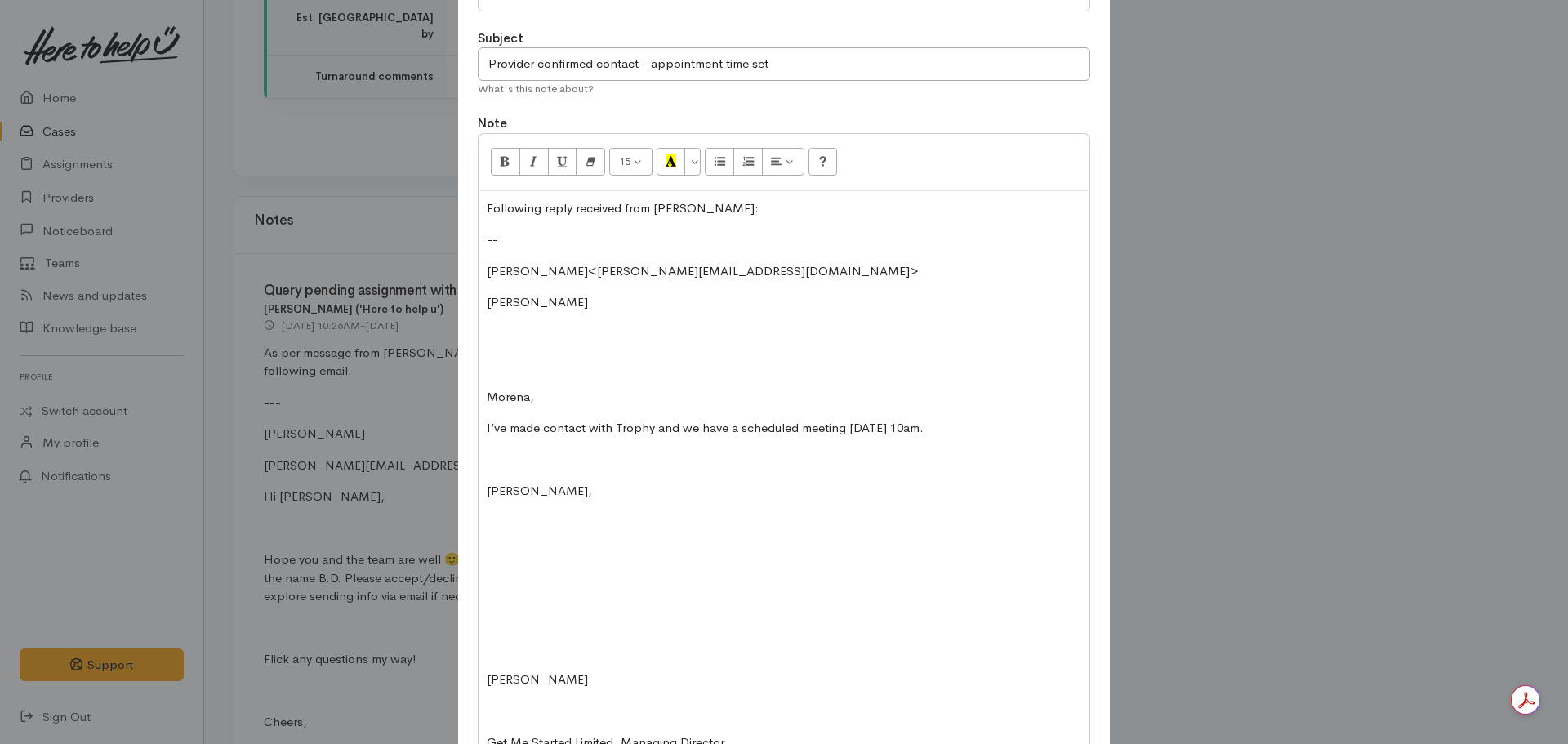
click at [479, 684] on div "Following reply received from Jeremy: -- Jeremy Murray<jeremy@getmestartedlimit…" at bounding box center [784, 530] width 611 height 677
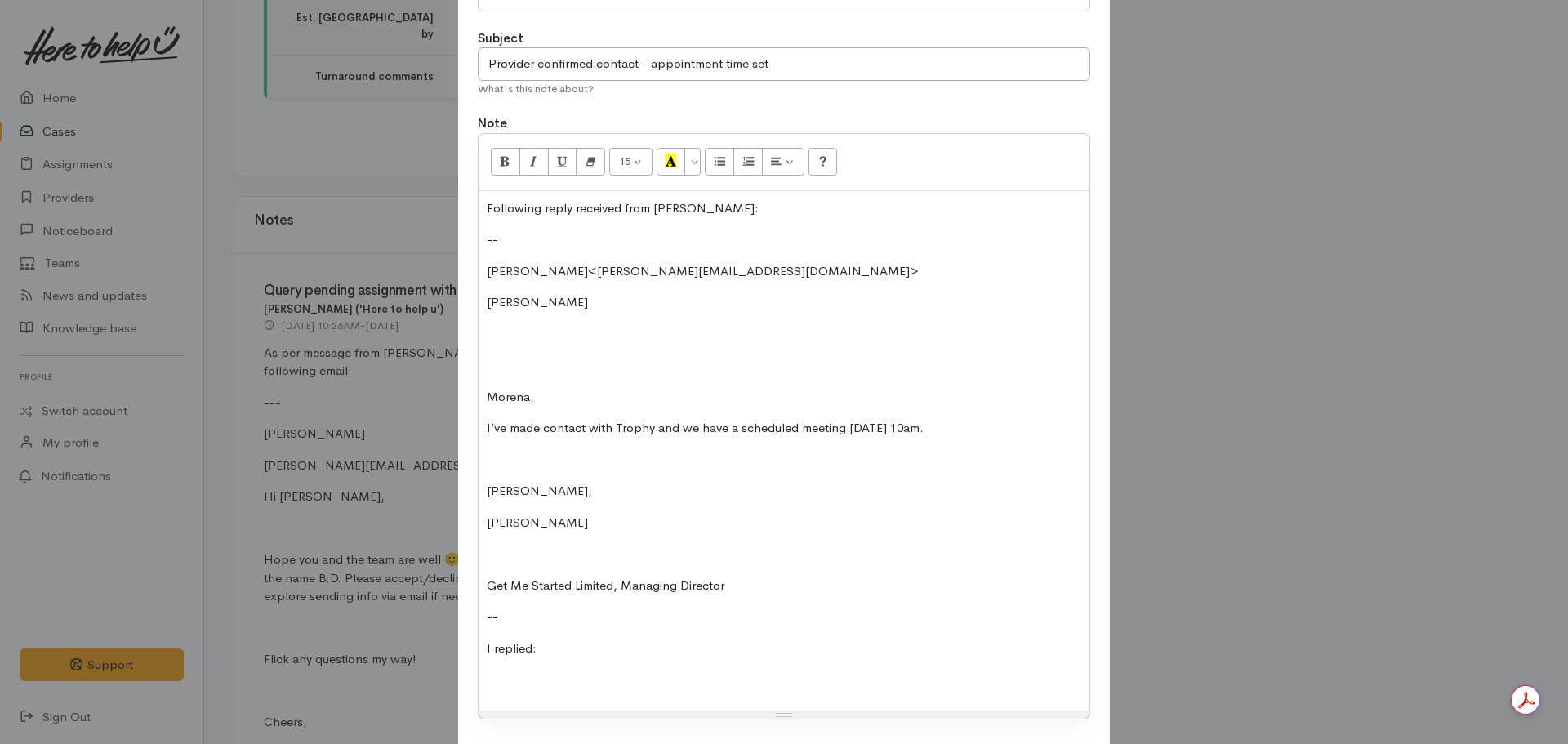
click at [480, 586] on div "Following reply received from Jeremy: -- Jeremy Murray<jeremy@getmestartedlimit…" at bounding box center [784, 451] width 611 height 520
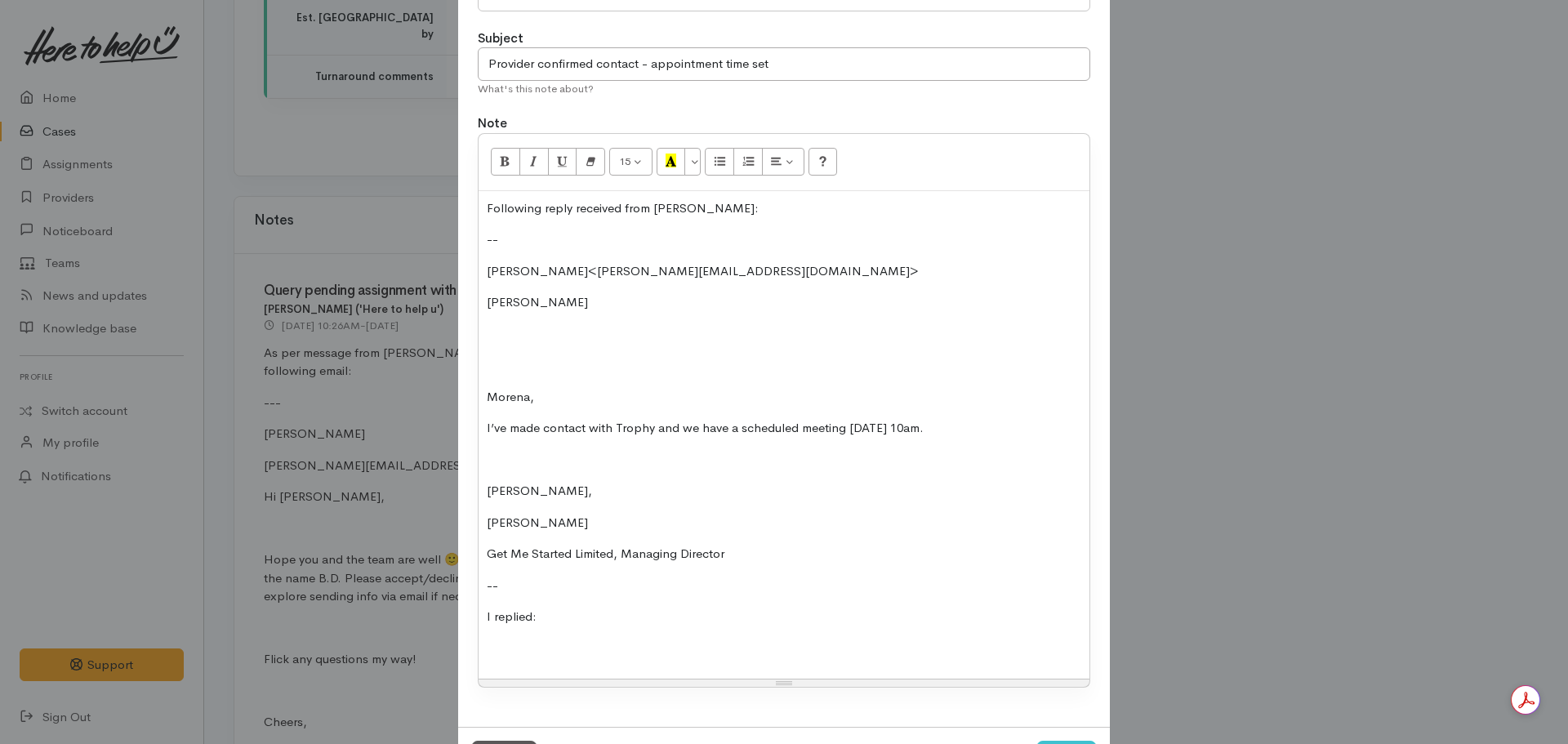
click at [479, 269] on div "Following reply received from Jeremy: -- Jeremy Murray<jeremy@getmestartedlimit…" at bounding box center [784, 435] width 611 height 489
click at [483, 298] on div "Following reply received from Jeremy: -- From: Jeremy Murray<jeremy@getmestarte…" at bounding box center [784, 435] width 611 height 489
click at [624, 300] on p "To: ​Nicole Rusk​" at bounding box center [784, 302] width 594 height 19
click at [597, 298] on p "To: ​Nicole Rusk​<" at bounding box center [784, 302] width 594 height 19
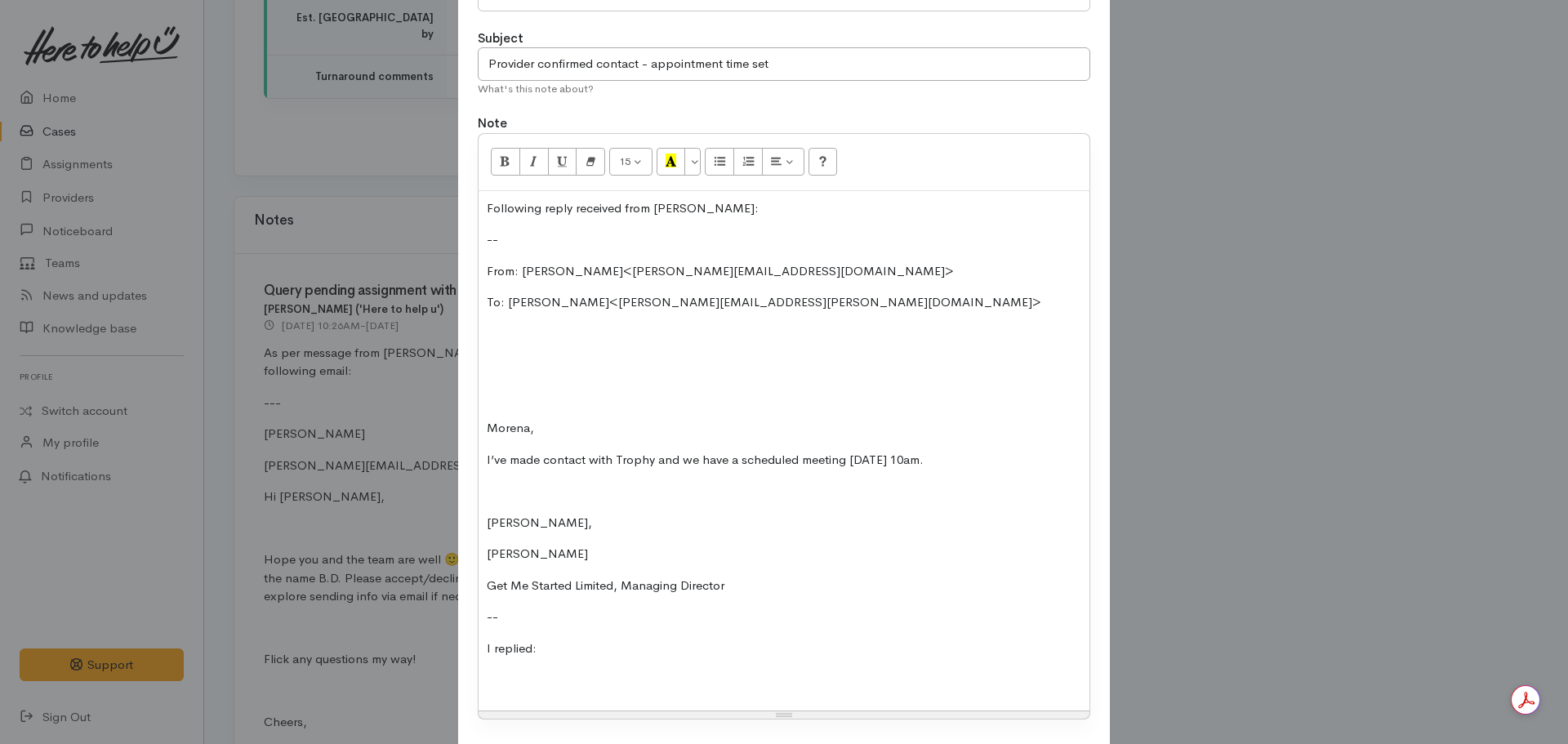
click at [486, 380] on div "Following reply received from Jeremy: -- From: Jeremy Murray<jeremy@getmestarte…" at bounding box center [784, 451] width 611 height 520
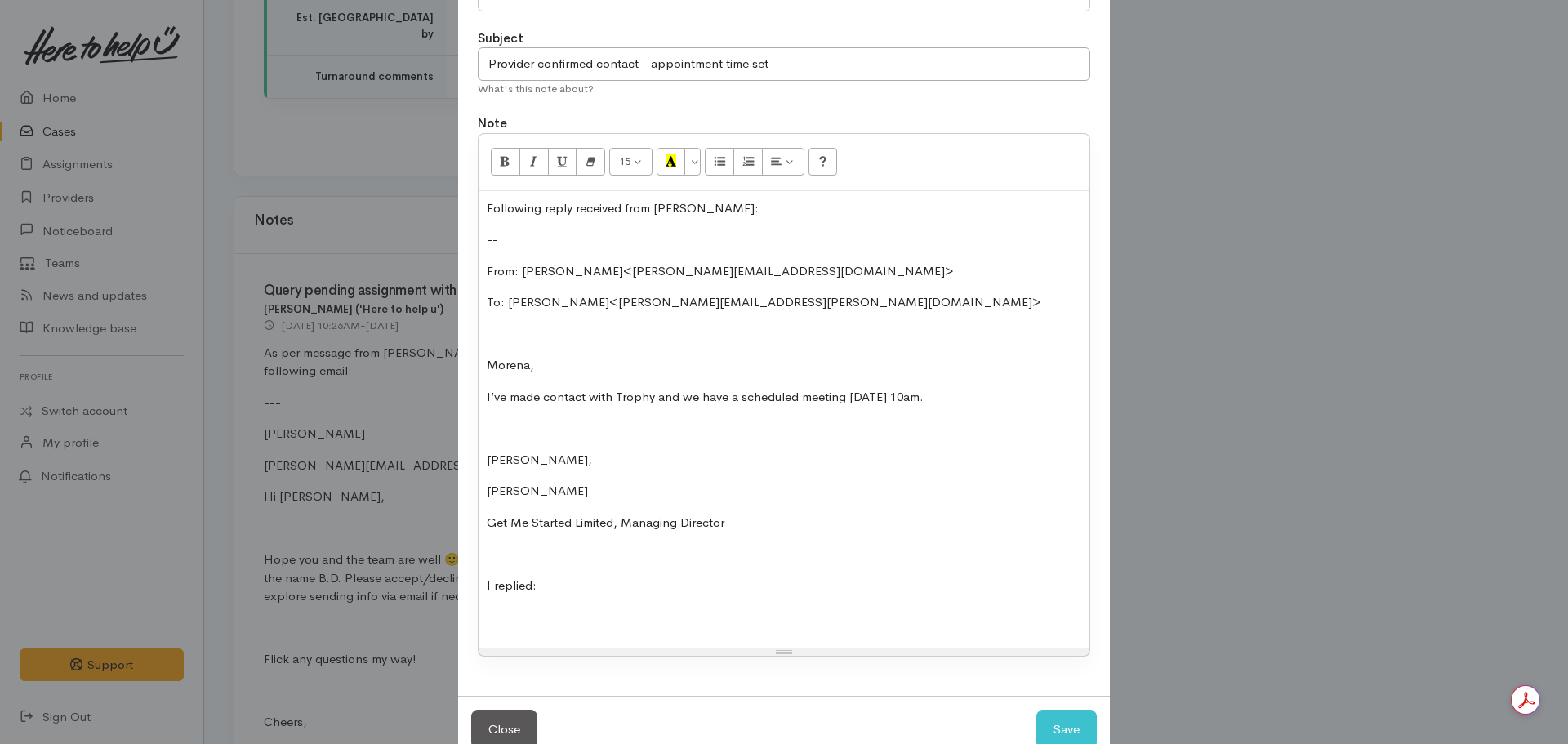
click at [502, 626] on div "Following reply received from Jeremy: -- From: Jeremy Murray<jeremy@getmestarte…" at bounding box center [784, 419] width 611 height 457
drag, startPoint x: 663, startPoint y: 206, endPoint x: 578, endPoint y: 244, distance: 93.1
click at [465, 234] on div "Type Correspondence Discussion Email Note Phone call SMS text message Note Subj…" at bounding box center [784, 318] width 652 height 756
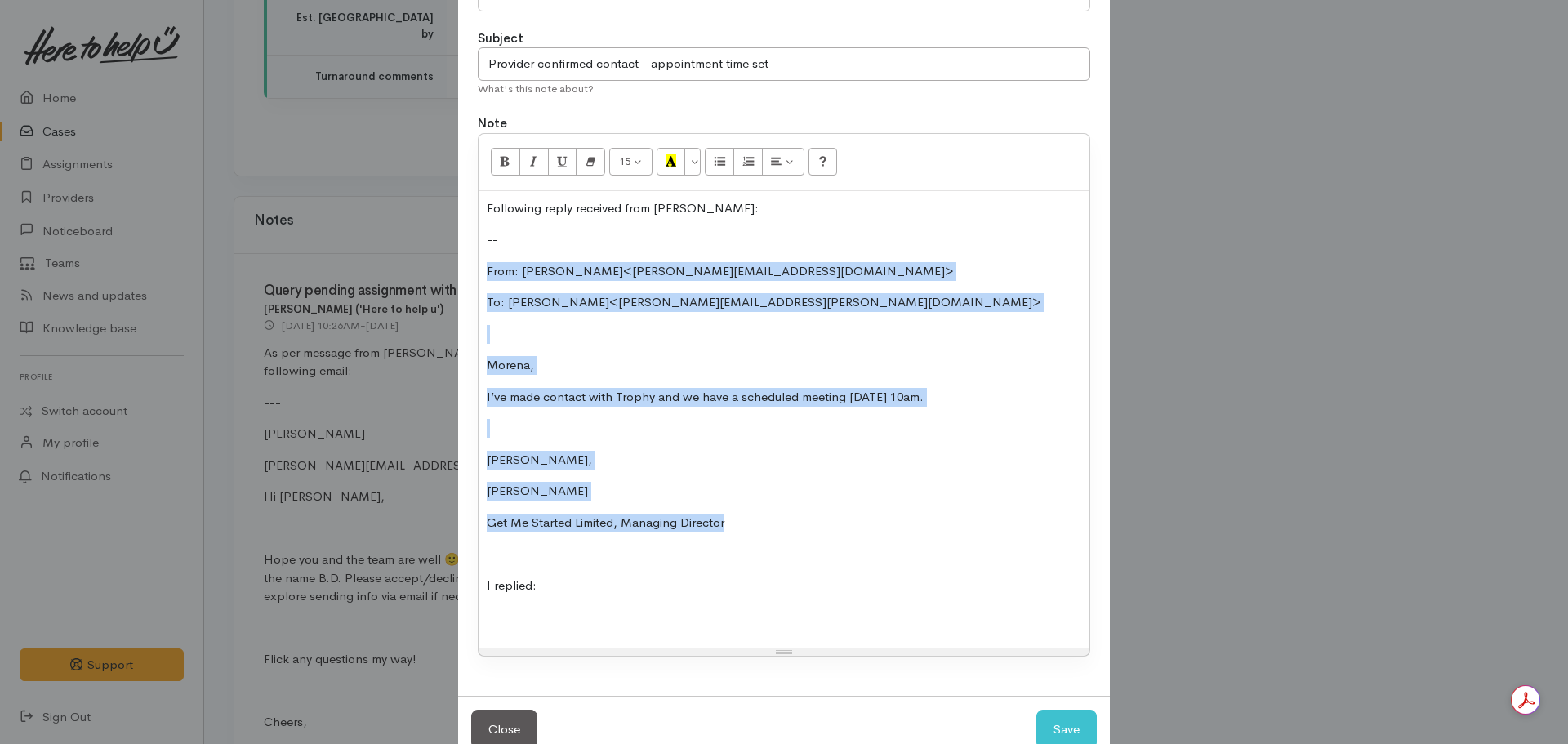
drag, startPoint x: 734, startPoint y: 521, endPoint x: 466, endPoint y: 257, distance: 376.2
click at [466, 257] on div "Type Correspondence Discussion Email Note Phone call SMS text message Note Subj…" at bounding box center [784, 318] width 652 height 756
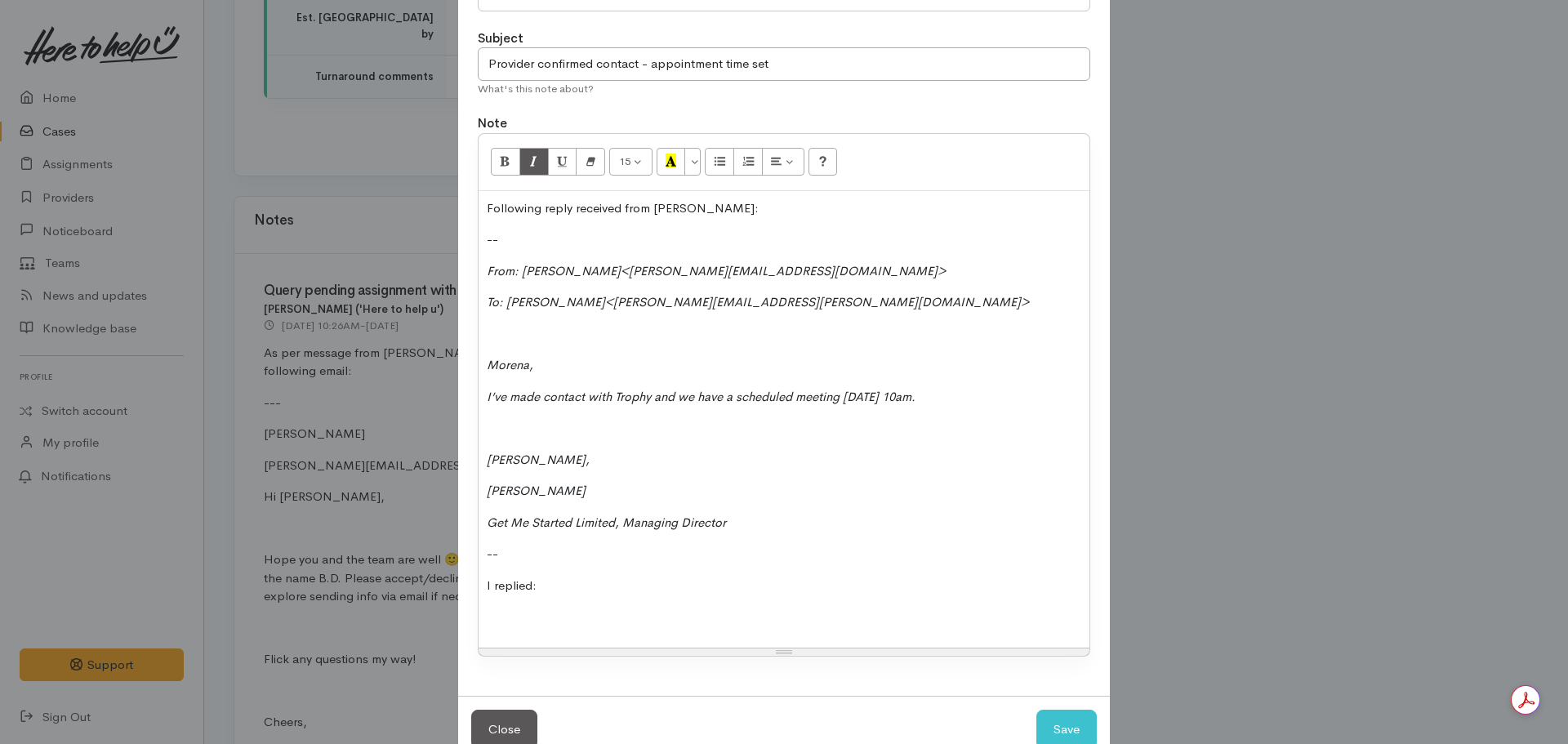
click at [500, 618] on p at bounding box center [784, 617] width 594 height 19
click at [516, 230] on div "Following reply received from Jeremy: -- From: Jeremy Murray<jeremy@getmestarte…" at bounding box center [784, 419] width 611 height 457
click at [512, 623] on p at bounding box center [784, 617] width 594 height 19
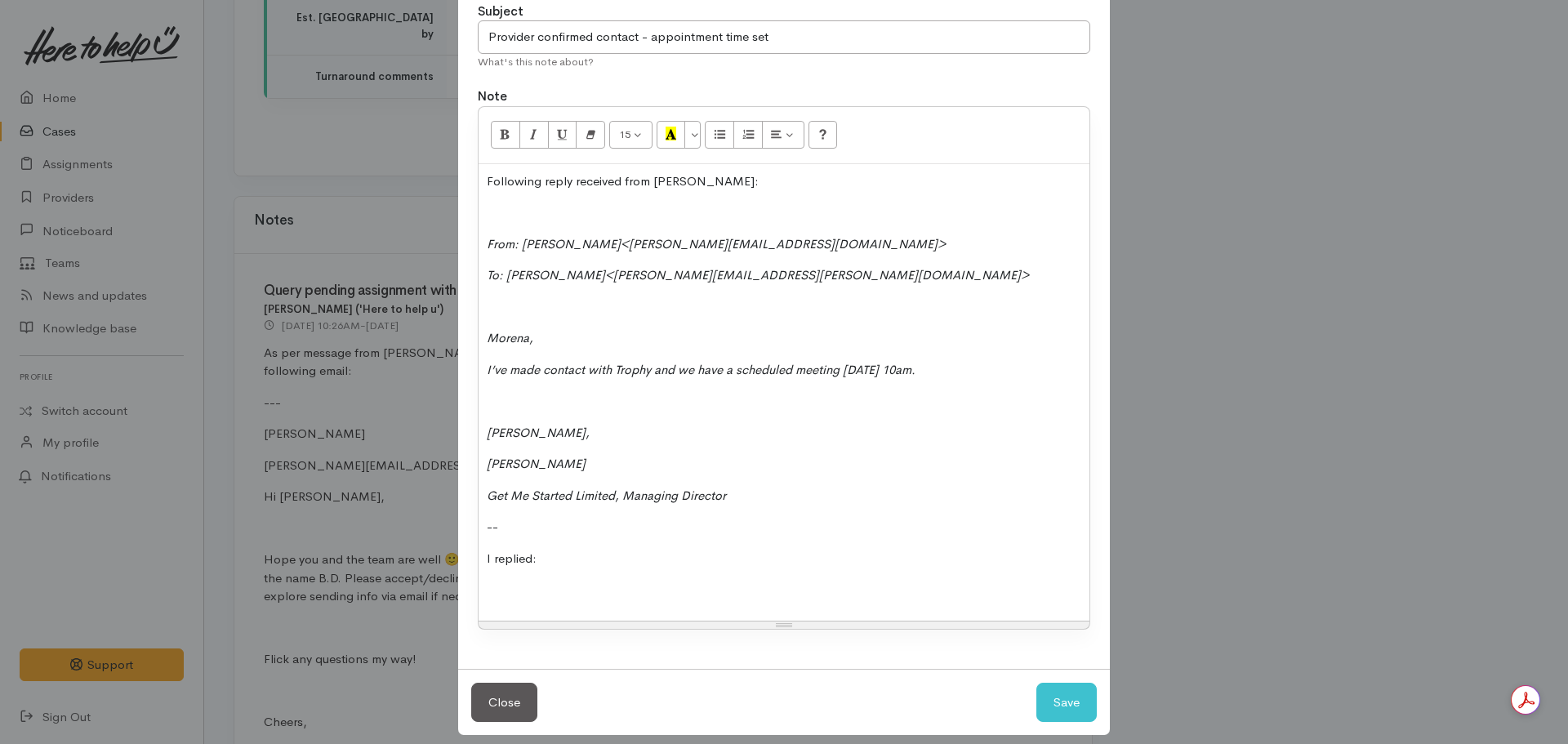
scroll to position [173, 0]
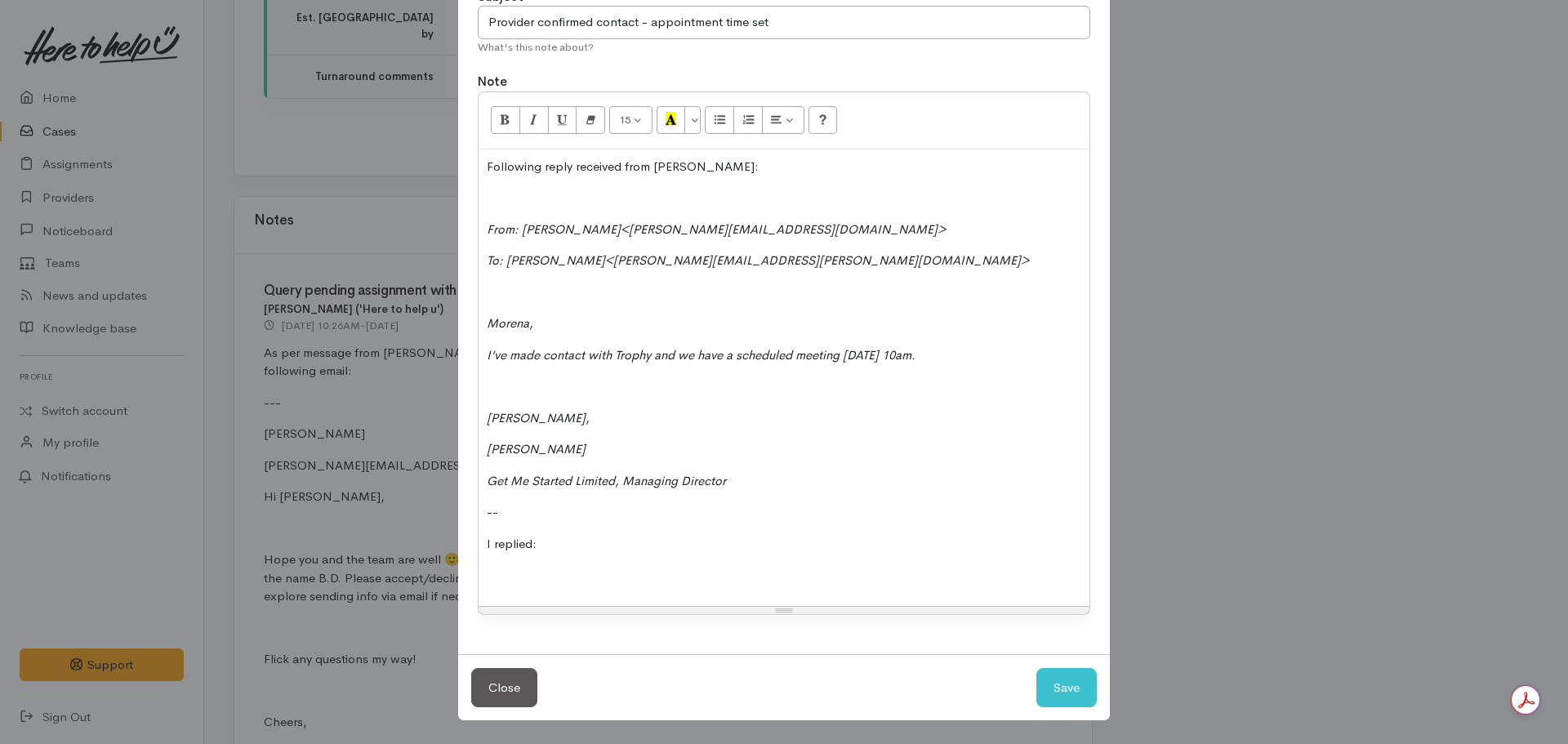
click at [495, 576] on p at bounding box center [784, 575] width 594 height 19
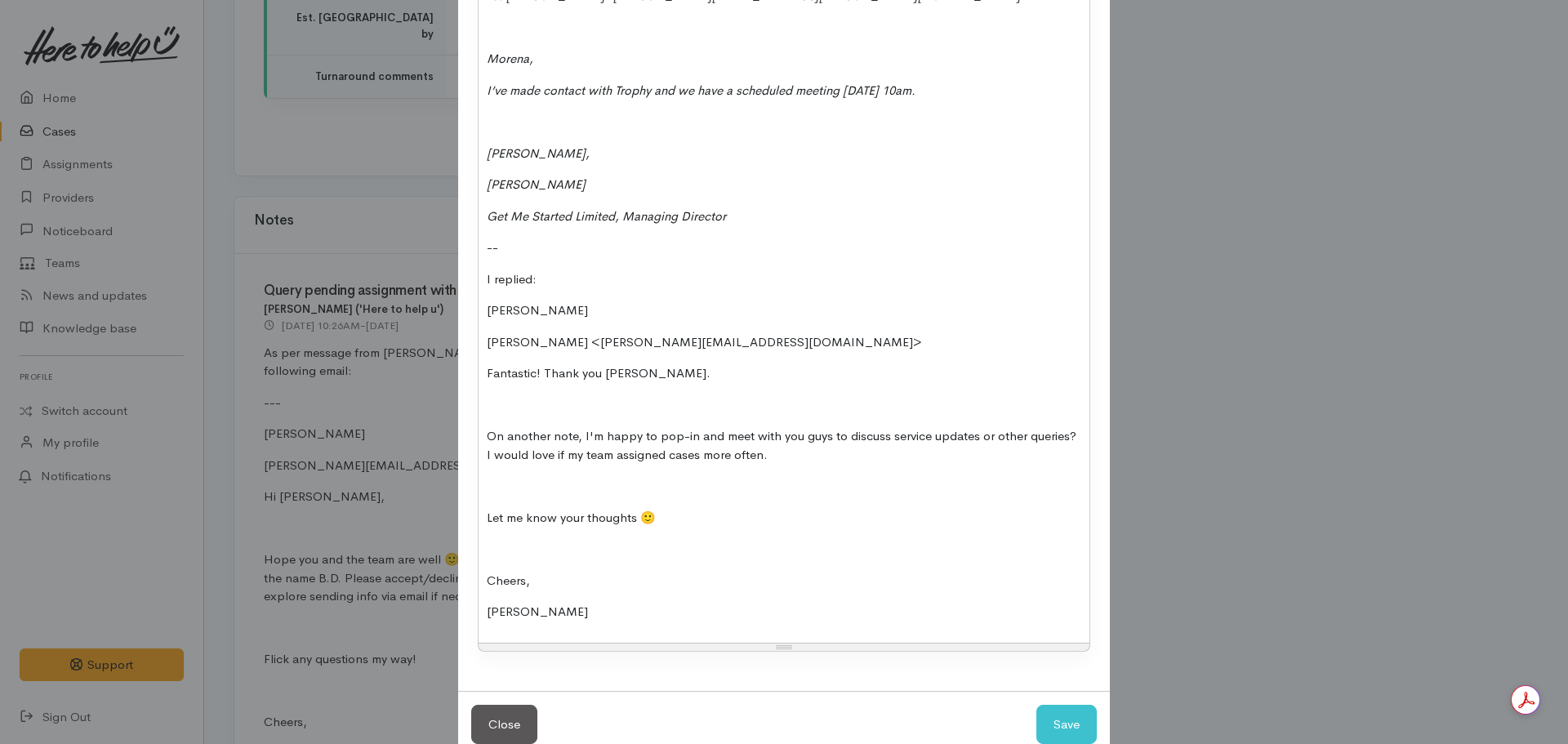
scroll to position [475, 0]
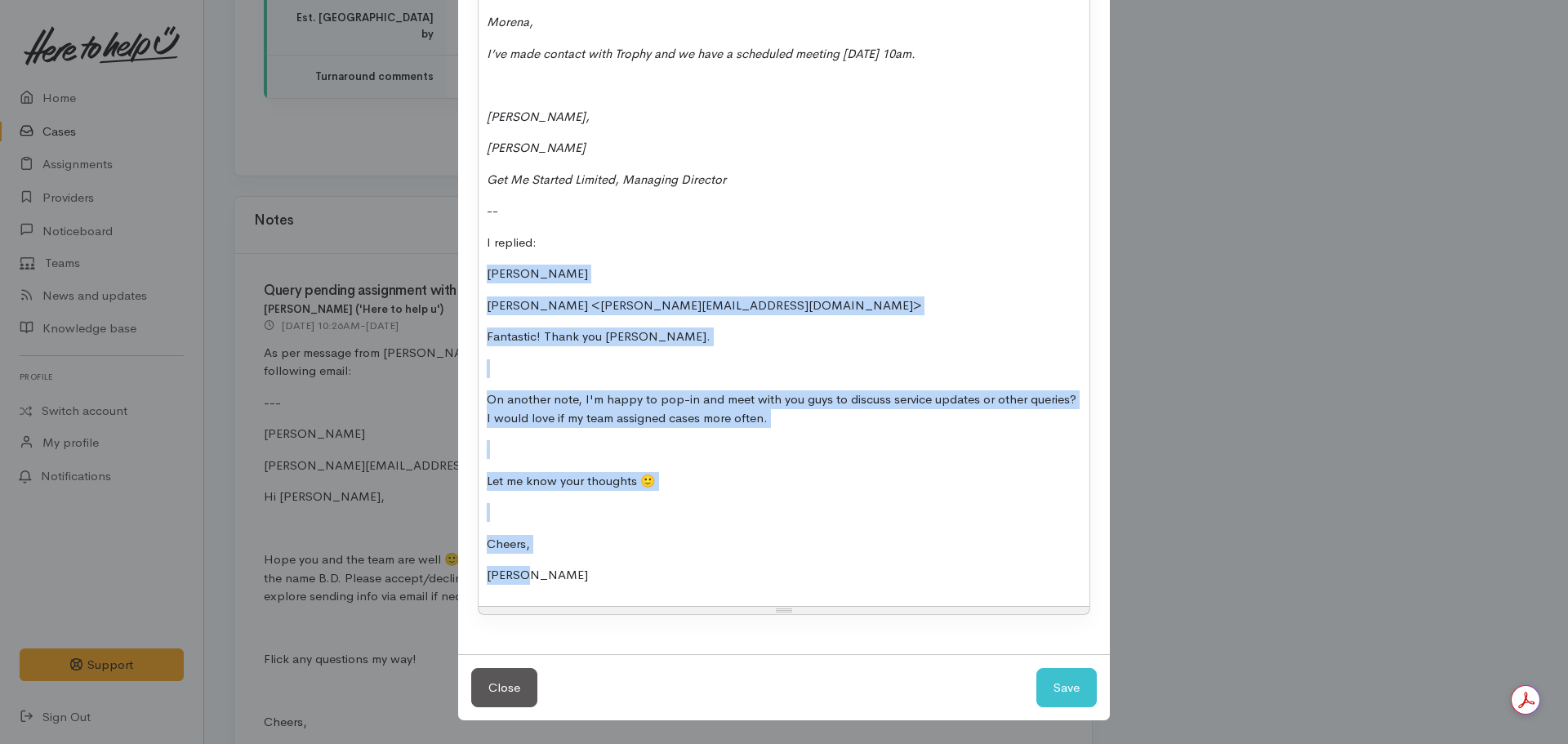
drag, startPoint x: 554, startPoint y: 569, endPoint x: 433, endPoint y: 271, distance: 321.6
click at [433, 271] on div "Add Note Type Correspondence Discussion Email Note Phone call SMS text message …" at bounding box center [784, 372] width 1568 height 744
click at [480, 271] on div "Following reply received from Jeremy: From: Jeremy Murray<jeremy@getmestartedli…" at bounding box center [784, 226] width 611 height 758
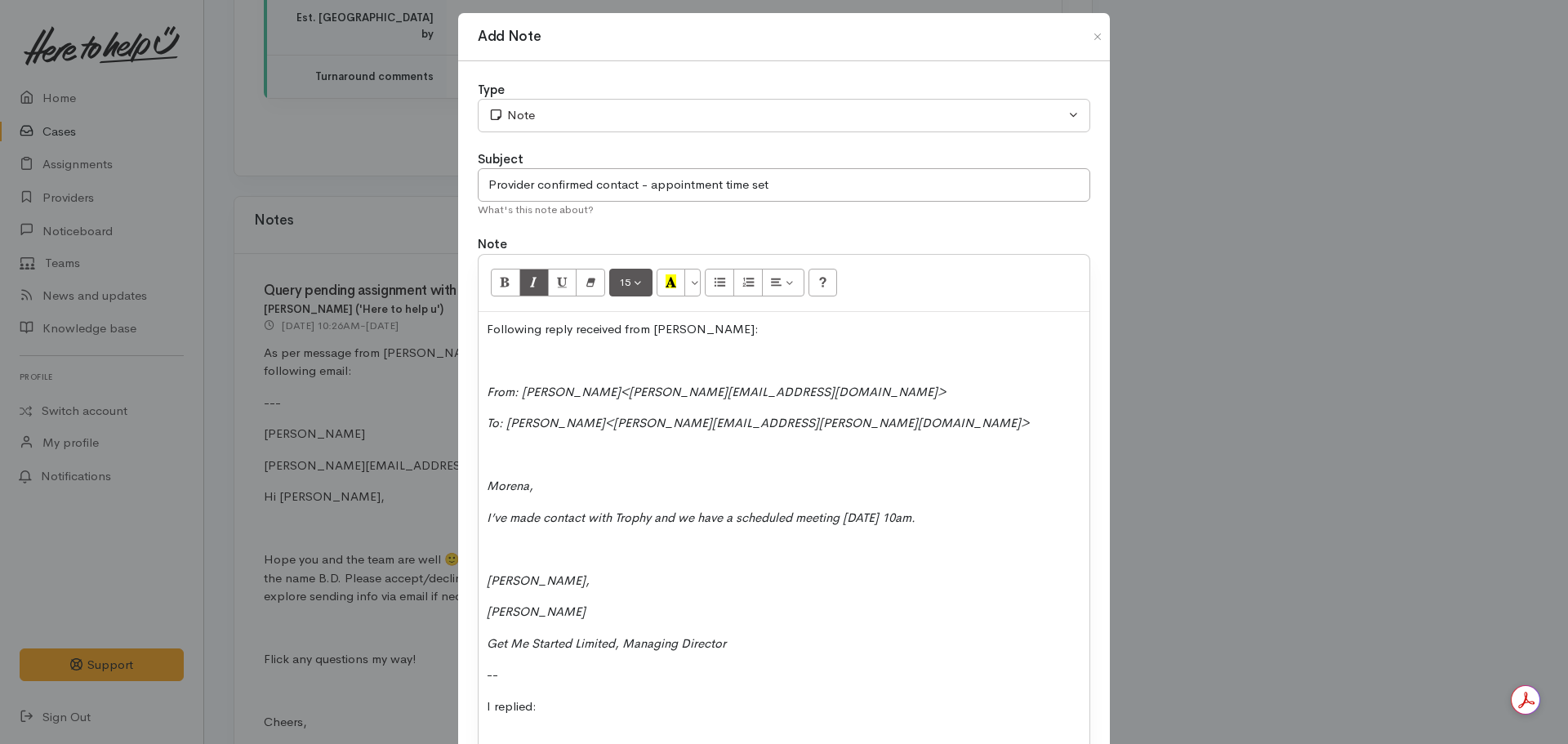
scroll to position [0, 0]
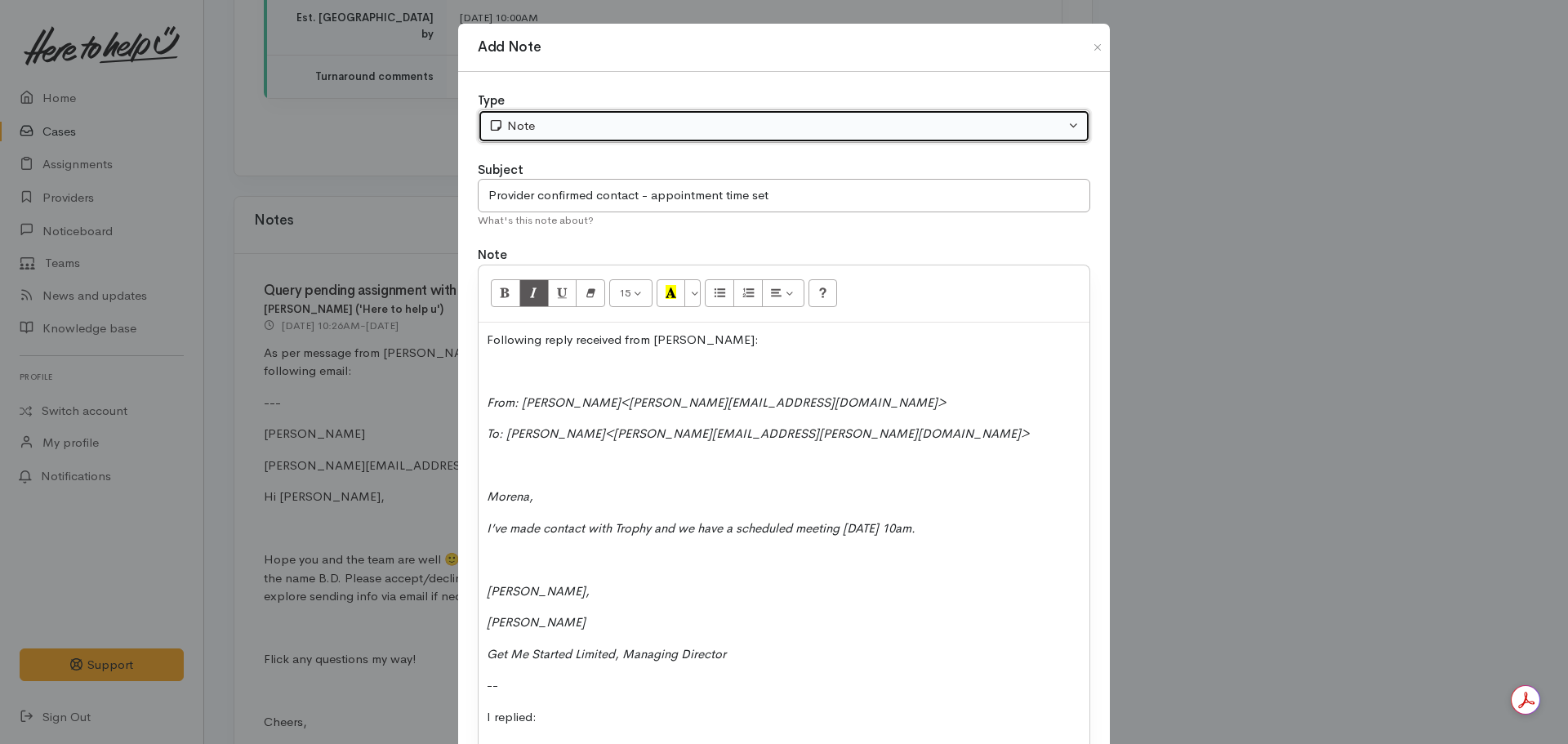
click at [606, 137] on button "Note" at bounding box center [784, 126] width 612 height 34
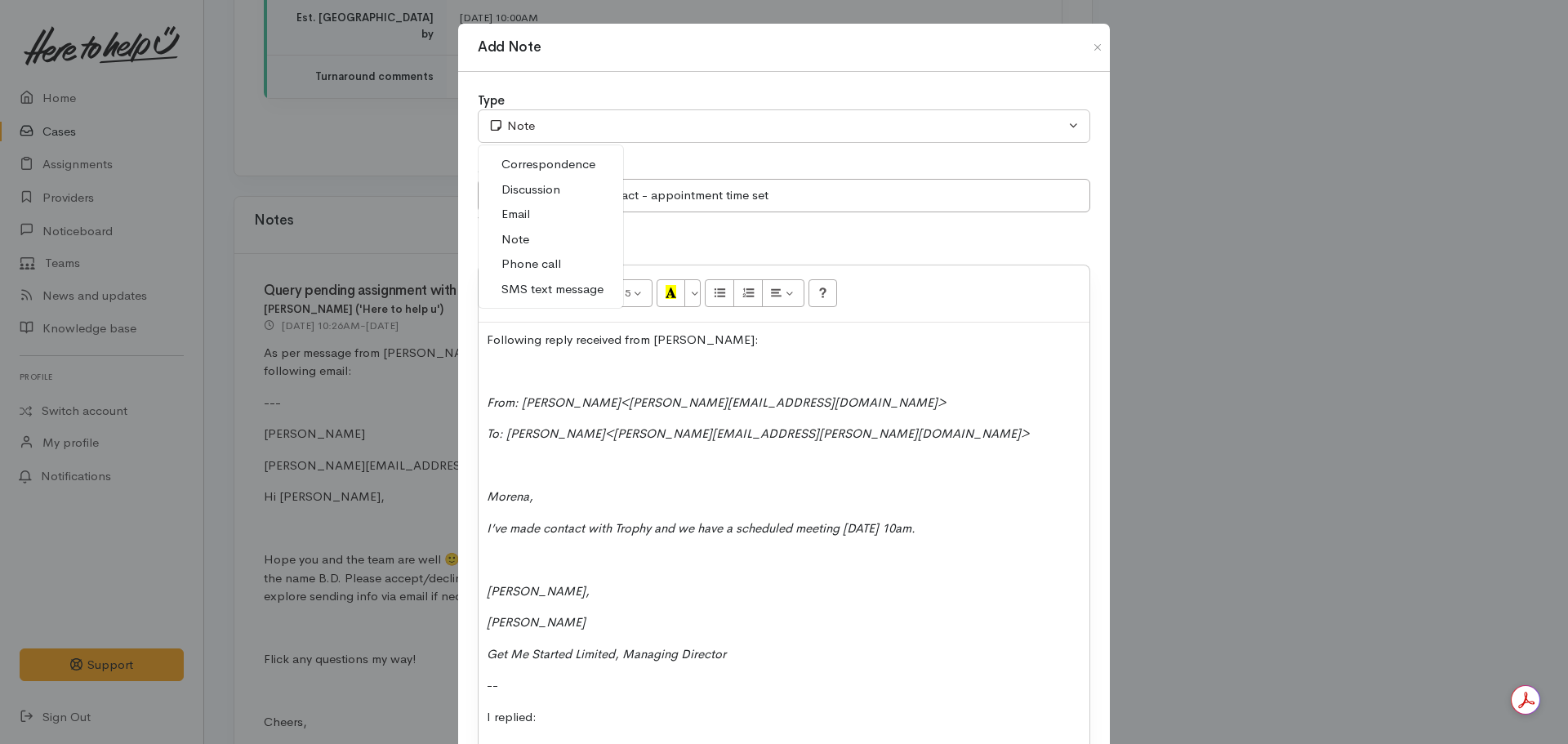
click at [516, 216] on span "Email" at bounding box center [516, 214] width 29 height 19
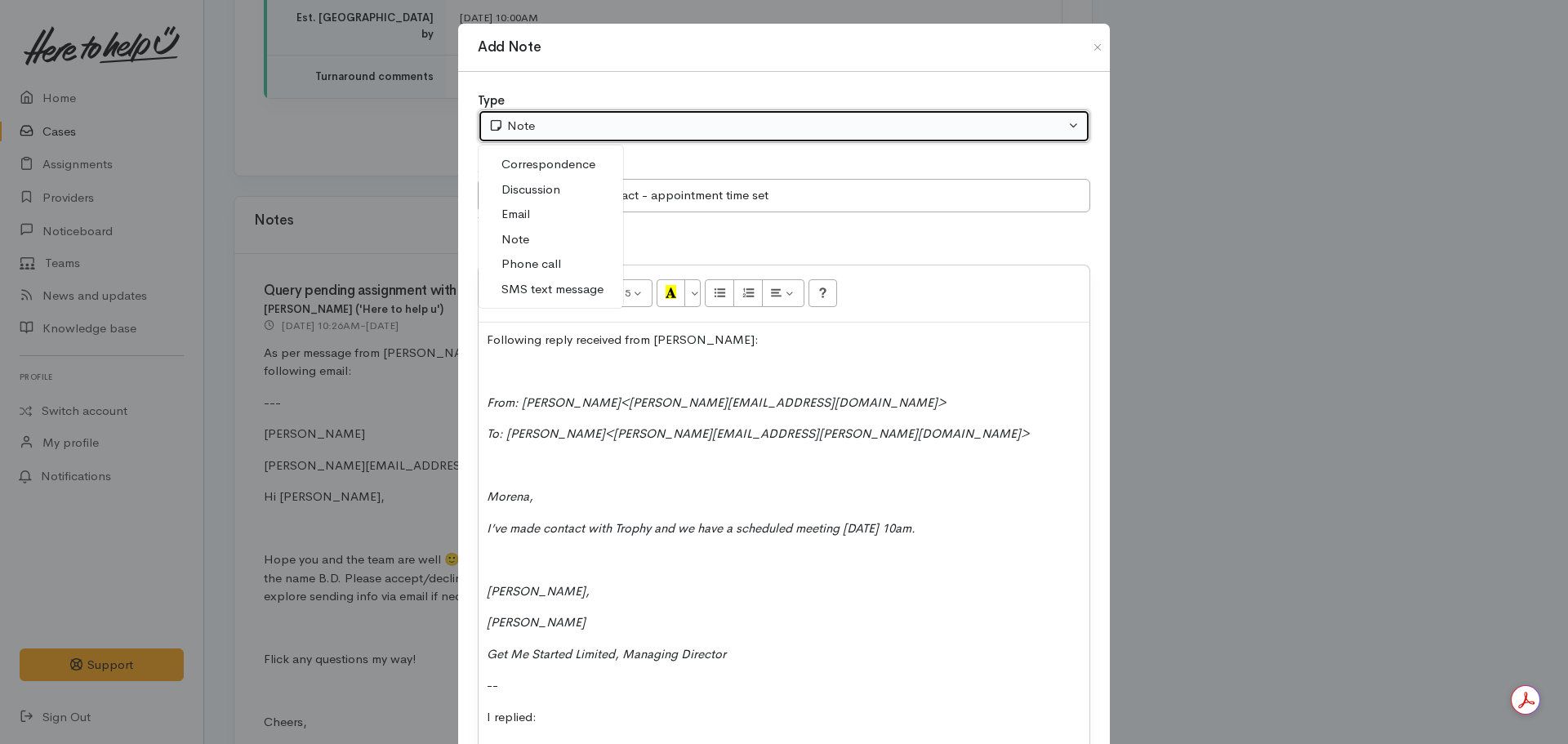
select select "2"
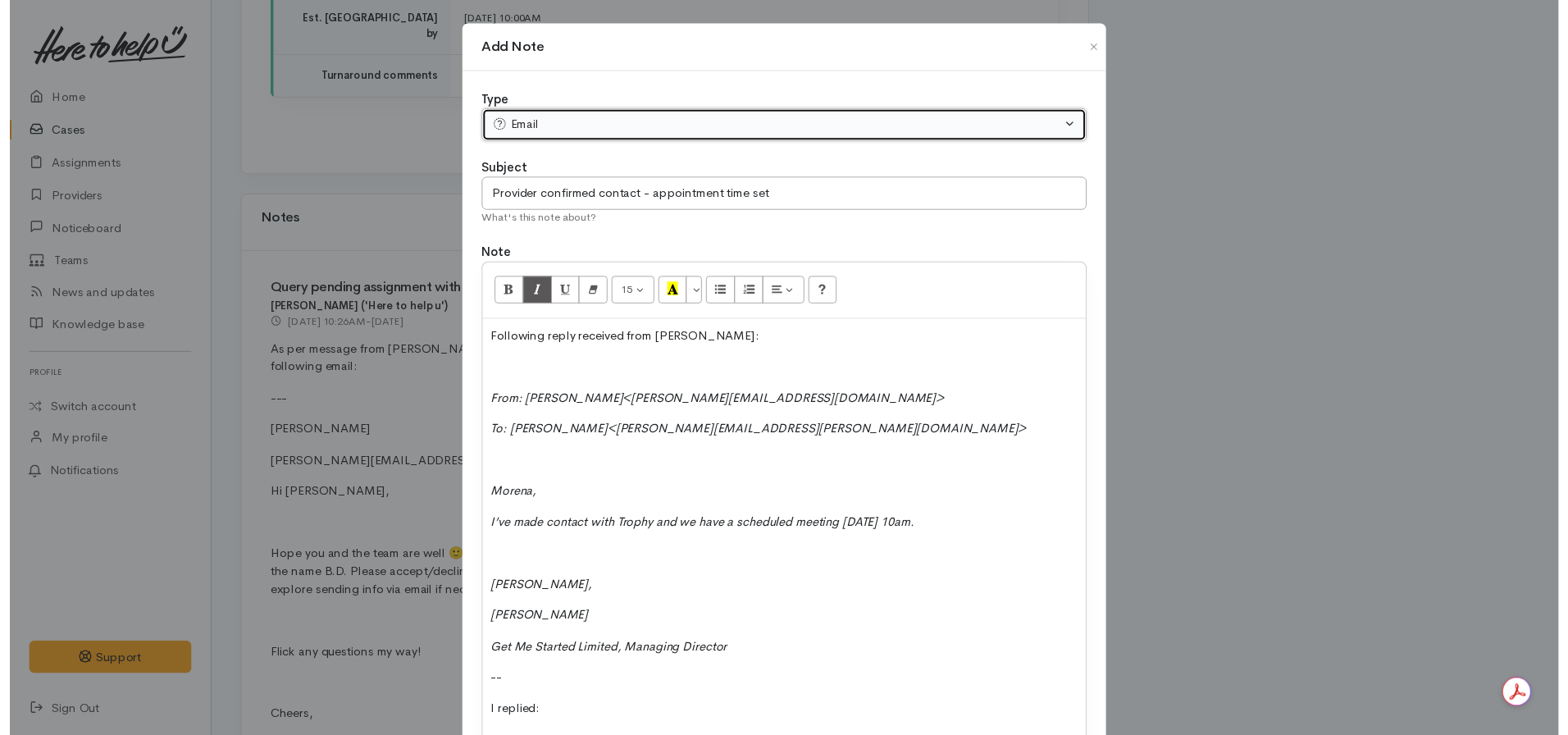
scroll to position [509, 0]
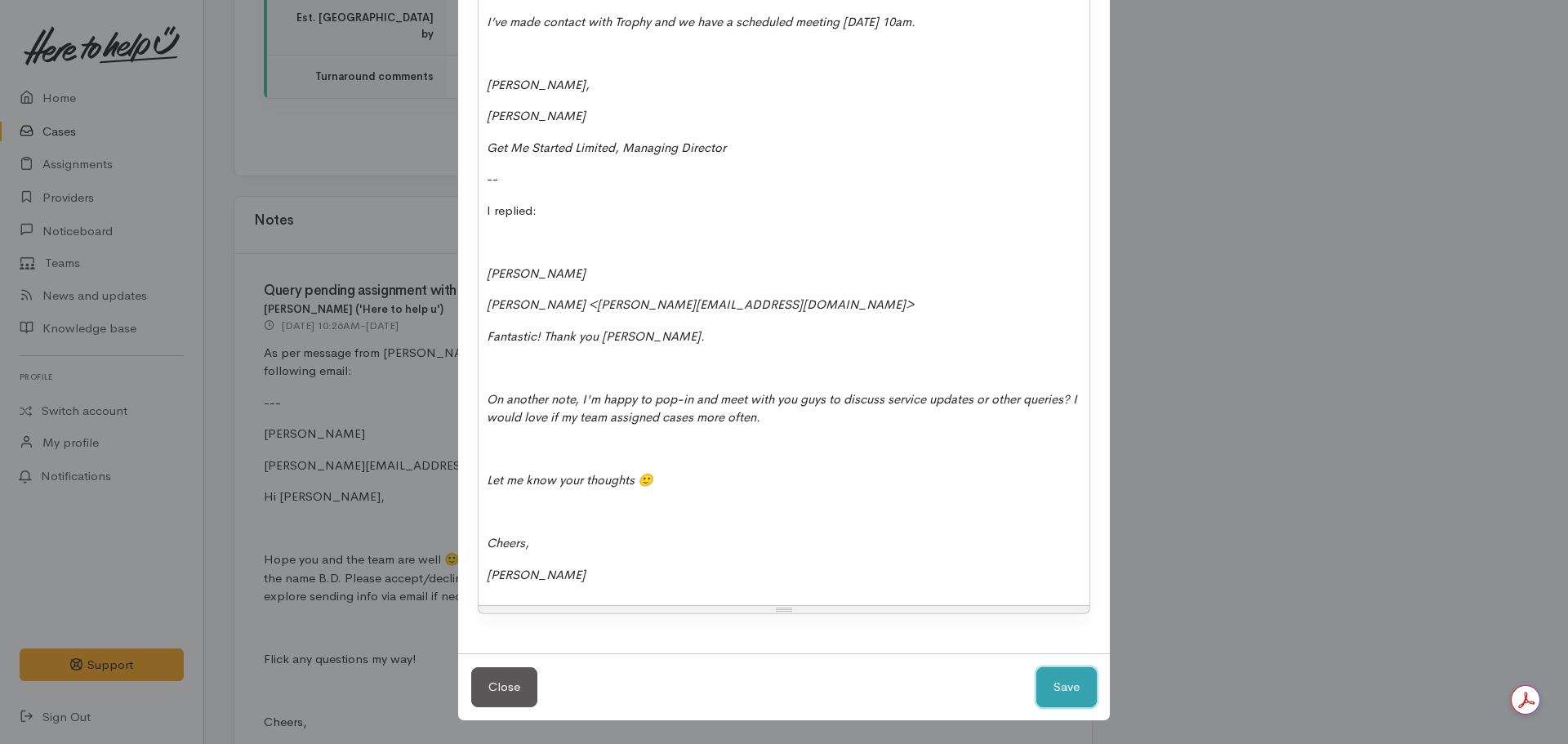
click at [1061, 673] on button "Save" at bounding box center [1066, 687] width 61 height 40
select select "1"
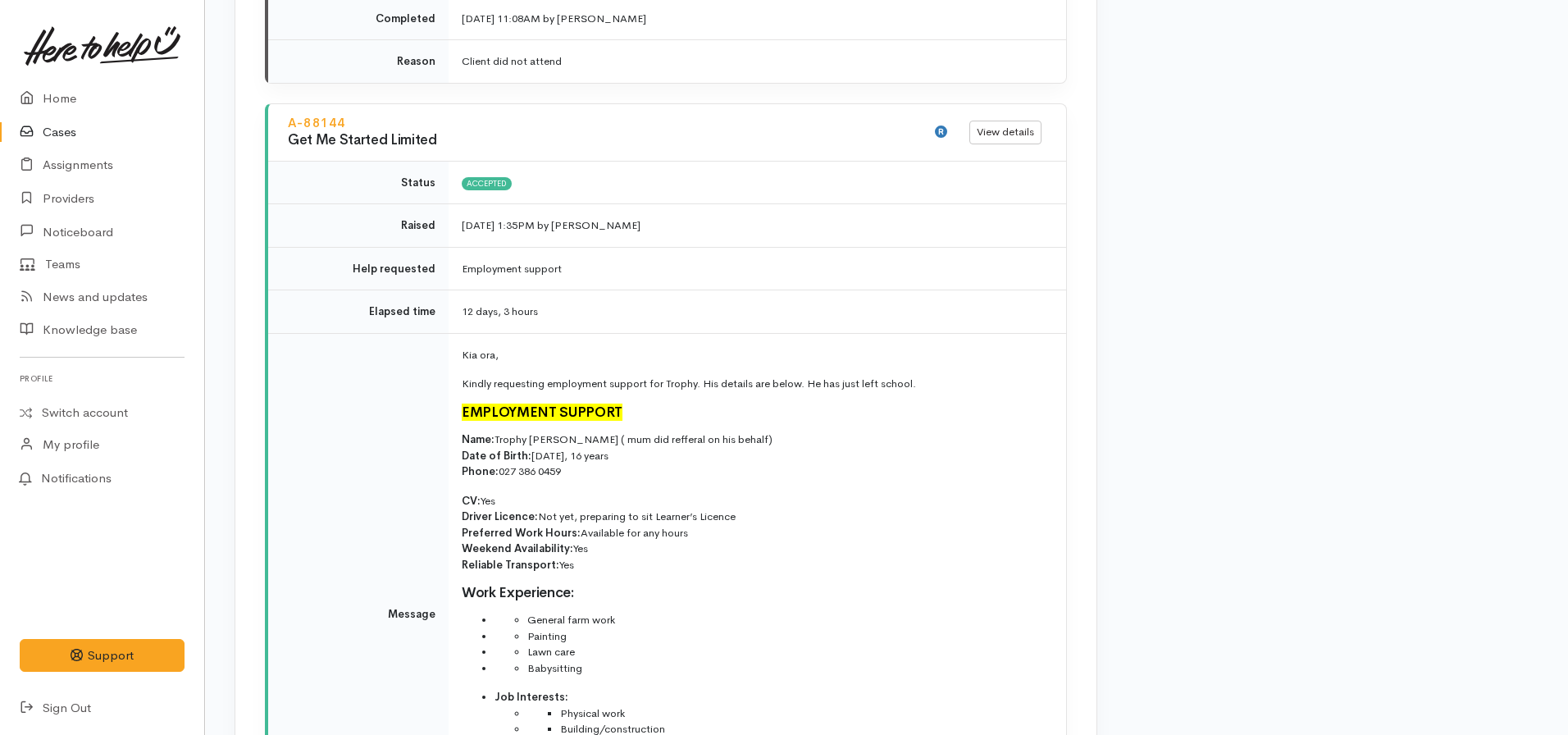
scroll to position [1834, 0]
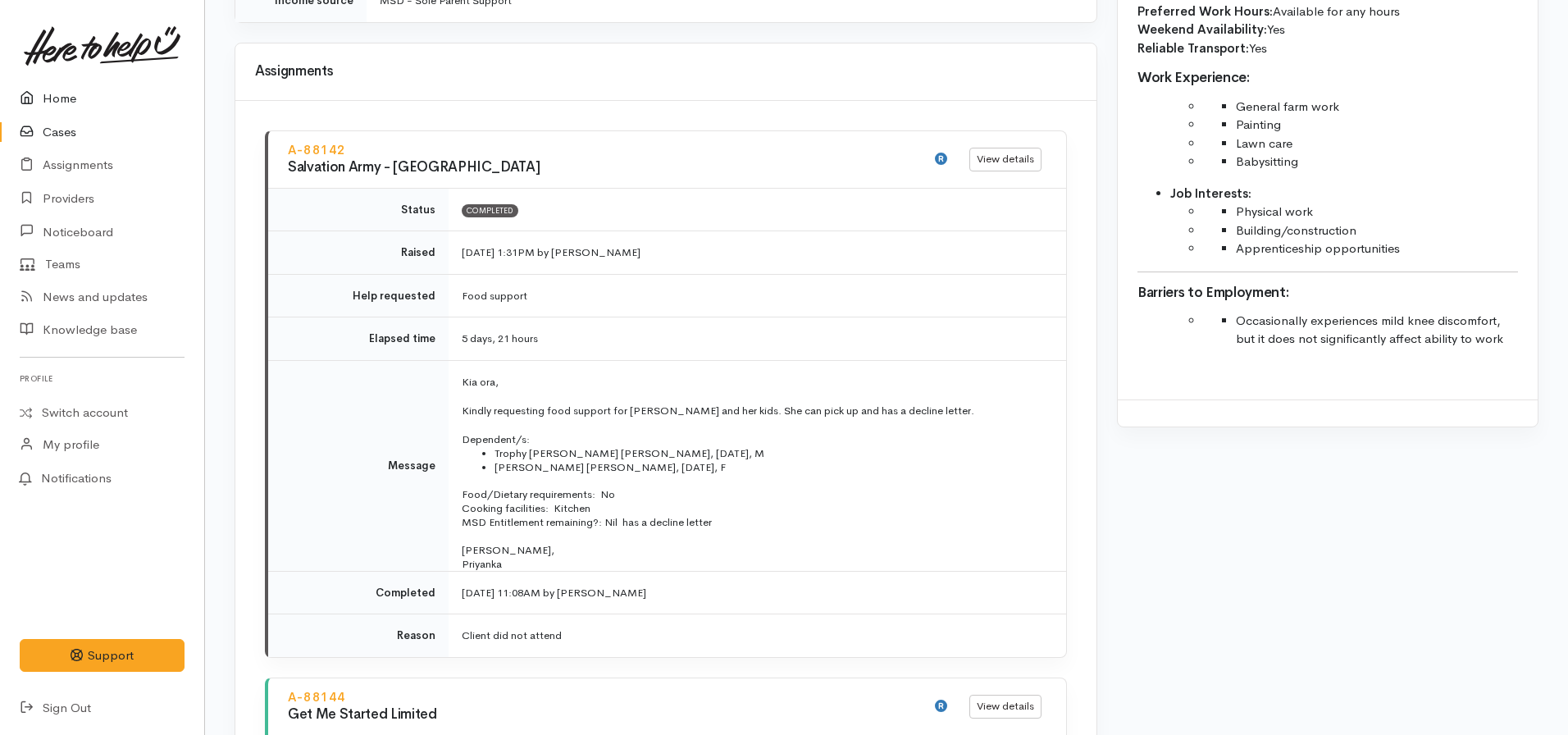
click at [47, 103] on link "Home" at bounding box center [102, 99] width 204 height 34
